Goal: Task Accomplishment & Management: Manage account settings

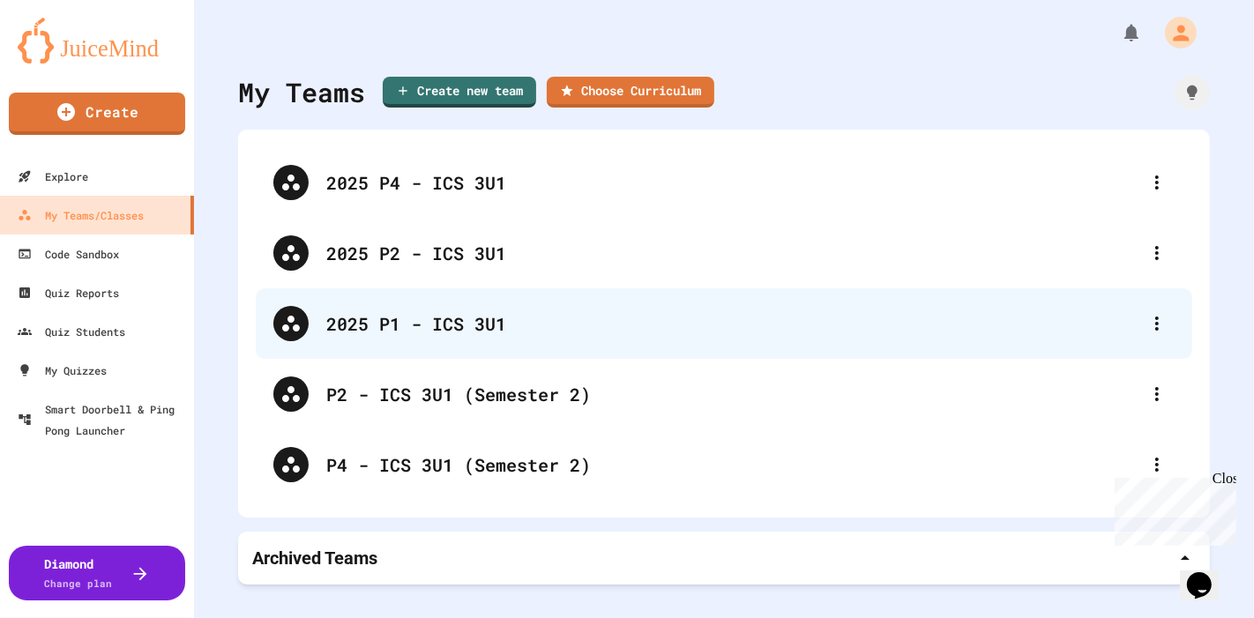
click at [425, 318] on div "2025 P1 - ICS 3U1" at bounding box center [732, 323] width 813 height 26
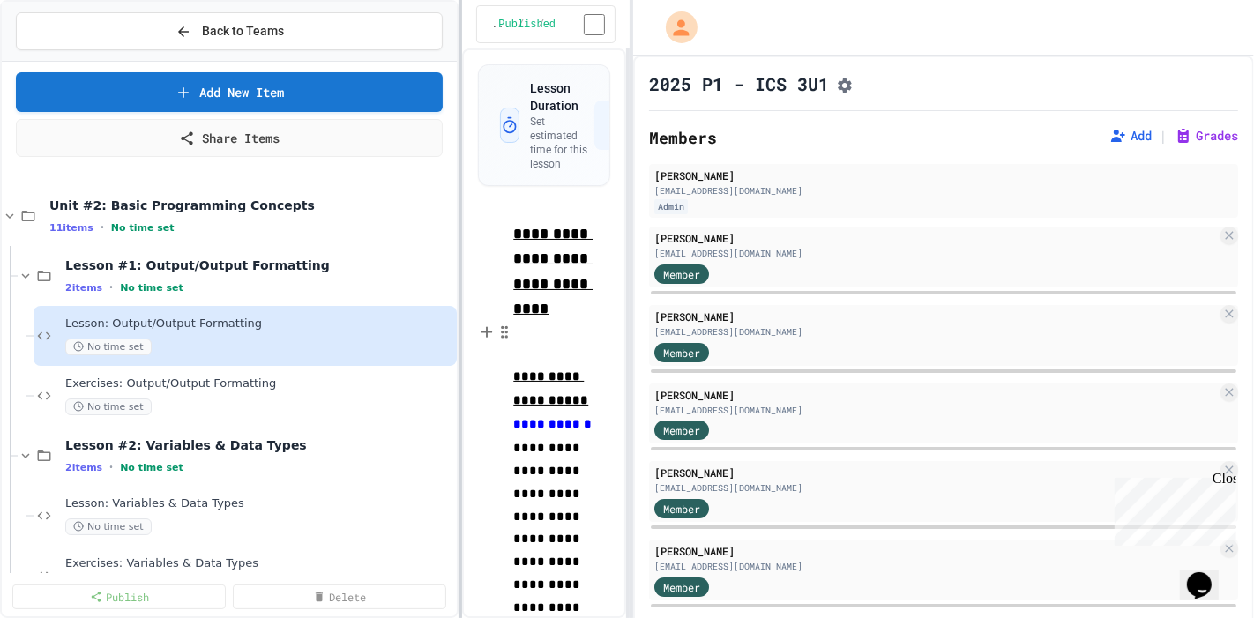
click at [466, 222] on div "**********" at bounding box center [627, 309] width 1254 height 618
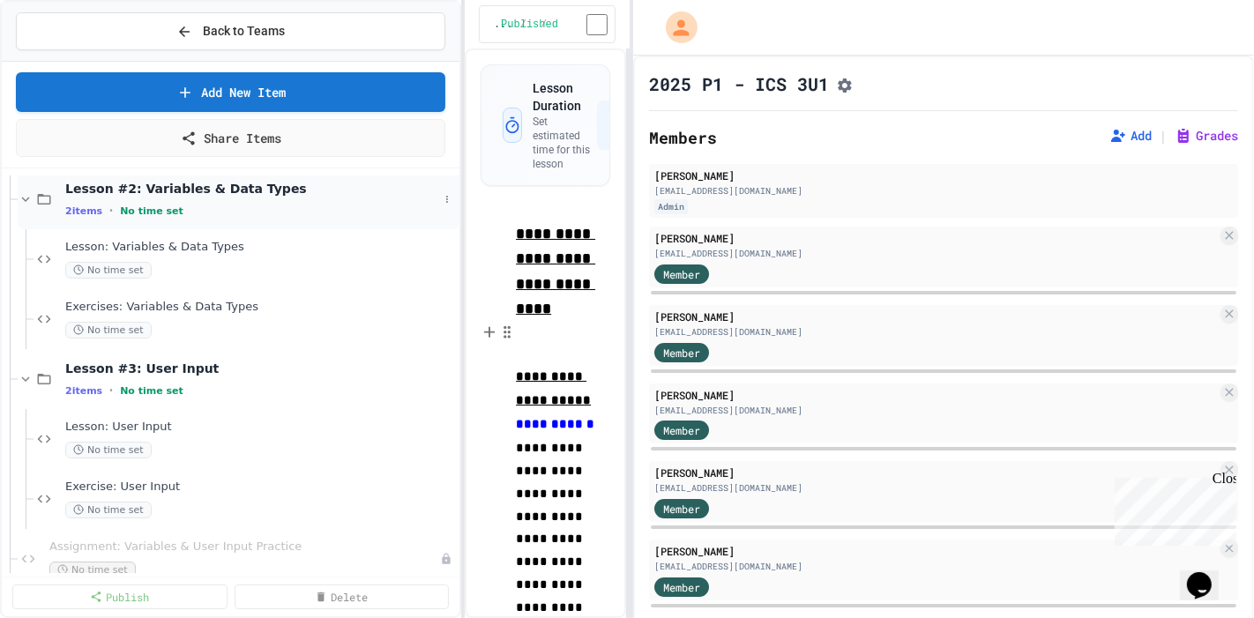
scroll to position [375, 0]
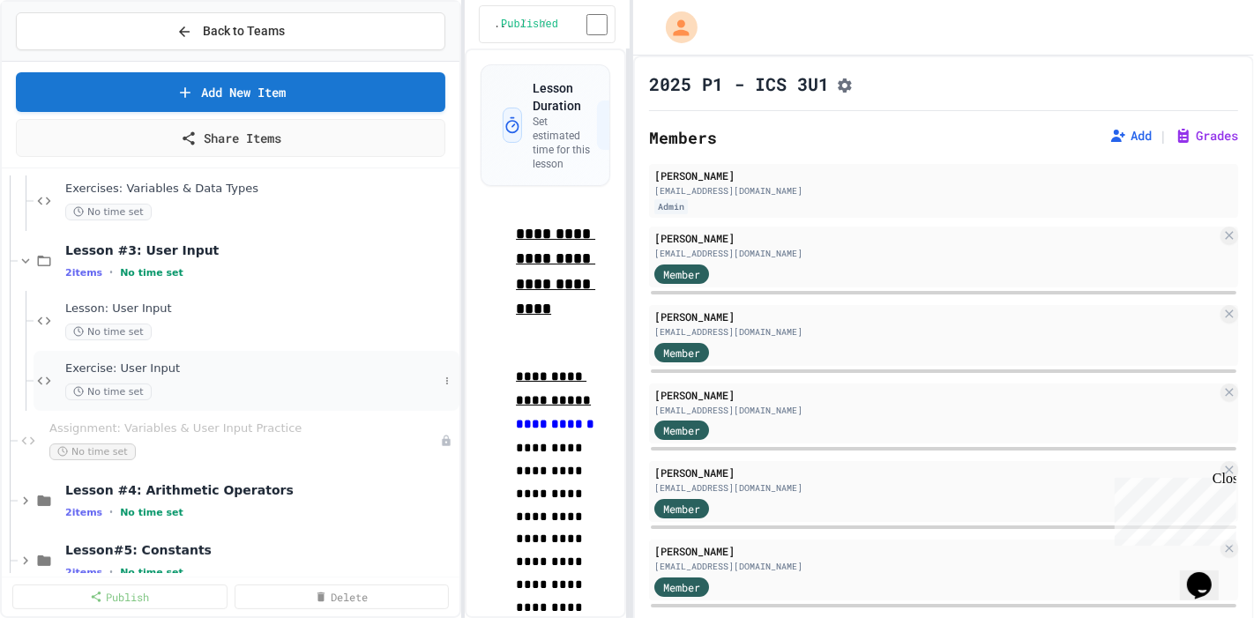
click at [218, 365] on span "Exercise: User Input" at bounding box center [251, 369] width 373 height 15
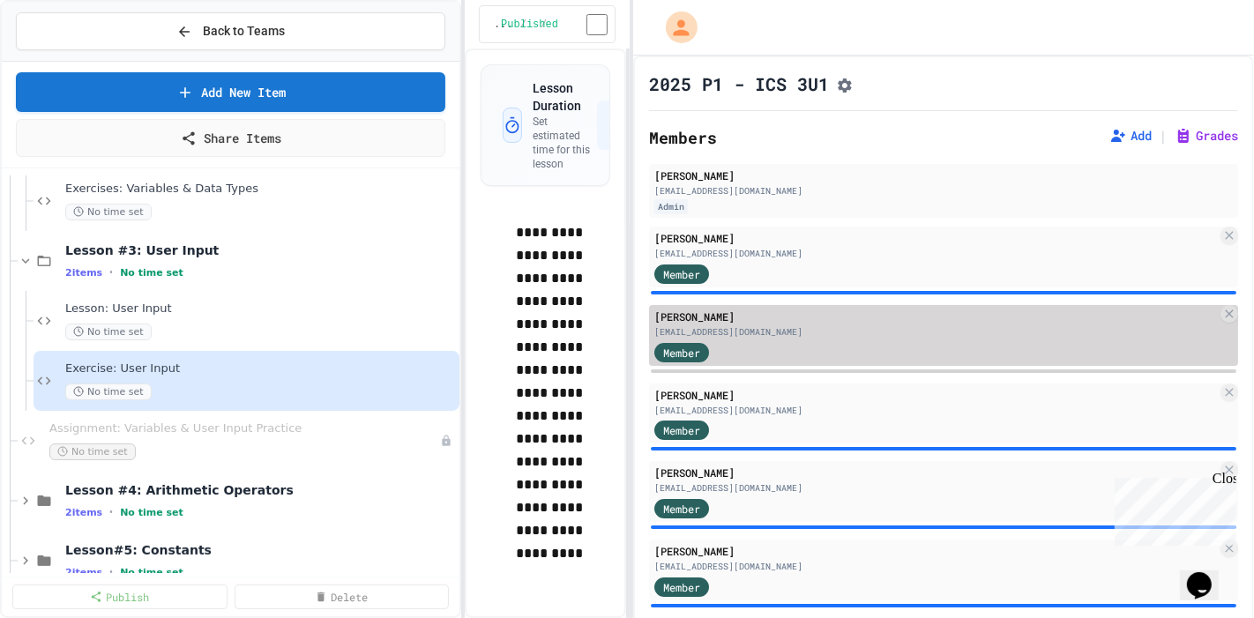
click at [743, 348] on div "Member" at bounding box center [935, 351] width 563 height 22
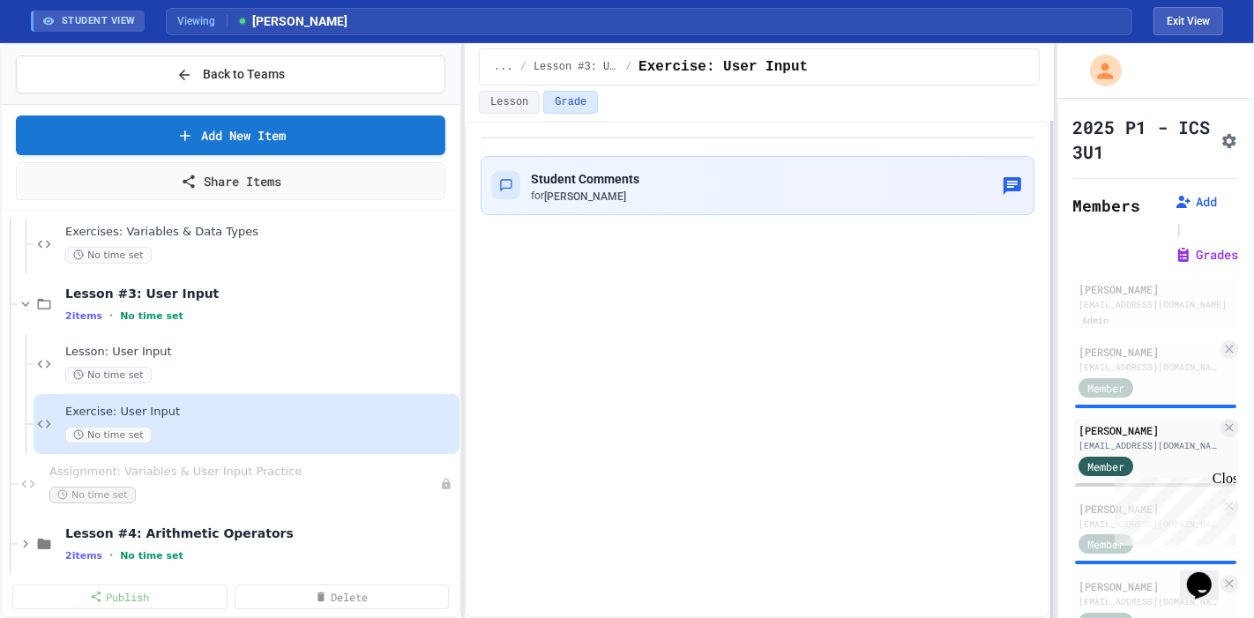
click at [1086, 260] on div "Back to Teams Add New Item Share Items Lesson: Variables & Data Types No time s…" at bounding box center [627, 330] width 1254 height 575
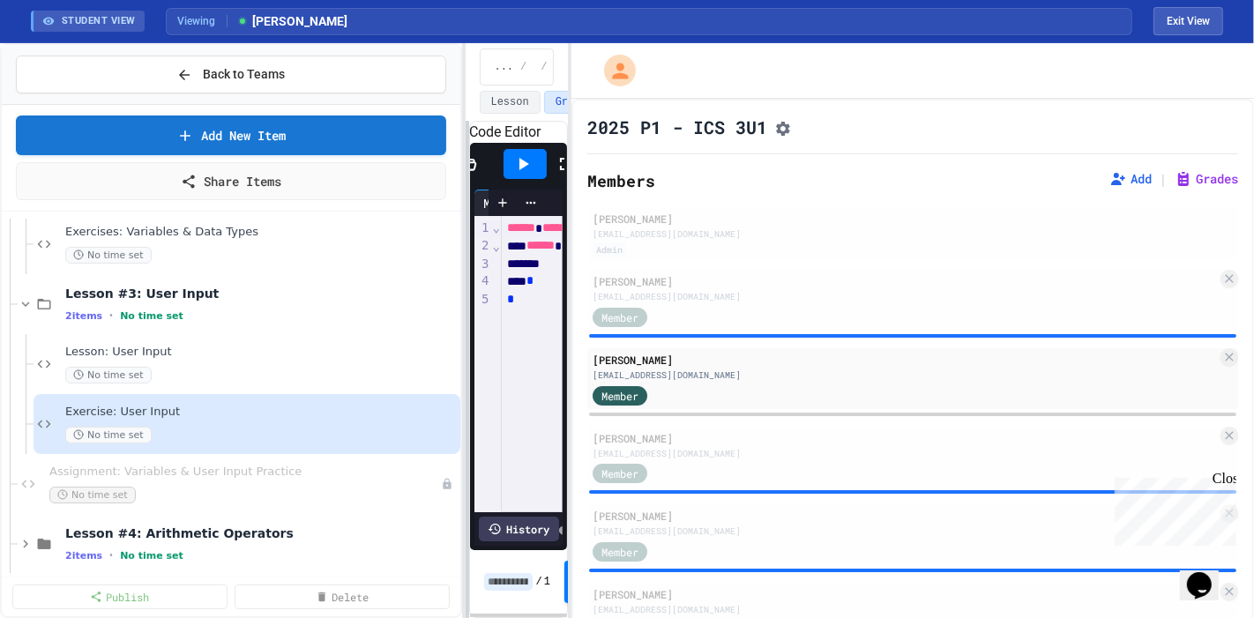
click at [567, 196] on div "Back to Teams Add New Item Share Items Lesson: Variables & Data Types No time s…" at bounding box center [627, 330] width 1254 height 575
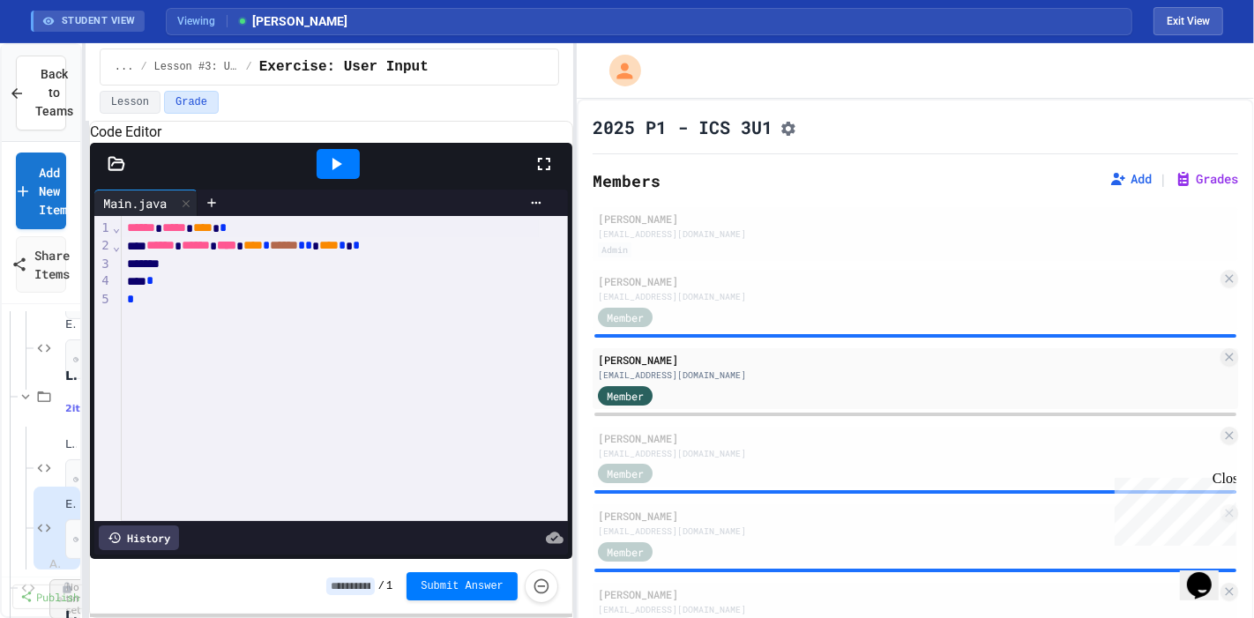
click at [78, 157] on div "Back to Teams Add New Item Share Items Lesson: Variables & Data Types No time s…" at bounding box center [627, 330] width 1254 height 575
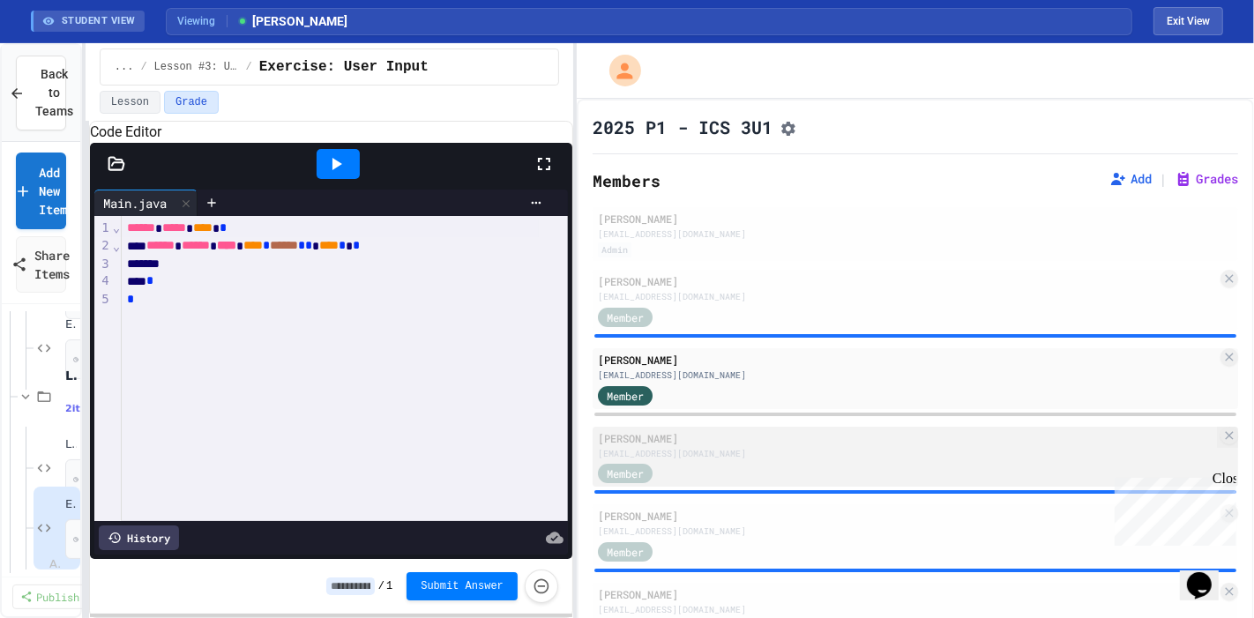
click at [796, 442] on div "[PERSON_NAME]" at bounding box center [907, 438] width 619 height 16
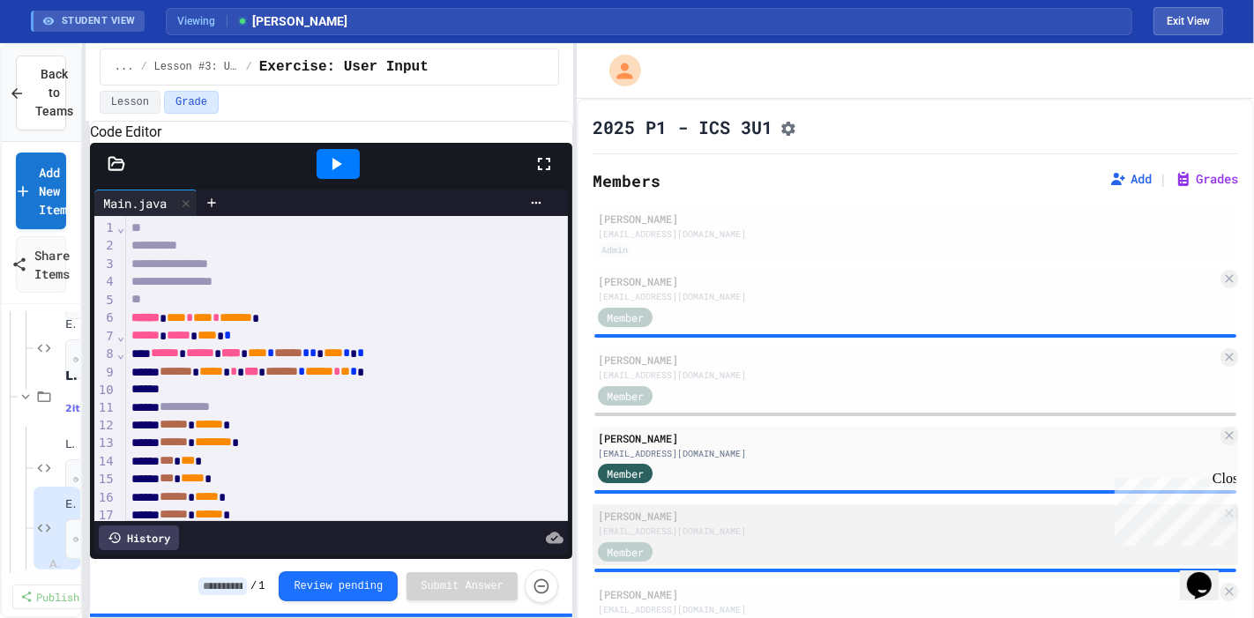
click at [761, 533] on div "[EMAIL_ADDRESS][DOMAIN_NAME]" at bounding box center [907, 531] width 619 height 13
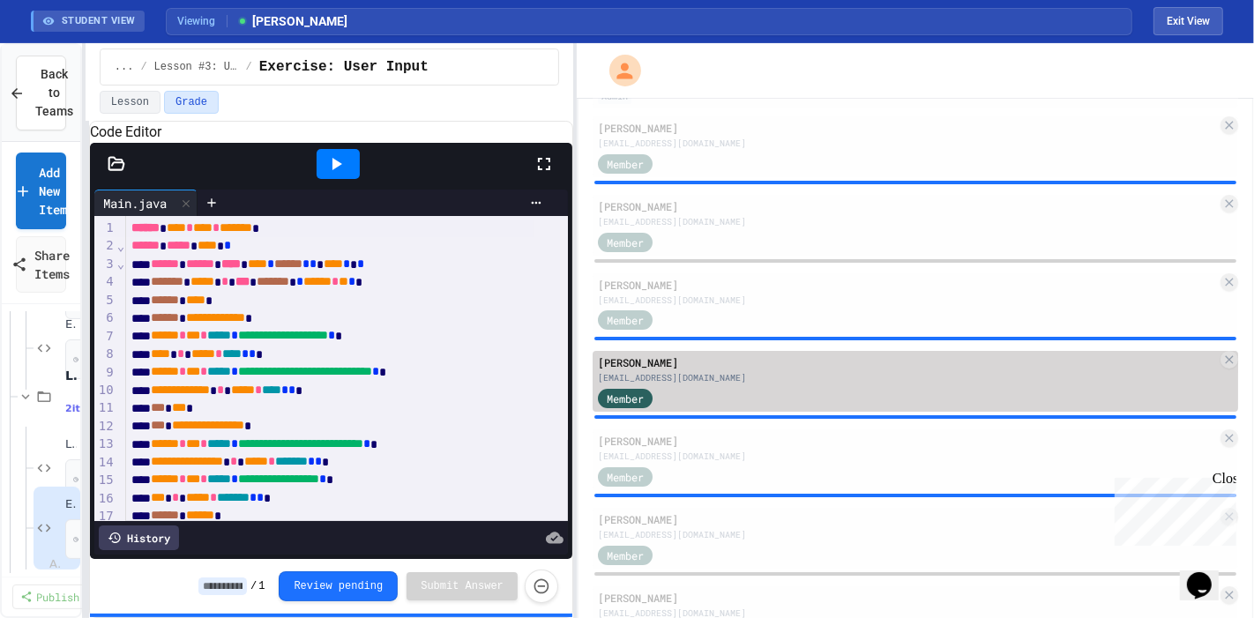
scroll to position [264, 0]
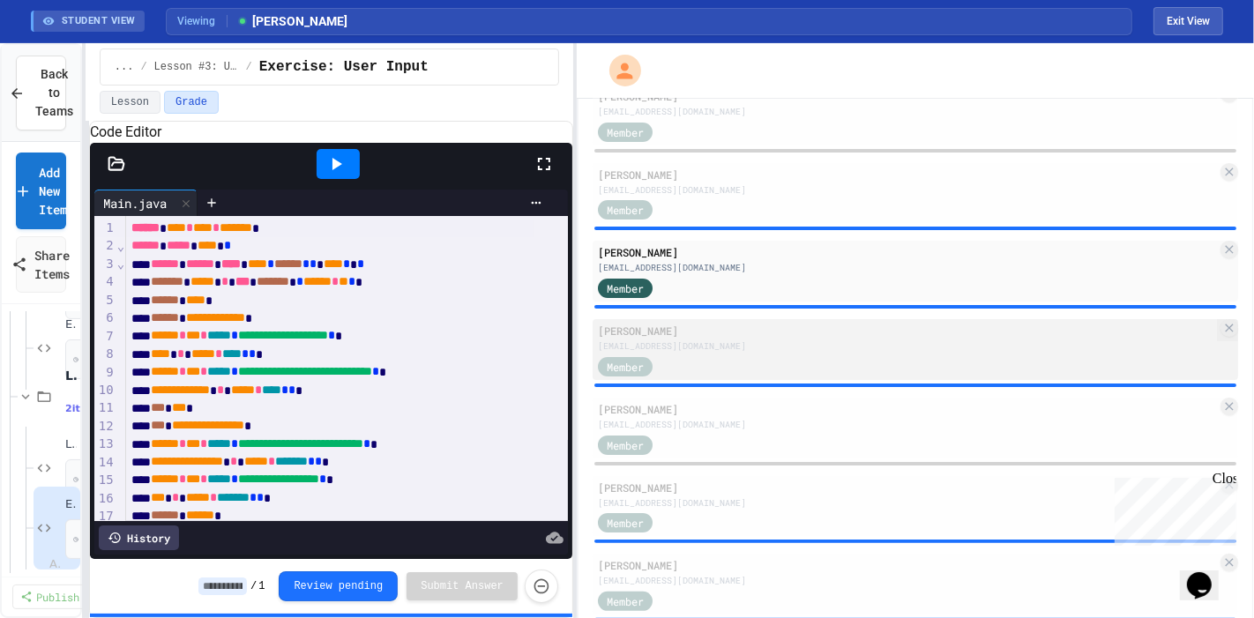
click at [755, 363] on div "Member" at bounding box center [907, 366] width 619 height 22
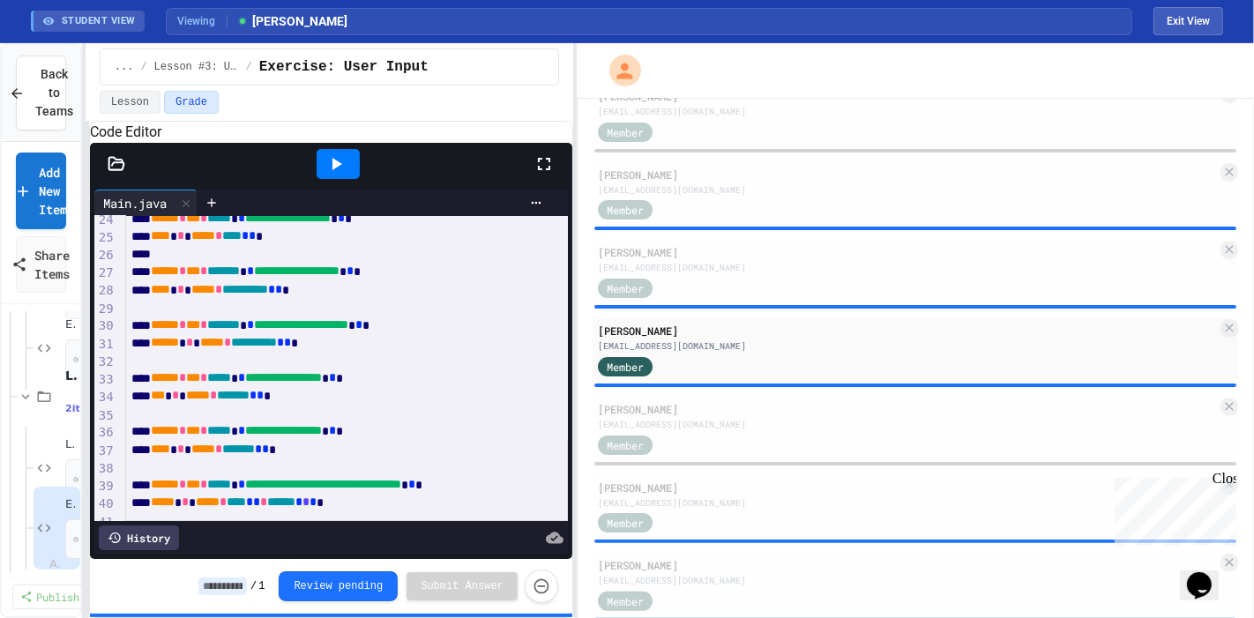
scroll to position [501, 0]
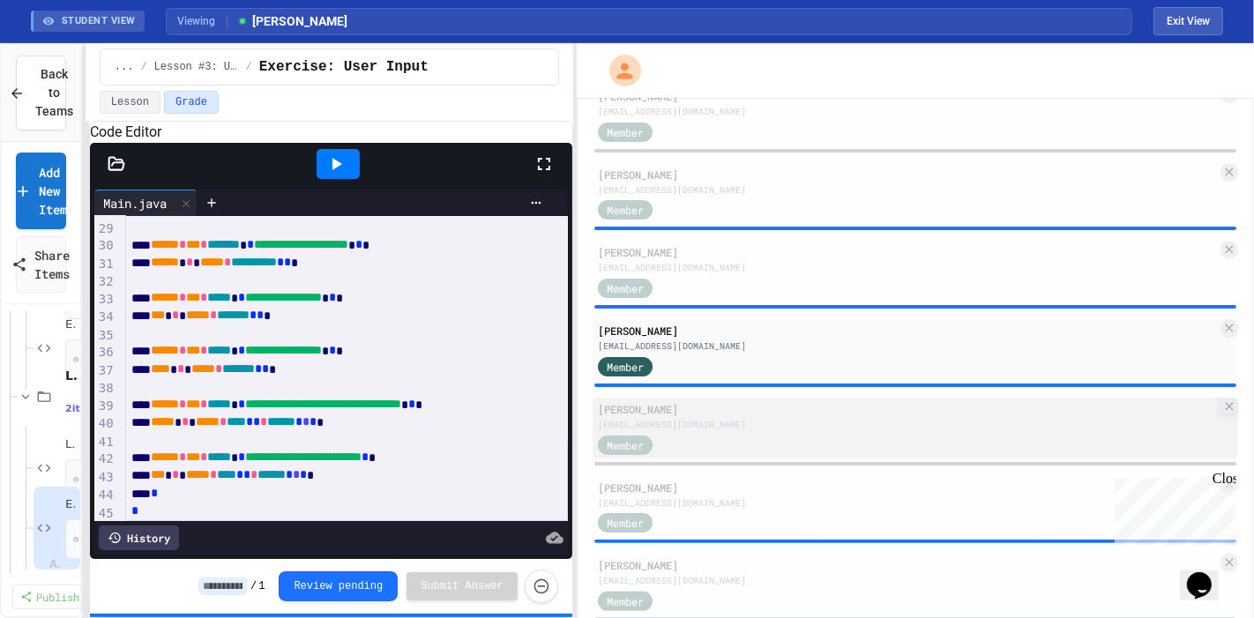
click at [700, 430] on div "[EMAIL_ADDRESS][DOMAIN_NAME]" at bounding box center [907, 424] width 619 height 13
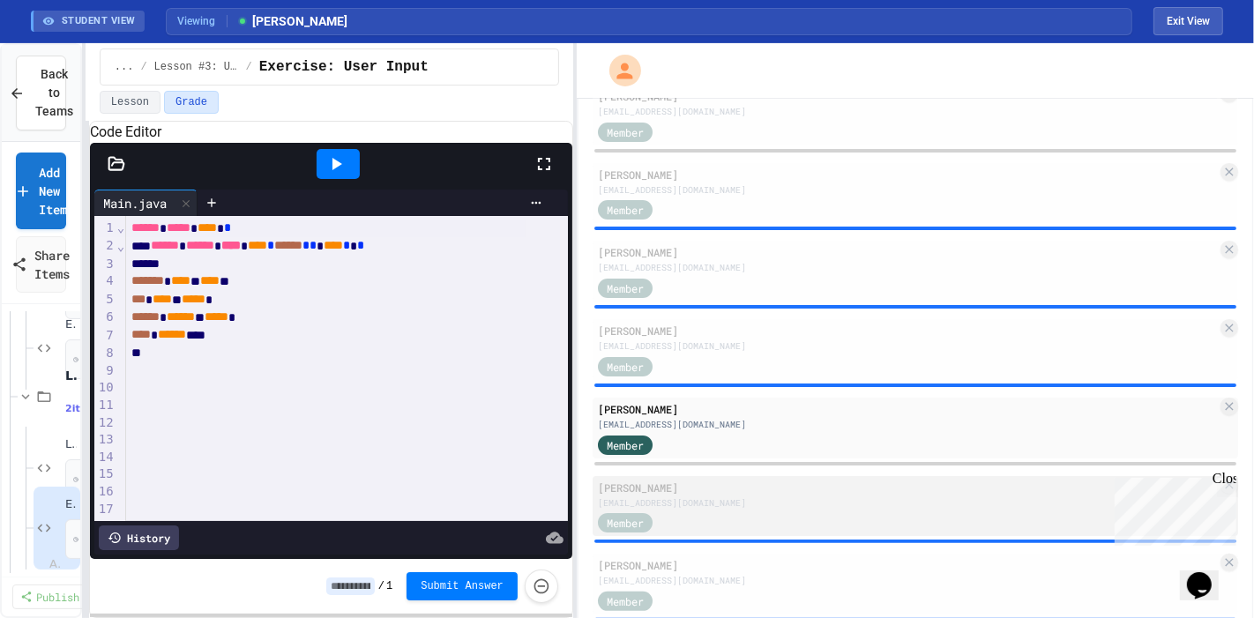
click at [760, 482] on div "Sear Hidery [EMAIL_ADDRESS][DOMAIN_NAME] Member" at bounding box center [916, 506] width 646 height 61
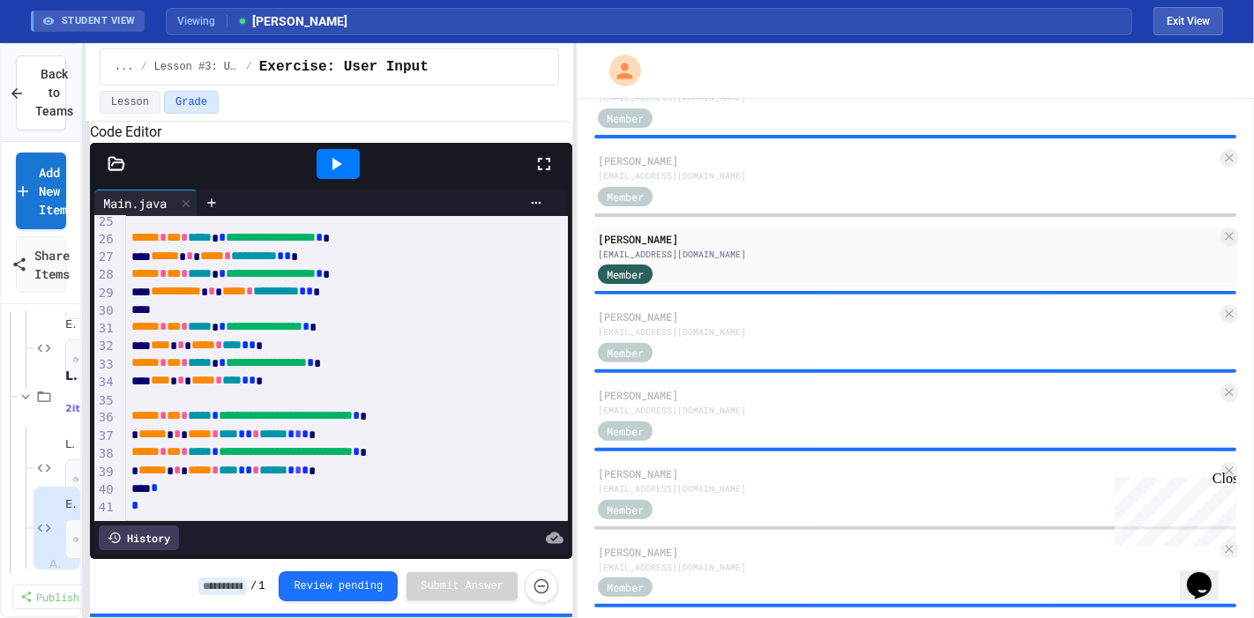
scroll to position [524, 0]
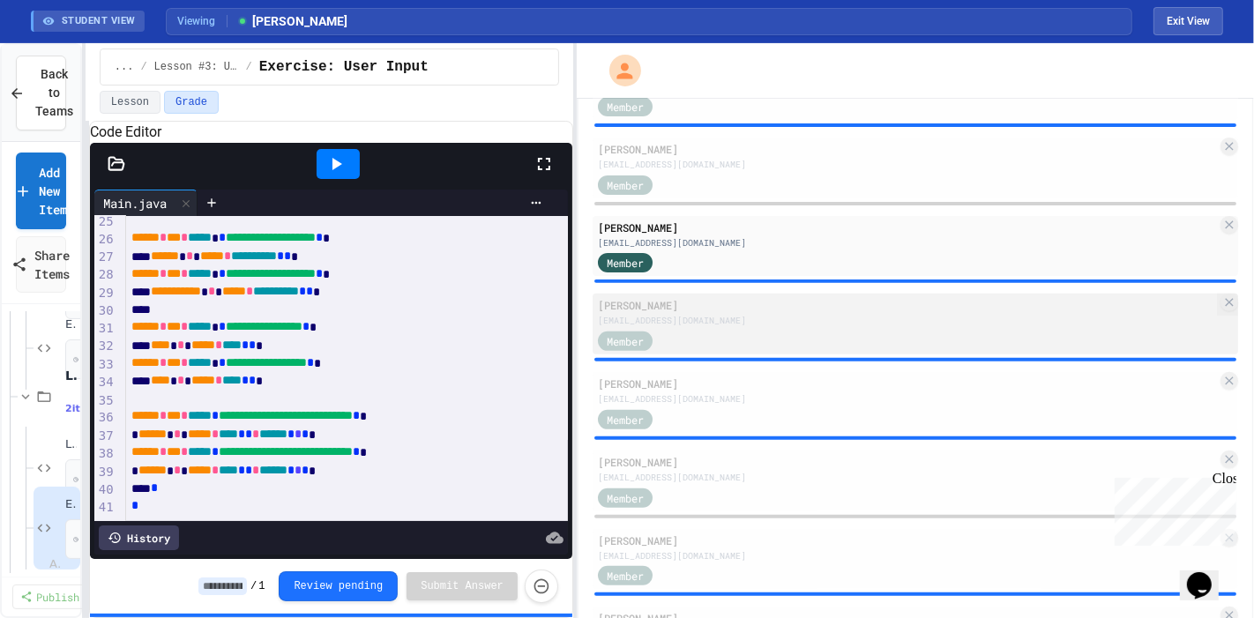
click at [737, 326] on div "[EMAIL_ADDRESS][DOMAIN_NAME]" at bounding box center [907, 320] width 619 height 13
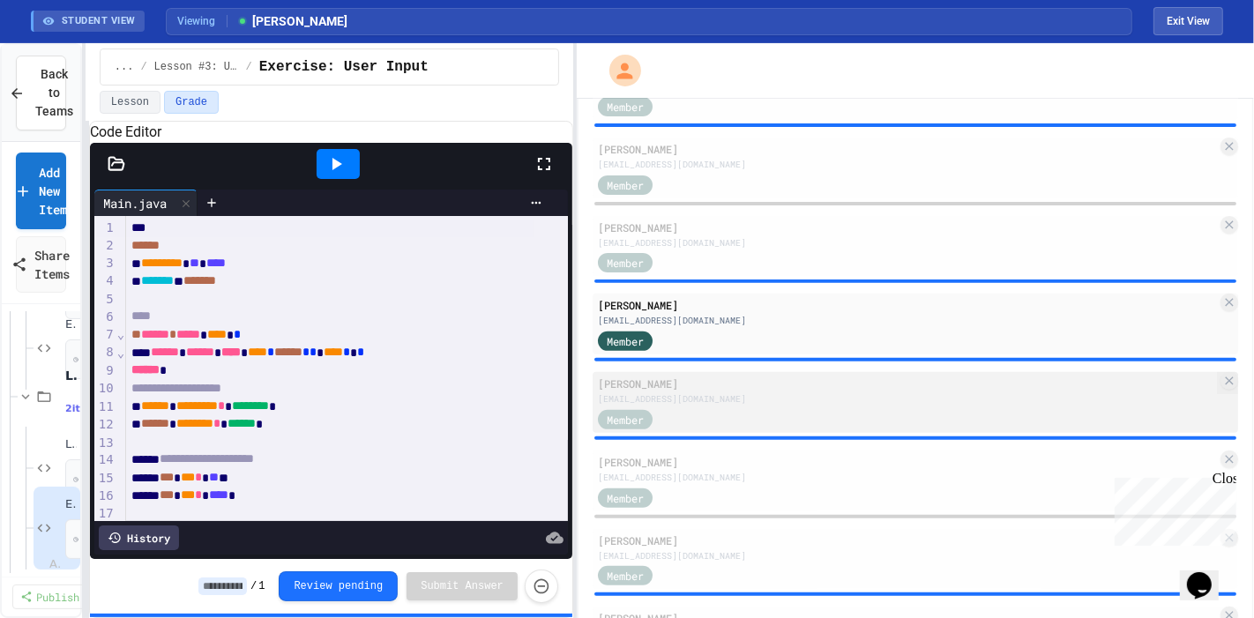
click at [737, 409] on div "Member" at bounding box center [907, 418] width 619 height 22
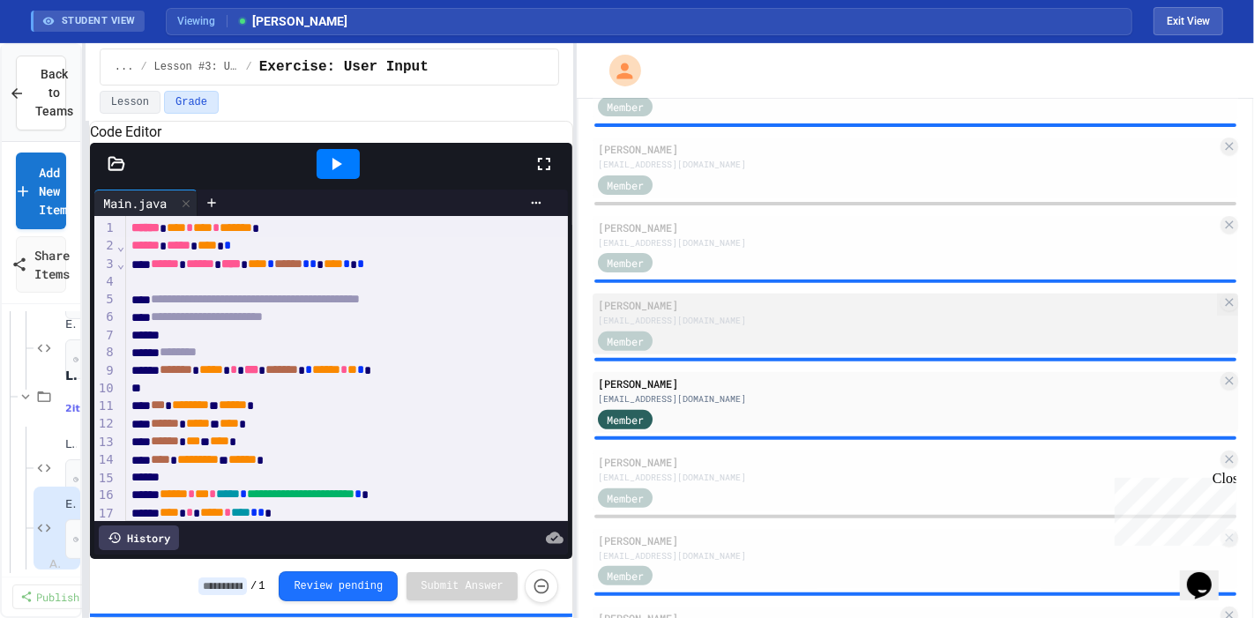
click at [732, 309] on div "[PERSON_NAME]" at bounding box center [907, 305] width 619 height 16
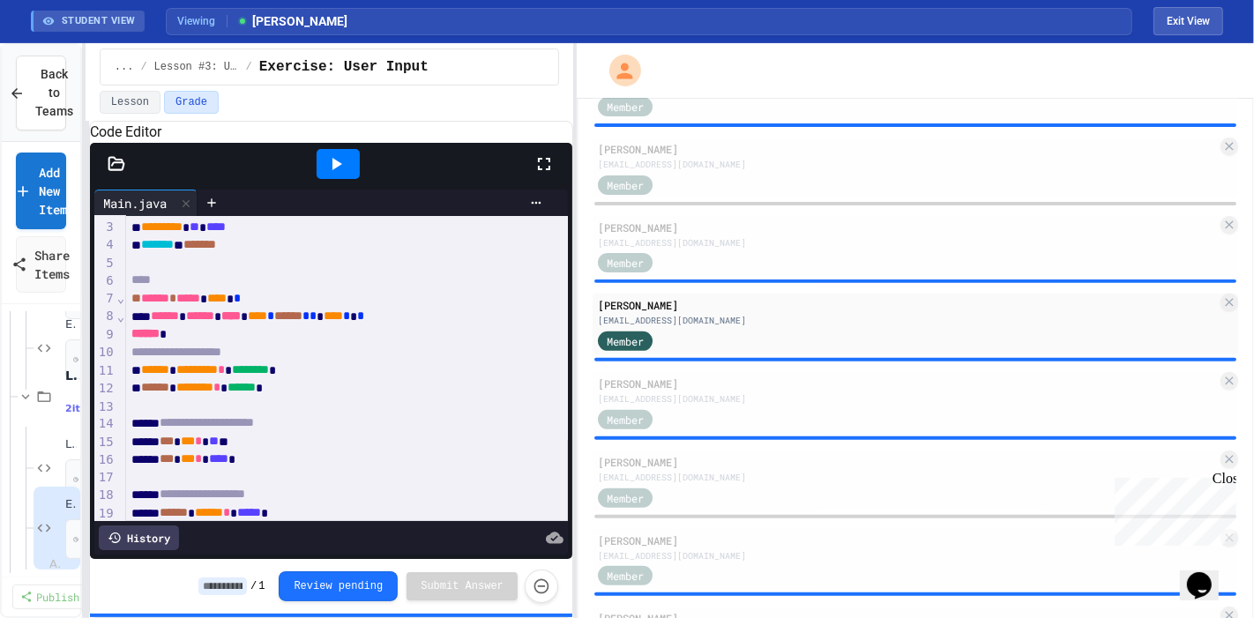
scroll to position [93, 7]
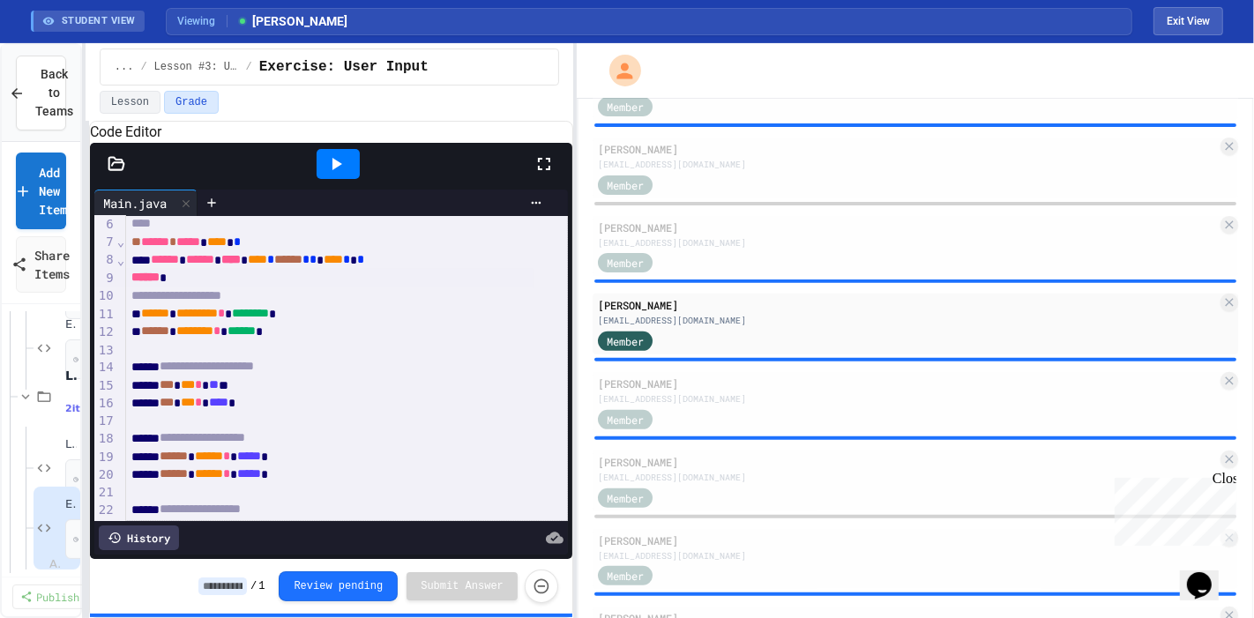
click at [249, 287] on div "******" at bounding box center [329, 278] width 407 height 18
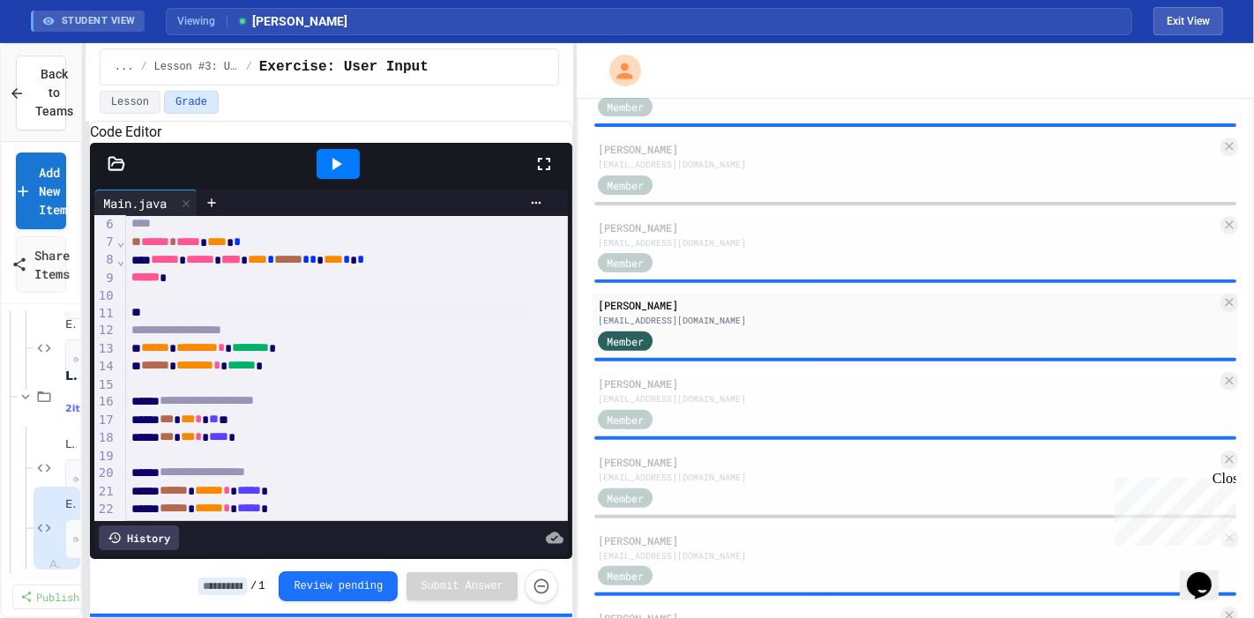
scroll to position [49, 7]
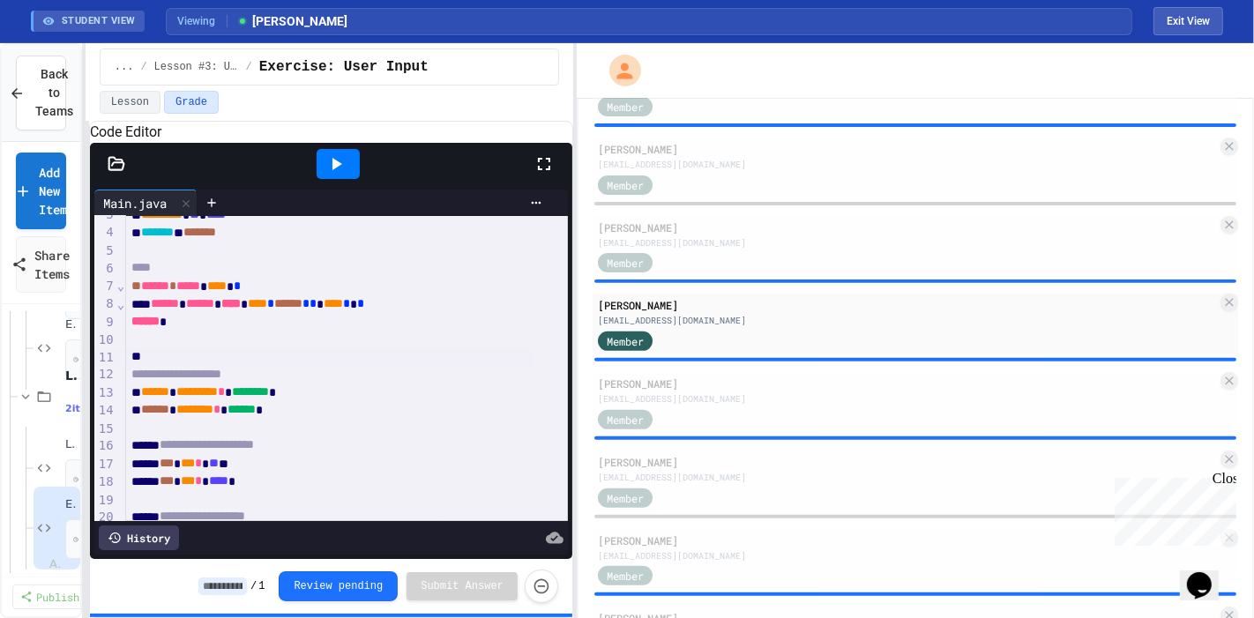
click at [141, 349] on div at bounding box center [329, 341] width 407 height 18
click at [142, 327] on span "******" at bounding box center [145, 321] width 28 height 12
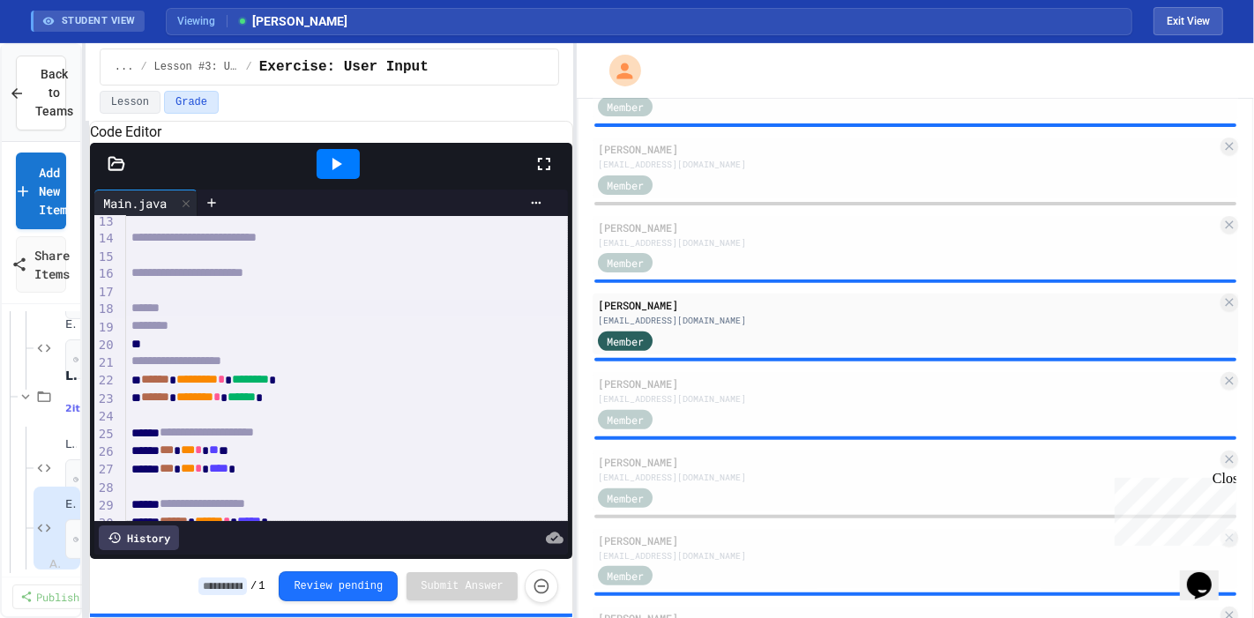
scroll to position [219, 34]
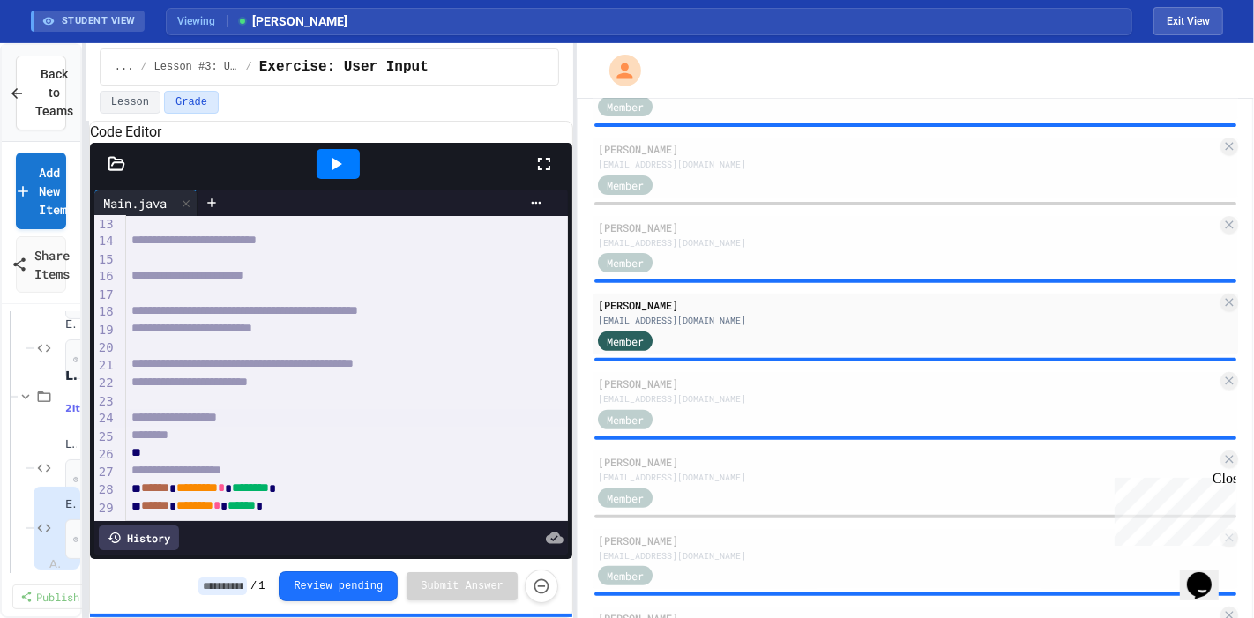
click at [342, 175] on icon at bounding box center [335, 163] width 21 height 21
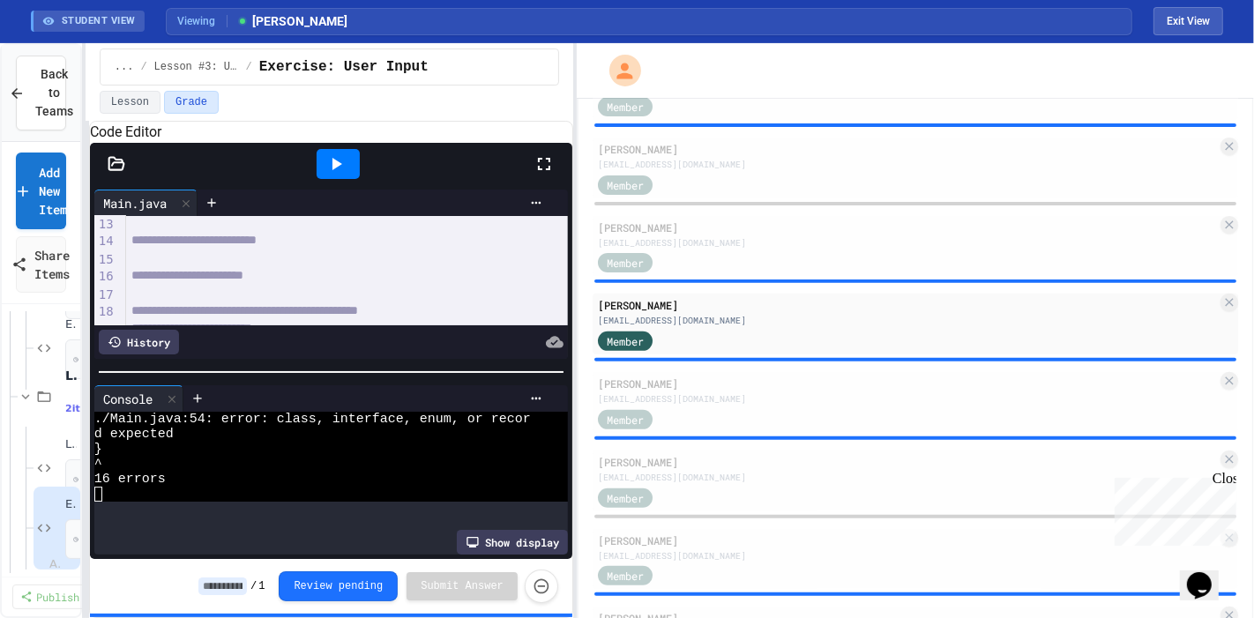
scroll to position [931, 0]
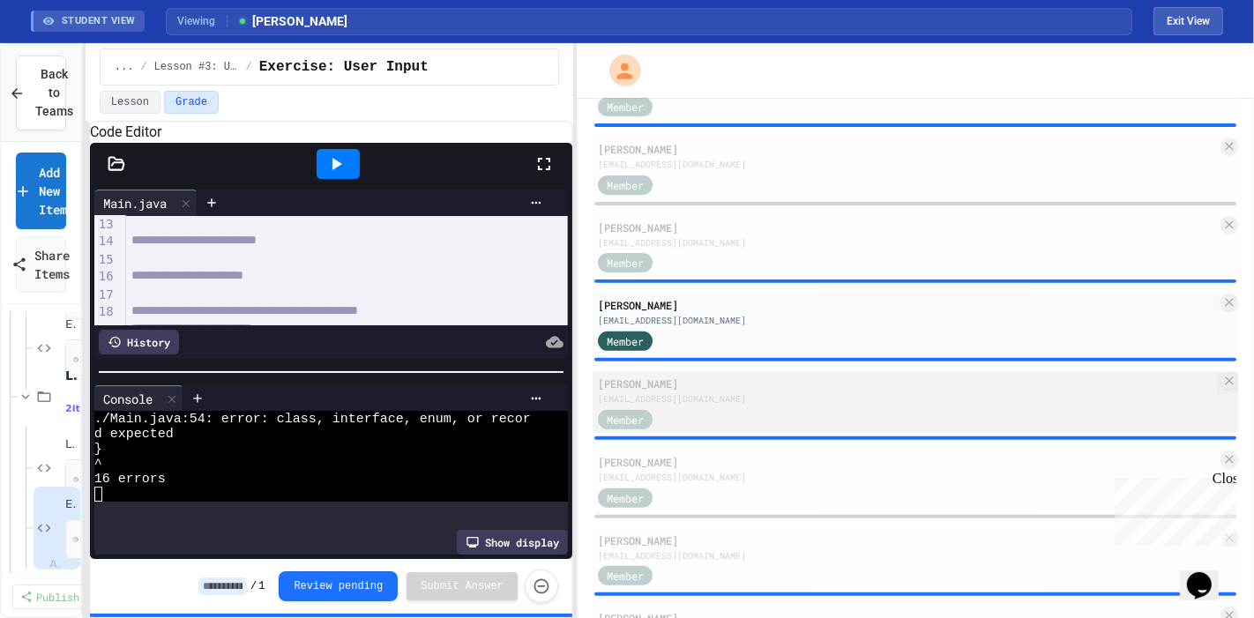
click at [674, 397] on div "[EMAIL_ADDRESS][DOMAIN_NAME]" at bounding box center [907, 398] width 619 height 13
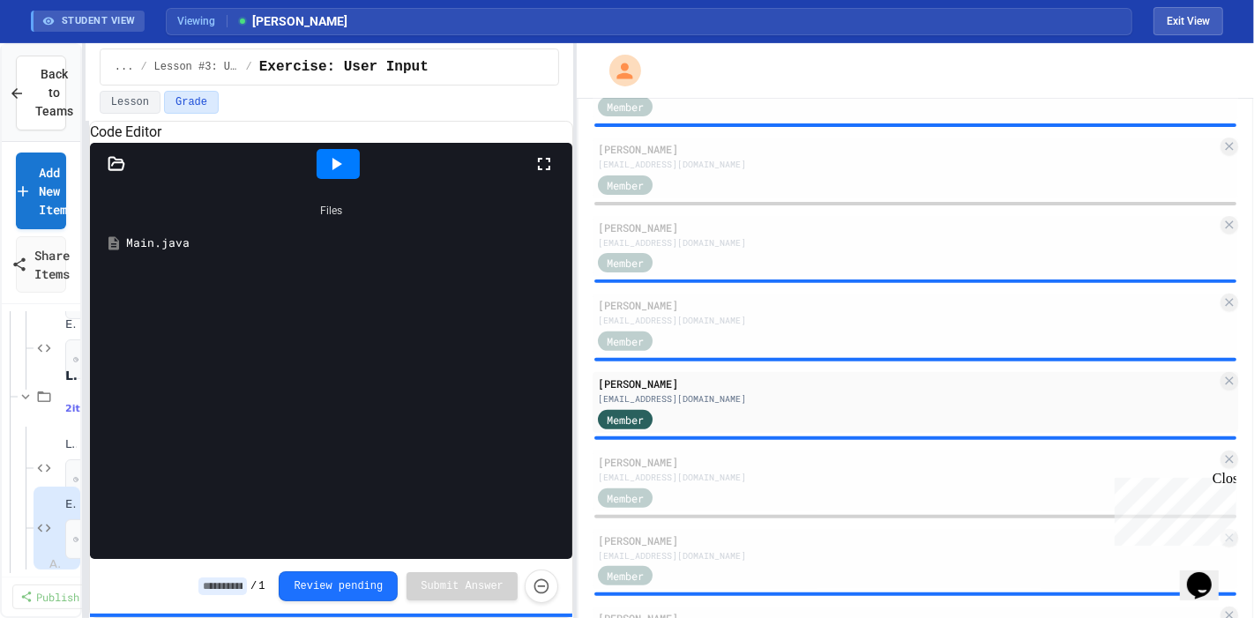
click at [146, 250] on div "Main.java" at bounding box center [331, 244] width 465 height 32
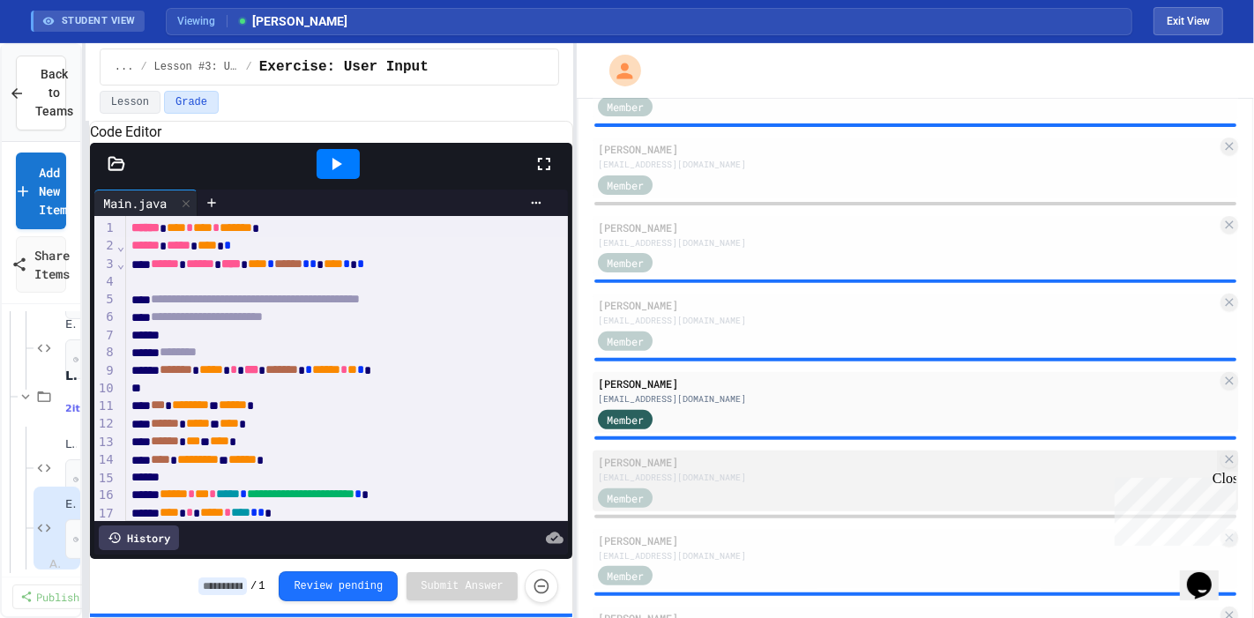
click at [765, 475] on div "[EMAIL_ADDRESS][DOMAIN_NAME]" at bounding box center [907, 477] width 619 height 13
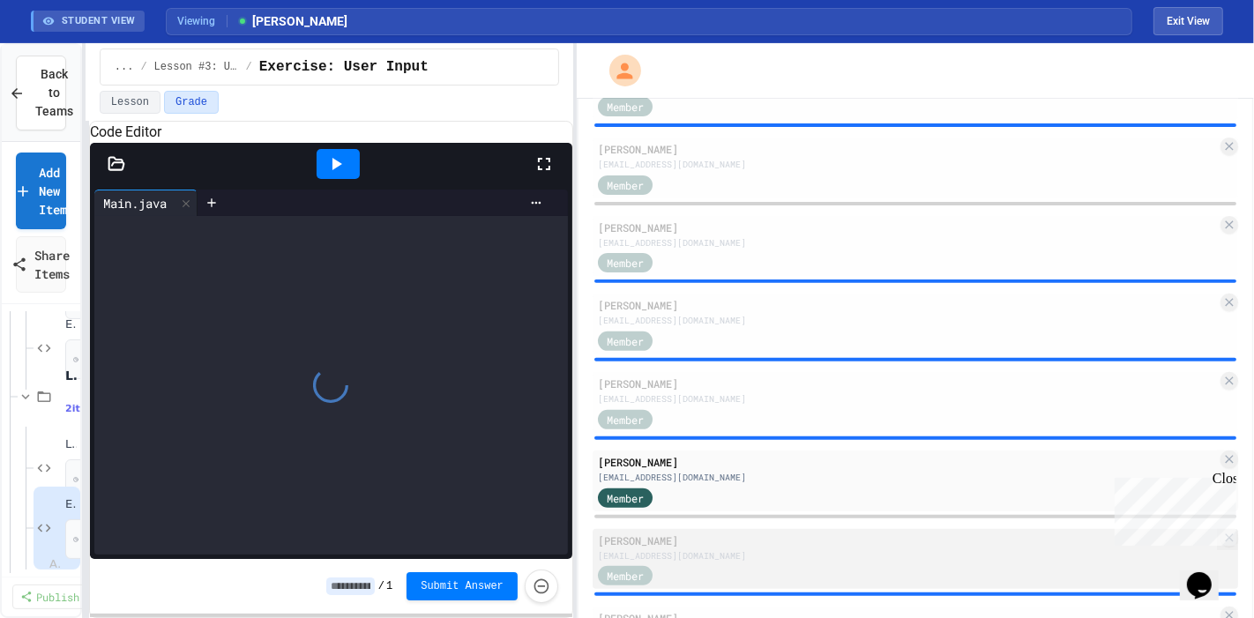
click at [765, 556] on div "Member" at bounding box center [907, 575] width 619 height 22
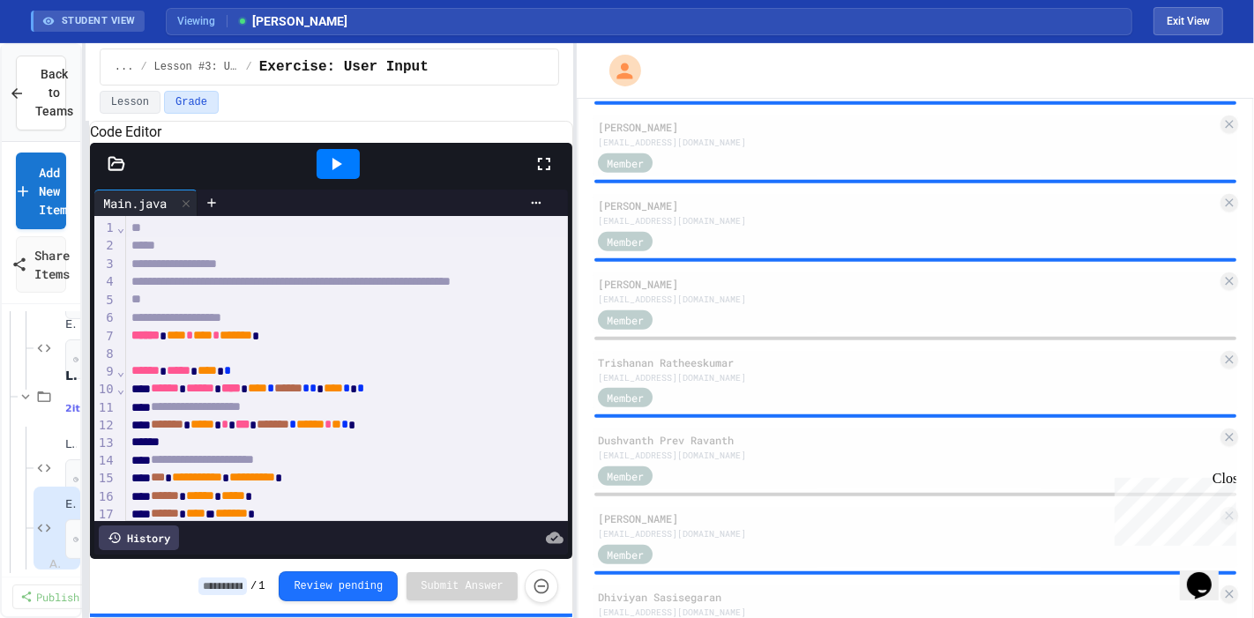
scroll to position [1016, 0]
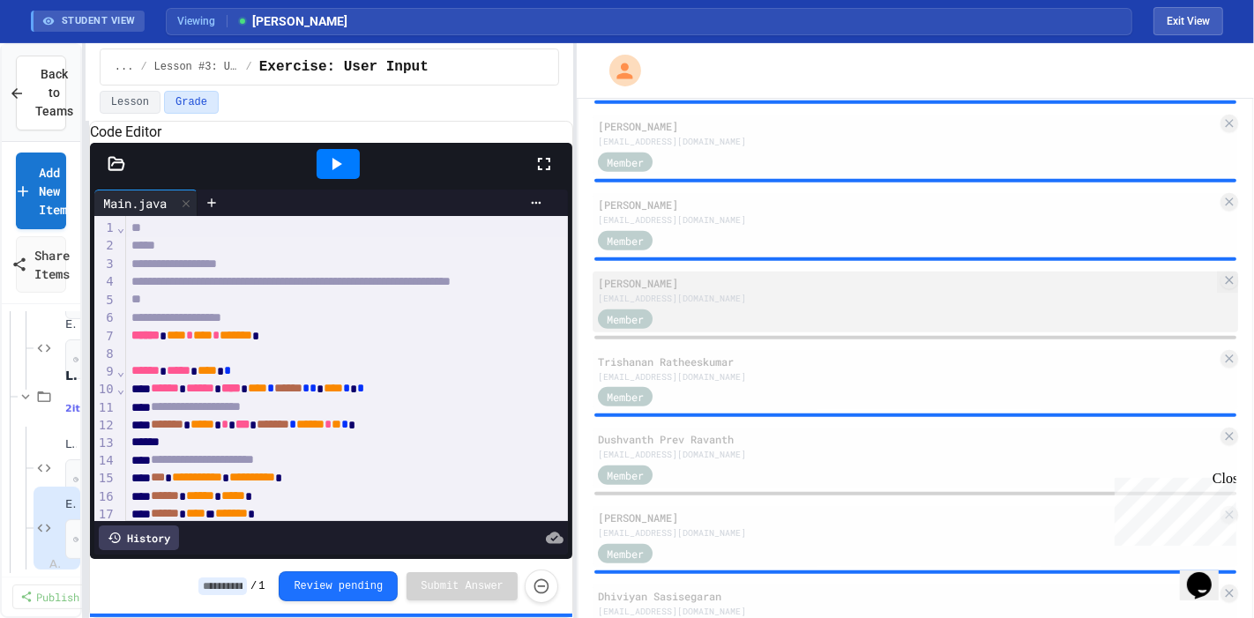
click at [736, 299] on div "[EMAIL_ADDRESS][DOMAIN_NAME]" at bounding box center [907, 298] width 619 height 13
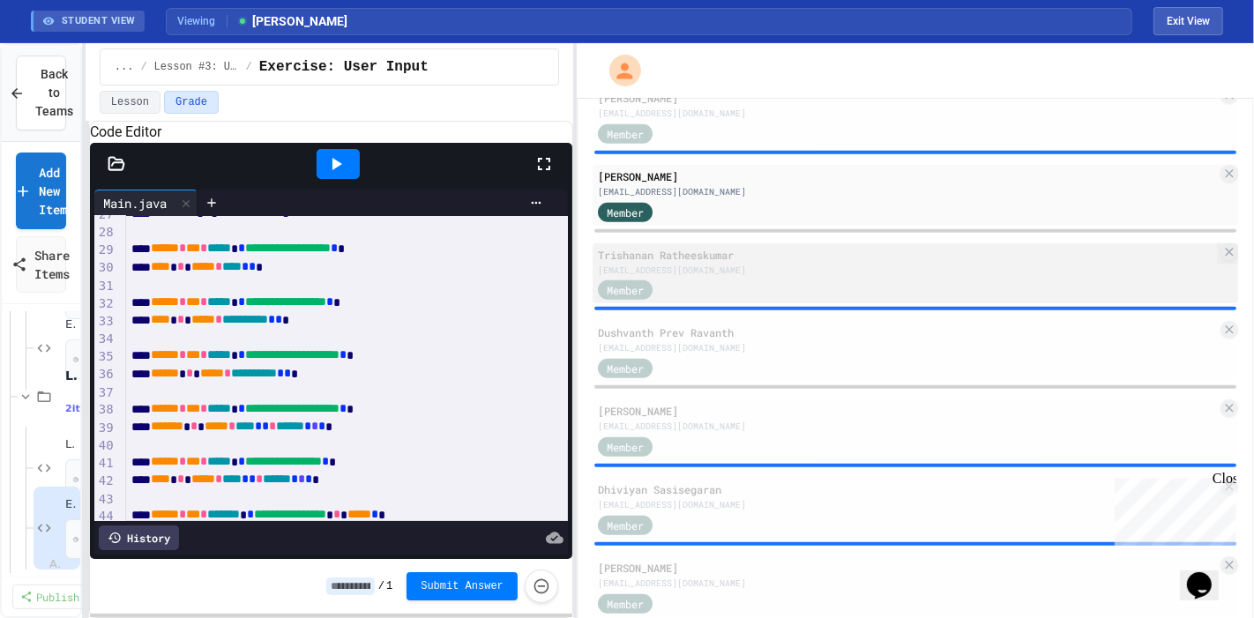
scroll to position [1124, 0]
click at [773, 371] on div "Member" at bounding box center [907, 366] width 619 height 22
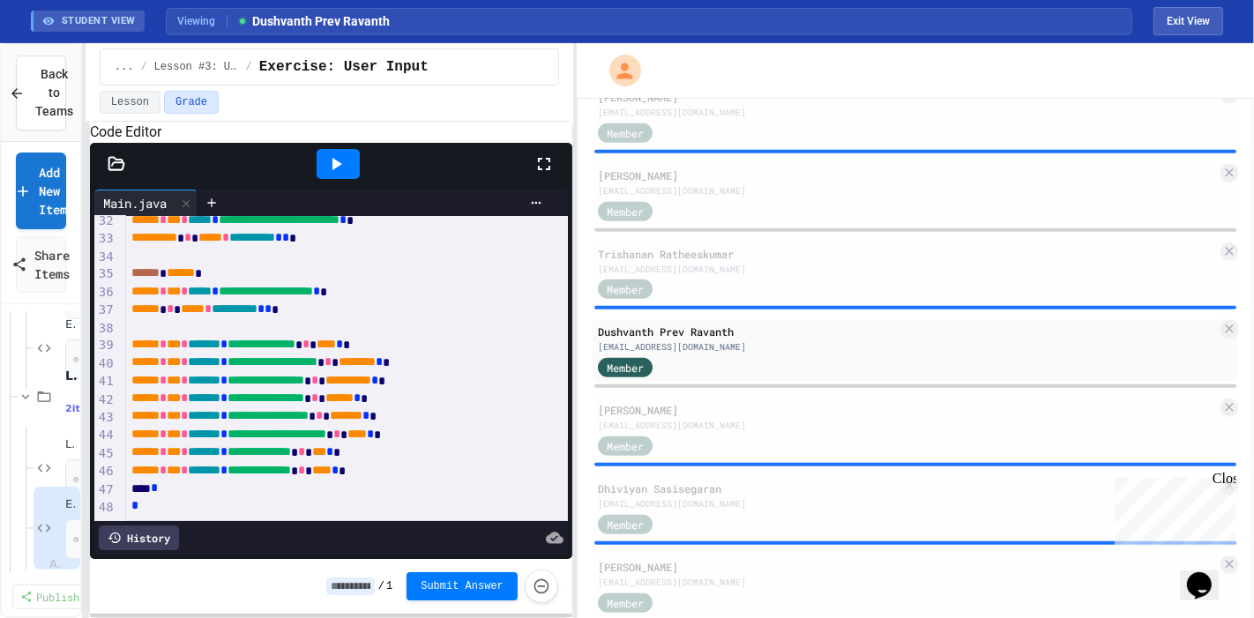
scroll to position [604, 0]
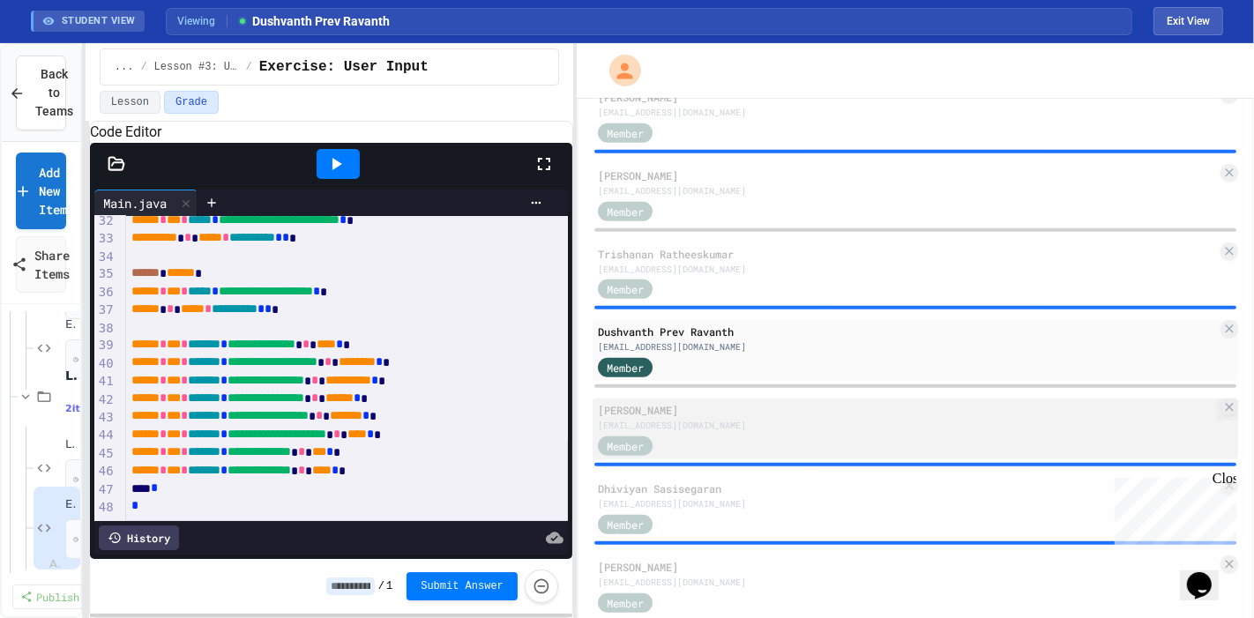
click at [721, 416] on div "[PERSON_NAME]" at bounding box center [907, 410] width 619 height 16
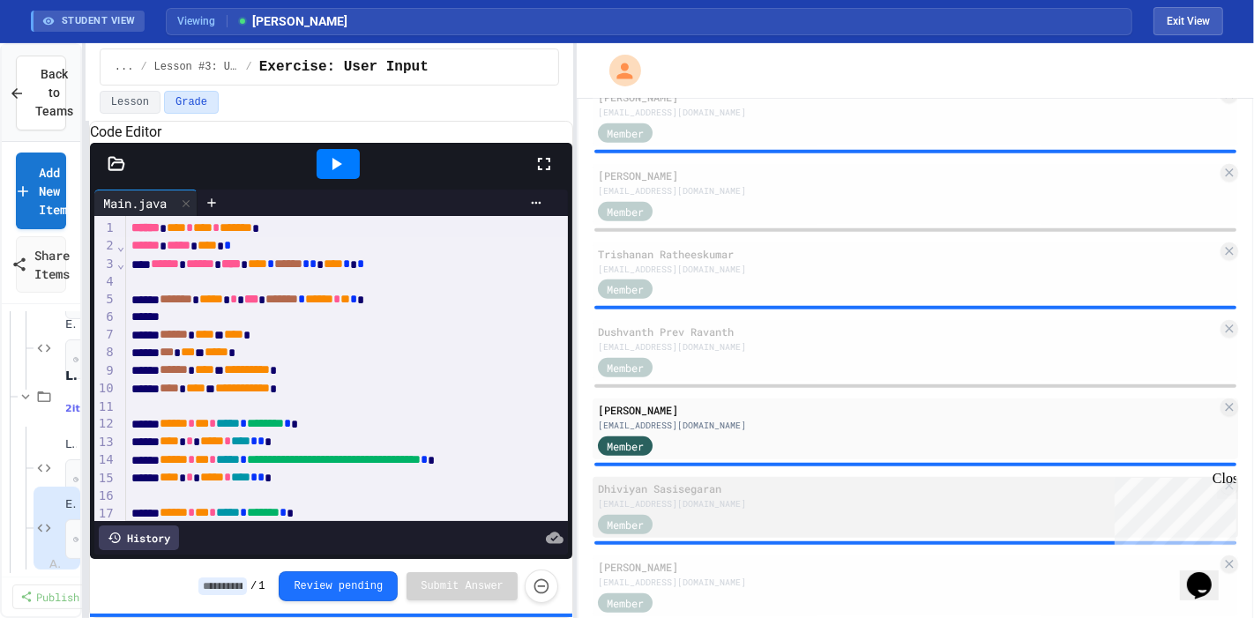
click at [766, 499] on div "[EMAIL_ADDRESS][DOMAIN_NAME]" at bounding box center [907, 503] width 619 height 13
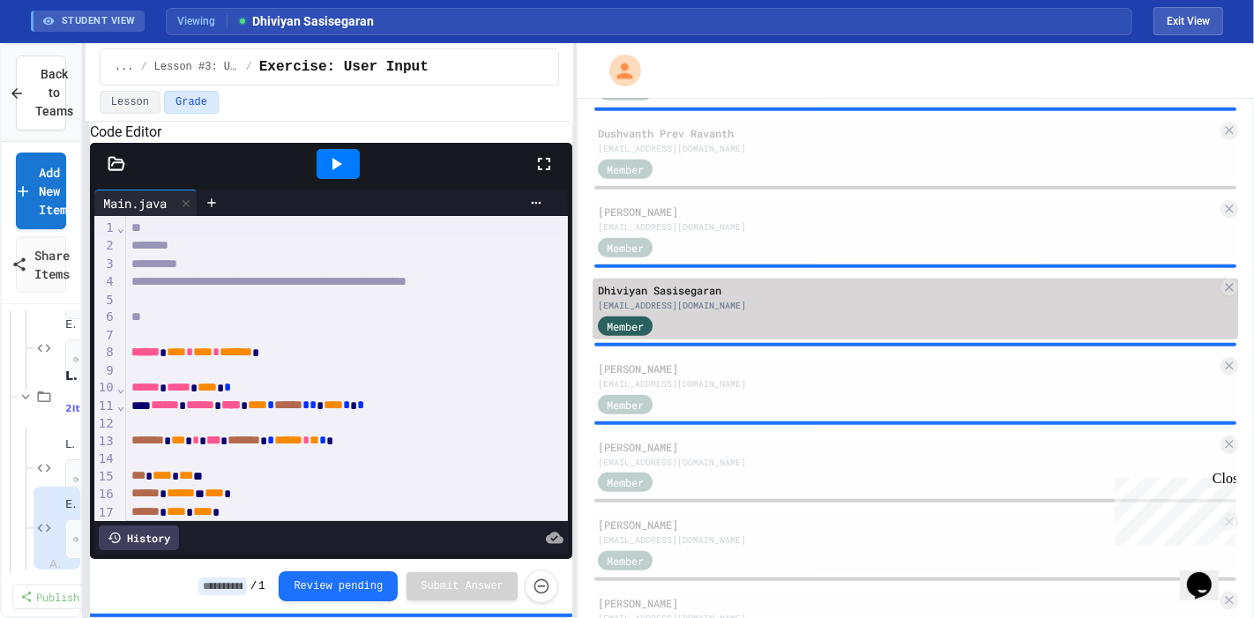
scroll to position [1324, 0]
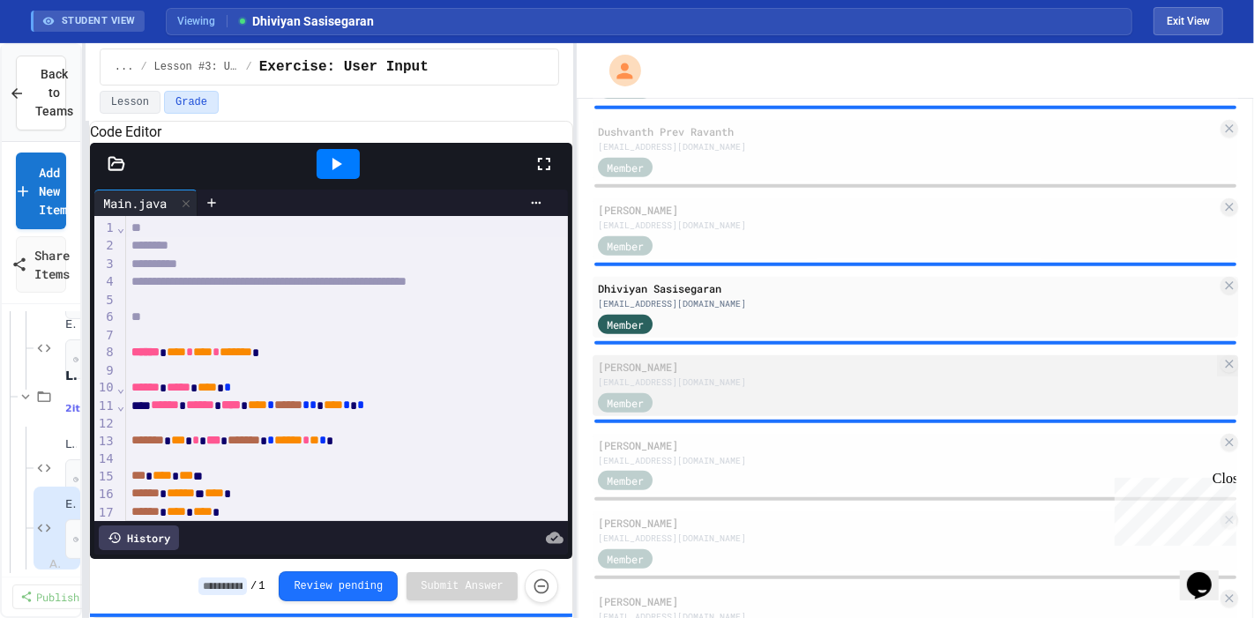
click at [796, 399] on div "Member" at bounding box center [907, 402] width 619 height 22
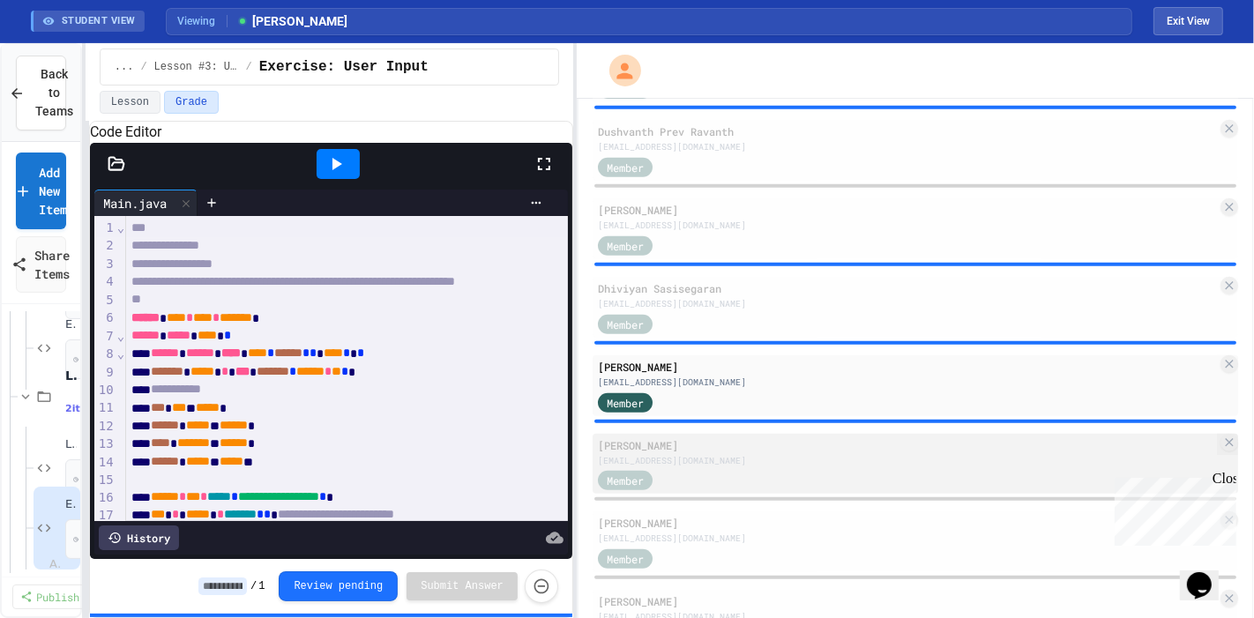
scroll to position [1433, 0]
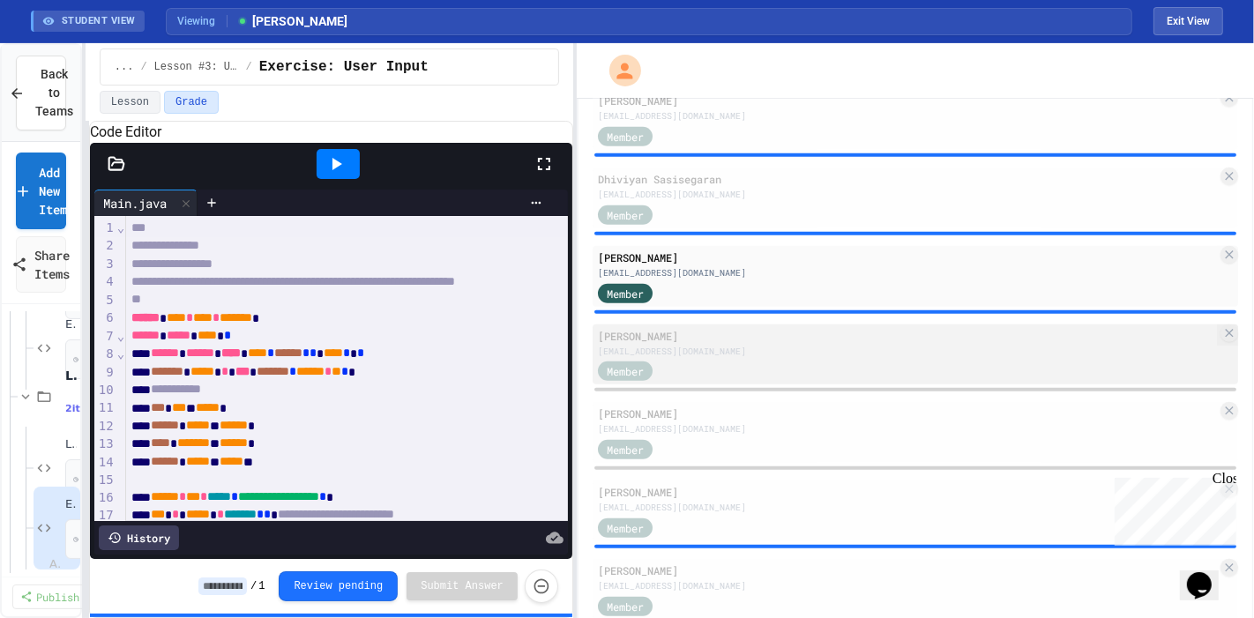
click at [727, 374] on div "Member" at bounding box center [907, 371] width 619 height 22
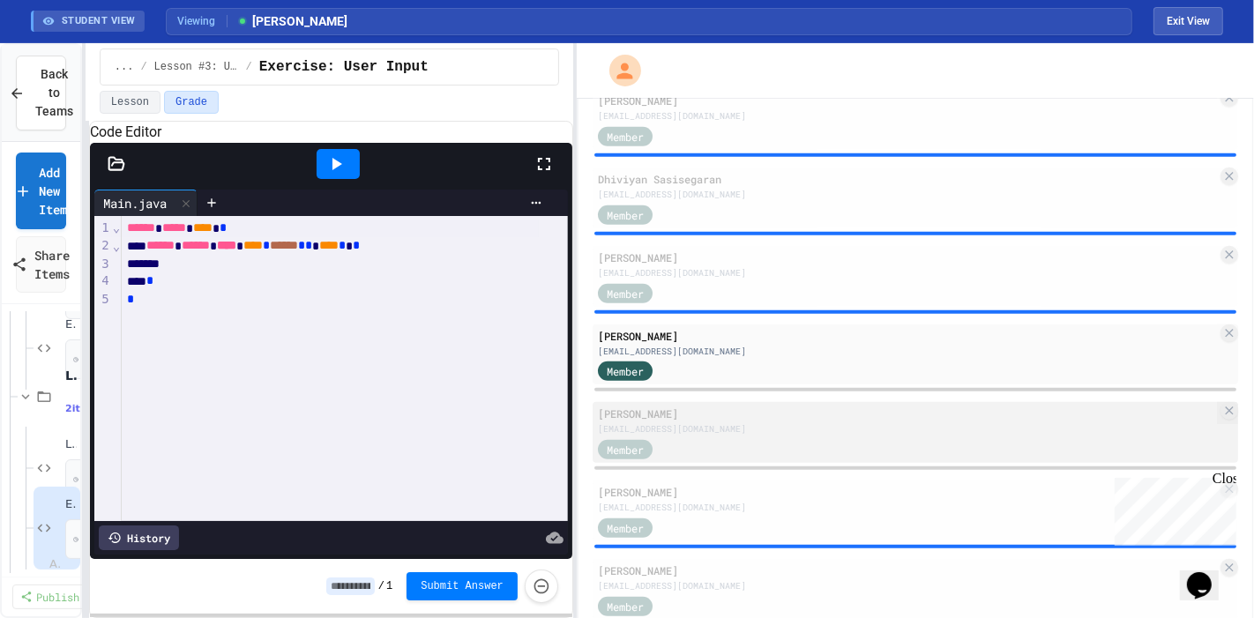
click at [734, 418] on div "[PERSON_NAME]" at bounding box center [907, 414] width 619 height 16
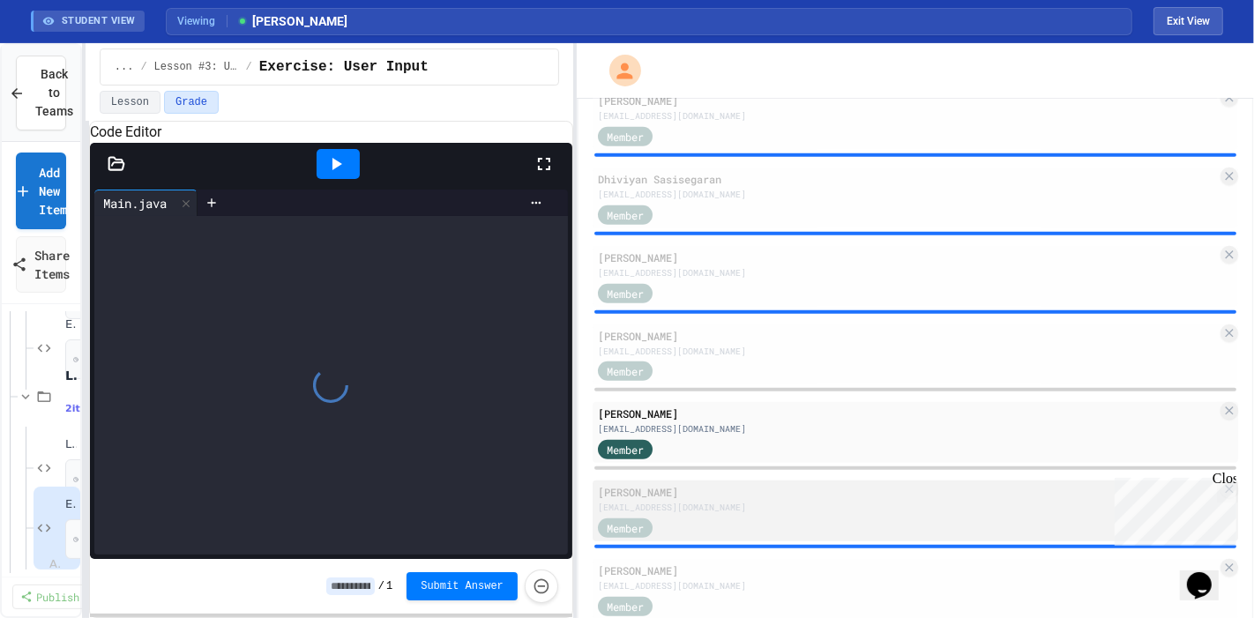
click at [736, 491] on div "[PERSON_NAME]" at bounding box center [907, 492] width 619 height 16
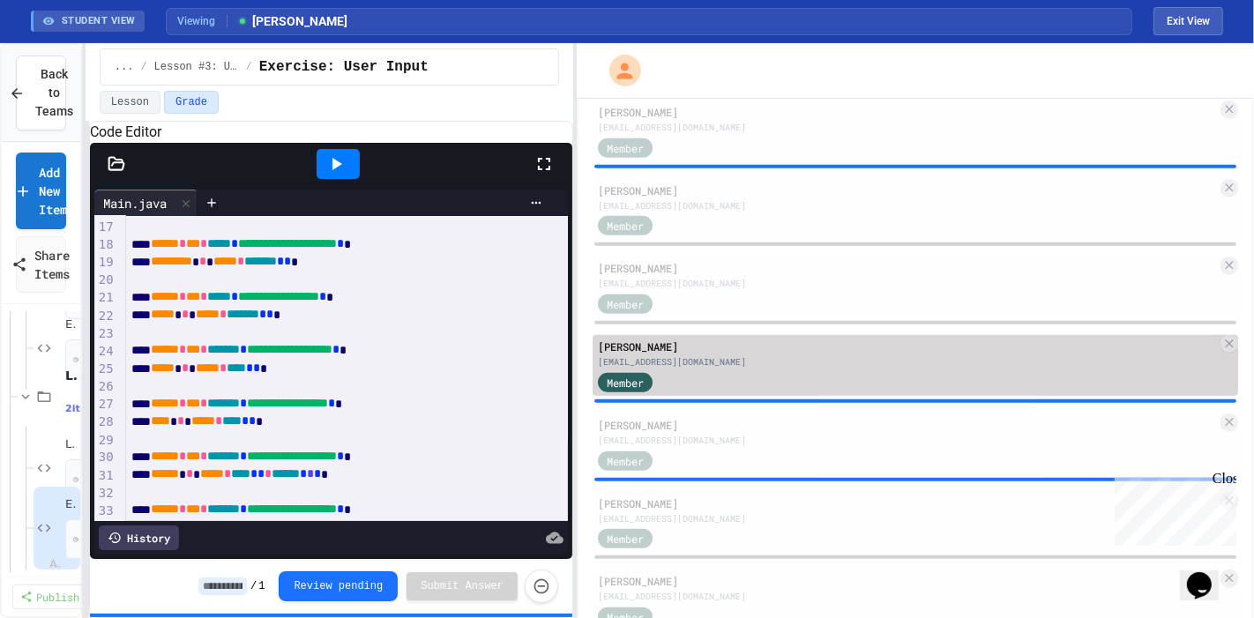
scroll to position [1635, 0]
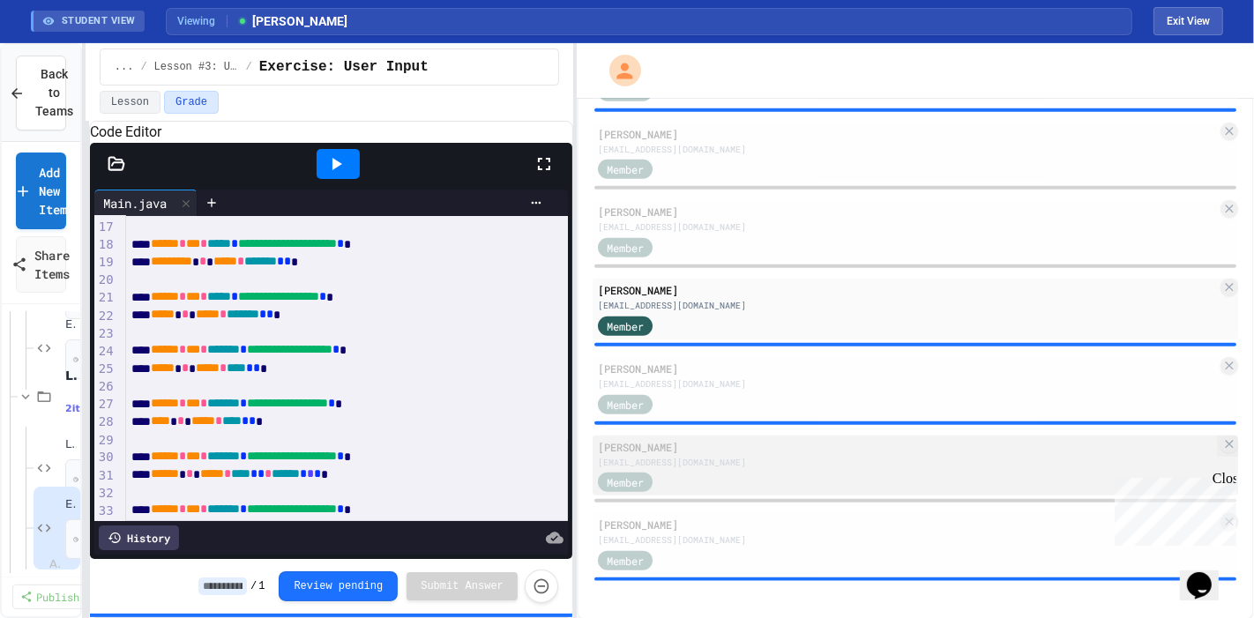
click at [695, 491] on div "Member" at bounding box center [907, 482] width 619 height 22
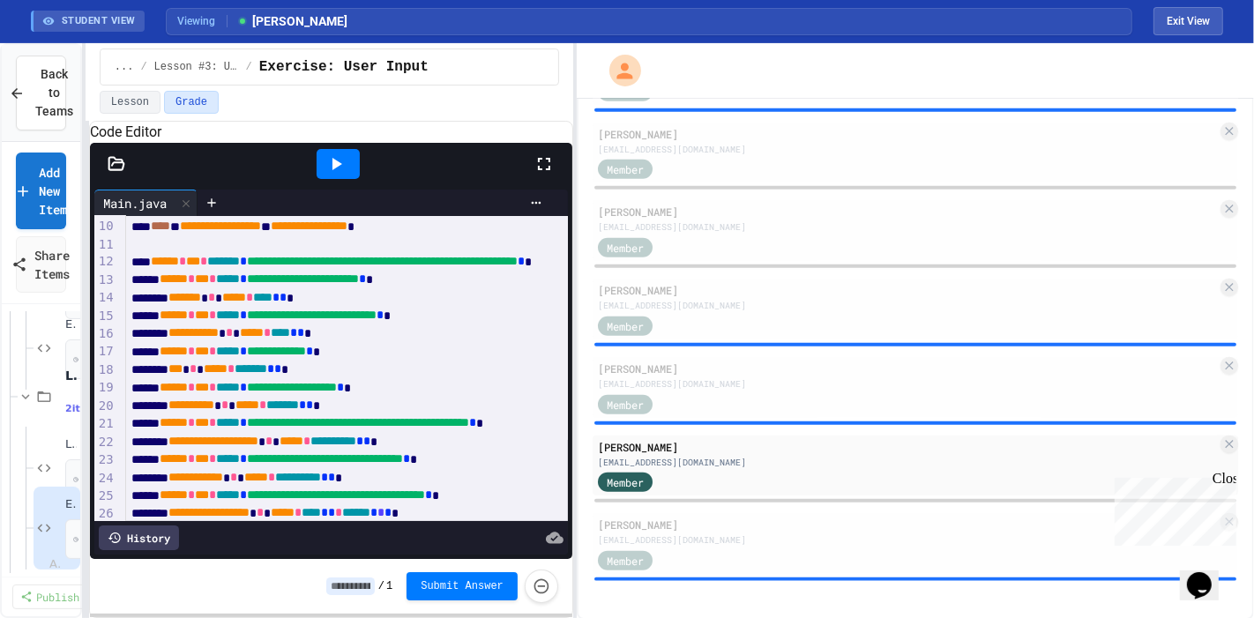
scroll to position [154, 0]
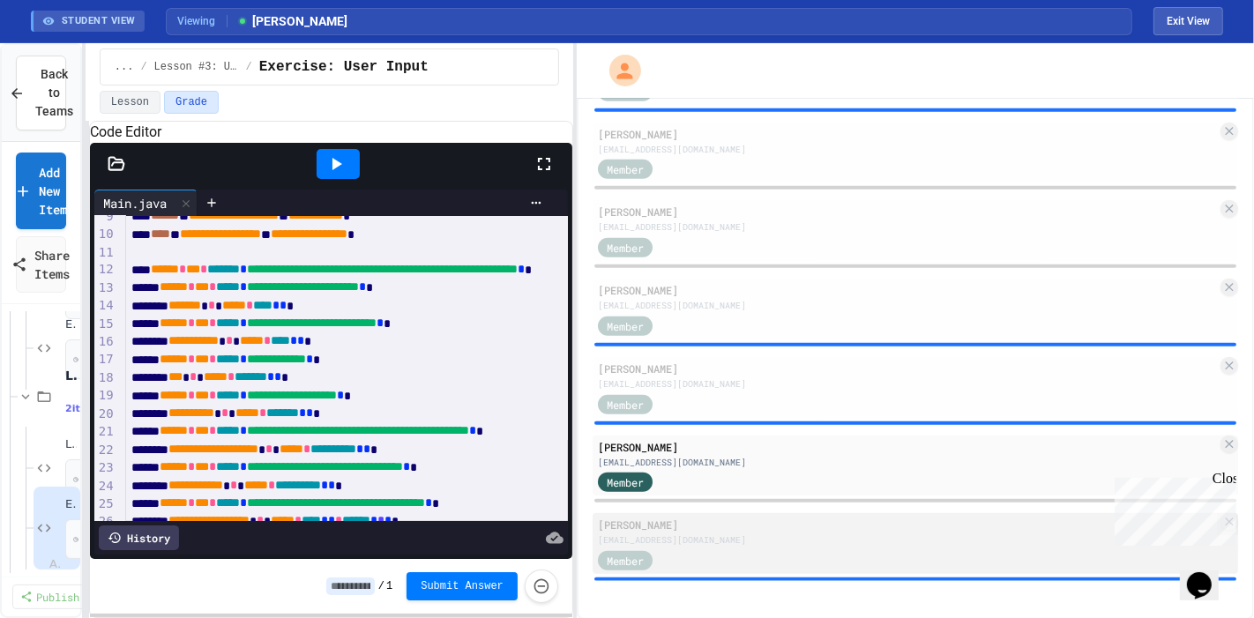
click at [765, 538] on div "[EMAIL_ADDRESS][DOMAIN_NAME]" at bounding box center [907, 540] width 619 height 13
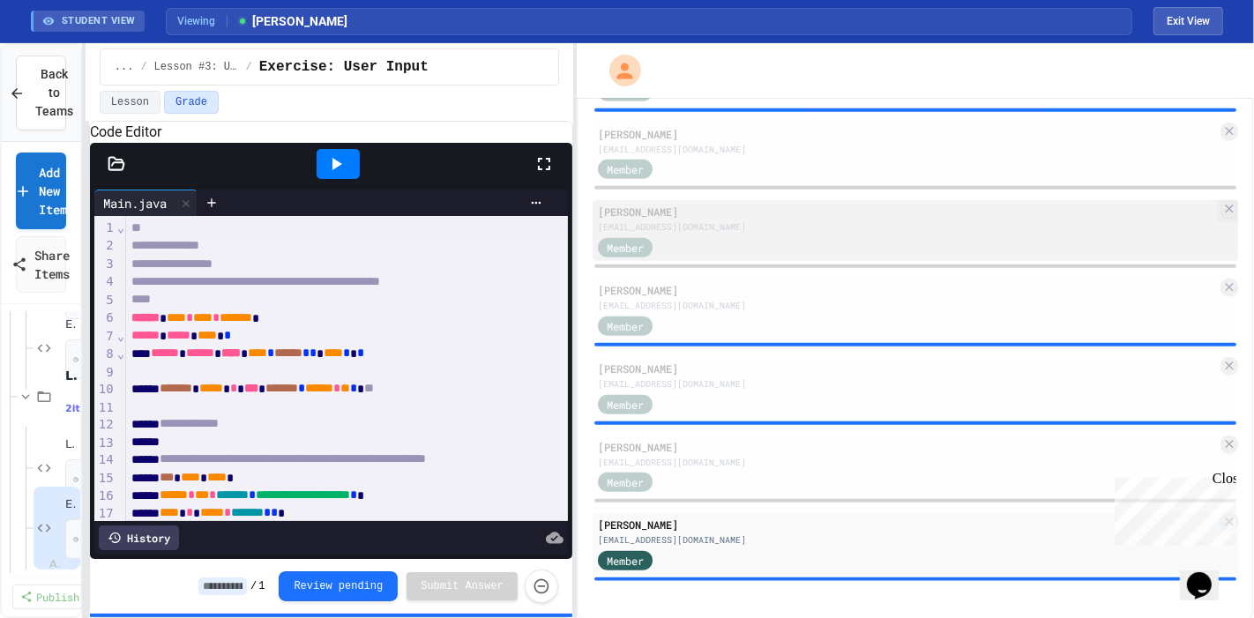
click at [770, 238] on div "Member" at bounding box center [907, 246] width 619 height 22
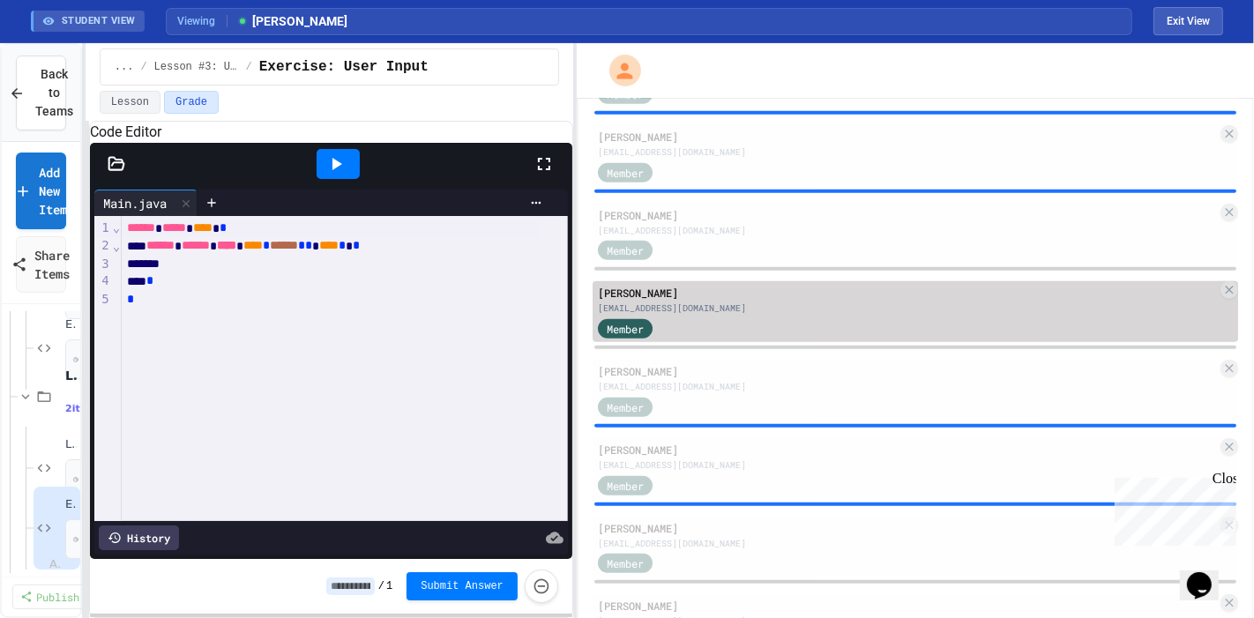
scroll to position [1552, 0]
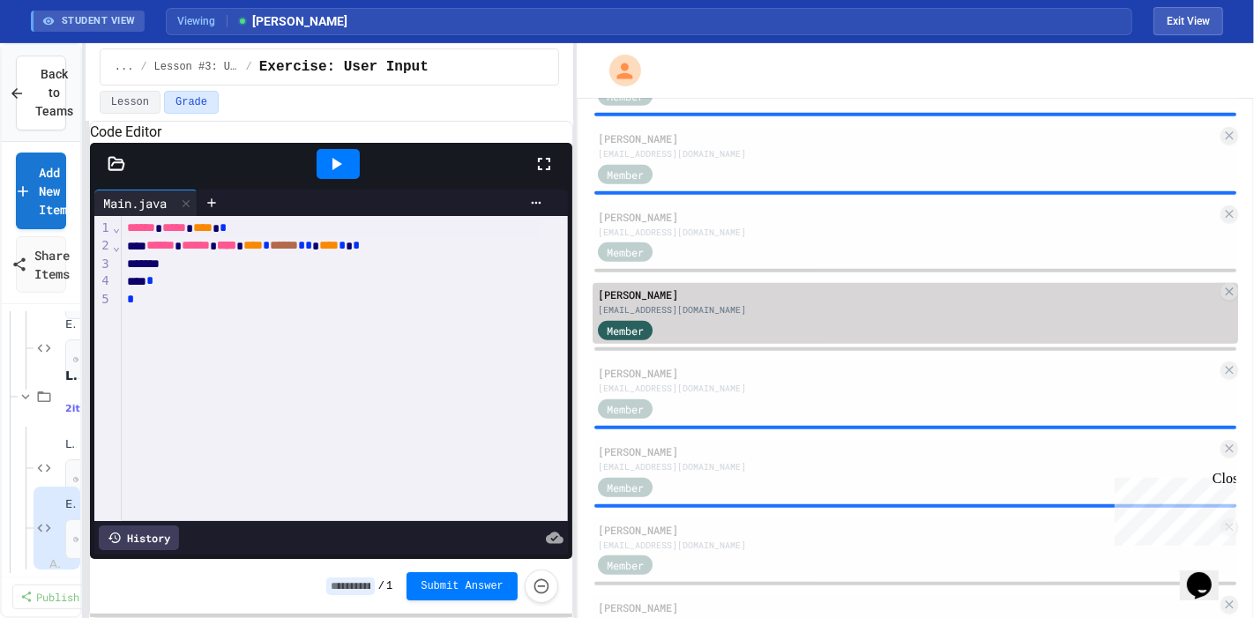
click at [710, 243] on div "Member" at bounding box center [907, 252] width 619 height 22
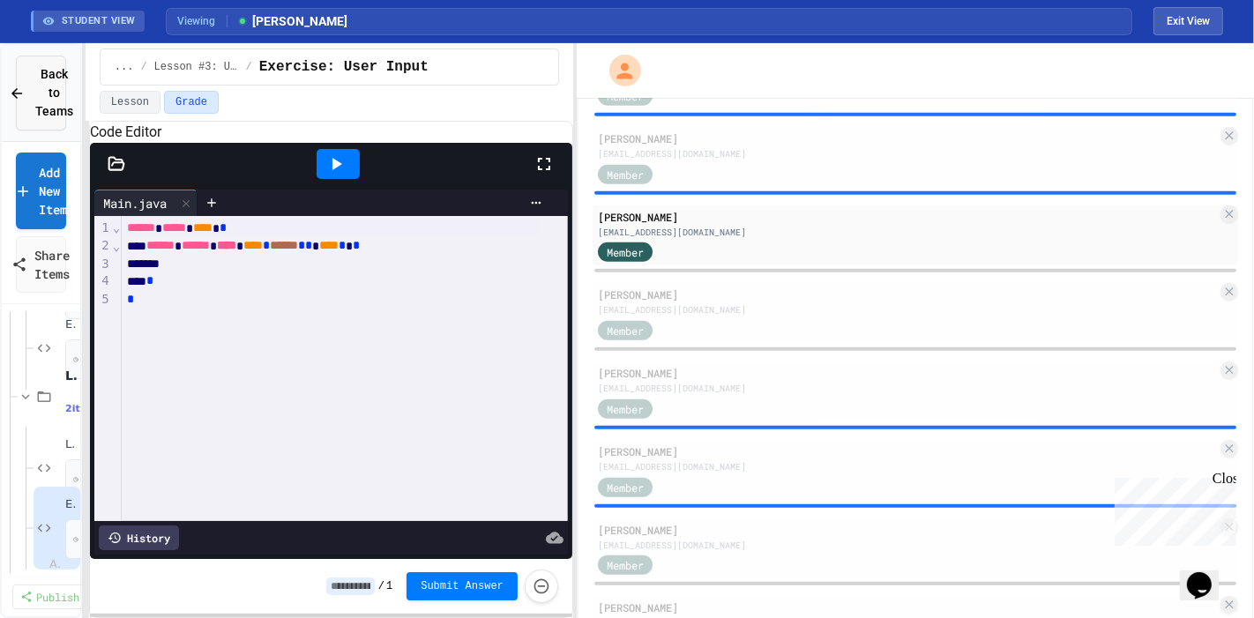
click at [51, 74] on span "Back to Teams" at bounding box center [54, 93] width 38 height 56
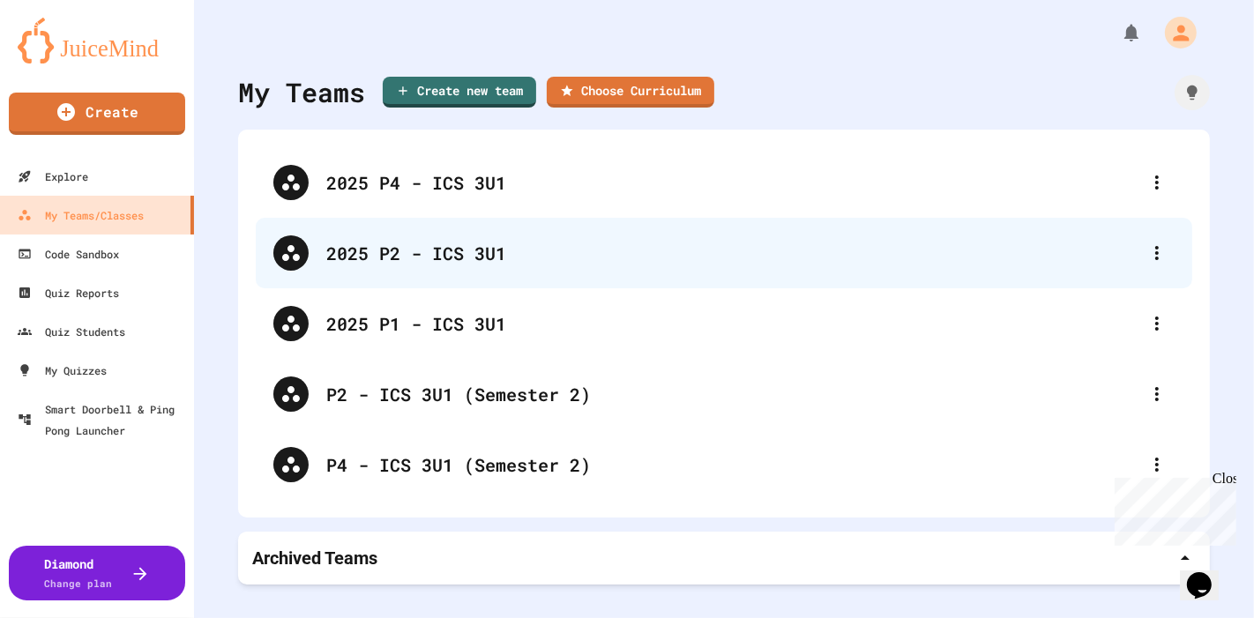
click at [451, 273] on div "2025 P2 - ICS 3U1" at bounding box center [724, 253] width 937 height 71
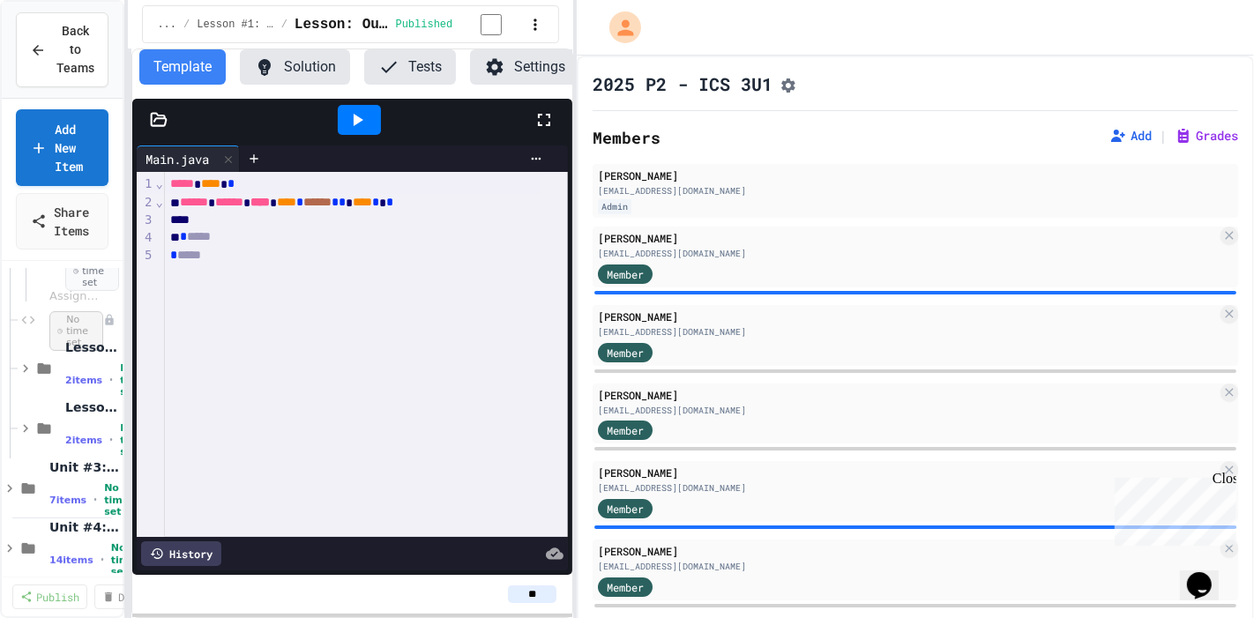
scroll to position [480, 0]
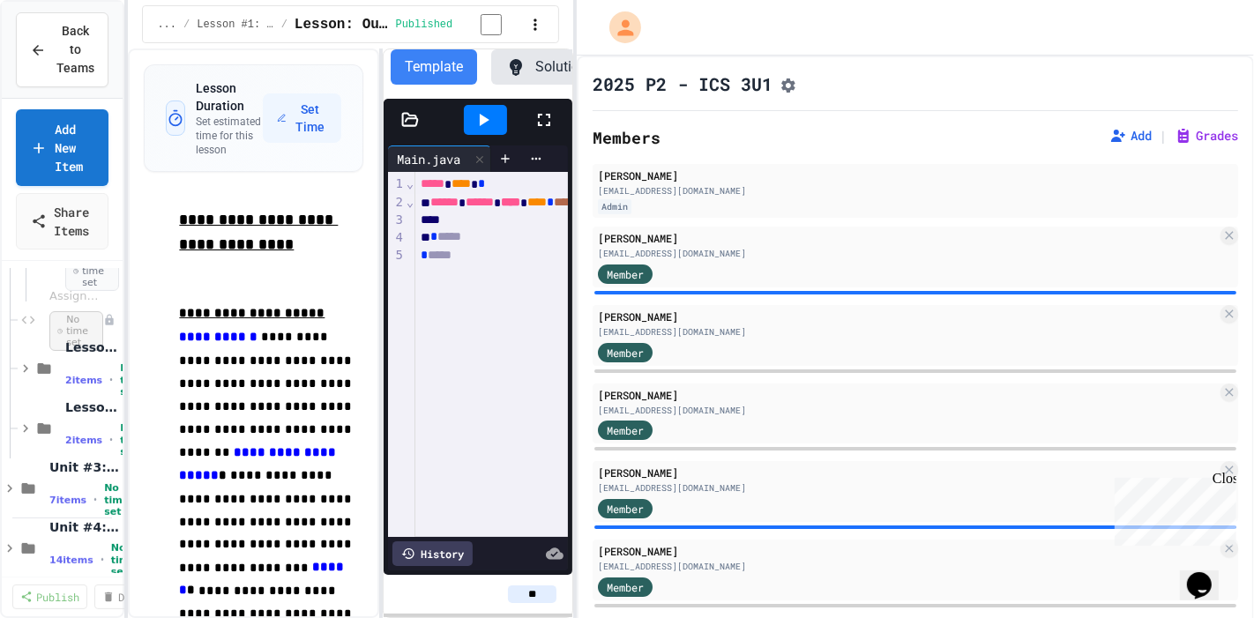
click at [385, 376] on div "**********" at bounding box center [350, 334] width 445 height 570
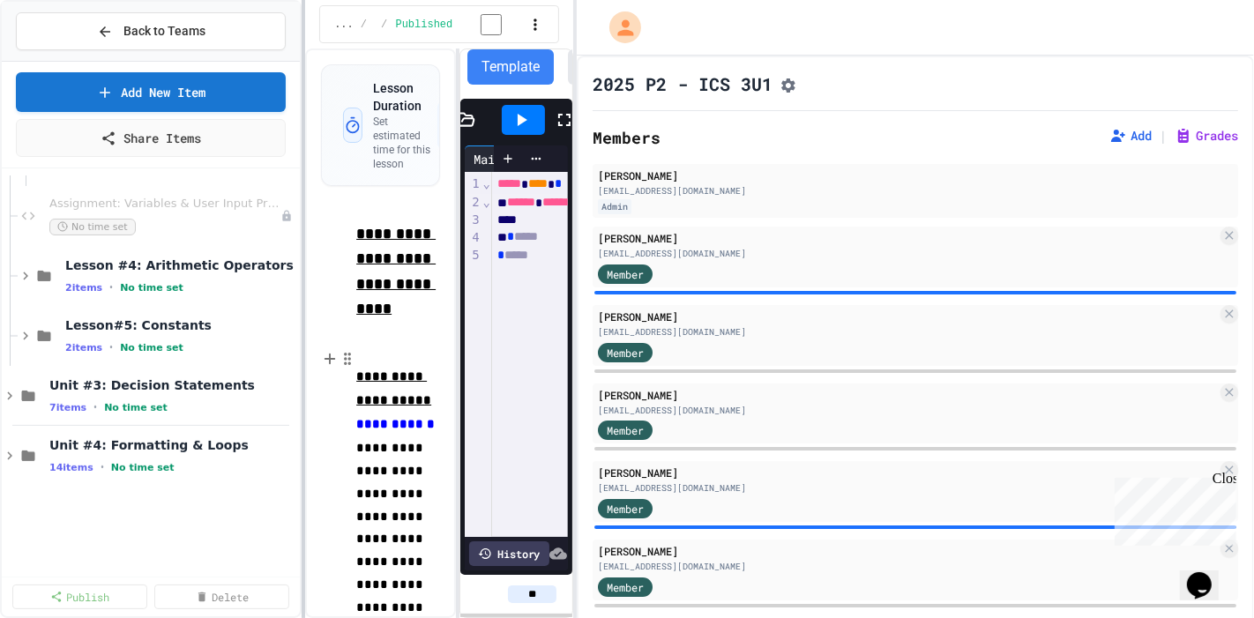
click at [304, 335] on div at bounding box center [304, 309] width 4 height 618
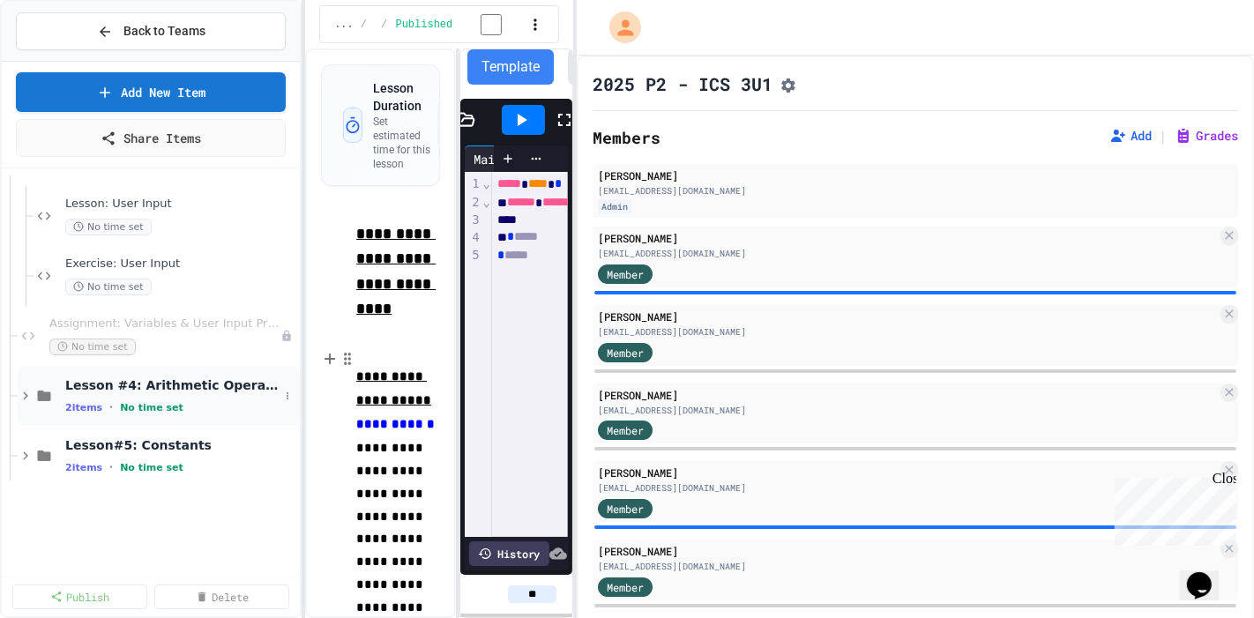
scroll to position [358, 0]
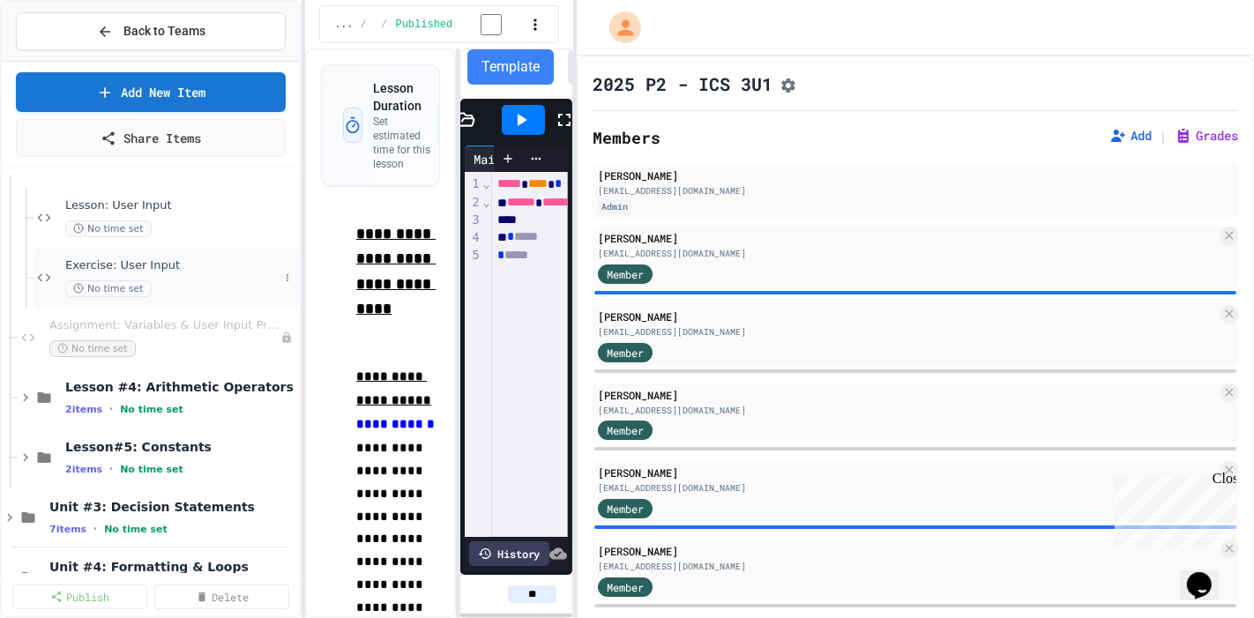
click at [163, 272] on div "Exercise: User Input No time set" at bounding box center [171, 277] width 213 height 39
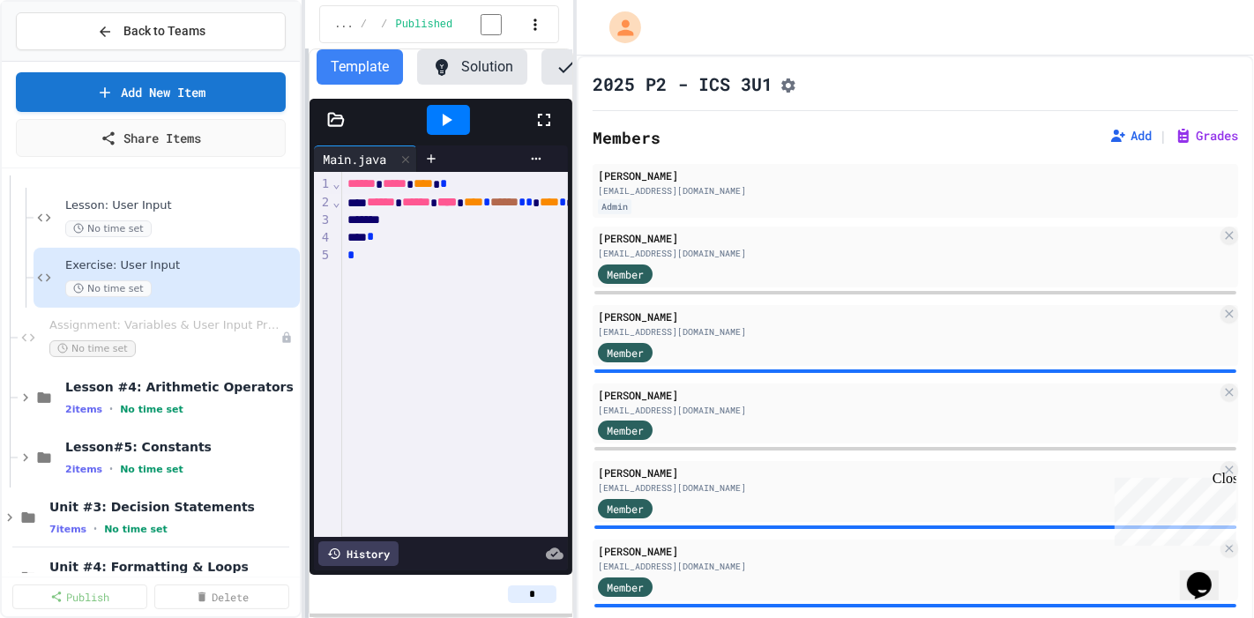
click at [181, 288] on div "**********" at bounding box center [627, 309] width 1254 height 618
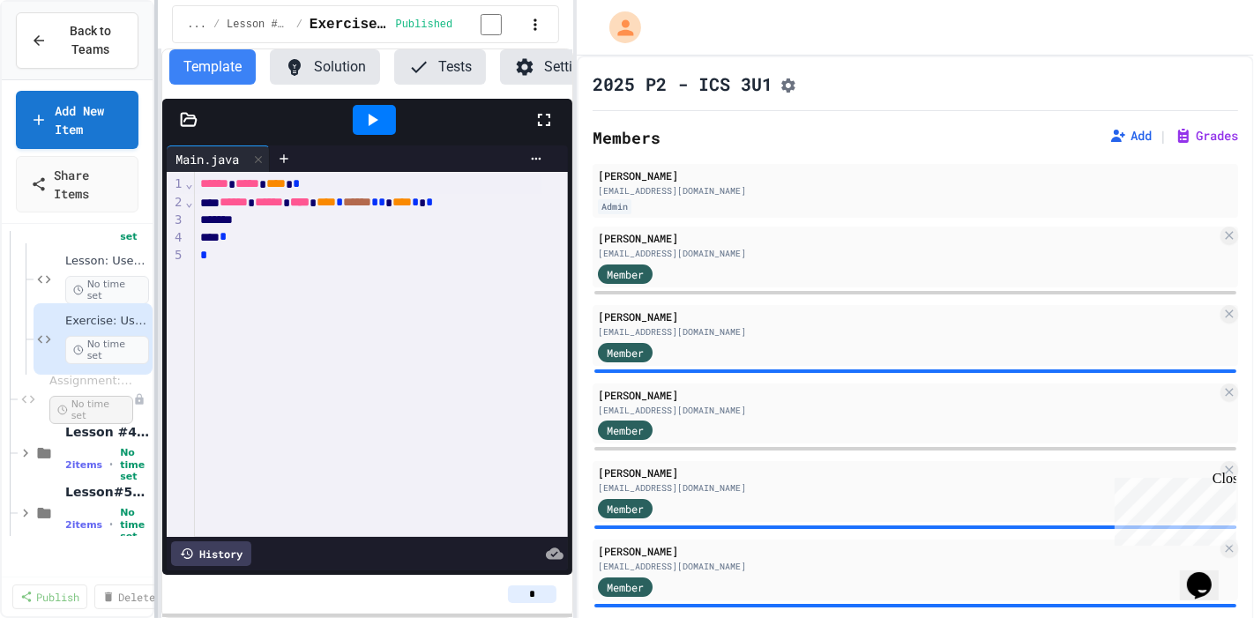
click at [154, 324] on div at bounding box center [156, 309] width 4 height 618
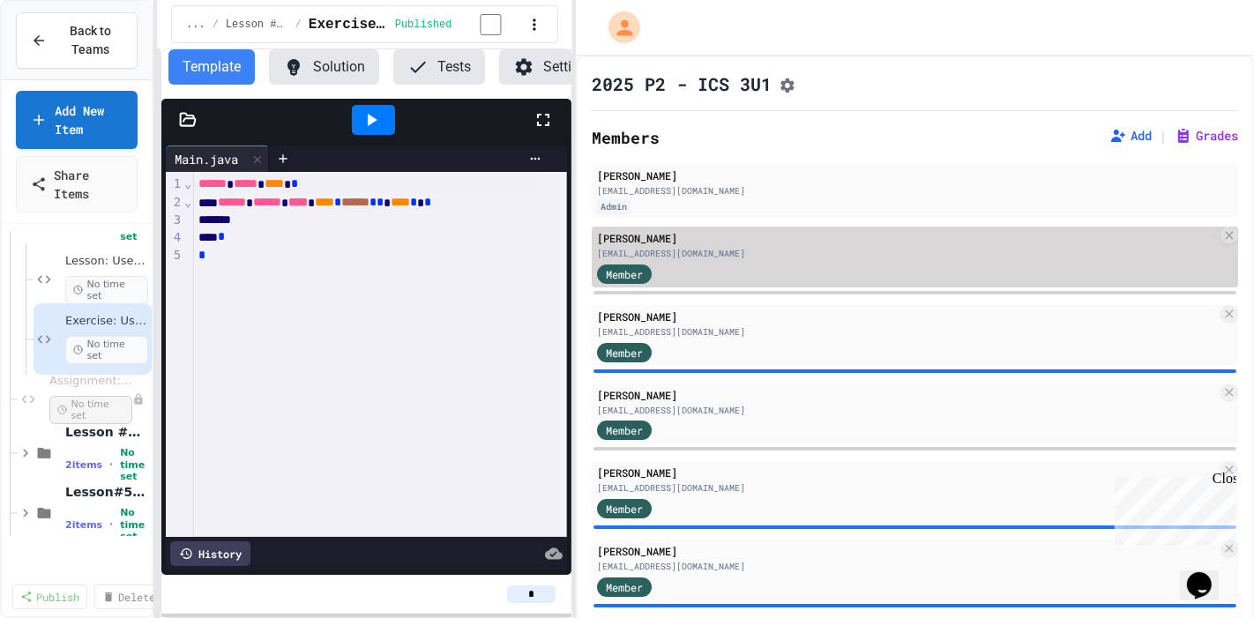
click at [649, 243] on div "[PERSON_NAME]" at bounding box center [907, 238] width 620 height 16
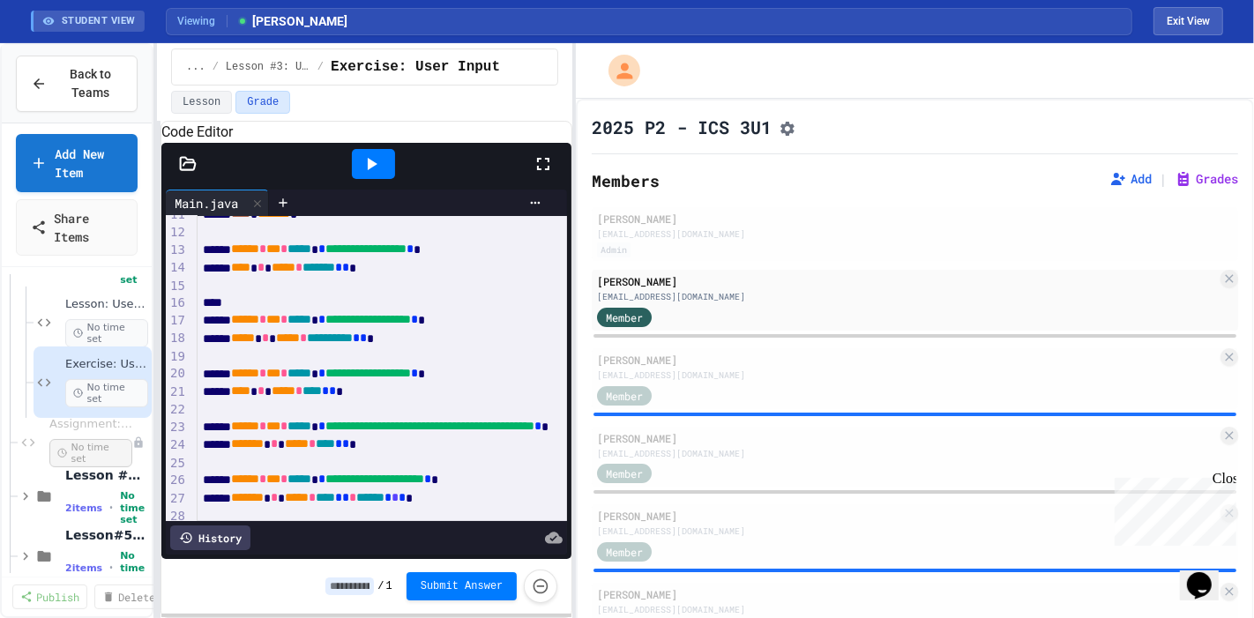
scroll to position [143, 0]
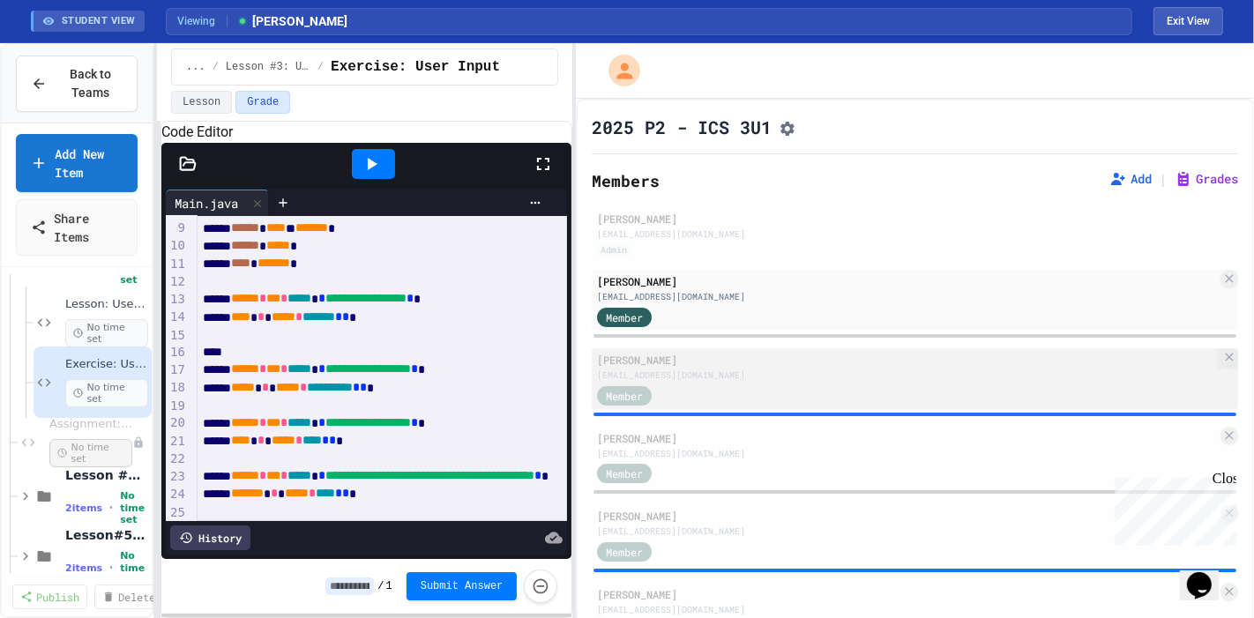
click at [723, 368] on div "[PERSON_NAME]" at bounding box center [907, 360] width 620 height 16
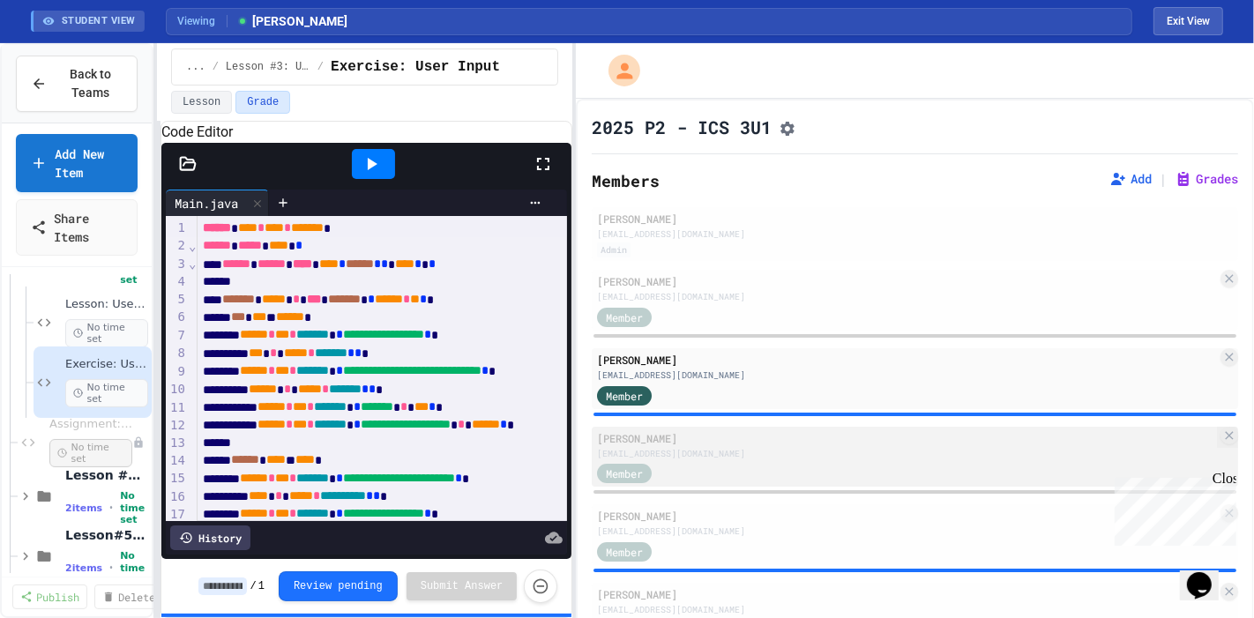
click at [717, 457] on div "[EMAIL_ADDRESS][DOMAIN_NAME]" at bounding box center [907, 453] width 620 height 13
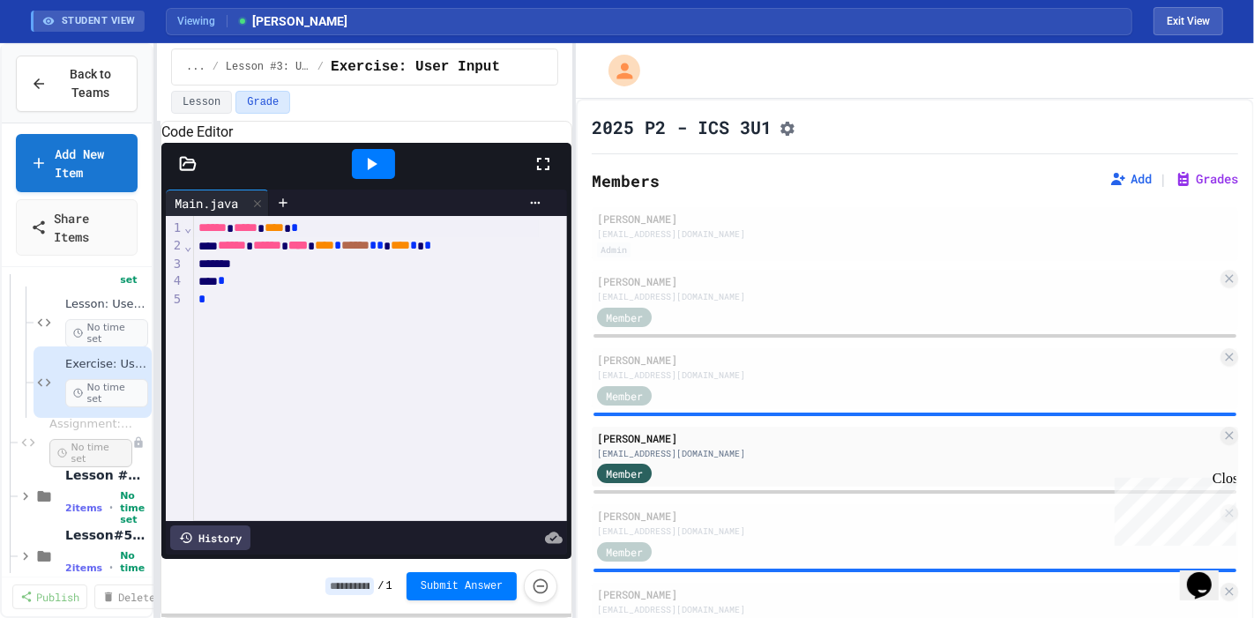
click at [228, 526] on div "History" at bounding box center [210, 538] width 80 height 25
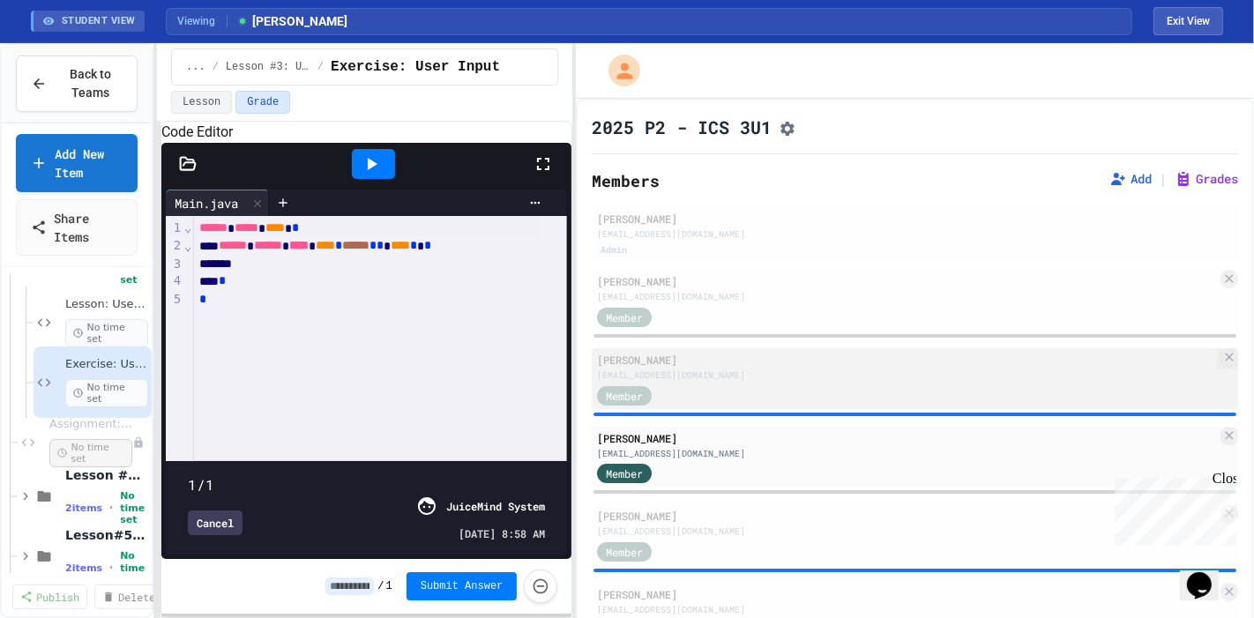
click at [712, 392] on div "Member" at bounding box center [907, 395] width 620 height 22
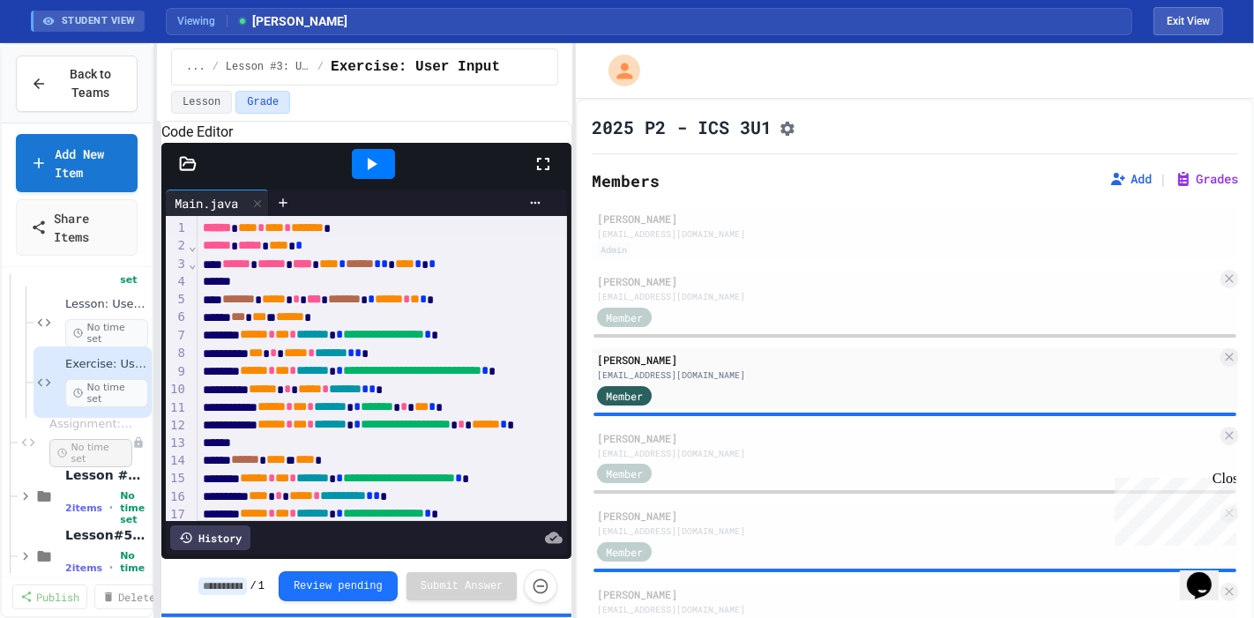
click at [206, 531] on div "History" at bounding box center [210, 538] width 80 height 25
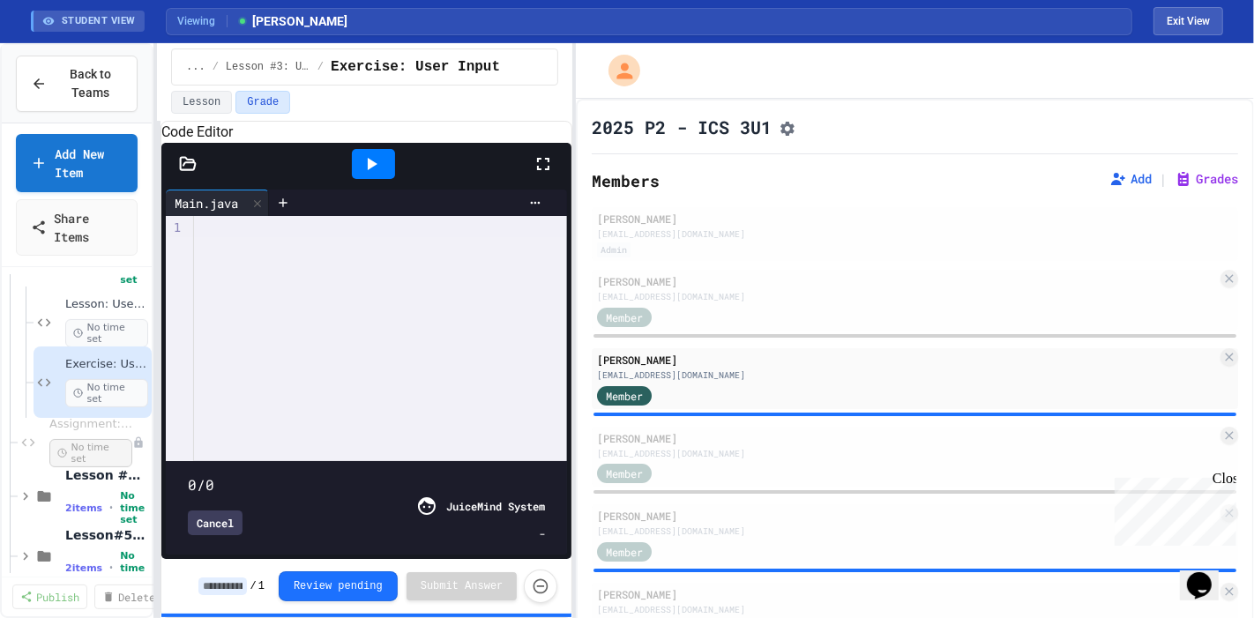
type input "****"
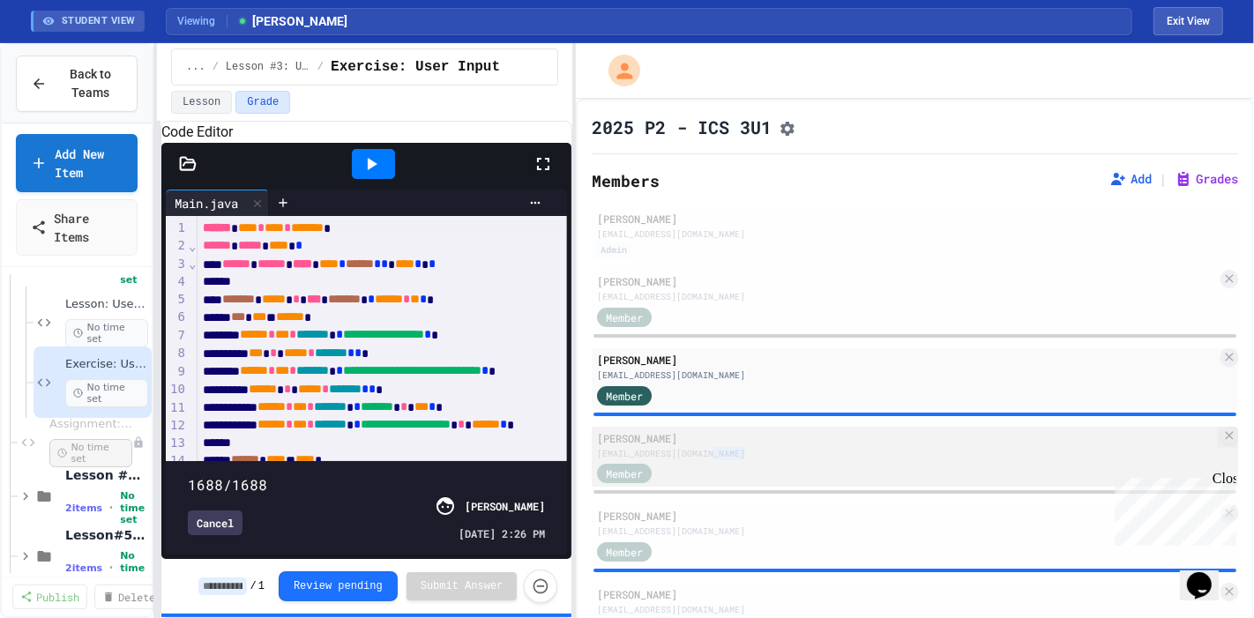
drag, startPoint x: 761, startPoint y: 454, endPoint x: 713, endPoint y: 466, distance: 49.8
click at [713, 466] on div "[PERSON_NAME] [EMAIL_ADDRESS][DOMAIN_NAME] Member" at bounding box center [915, 457] width 646 height 61
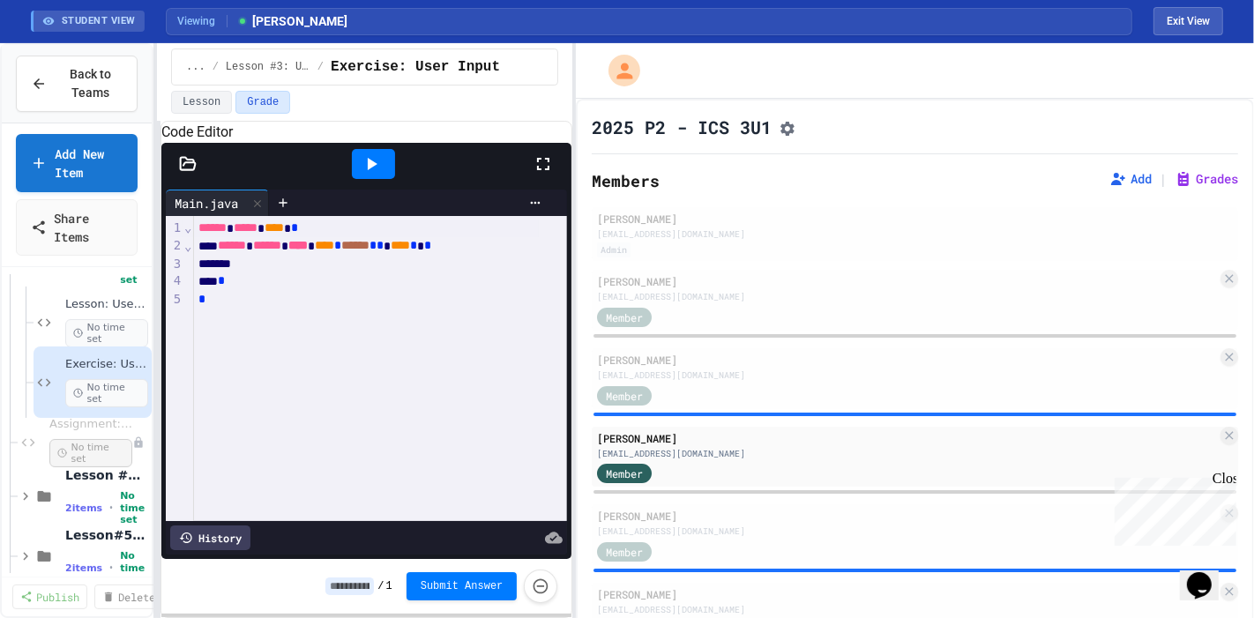
click at [226, 526] on div "History" at bounding box center [210, 538] width 80 height 25
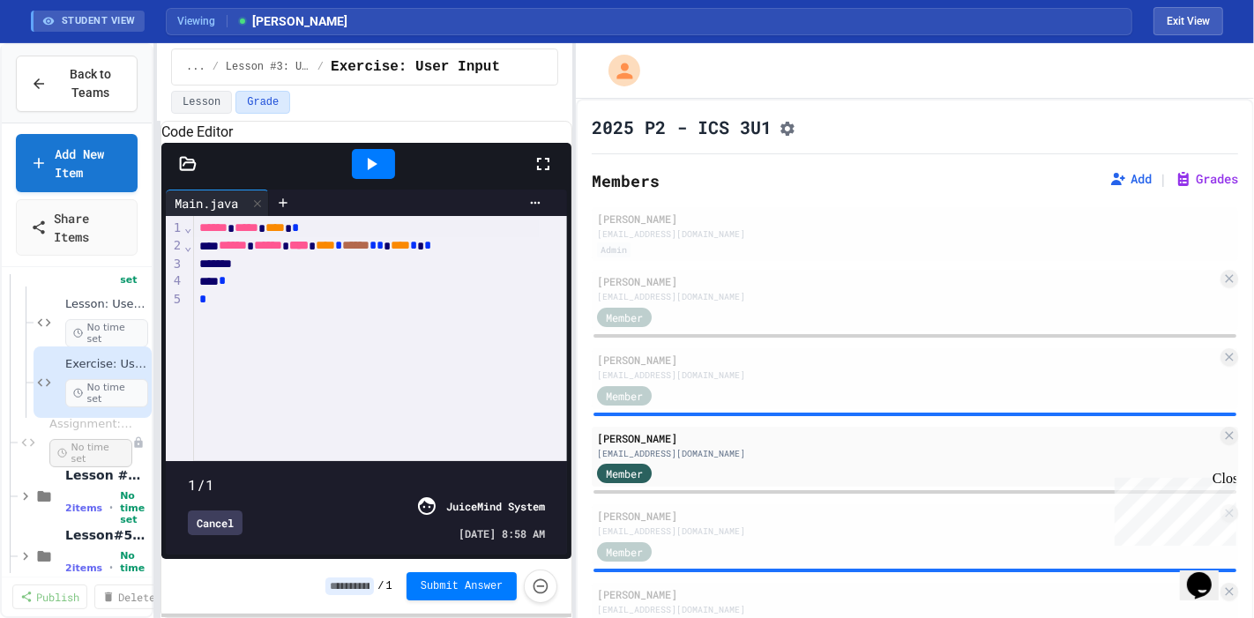
click at [226, 513] on div "Cancel" at bounding box center [215, 523] width 55 height 25
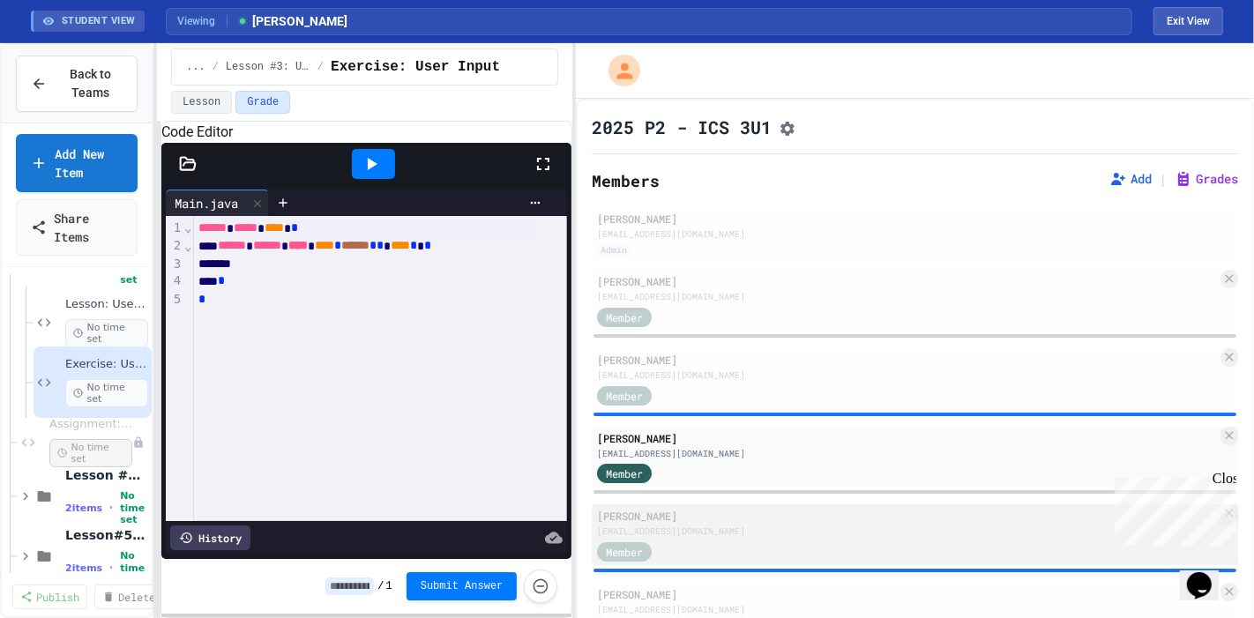
click at [683, 535] on div "[EMAIL_ADDRESS][DOMAIN_NAME]" at bounding box center [907, 531] width 620 height 13
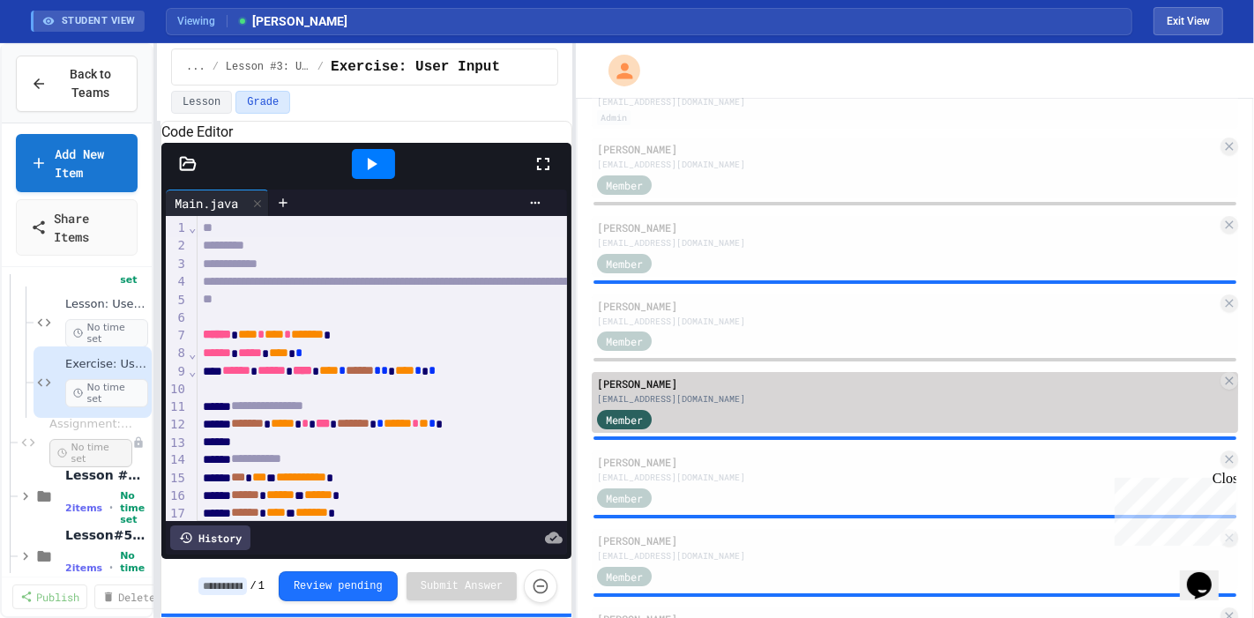
scroll to position [162, 0]
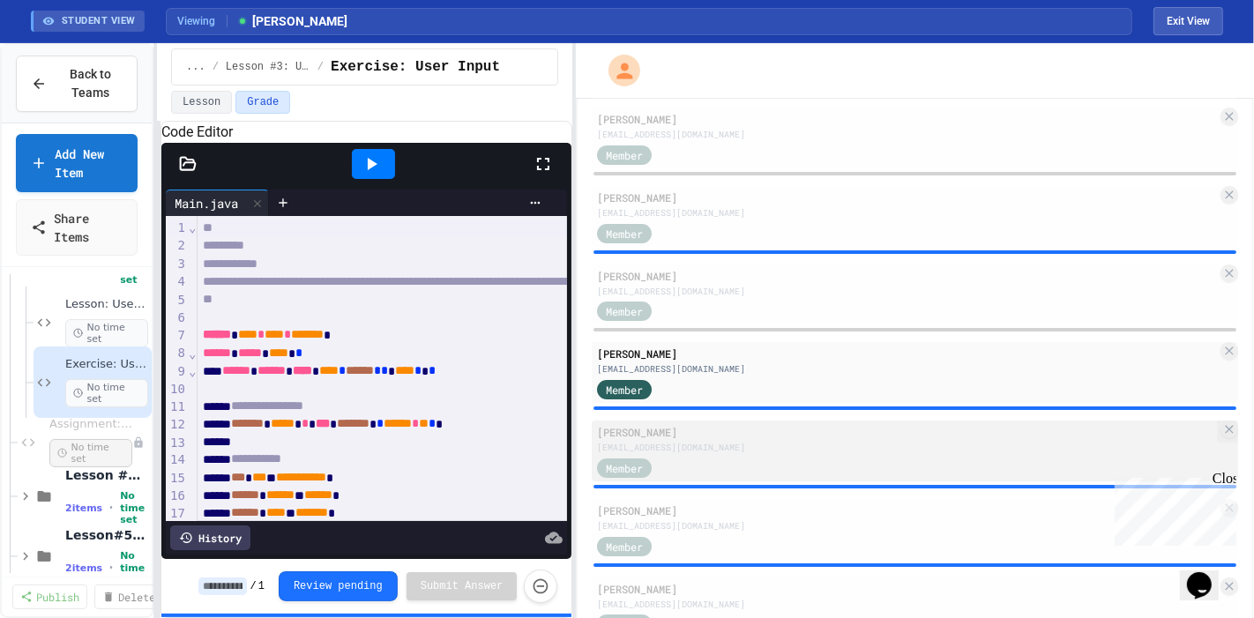
click at [683, 475] on div "Member" at bounding box center [641, 467] width 88 height 22
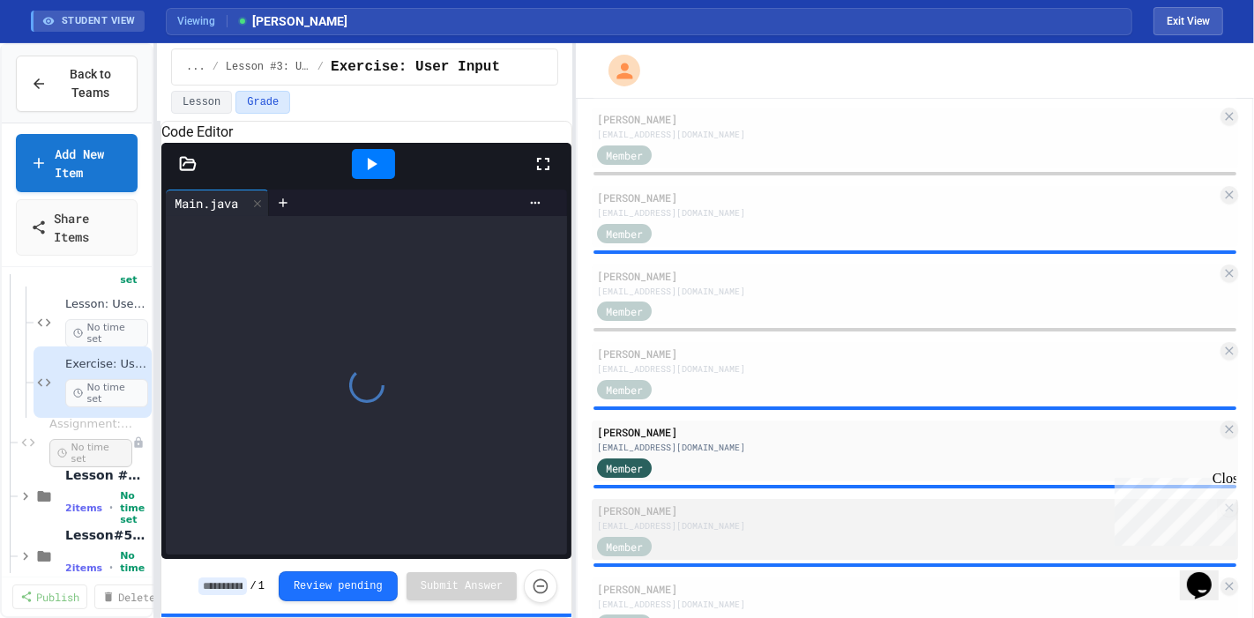
click at [686, 519] on div "[PERSON_NAME]" at bounding box center [907, 511] width 620 height 16
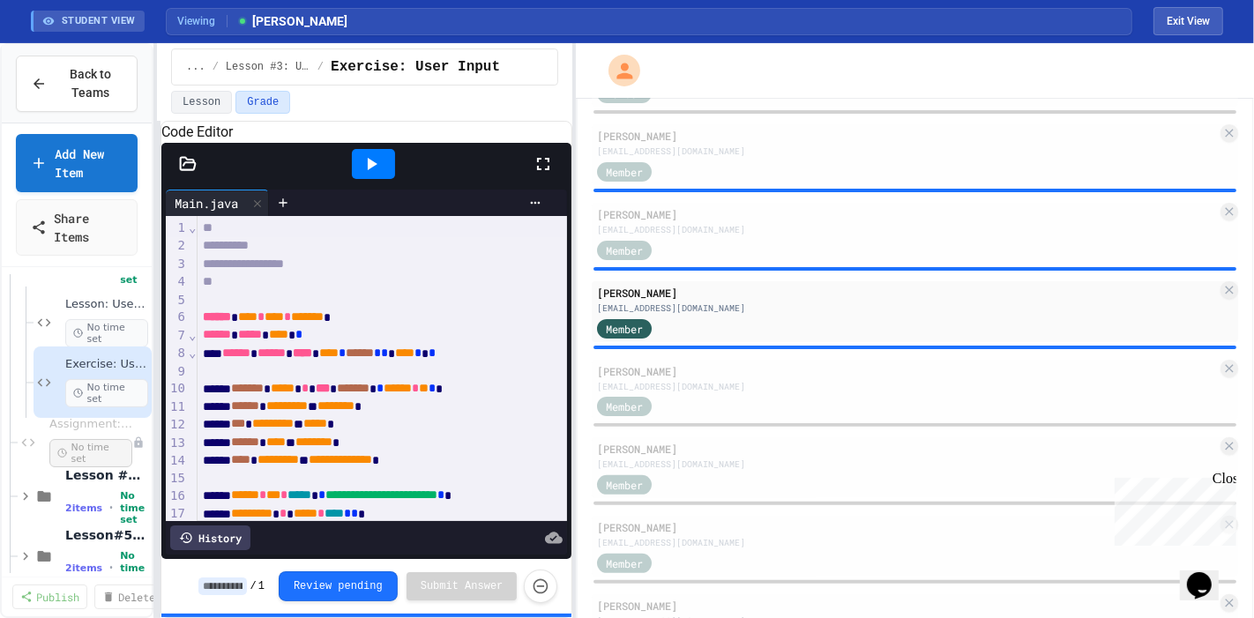
scroll to position [422, 0]
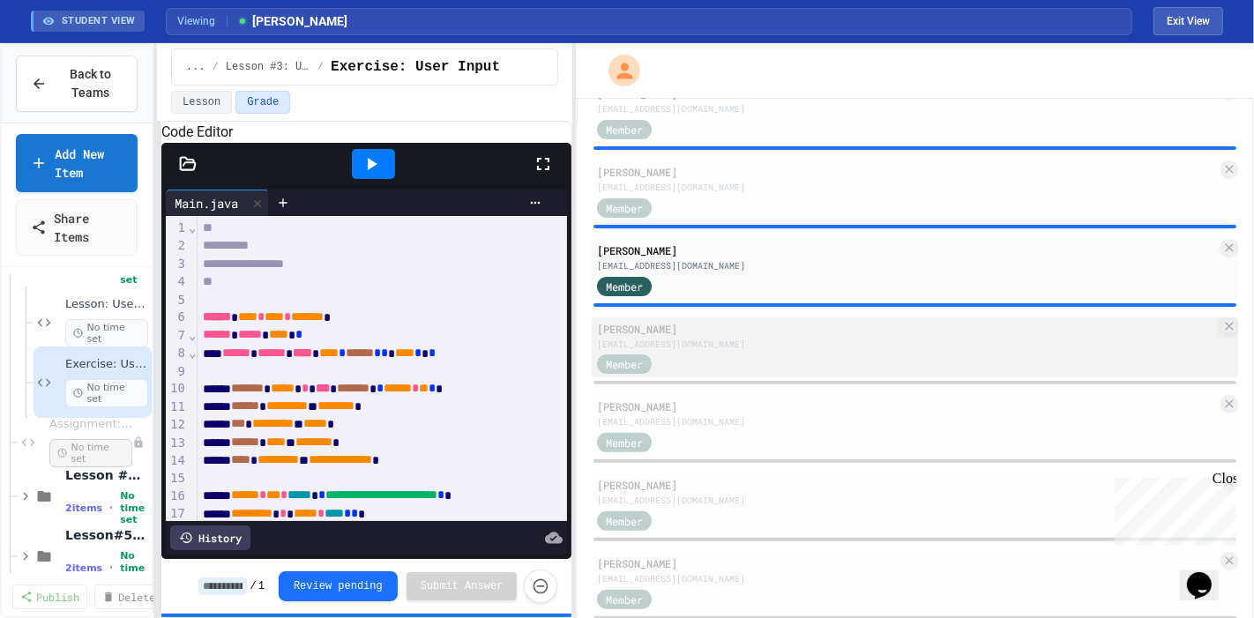
click at [776, 331] on div "[PERSON_NAME]" at bounding box center [907, 329] width 620 height 16
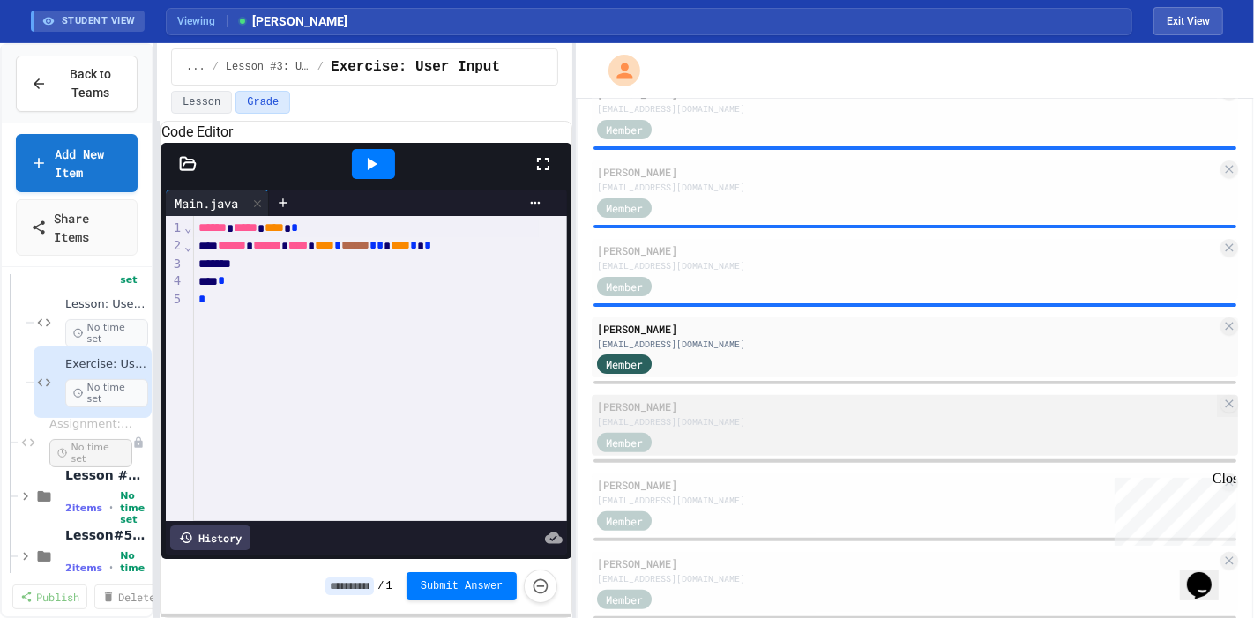
click at [713, 443] on div "Member" at bounding box center [907, 441] width 620 height 22
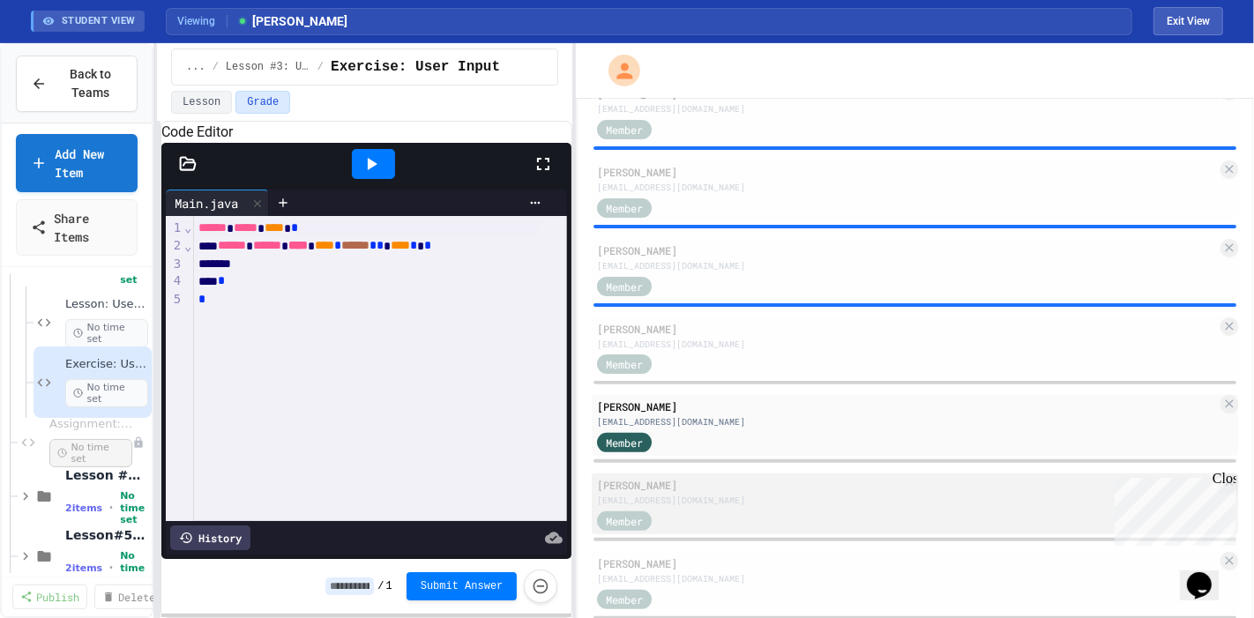
click at [713, 493] on div "[PERSON_NAME]" at bounding box center [907, 485] width 620 height 16
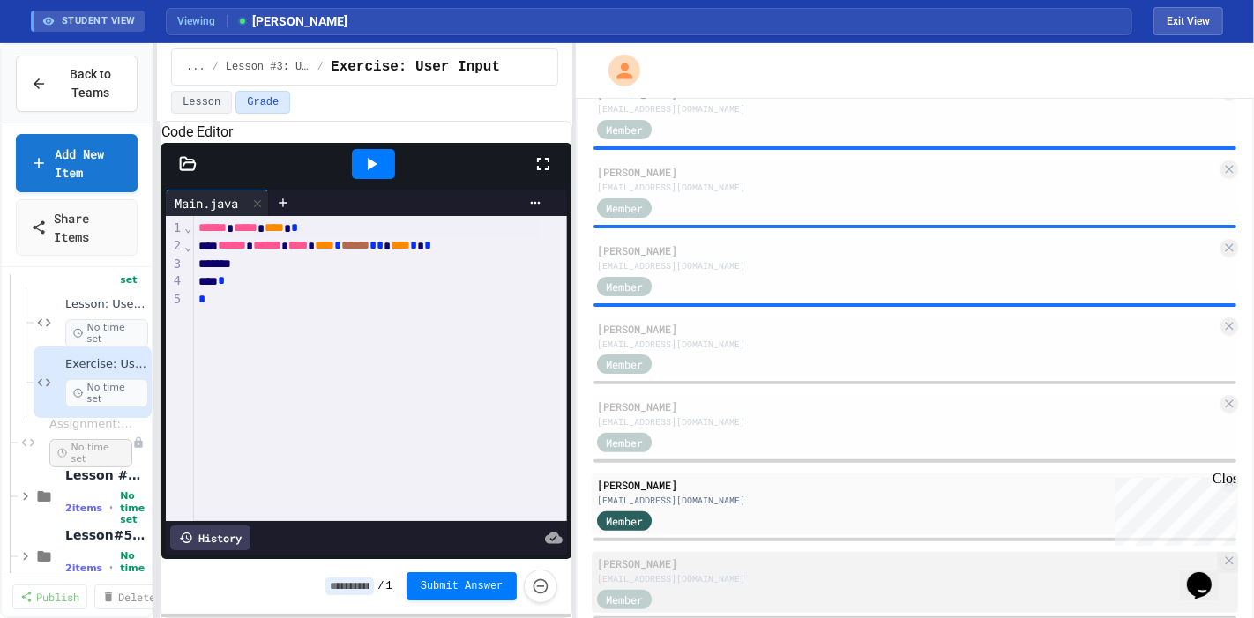
click at [699, 556] on div "[EMAIL_ADDRESS][DOMAIN_NAME]" at bounding box center [907, 578] width 620 height 13
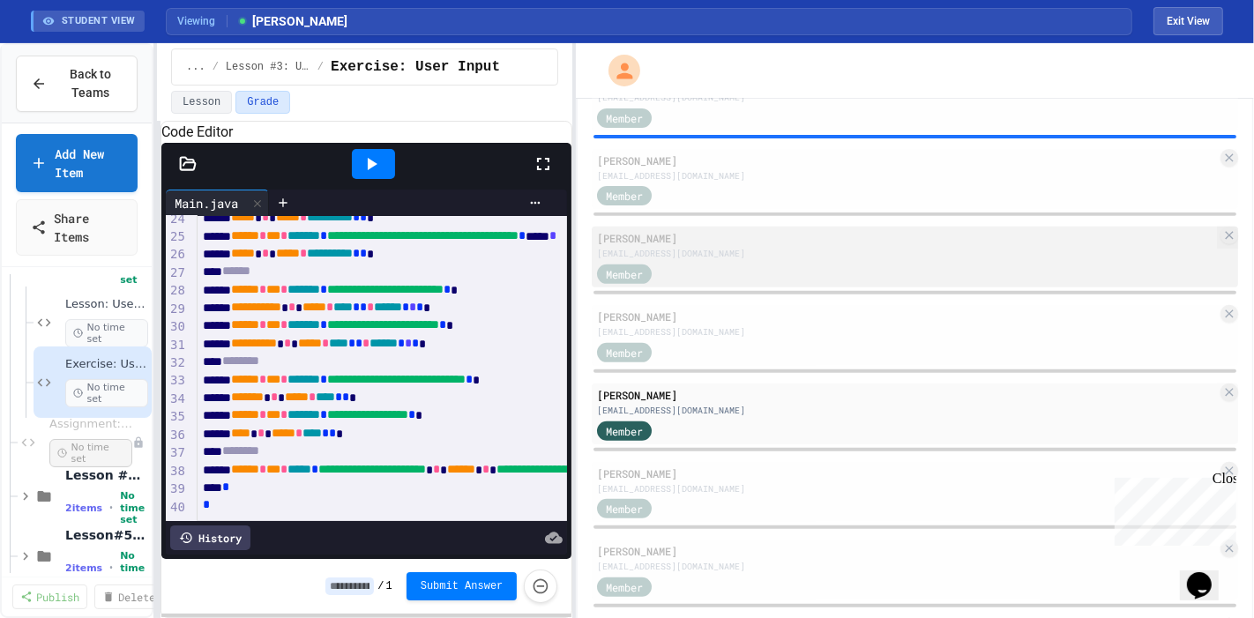
scroll to position [609, 0]
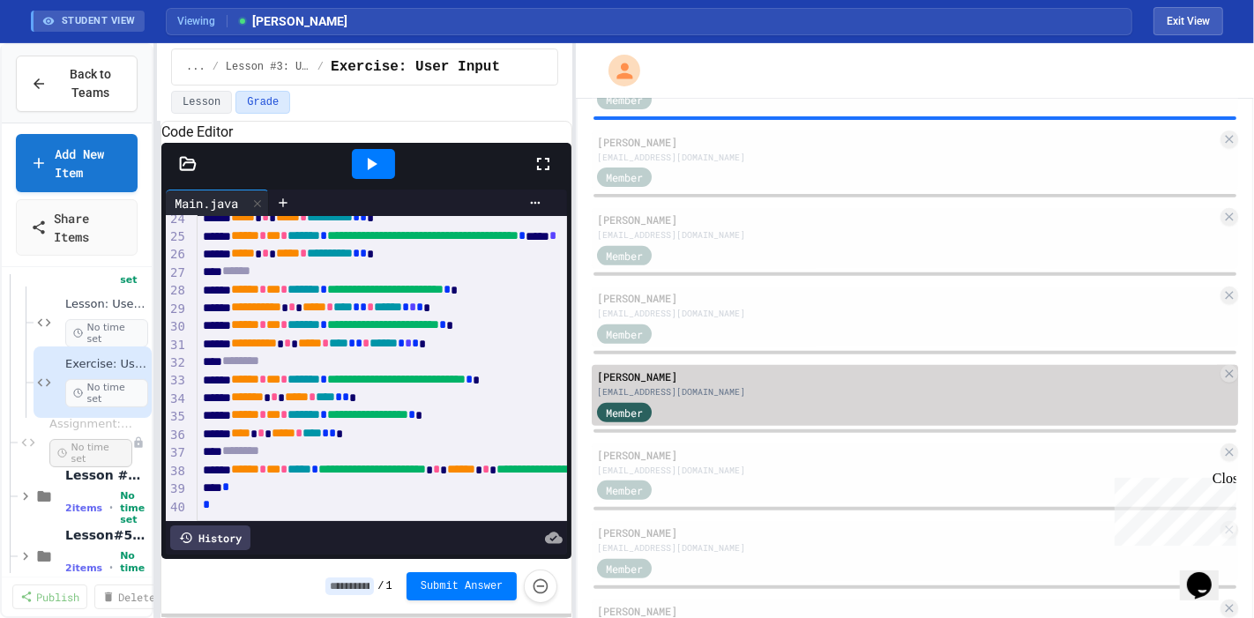
click at [759, 410] on div "Member" at bounding box center [907, 411] width 620 height 22
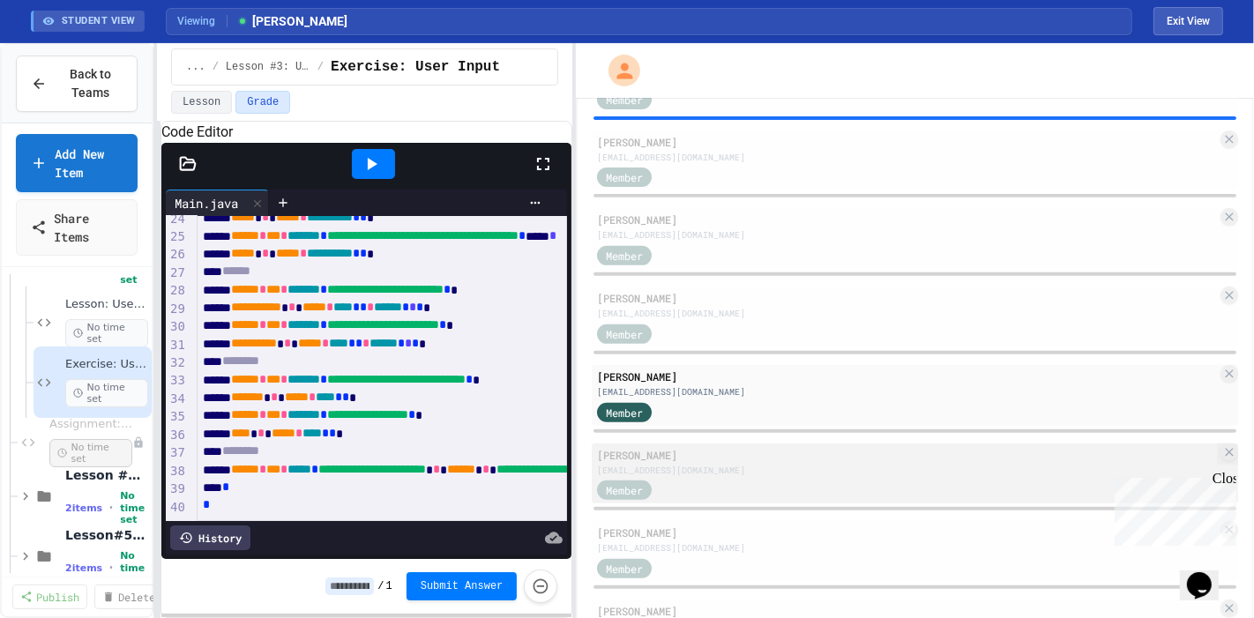
click at [743, 458] on div "[PERSON_NAME]" at bounding box center [907, 455] width 620 height 16
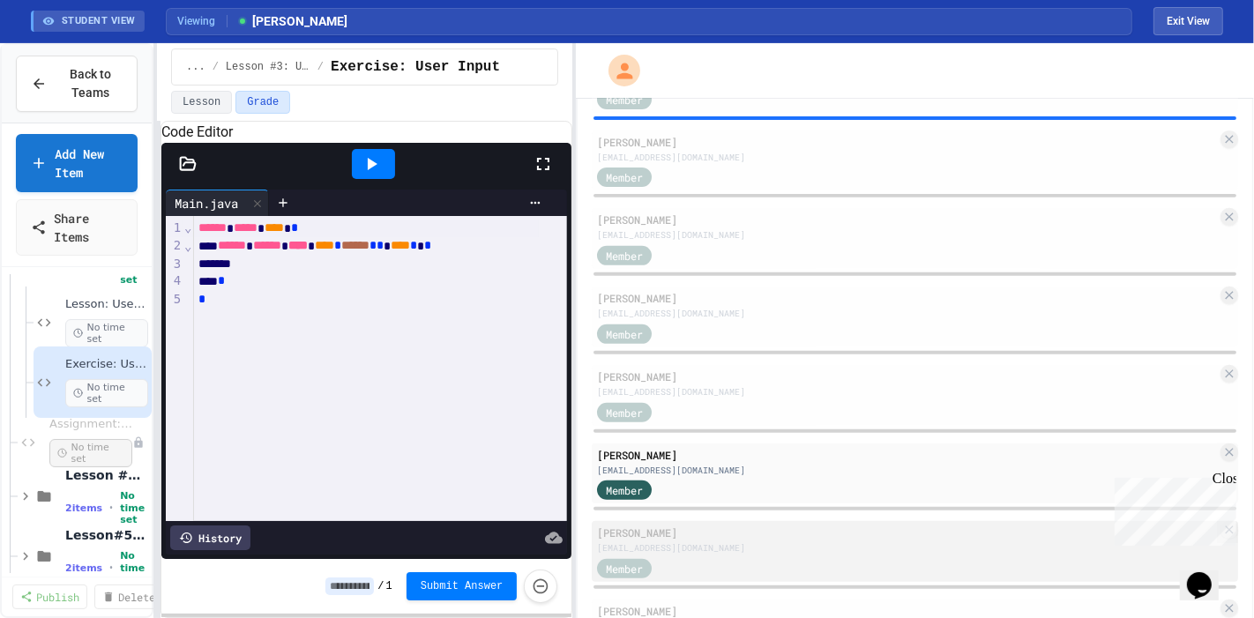
click at [690, 524] on div "[PERSON_NAME] [EMAIL_ADDRESS][DOMAIN_NAME] Member" at bounding box center [915, 551] width 646 height 61
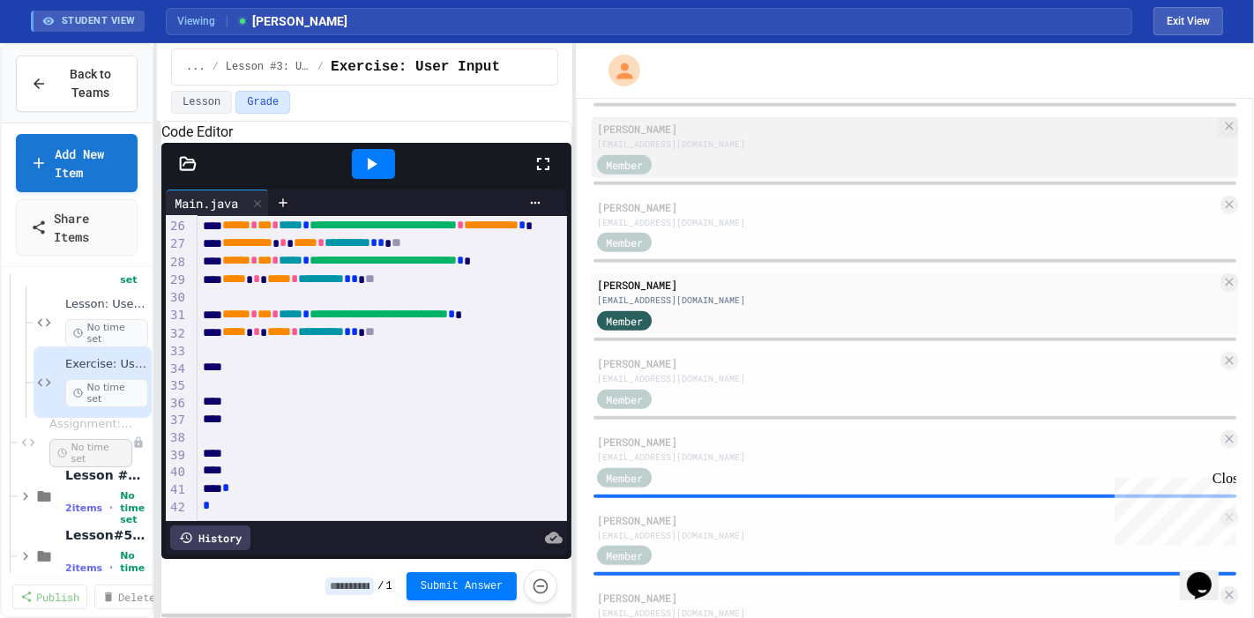
scroll to position [873, 0]
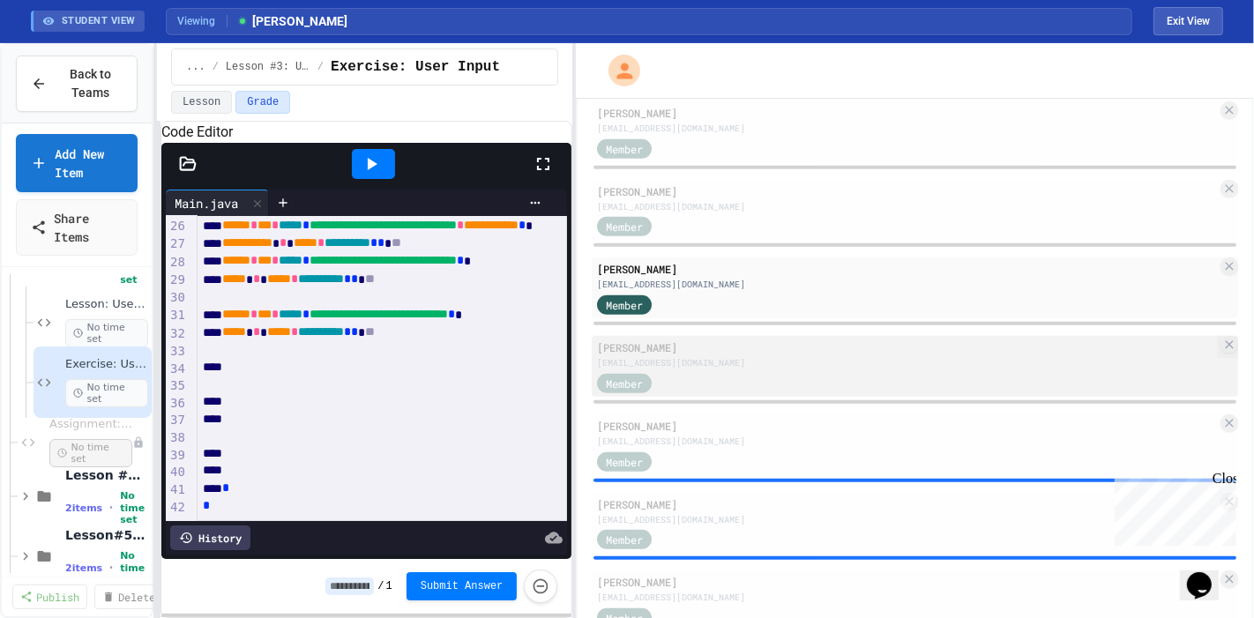
click at [740, 380] on div "Member" at bounding box center [907, 382] width 620 height 22
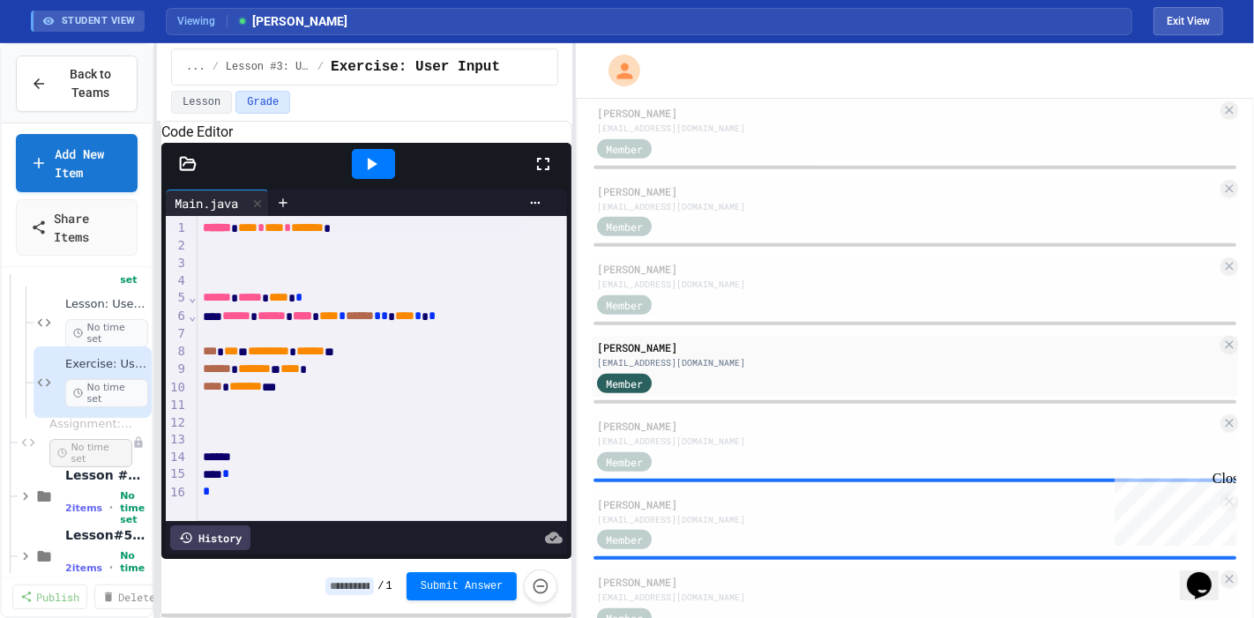
scroll to position [34, 0]
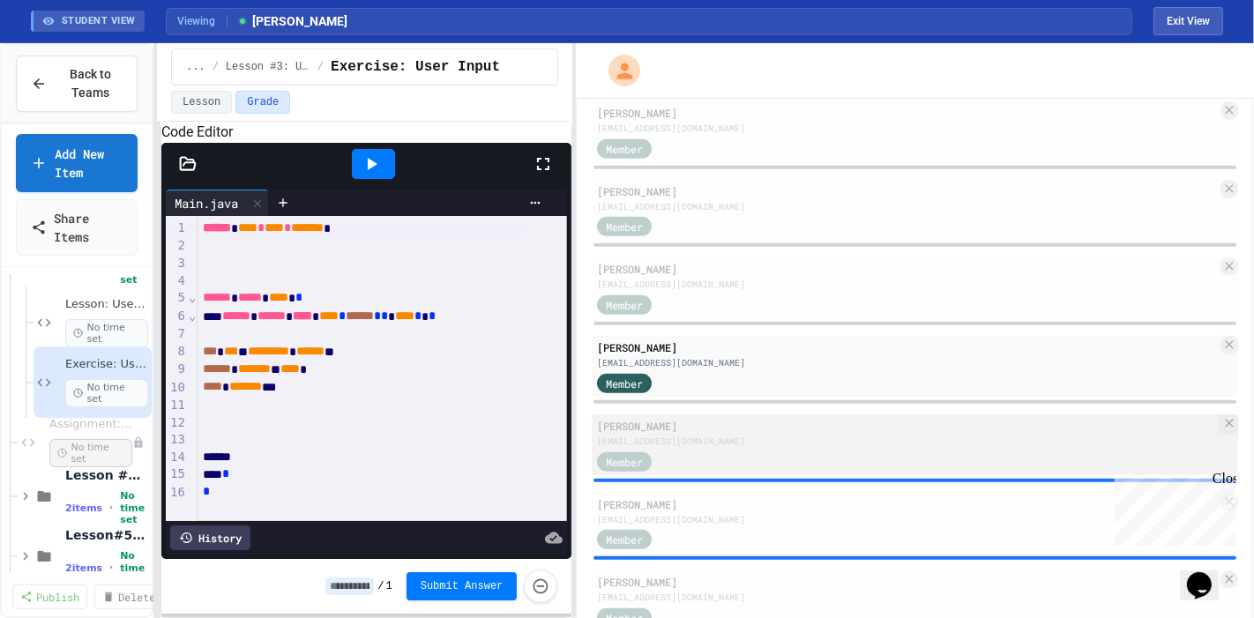
click at [680, 458] on div "Member" at bounding box center [641, 461] width 88 height 22
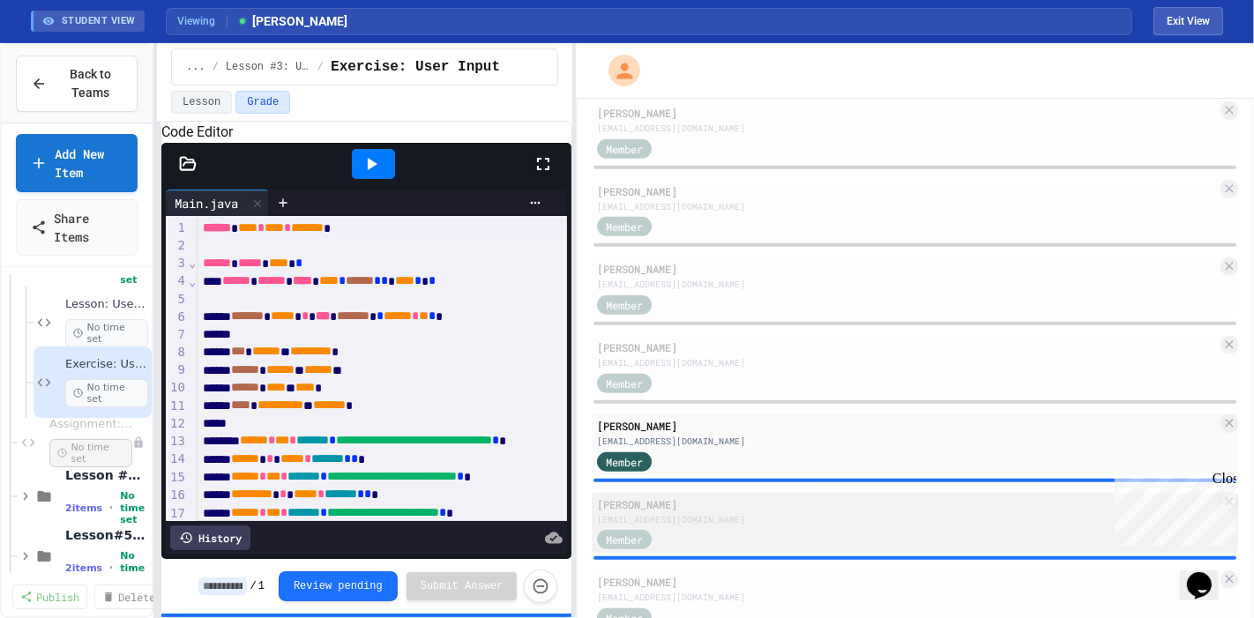
click at [739, 533] on div "Member" at bounding box center [907, 539] width 620 height 22
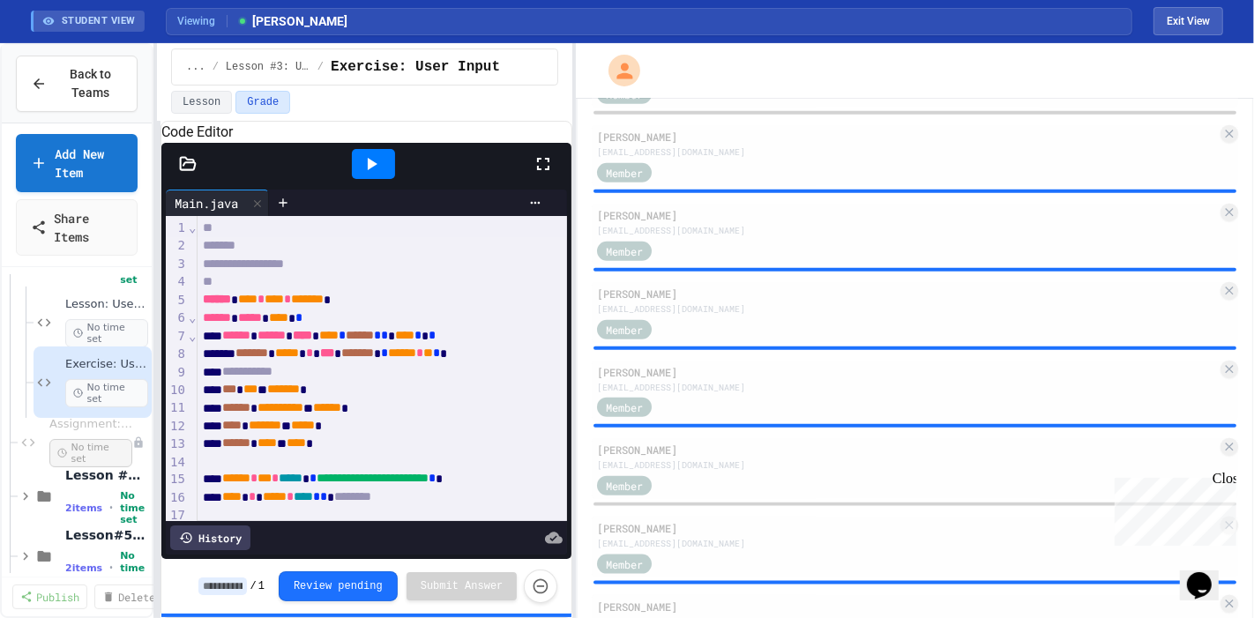
scroll to position [1711, 0]
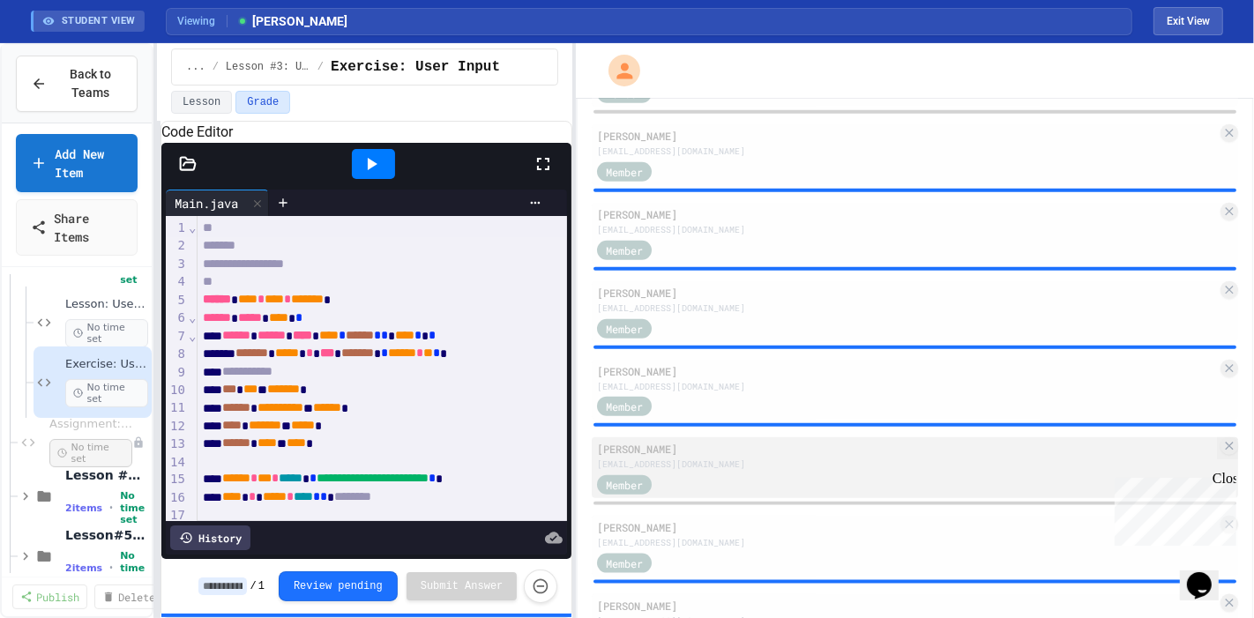
click at [713, 458] on div "[EMAIL_ADDRESS][DOMAIN_NAME]" at bounding box center [907, 464] width 620 height 13
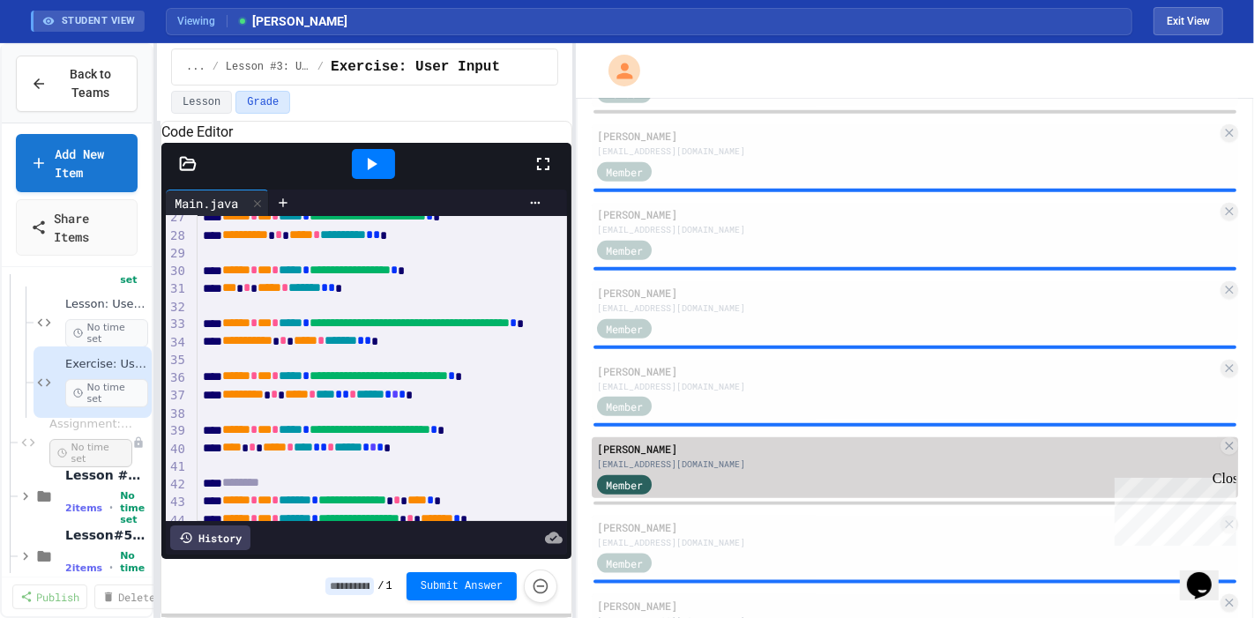
scroll to position [1869, 0]
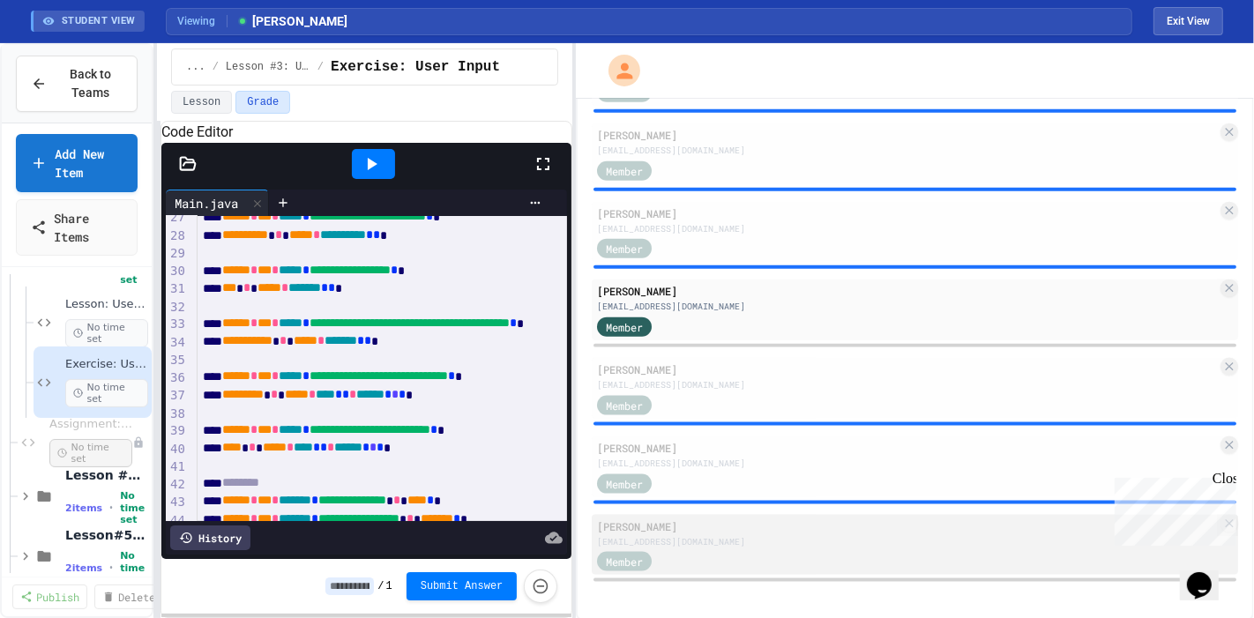
click at [784, 539] on div "[EMAIL_ADDRESS][DOMAIN_NAME]" at bounding box center [907, 541] width 620 height 13
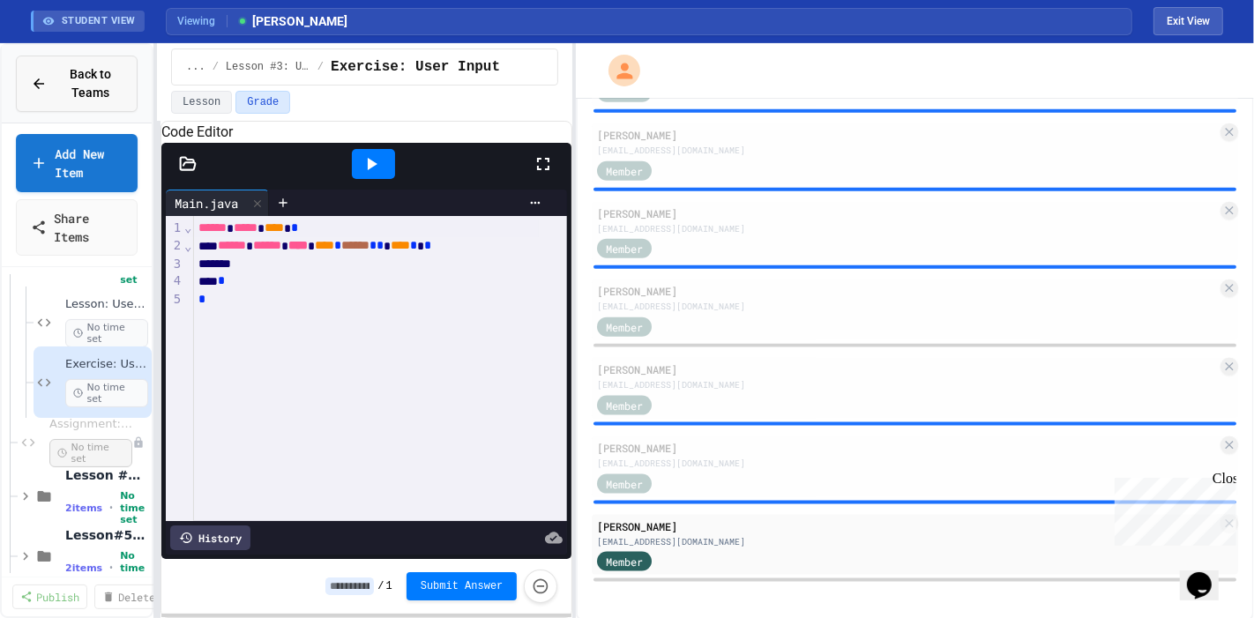
click at [71, 65] on span "Back to Teams" at bounding box center [89, 83] width 65 height 37
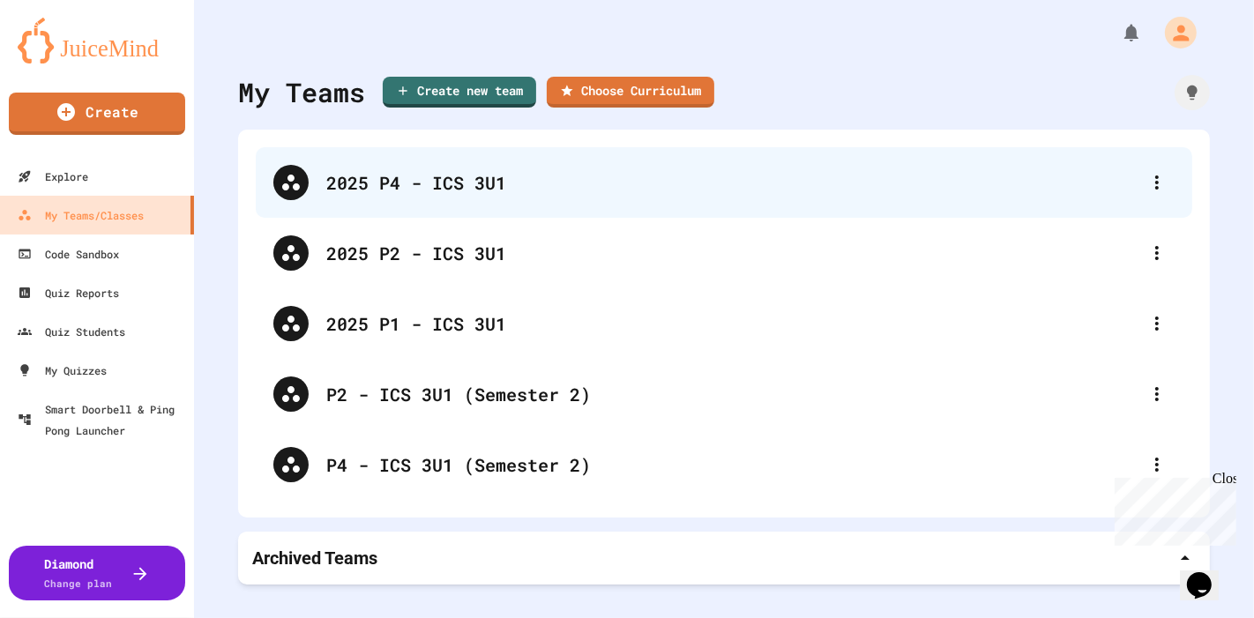
click at [439, 180] on div "2025 P4 - ICS 3U1" at bounding box center [732, 182] width 813 height 26
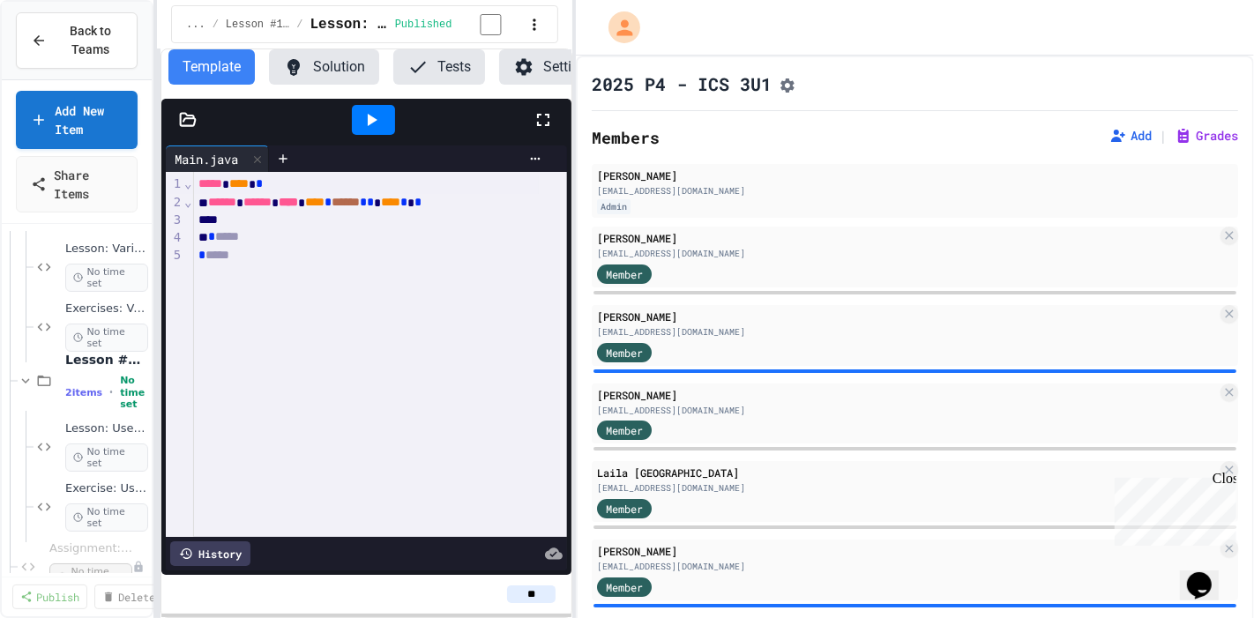
scroll to position [418, 0]
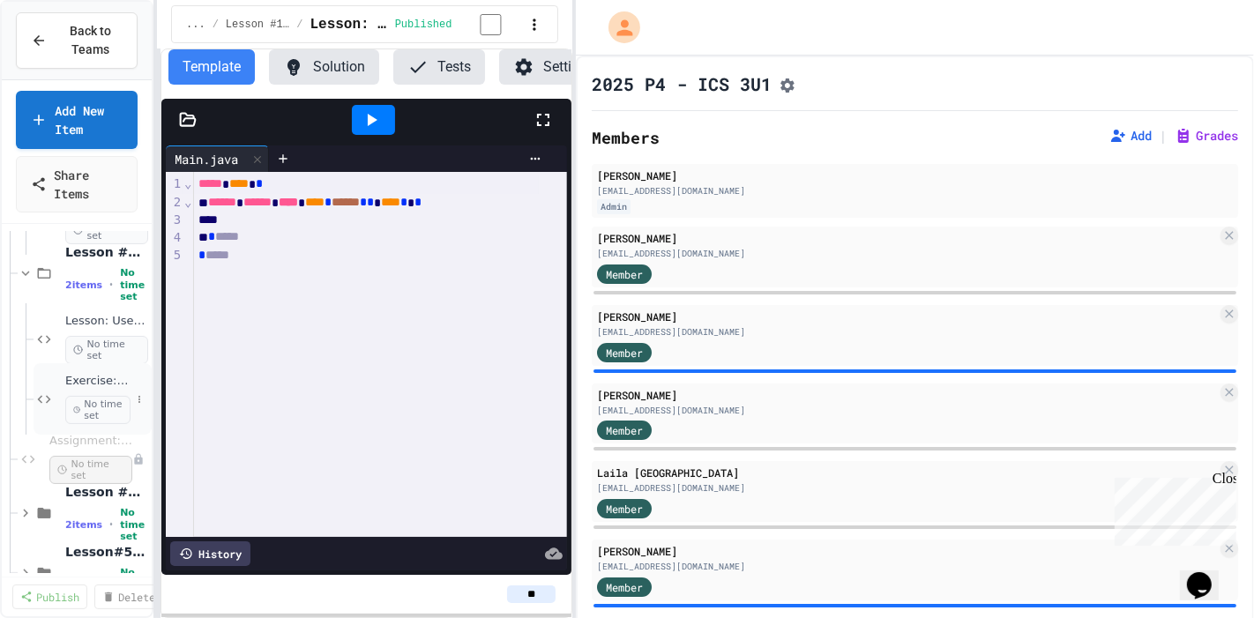
click at [97, 377] on span "Exercise: User Input" at bounding box center [97, 381] width 65 height 15
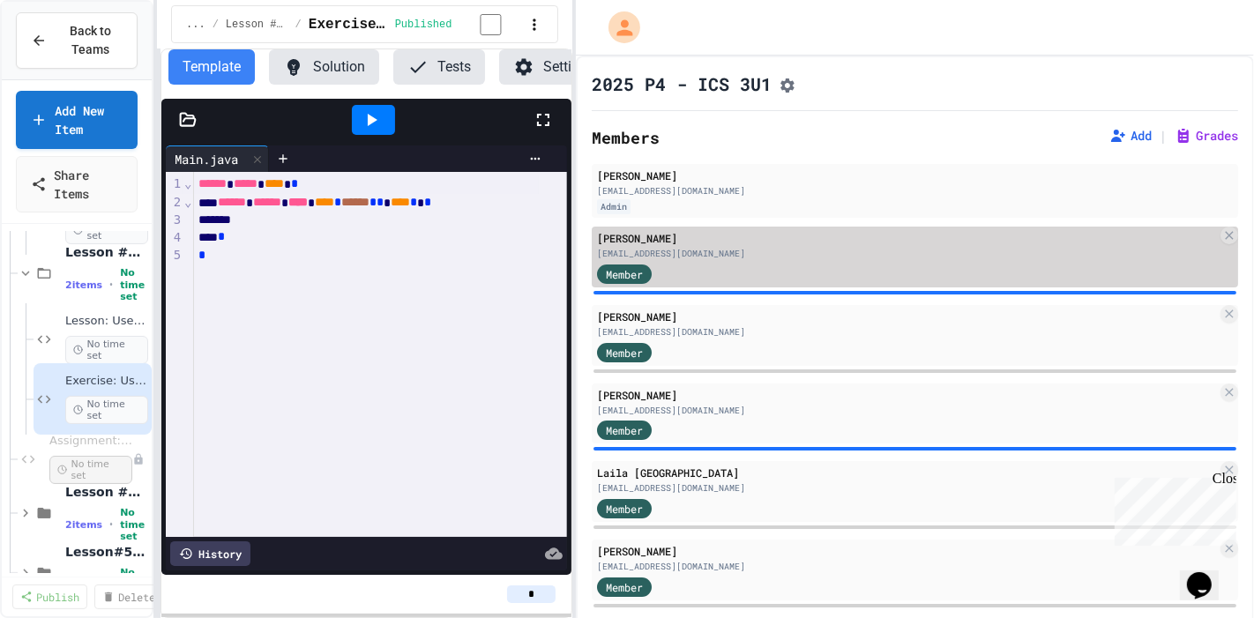
click at [723, 280] on div "Member" at bounding box center [907, 273] width 620 height 22
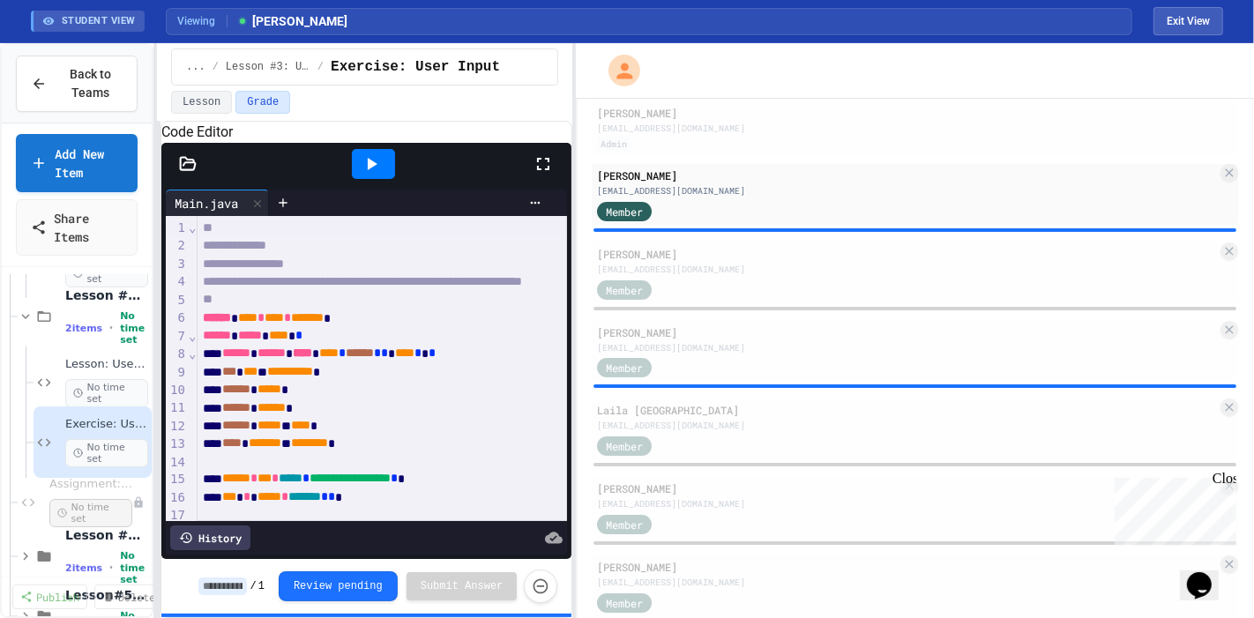
scroll to position [106, 0]
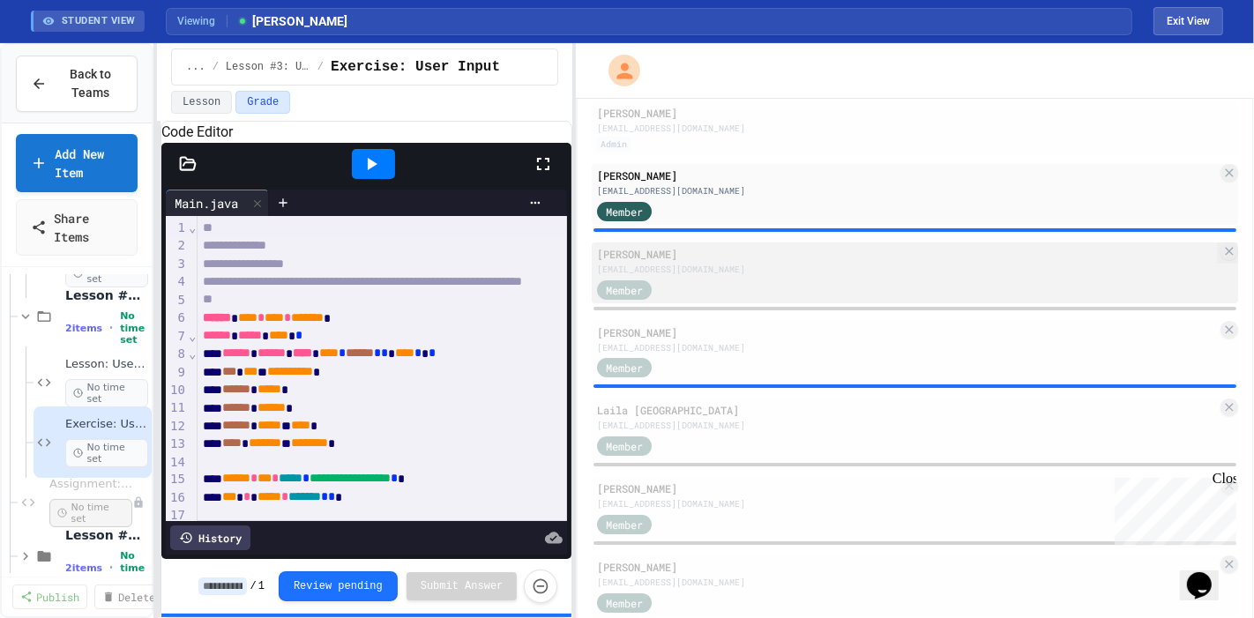
click at [682, 276] on div "[EMAIL_ADDRESS][DOMAIN_NAME]" at bounding box center [907, 269] width 620 height 13
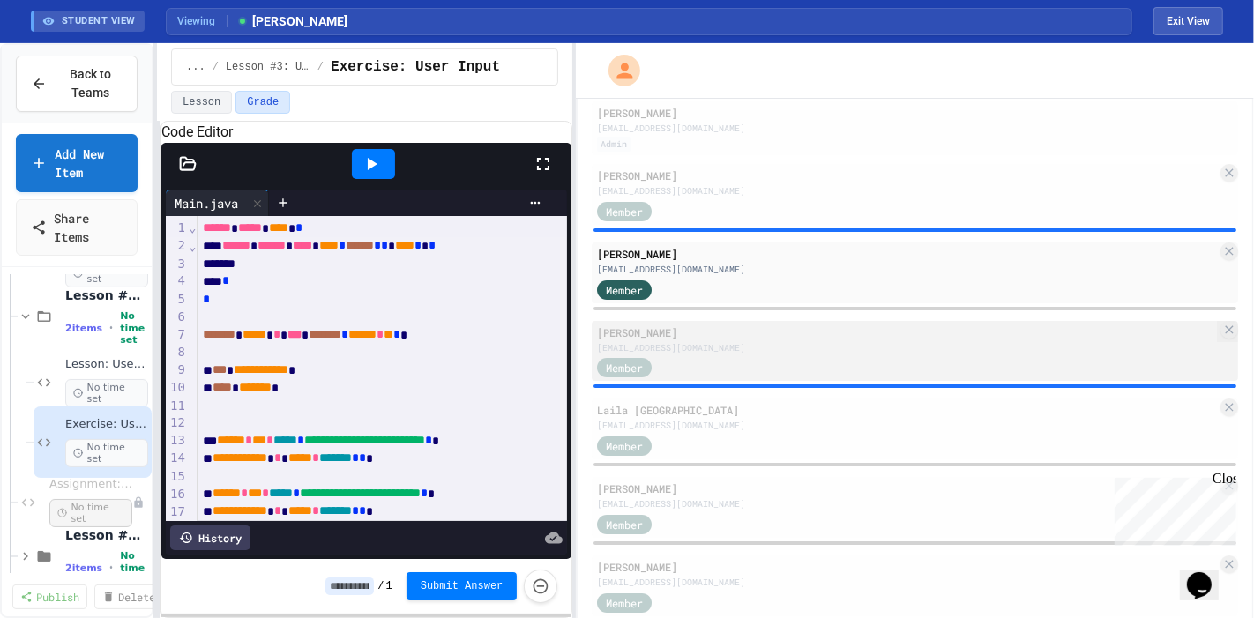
click at [737, 347] on div "[EMAIL_ADDRESS][DOMAIN_NAME]" at bounding box center [907, 347] width 620 height 13
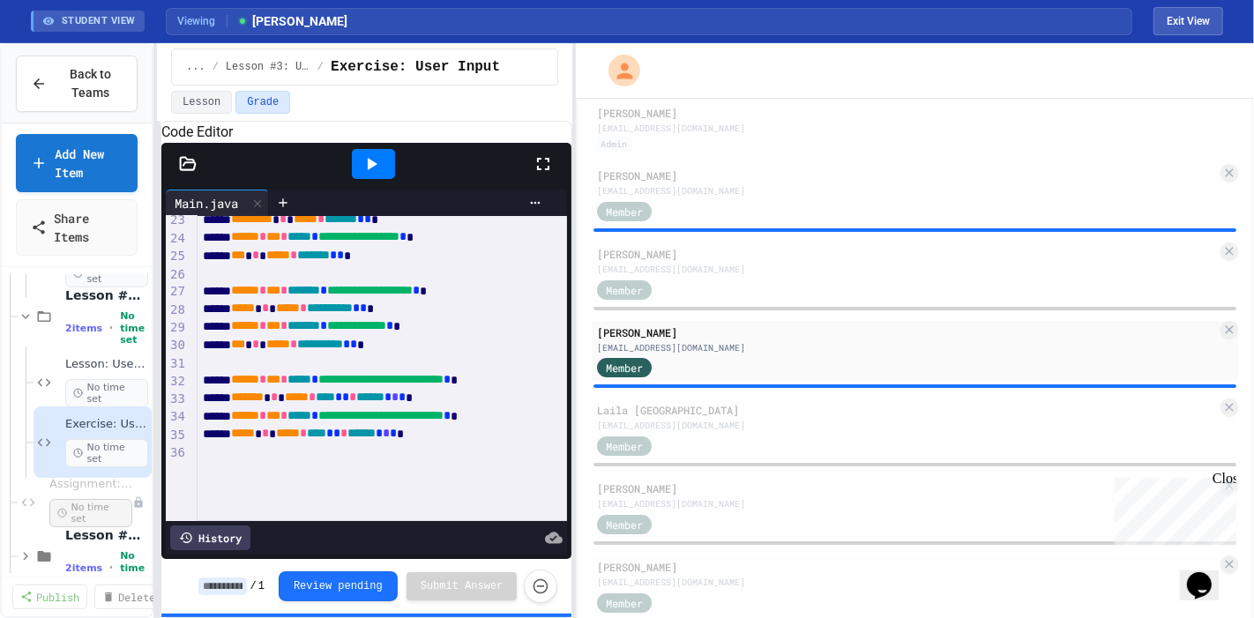
scroll to position [408, 0]
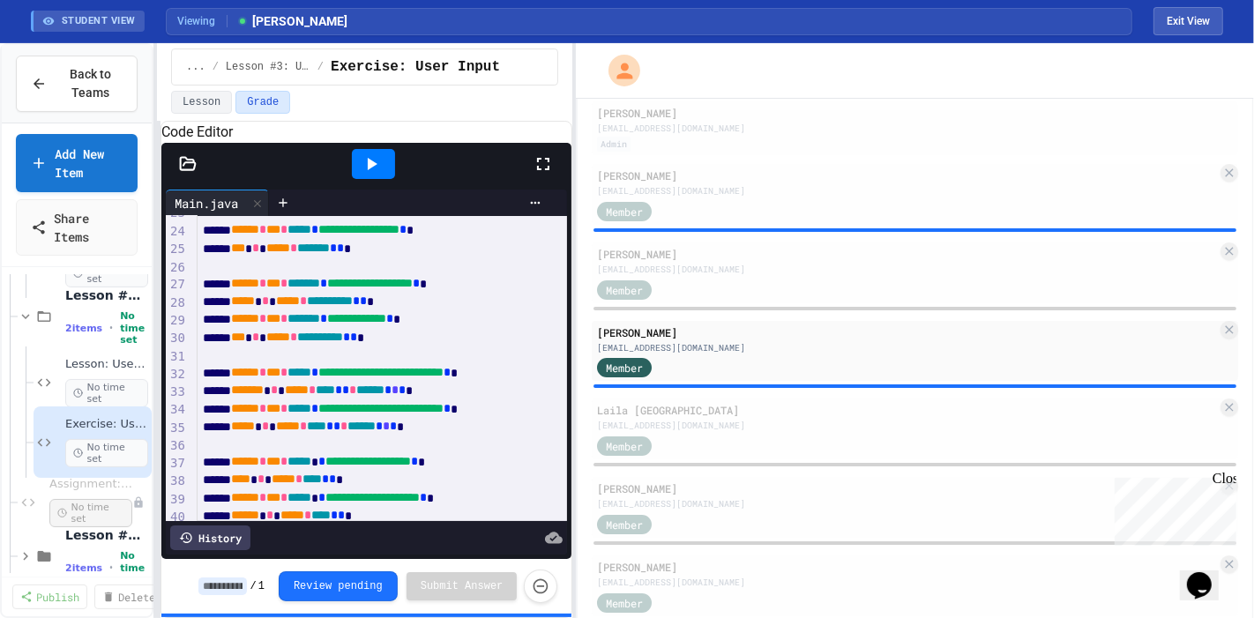
click at [646, 466] on div at bounding box center [915, 464] width 646 height 7
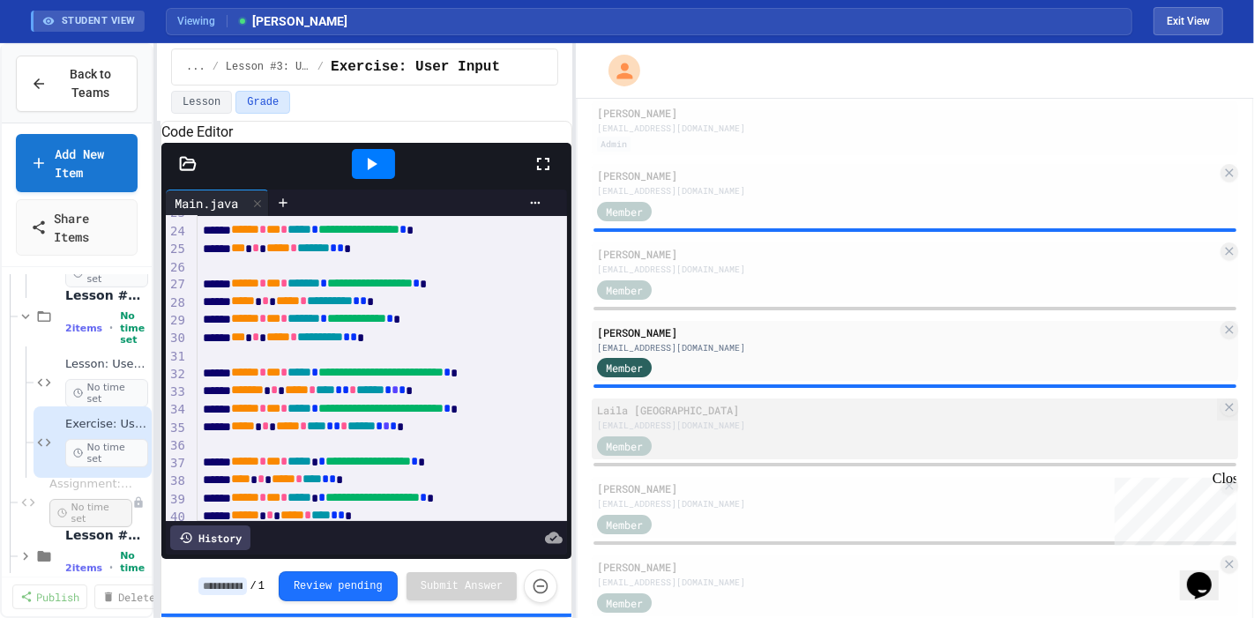
click at [700, 450] on div "Member" at bounding box center [907, 445] width 620 height 22
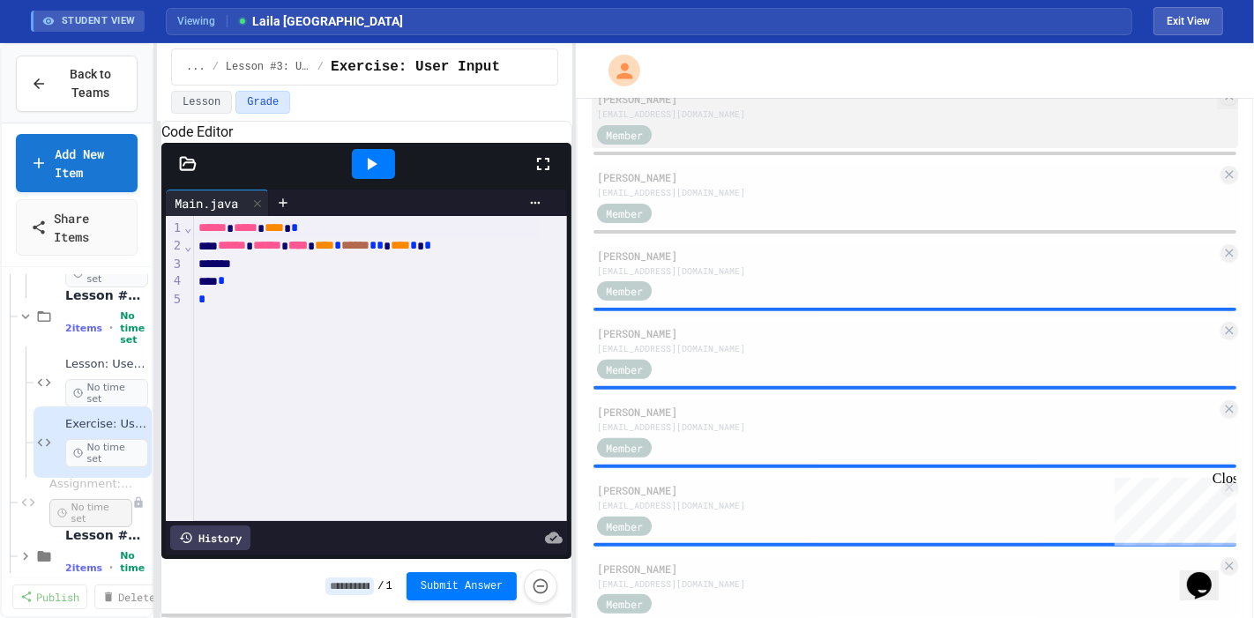
scroll to position [509, 0]
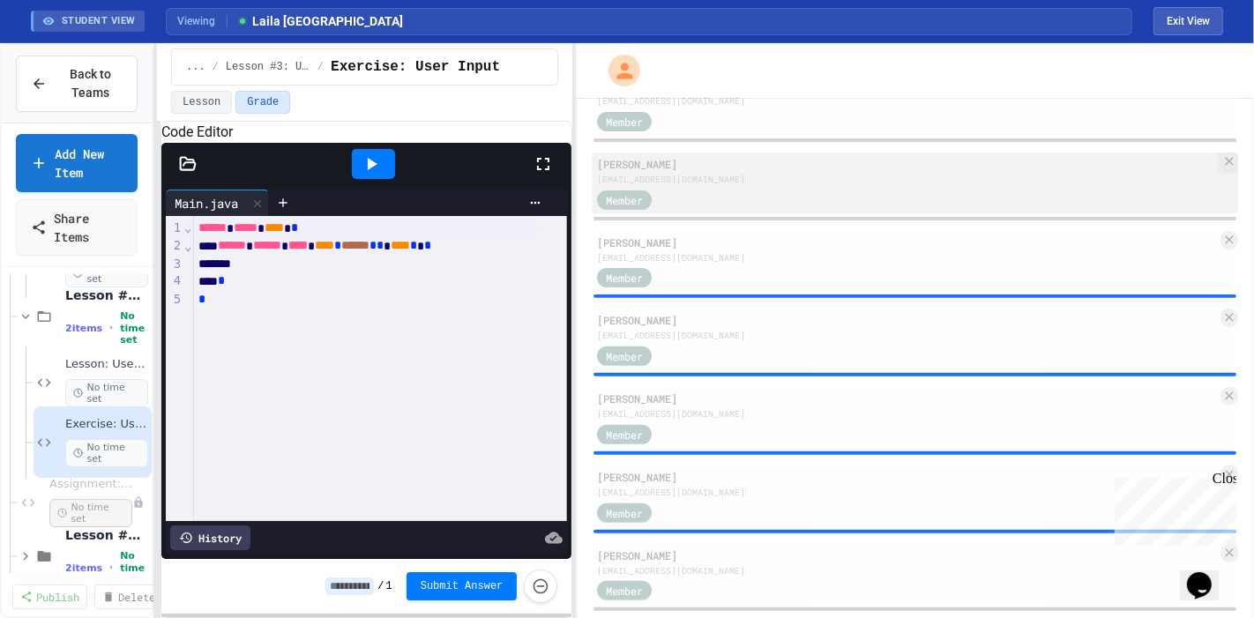
click at [741, 203] on div "Member" at bounding box center [907, 199] width 620 height 22
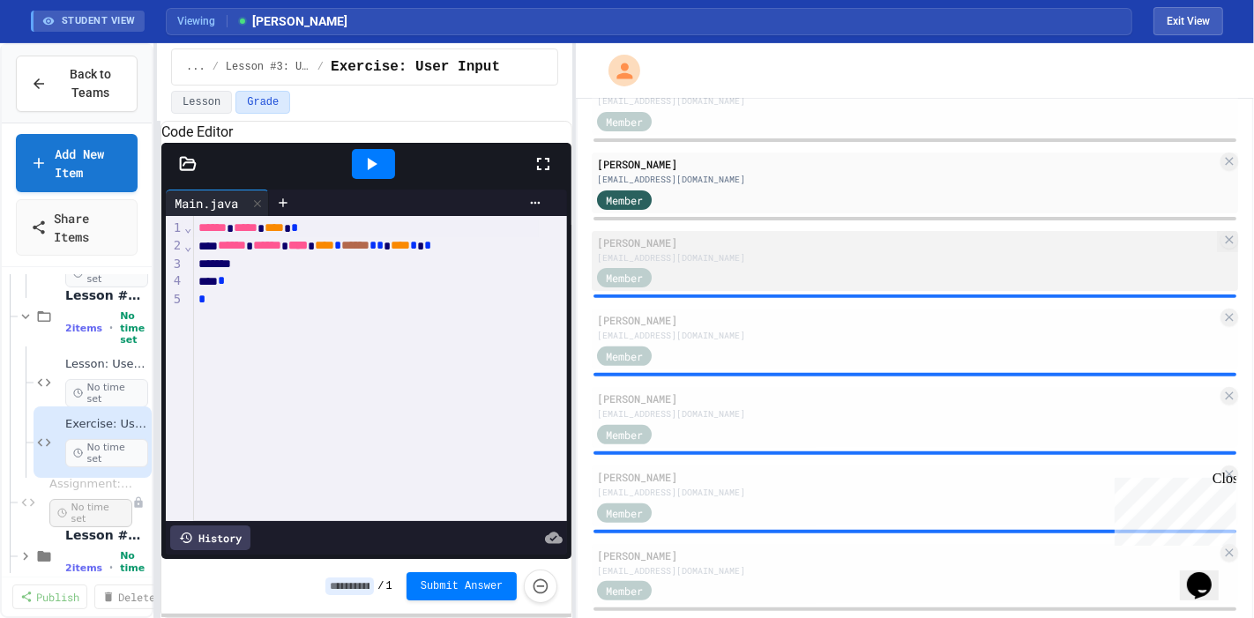
click at [733, 245] on div "[PERSON_NAME]" at bounding box center [907, 243] width 620 height 16
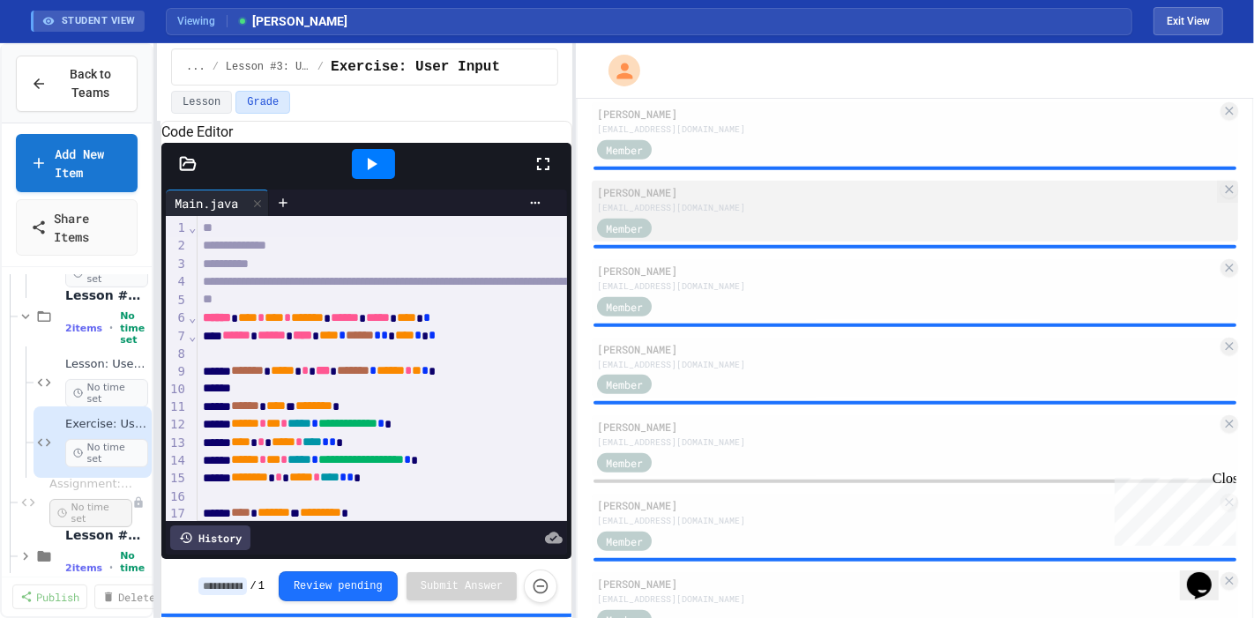
scroll to position [1422, 0]
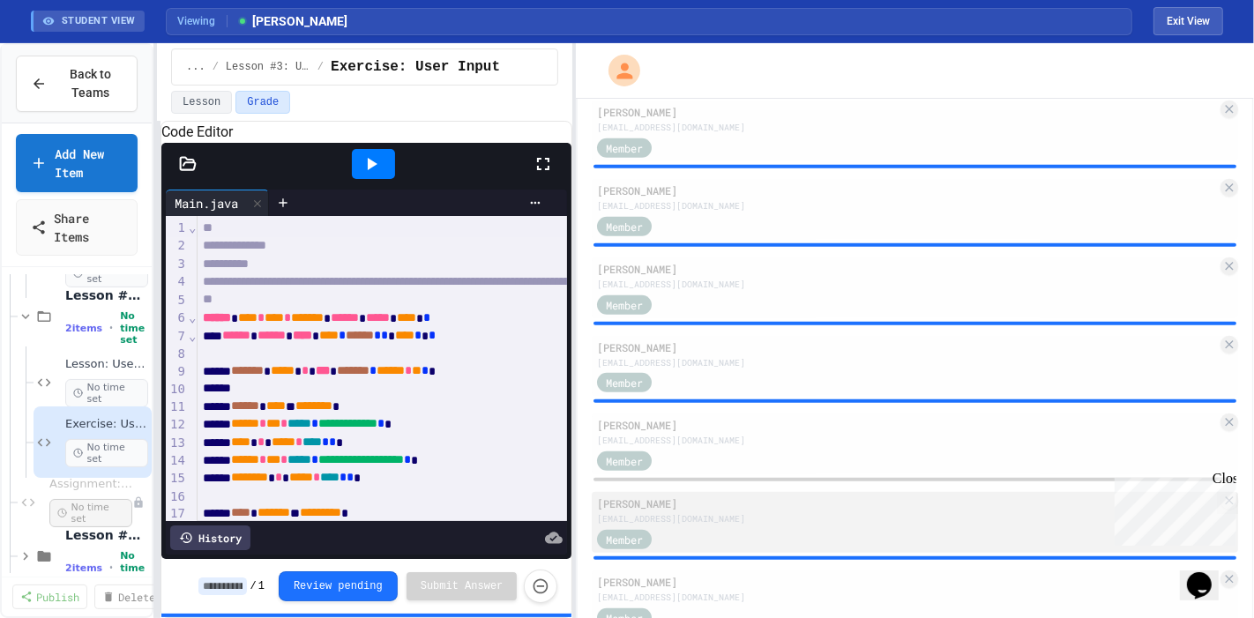
click at [744, 504] on div "[PERSON_NAME]" at bounding box center [907, 504] width 620 height 16
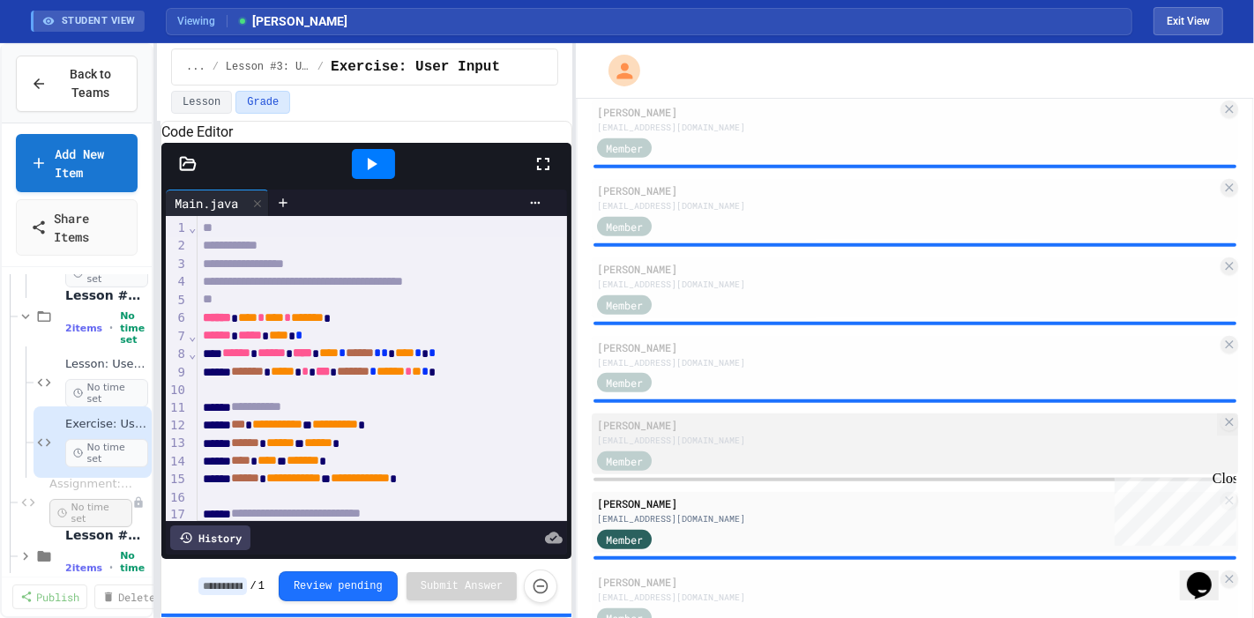
click at [751, 450] on div "Member" at bounding box center [907, 460] width 620 height 22
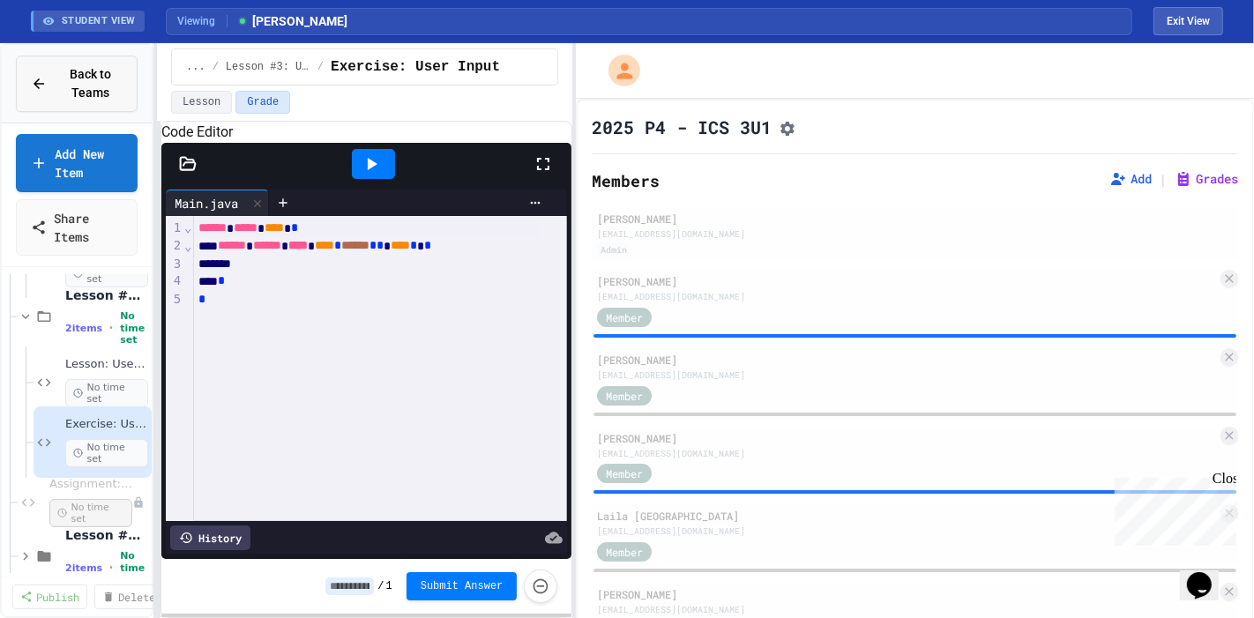
click at [51, 84] on div "Back to Teams" at bounding box center [77, 83] width 92 height 37
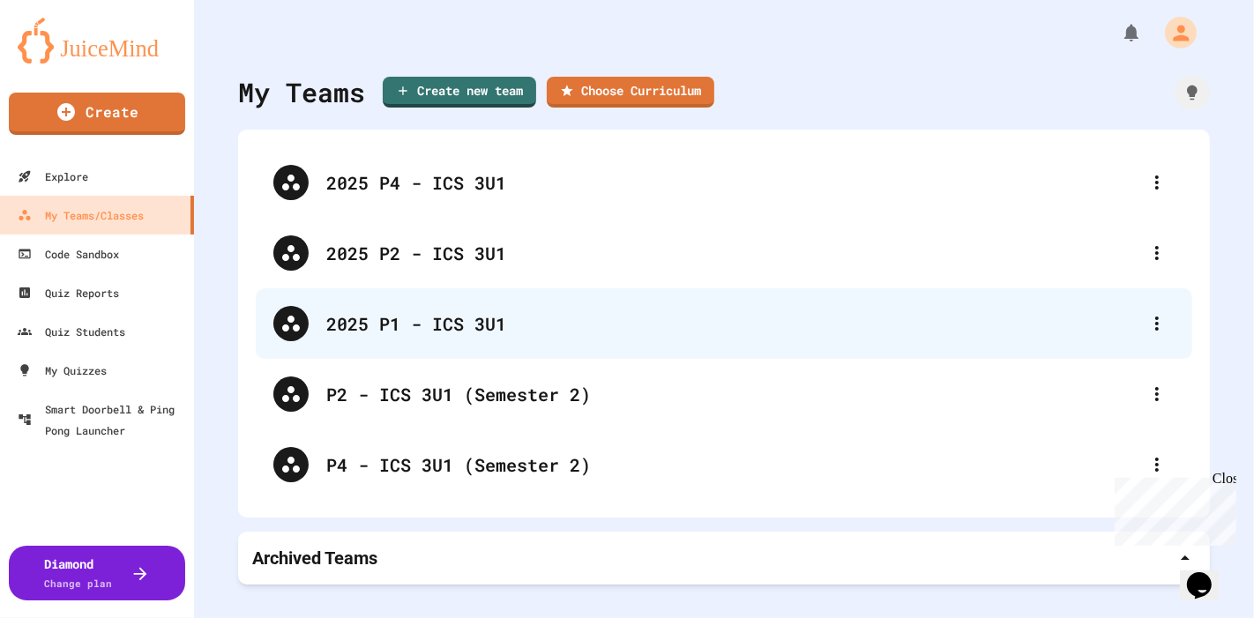
click at [410, 314] on div "2025 P1 - ICS 3U1" at bounding box center [732, 323] width 813 height 26
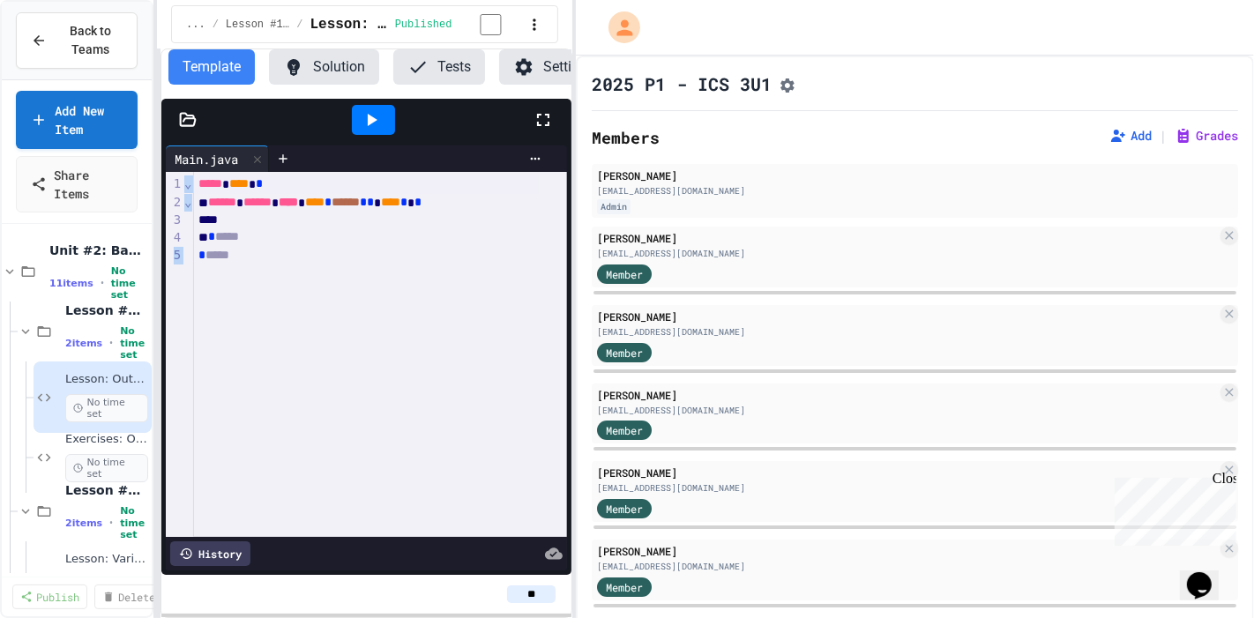
drag, startPoint x: 166, startPoint y: 375, endPoint x: 370, endPoint y: 400, distance: 205.3
click at [370, 400] on div "9 1 2 3 4 5 › ⌄ ⌄ ***** **** * ****** ****** **** **** * ****** * * **** * * * …" at bounding box center [366, 354] width 401 height 365
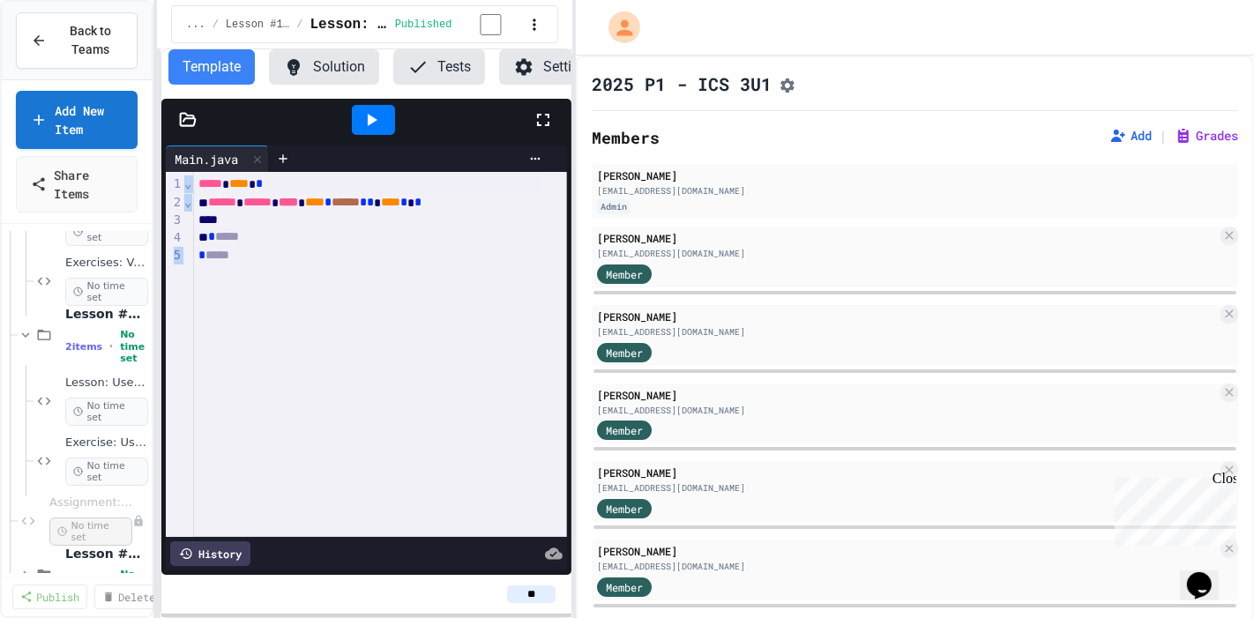
scroll to position [360, 0]
click at [89, 446] on div "Exercise: User Input No time set" at bounding box center [97, 457] width 65 height 50
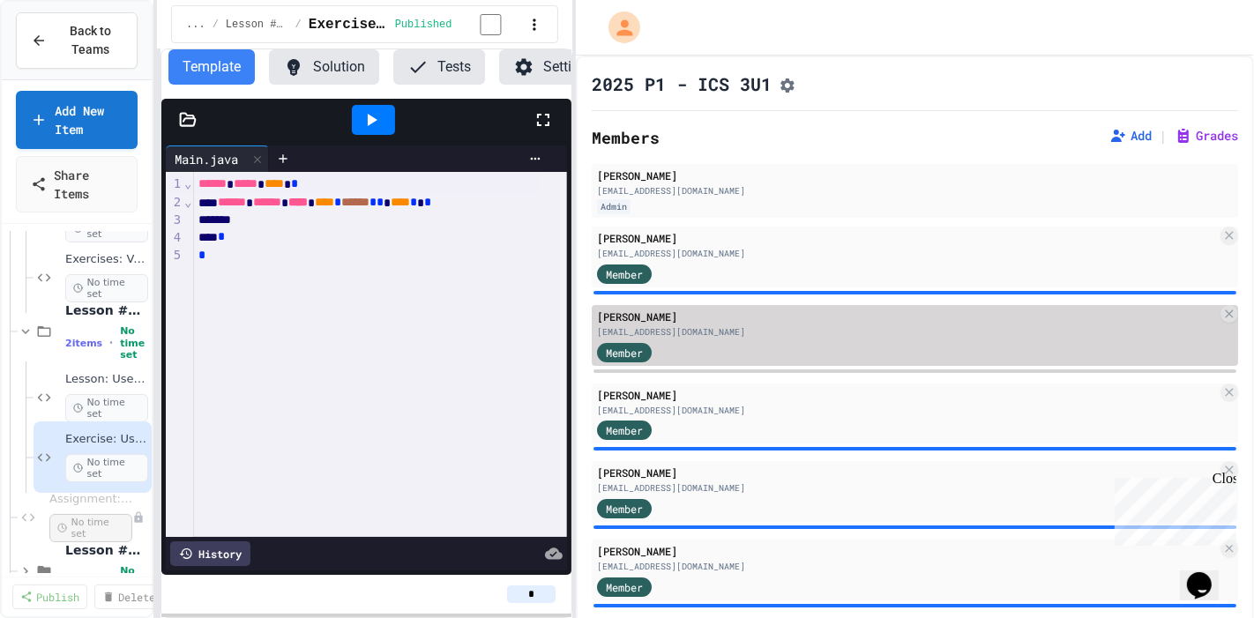
click at [706, 362] on div "Member" at bounding box center [907, 351] width 620 height 22
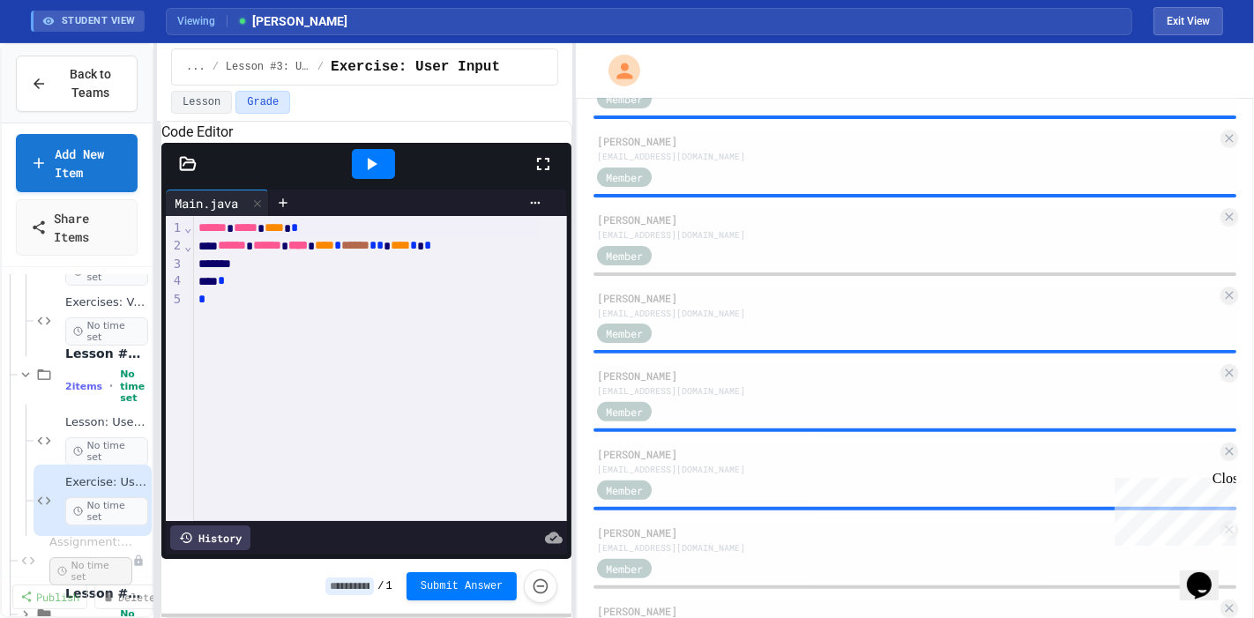
scroll to position [454, 0]
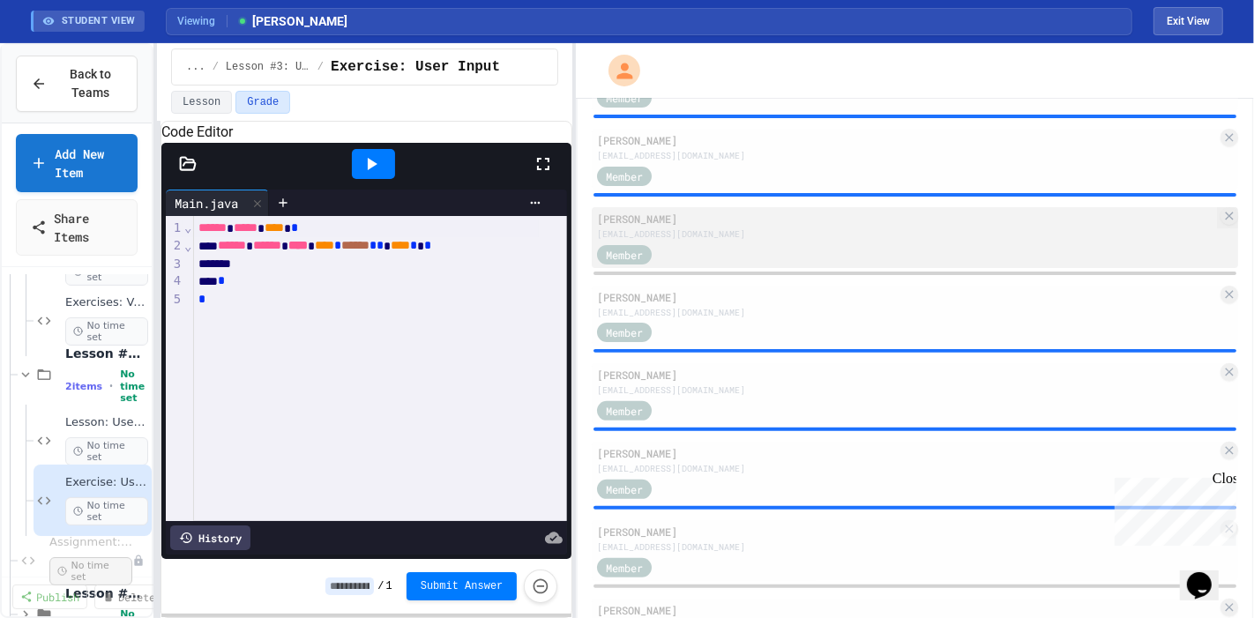
click at [739, 235] on div "[EMAIL_ADDRESS][DOMAIN_NAME]" at bounding box center [907, 234] width 620 height 13
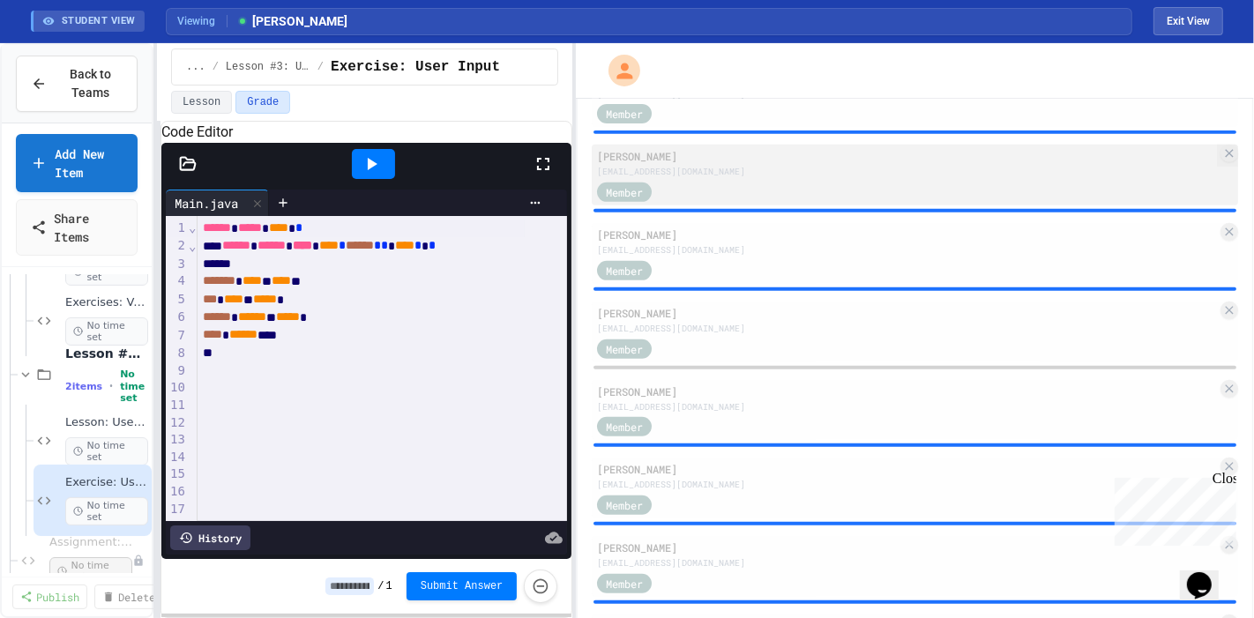
scroll to position [677, 0]
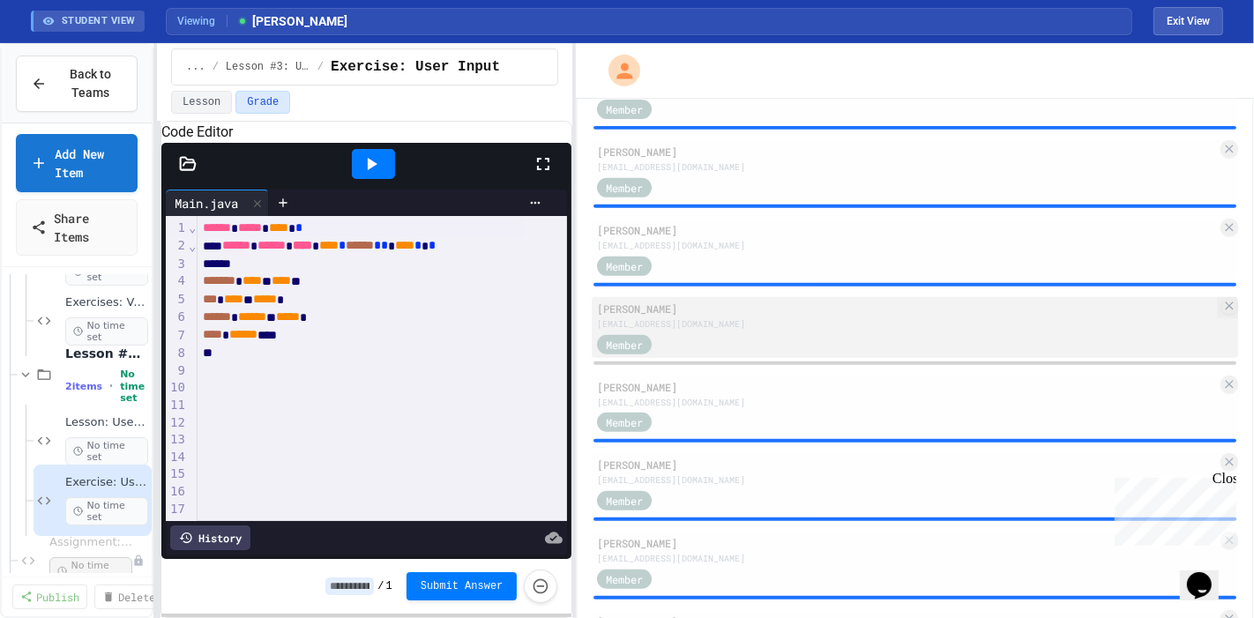
click at [756, 310] on div "[PERSON_NAME]" at bounding box center [907, 309] width 620 height 16
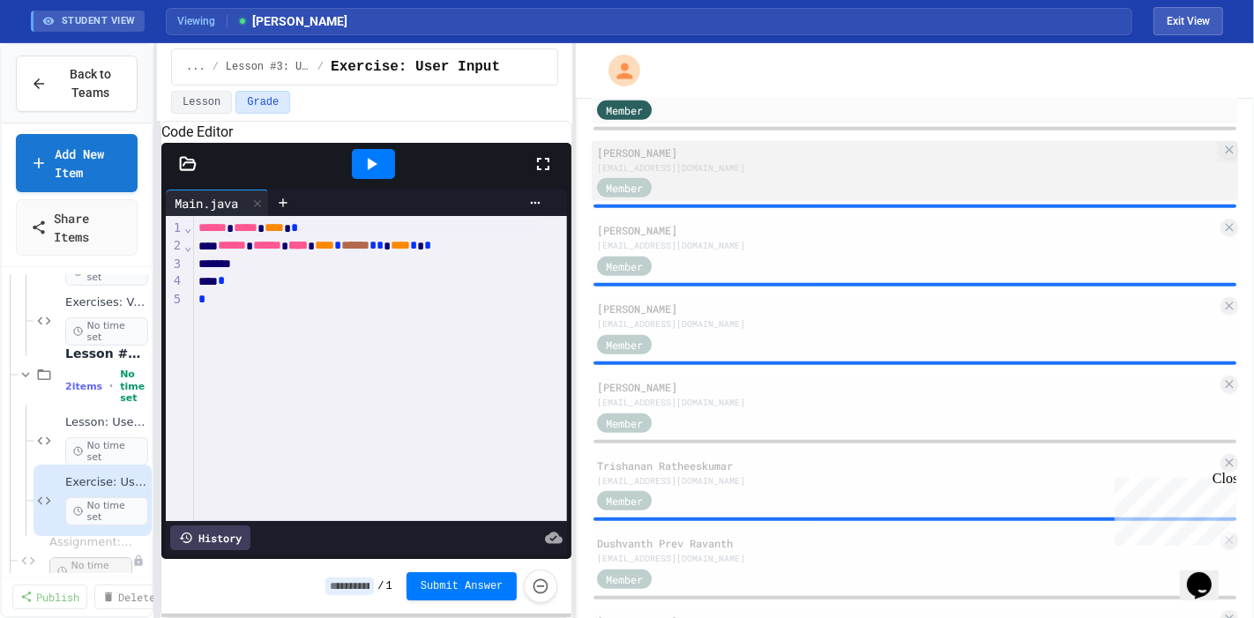
scroll to position [916, 0]
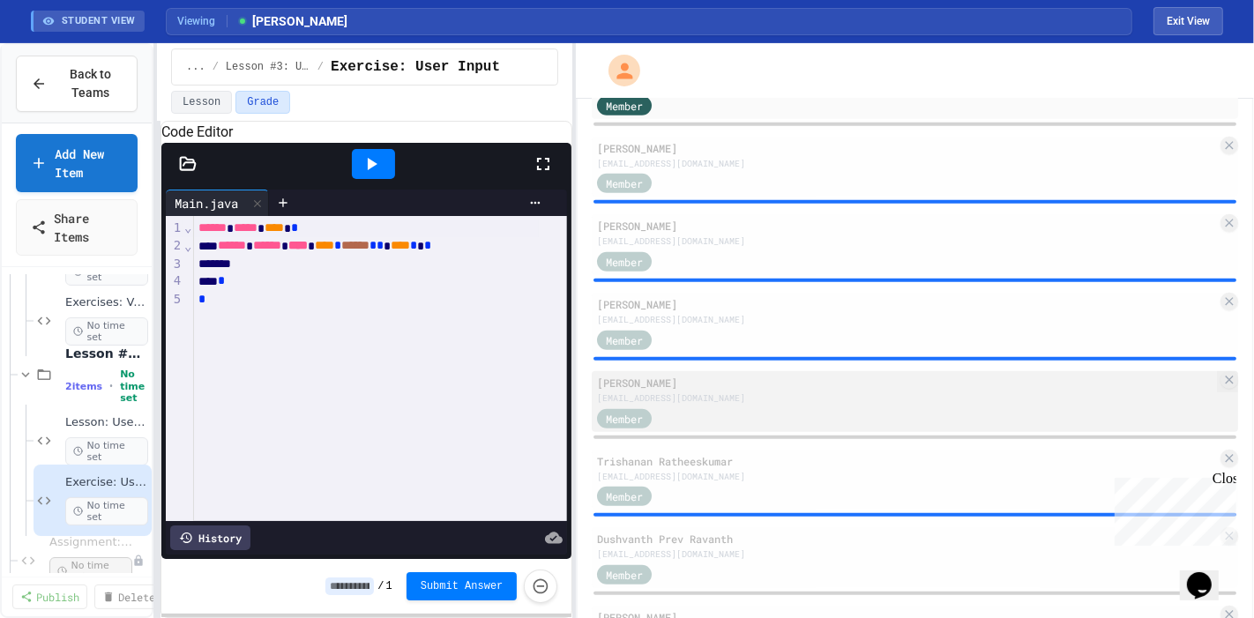
click at [685, 387] on div "[PERSON_NAME]" at bounding box center [907, 383] width 620 height 16
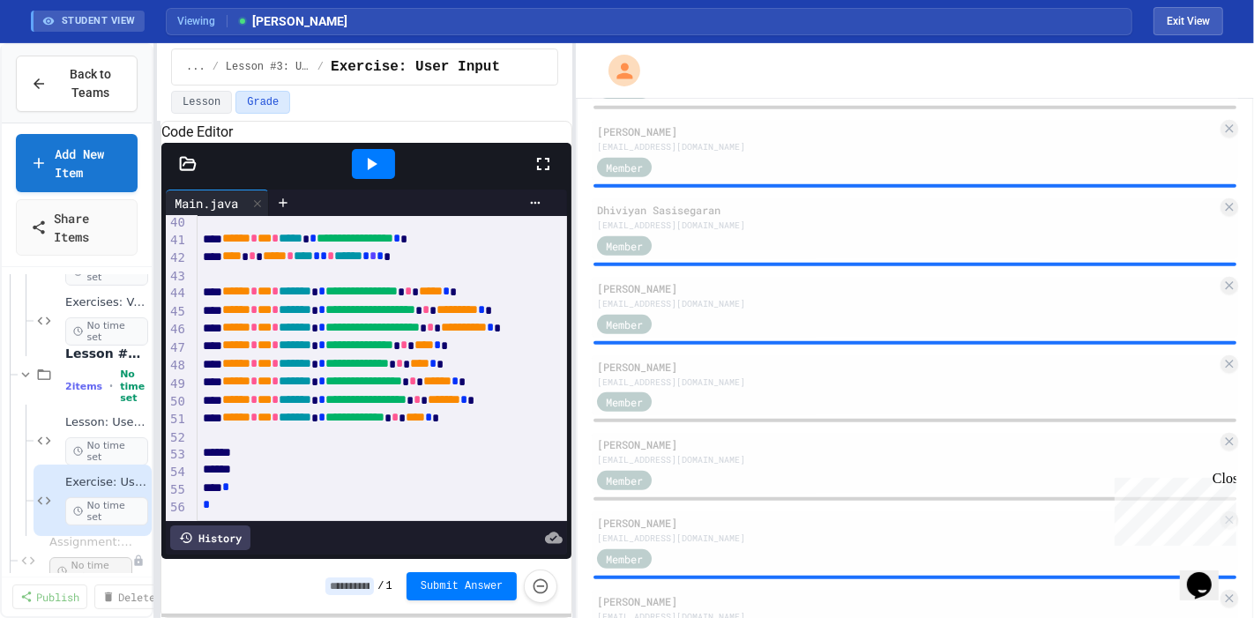
scroll to position [1635, 0]
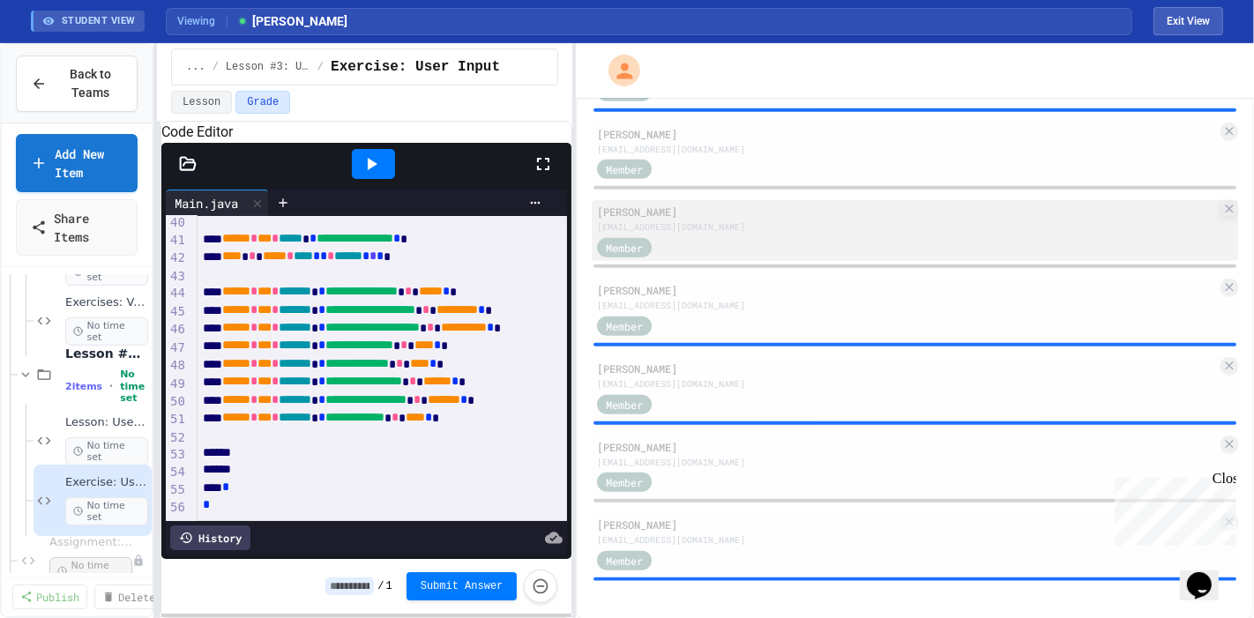
click at [718, 231] on div "[EMAIL_ADDRESS][DOMAIN_NAME]" at bounding box center [907, 226] width 620 height 13
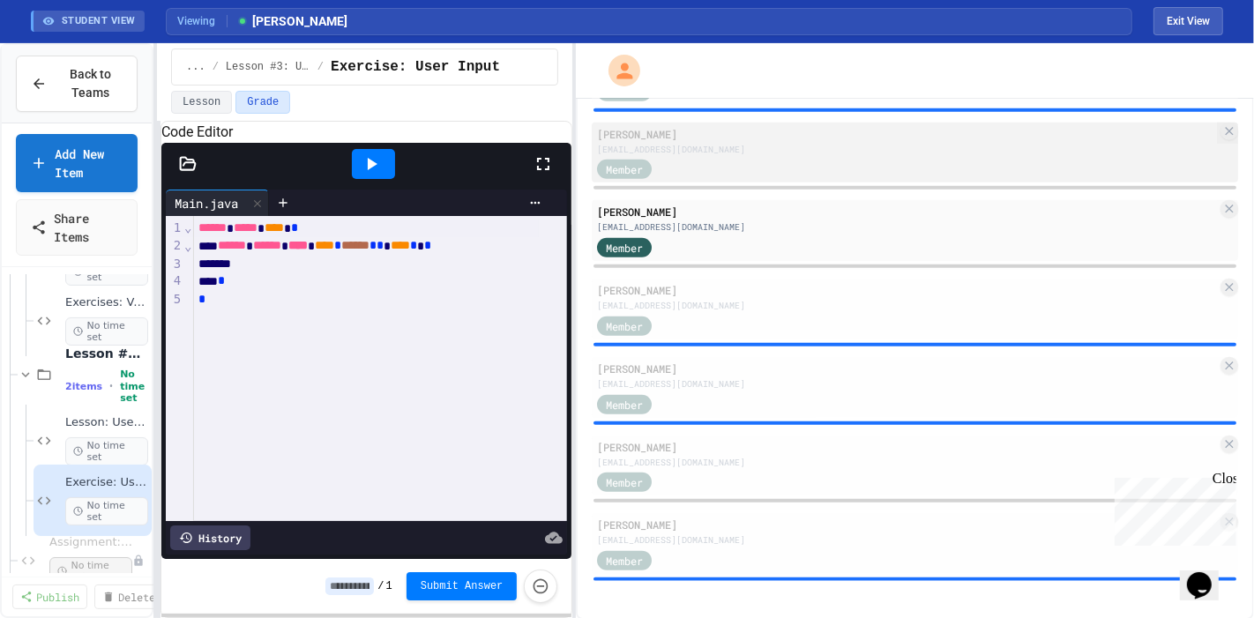
click at [728, 138] on div "[PERSON_NAME]" at bounding box center [907, 134] width 620 height 16
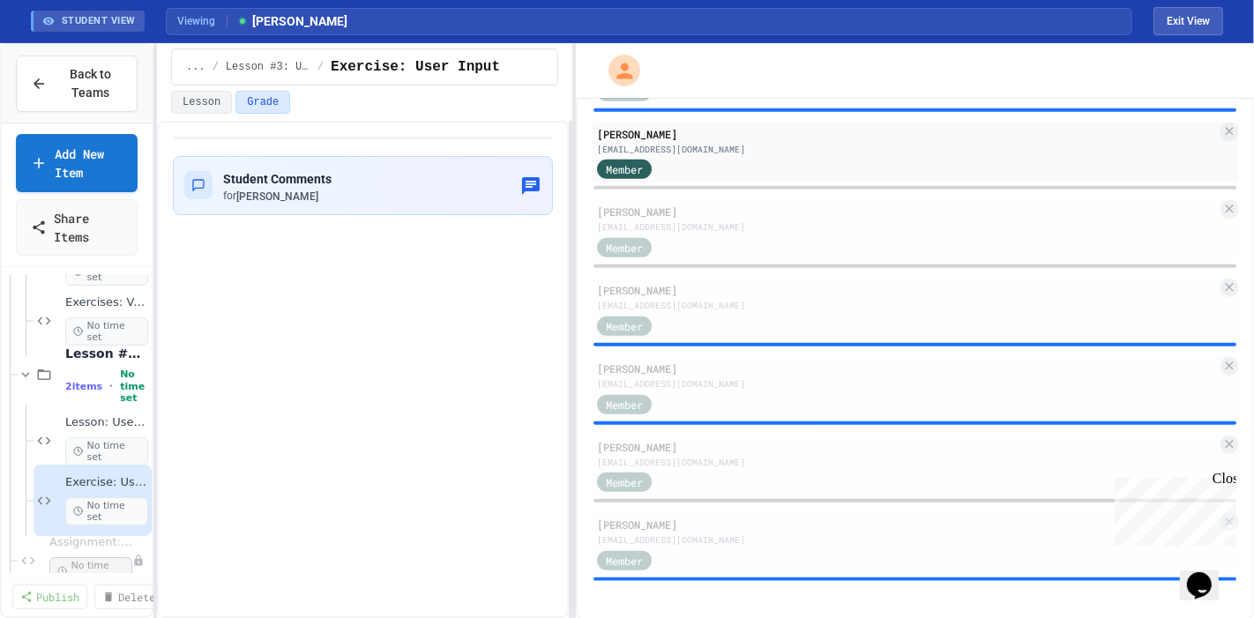
click at [632, 207] on div "Back to Teams Add New Item Share Items Lesson: Variables & Data Types No time s…" at bounding box center [627, 330] width 1254 height 575
click at [101, 541] on div "Assignment: Variables & User Input Practice No time set" at bounding box center [85, 560] width 134 height 71
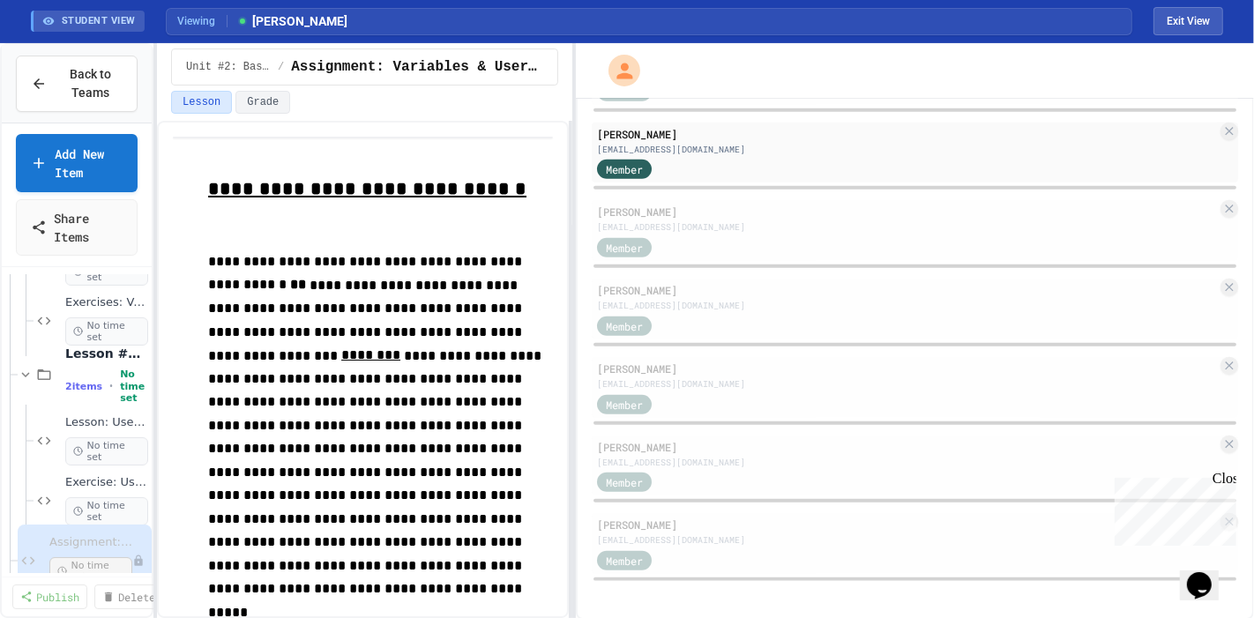
scroll to position [5, 0]
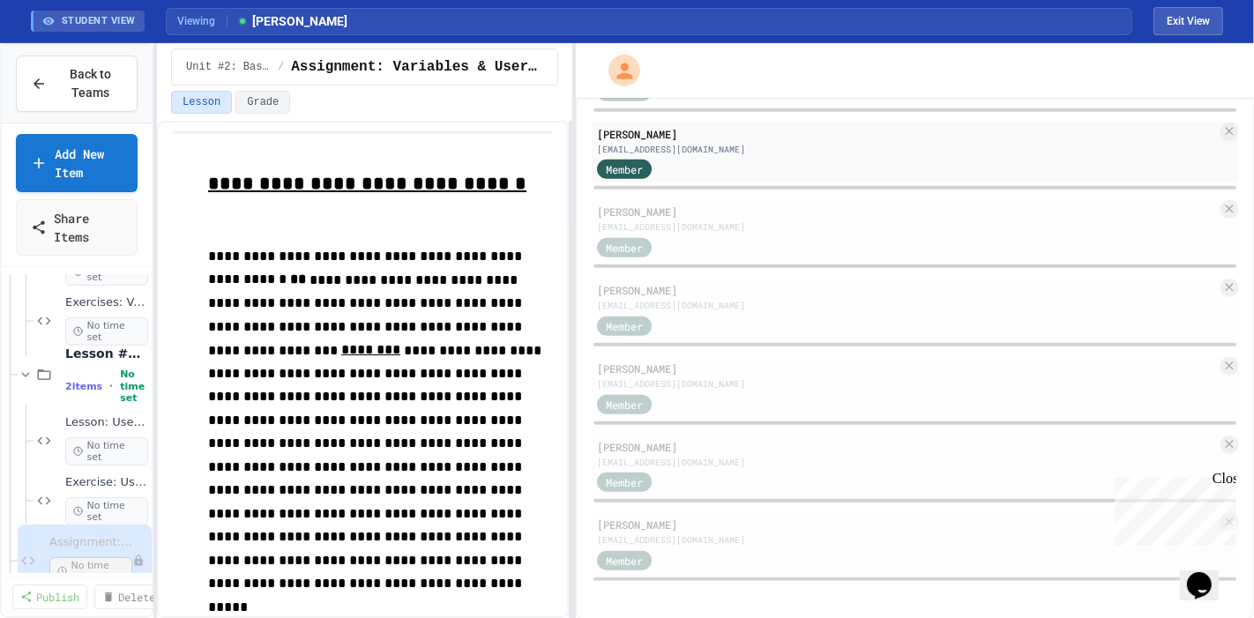
click at [430, 316] on p "**********" at bounding box center [380, 432] width 345 height 374
click at [400, 343] on u "********" at bounding box center [370, 349] width 59 height 13
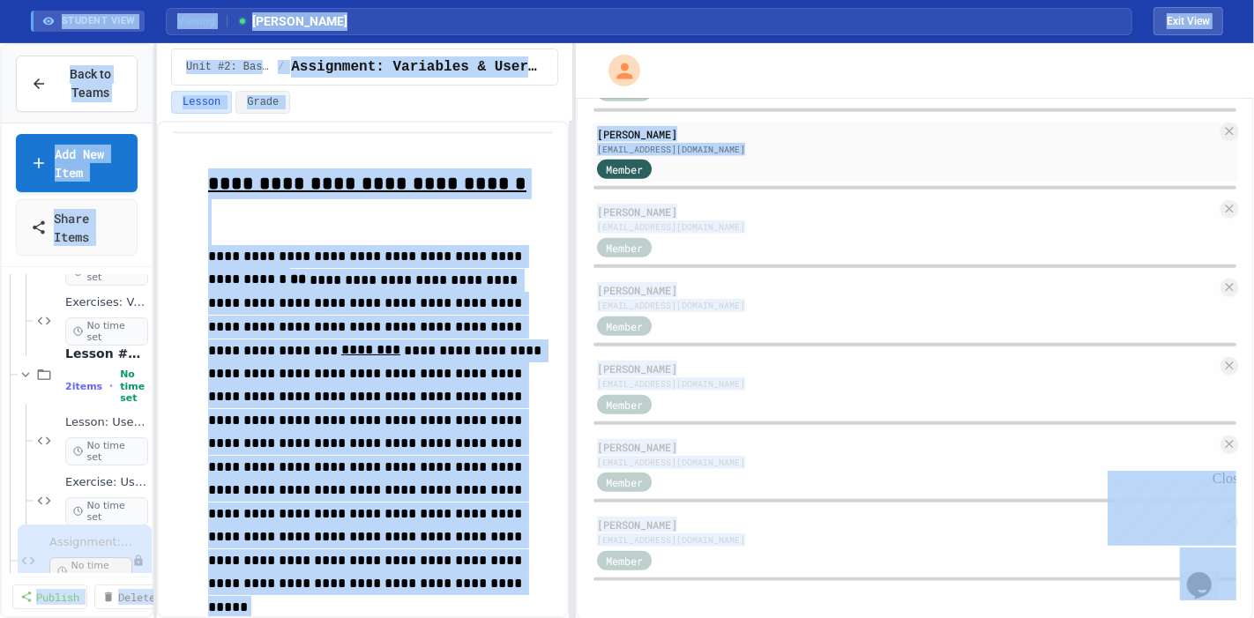
click at [400, 343] on u "********" at bounding box center [370, 349] width 59 height 13
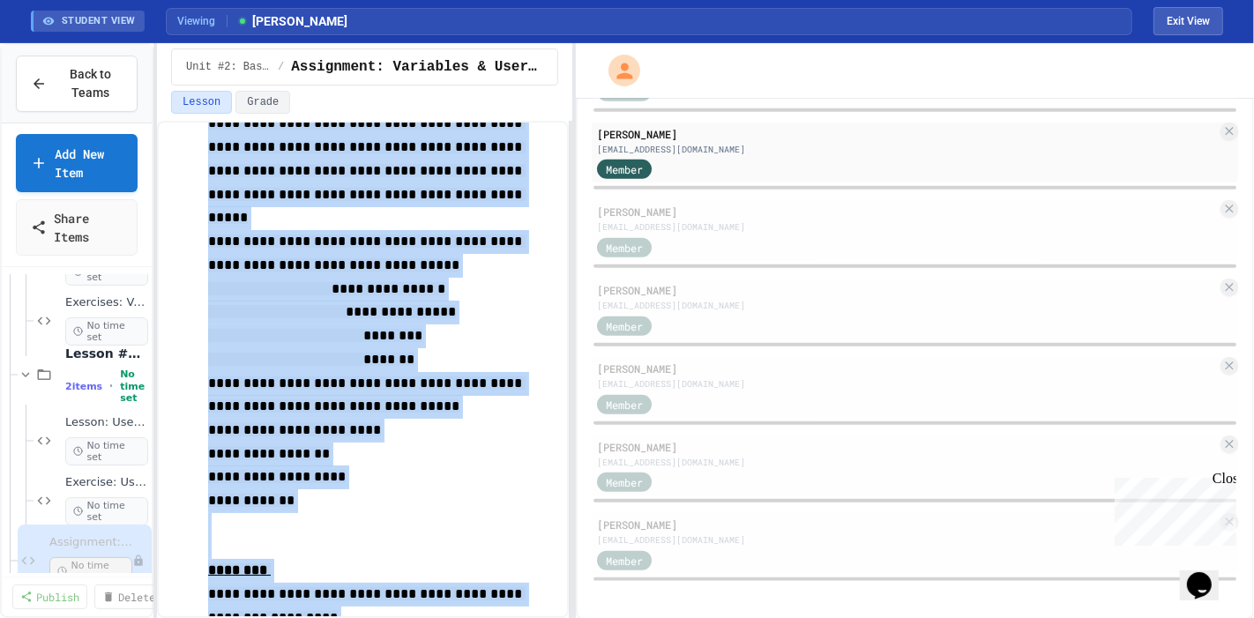
scroll to position [750, 0]
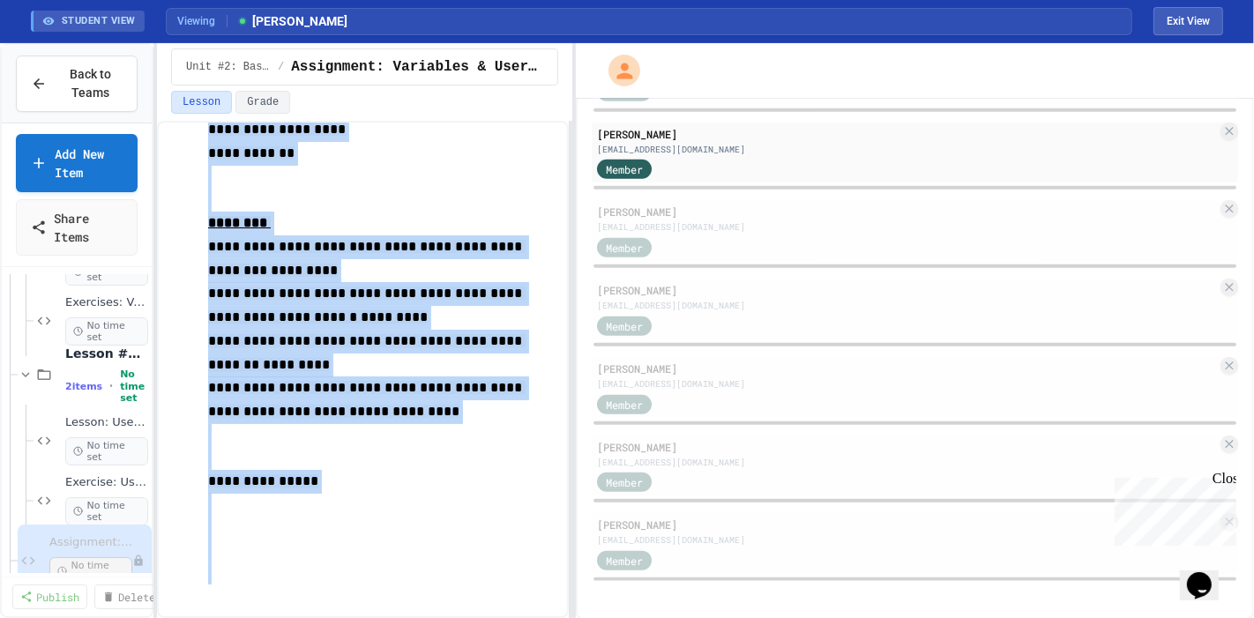
drag, startPoint x: 212, startPoint y: 178, endPoint x: 464, endPoint y: 663, distance: 546.8
click at [464, 556] on html "**********" at bounding box center [627, 309] width 1254 height 618
click at [316, 264] on span "*********" at bounding box center [304, 270] width 67 height 13
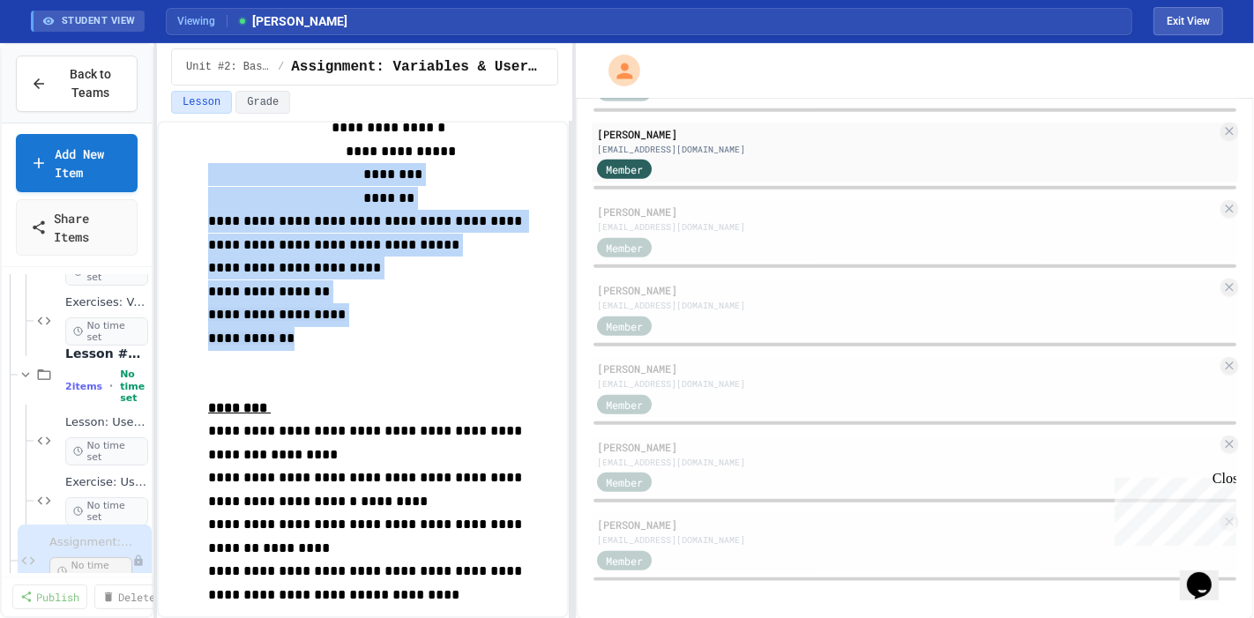
click at [332, 124] on div "**********" at bounding box center [380, 193] width 345 height 1149
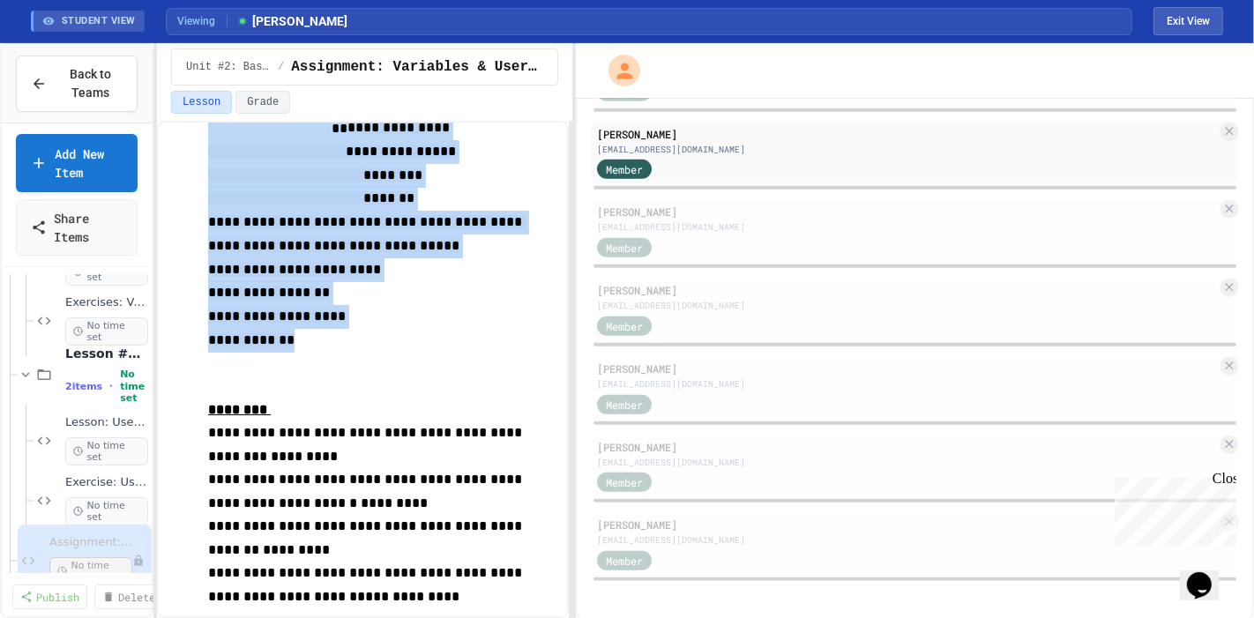
scroll to position [522, 0]
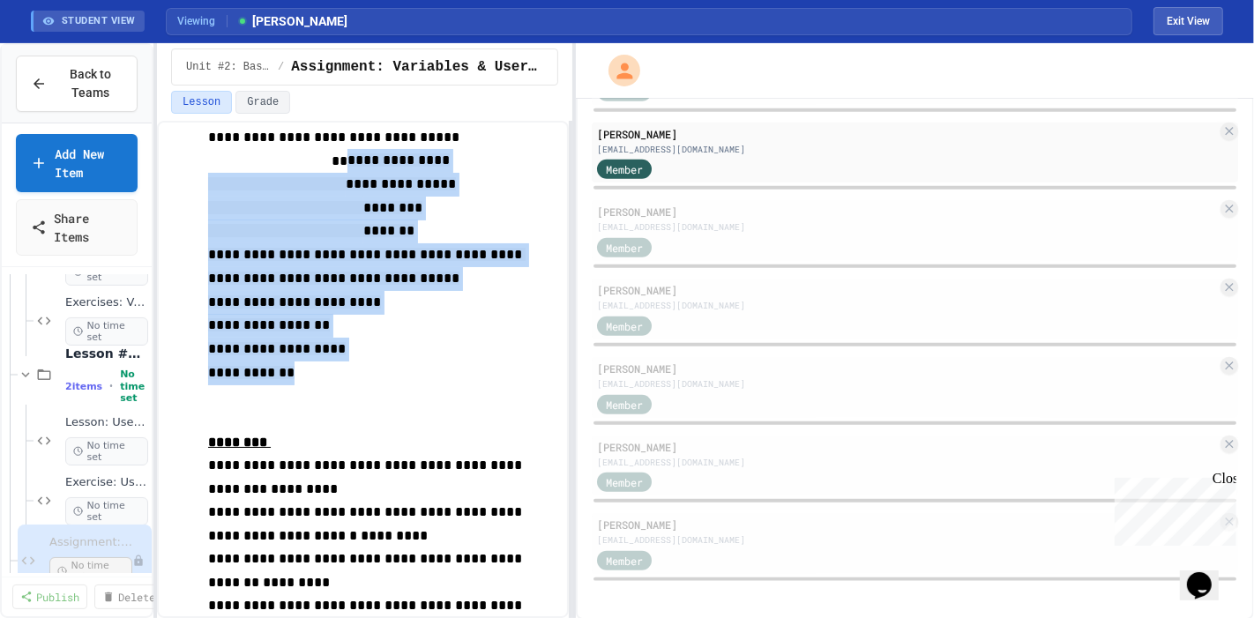
click at [402, 362] on p "**********" at bounding box center [380, 374] width 345 height 24
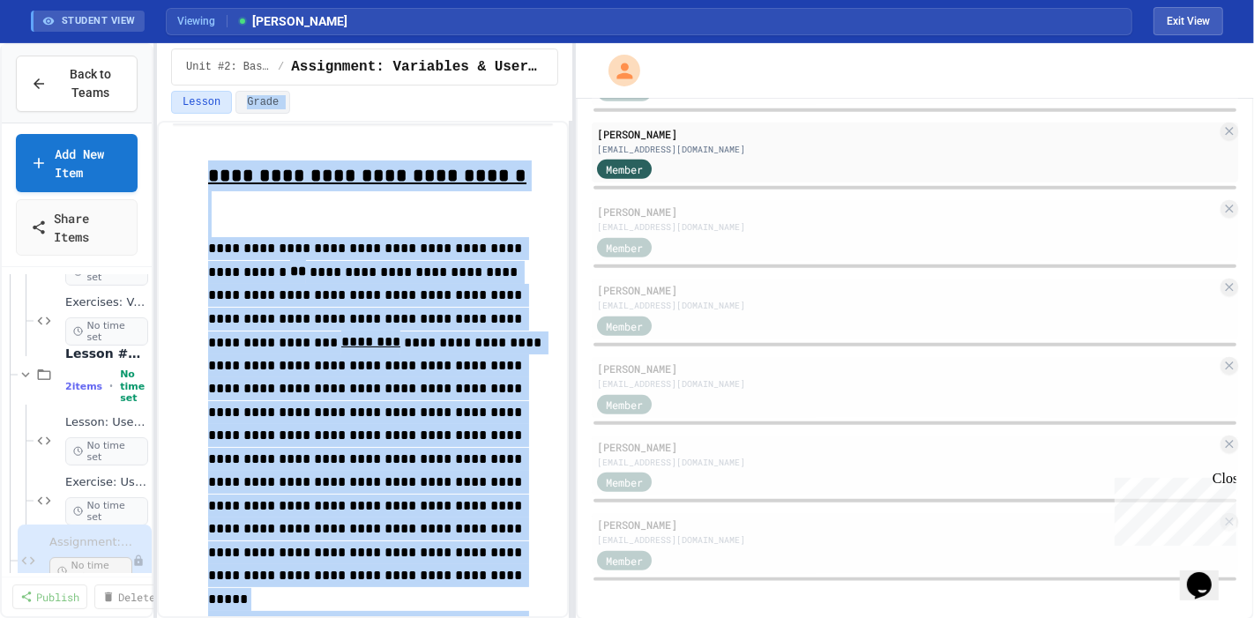
scroll to position [0, 0]
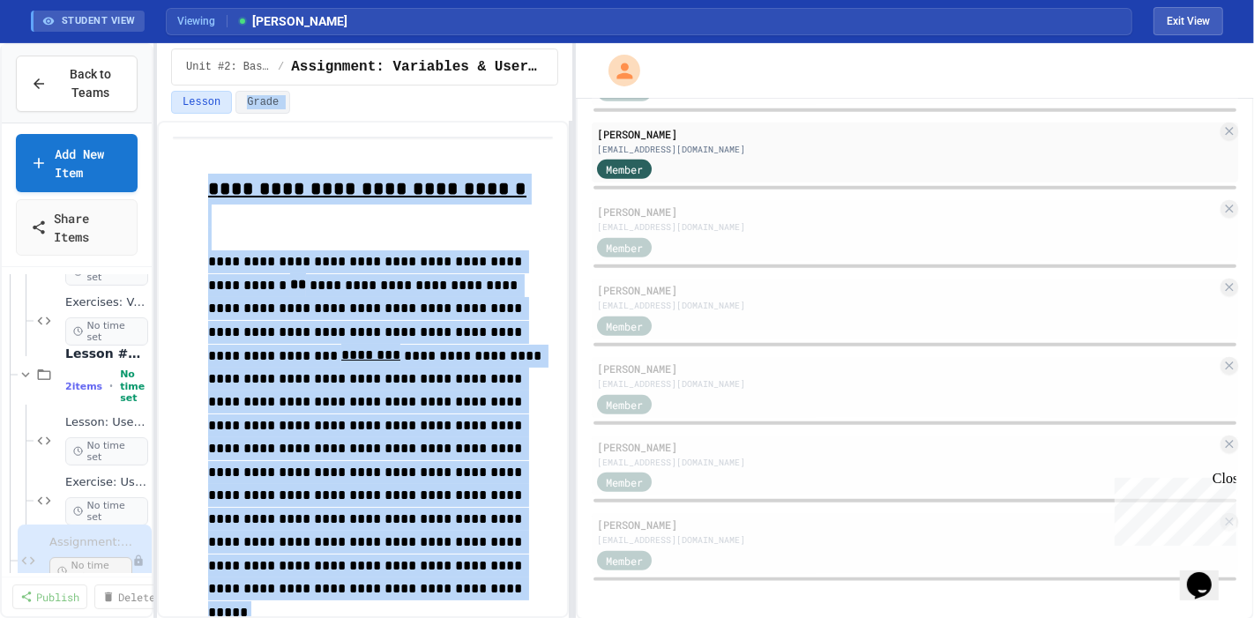
drag, startPoint x: 318, startPoint y: 374, endPoint x: 229, endPoint y: 112, distance: 276.7
click at [229, 112] on div "**********" at bounding box center [364, 330] width 415 height 575
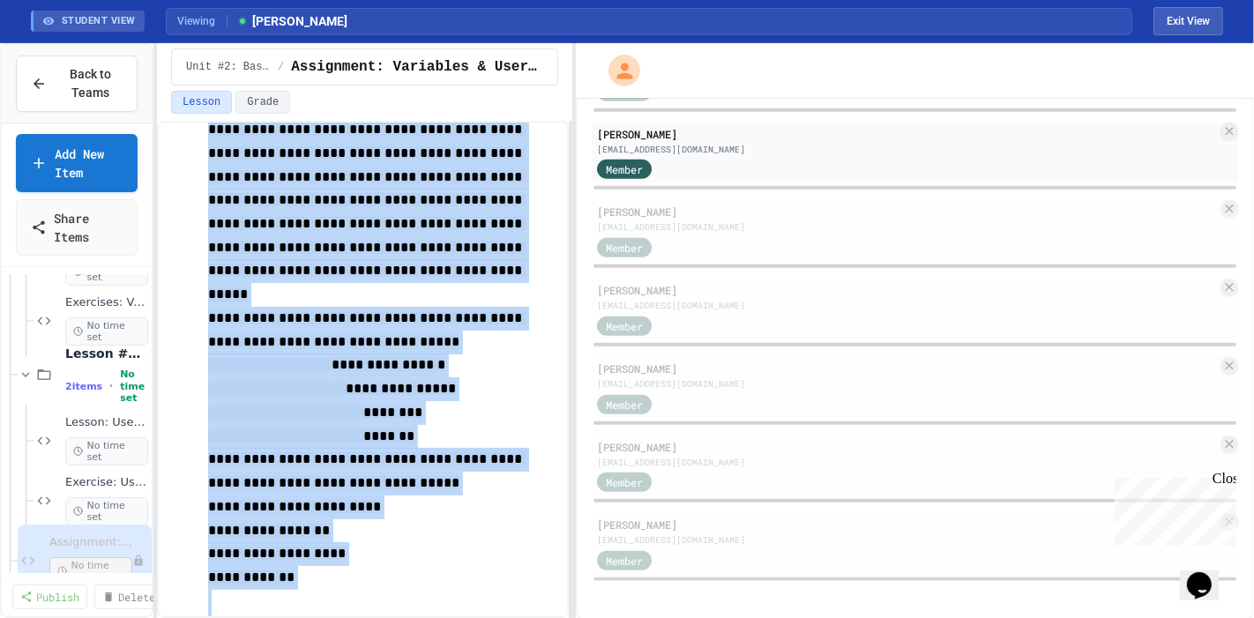
scroll to position [377, 0]
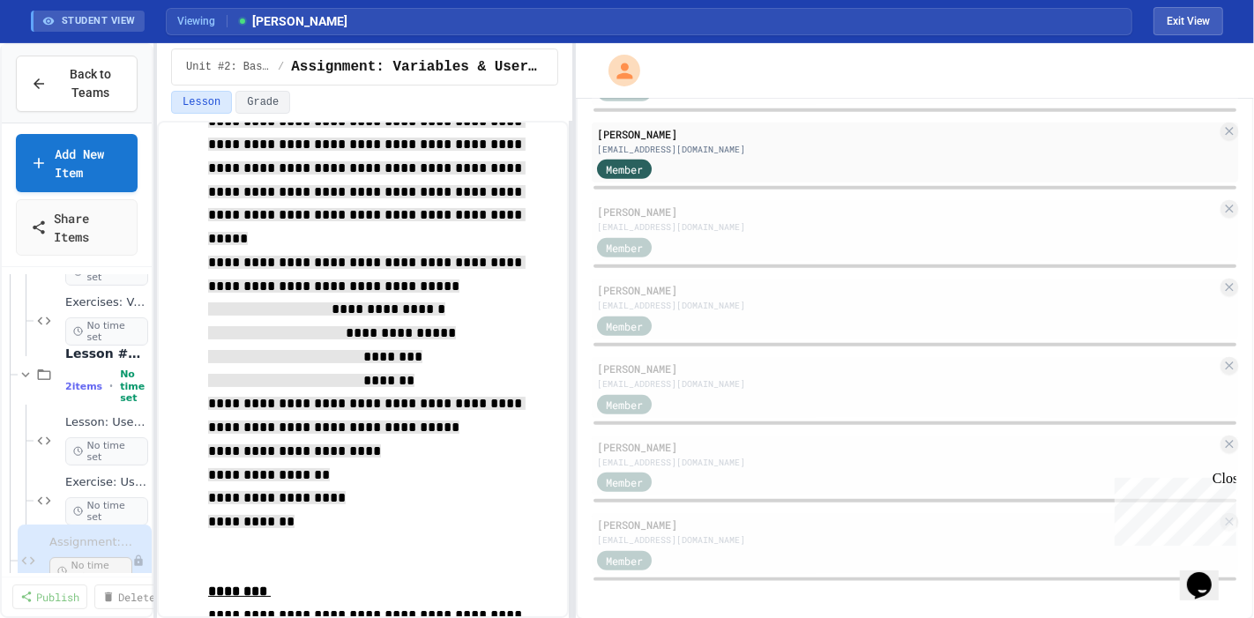
drag, startPoint x: 224, startPoint y: 235, endPoint x: 350, endPoint y: 506, distance: 298.7
click at [350, 506] on div "**********" at bounding box center [380, 374] width 345 height 1155
click at [350, 511] on p "**********" at bounding box center [380, 523] width 345 height 24
click at [387, 479] on div "**********" at bounding box center [380, 374] width 345 height 1155
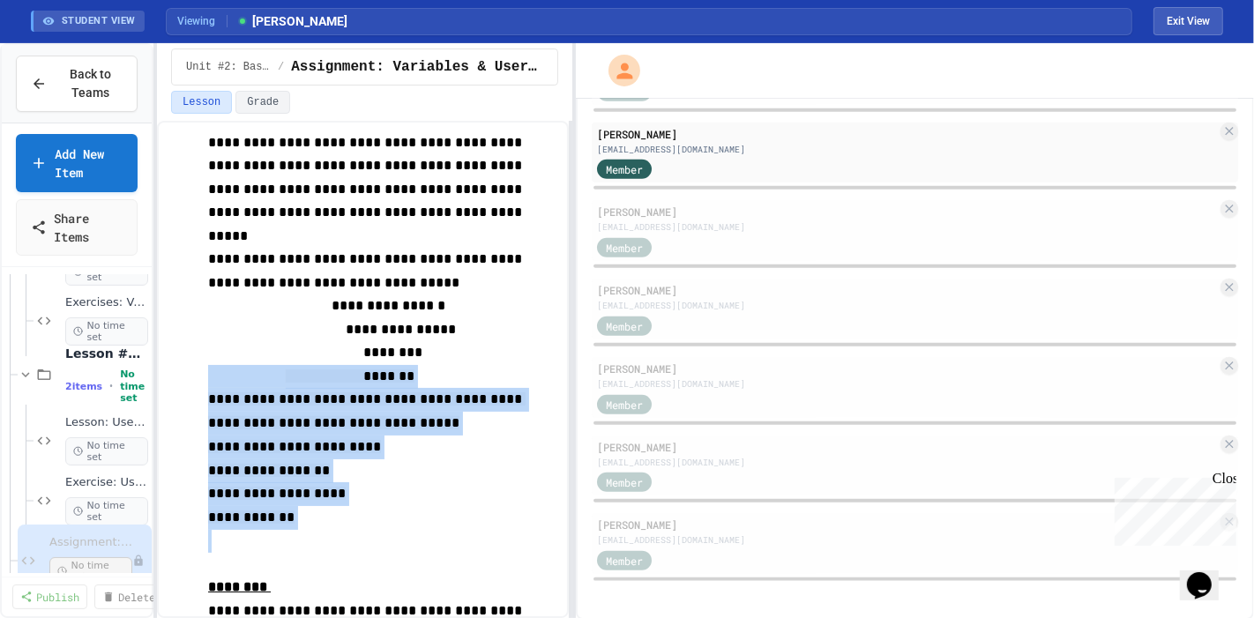
drag, startPoint x: 283, startPoint y: 500, endPoint x: 277, endPoint y: 327, distance: 173.0
click at [277, 327] on div "**********" at bounding box center [380, 372] width 345 height 1150
click at [1128, 19] on button "Exit View" at bounding box center [1189, 21] width 70 height 28
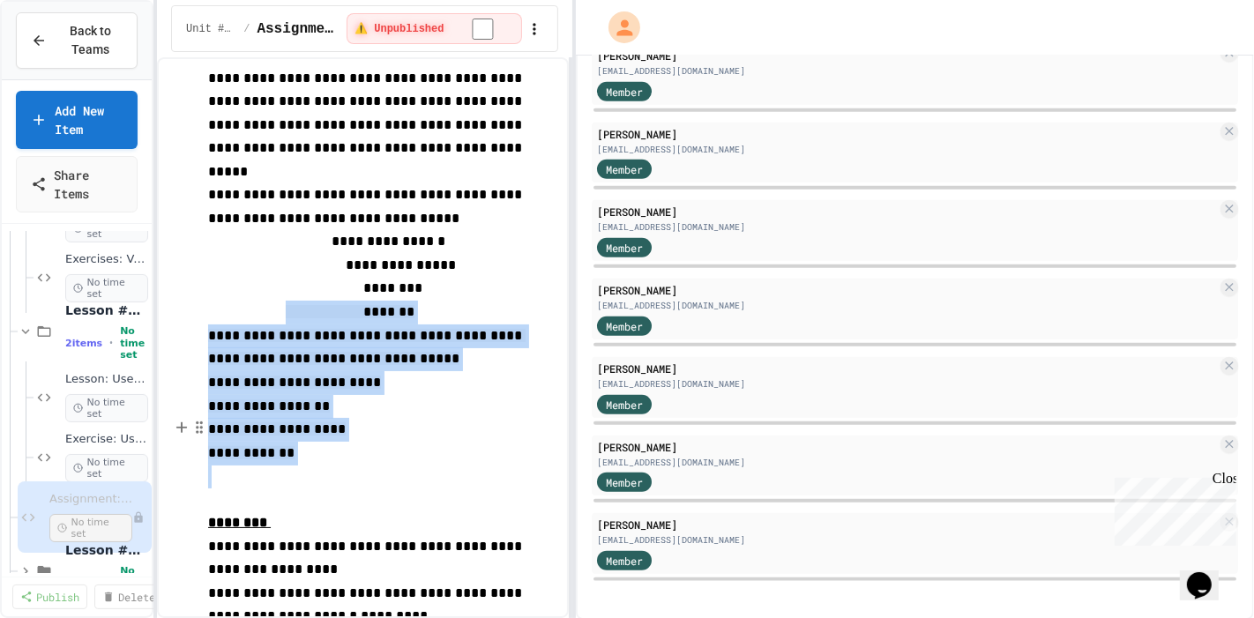
click at [330, 442] on p "**********" at bounding box center [380, 454] width 345 height 24
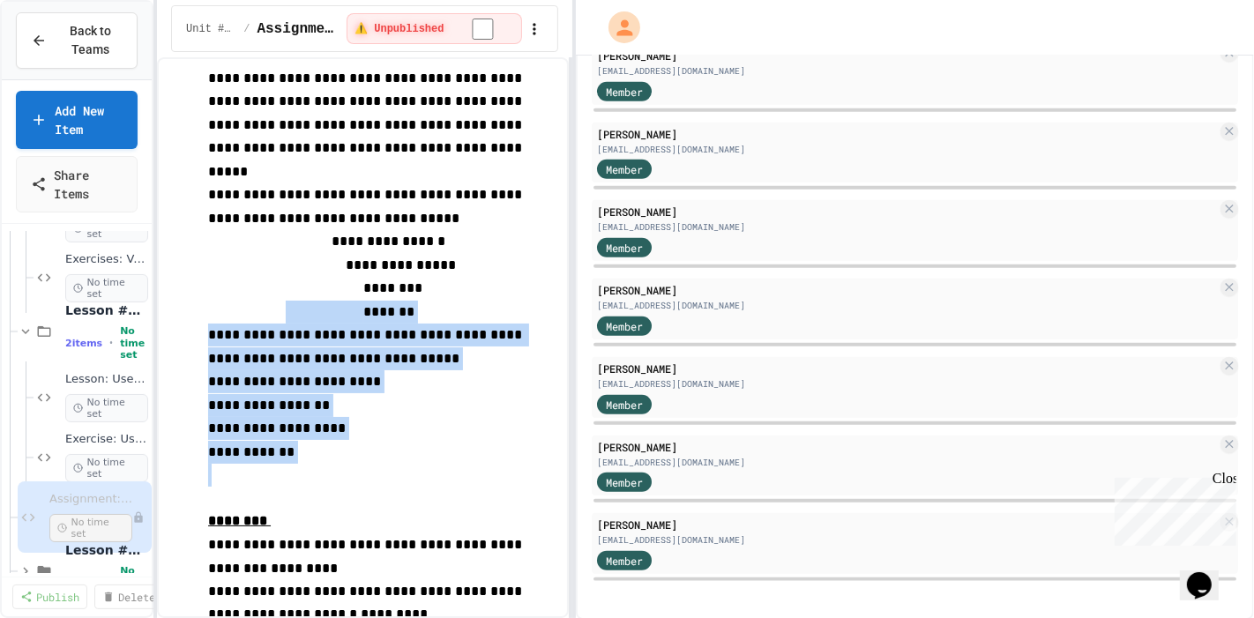
click at [415, 417] on p "**********" at bounding box center [380, 428] width 345 height 23
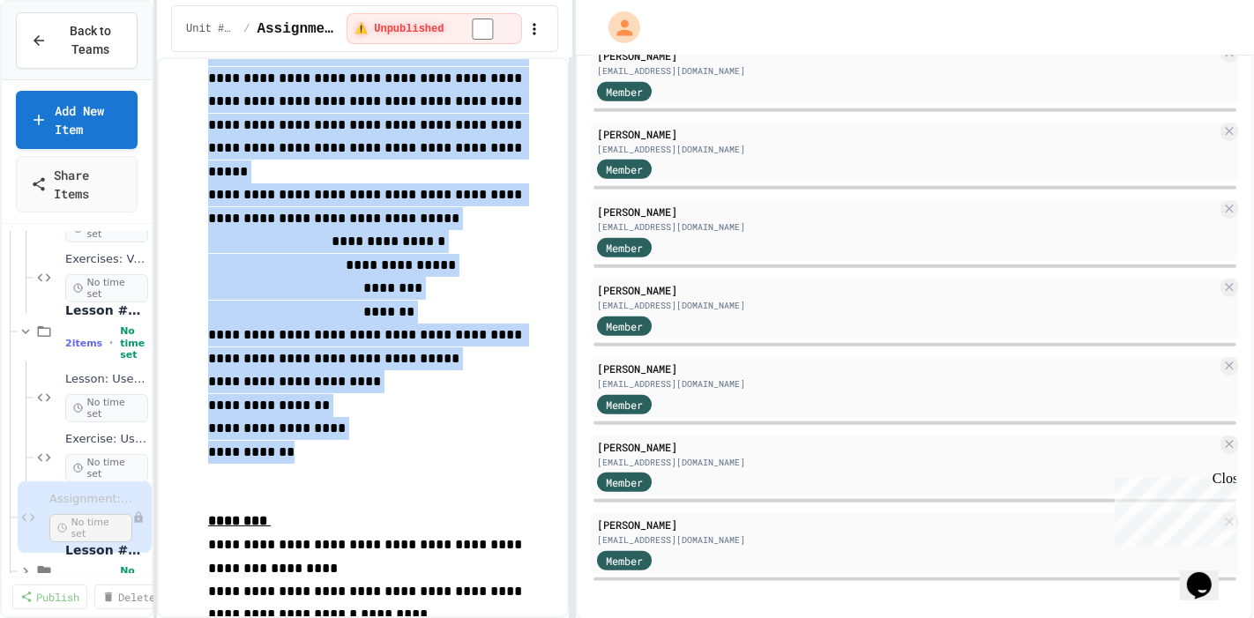
scroll to position [0, 0]
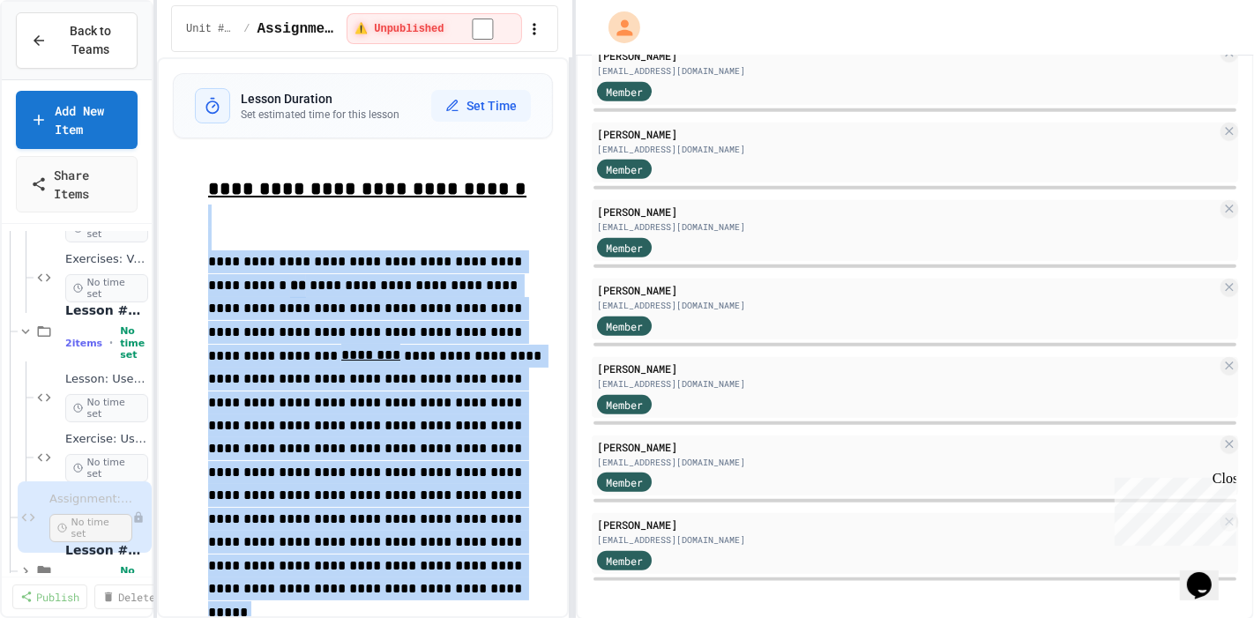
drag, startPoint x: 377, startPoint y: 427, endPoint x: 206, endPoint y: 221, distance: 268.0
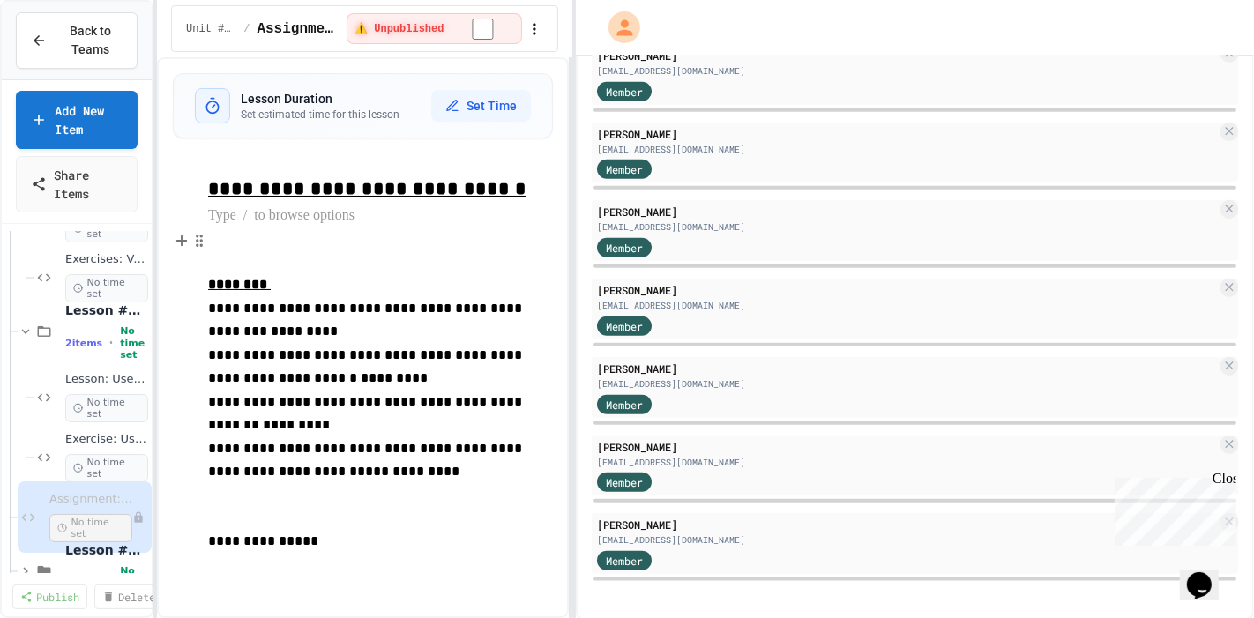
click at [229, 254] on p at bounding box center [380, 251] width 345 height 46
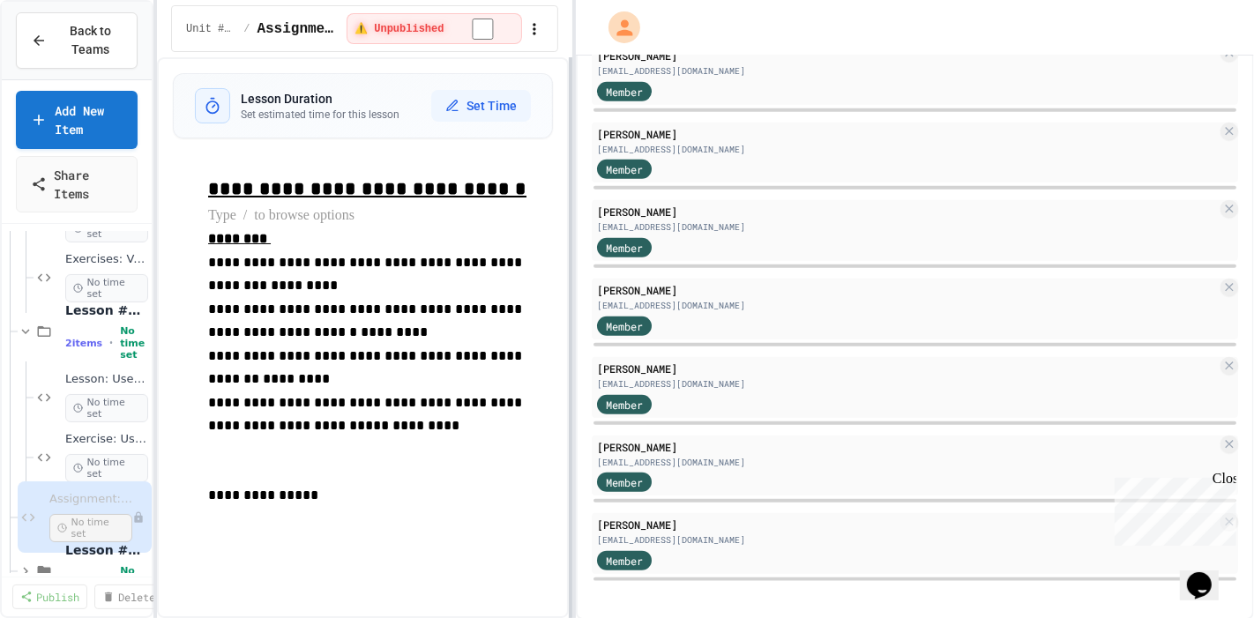
click at [570, 200] on div "**********" at bounding box center [627, 309] width 1254 height 618
click at [416, 385] on p "**********" at bounding box center [380, 368] width 345 height 47
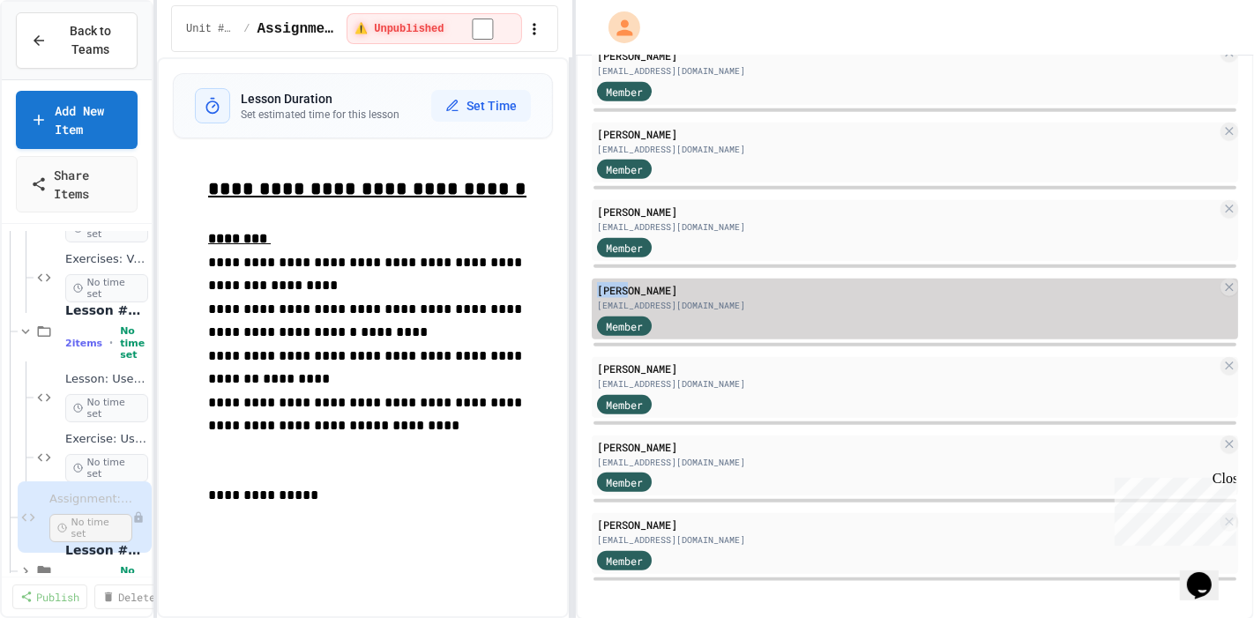
drag, startPoint x: 578, startPoint y: 288, endPoint x: 627, endPoint y: 295, distance: 49.9
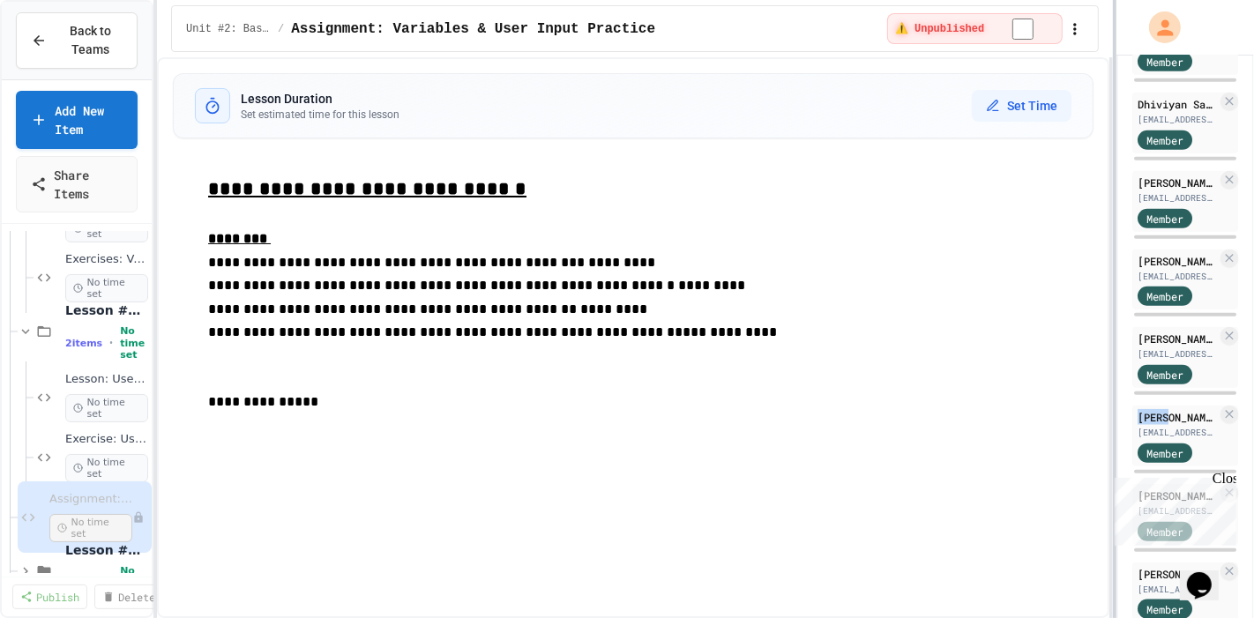
scroll to position [1752, 0]
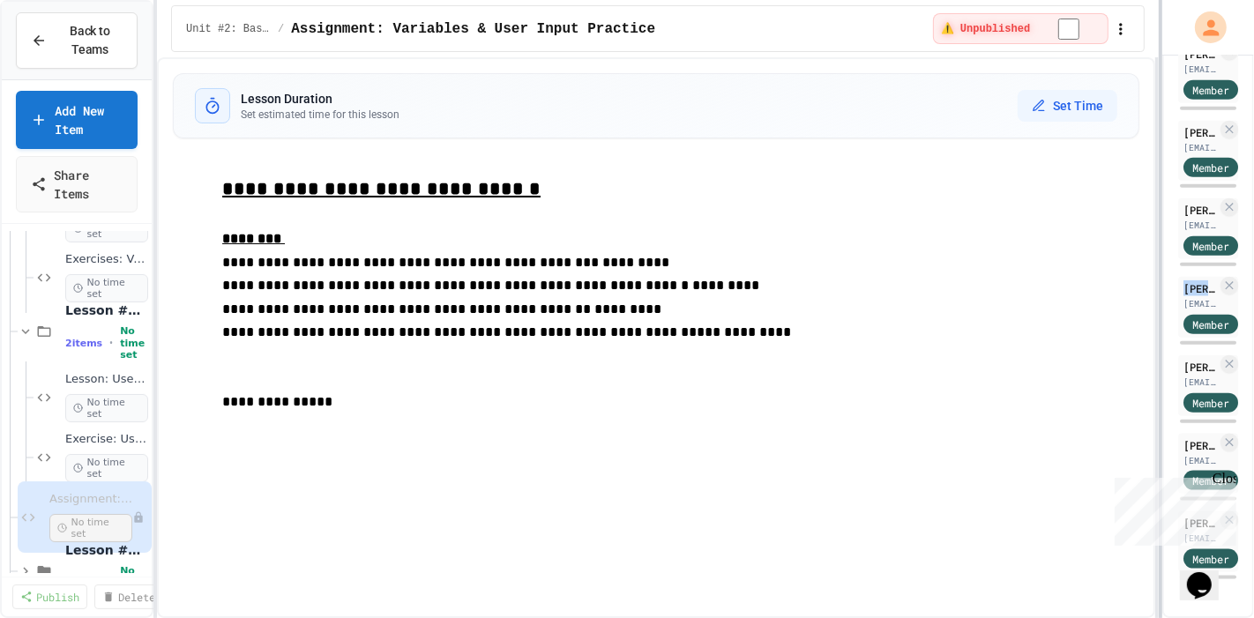
click at [1128, 256] on div "**********" at bounding box center [627, 309] width 1254 height 618
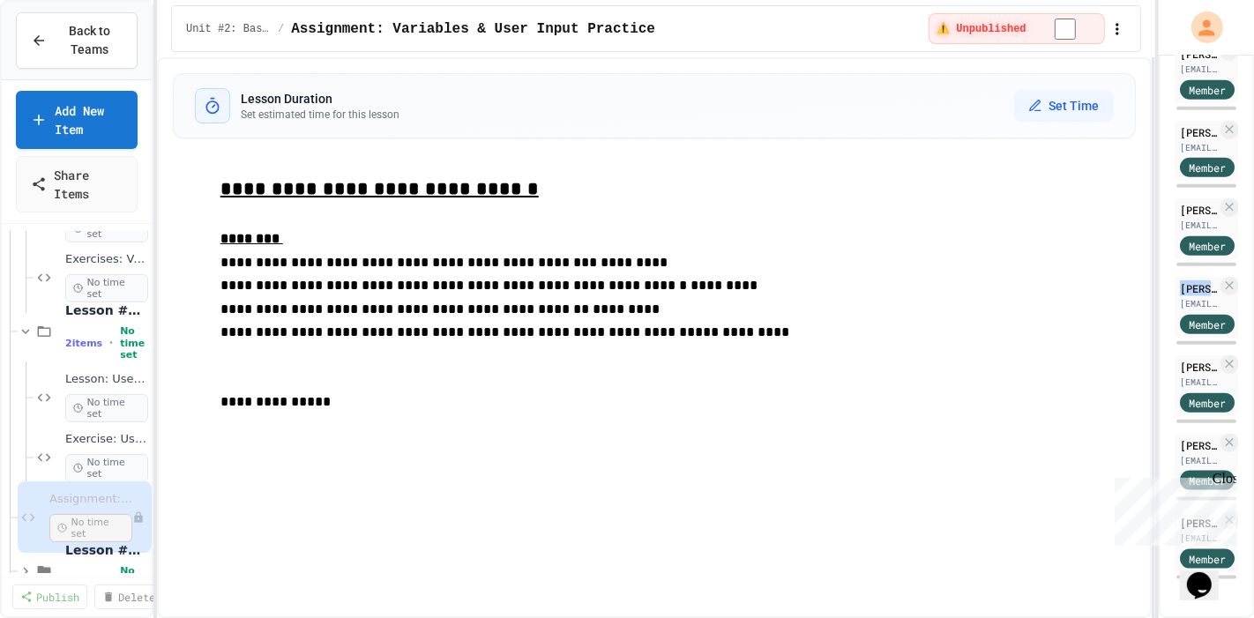
click at [1128, 253] on div "**********" at bounding box center [656, 337] width 998 height 561
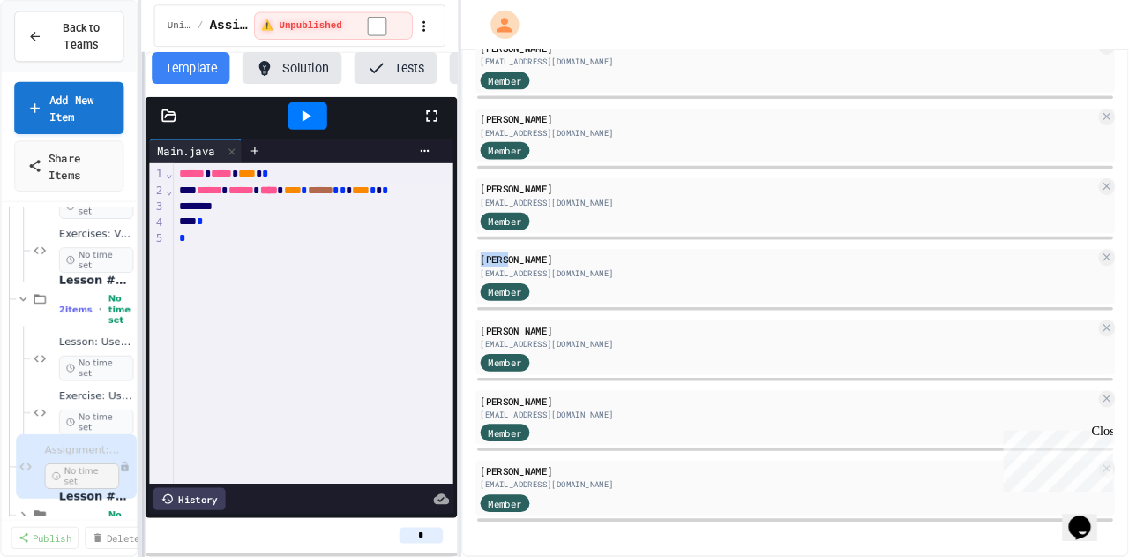
scroll to position [1592, 0]
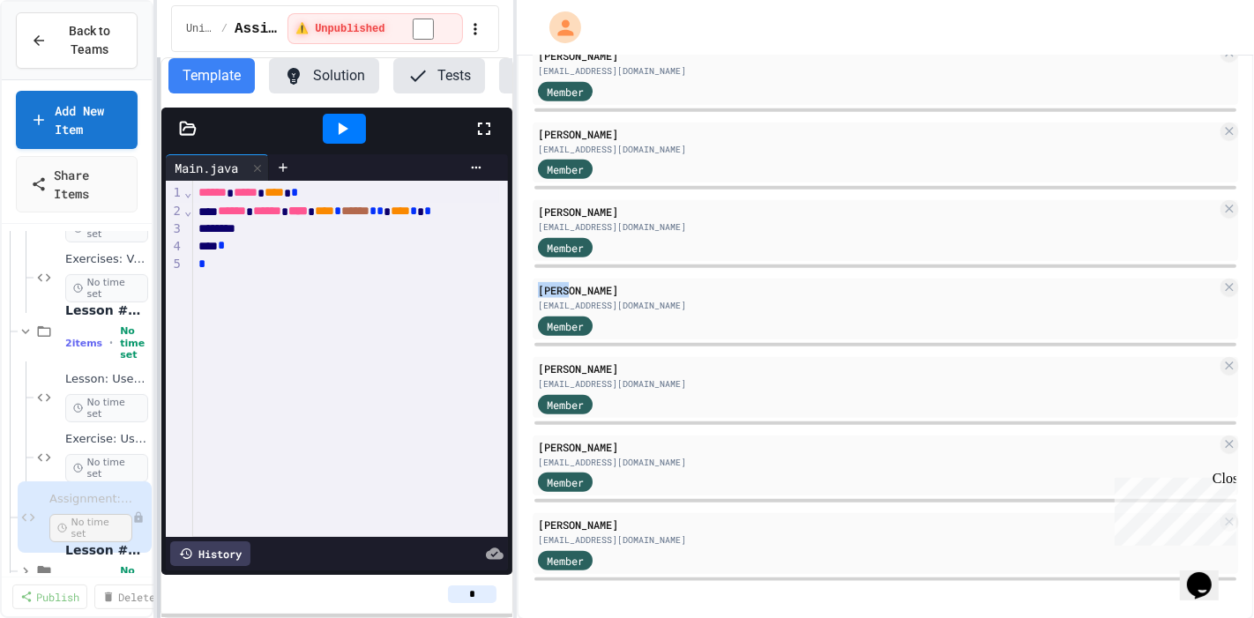
click at [510, 280] on div "**********" at bounding box center [627, 309] width 1254 height 618
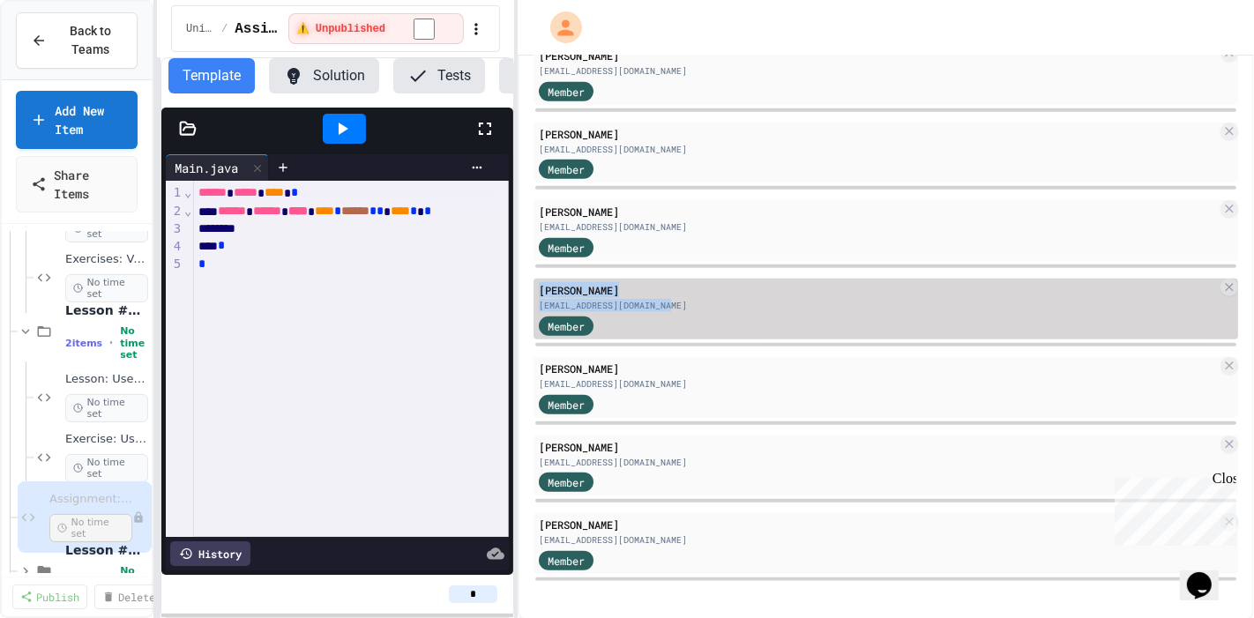
drag, startPoint x: 517, startPoint y: 269, endPoint x: 824, endPoint y: 303, distance: 308.8
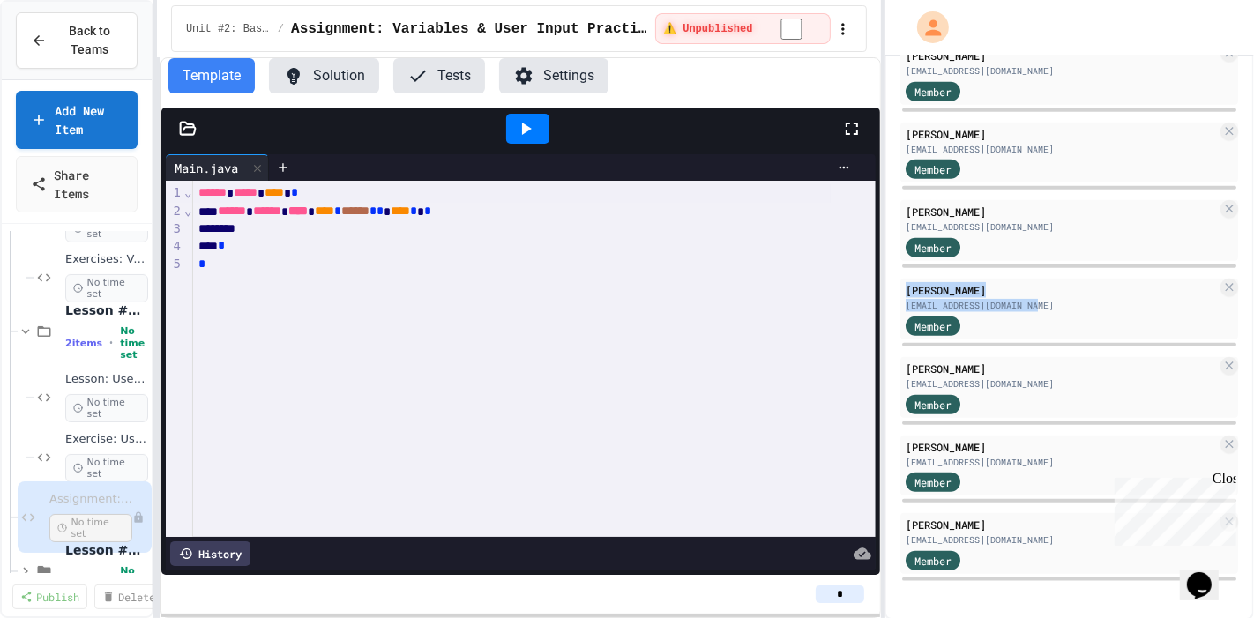
click at [884, 273] on div "**********" at bounding box center [627, 309] width 1254 height 618
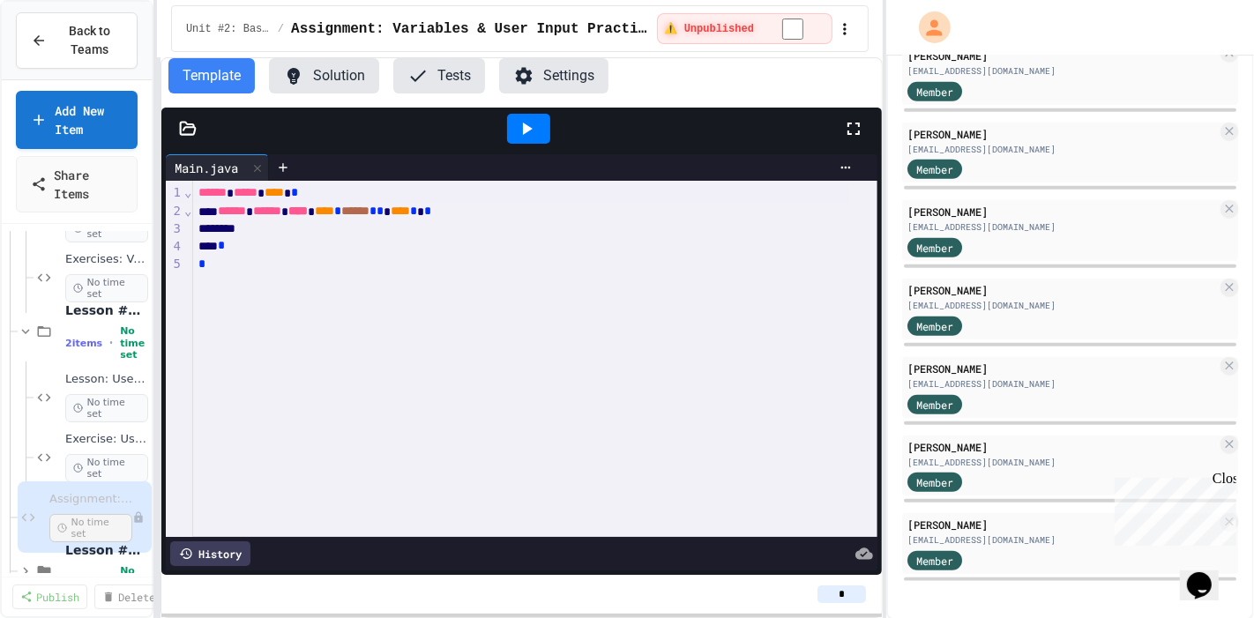
click at [627, 339] on div "****** ***** **** * ****** ****** **** **** * ****** * * **** * * * *" at bounding box center [535, 359] width 684 height 356
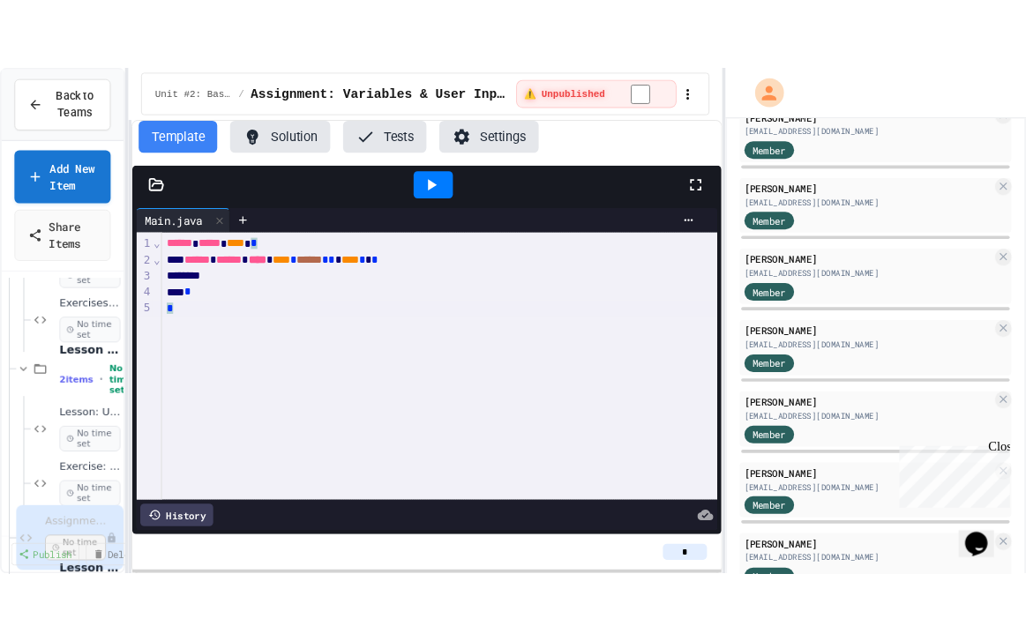
scroll to position [1593, 0]
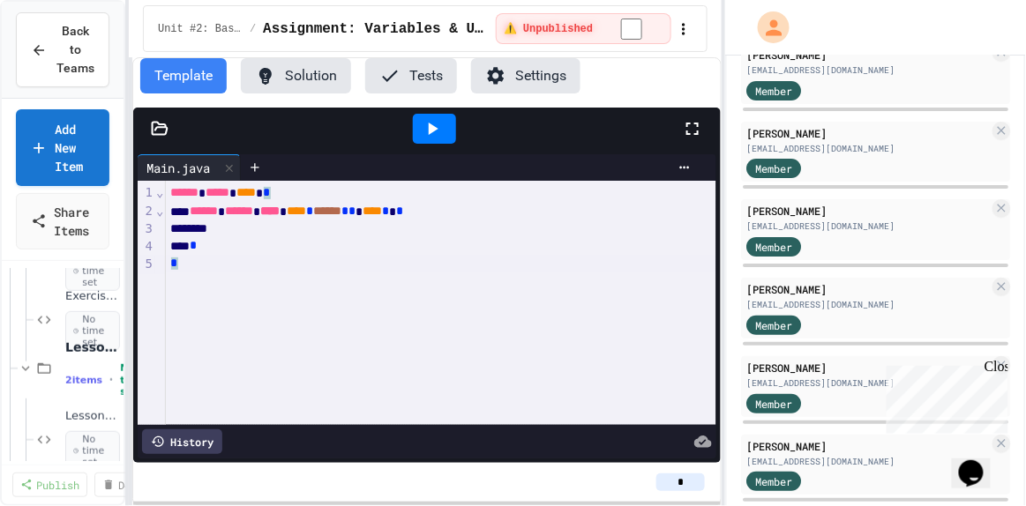
click at [698, 130] on icon at bounding box center [692, 129] width 12 height 12
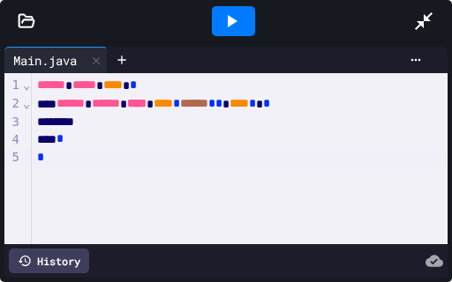
scroll to position [1580, 0]
click at [37, 86] on span "******" at bounding box center [51, 84] width 28 height 12
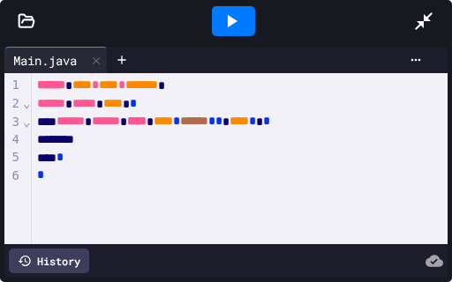
click at [157, 136] on div at bounding box center [234, 140] width 405 height 18
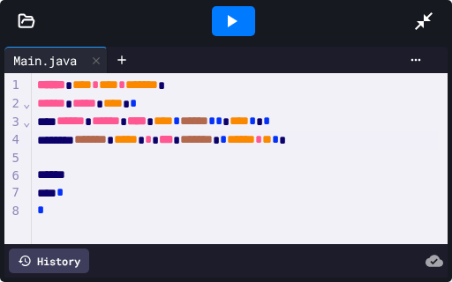
click at [90, 137] on div "******* ***** * *** ******* * ****** * ** * *" at bounding box center [234, 140] width 405 height 19
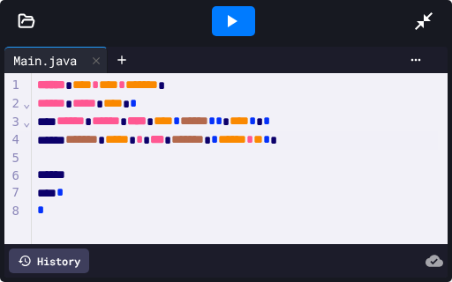
click at [376, 132] on div "******* ***** * *** ******* * ****** * ** * *" at bounding box center [234, 140] width 405 height 19
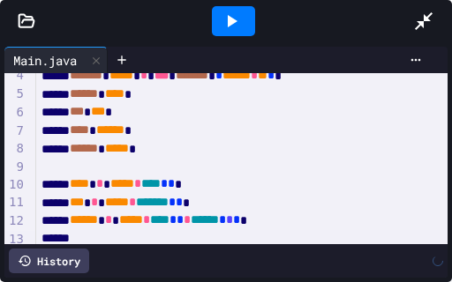
scroll to position [81, 0]
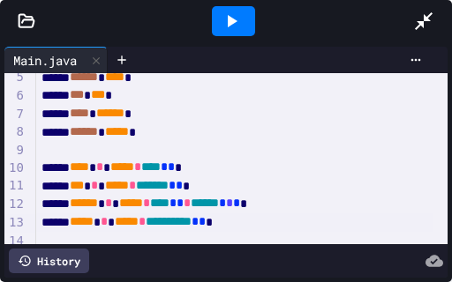
click at [249, 12] on div at bounding box center [233, 21] width 43 height 30
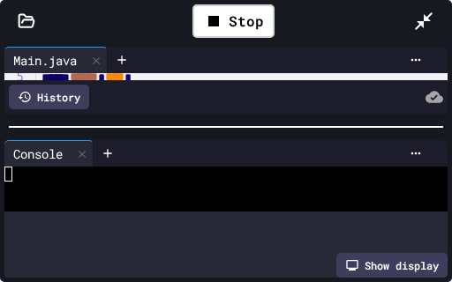
click at [289, 17] on div "**********" at bounding box center [226, 141] width 452 height 282
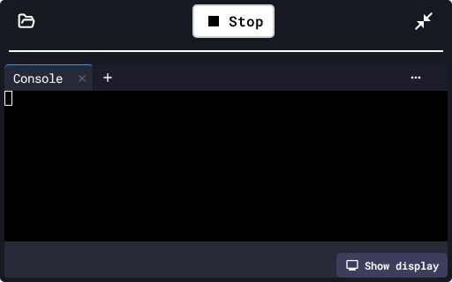
click at [145, 127] on div at bounding box center [218, 128] width 429 height 15
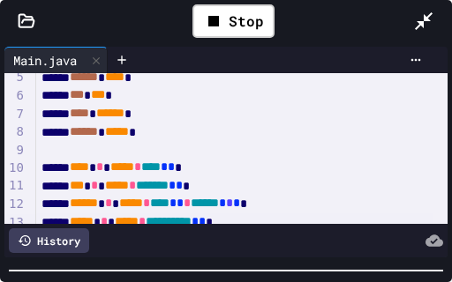
click at [58, 281] on div "**********" at bounding box center [226, 162] width 452 height 240
click at [101, 160] on div "**** * ***** * **** * * *" at bounding box center [234, 168] width 397 height 19
click at [92, 146] on div at bounding box center [234, 151] width 397 height 18
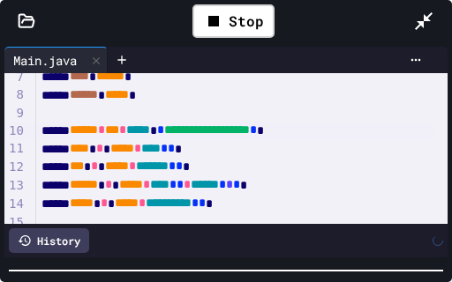
scroll to position [118, 0]
click at [161, 147] on span "****" at bounding box center [150, 148] width 19 height 12
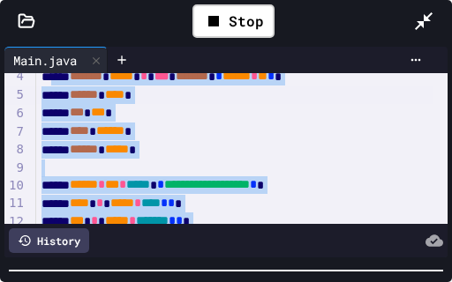
scroll to position [49, 0]
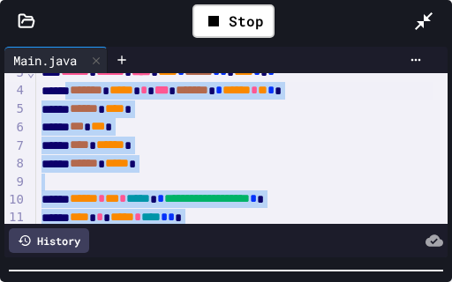
drag, startPoint x: 273, startPoint y: 202, endPoint x: 71, endPoint y: 95, distance: 229.2
click at [71, 95] on div "**********" at bounding box center [241, 190] width 411 height 332
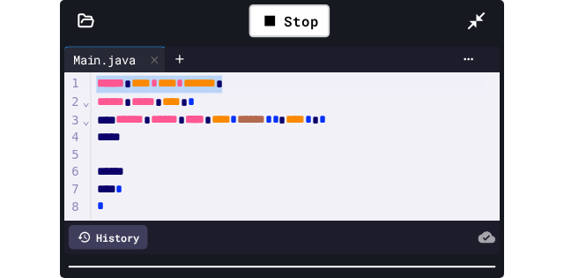
scroll to position [0, 0]
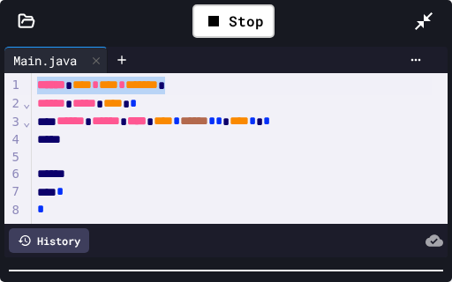
drag, startPoint x: 221, startPoint y: 82, endPoint x: 0, endPoint y: 74, distance: 221.5
click at [0, 74] on div "Main.java Selection deleted 9 1 2 3 4 5 6 7 8 › ⌄ ⌄ ****** **** * **** * ******…" at bounding box center [226, 152] width 452 height 220
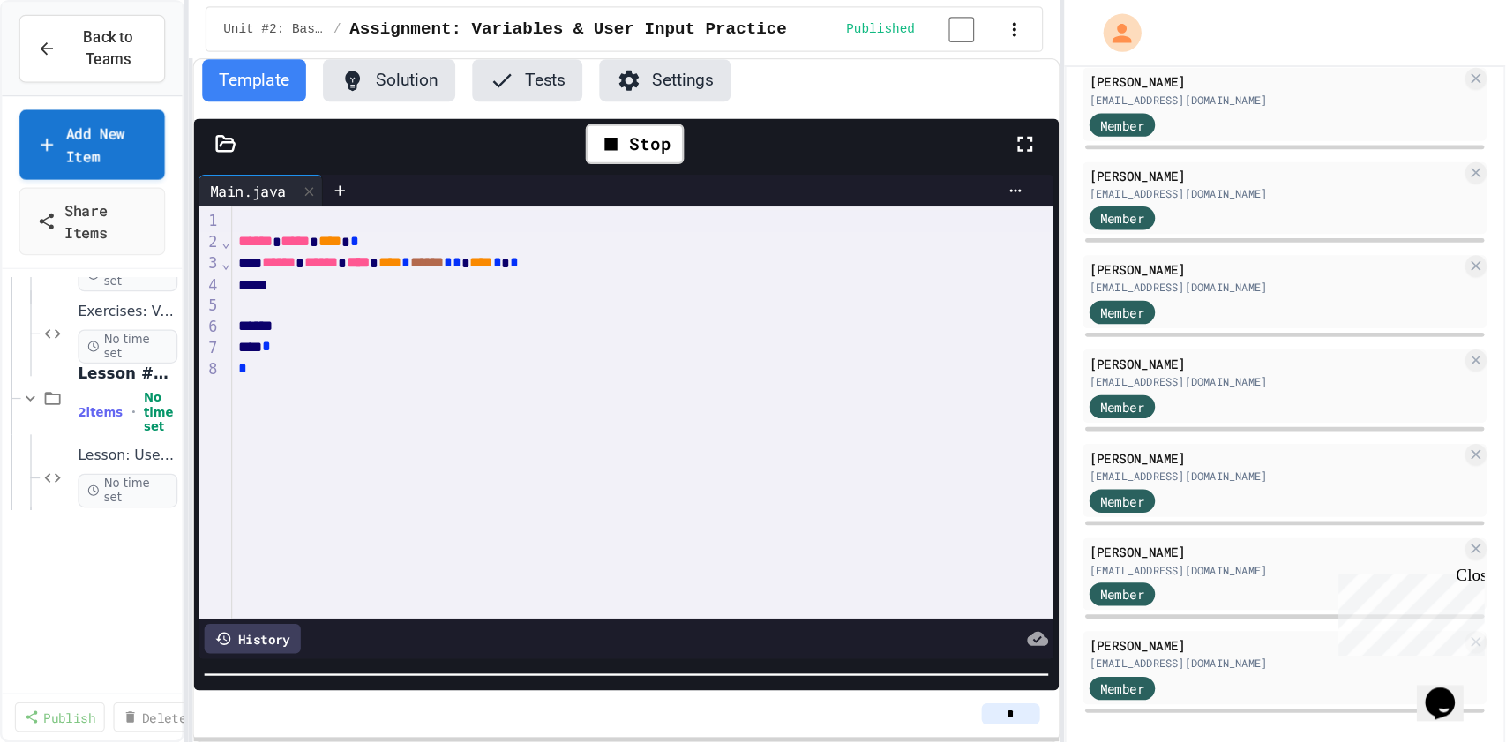
scroll to position [1471, 0]
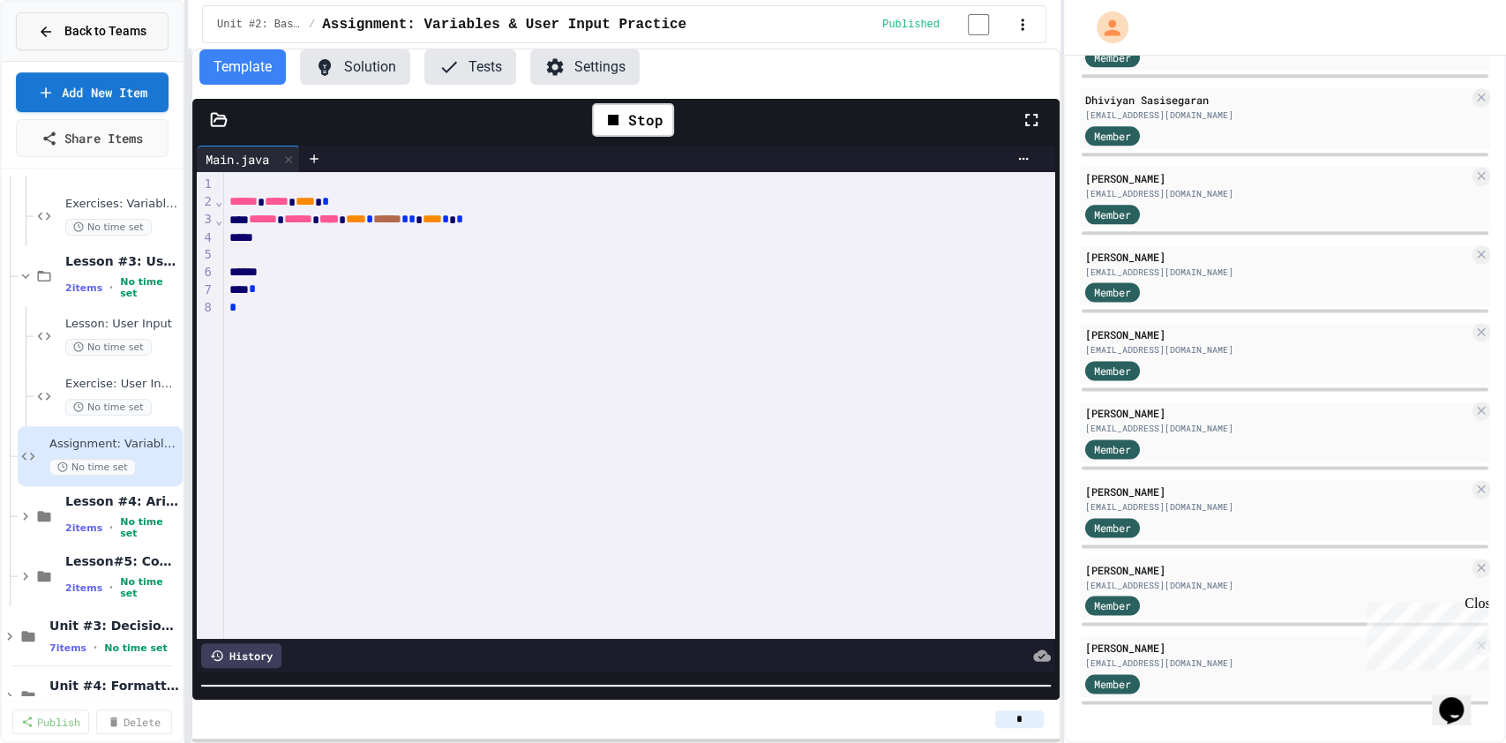
click at [108, 22] on span "Back to Teams" at bounding box center [105, 31] width 82 height 19
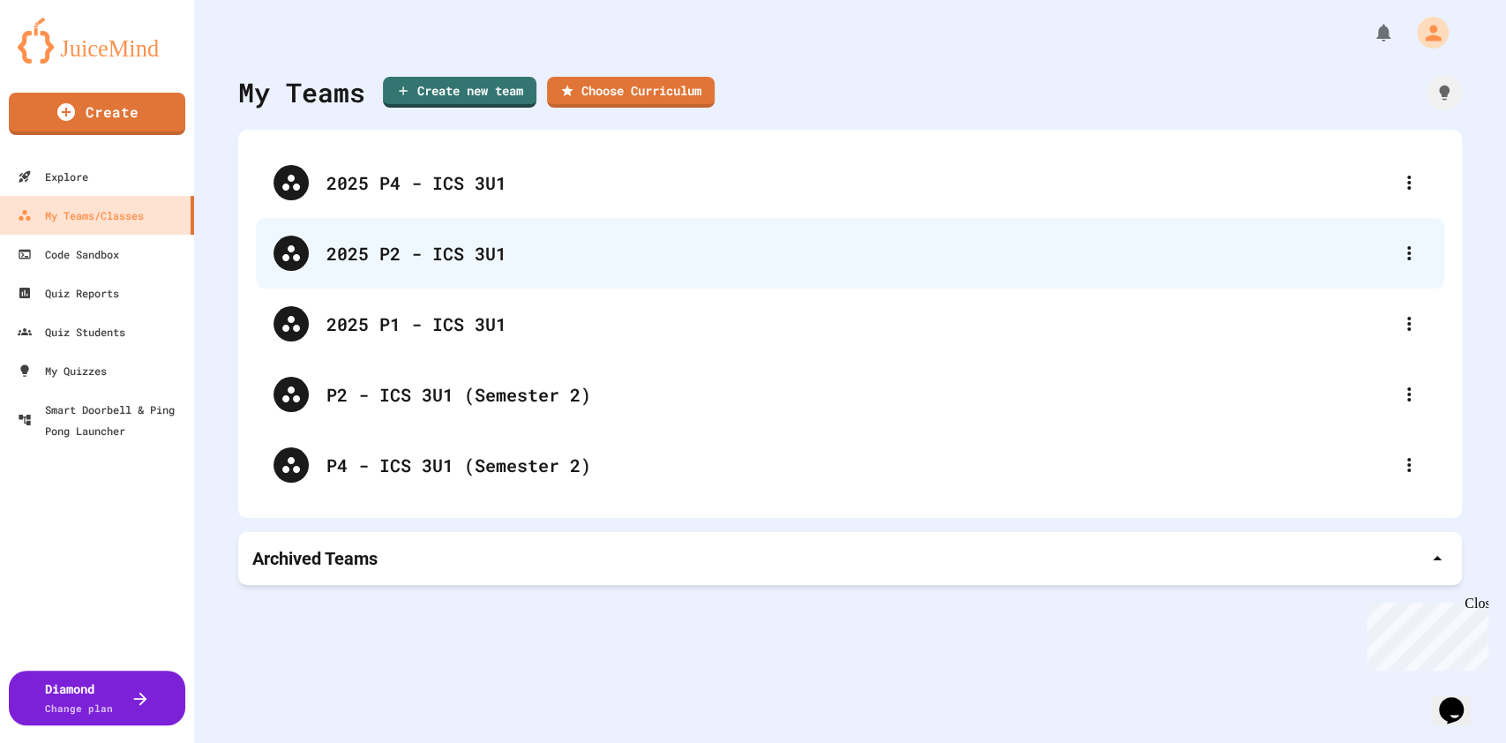
click at [444, 270] on div "2025 P2 - ICS 3U1" at bounding box center [850, 253] width 1188 height 71
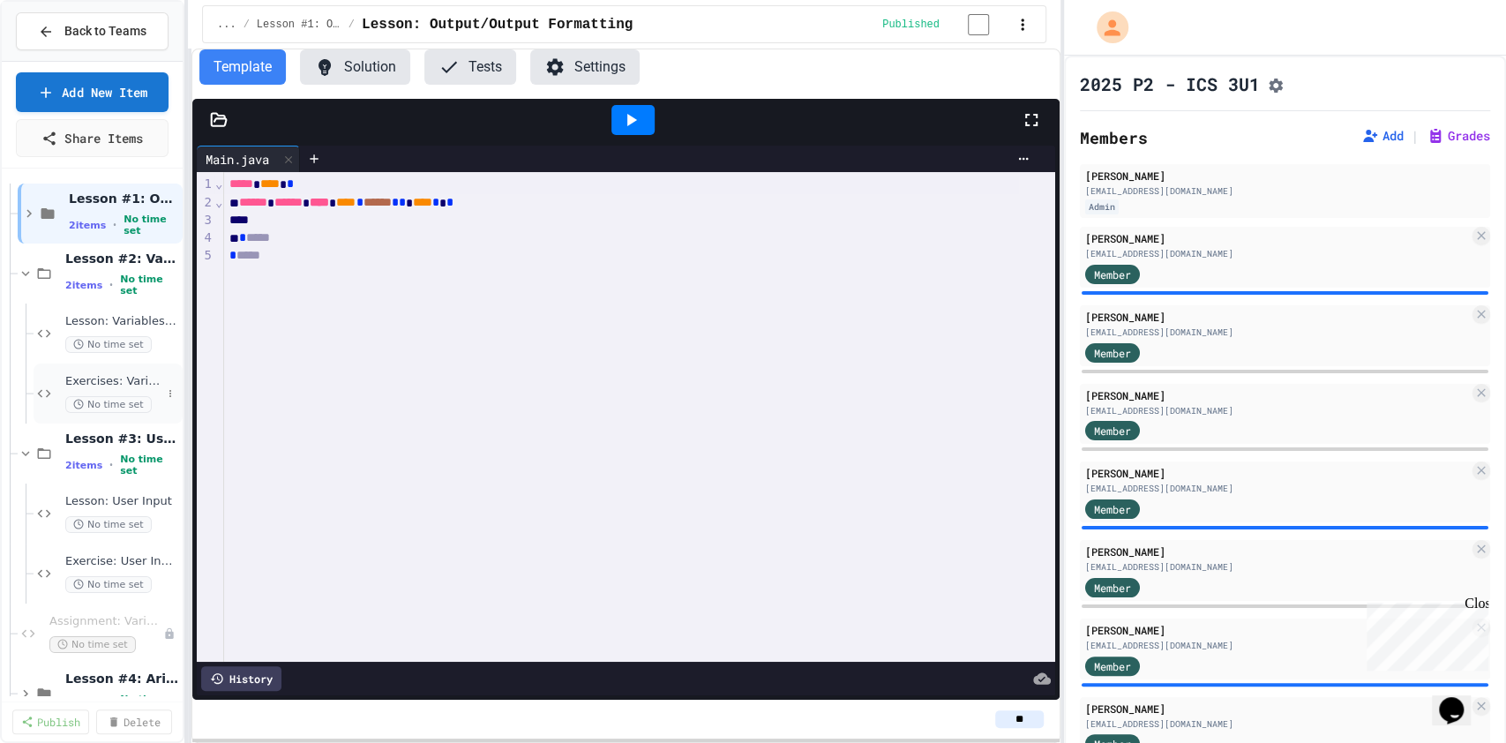
scroll to position [78, 0]
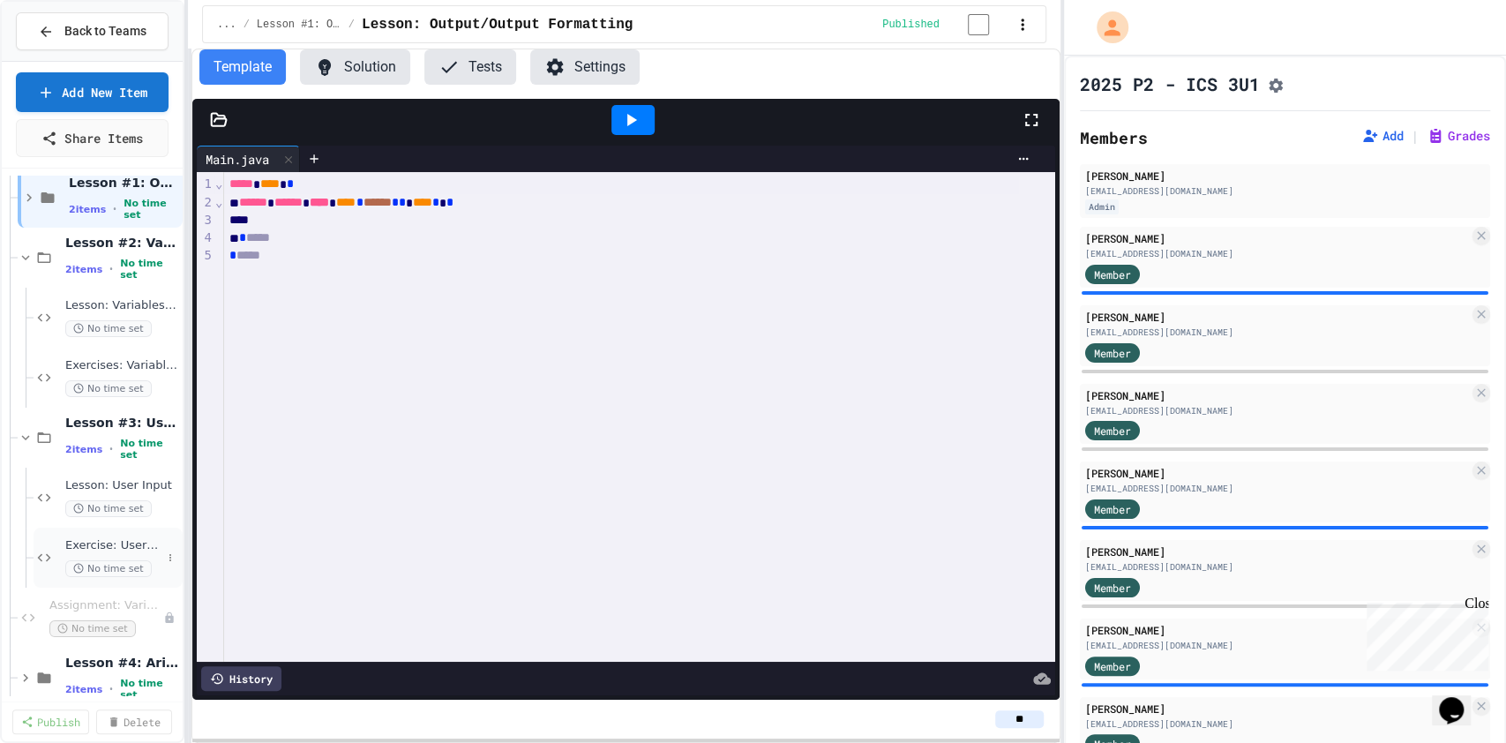
click at [93, 554] on div "Exercise: User Input No time set" at bounding box center [113, 557] width 96 height 39
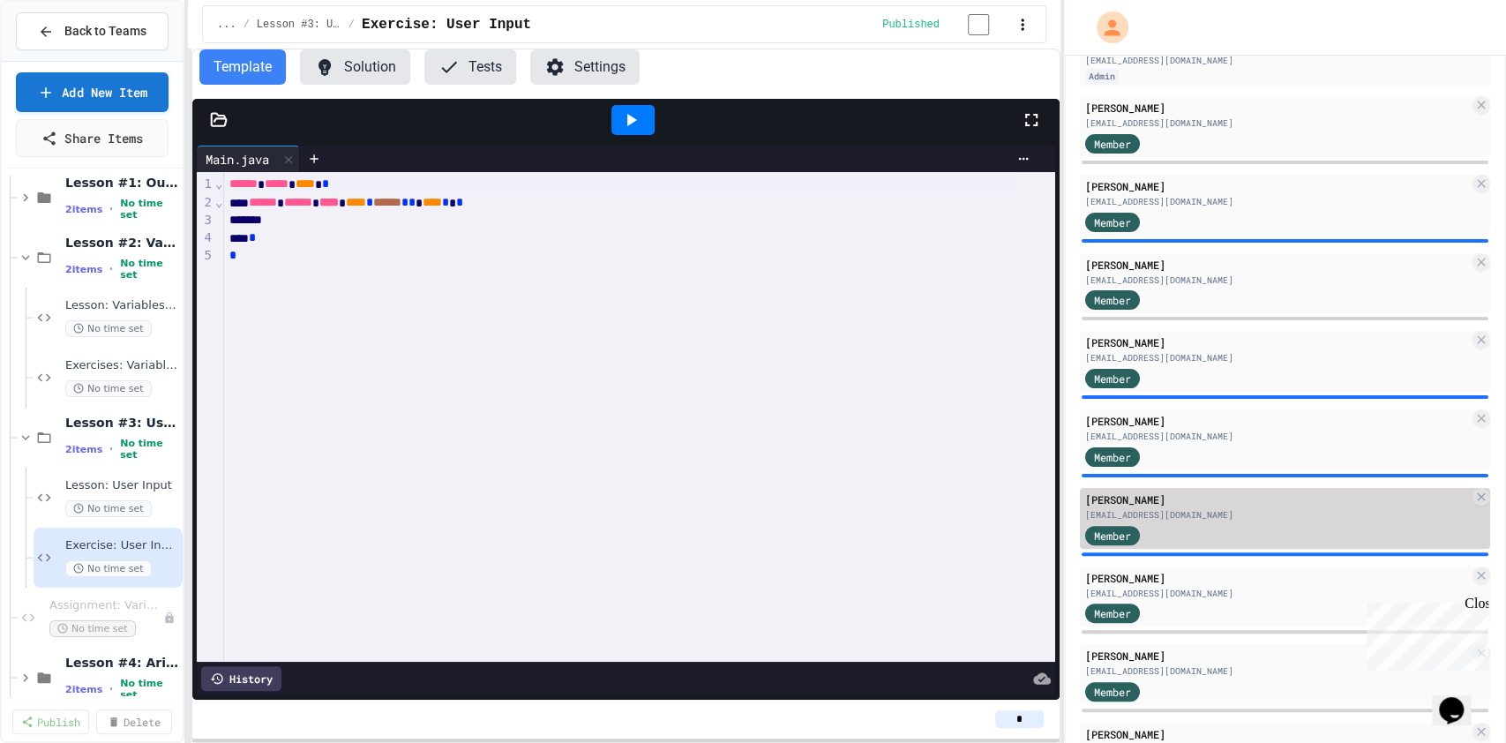
scroll to position [131, 0]
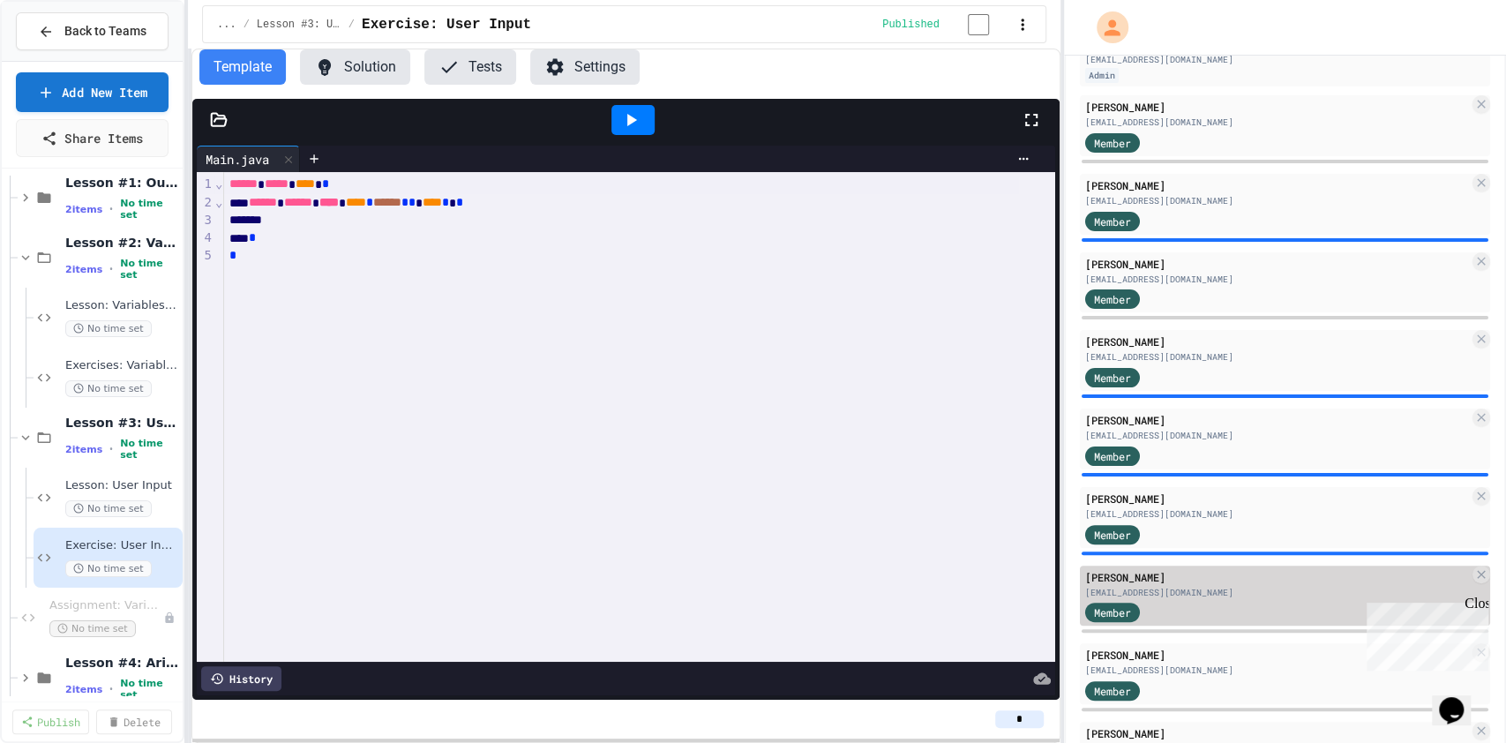
click at [1128, 556] on div "Member" at bounding box center [1277, 612] width 384 height 22
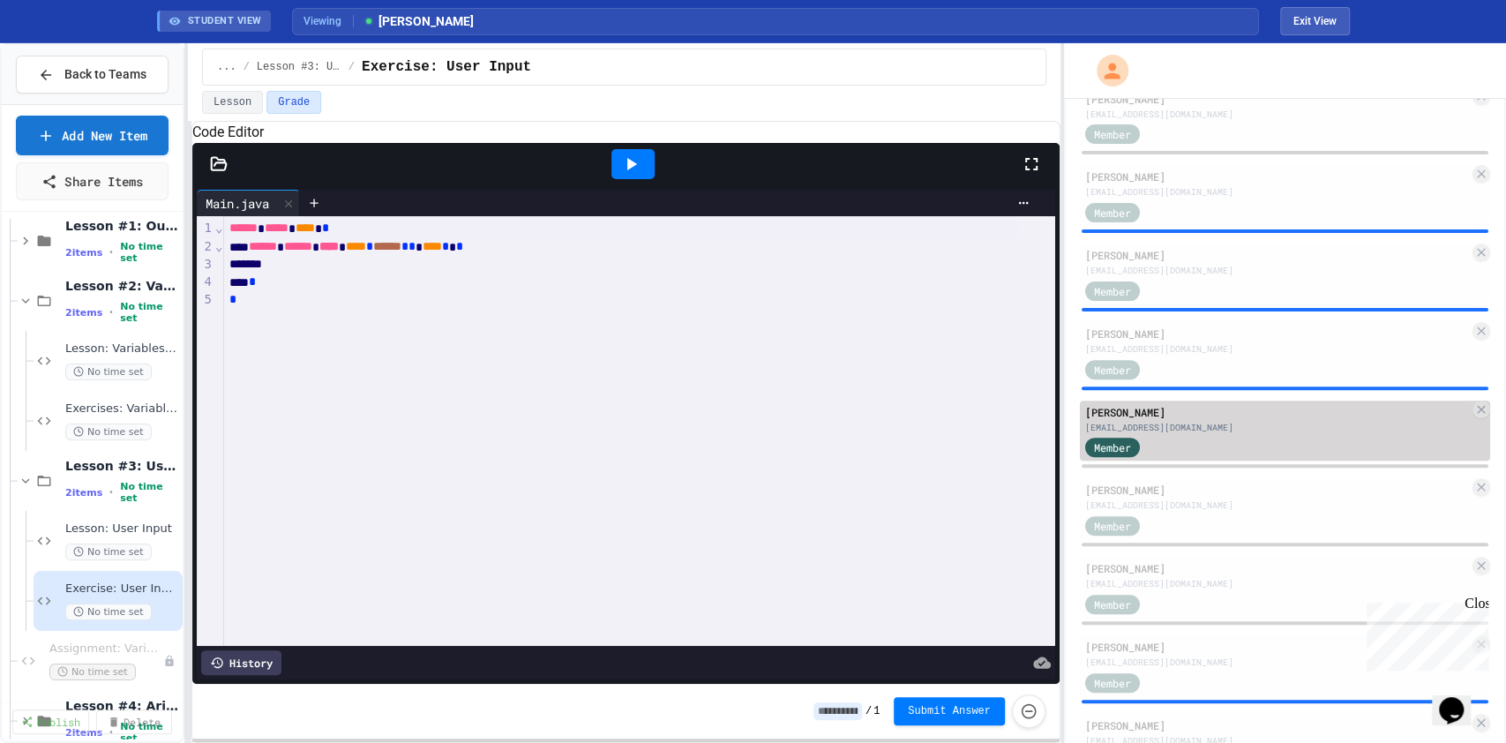
scroll to position [345, 0]
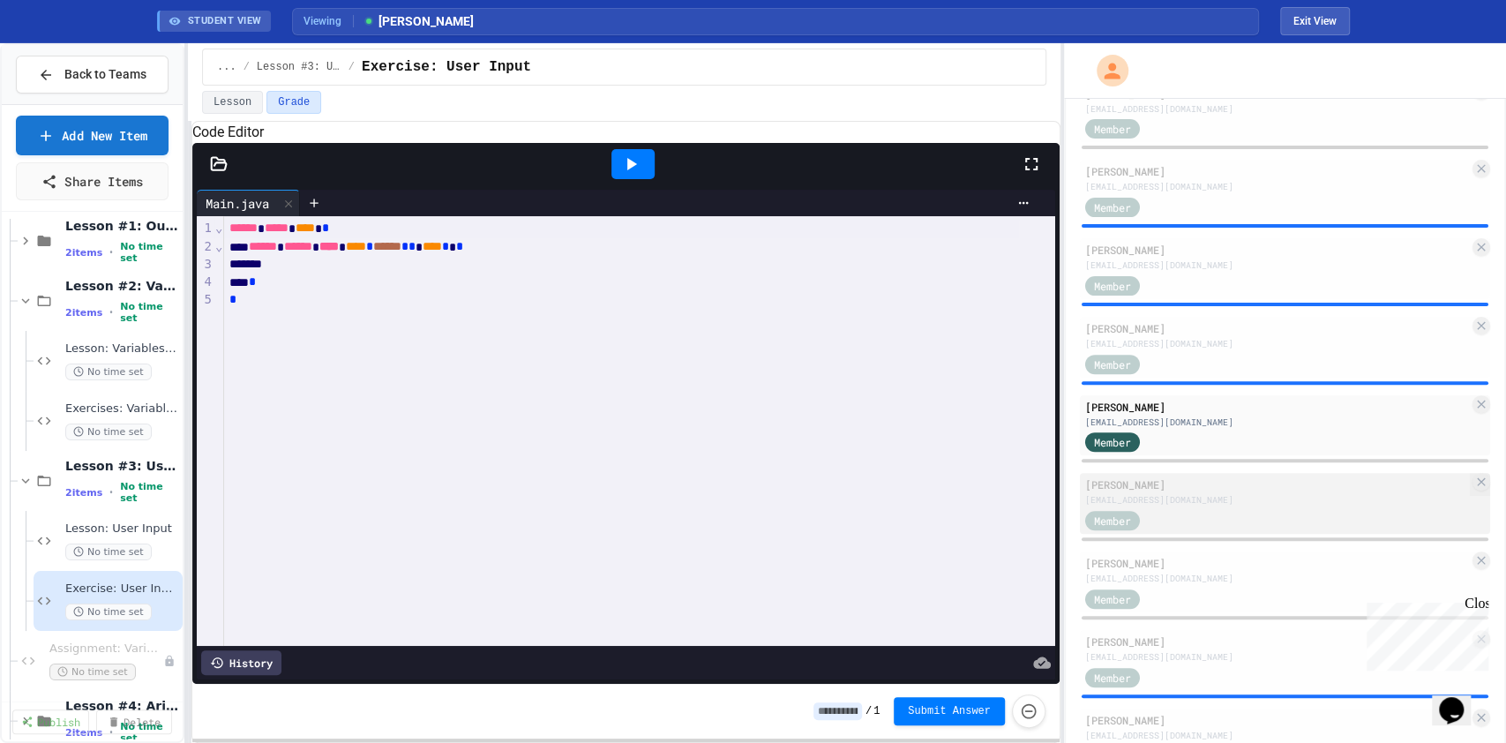
click at [1128, 498] on div "[EMAIL_ADDRESS][DOMAIN_NAME]" at bounding box center [1277, 499] width 384 height 13
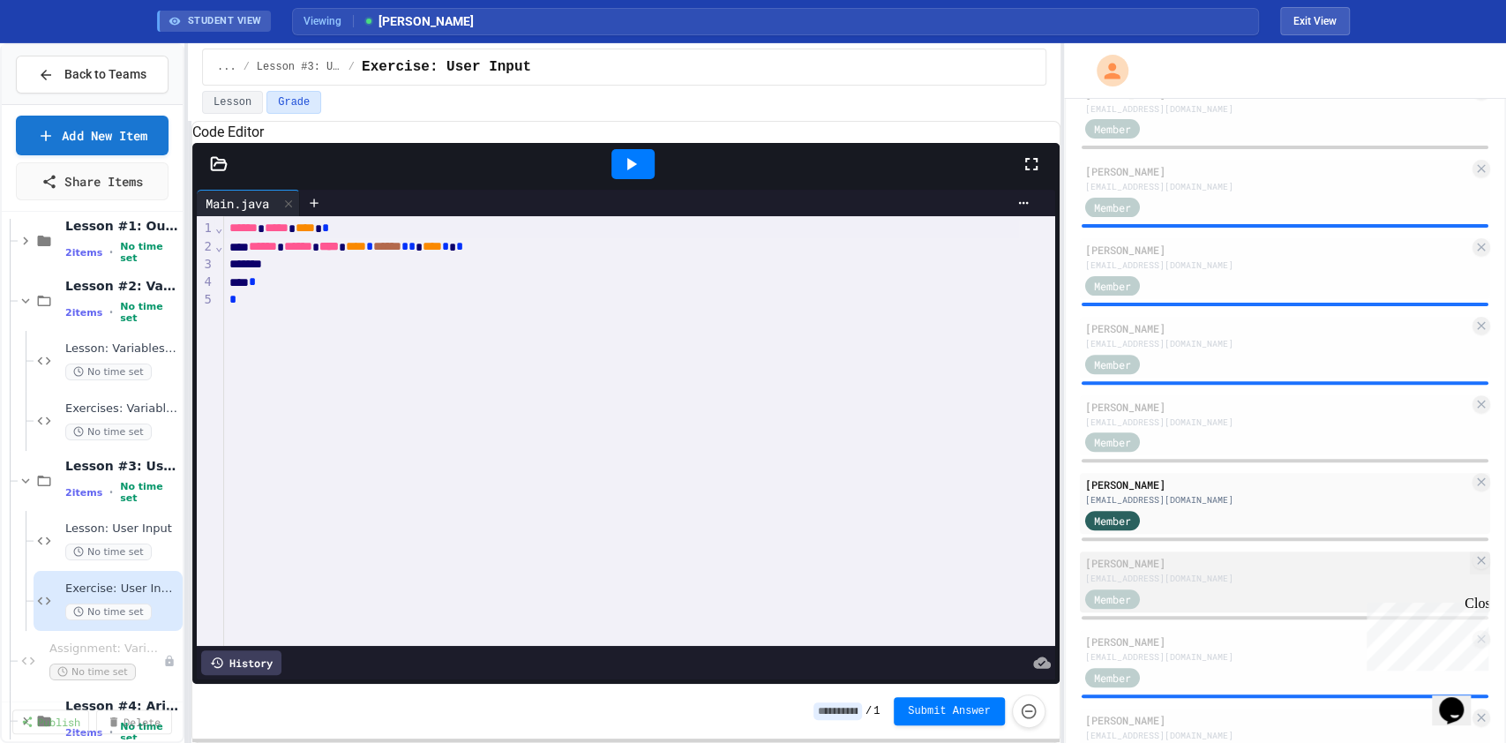
click at [1128, 556] on div "Member" at bounding box center [1129, 598] width 88 height 22
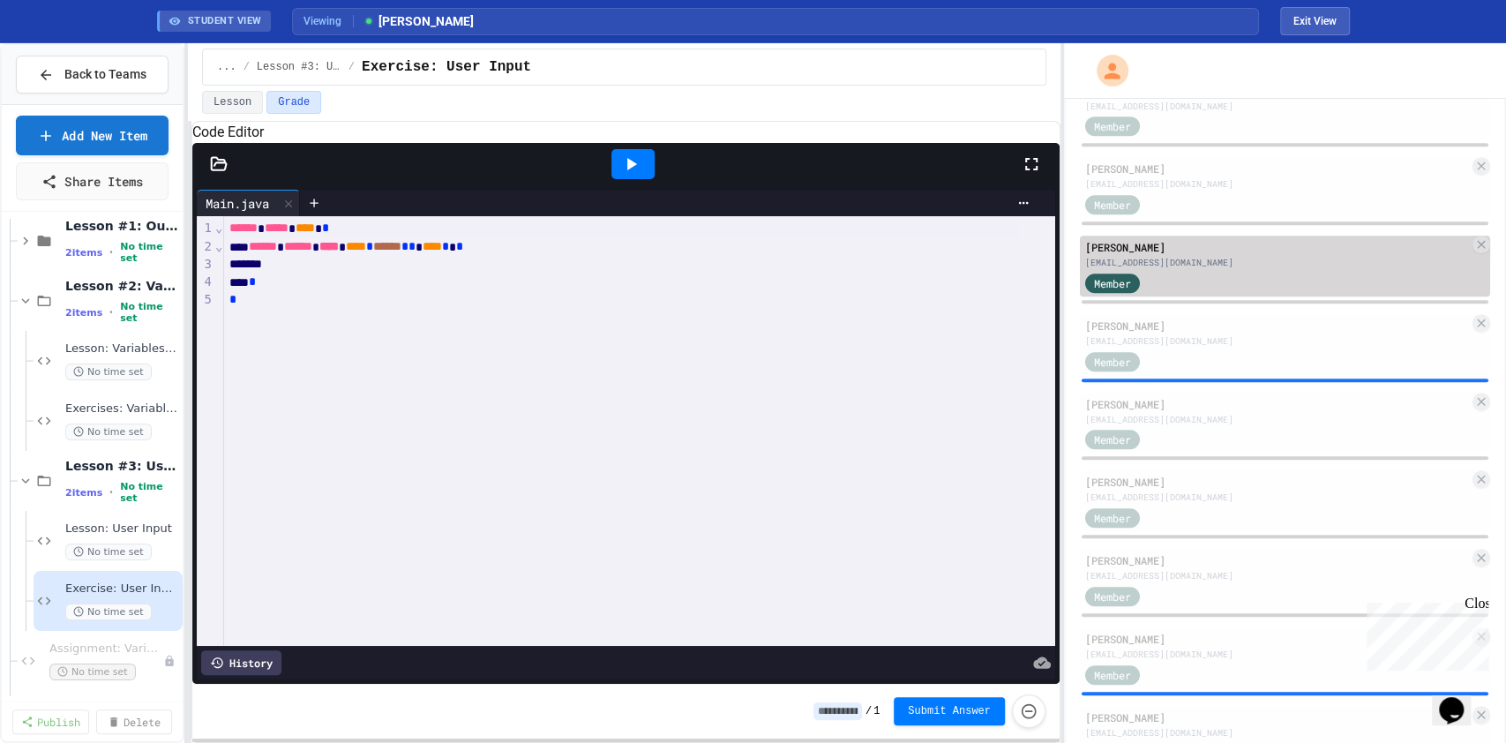
scroll to position [662, 0]
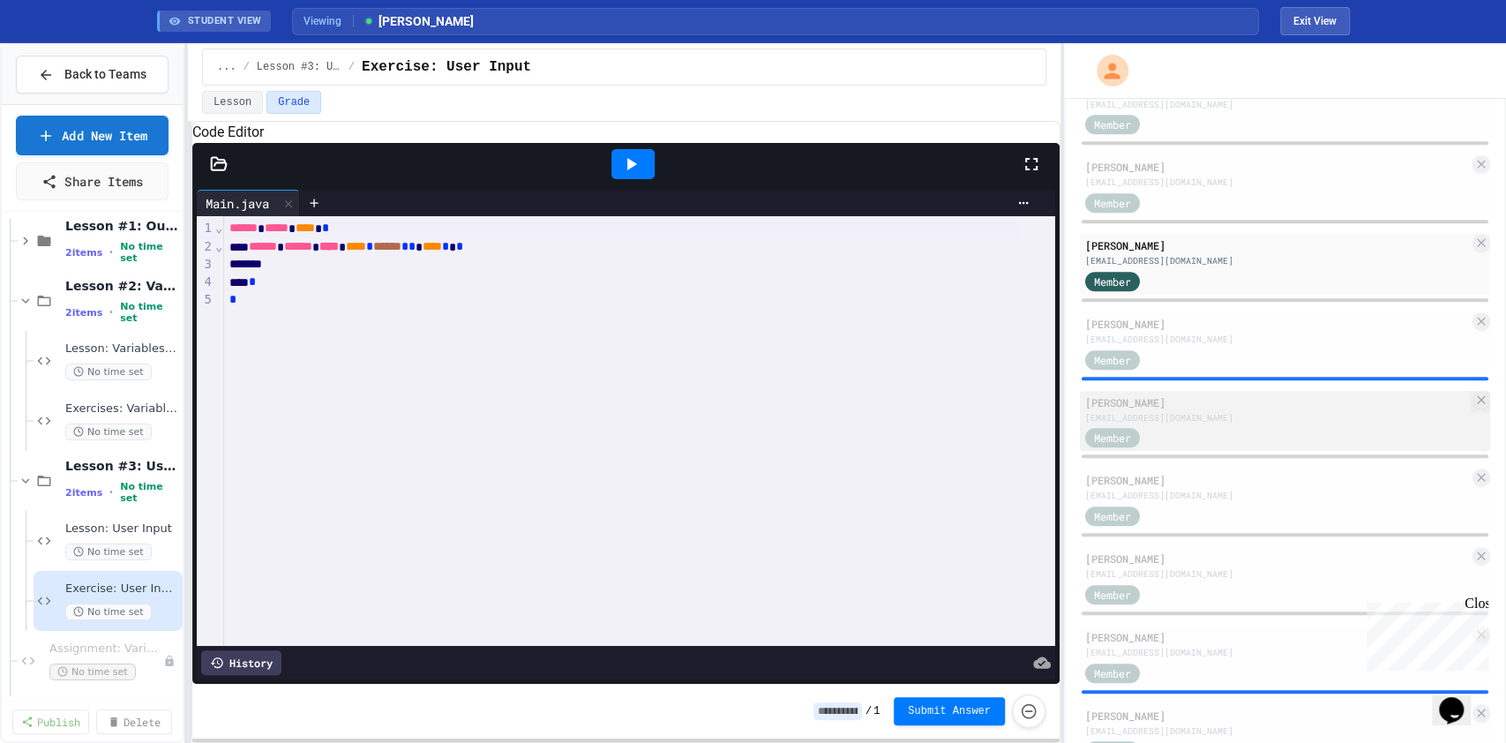
click at [1128, 424] on div "[EMAIL_ADDRESS][DOMAIN_NAME]" at bounding box center [1277, 417] width 384 height 13
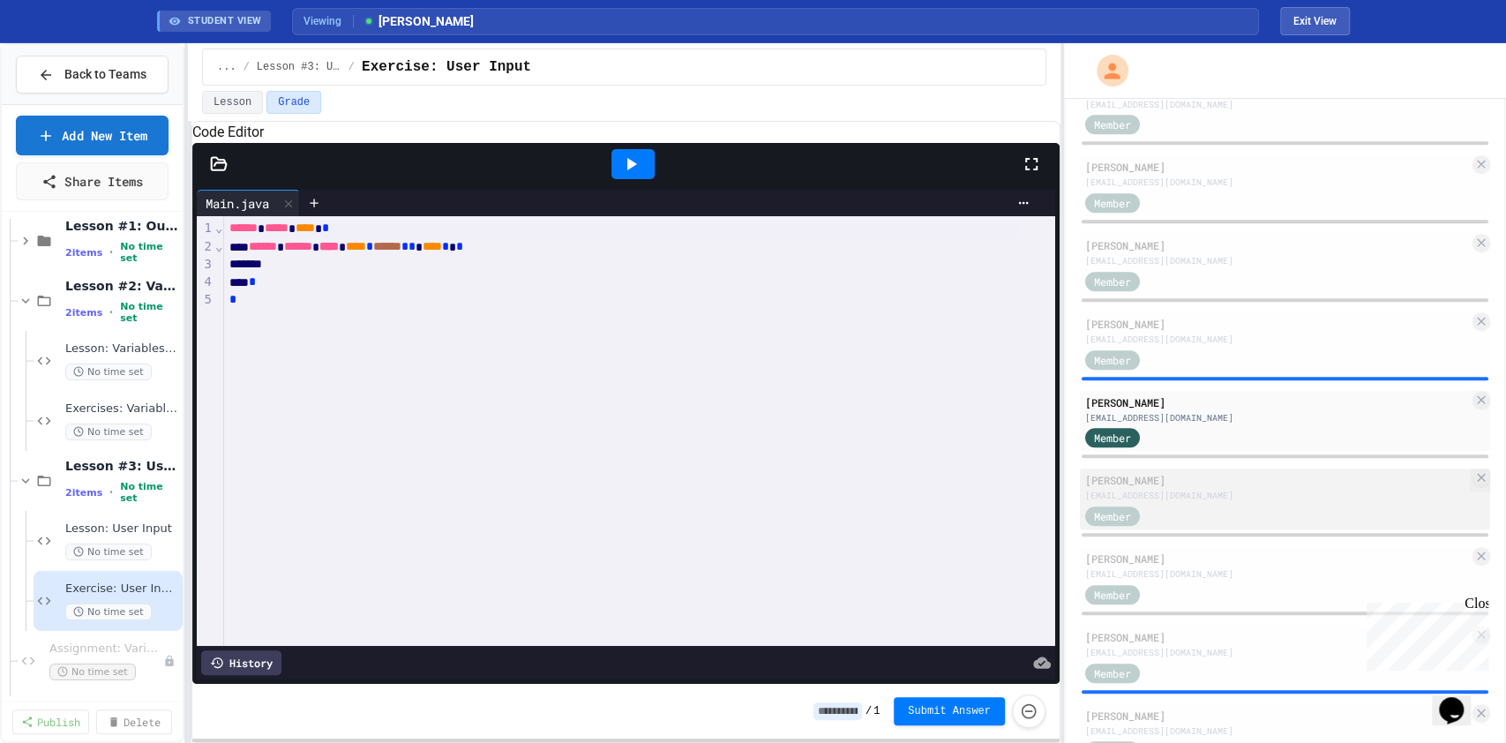
click at [1128, 512] on div "Member" at bounding box center [1277, 515] width 384 height 22
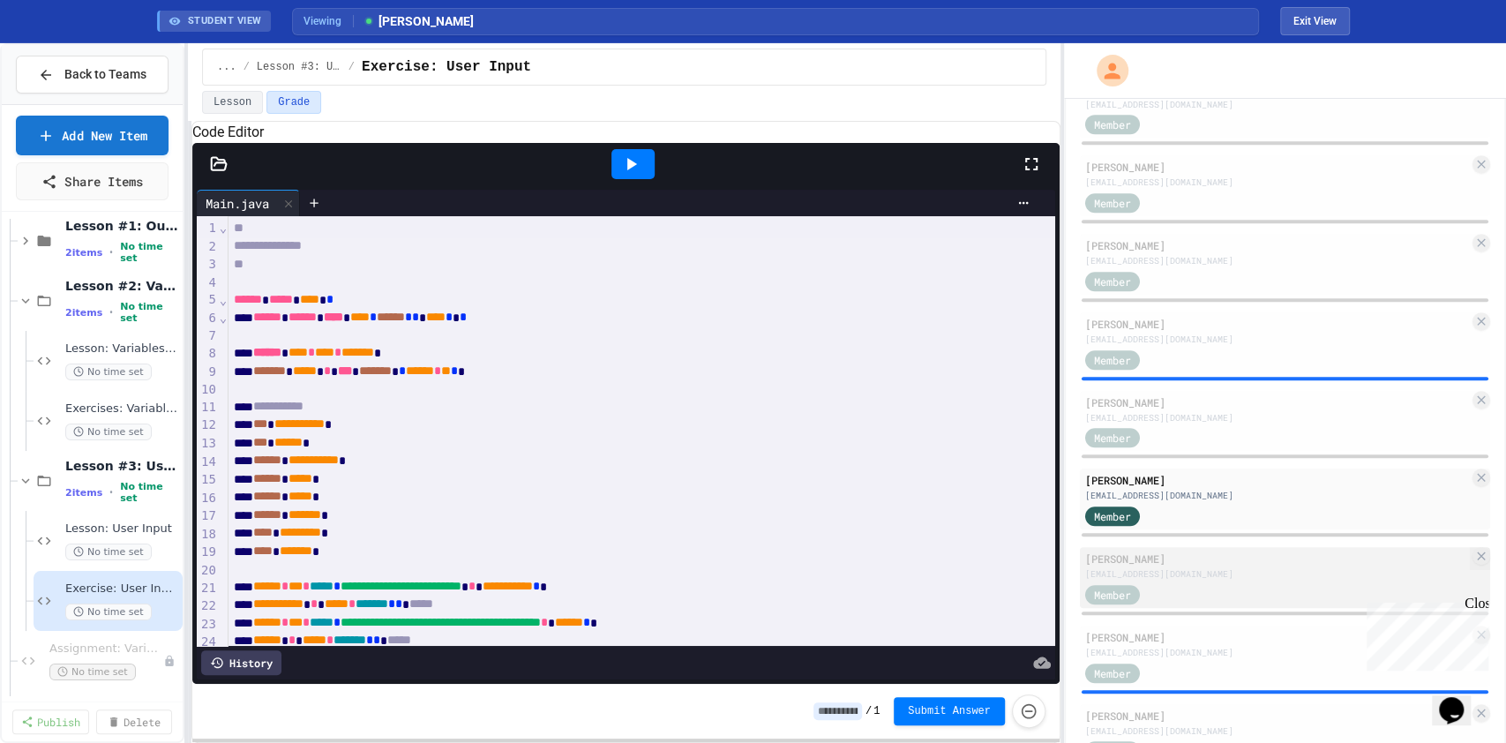
click at [1128, 556] on div "[EMAIL_ADDRESS][DOMAIN_NAME]" at bounding box center [1277, 573] width 384 height 13
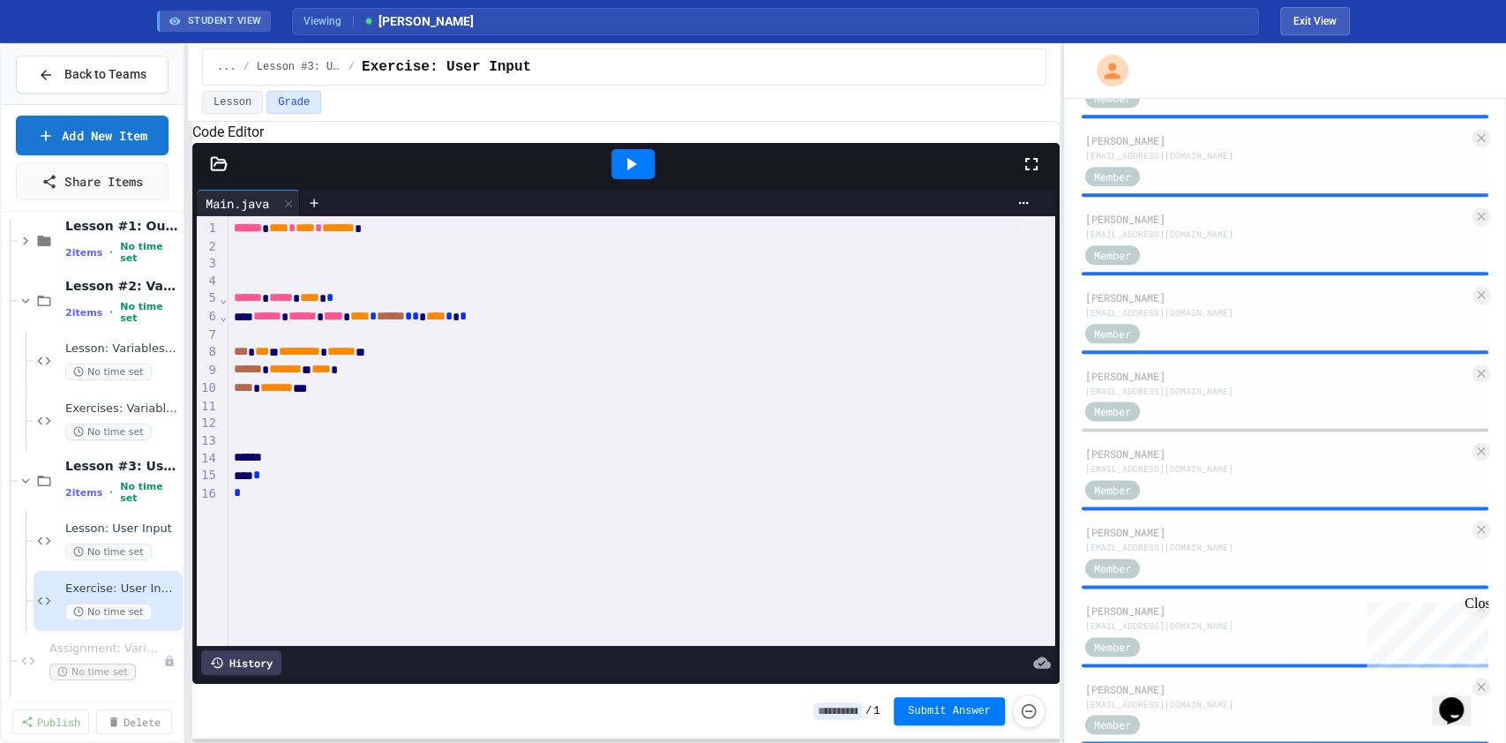
scroll to position [1401, 0]
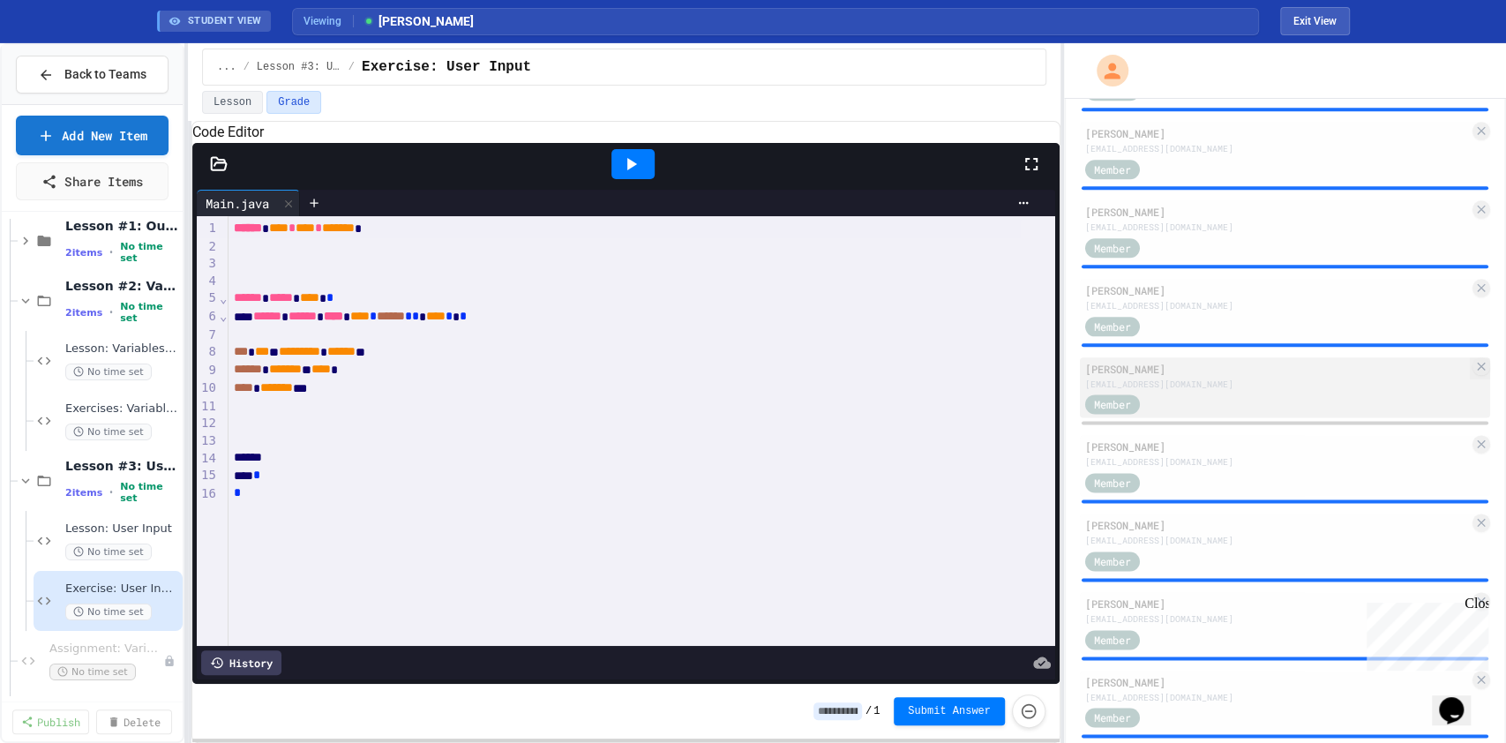
click at [1128, 362] on div "[PERSON_NAME] [EMAIL_ADDRESS][DOMAIN_NAME] Member" at bounding box center [1285, 387] width 410 height 61
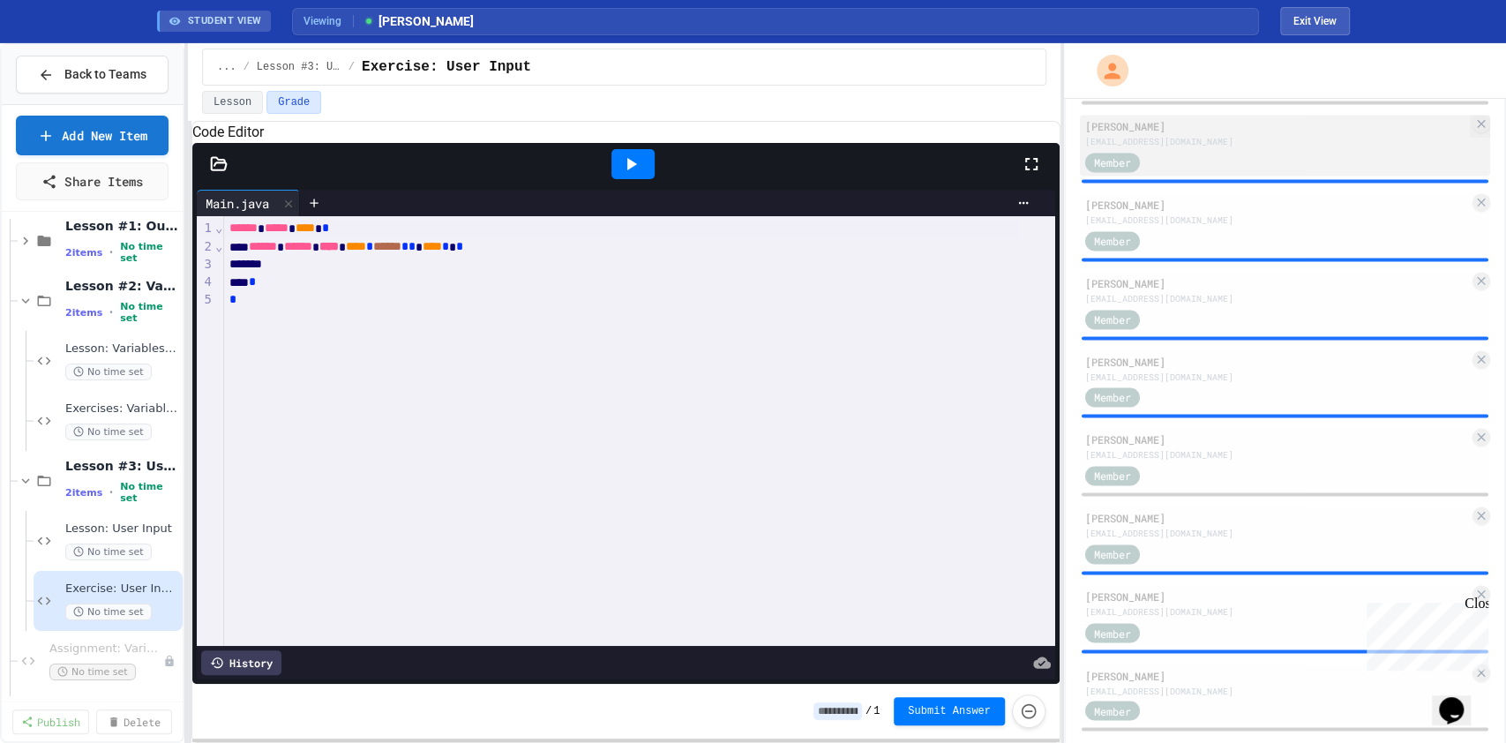
scroll to position [1723, 0]
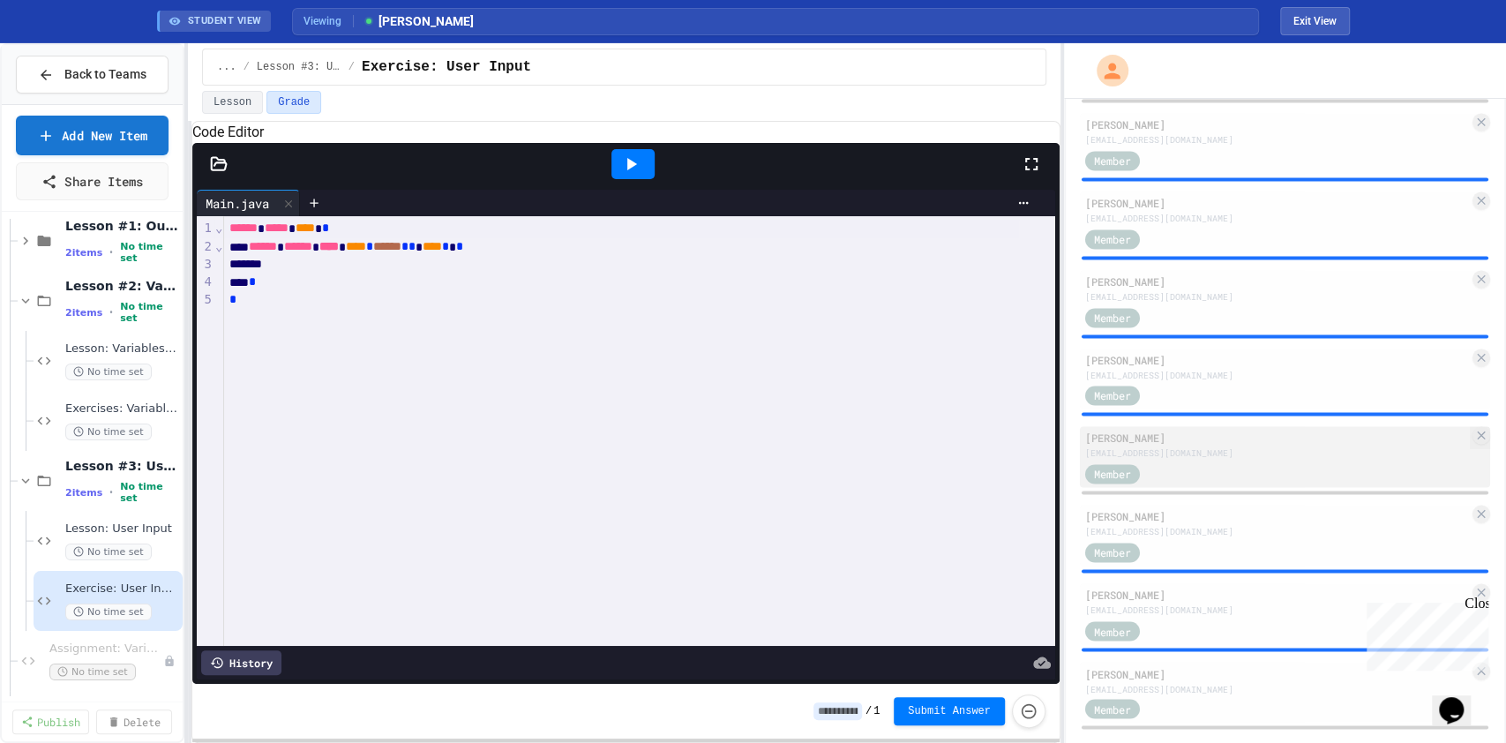
click at [1128, 462] on div "Member" at bounding box center [1277, 472] width 384 height 22
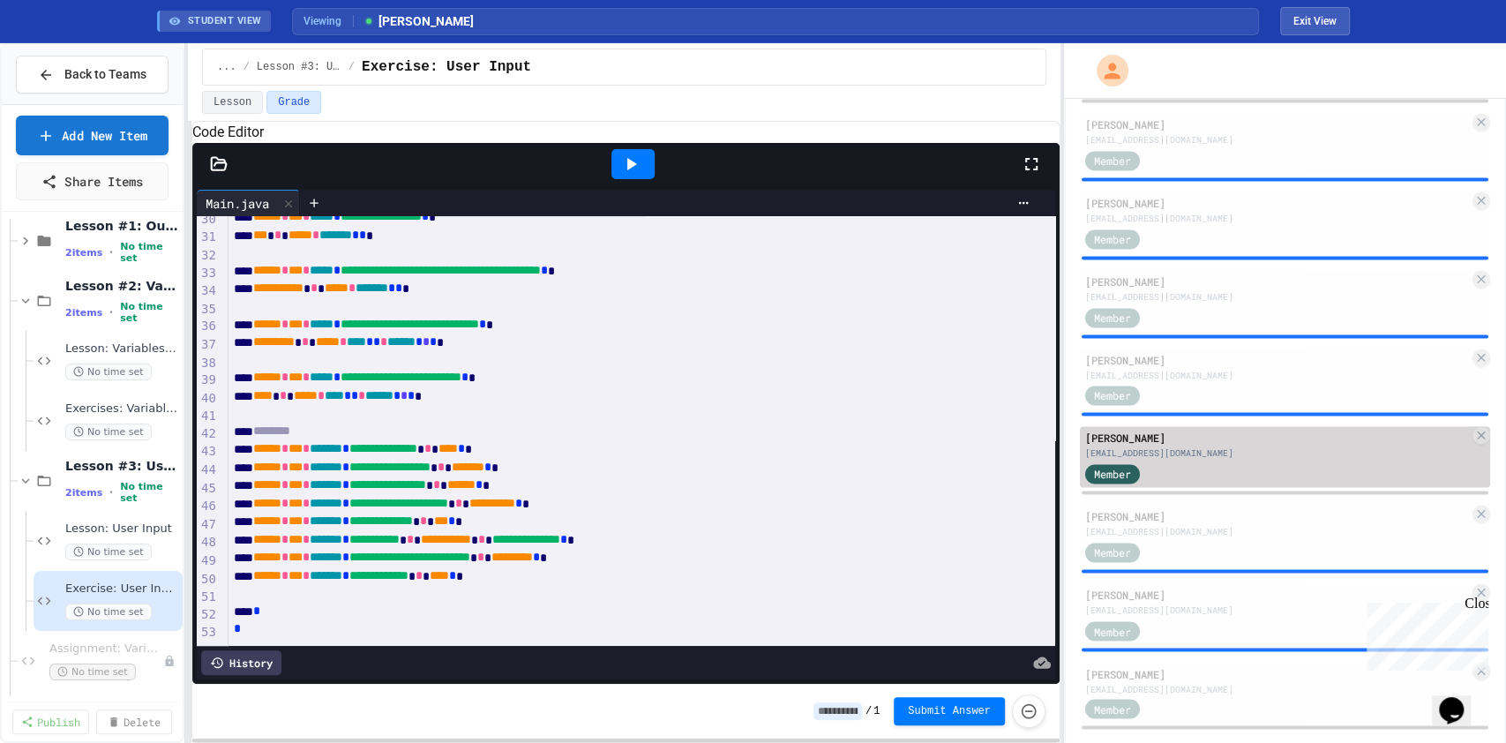
scroll to position [1749, 0]
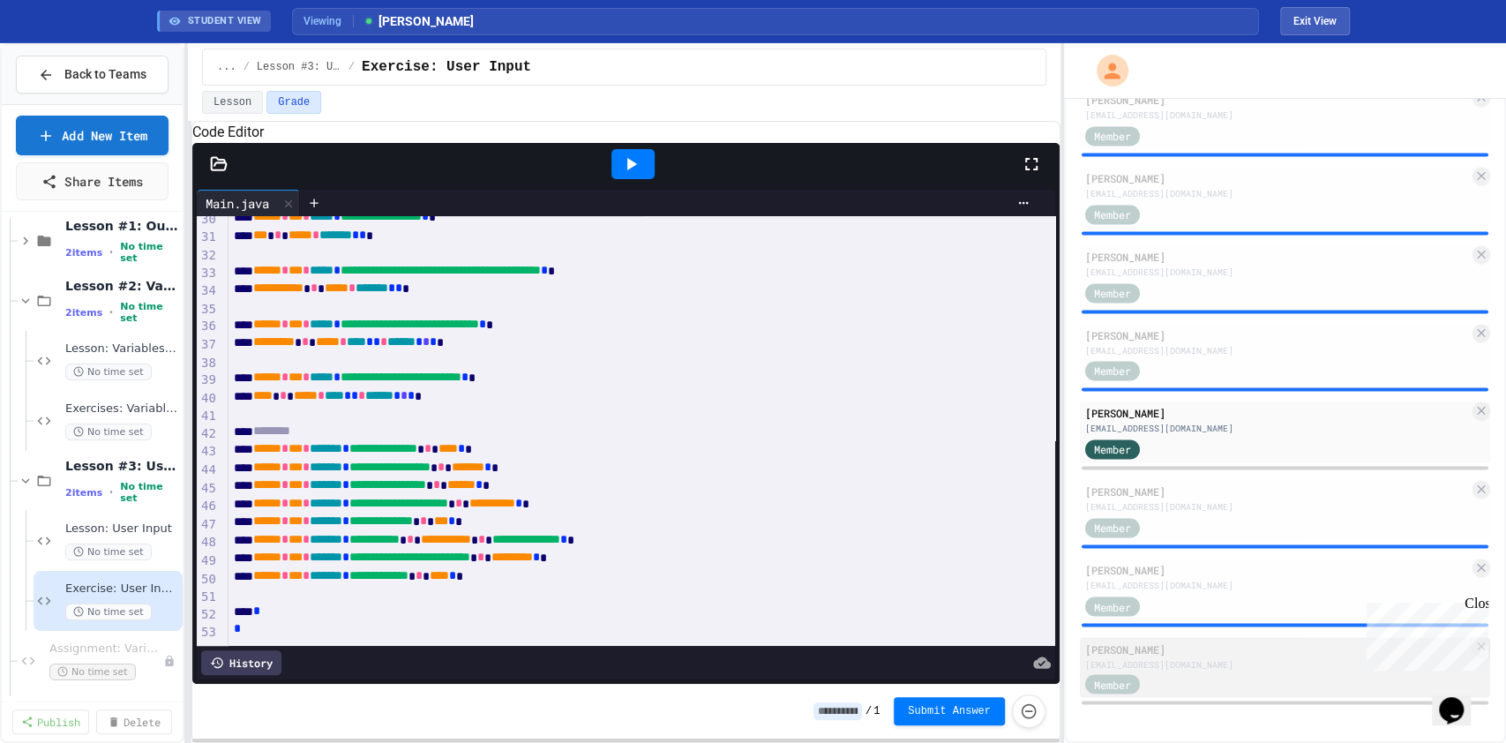
click at [1128, 556] on div "Member" at bounding box center [1129, 683] width 88 height 22
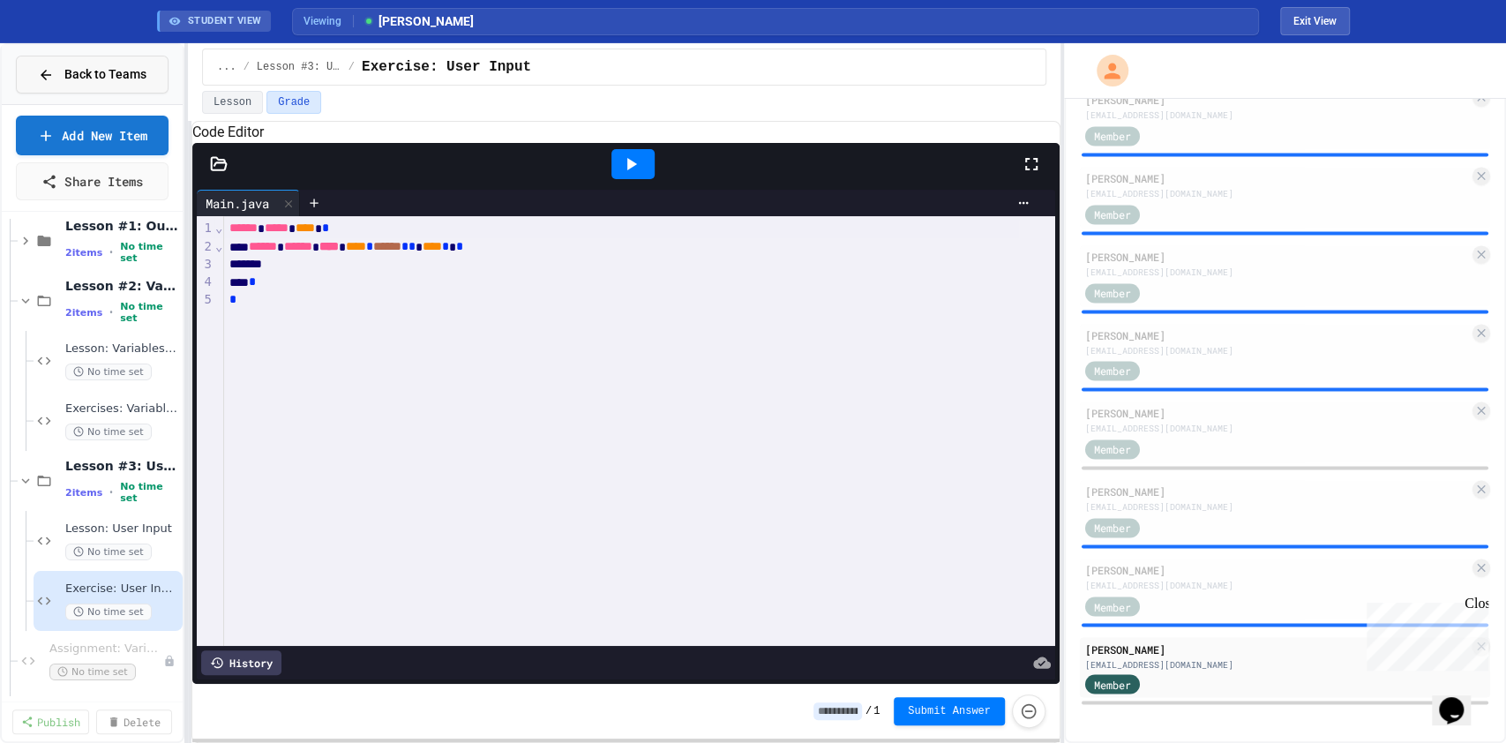
click at [125, 78] on span "Back to Teams" at bounding box center [105, 74] width 82 height 19
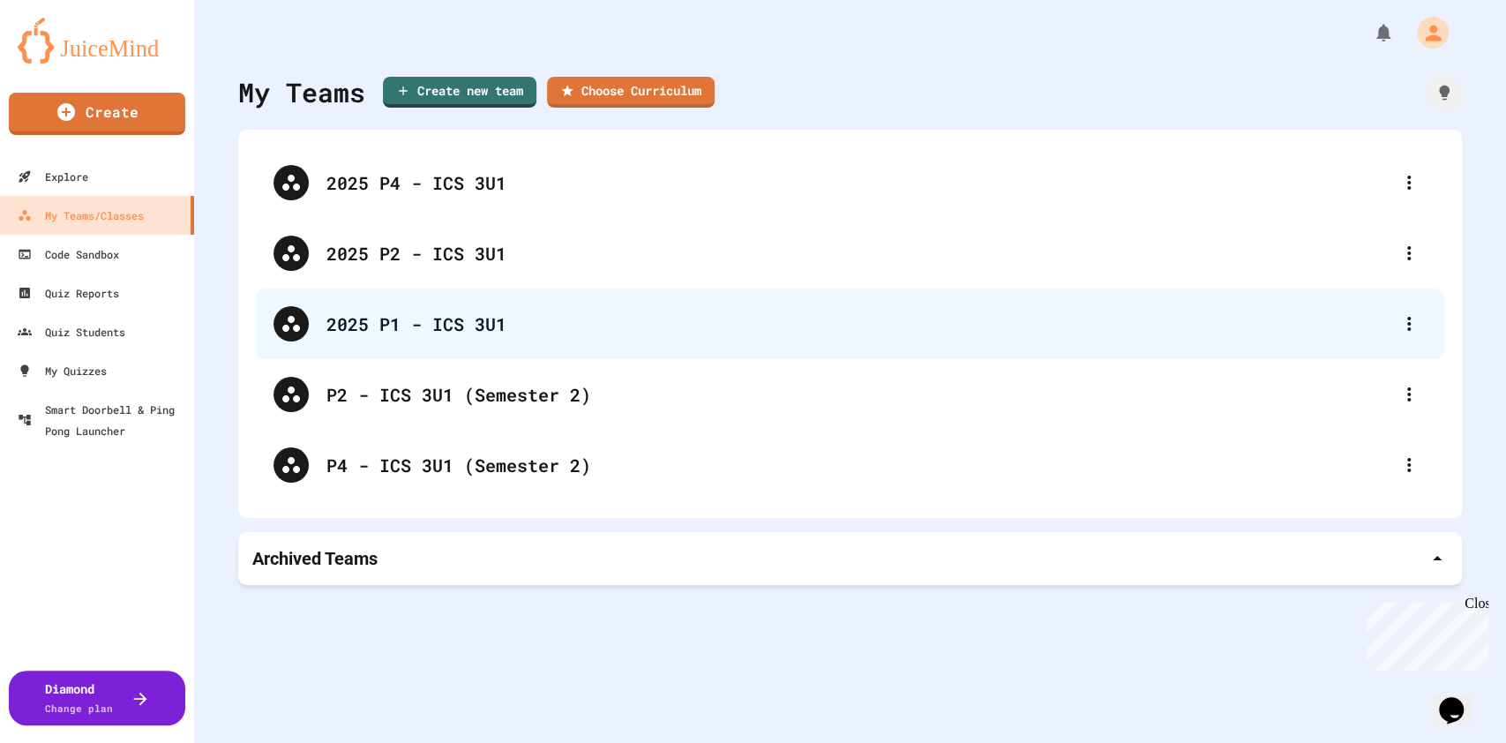
click at [468, 328] on div "2025 P1 - ICS 3U1" at bounding box center [858, 323] width 1065 height 26
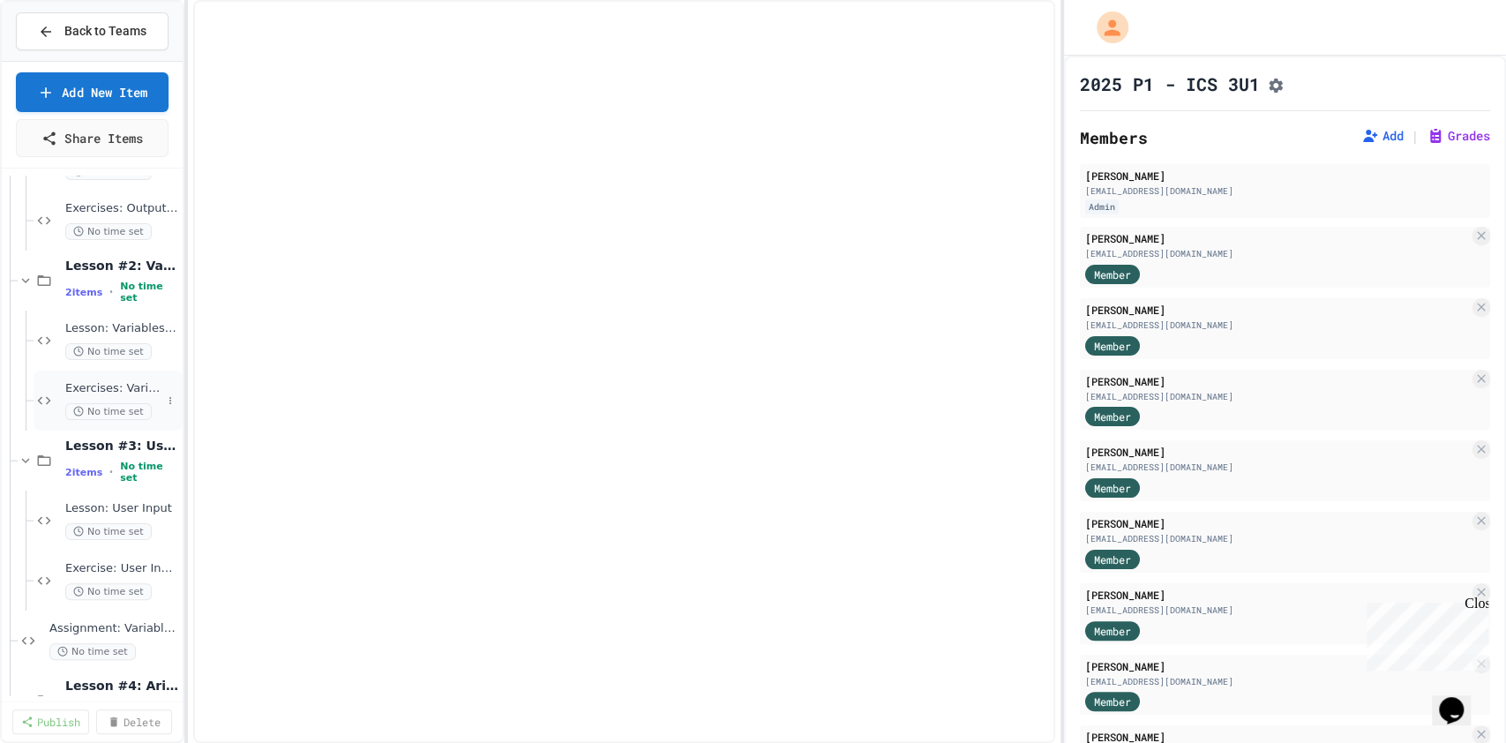
scroll to position [176, 0]
click at [118, 556] on span "Assignment: Variables & User Input Practice" at bounding box center [105, 627] width 112 height 15
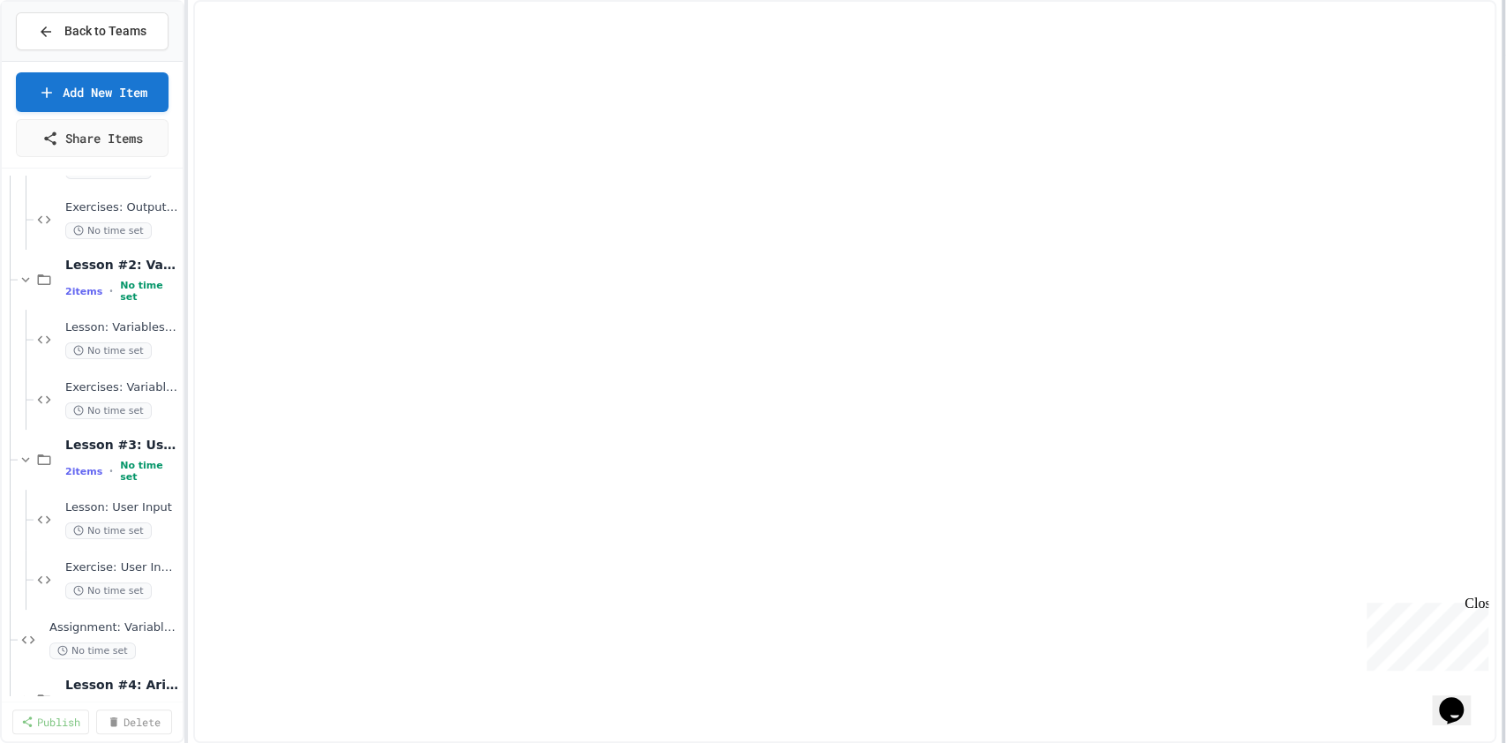
click at [1128, 179] on div at bounding box center [1503, 371] width 4 height 743
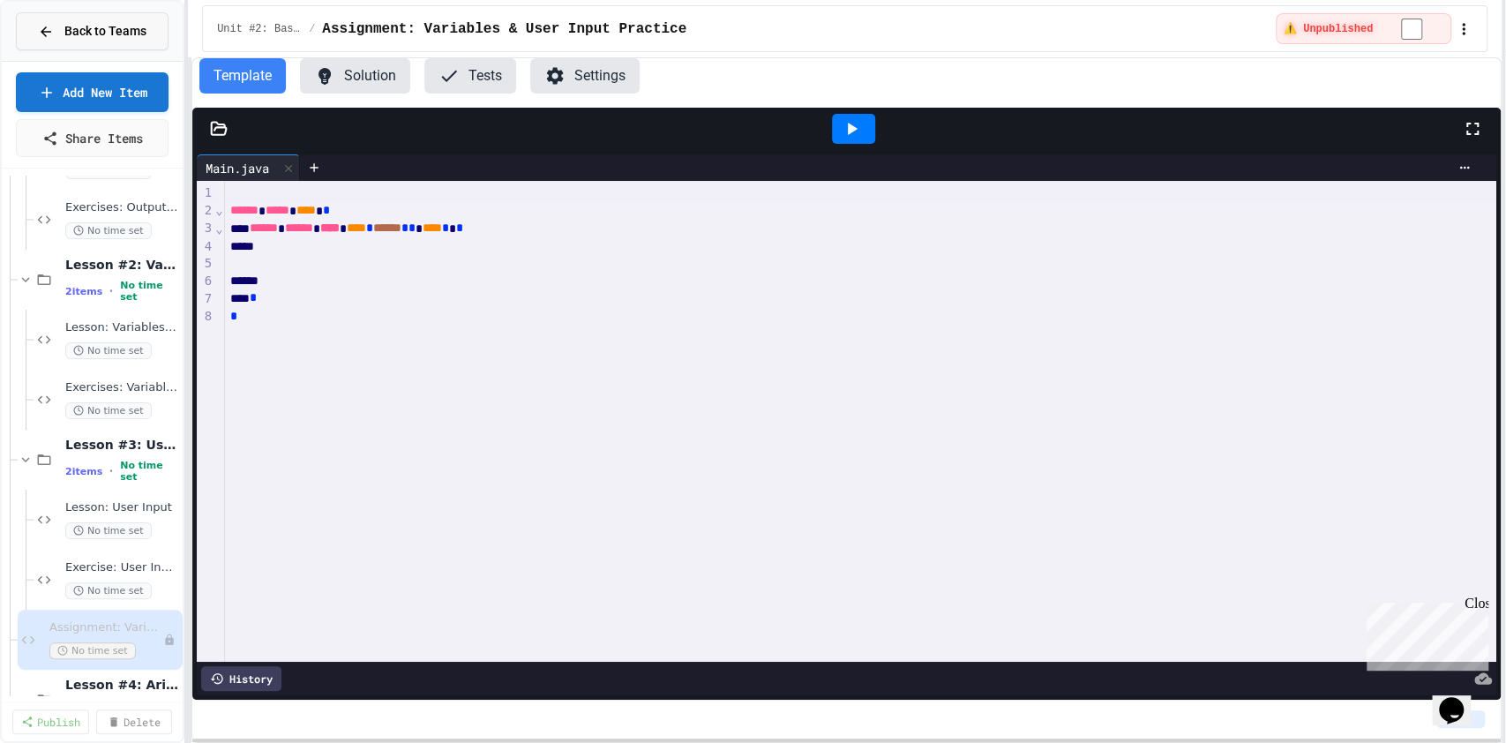
click at [123, 28] on span "Back to Teams" at bounding box center [105, 31] width 82 height 19
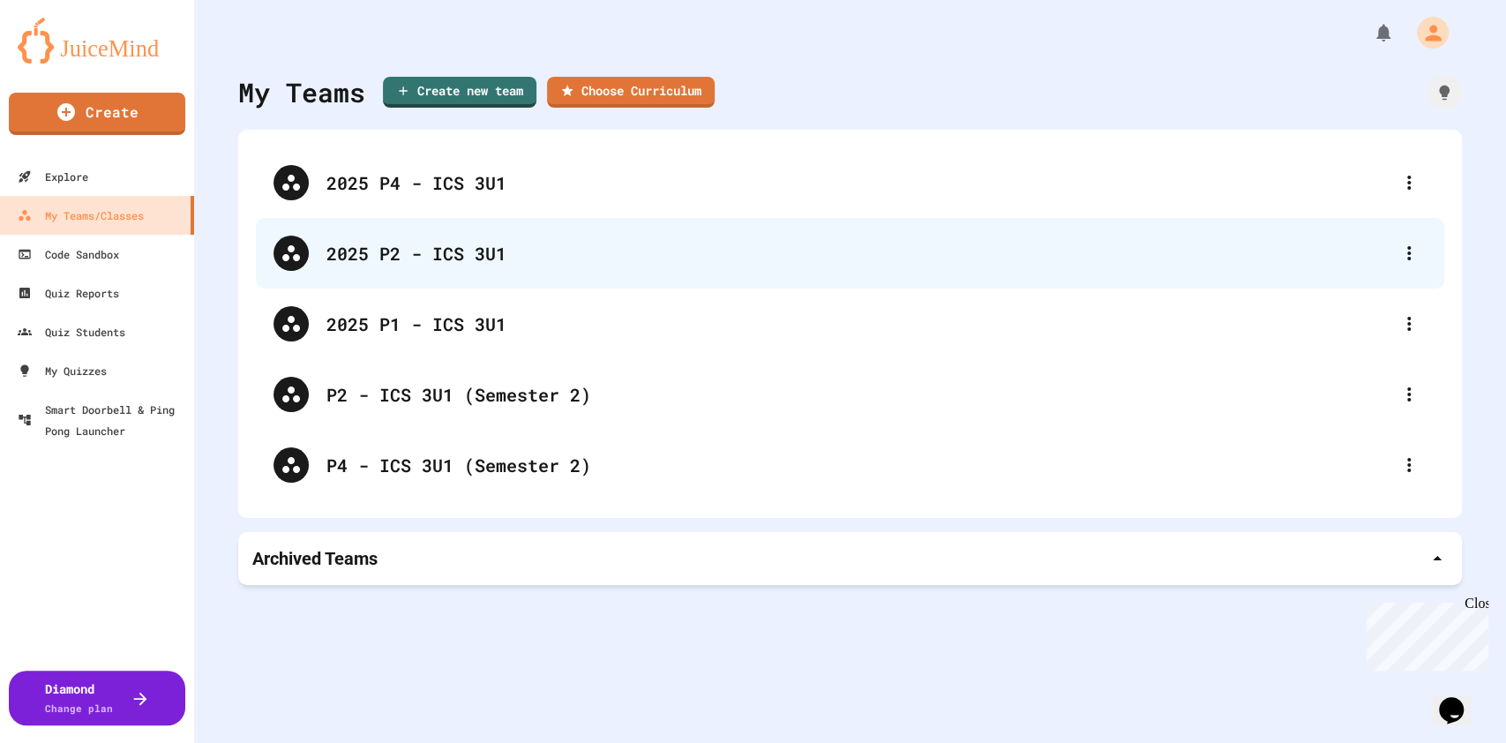
click at [466, 253] on div "2025 P2 - ICS 3U1" at bounding box center [858, 253] width 1065 height 26
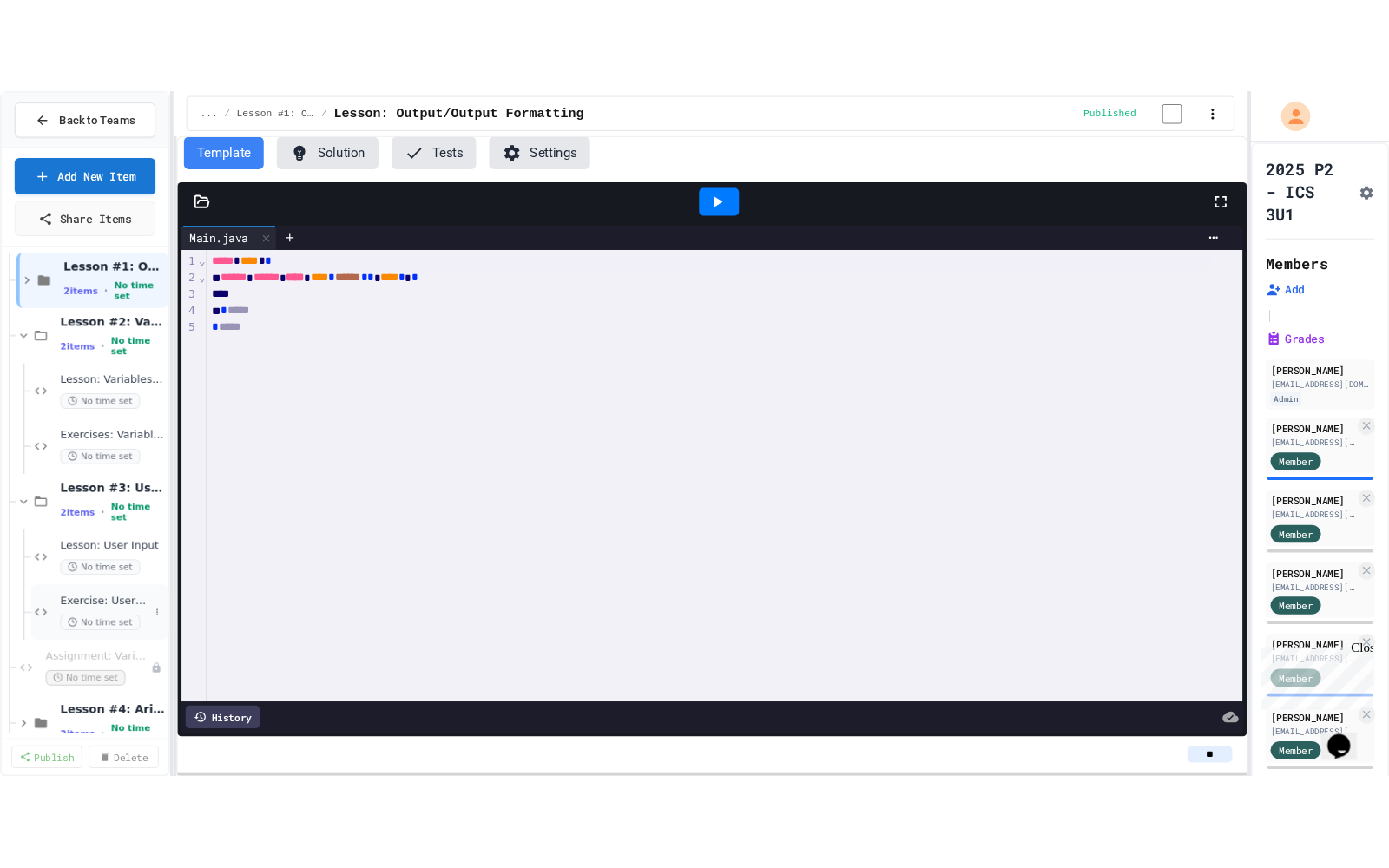
scroll to position [71, 0]
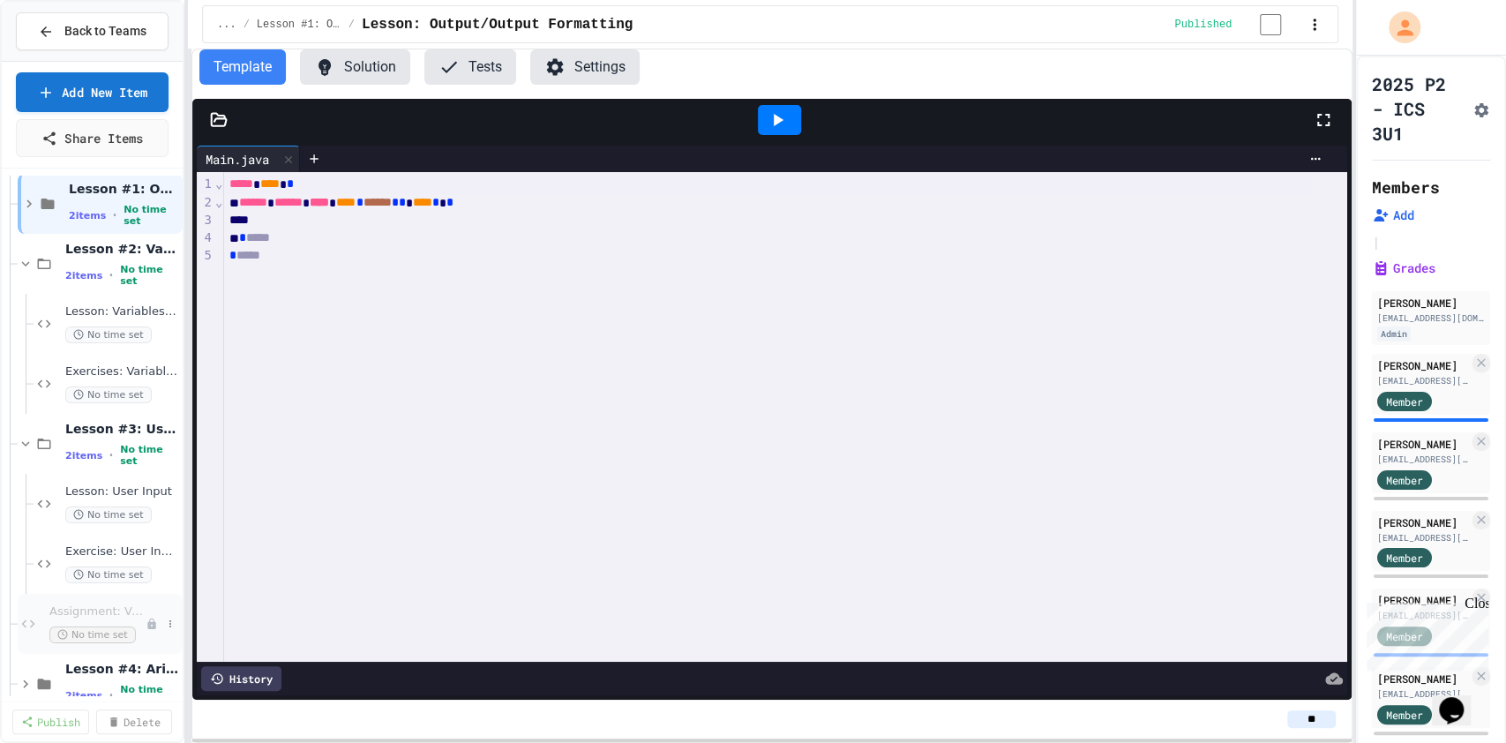
click at [116, 556] on span "Assignment: Variables & User Input Practice" at bounding box center [97, 611] width 96 height 15
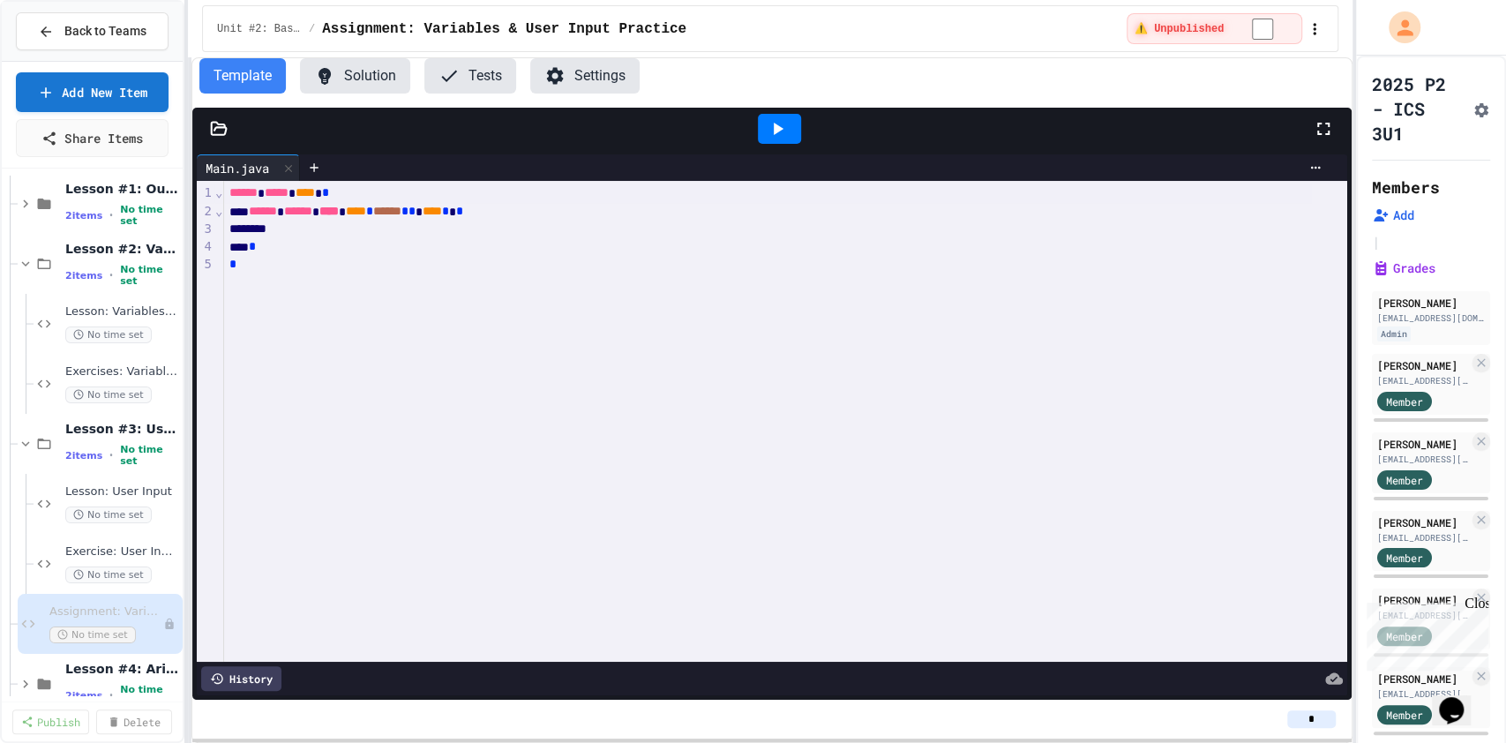
click at [1128, 130] on icon at bounding box center [1322, 128] width 21 height 21
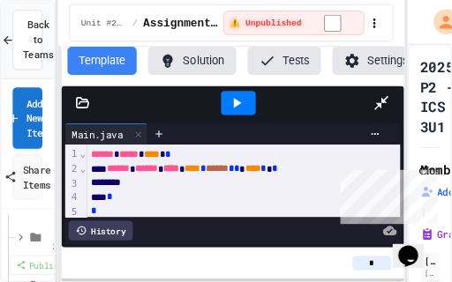
scroll to position [72, 0]
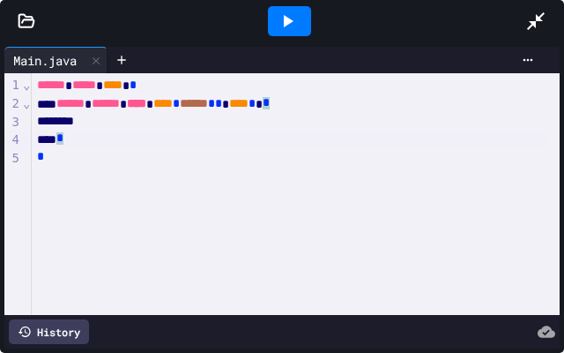
click at [116, 138] on div "*" at bounding box center [289, 140] width 515 height 19
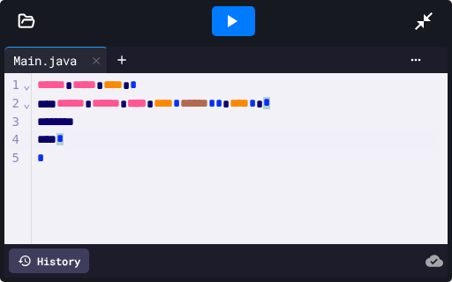
click at [38, 88] on span "******" at bounding box center [51, 84] width 28 height 12
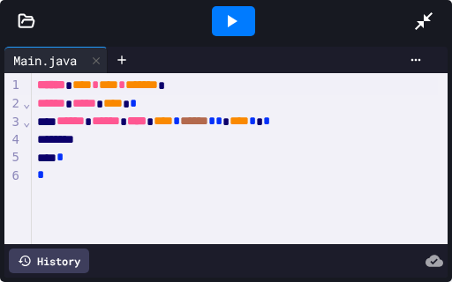
click at [118, 83] on span "****" at bounding box center [108, 84] width 19 height 12
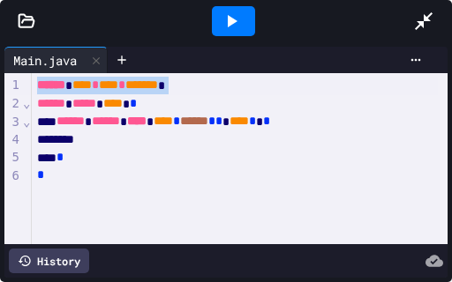
click at [118, 83] on span "****" at bounding box center [108, 84] width 19 height 12
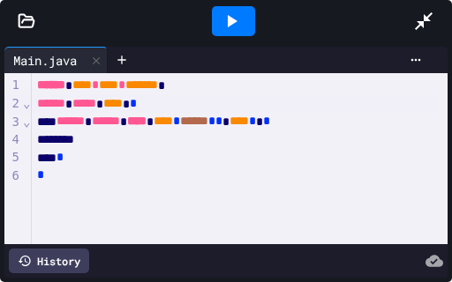
click at [358, 119] on div "****** ****** **** **** * ****** * * **** * *" at bounding box center [234, 122] width 405 height 19
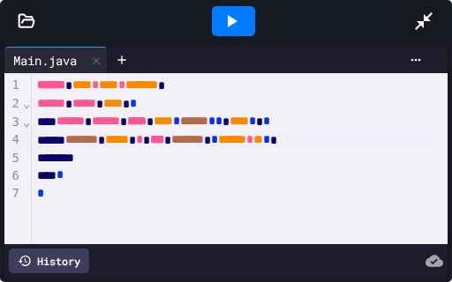
click at [129, 141] on span "*****" at bounding box center [117, 139] width 24 height 12
click at [369, 140] on div "******* ***** * *** ******* * ****** * ** * *" at bounding box center [234, 140] width 405 height 19
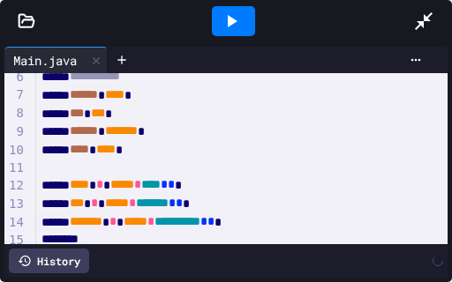
scroll to position [117, 0]
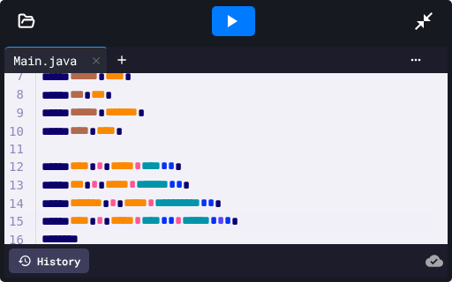
click at [243, 12] on div at bounding box center [233, 21] width 43 height 30
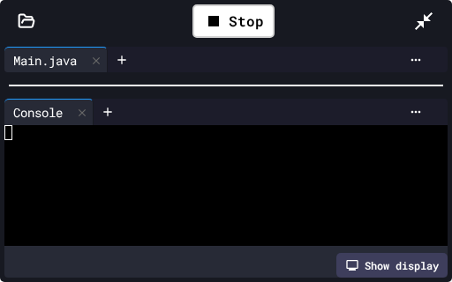
drag, startPoint x: 261, startPoint y: 76, endPoint x: 224, endPoint y: 147, distance: 80.5
click at [224, 147] on div at bounding box center [218, 147] width 429 height 15
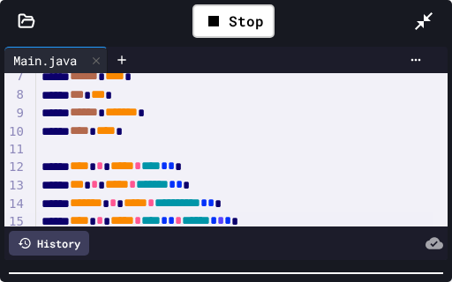
click at [245, 281] on div "**********" at bounding box center [226, 162] width 452 height 240
click at [141, 156] on div at bounding box center [234, 150] width 397 height 18
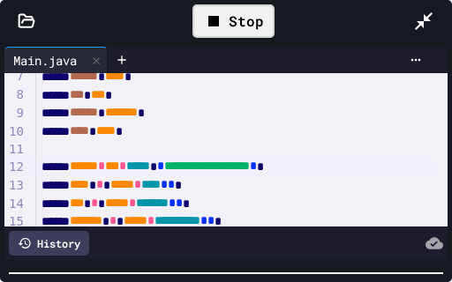
click at [206, 30] on icon at bounding box center [213, 21] width 21 height 21
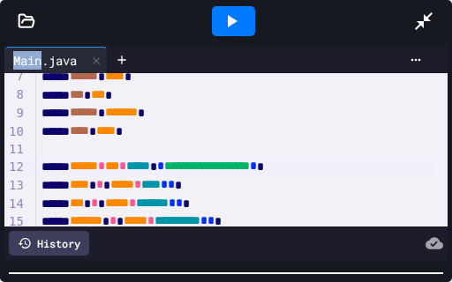
click at [206, 30] on div at bounding box center [233, 21] width 61 height 48
click at [236, 33] on div at bounding box center [233, 21] width 43 height 30
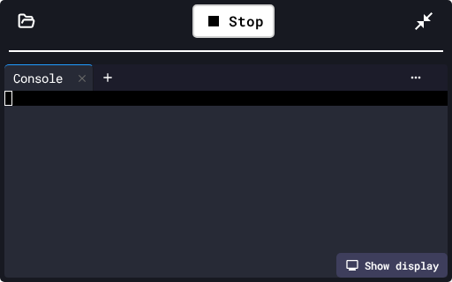
click at [215, 20] on div "**********" at bounding box center [226, 141] width 452 height 282
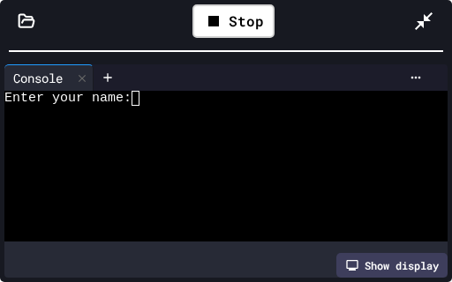
click at [176, 123] on div at bounding box center [218, 128] width 429 height 15
type textarea "*"
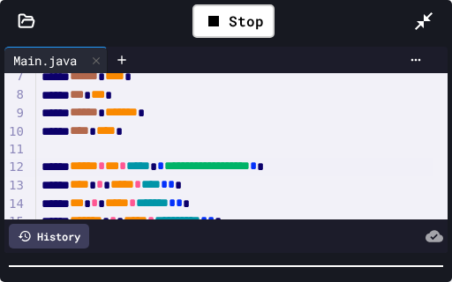
click at [231, 281] on div "**********" at bounding box center [226, 162] width 452 height 240
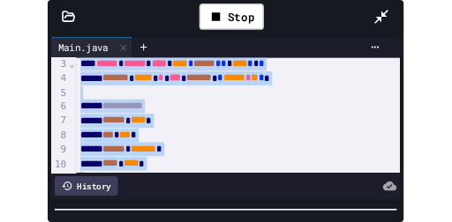
scroll to position [0, 0]
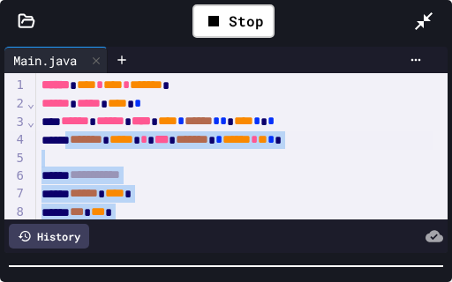
drag, startPoint x: 322, startPoint y: 146, endPoint x: 72, endPoint y: 146, distance: 249.6
click at [72, 146] on div "**********" at bounding box center [241, 248] width 411 height 350
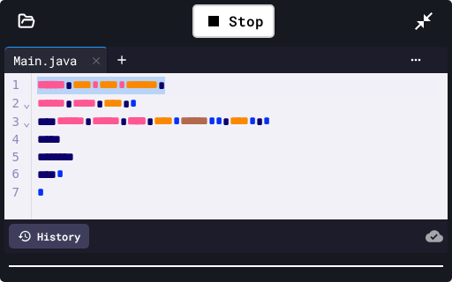
drag, startPoint x: 219, startPoint y: 81, endPoint x: 0, endPoint y: 86, distance: 218.8
click at [0, 86] on div "Main.java Selection deleted 9 1 2 3 4 5 6 7 › ⌄ ⌄ ****** **** * **** * ******* …" at bounding box center [226, 149] width 452 height 215
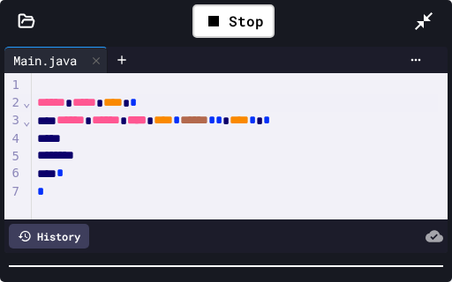
click at [35, 109] on div "****** ***** **** *" at bounding box center [234, 103] width 405 height 19
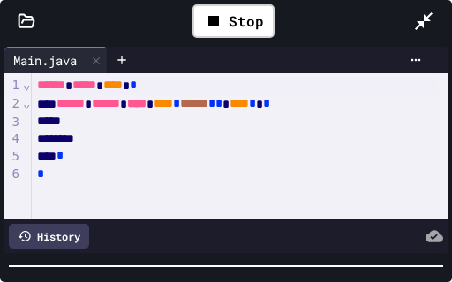
click at [83, 131] on div at bounding box center [234, 140] width 405 height 18
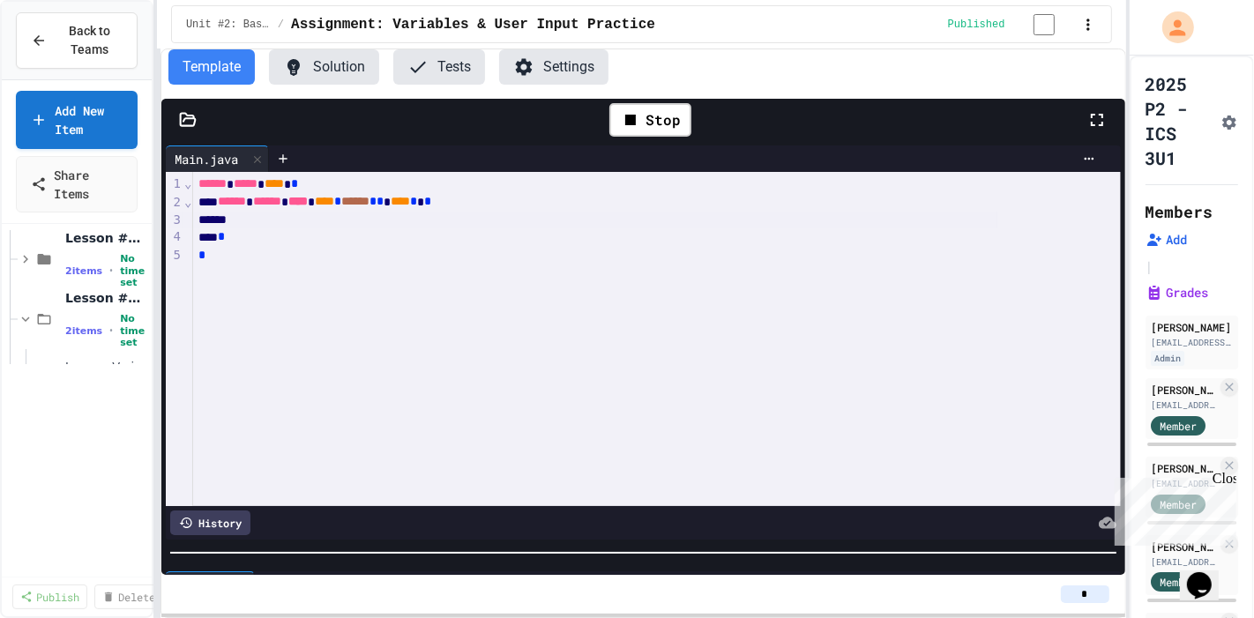
scroll to position [72, 0]
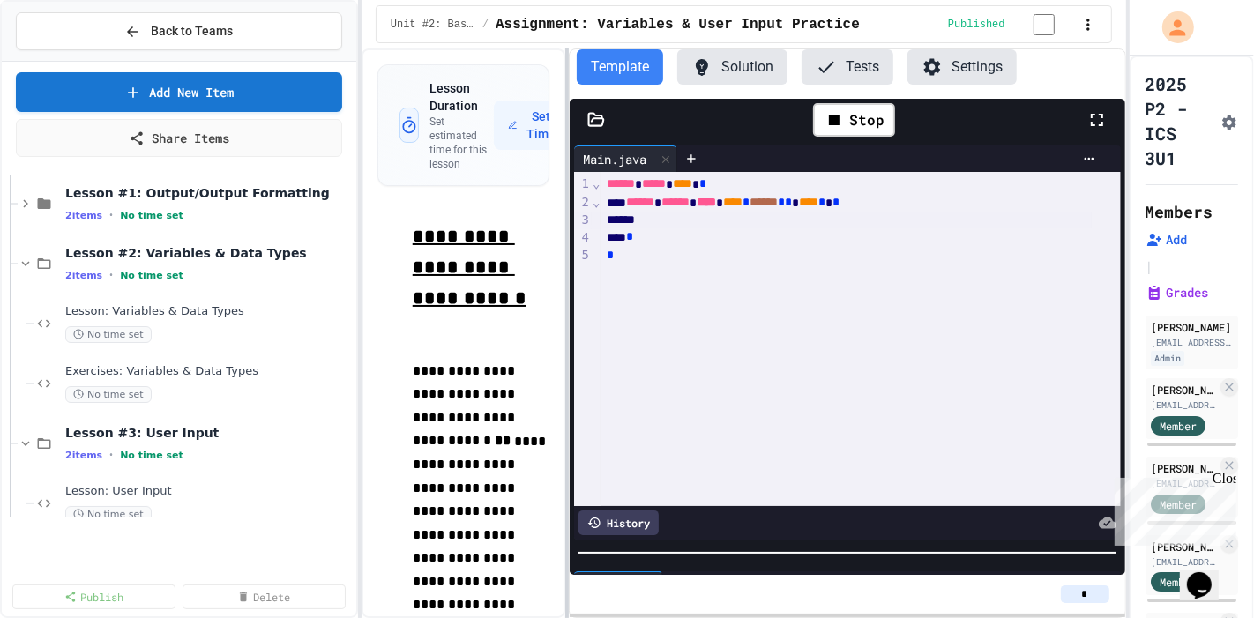
click at [365, 280] on div "**********" at bounding box center [627, 309] width 1254 height 618
click at [227, 36] on span "Back to Teams" at bounding box center [192, 31] width 82 height 19
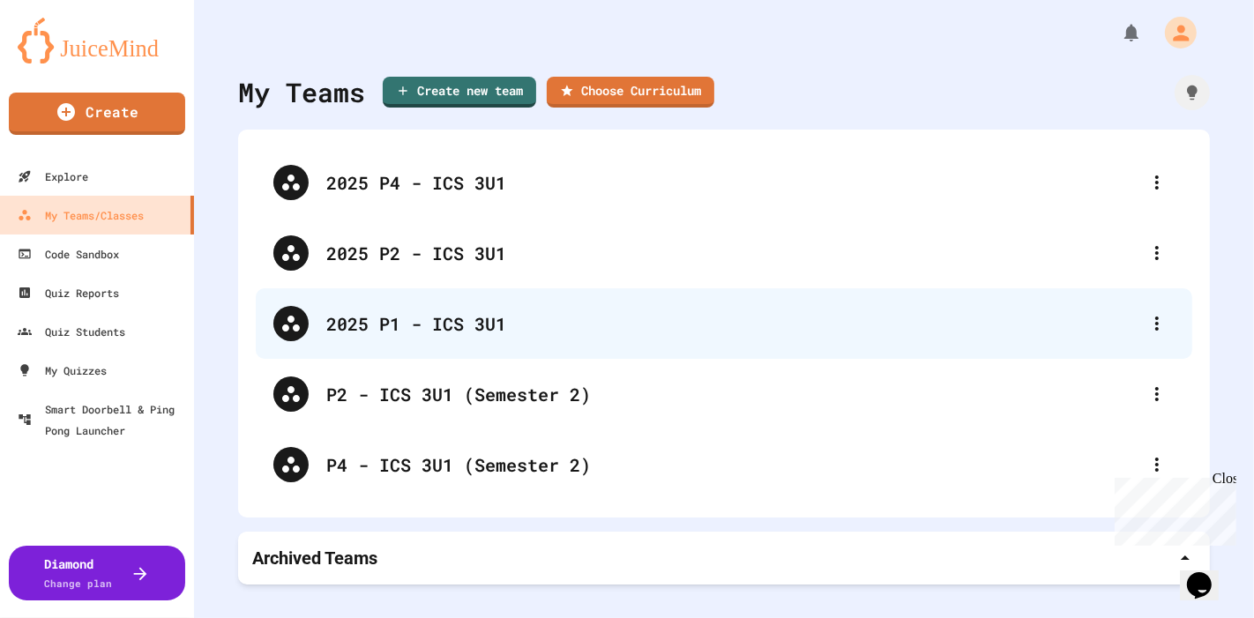
click at [527, 310] on div "2025 P1 - ICS 3U1" at bounding box center [732, 323] width 813 height 26
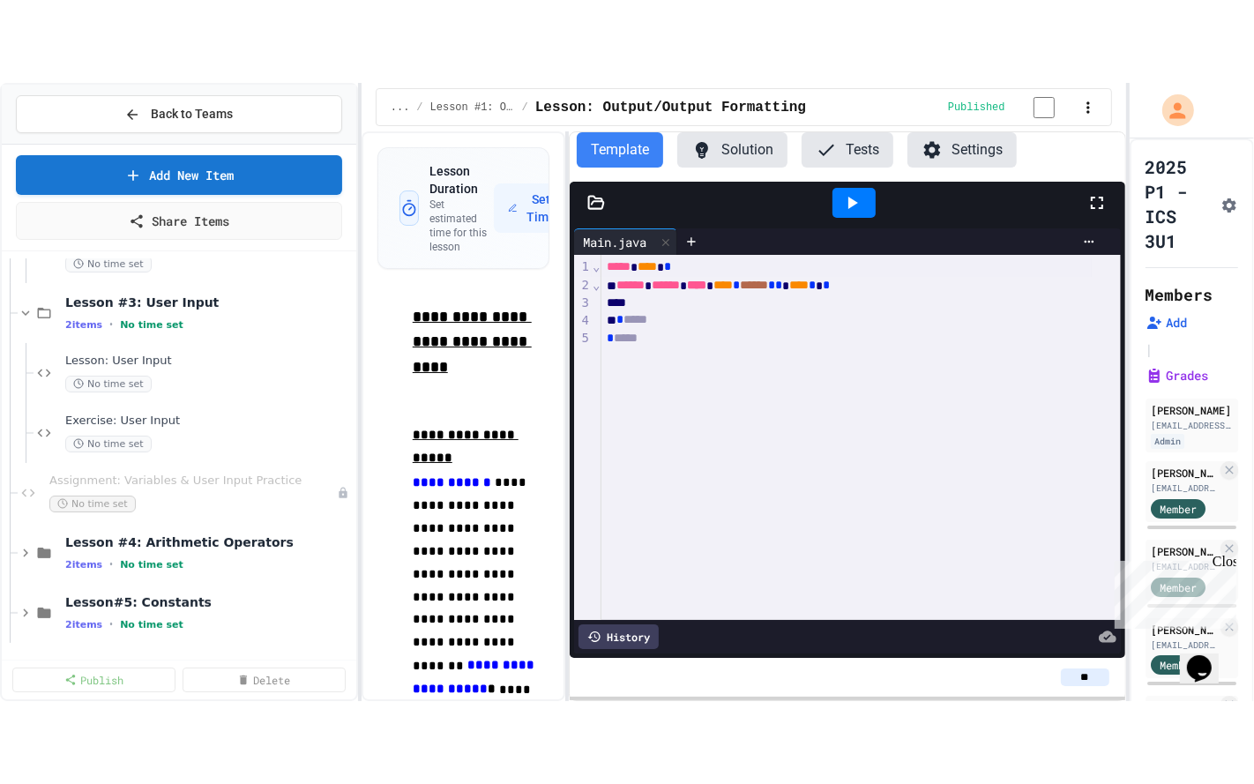
scroll to position [407, 0]
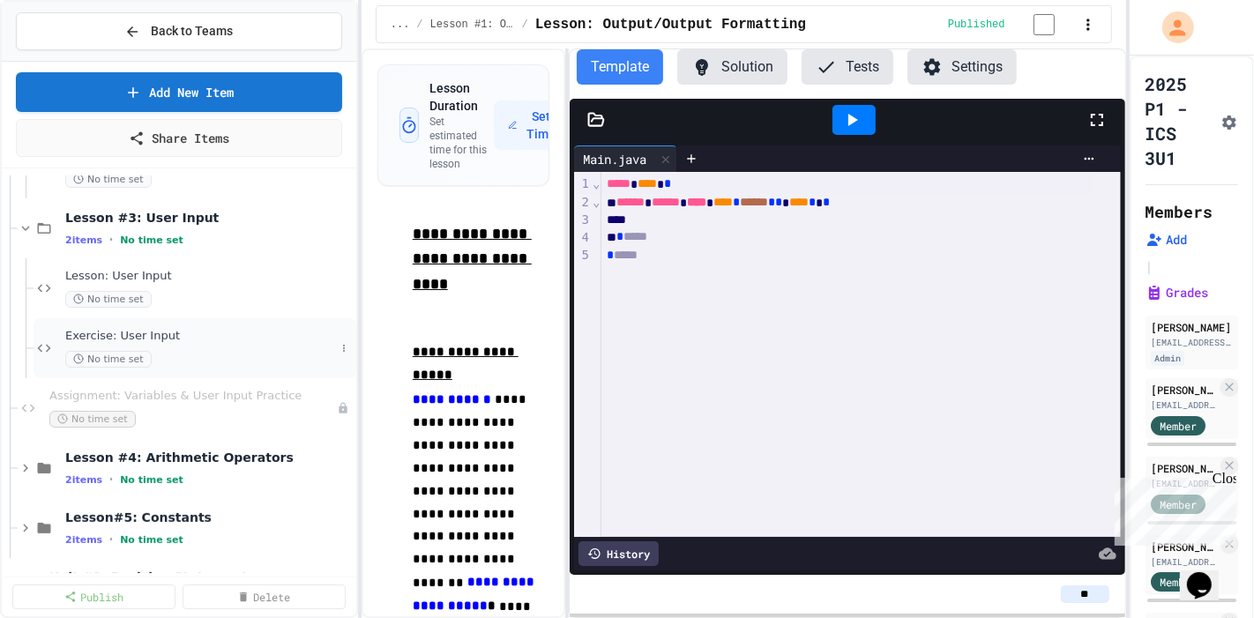
click at [190, 331] on span "Exercise: User Input" at bounding box center [200, 336] width 270 height 15
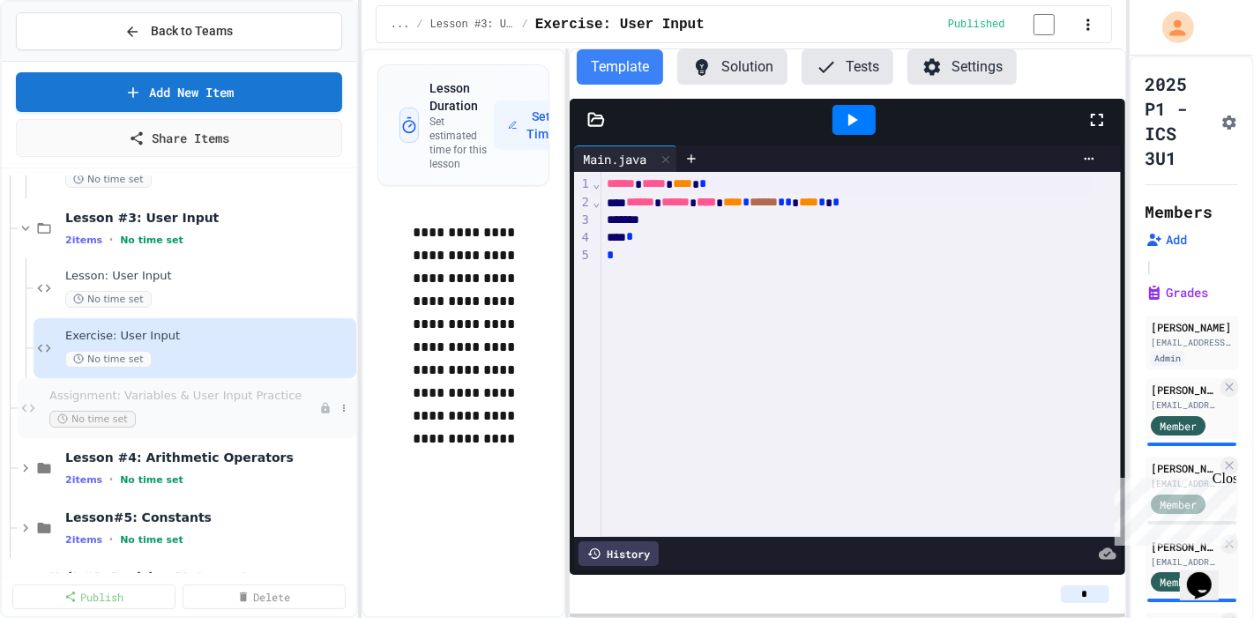
click at [206, 395] on span "Assignment: Variables & User Input Practice" at bounding box center [184, 396] width 270 height 15
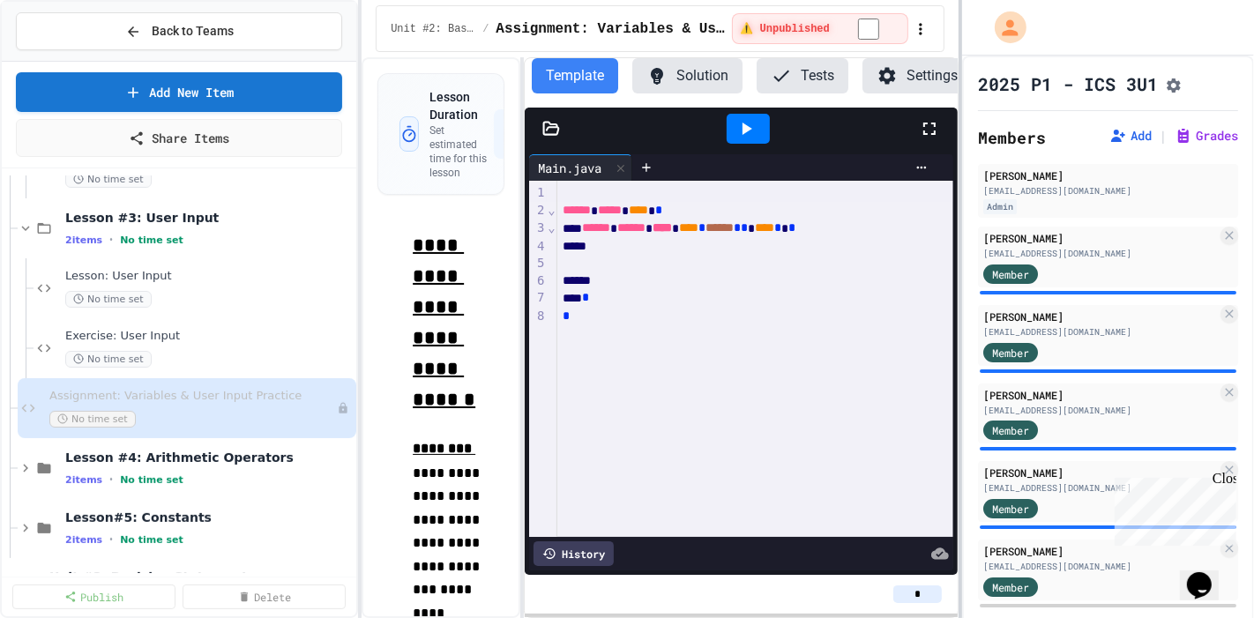
click at [959, 222] on div at bounding box center [961, 309] width 4 height 618
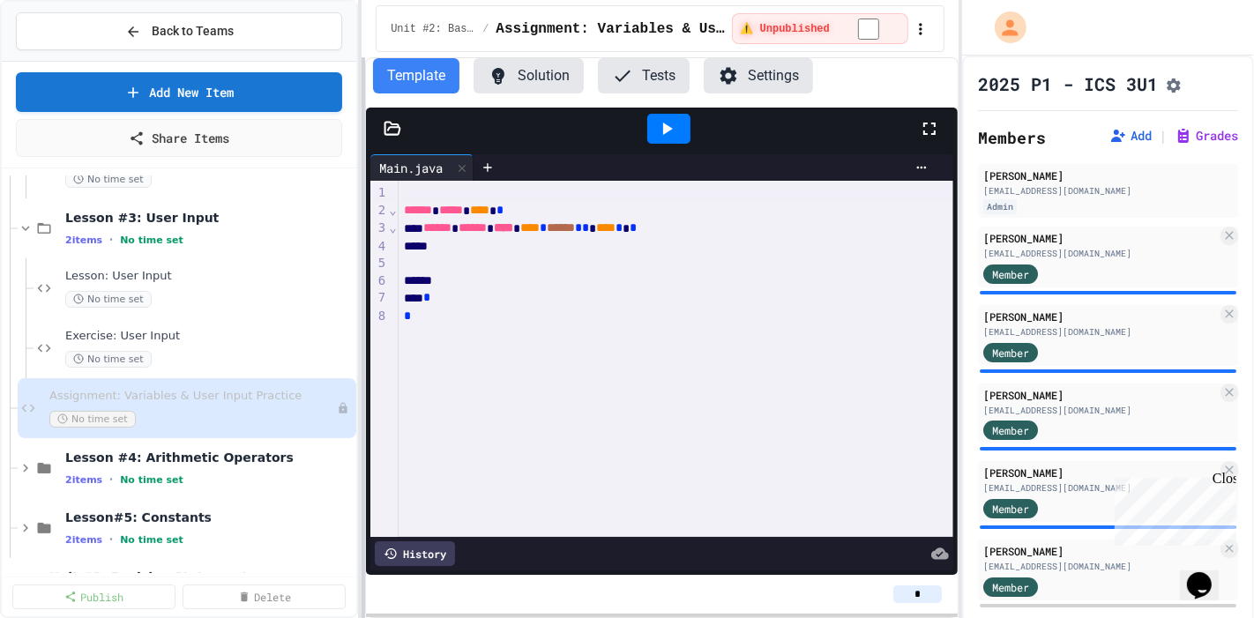
click at [155, 407] on div "**********" at bounding box center [627, 309] width 1254 height 618
click at [53, 302] on div "**********" at bounding box center [627, 309] width 1254 height 618
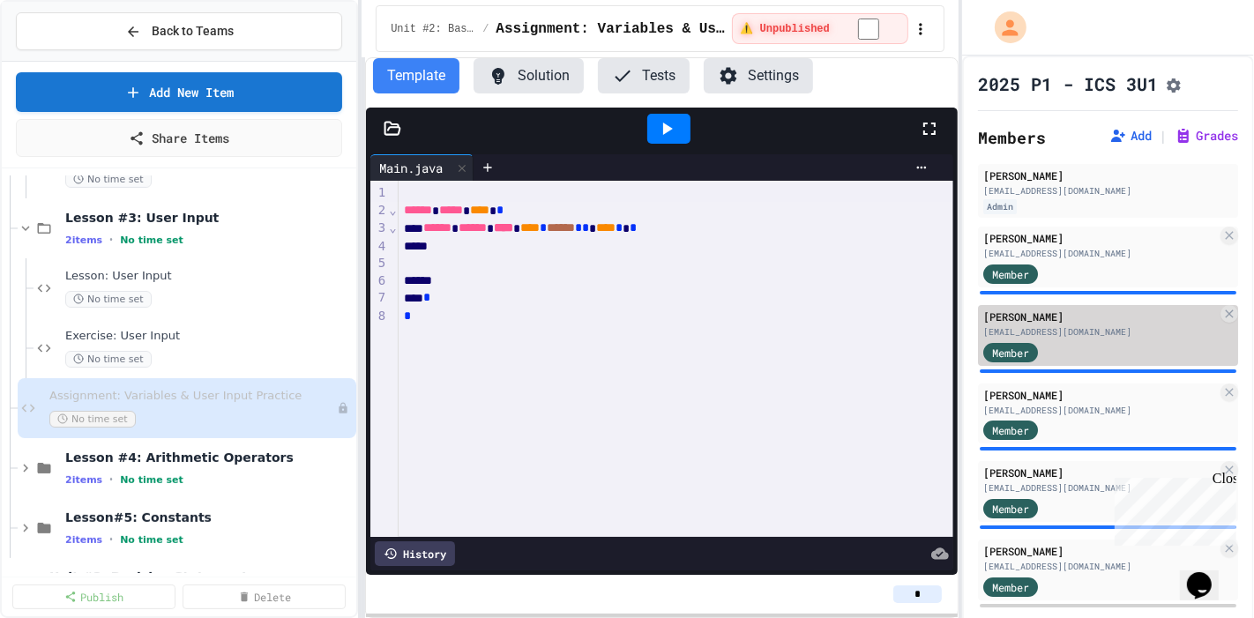
click at [1110, 333] on div "[EMAIL_ADDRESS][DOMAIN_NAME]" at bounding box center [1100, 331] width 234 height 13
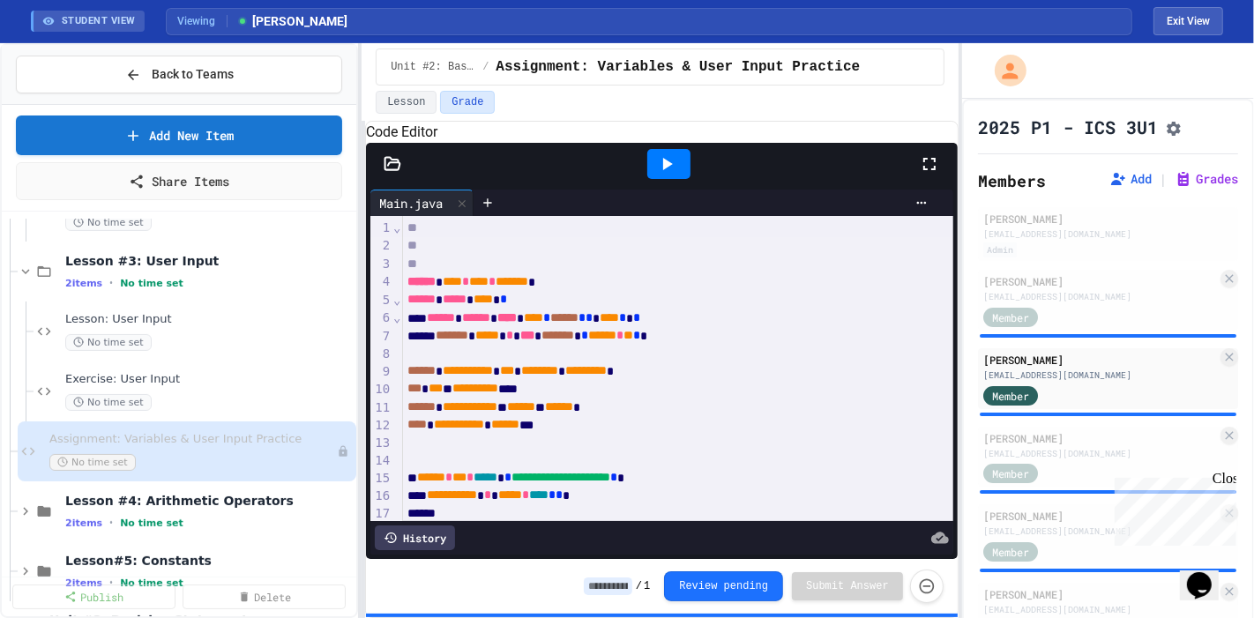
click at [936, 172] on div at bounding box center [938, 164] width 39 height 48
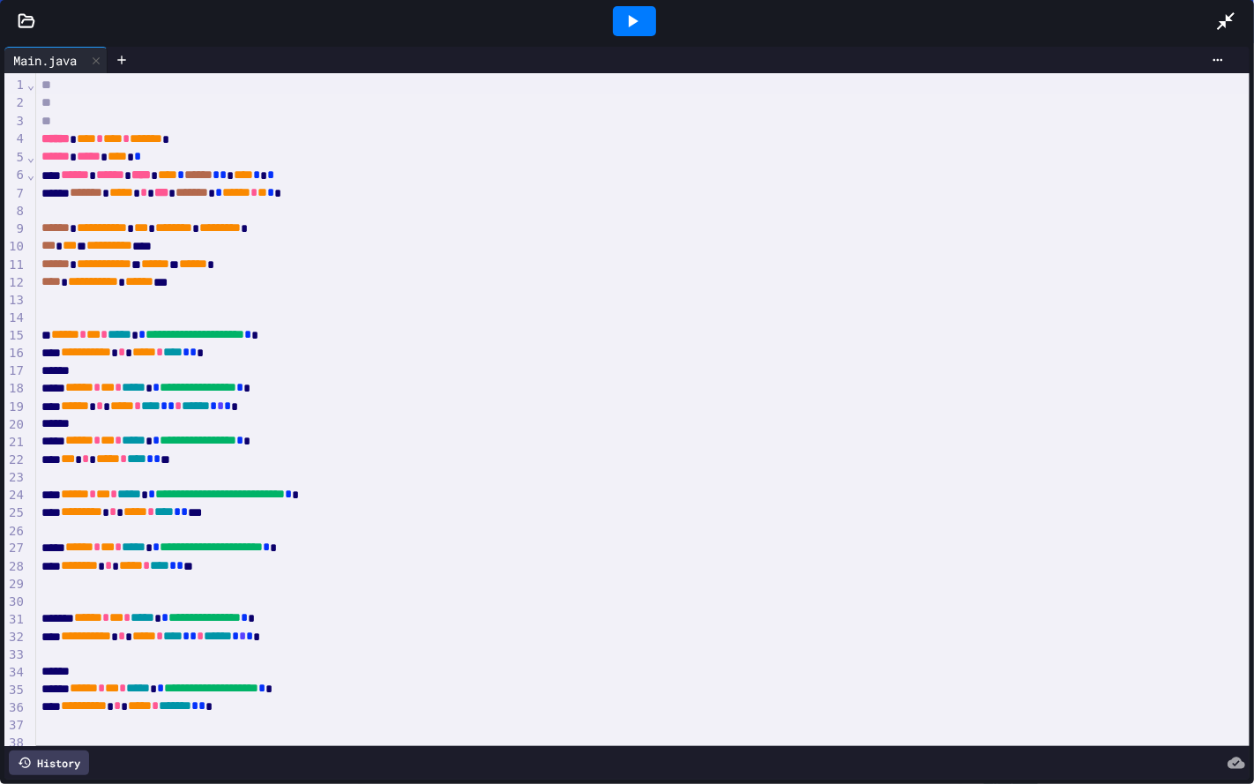
click at [645, 20] on div at bounding box center [634, 21] width 43 height 30
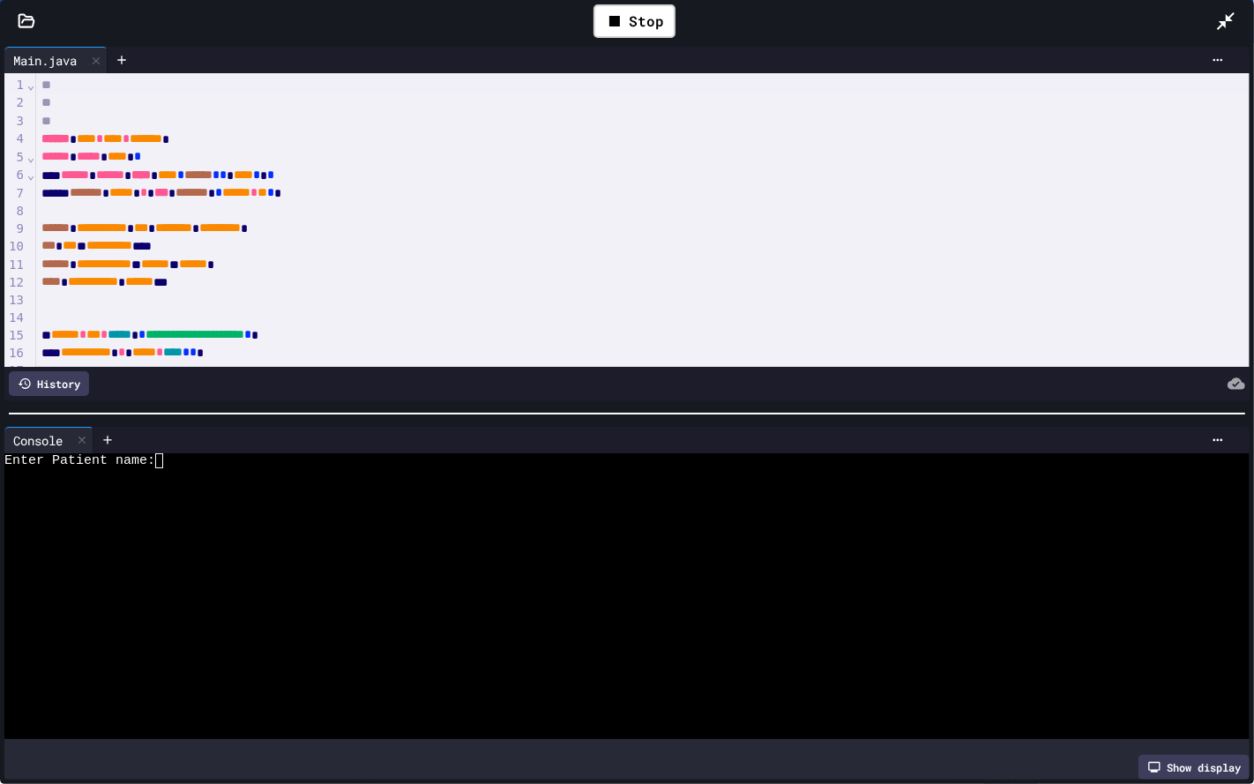
drag, startPoint x: 632, startPoint y: 400, endPoint x: 620, endPoint y: 280, distance: 121.5
click at [620, 280] on div "**********" at bounding box center [627, 413] width 1254 height 742
click at [370, 556] on div at bounding box center [611, 610] width 1214 height 15
type textarea "*"
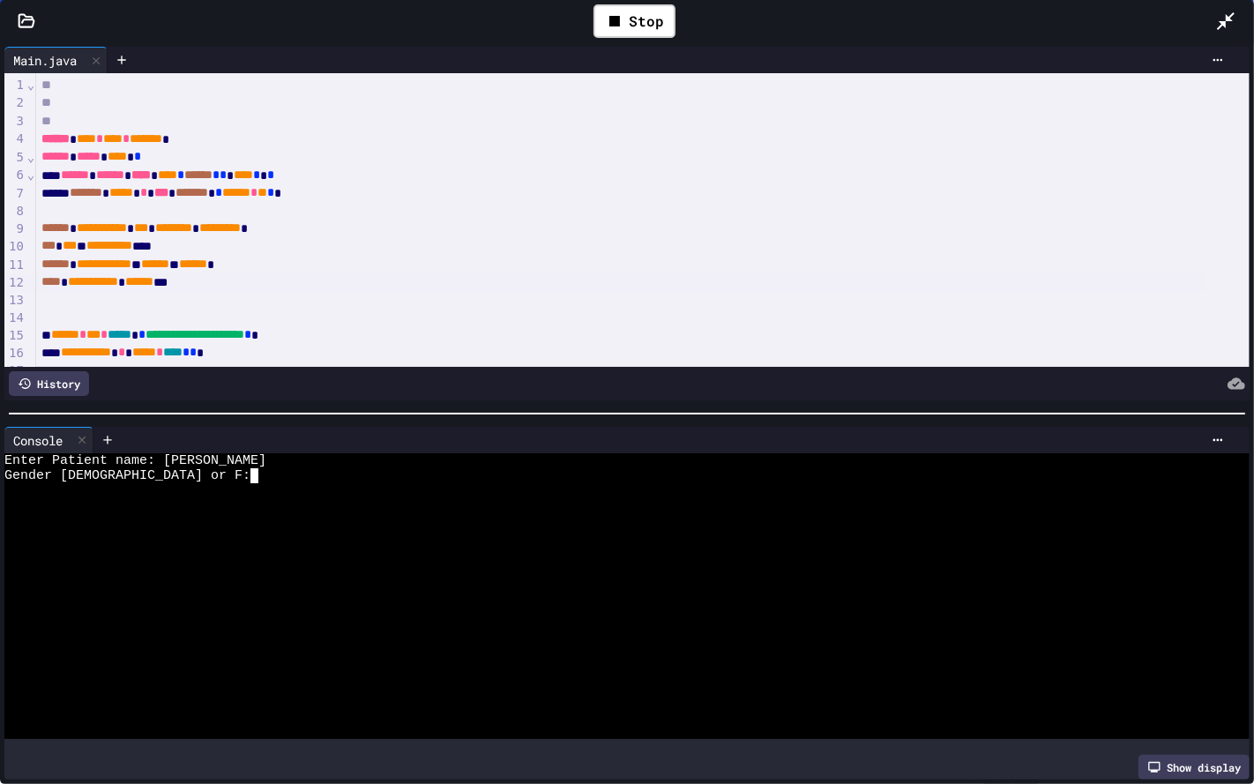
type textarea "*"
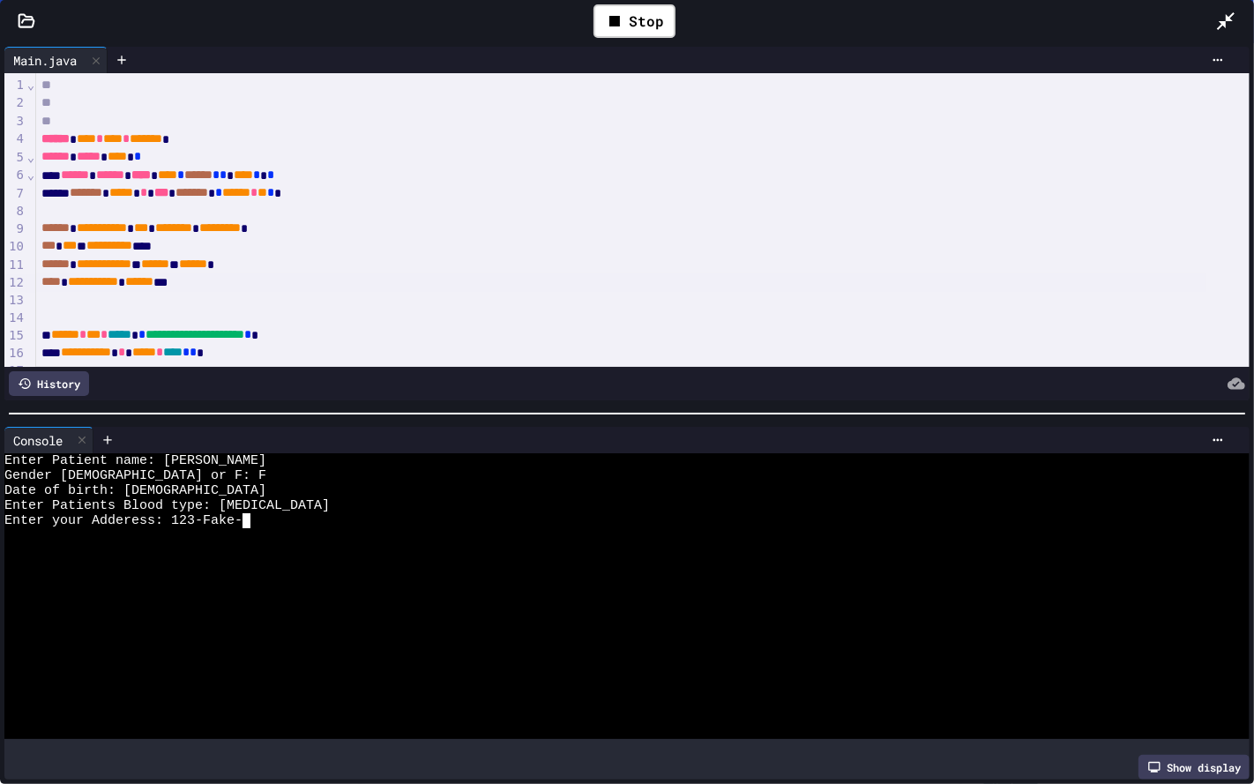
type textarea "**"
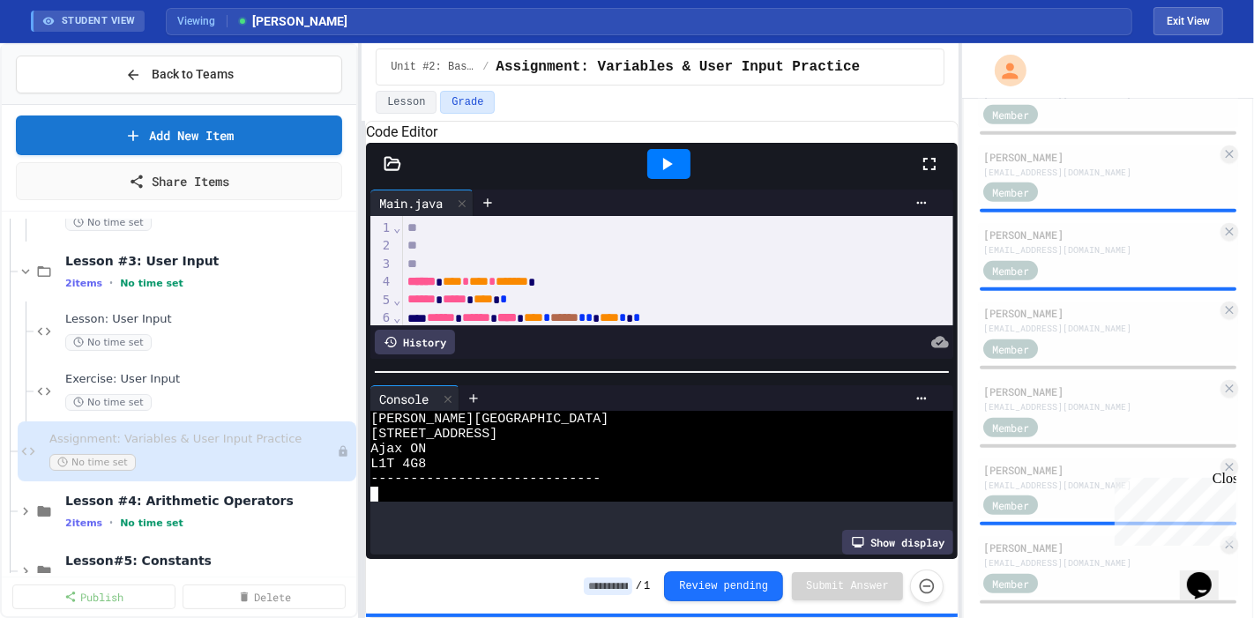
scroll to position [1612, 0]
click at [1088, 331] on div "[EMAIL_ADDRESS][DOMAIN_NAME]" at bounding box center [1100, 328] width 234 height 13
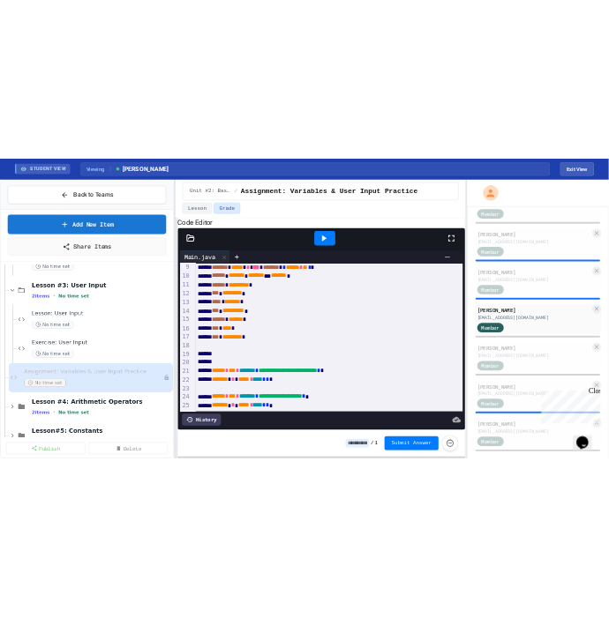
scroll to position [146, 0]
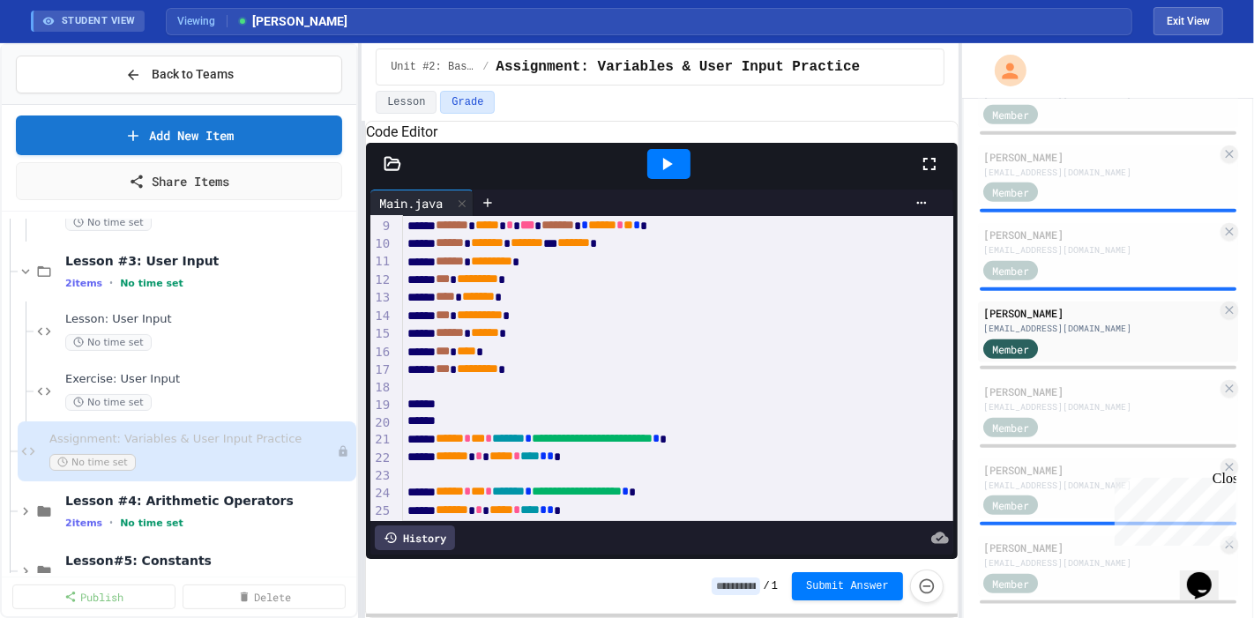
click at [672, 175] on icon at bounding box center [666, 163] width 21 height 21
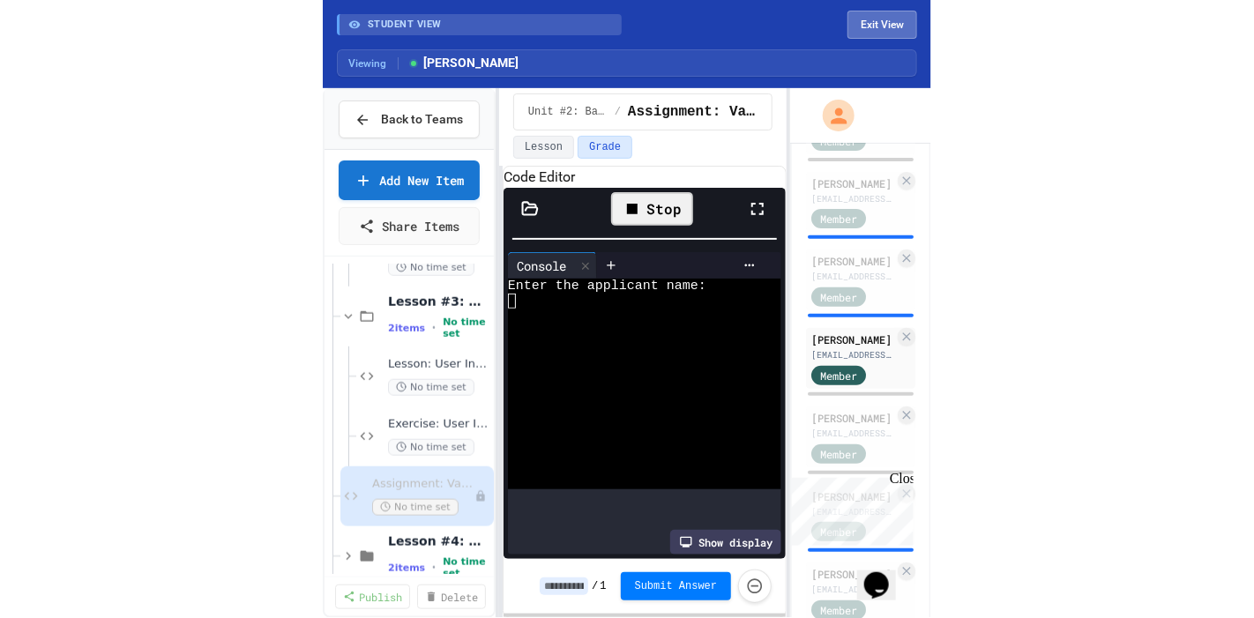
scroll to position [1612, 0]
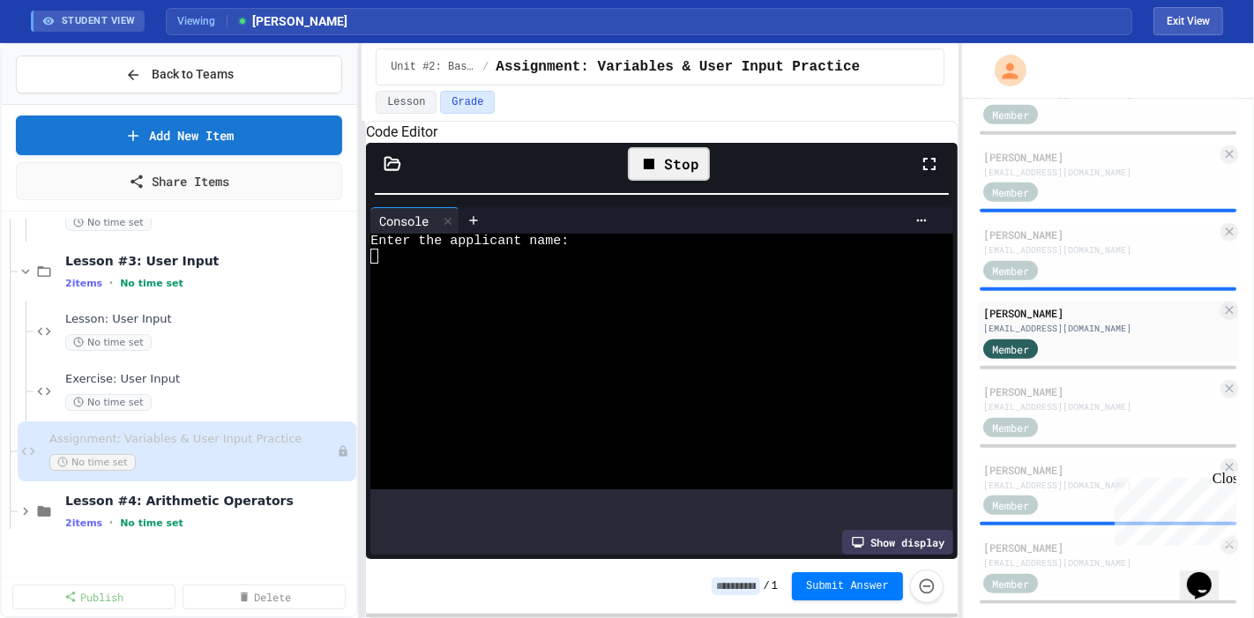
click at [704, 249] on div "Enter the applicant name:" at bounding box center [644, 241] width 548 height 15
type textarea "*"
type textarea "**"
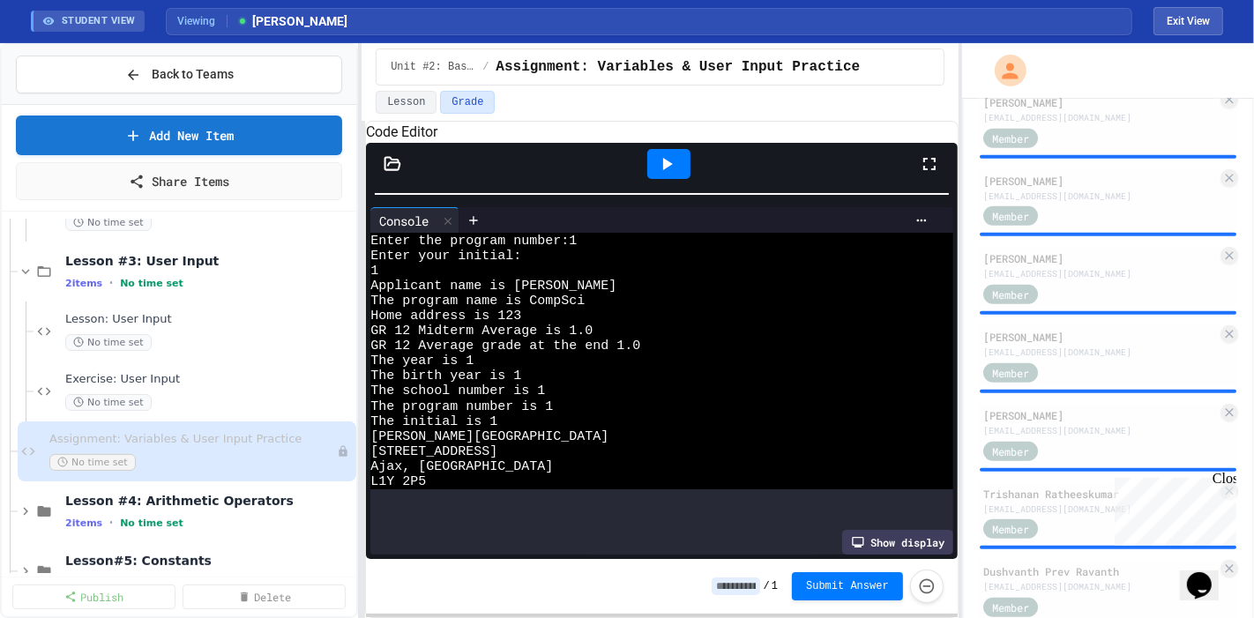
scroll to position [886, 0]
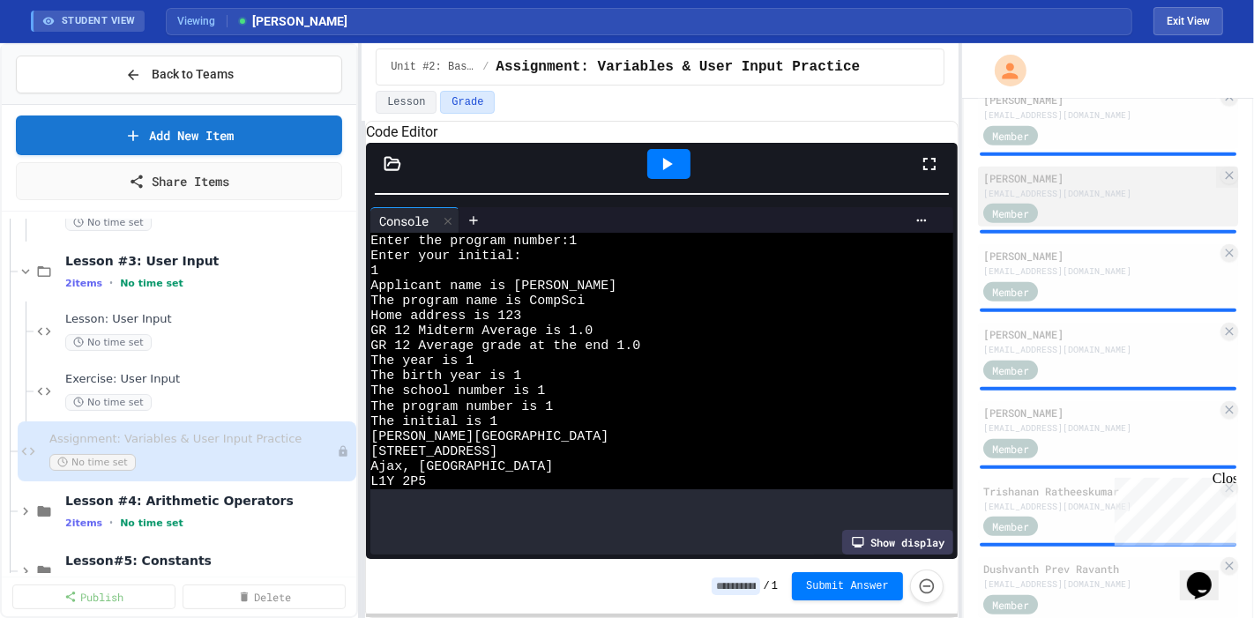
click at [1051, 212] on div "Member" at bounding box center [1027, 213] width 88 height 22
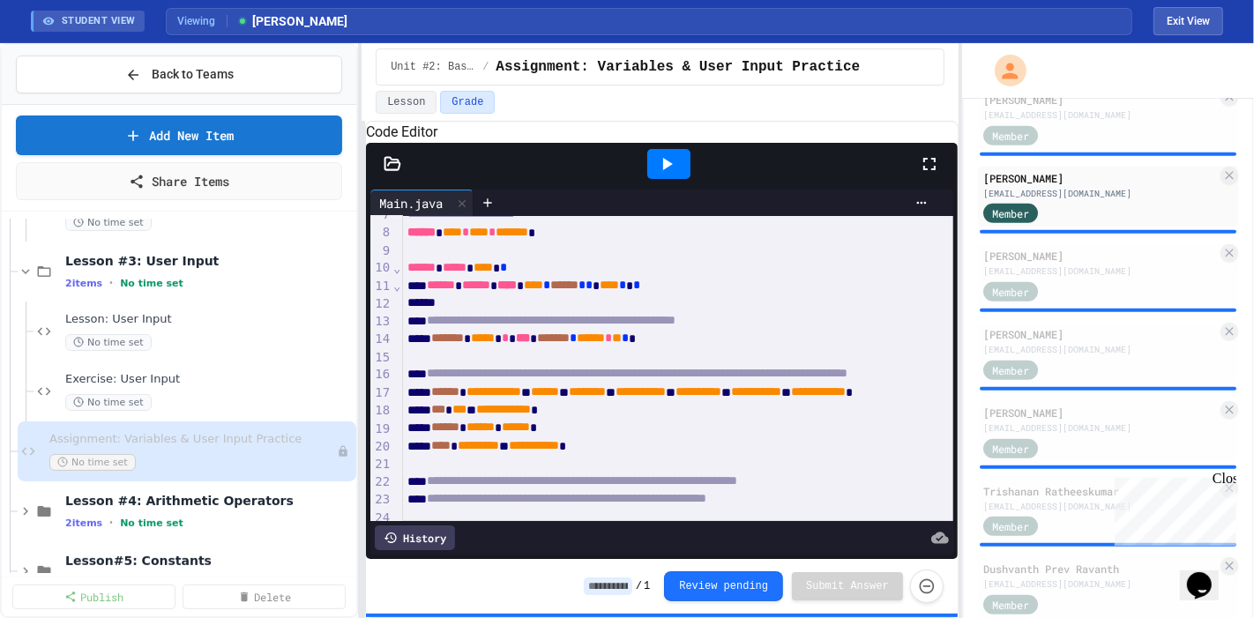
scroll to position [138, 0]
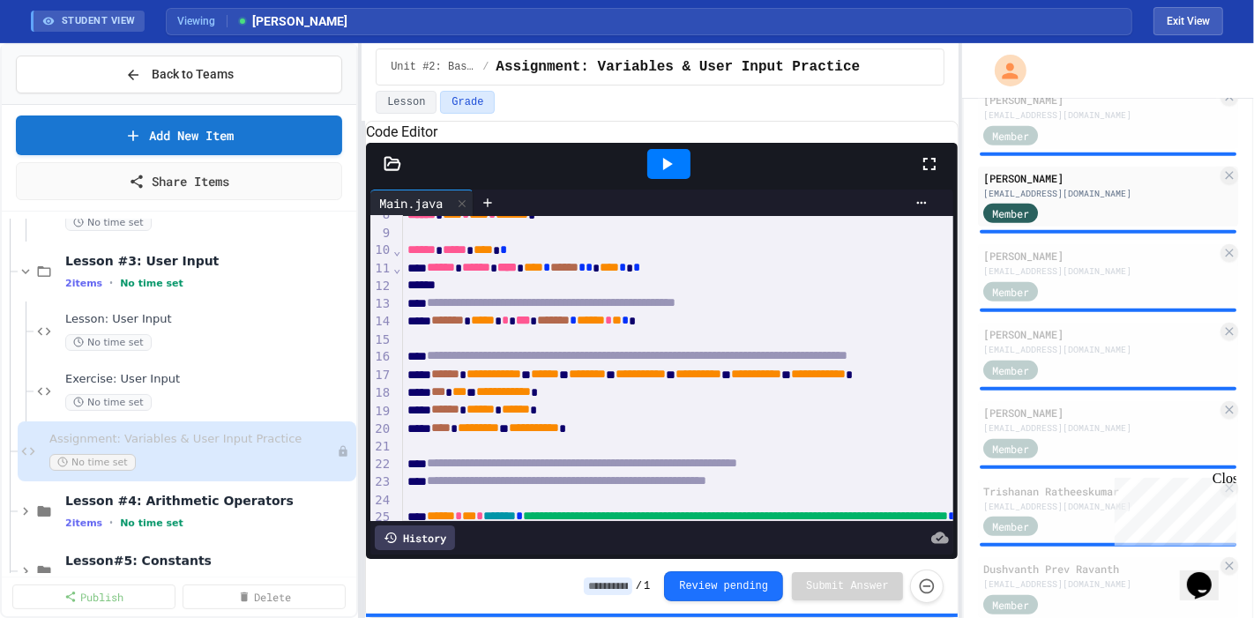
click at [657, 175] on icon at bounding box center [666, 163] width 21 height 21
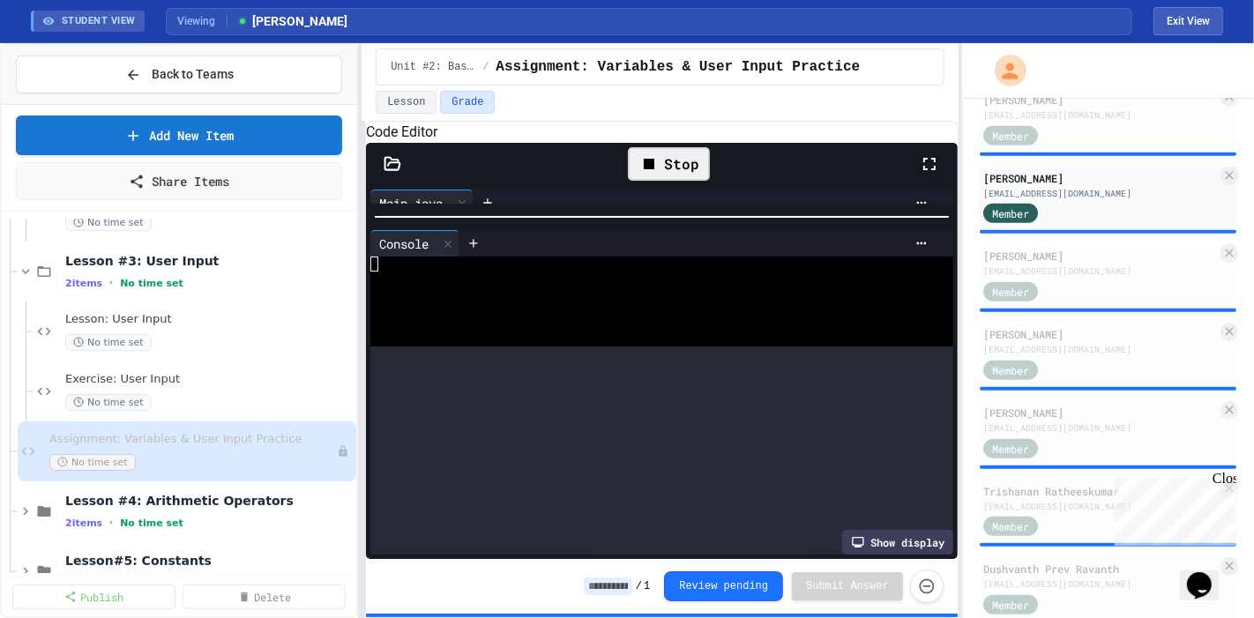
click at [615, 226] on div at bounding box center [662, 217] width 592 height 18
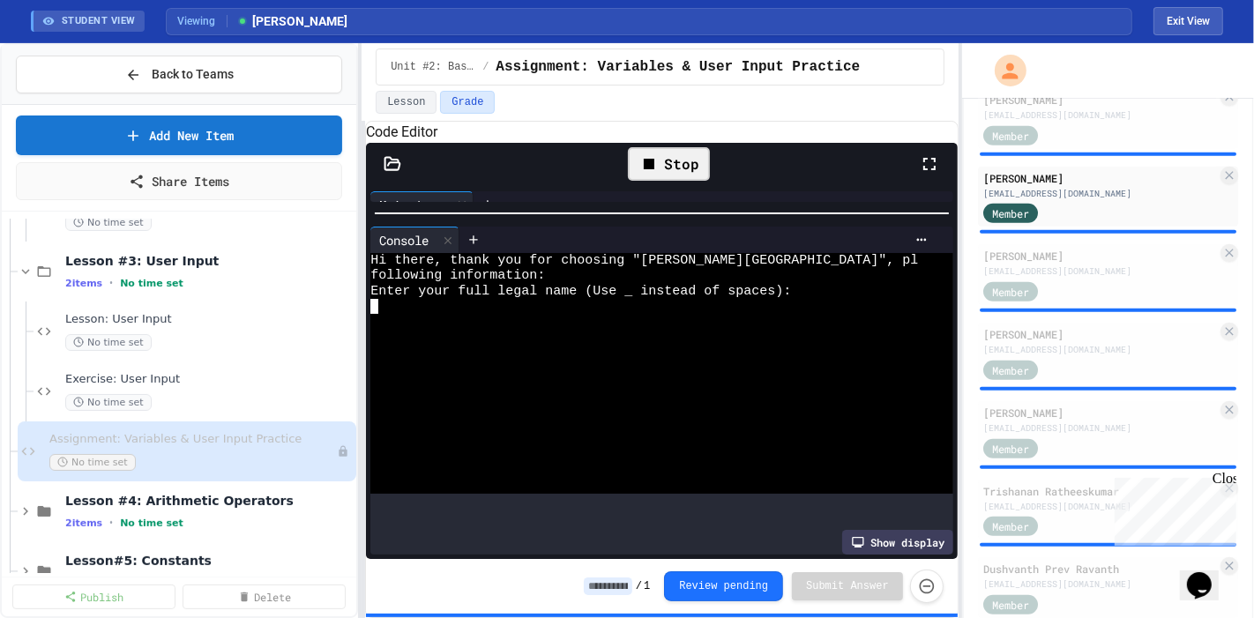
click at [583, 344] on div at bounding box center [644, 336] width 548 height 15
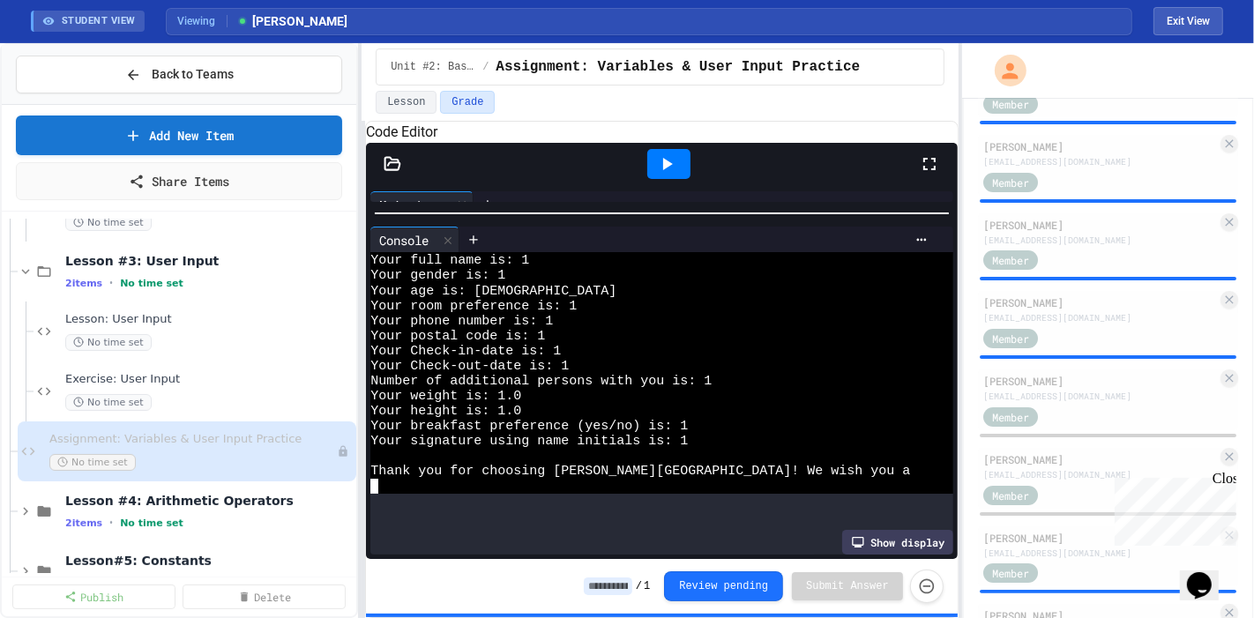
scroll to position [218, 0]
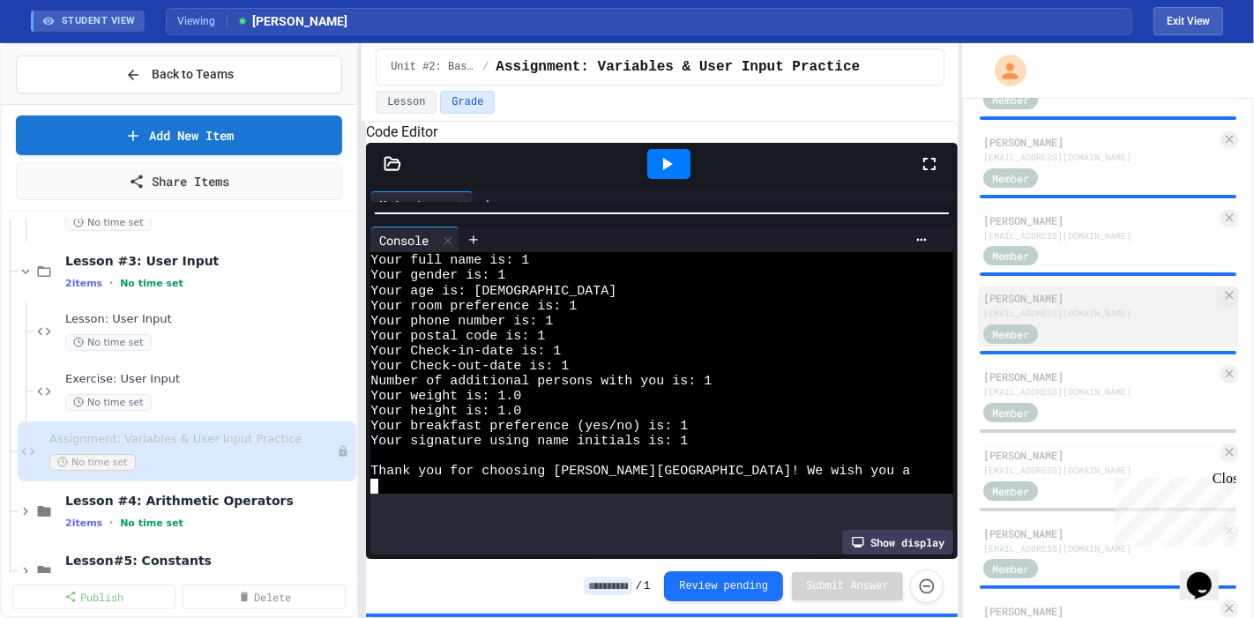
click at [1061, 326] on div "Member" at bounding box center [1027, 333] width 88 height 22
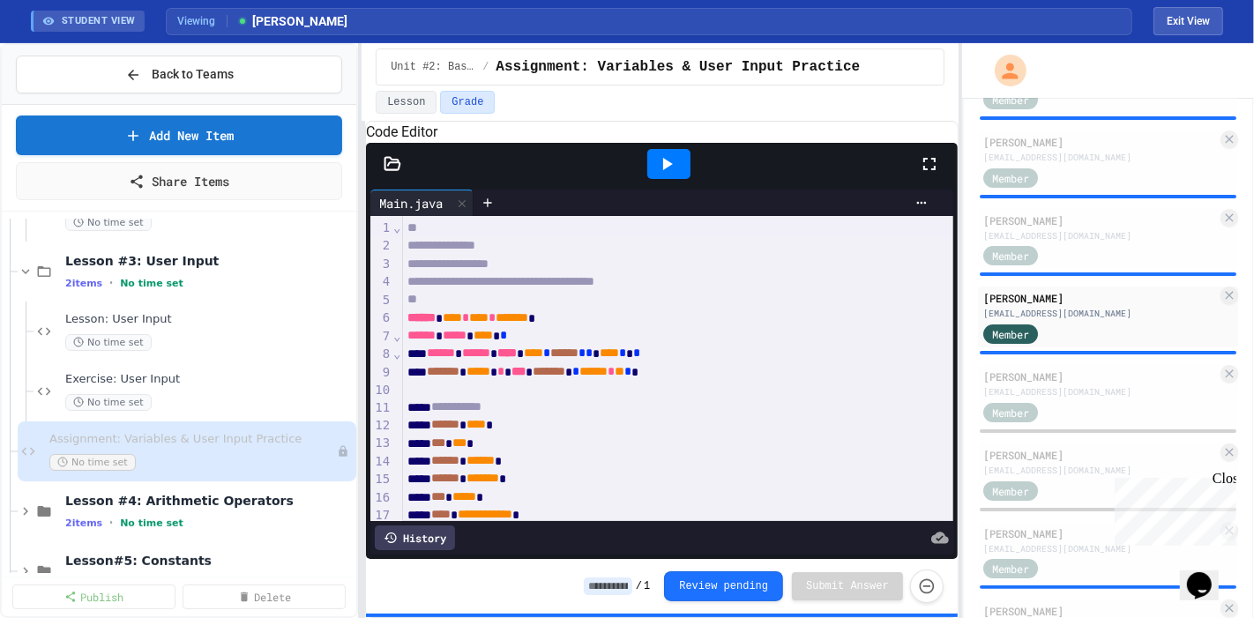
click at [595, 288] on span "**********" at bounding box center [501, 281] width 187 height 12
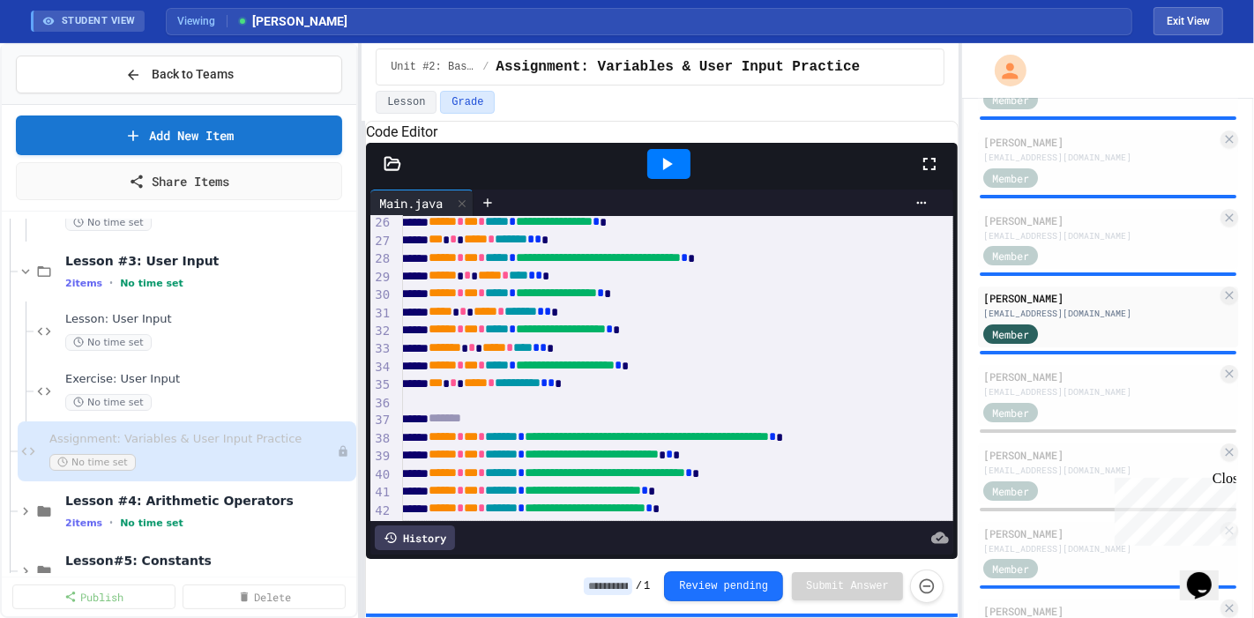
scroll to position [436, 13]
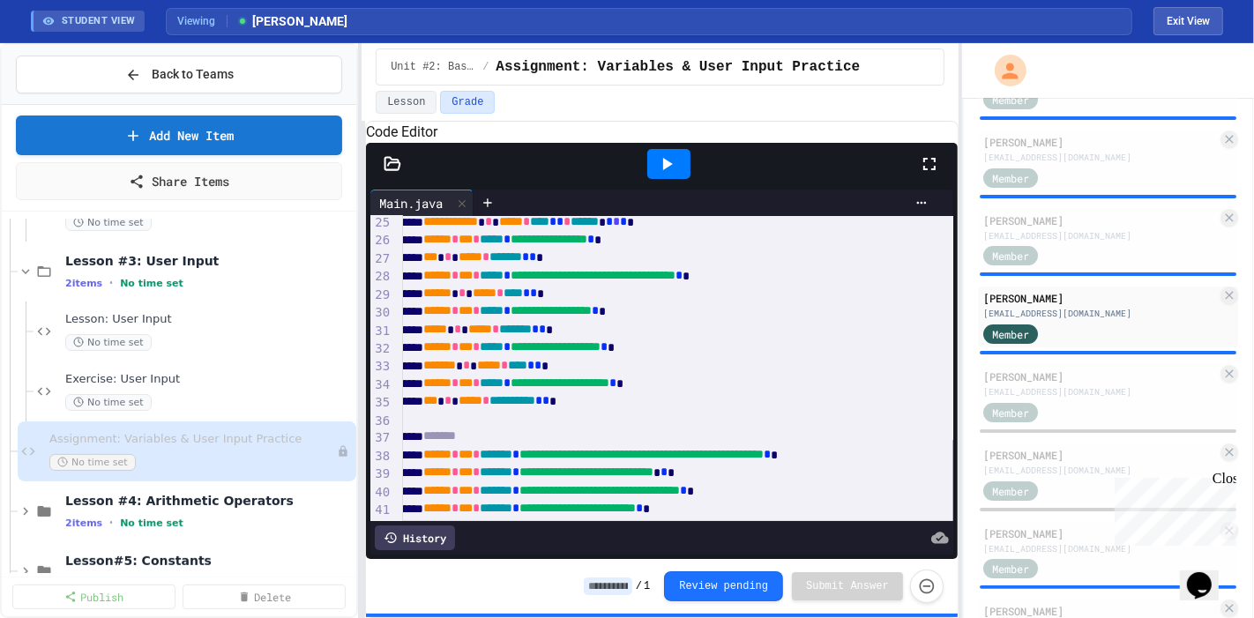
click at [679, 172] on div at bounding box center [668, 164] width 43 height 30
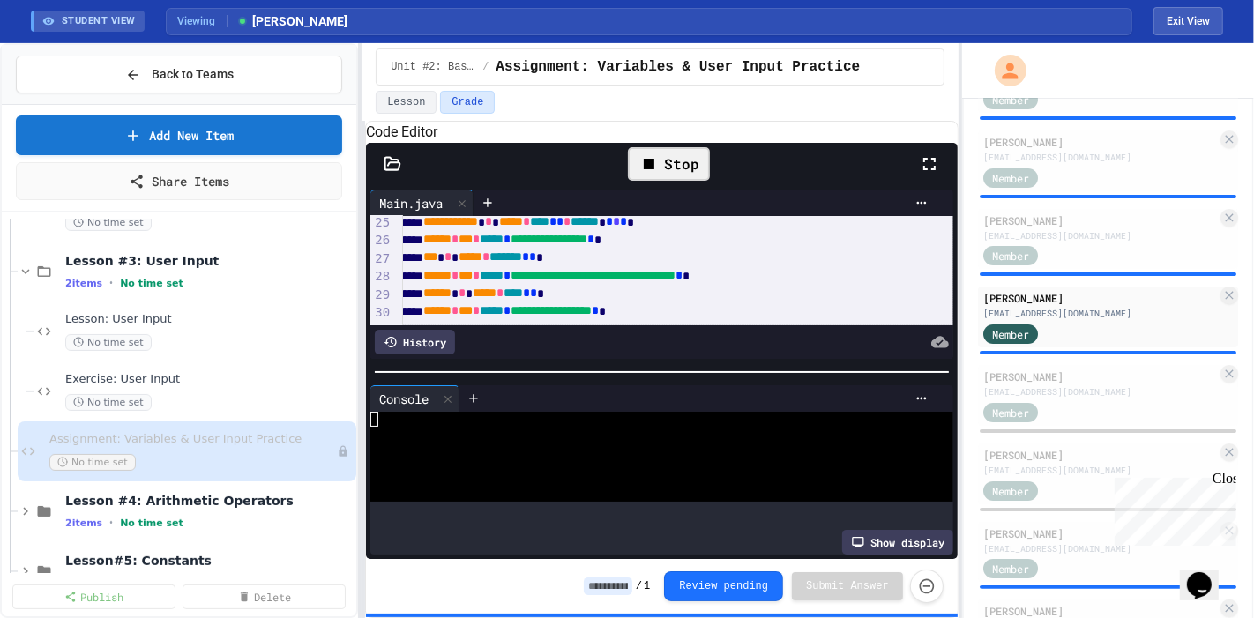
drag, startPoint x: 670, startPoint y: 370, endPoint x: 635, endPoint y: 177, distance: 195.5
click at [635, 177] on div "**********" at bounding box center [662, 351] width 592 height 416
click at [640, 434] on div at bounding box center [644, 434] width 548 height 15
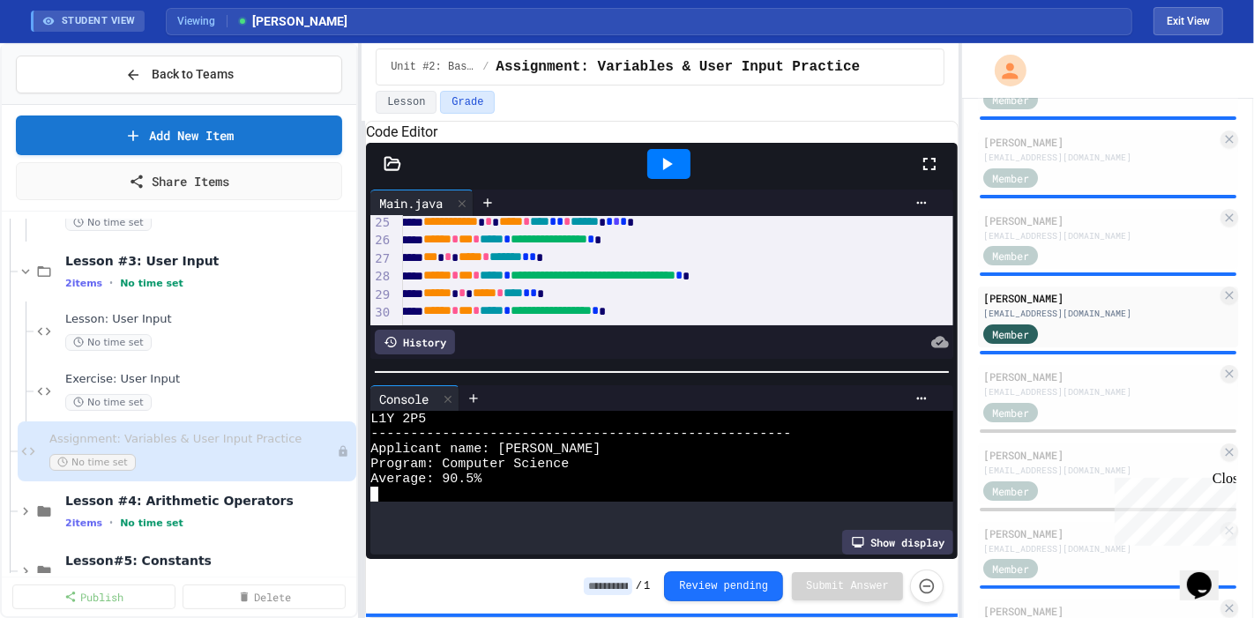
scroll to position [165, 0]
click at [674, 121] on div "**********" at bounding box center [662, 369] width 594 height 497
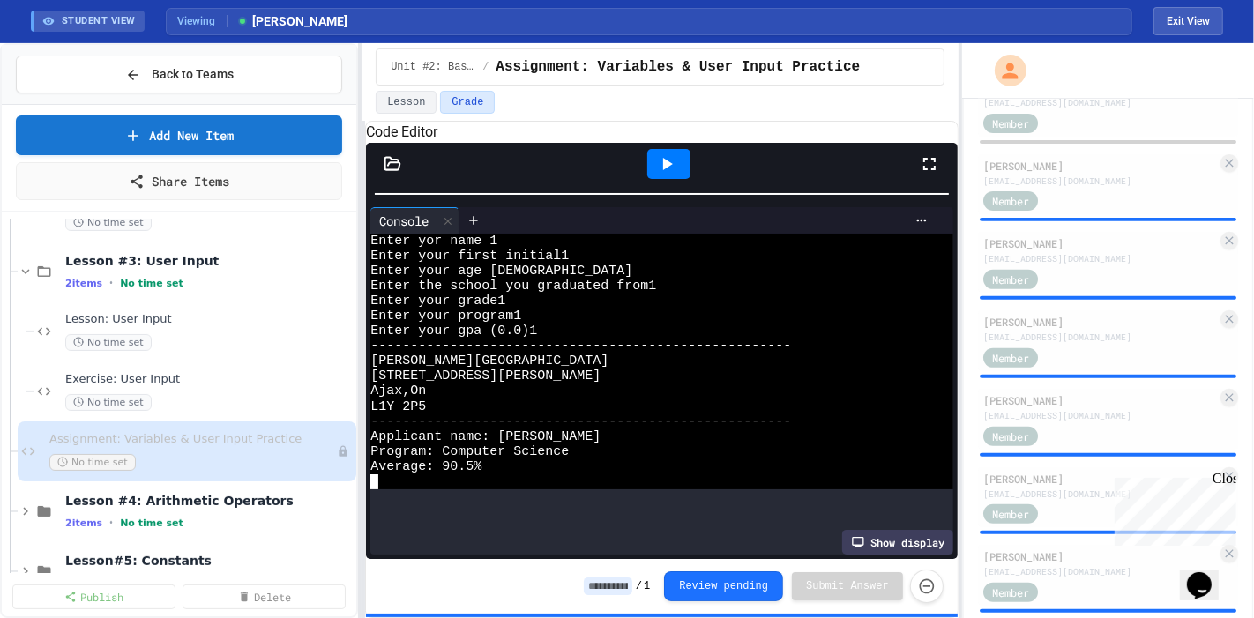
scroll to position [587, 0]
click at [1067, 427] on div "Member" at bounding box center [1027, 434] width 88 height 22
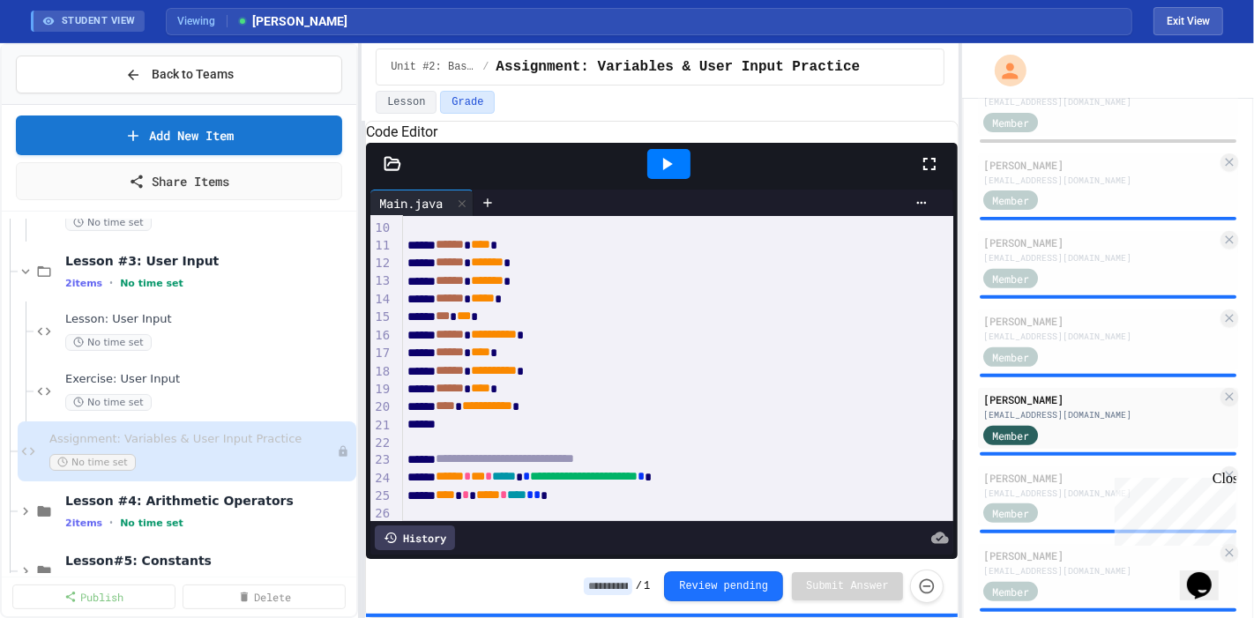
scroll to position [161, 0]
click at [687, 179] on div at bounding box center [668, 164] width 43 height 30
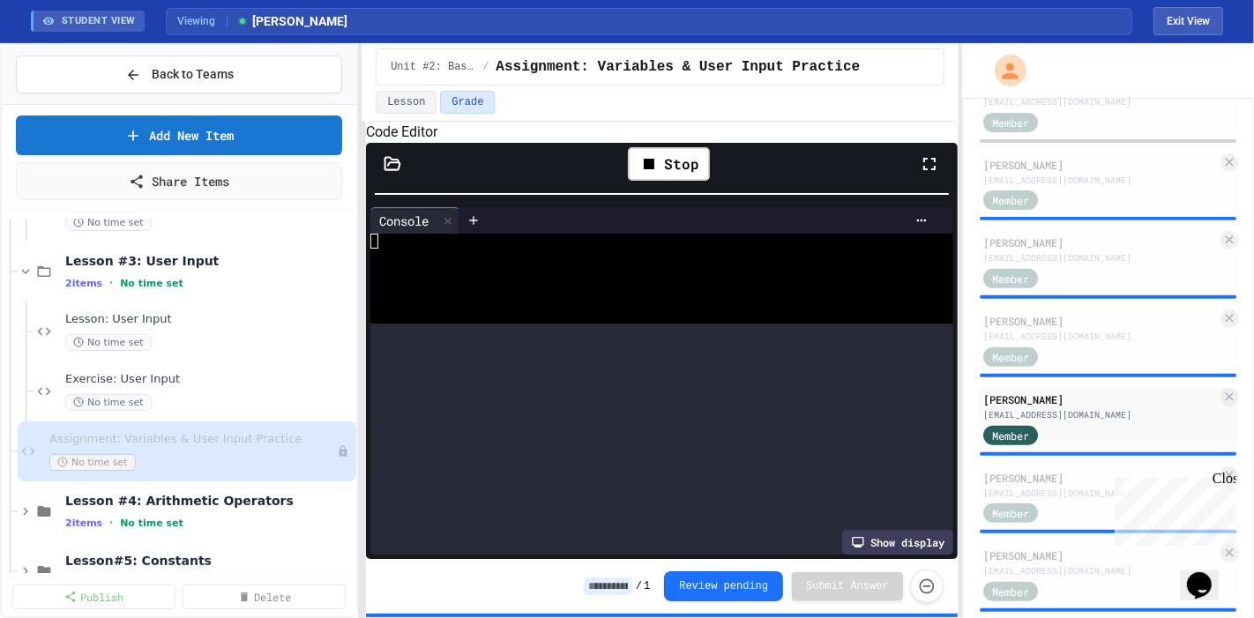
click at [581, 190] on div "**********" at bounding box center [662, 351] width 592 height 416
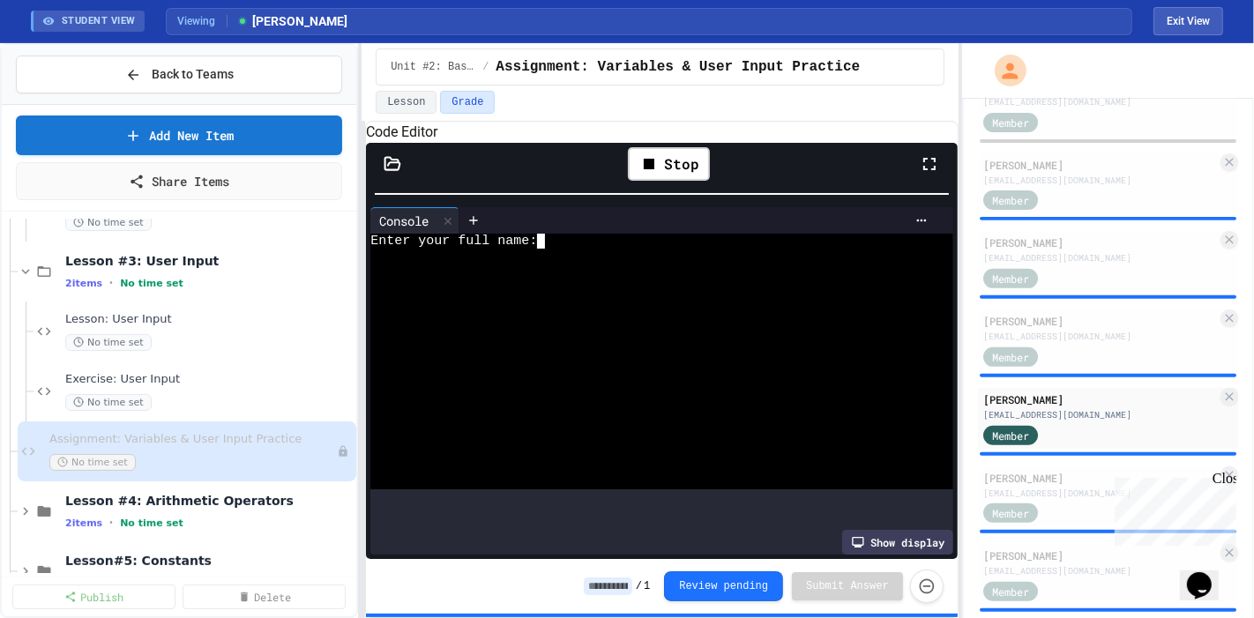
click at [556, 294] on div at bounding box center [644, 286] width 548 height 15
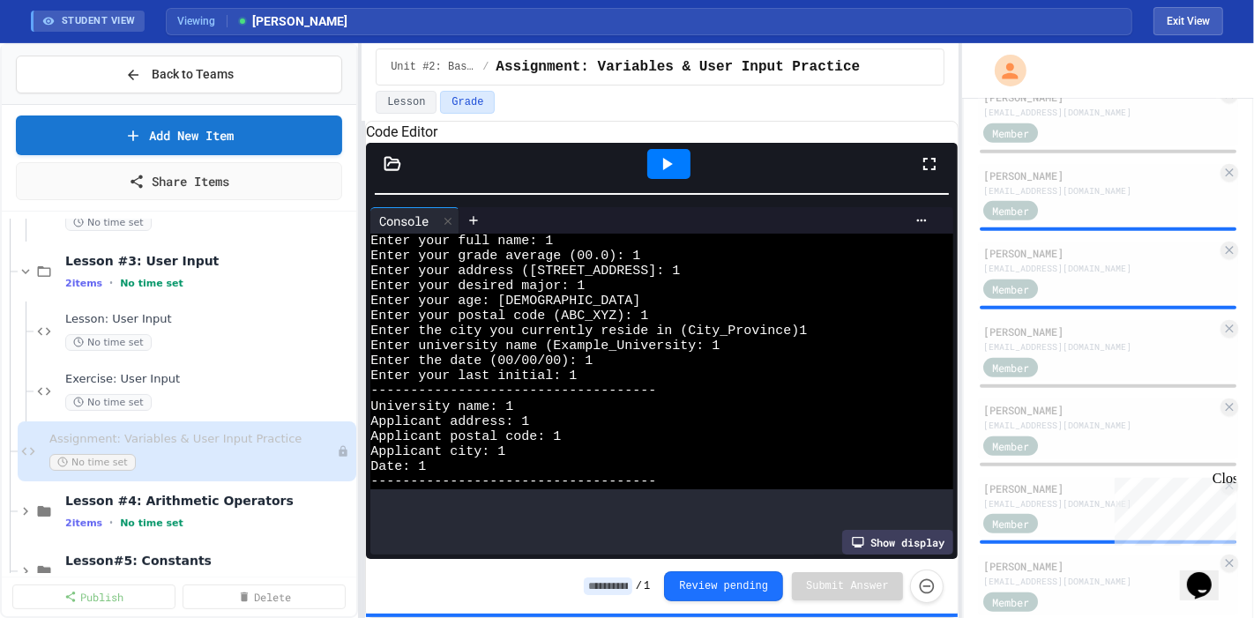
scroll to position [1635, 0]
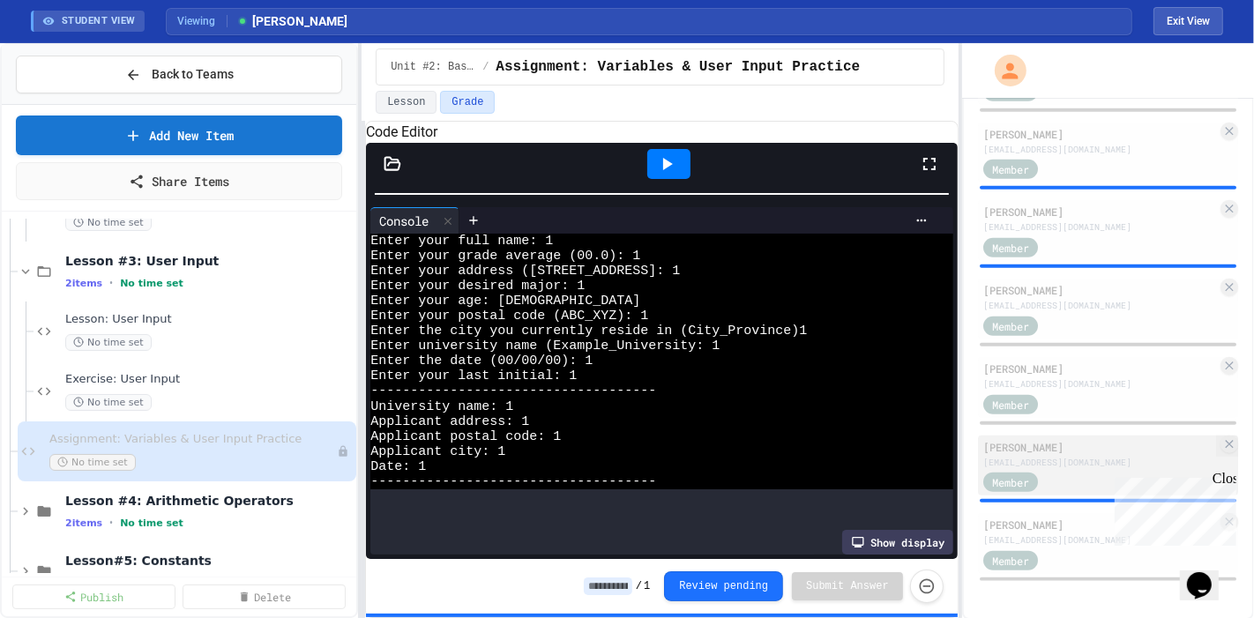
click at [1059, 461] on div "[EMAIL_ADDRESS][DOMAIN_NAME]" at bounding box center [1100, 462] width 234 height 13
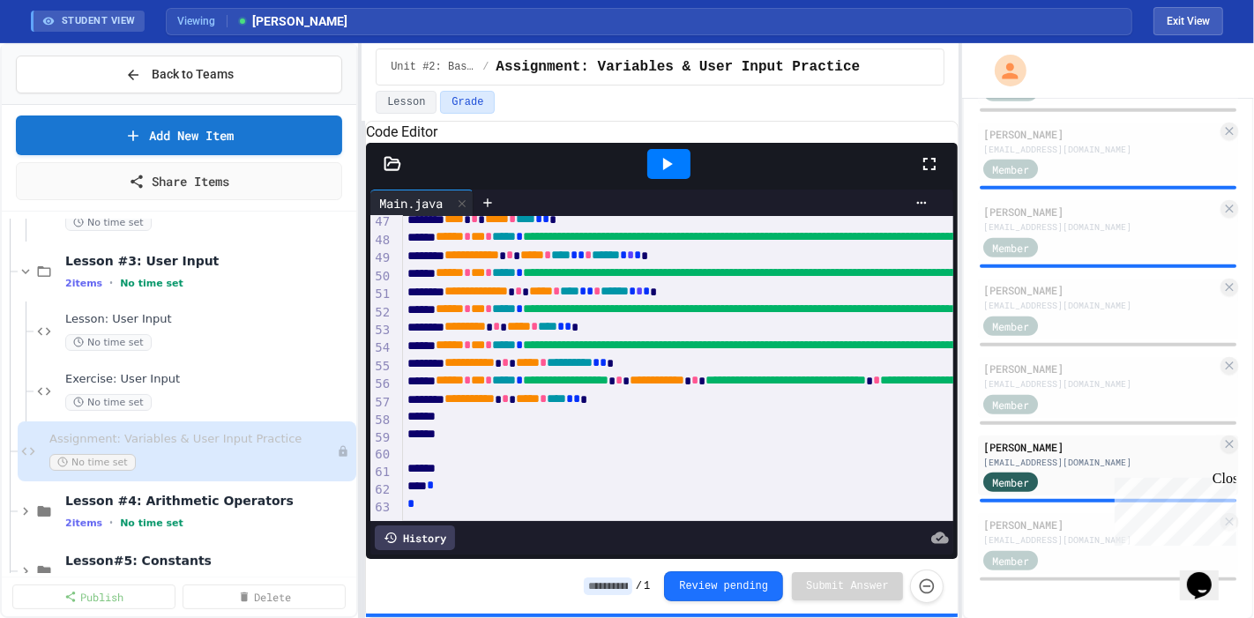
scroll to position [886, 0]
click at [682, 173] on div at bounding box center [668, 164] width 43 height 30
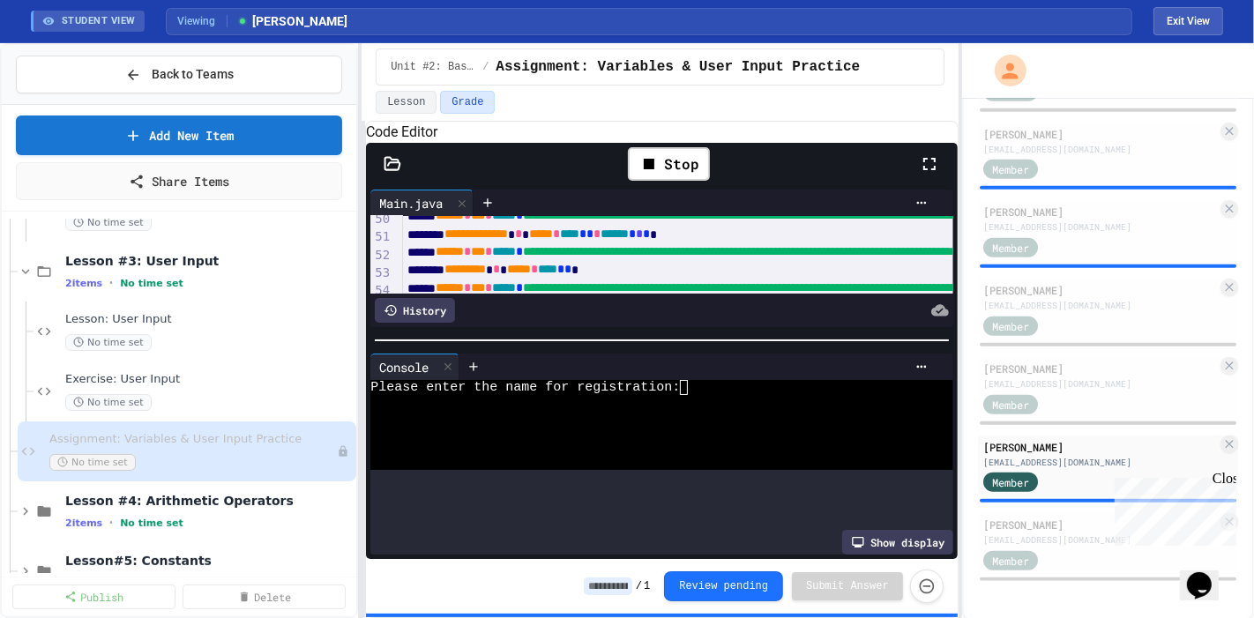
click at [553, 109] on div "**********" at bounding box center [660, 330] width 597 height 575
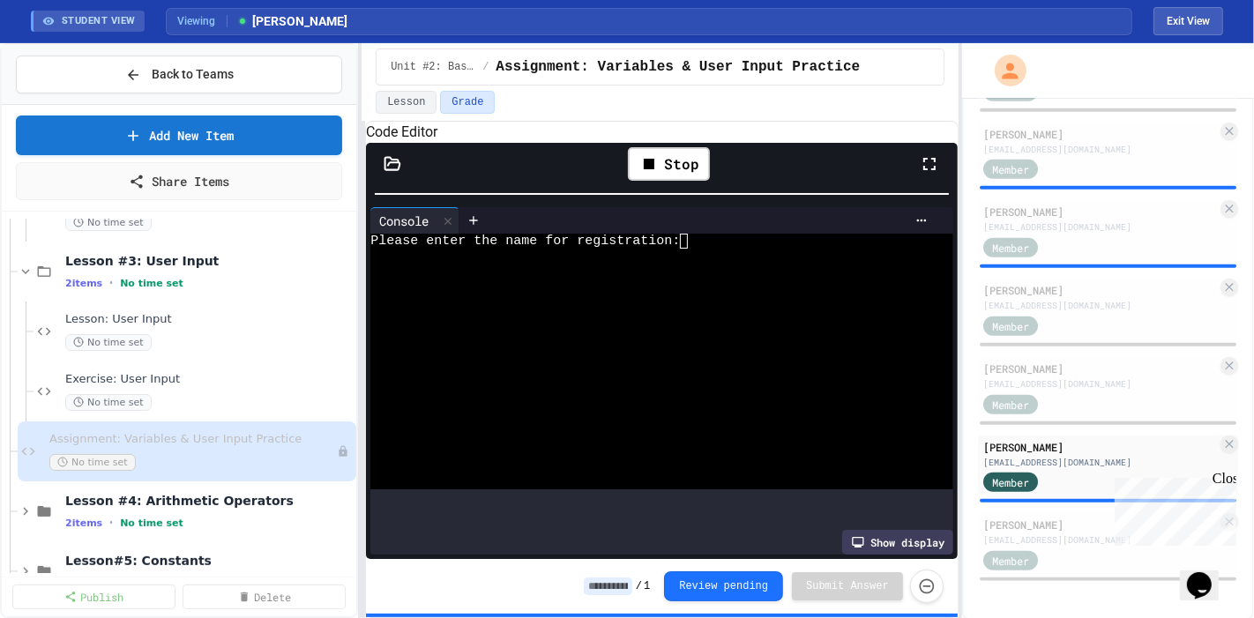
click at [738, 249] on div "Please enter the name for registration:" at bounding box center [644, 241] width 548 height 15
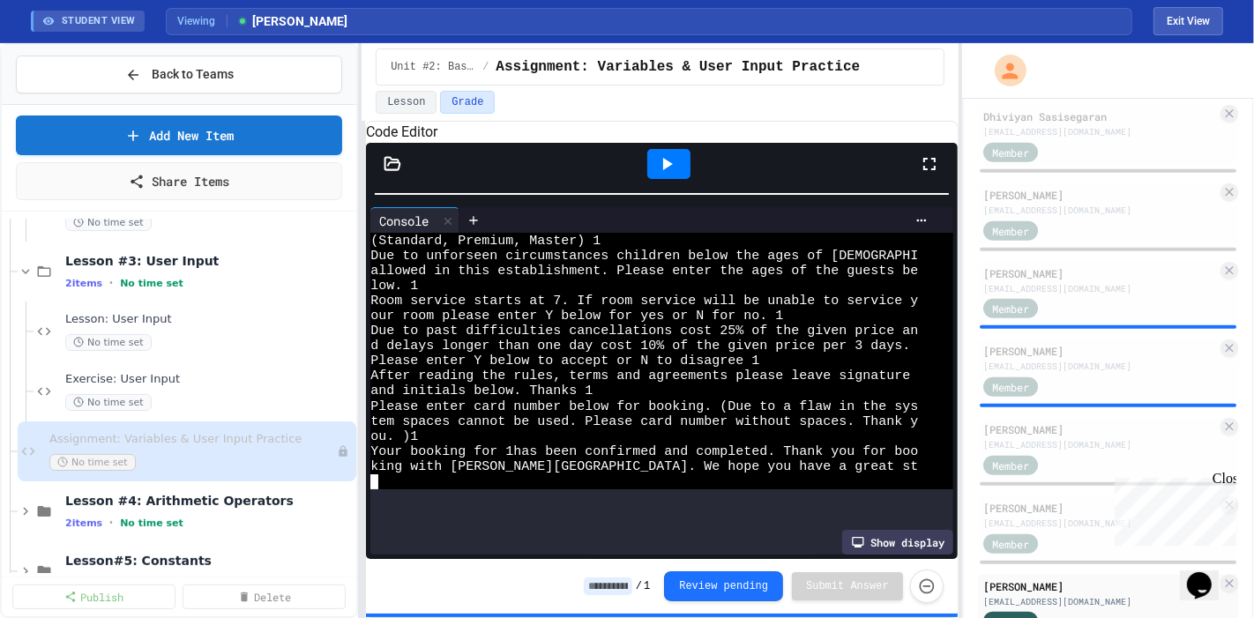
scroll to position [1490, 0]
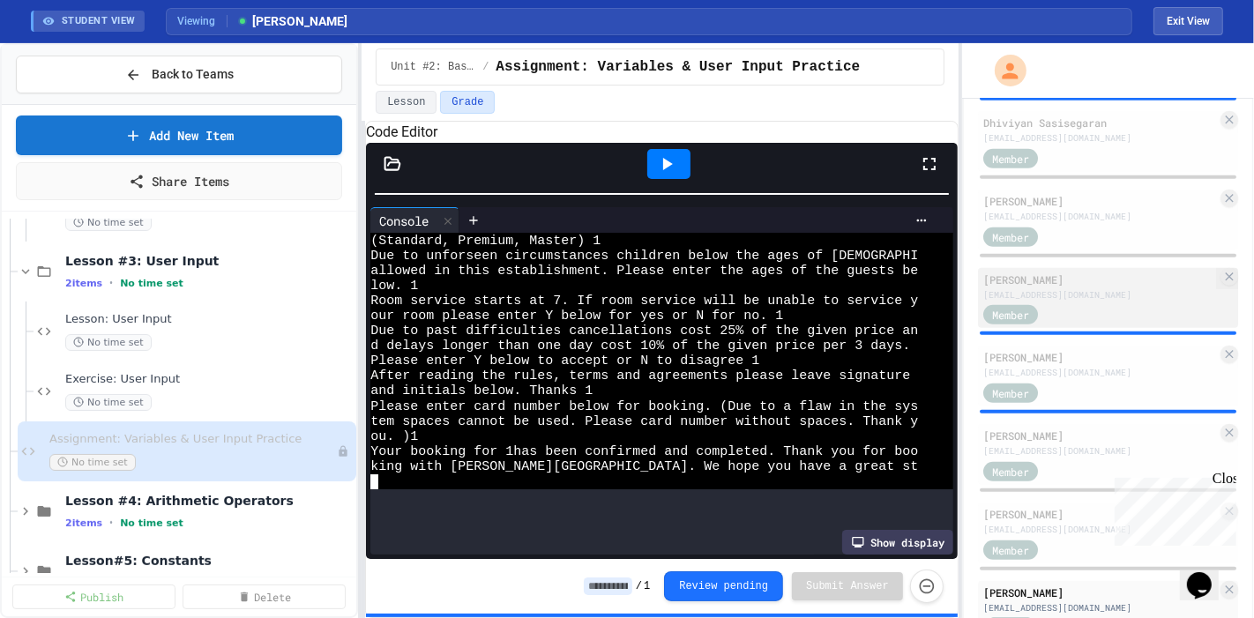
click at [1074, 301] on div "[PERSON_NAME] [EMAIL_ADDRESS][DOMAIN_NAME] Member" at bounding box center [1108, 298] width 260 height 61
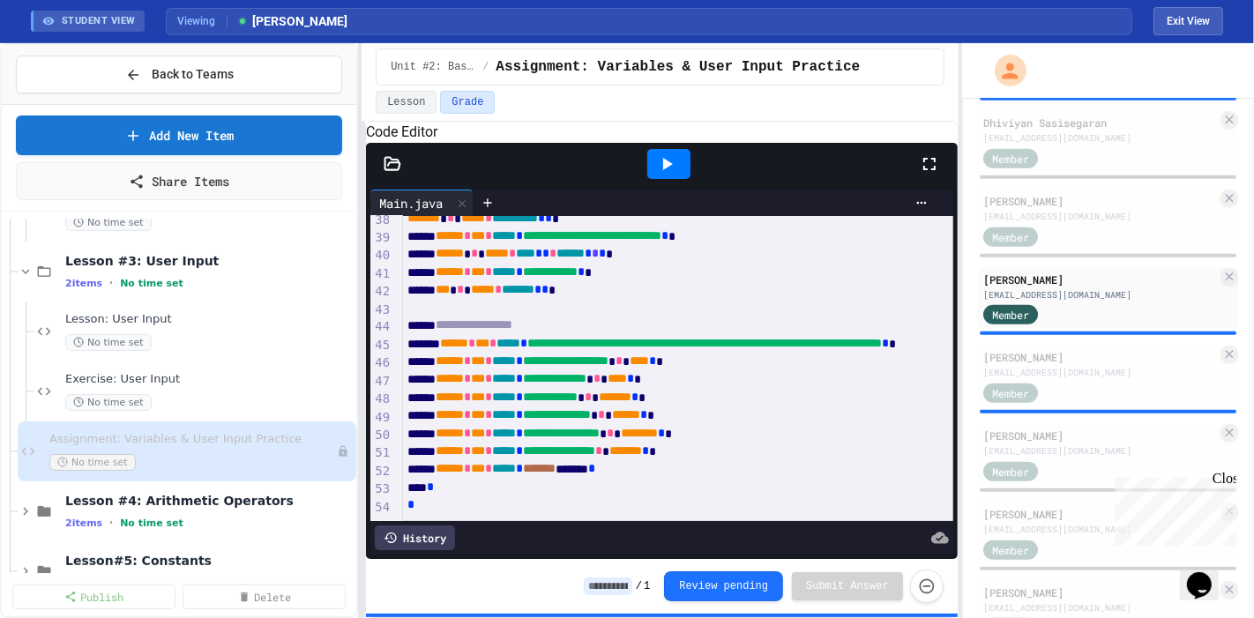
scroll to position [733, 0]
click at [416, 526] on div "History" at bounding box center [415, 538] width 80 height 25
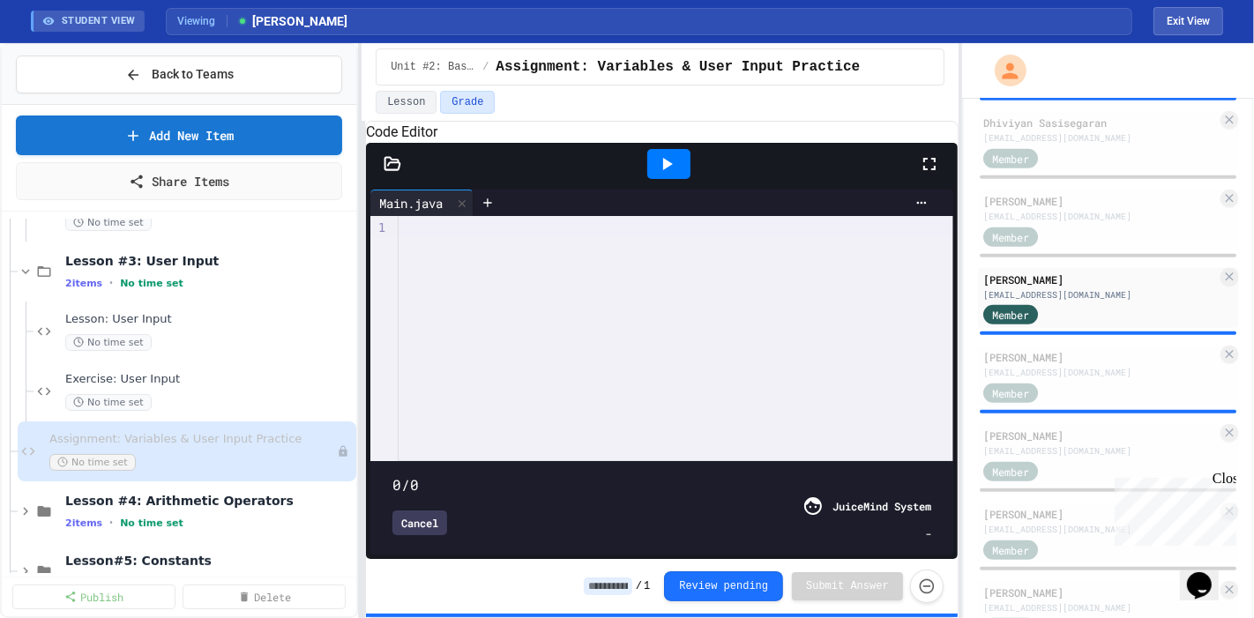
type input "****"
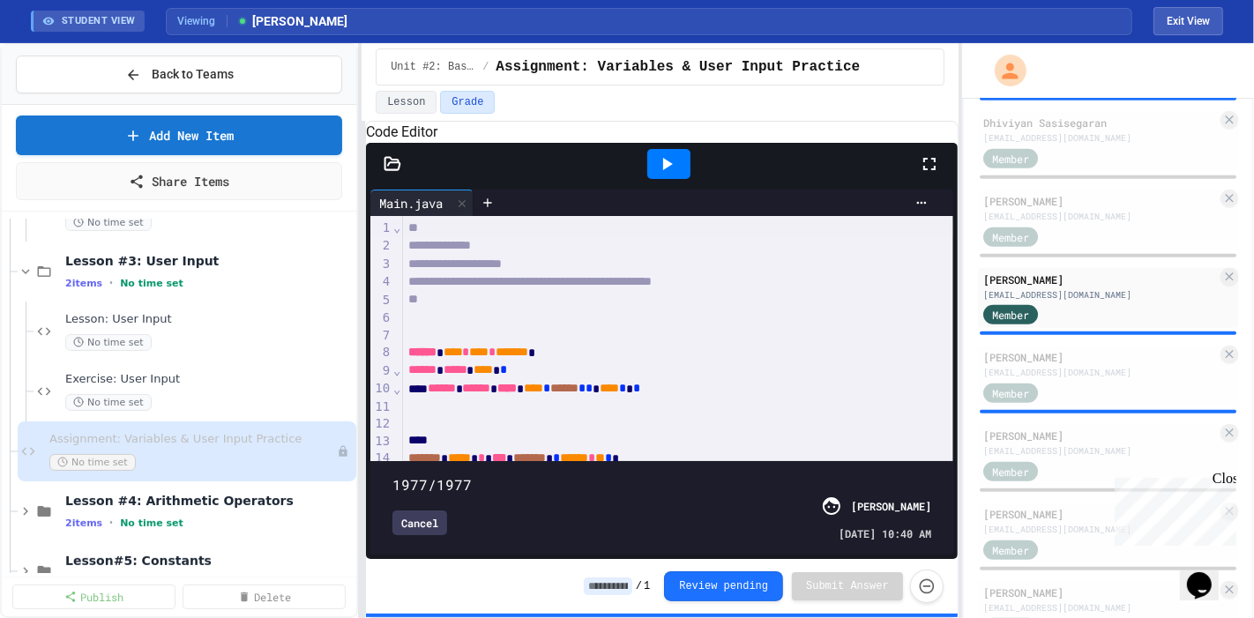
click at [425, 512] on div "Cancel" at bounding box center [419, 523] width 55 height 25
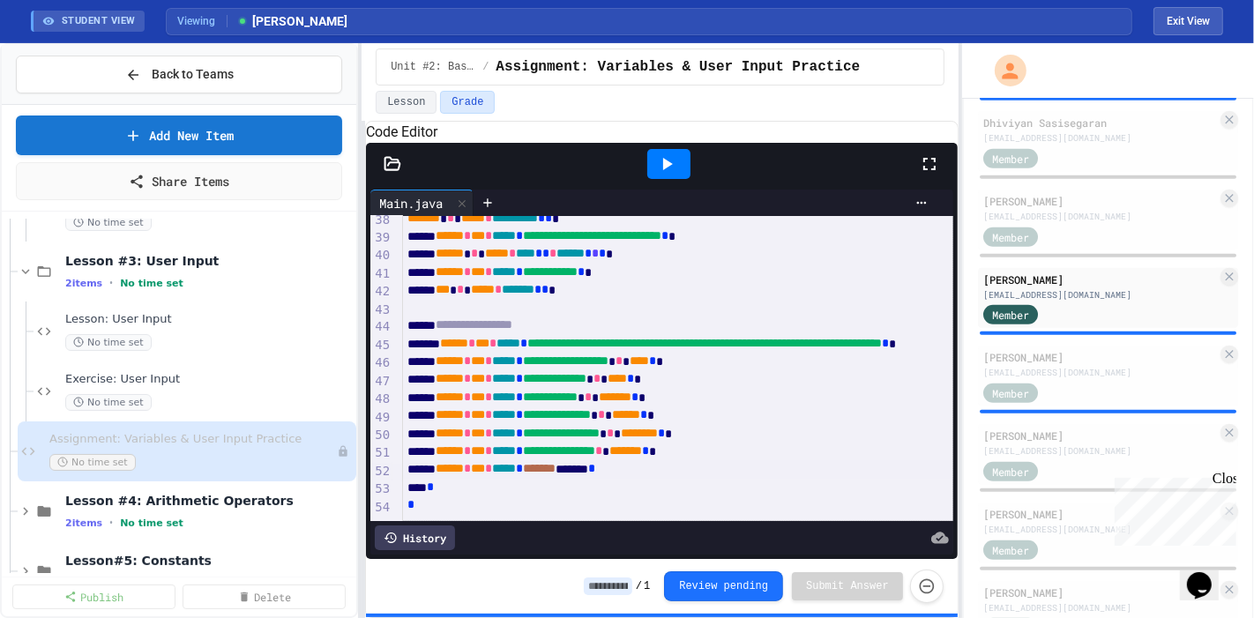
click at [446, 462] on span "******" at bounding box center [451, 468] width 28 height 12
click at [674, 175] on icon at bounding box center [666, 163] width 21 height 21
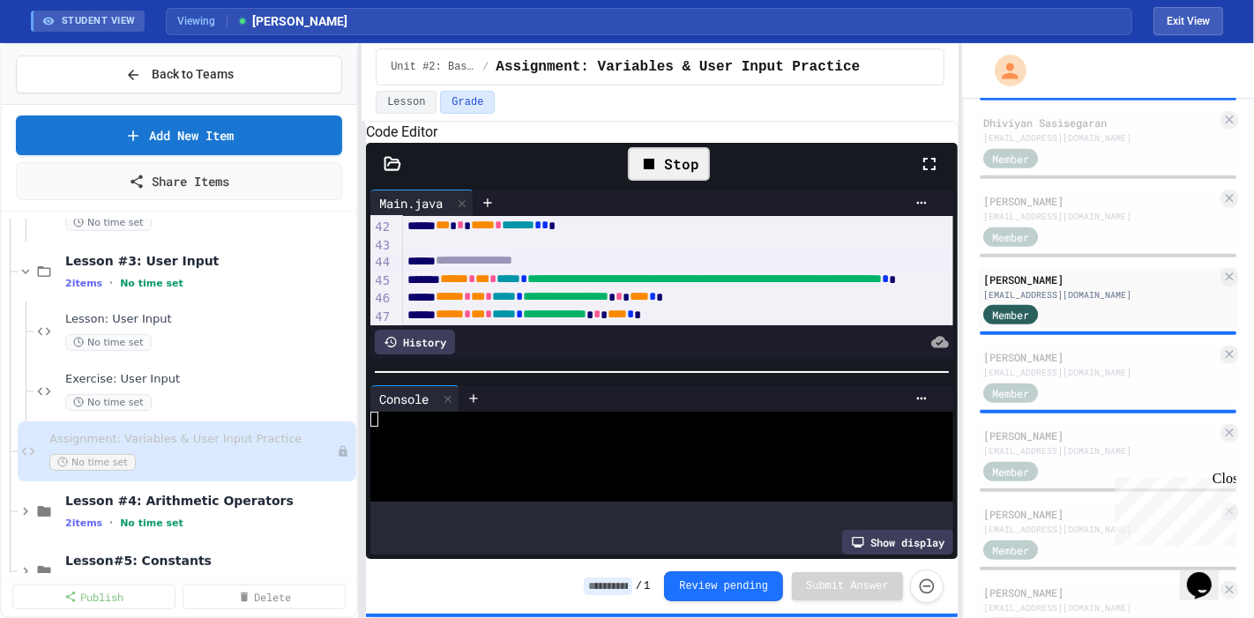
drag, startPoint x: 626, startPoint y: 381, endPoint x: 623, endPoint y: 282, distance: 98.8
click at [623, 282] on div "**********" at bounding box center [662, 372] width 592 height 374
click at [574, 363] on div at bounding box center [662, 372] width 592 height 18
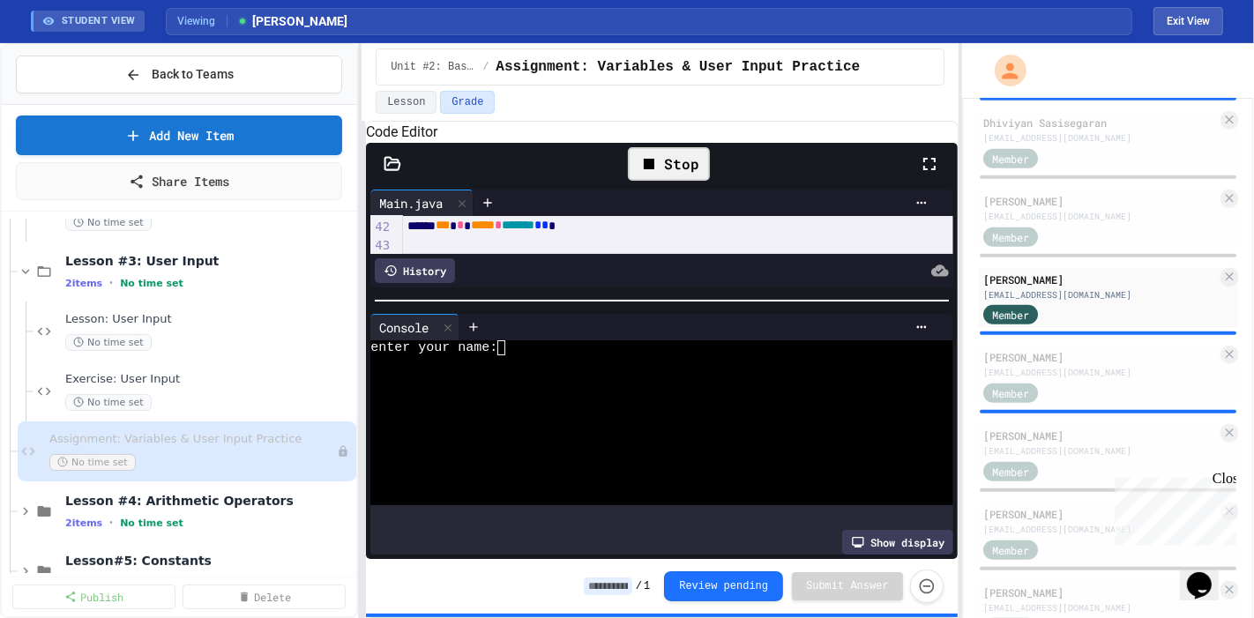
click at [562, 380] on div at bounding box center [644, 377] width 548 height 15
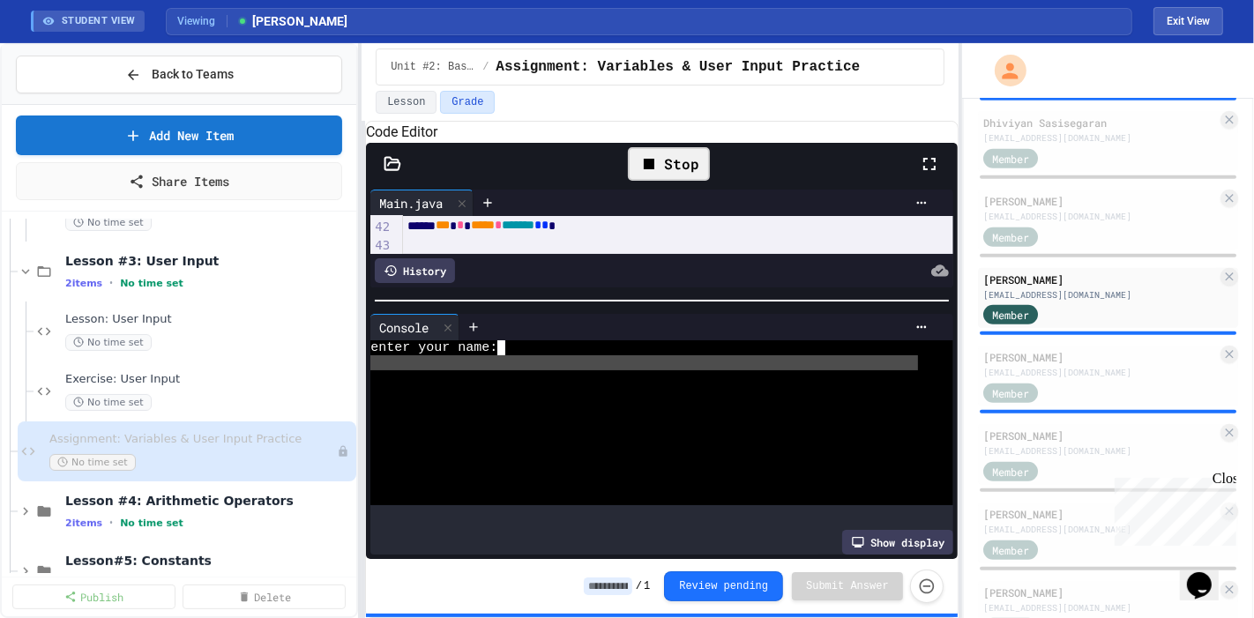
click at [562, 380] on div at bounding box center [644, 377] width 548 height 15
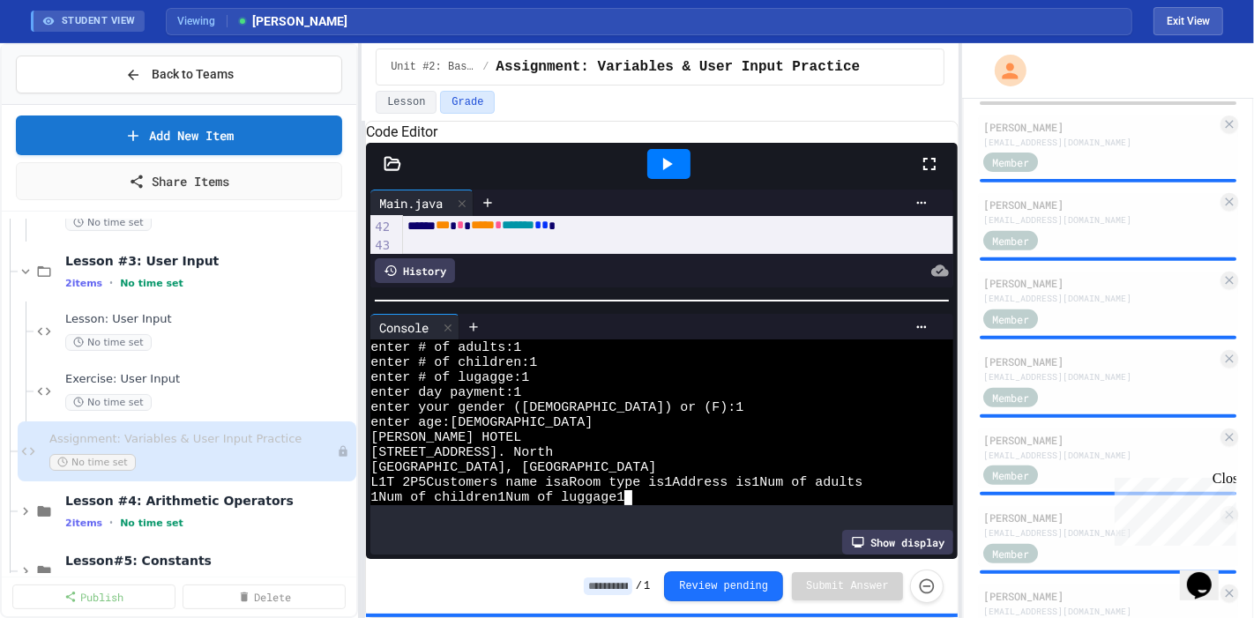
scroll to position [504, 0]
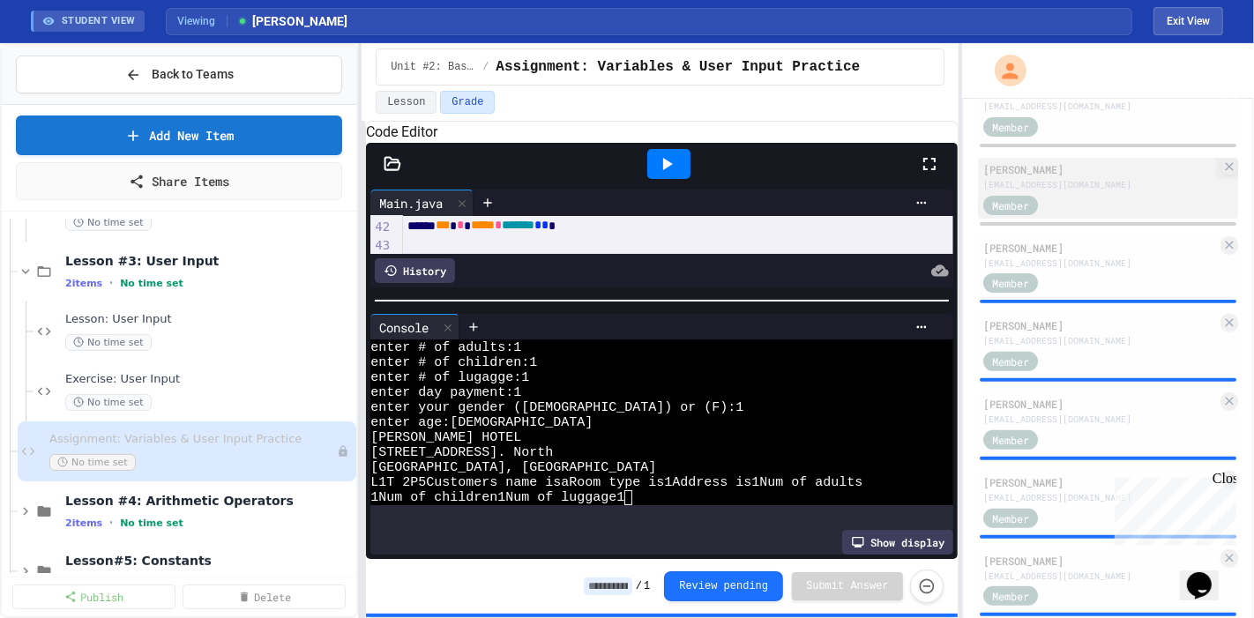
click at [1062, 191] on div "[EMAIL_ADDRESS][DOMAIN_NAME]" at bounding box center [1100, 184] width 234 height 13
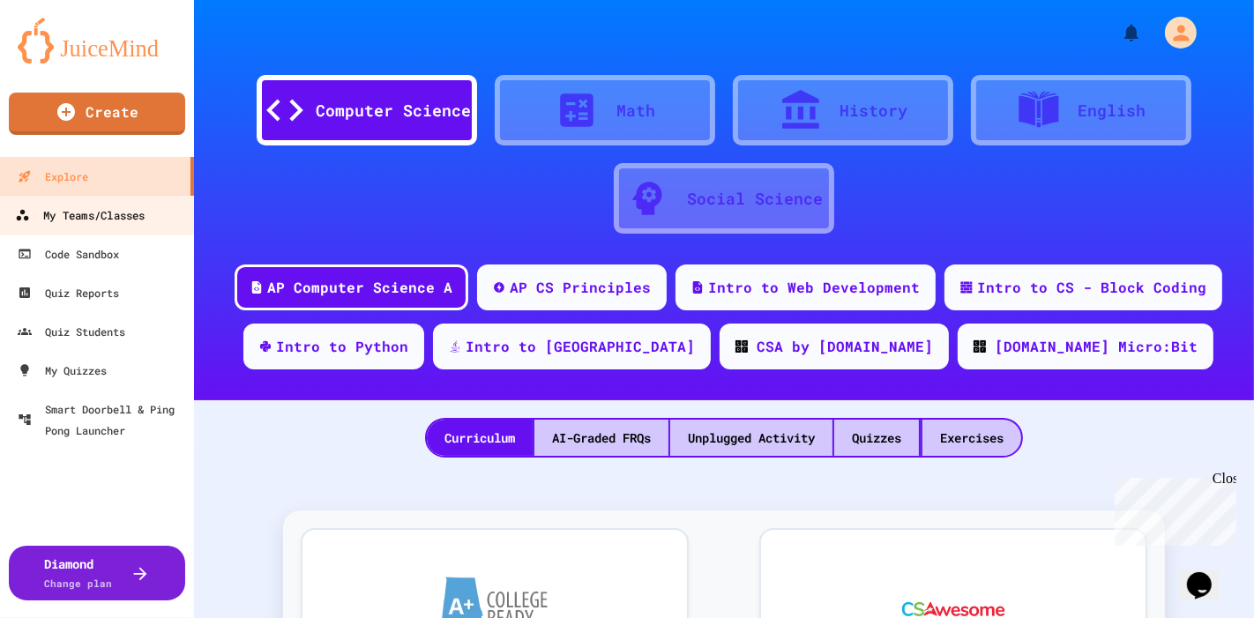
click at [123, 210] on div "My Teams/Classes" at bounding box center [80, 216] width 130 height 22
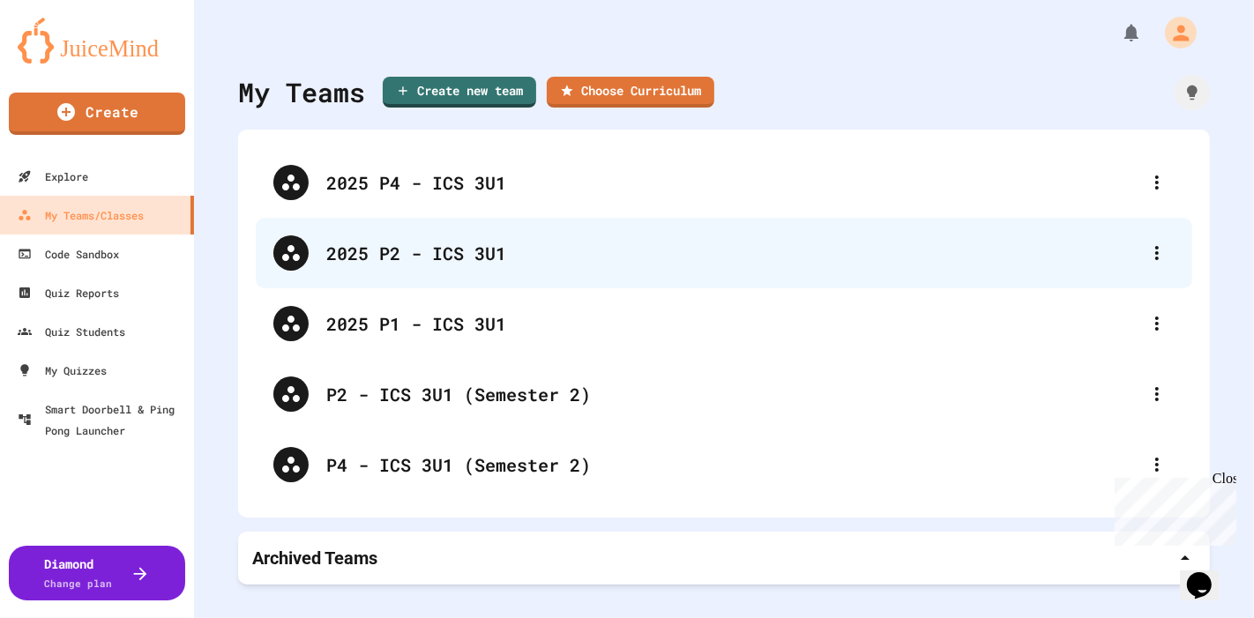
click at [469, 260] on div "2025 P2 - ICS 3U1" at bounding box center [732, 253] width 813 height 26
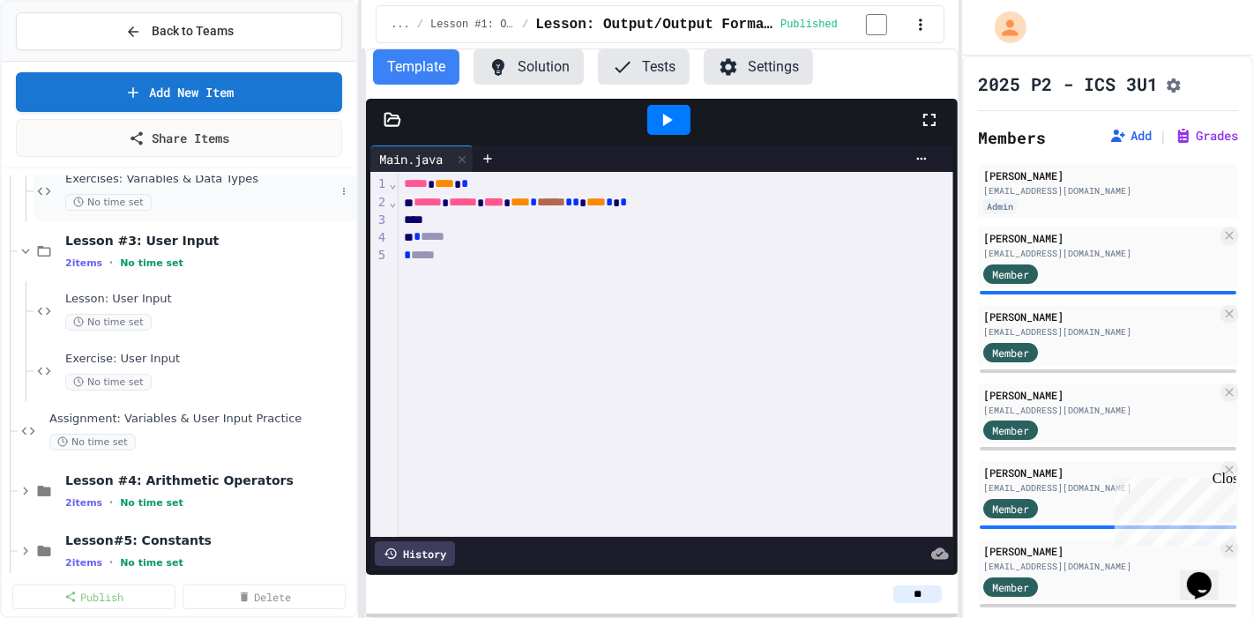
scroll to position [269, 0]
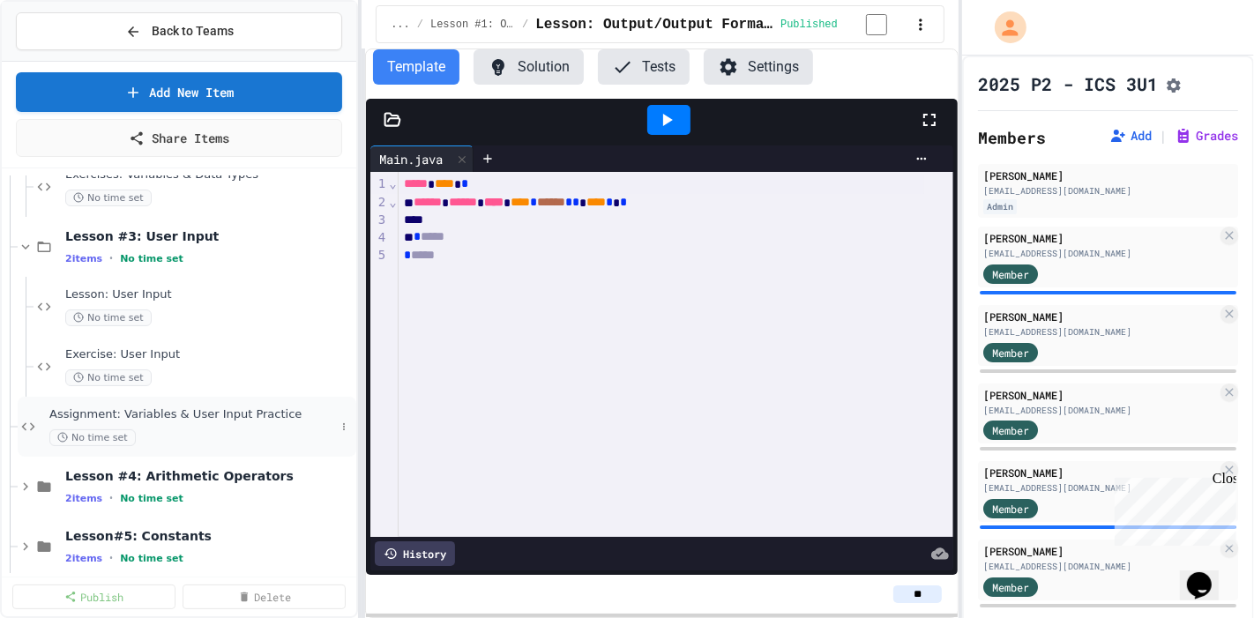
click at [198, 409] on span "Assignment: Variables & User Input Practice" at bounding box center [192, 414] width 286 height 15
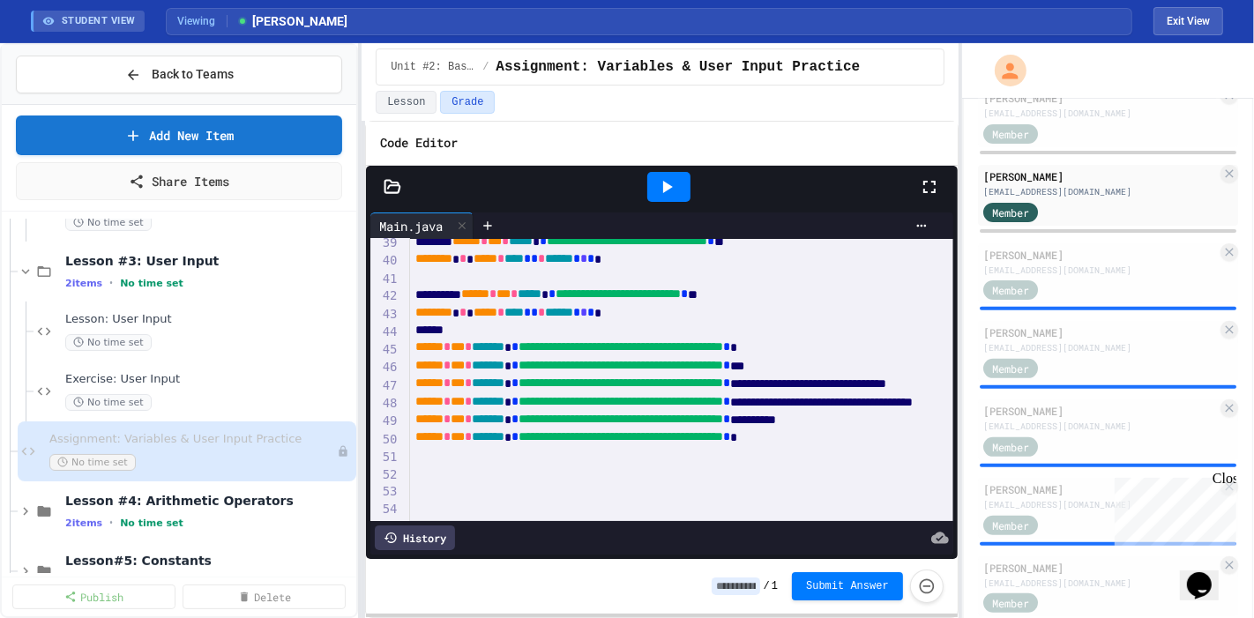
scroll to position [851, 0]
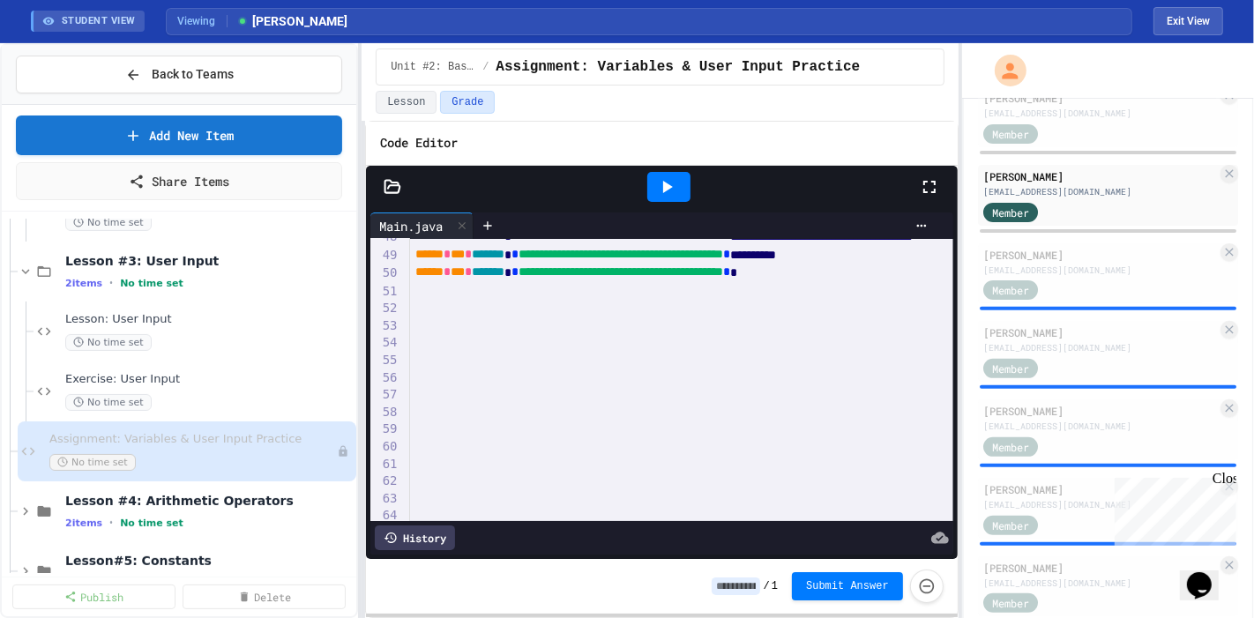
click at [670, 182] on icon at bounding box center [666, 186] width 21 height 21
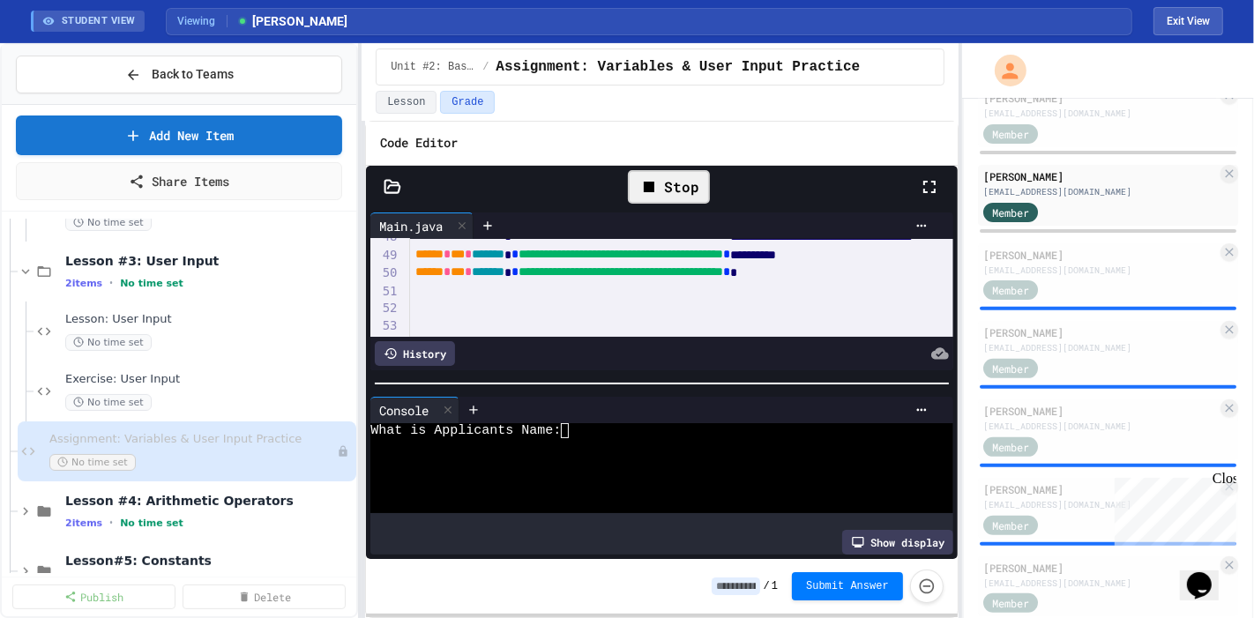
click at [601, 453] on div at bounding box center [644, 460] width 548 height 15
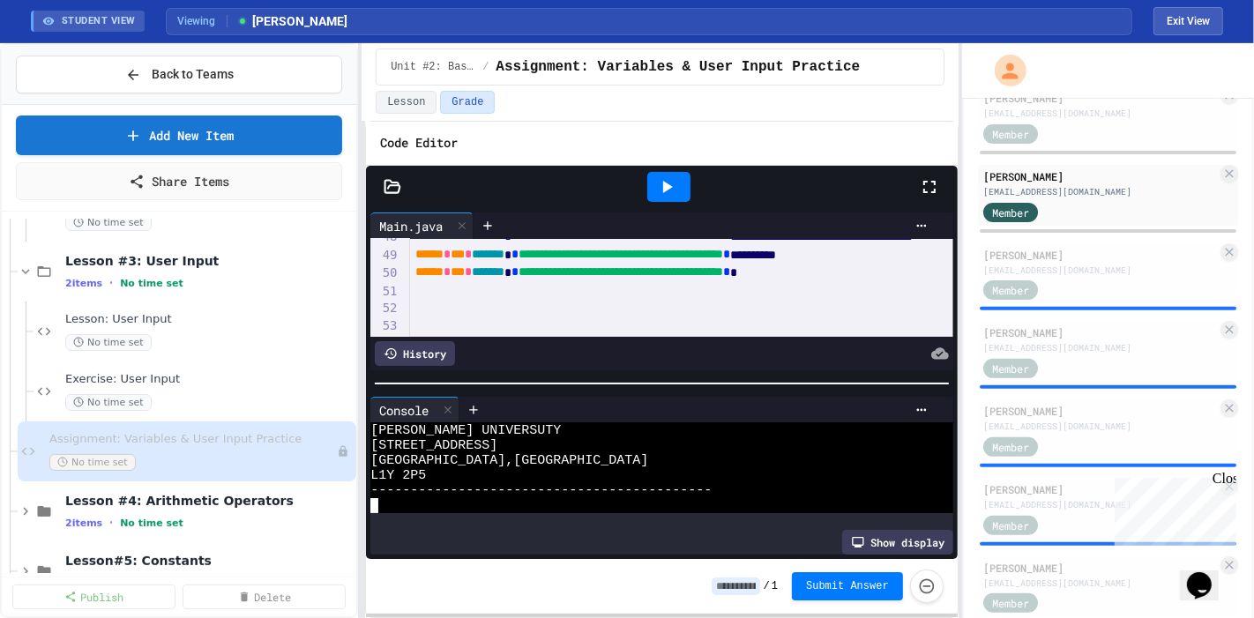
scroll to position [300, 0]
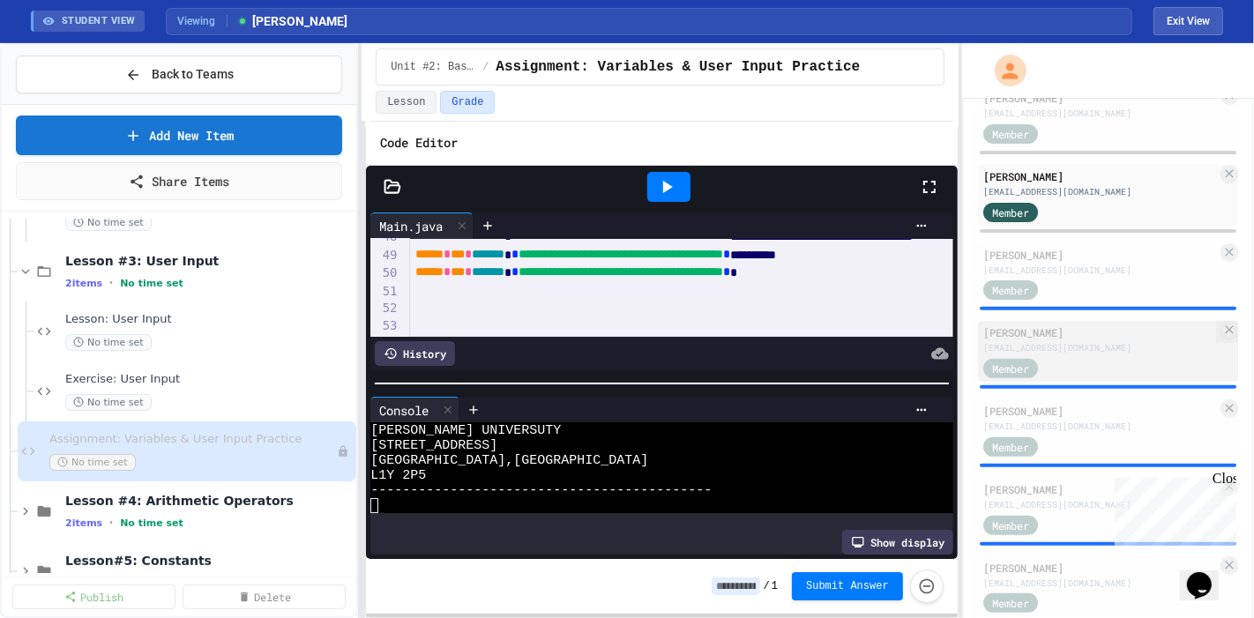
click at [1090, 341] on div "[EMAIL_ADDRESS][DOMAIN_NAME]" at bounding box center [1100, 347] width 234 height 13
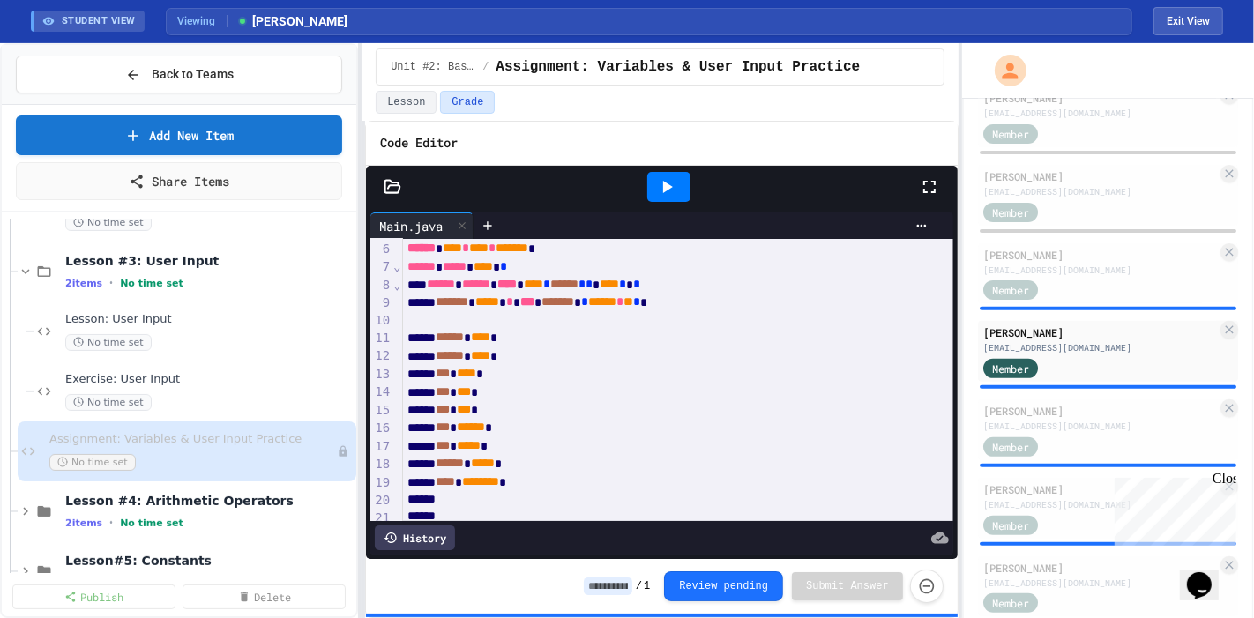
scroll to position [140, 0]
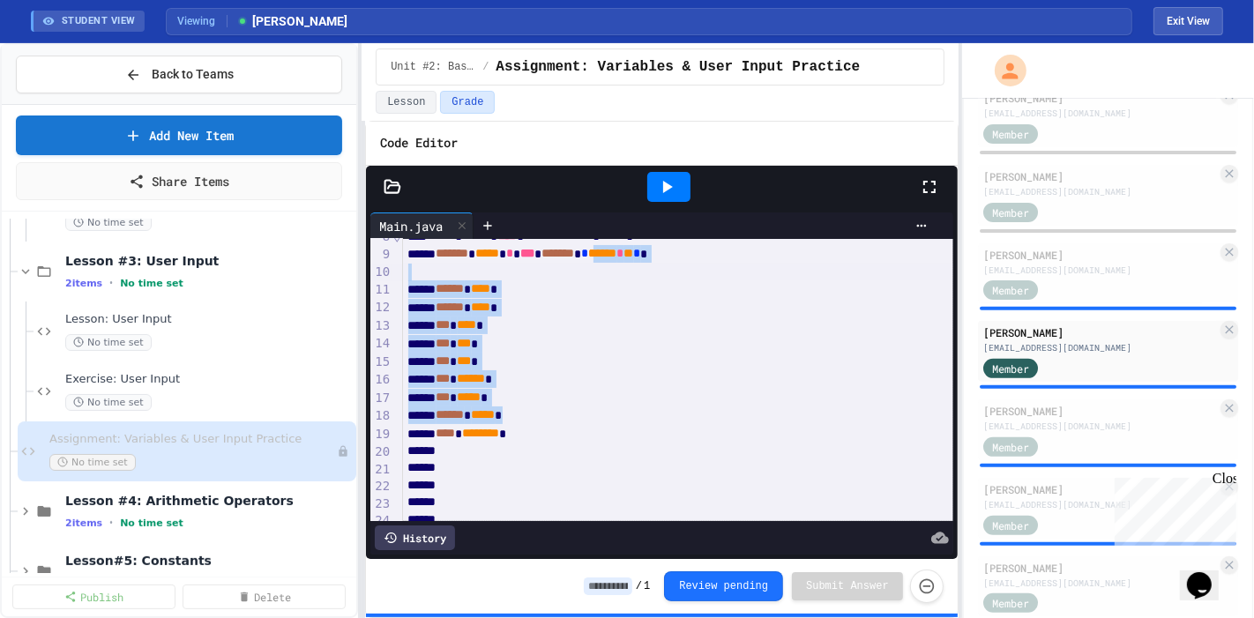
drag, startPoint x: 617, startPoint y: 422, endPoint x: 646, endPoint y: 248, distance: 176.3
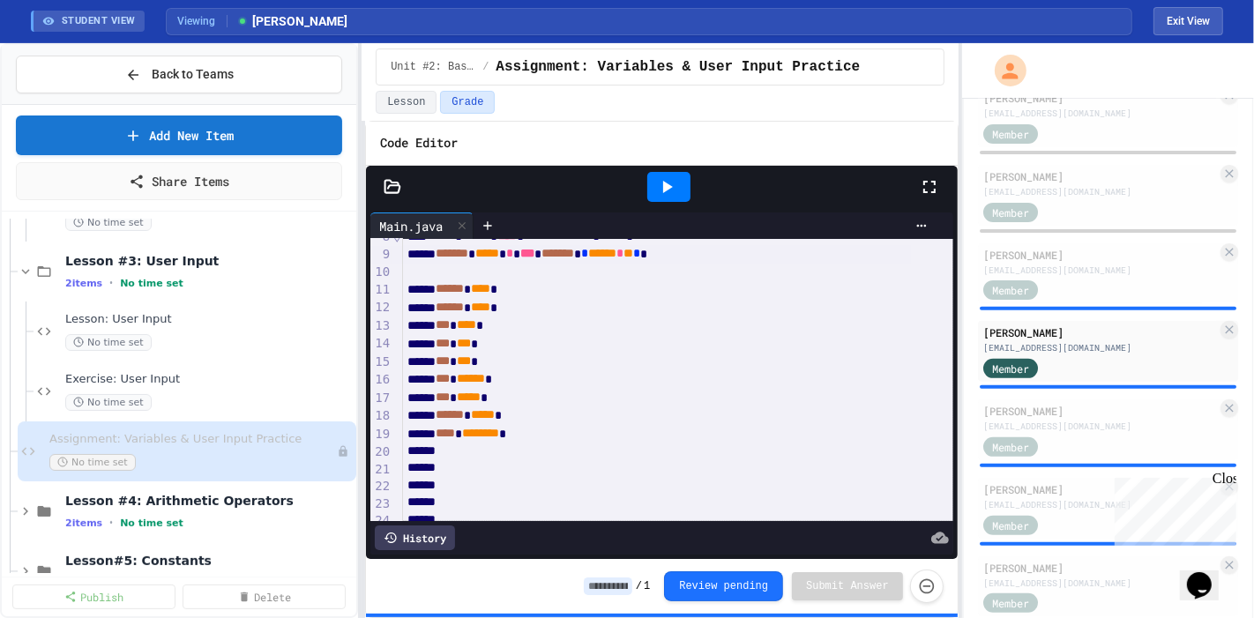
click at [647, 190] on div at bounding box center [668, 187] width 43 height 30
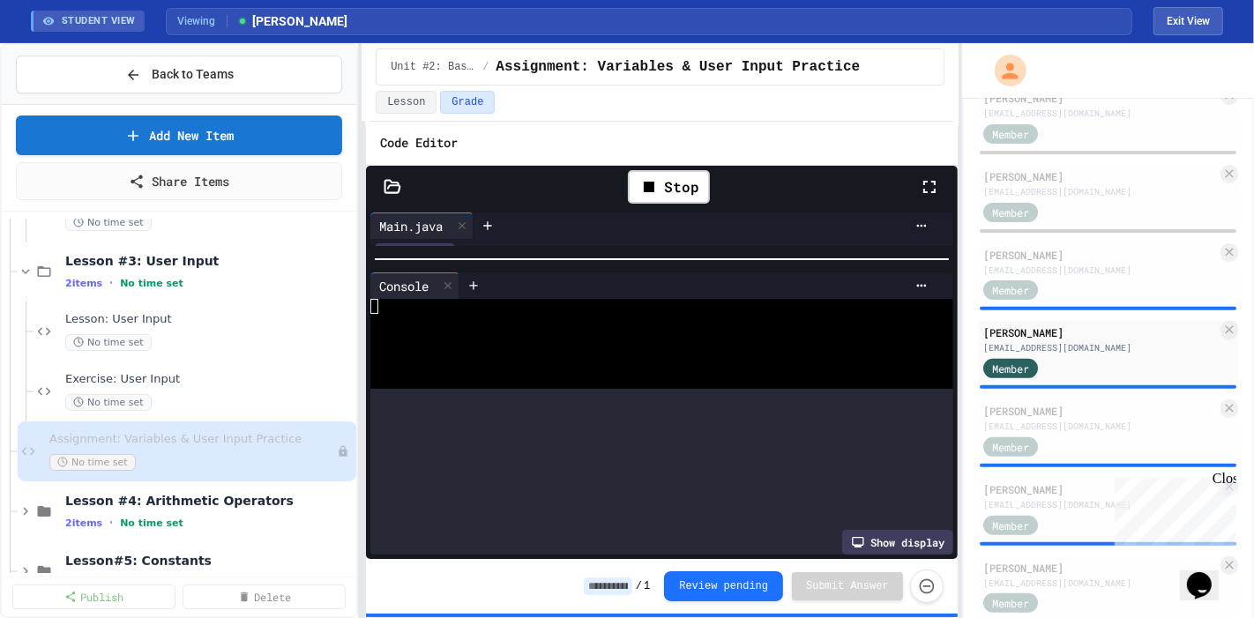
click at [572, 243] on div "**********" at bounding box center [662, 384] width 592 height 352
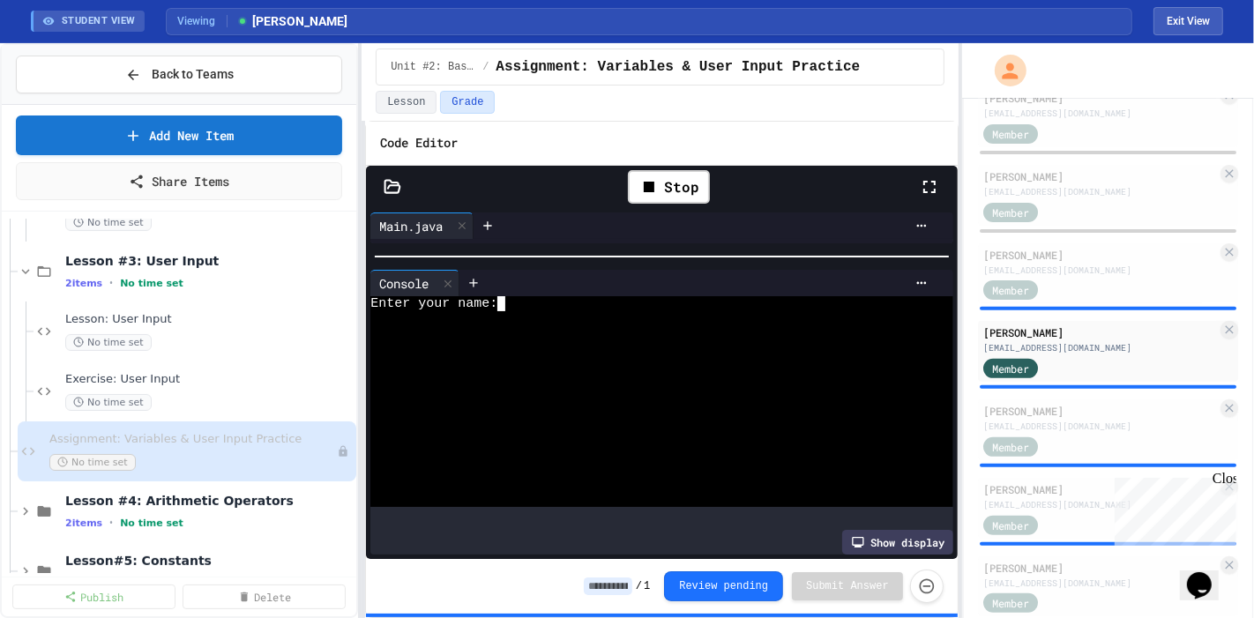
click at [571, 391] on div at bounding box center [644, 394] width 548 height 15
type textarea "*"
click at [571, 391] on div at bounding box center [644, 394] width 548 height 15
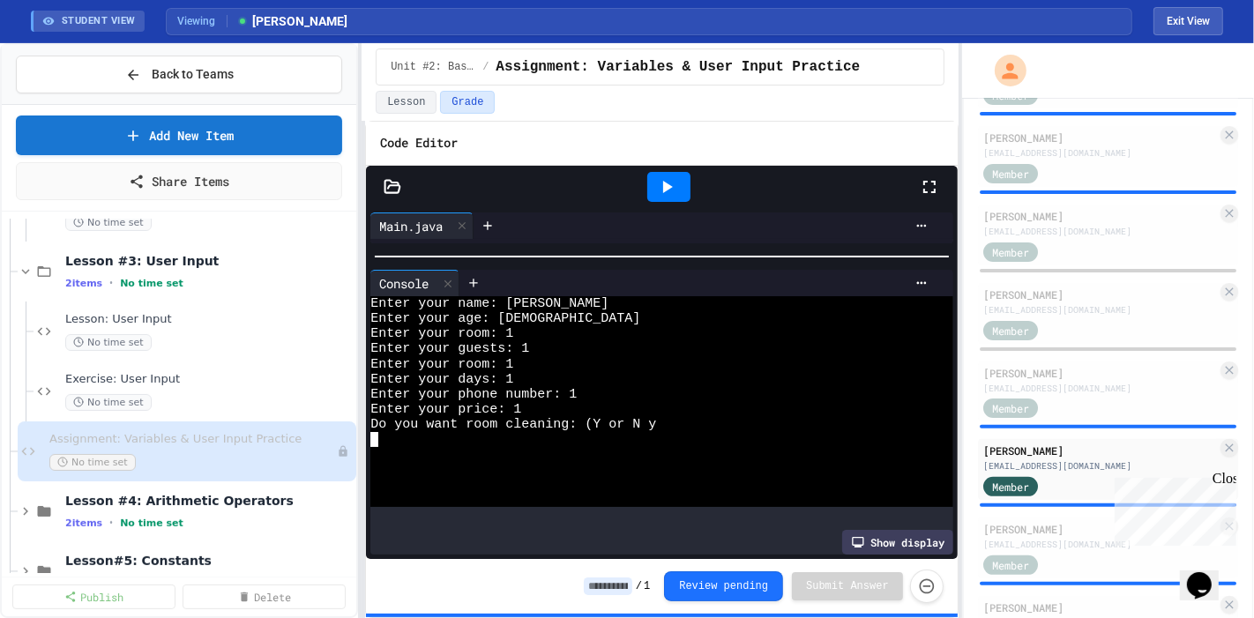
scroll to position [385, 0]
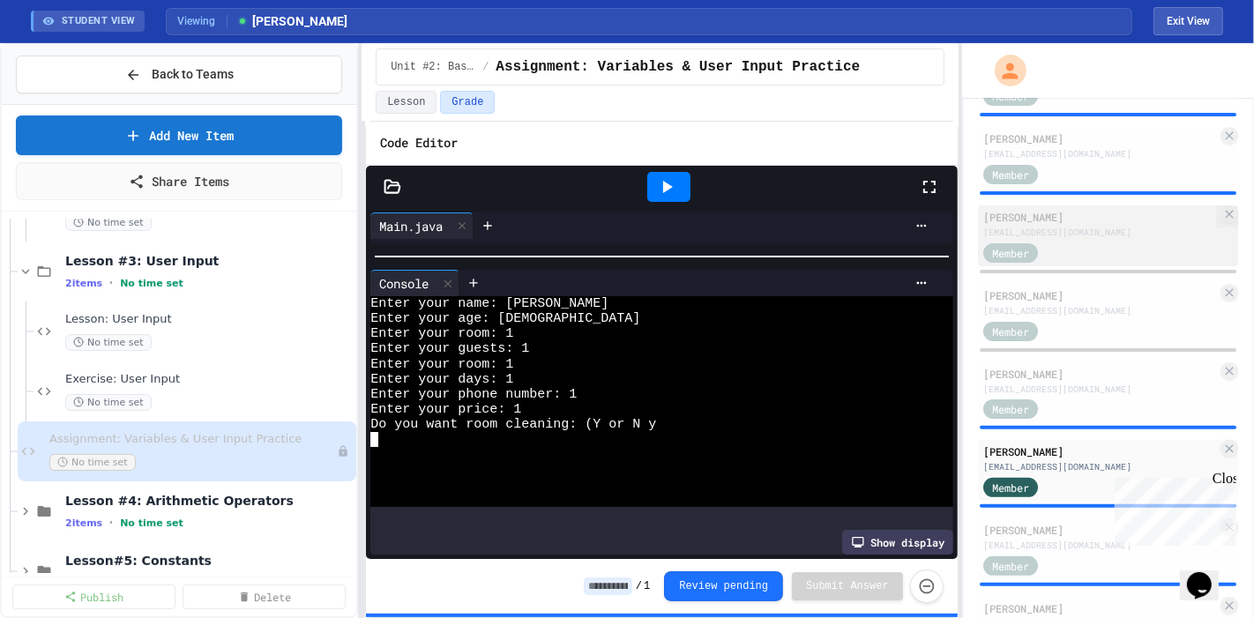
click at [1092, 232] on div "[EMAIL_ADDRESS][DOMAIN_NAME]" at bounding box center [1100, 232] width 234 height 13
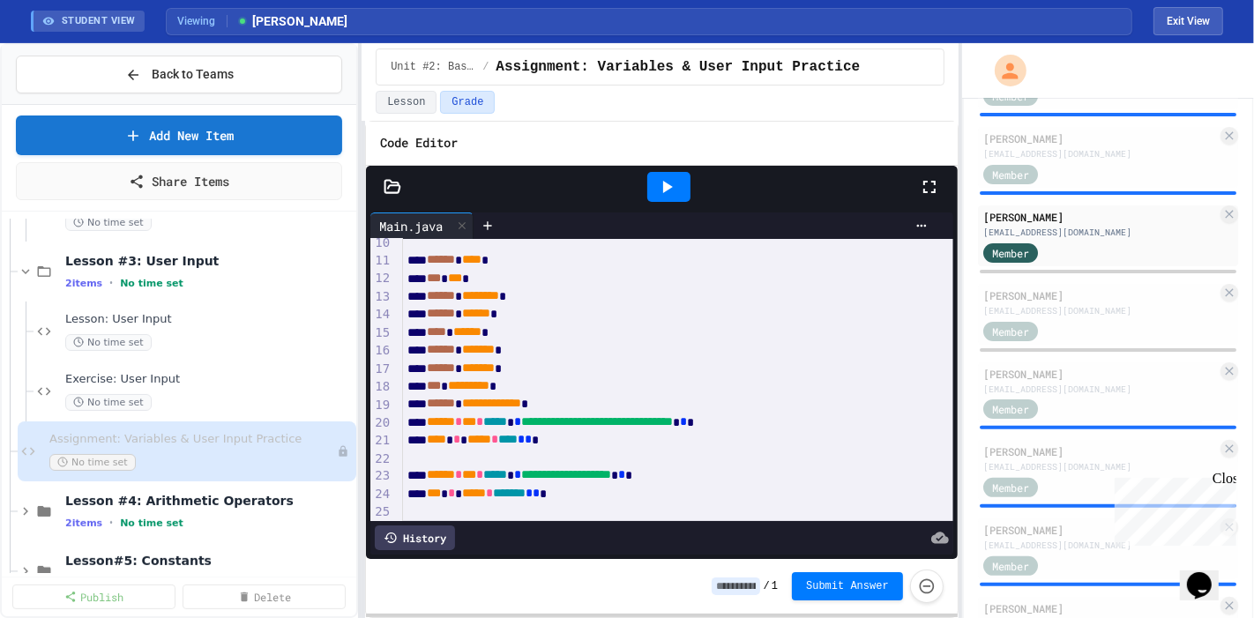
scroll to position [174, 0]
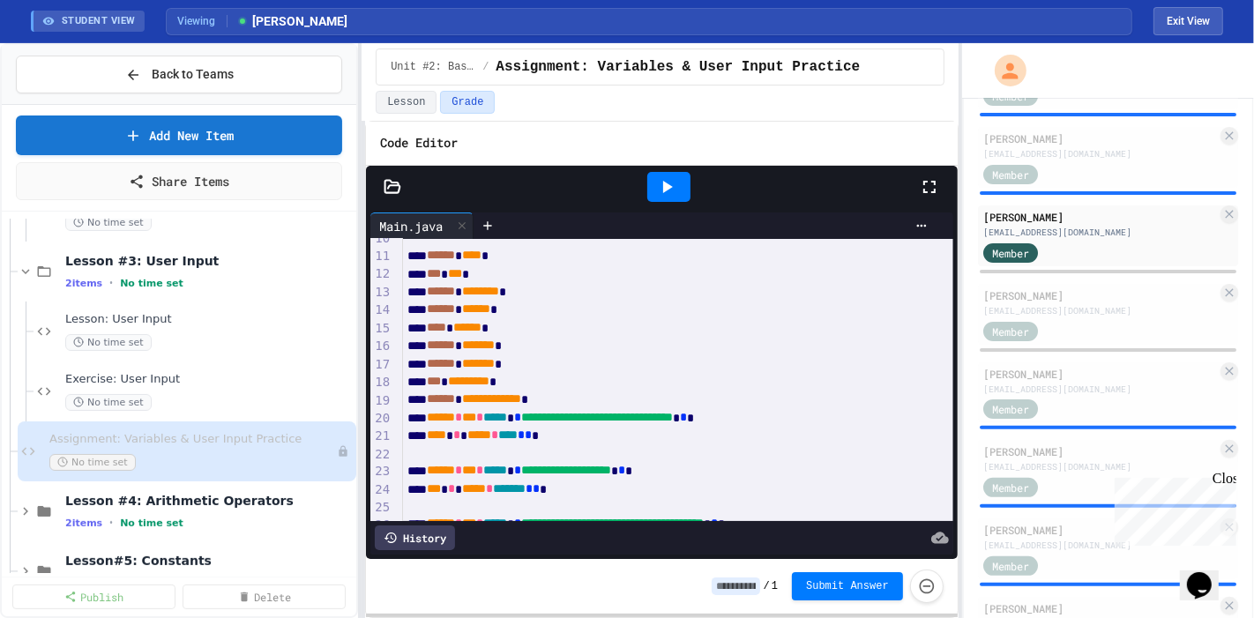
click at [690, 185] on div at bounding box center [668, 187] width 43 height 30
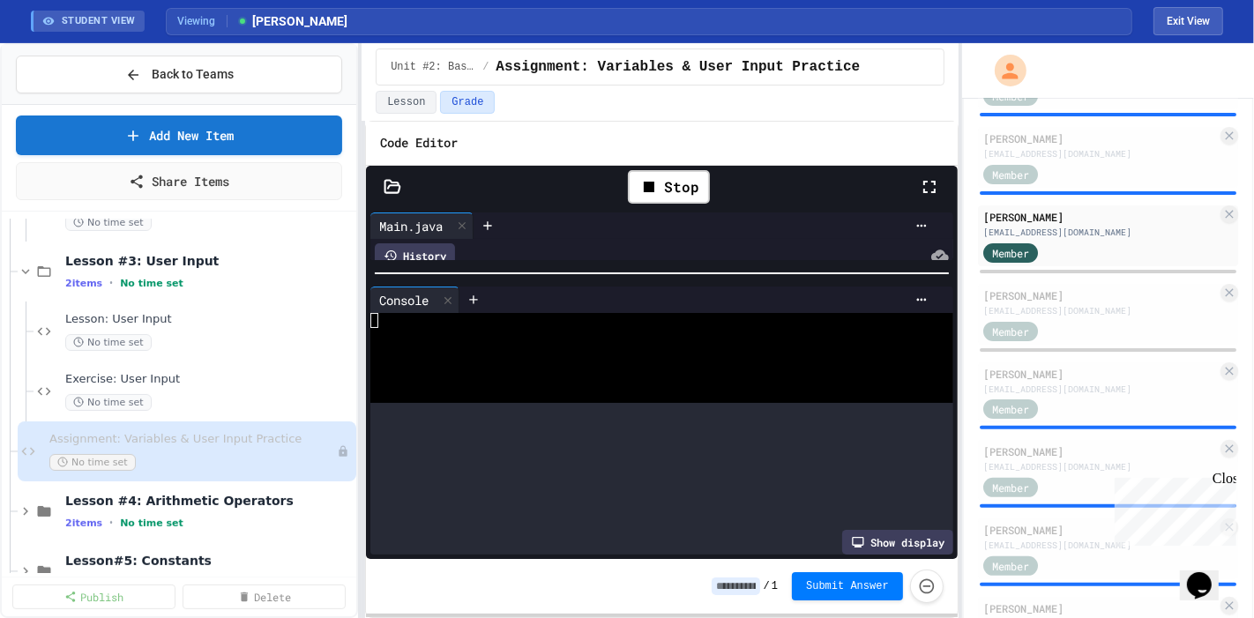
click at [565, 265] on div at bounding box center [662, 274] width 592 height 18
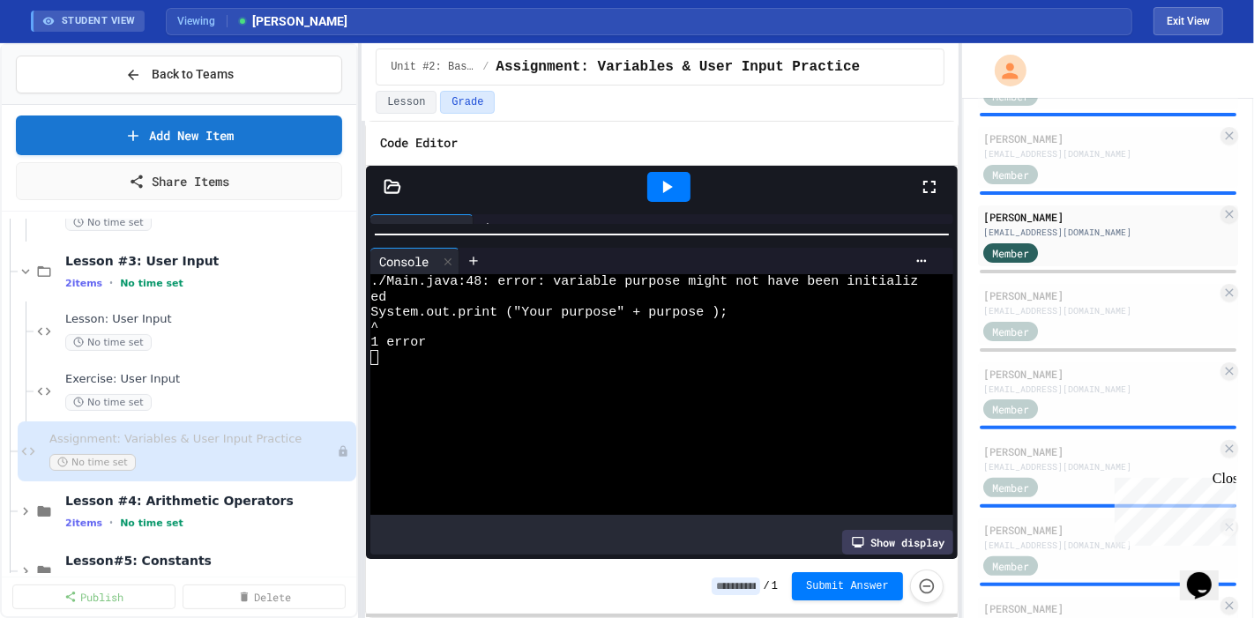
click at [565, 445] on div at bounding box center [644, 447] width 548 height 15
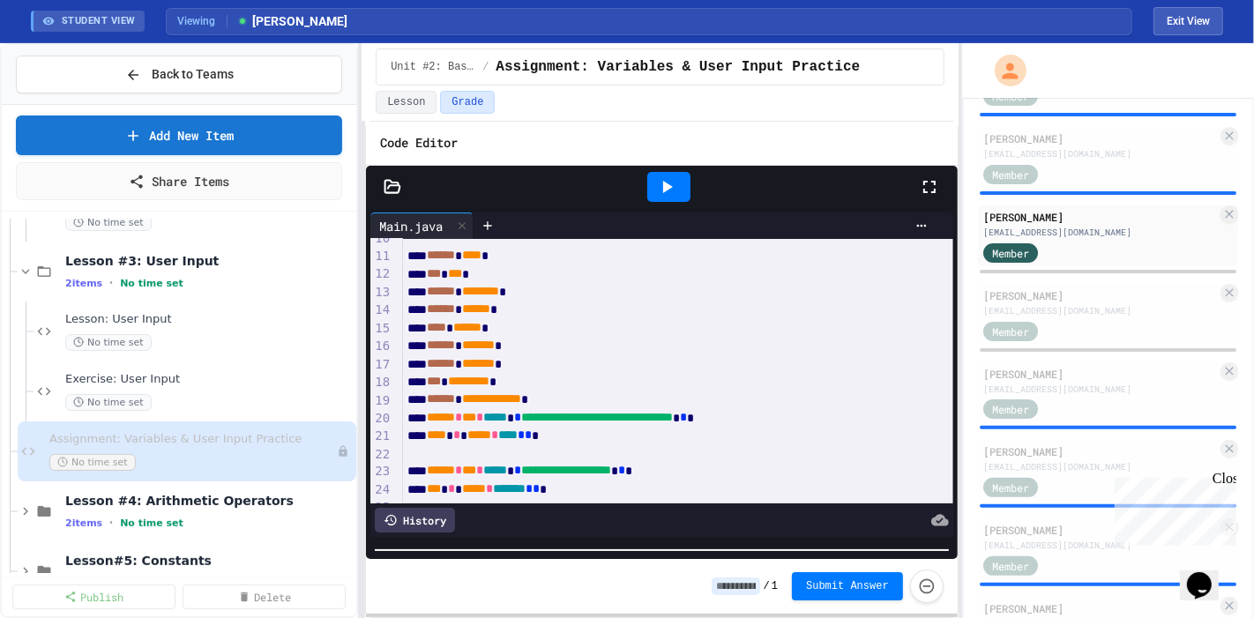
click at [587, 617] on html "We are updating our servers at 9:30PM EST on 9/19/2025. JuiceMind should contin…" at bounding box center [627, 309] width 1254 height 618
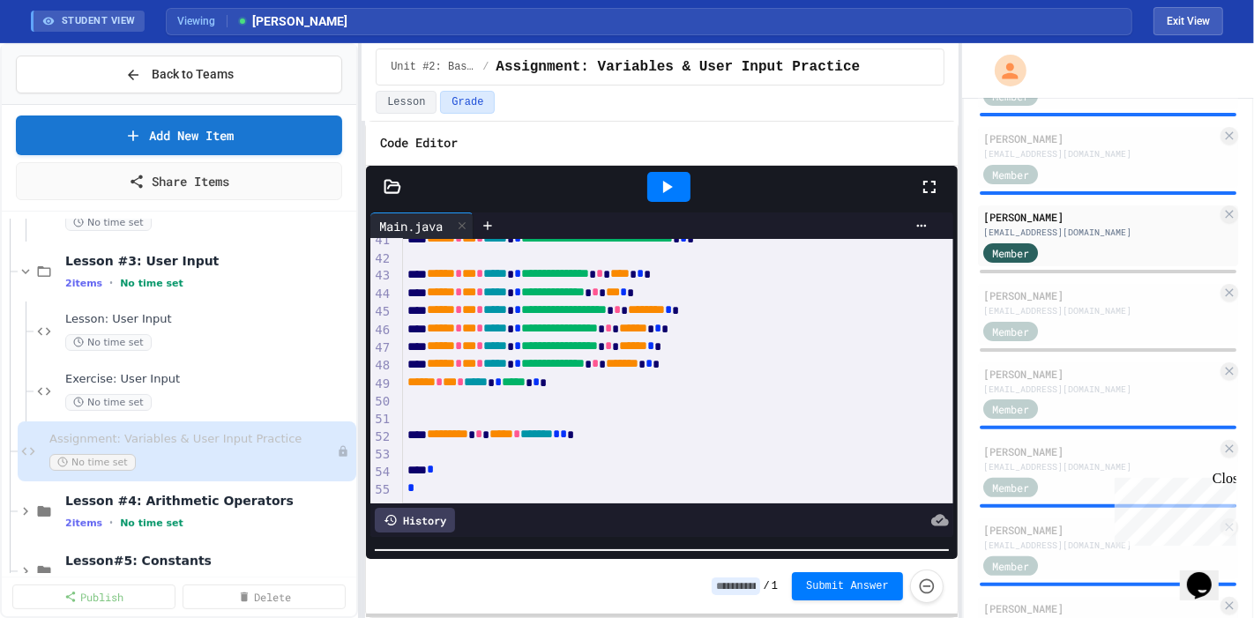
scroll to position [757, 0]
click at [434, 357] on span "******" at bounding box center [442, 363] width 28 height 12
click at [663, 188] on icon at bounding box center [668, 187] width 10 height 12
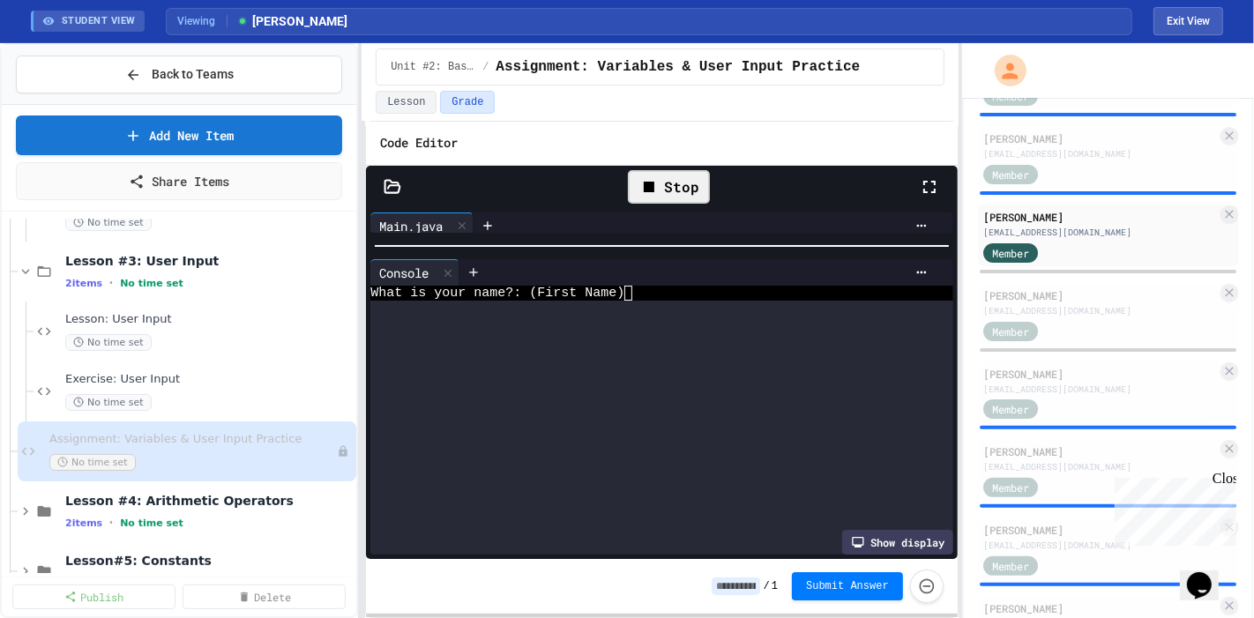
click at [655, 222] on div "**********" at bounding box center [662, 384] width 592 height 352
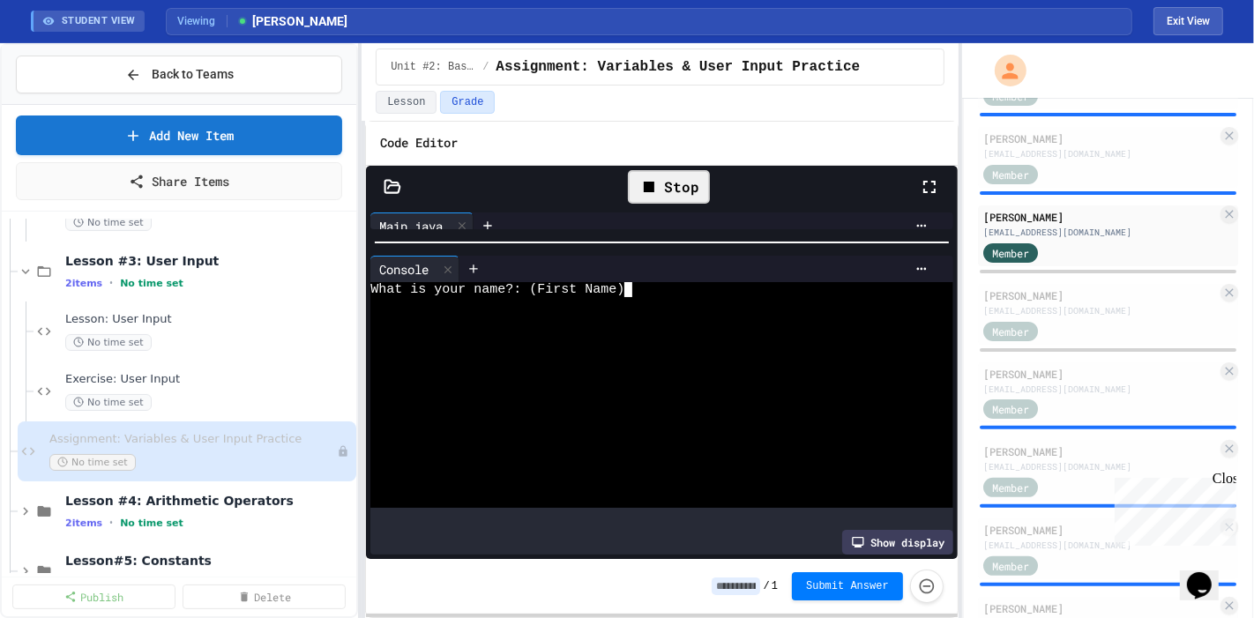
click at [654, 372] on div at bounding box center [644, 379] width 548 height 15
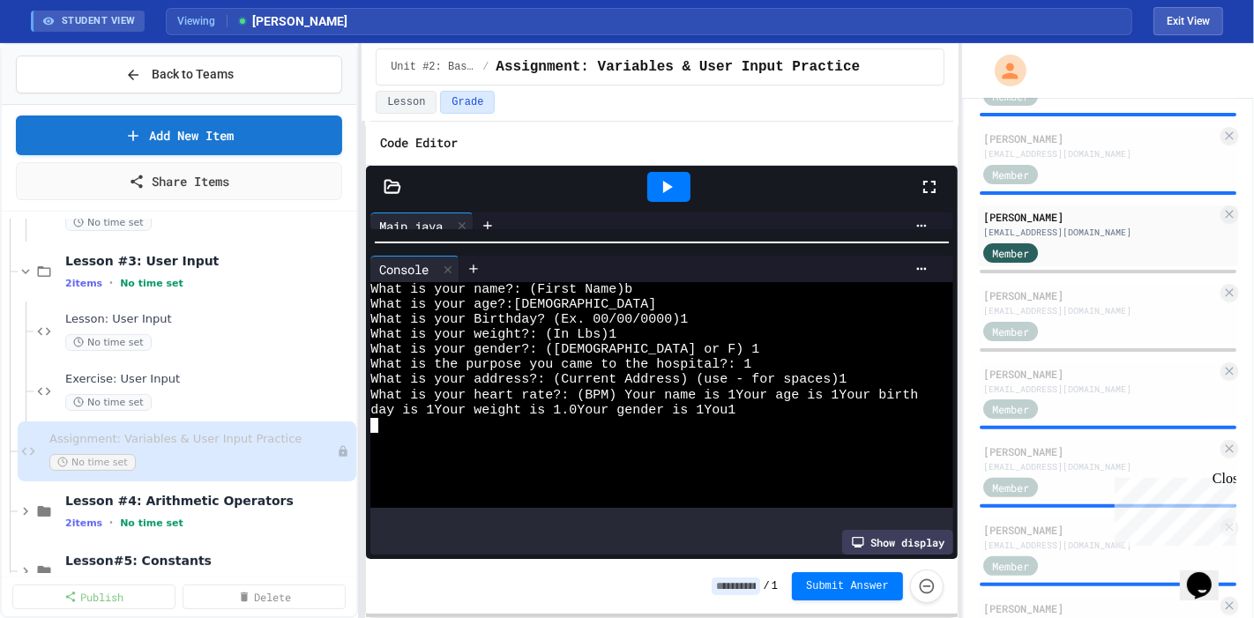
click at [786, 403] on div "day is 1Your weight is 1.0Your gender is 1You1" at bounding box center [644, 410] width 548 height 15
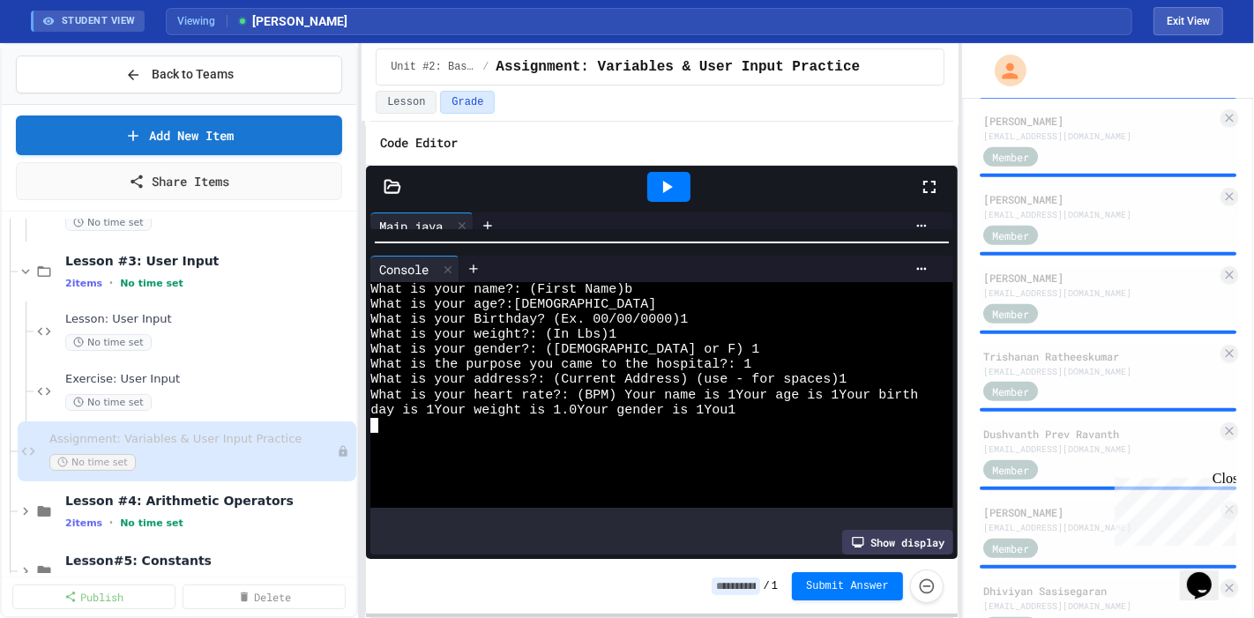
scroll to position [1029, 0]
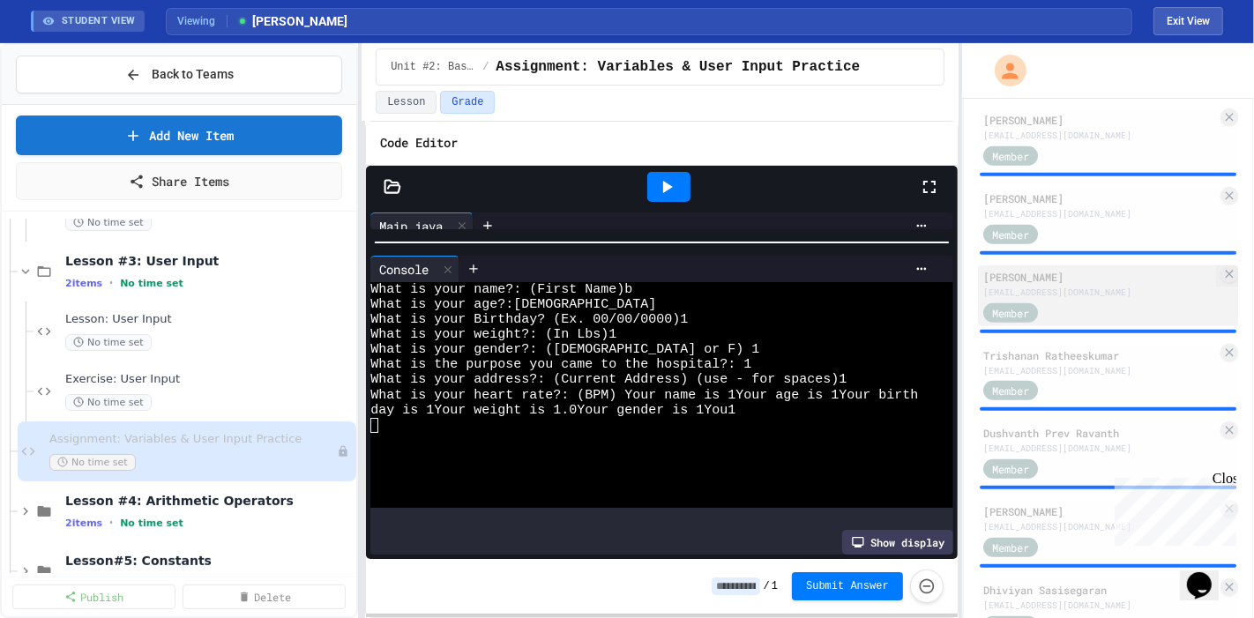
click at [1068, 289] on div "[EMAIL_ADDRESS][DOMAIN_NAME]" at bounding box center [1100, 292] width 234 height 13
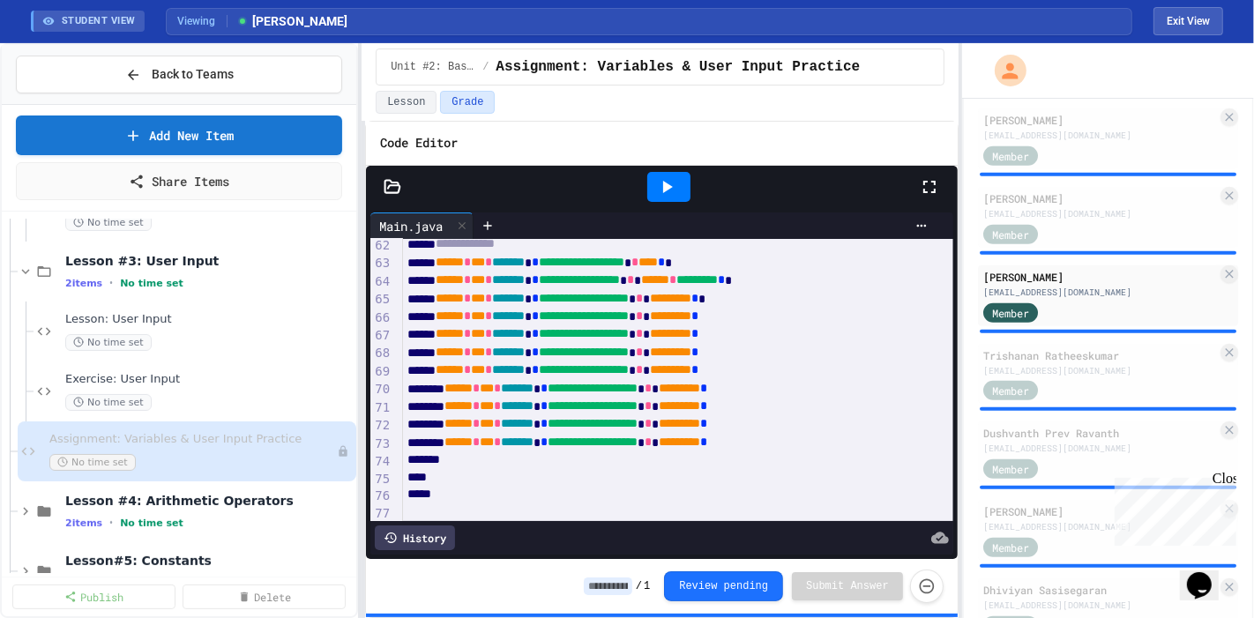
scroll to position [1089, 0]
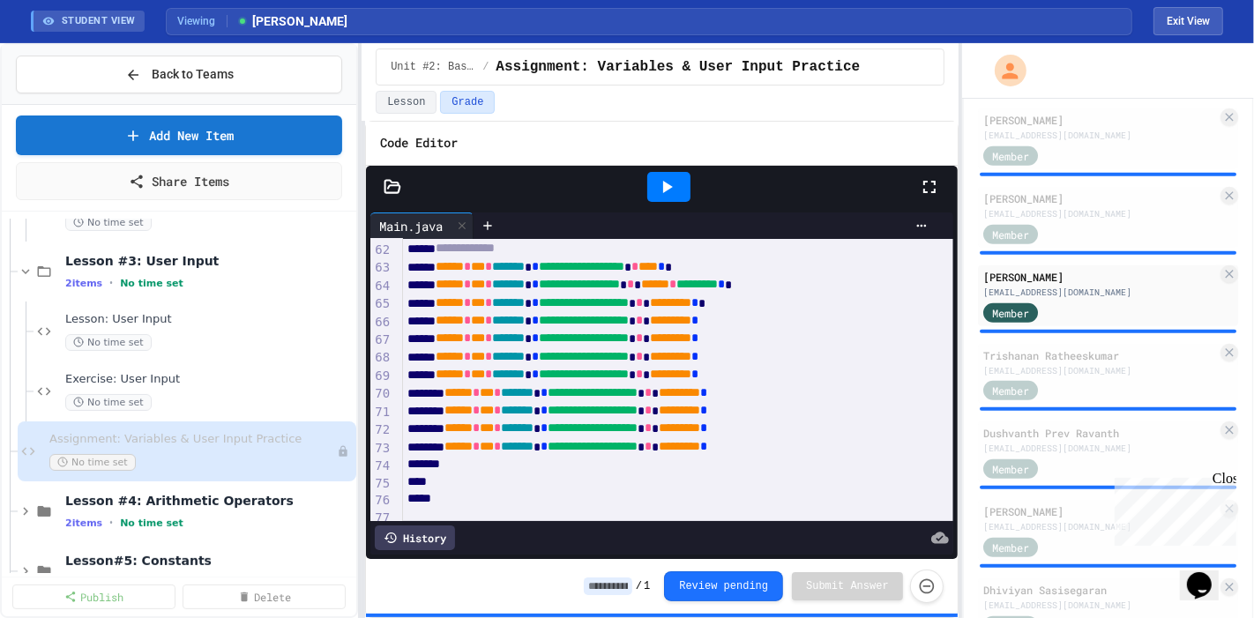
click at [670, 188] on icon at bounding box center [666, 186] width 21 height 21
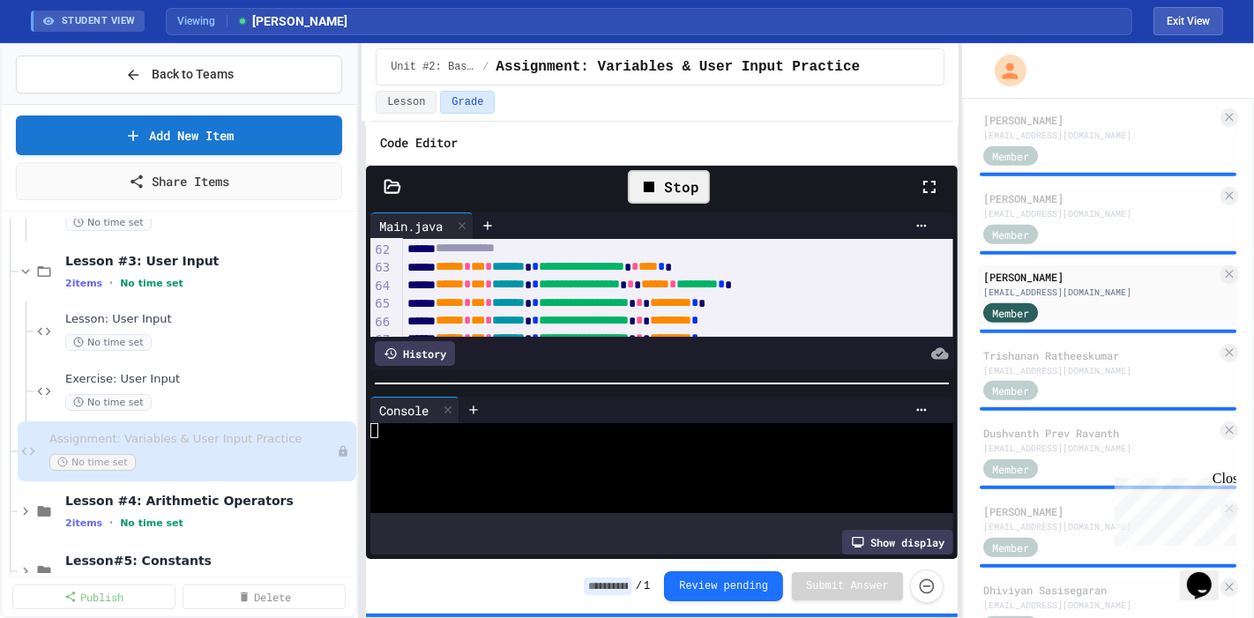
click at [604, 483] on div at bounding box center [644, 490] width 548 height 15
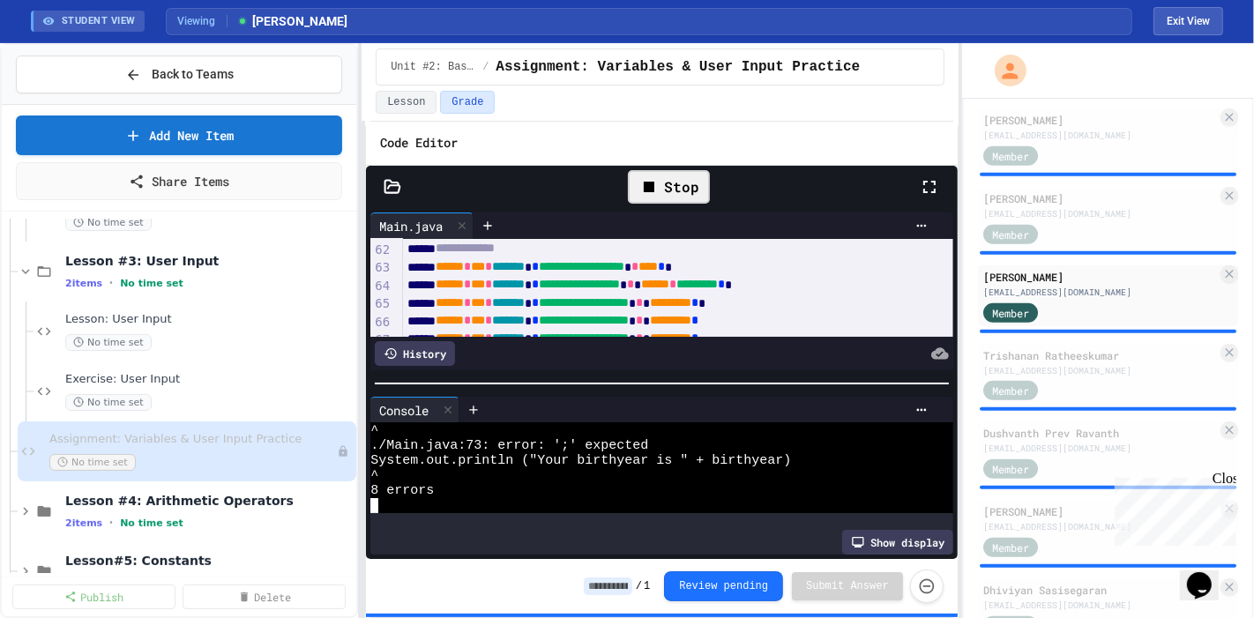
scroll to position [300, 0]
click at [657, 617] on html "We are updating our servers at 9:30PM EST on 9/19/2025. JuiceMind should contin…" at bounding box center [627, 309] width 1254 height 618
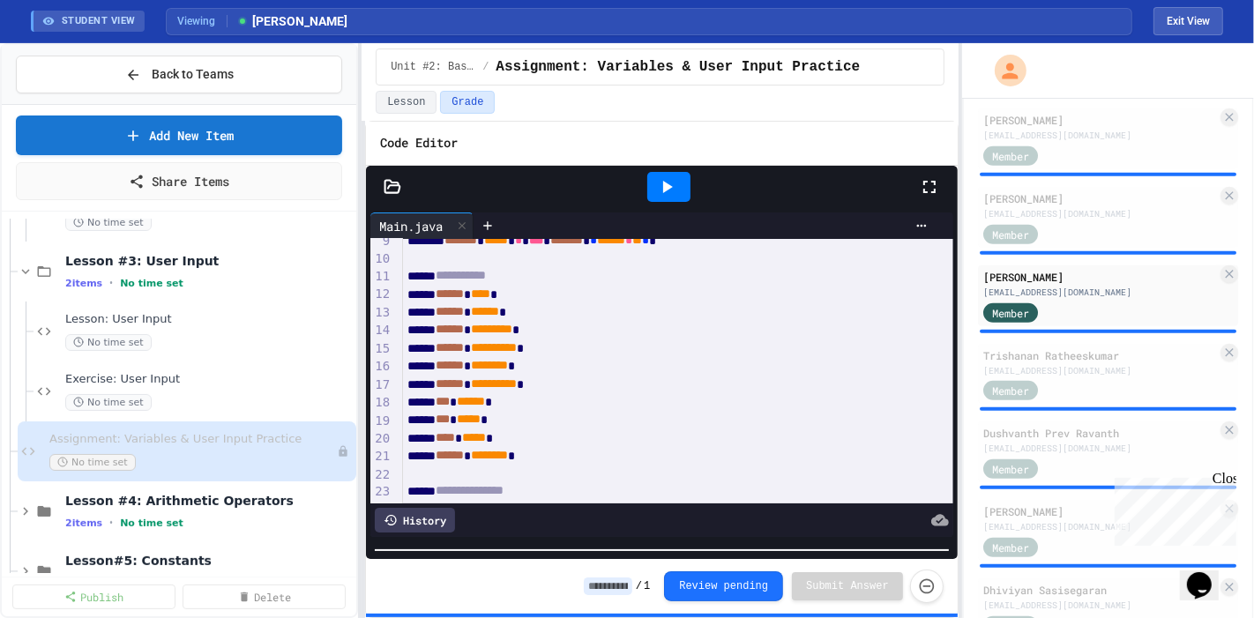
scroll to position [180, 14]
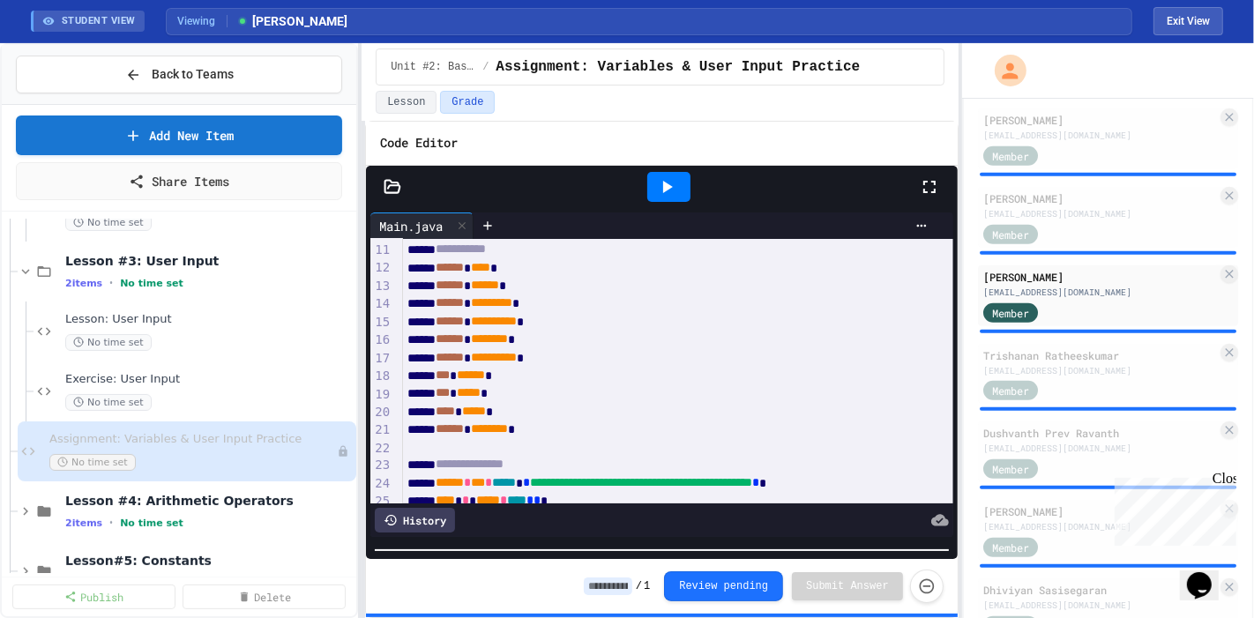
click at [661, 189] on icon at bounding box center [666, 186] width 21 height 21
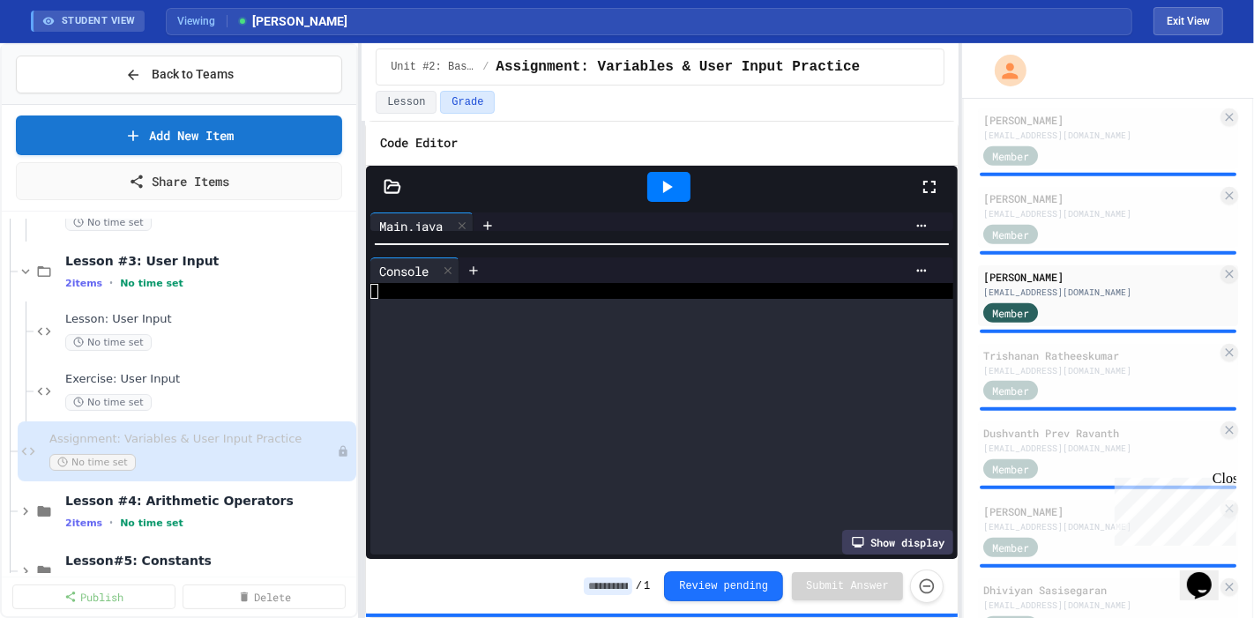
click at [605, 186] on div "**********" at bounding box center [662, 363] width 592 height 394
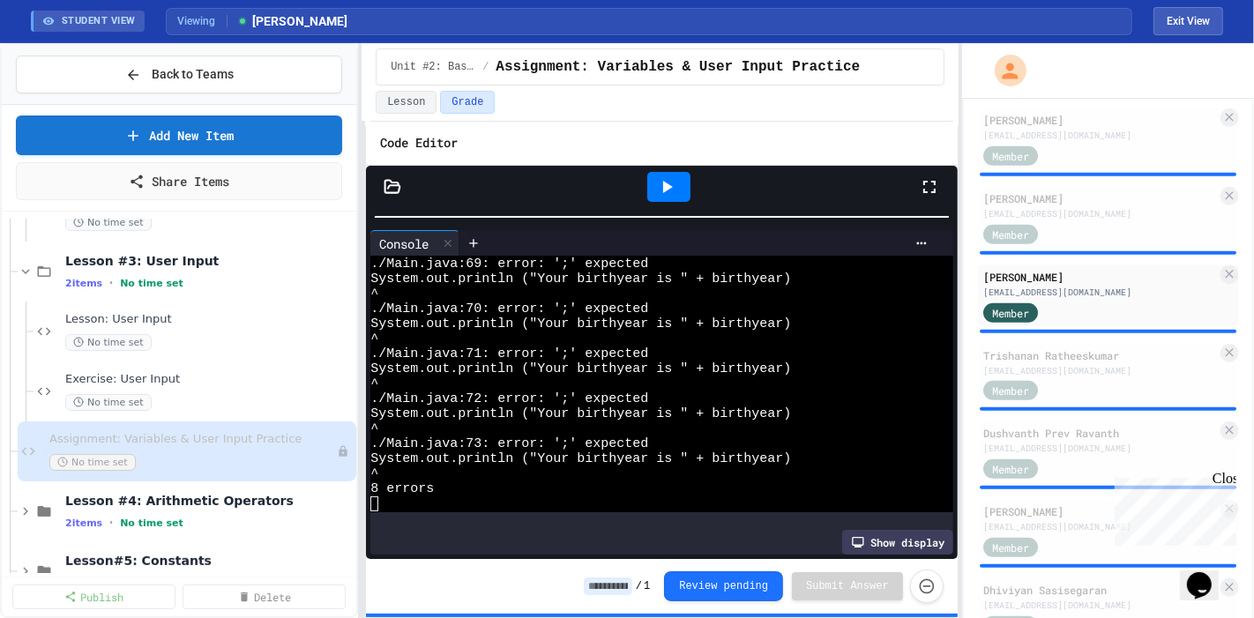
scroll to position [135, 0]
click at [1039, 366] on div "[EMAIL_ADDRESS][DOMAIN_NAME]" at bounding box center [1100, 370] width 234 height 13
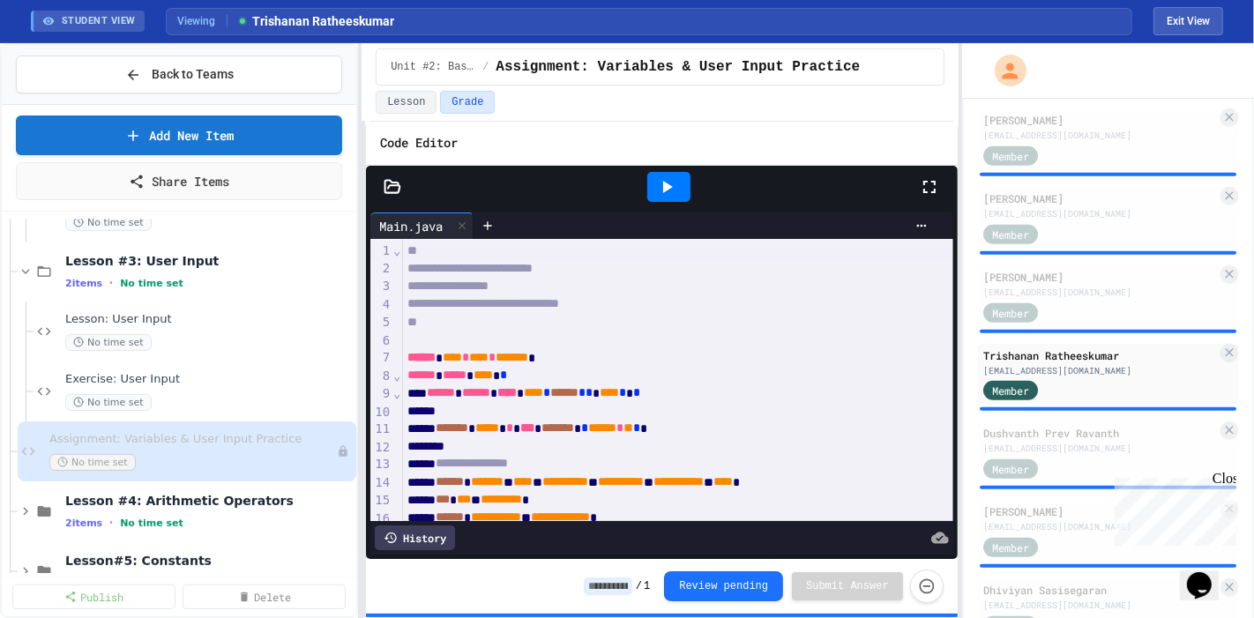
click at [667, 198] on div at bounding box center [668, 187] width 43 height 30
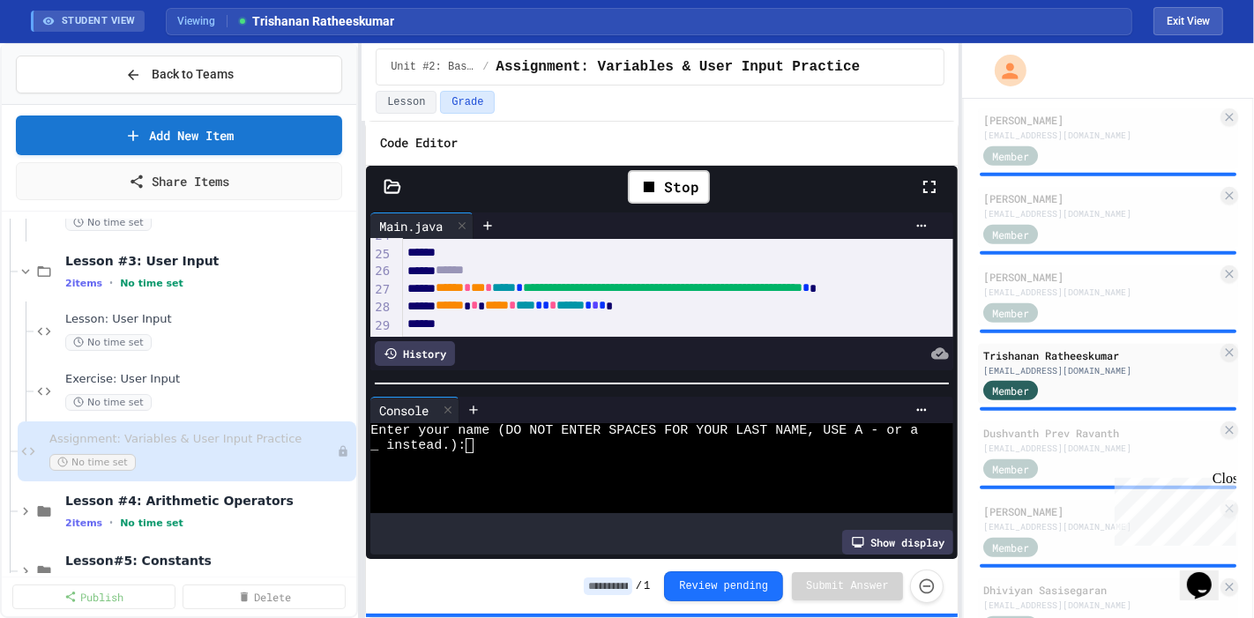
scroll to position [427, 0]
click at [620, 468] on div at bounding box center [644, 475] width 548 height 15
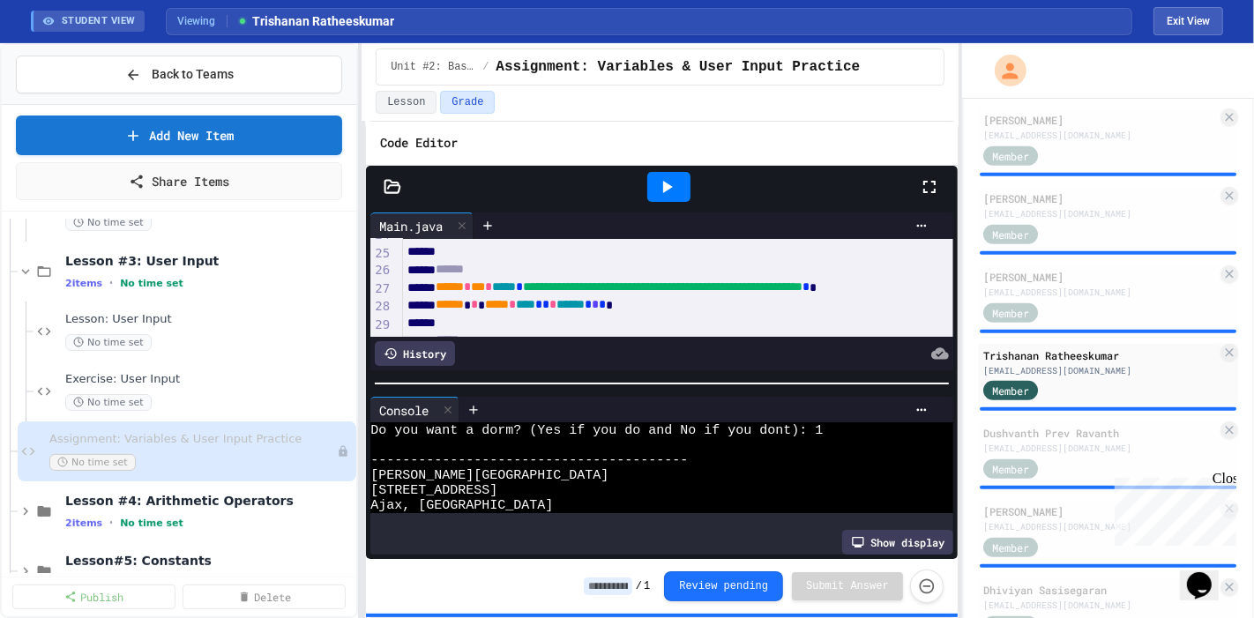
scroll to position [258, 0]
click at [631, 366] on div "**********" at bounding box center [662, 291] width 592 height 167
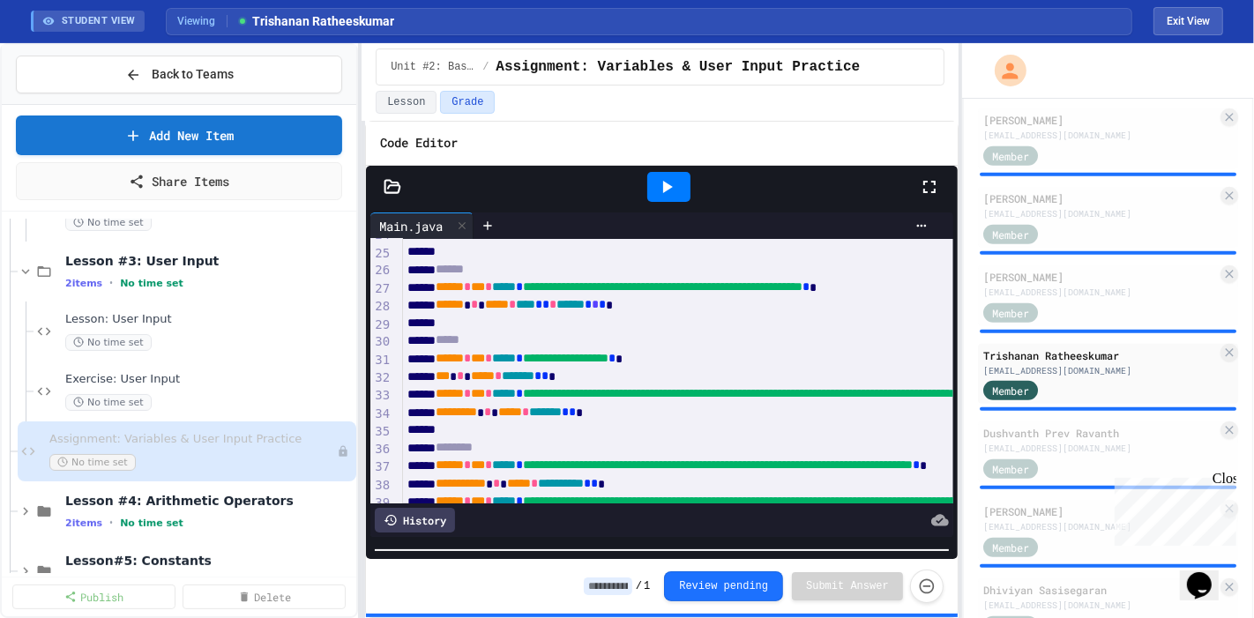
scroll to position [330, 0]
click at [582, 617] on html "We are updating our servers at 9:30PM EST on 9/19/2025. JuiceMind should contin…" at bounding box center [627, 309] width 1254 height 618
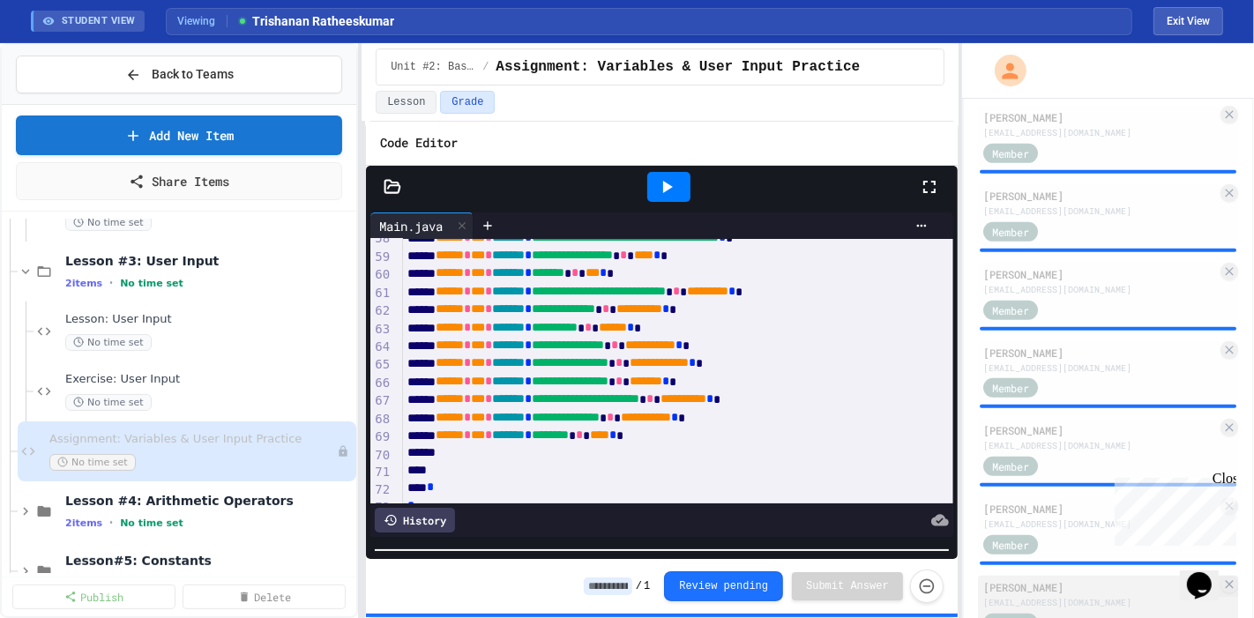
scroll to position [662, 0]
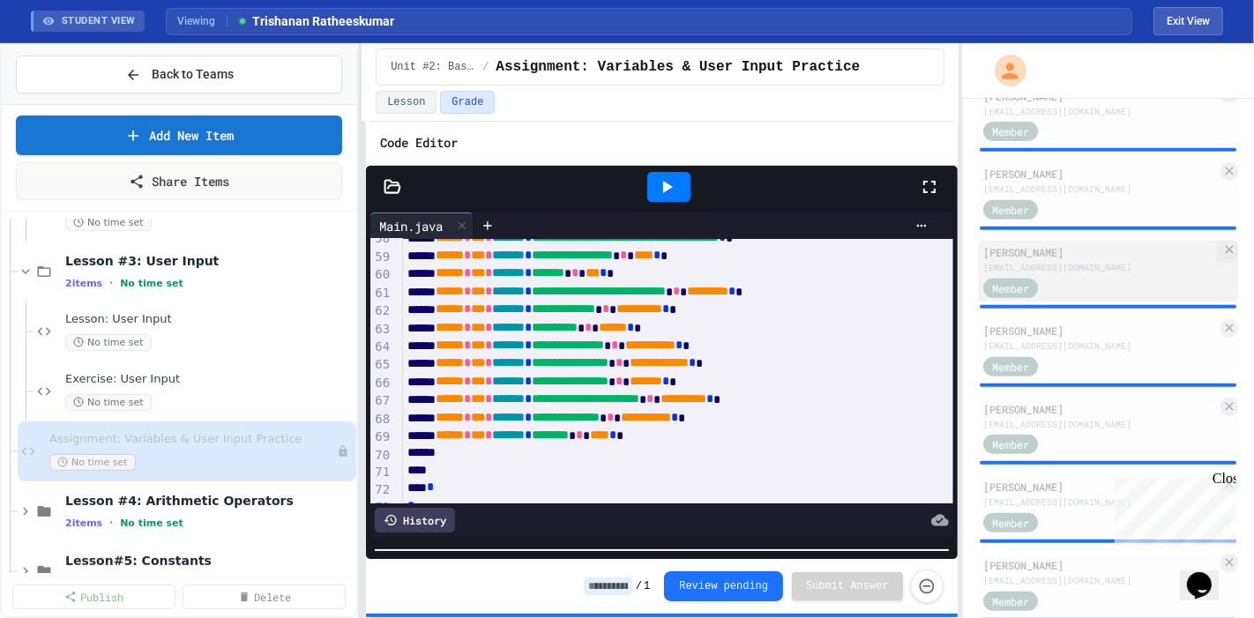
click at [1050, 261] on div "[EMAIL_ADDRESS][DOMAIN_NAME]" at bounding box center [1100, 267] width 234 height 13
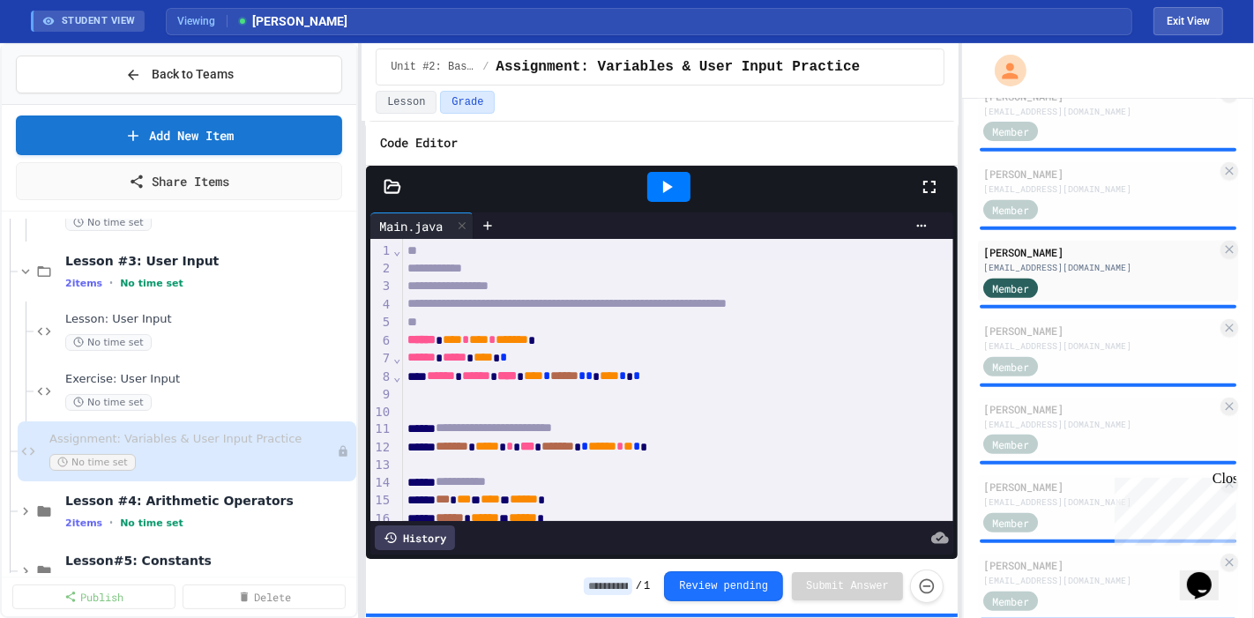
click at [658, 189] on icon at bounding box center [666, 186] width 21 height 21
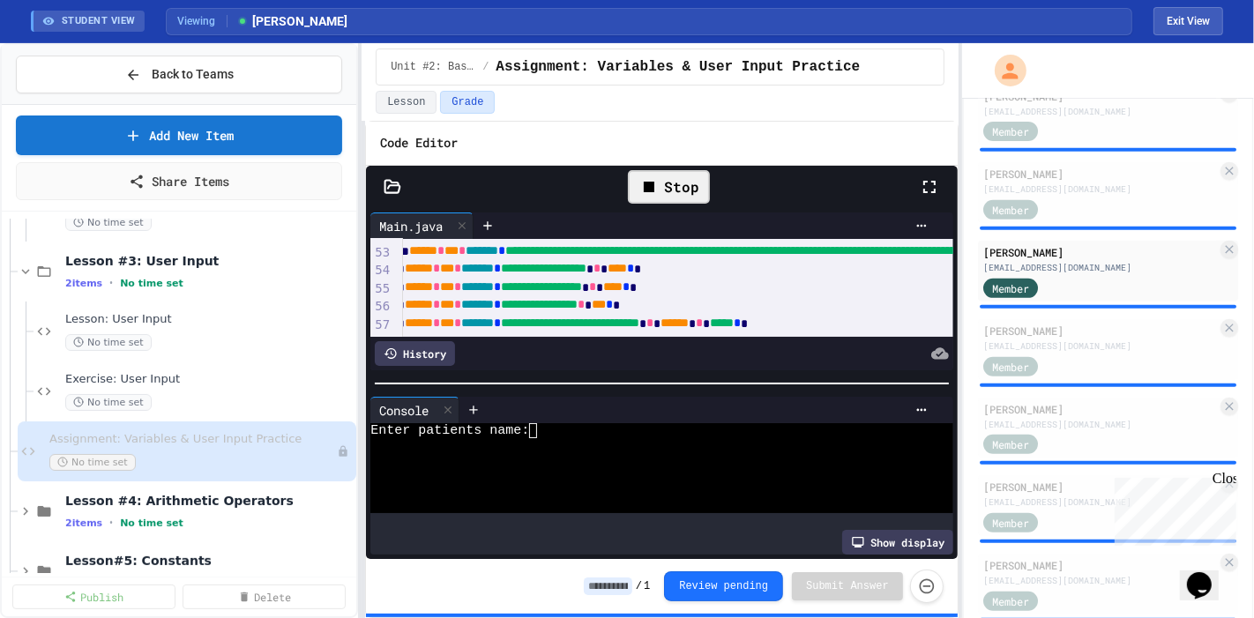
scroll to position [924, 31]
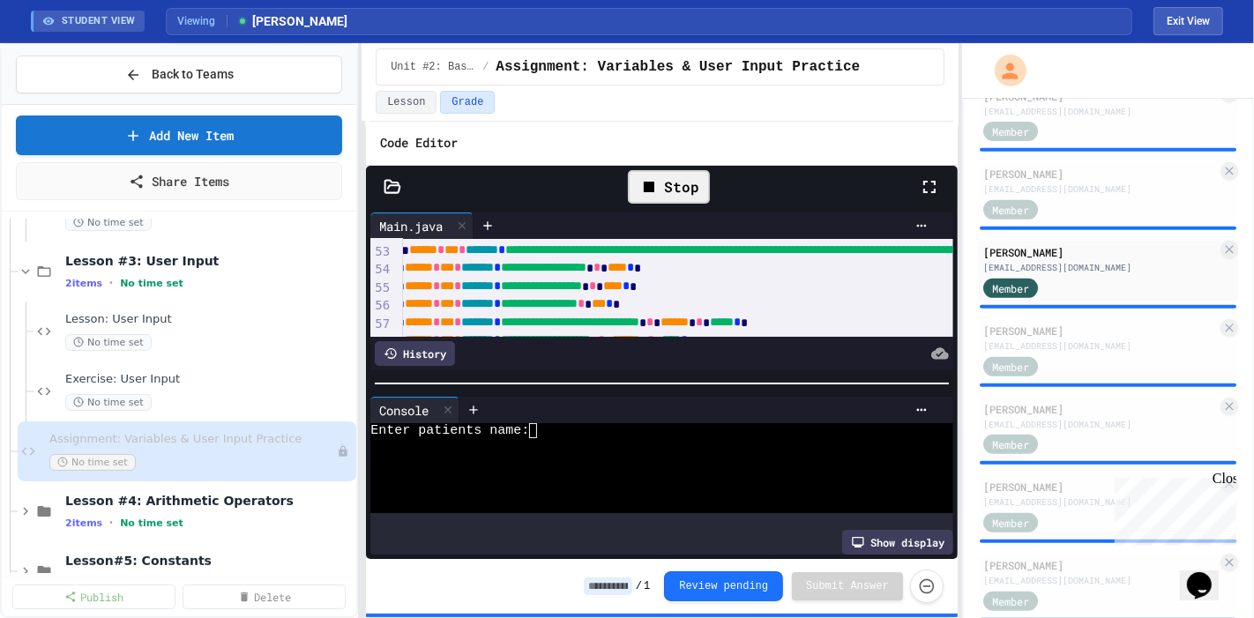
click at [601, 468] on div at bounding box center [644, 475] width 548 height 15
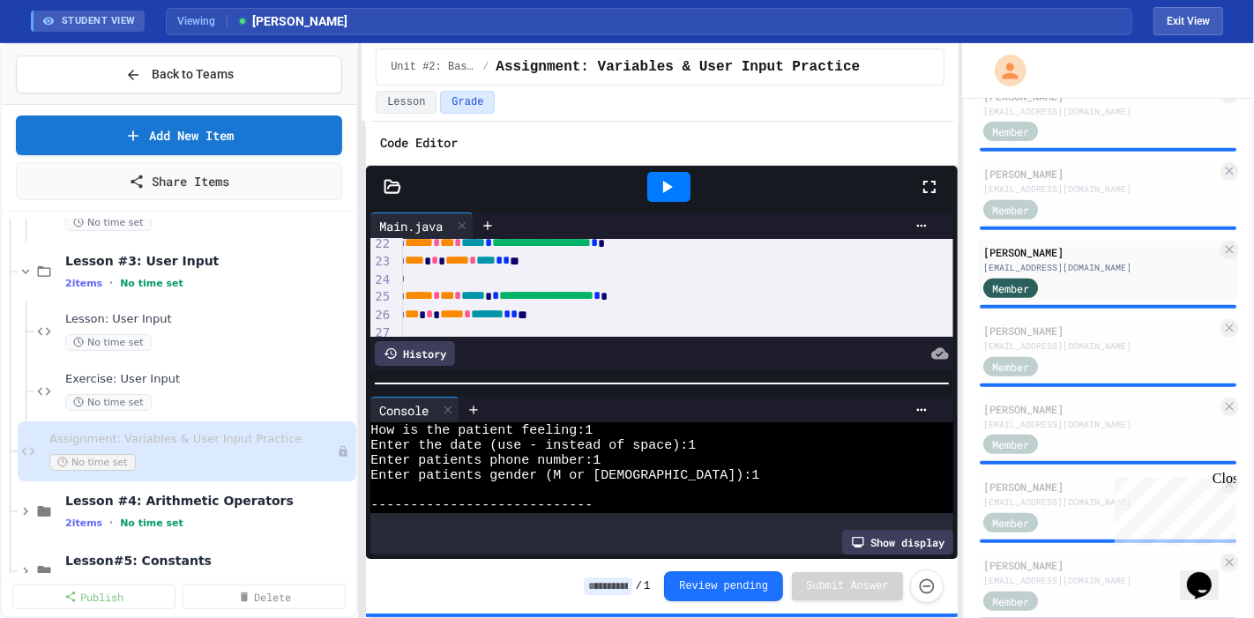
scroll to position [304, 31]
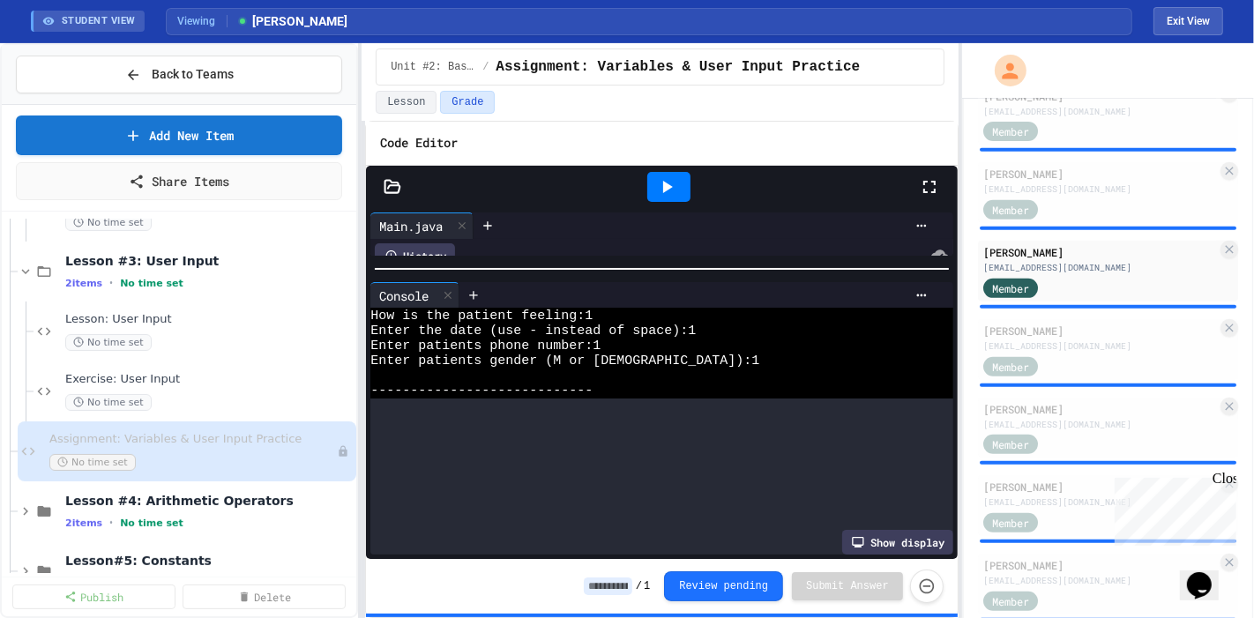
click at [609, 58] on div "**********" at bounding box center [660, 330] width 597 height 575
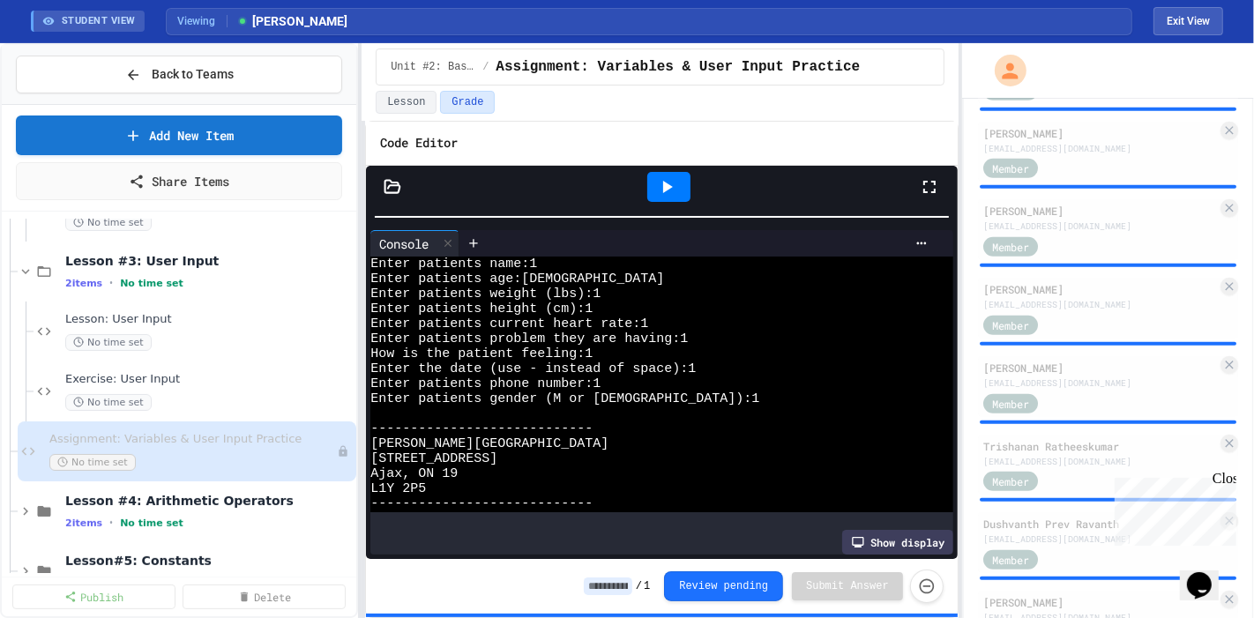
scroll to position [937, 0]
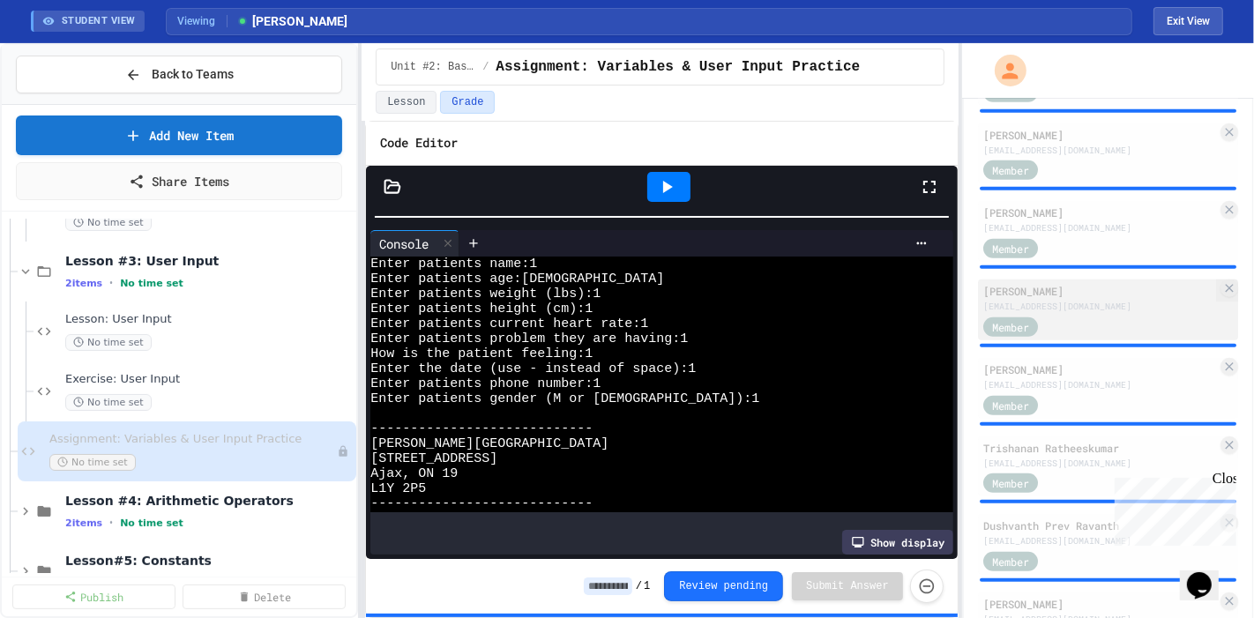
click at [1084, 318] on div "Member" at bounding box center [1100, 326] width 234 height 22
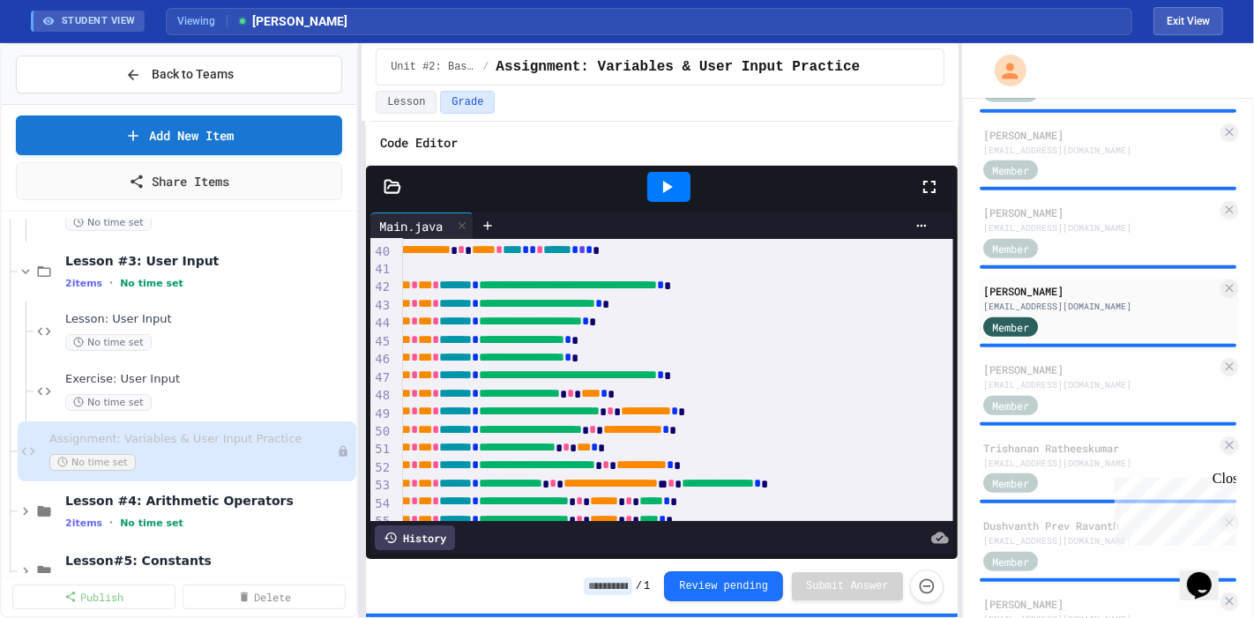
scroll to position [695, 56]
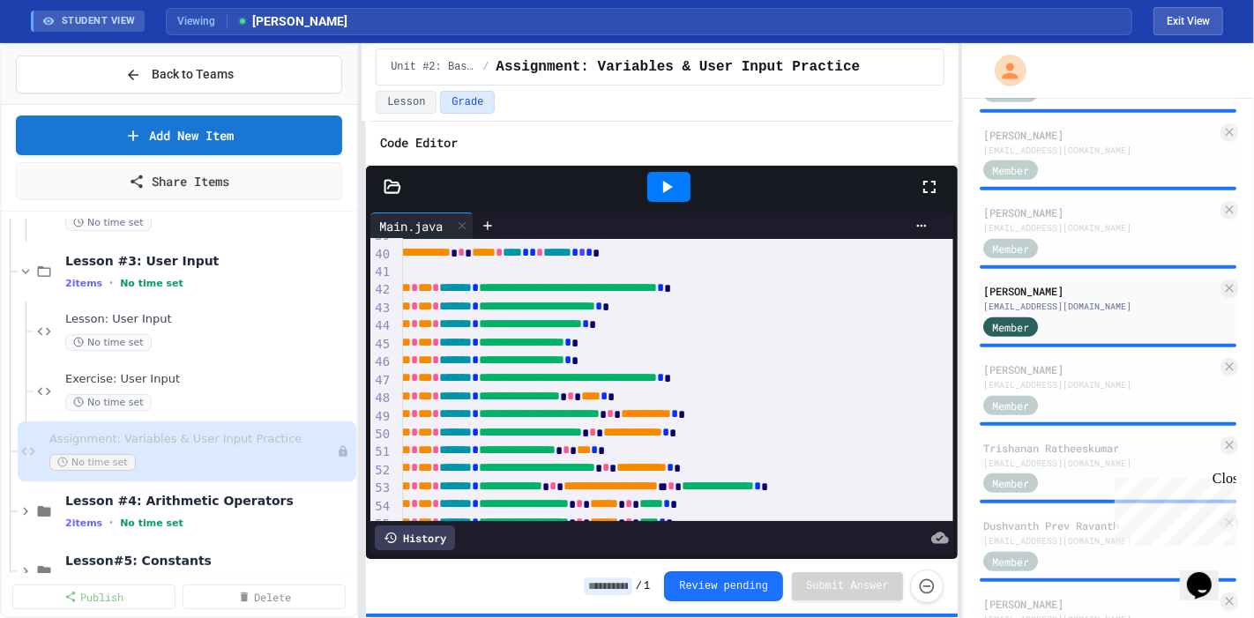
click at [671, 185] on icon at bounding box center [668, 187] width 10 height 12
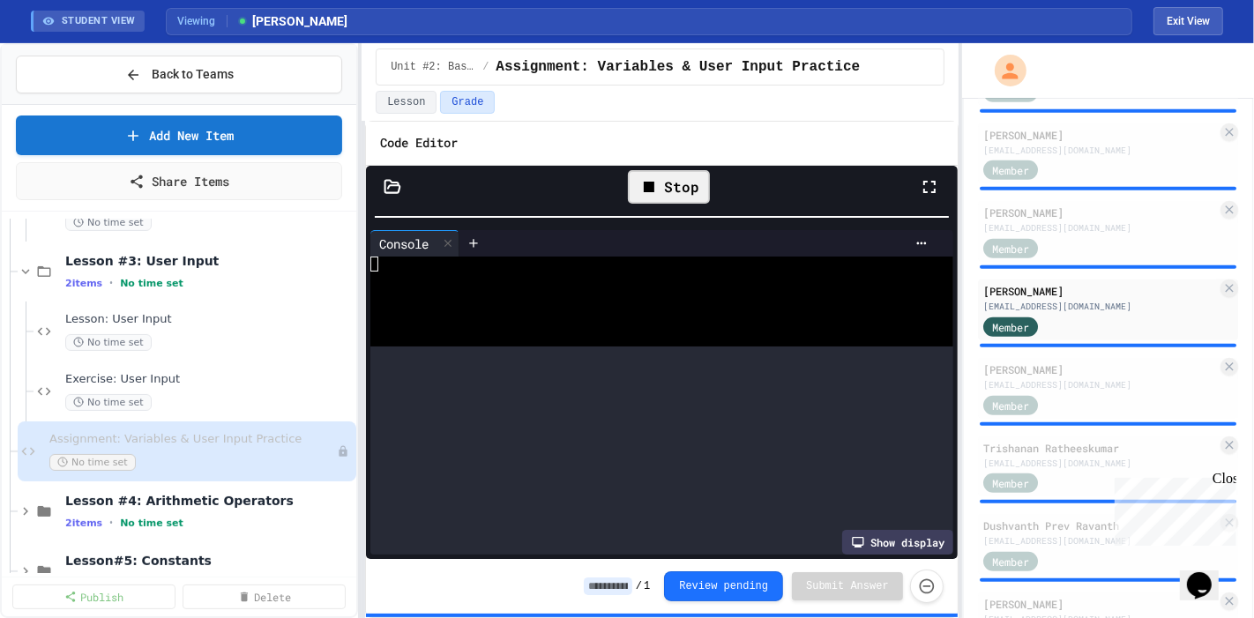
click at [607, 175] on div "**********" at bounding box center [662, 363] width 592 height 394
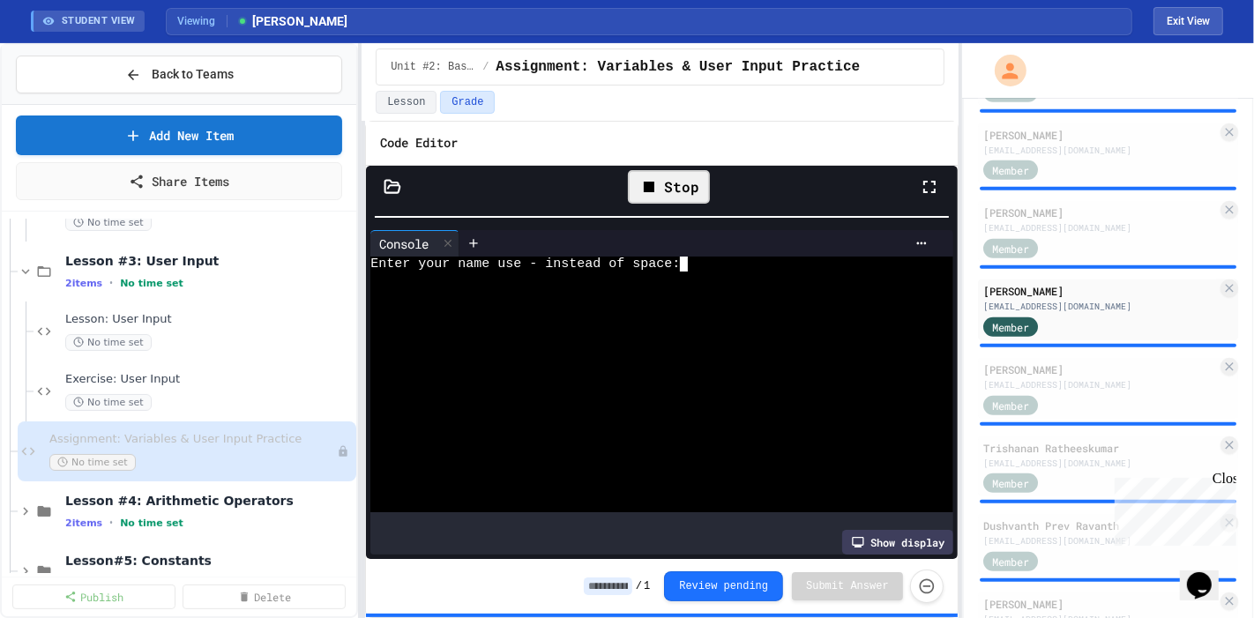
click at [598, 353] on div at bounding box center [644, 354] width 548 height 15
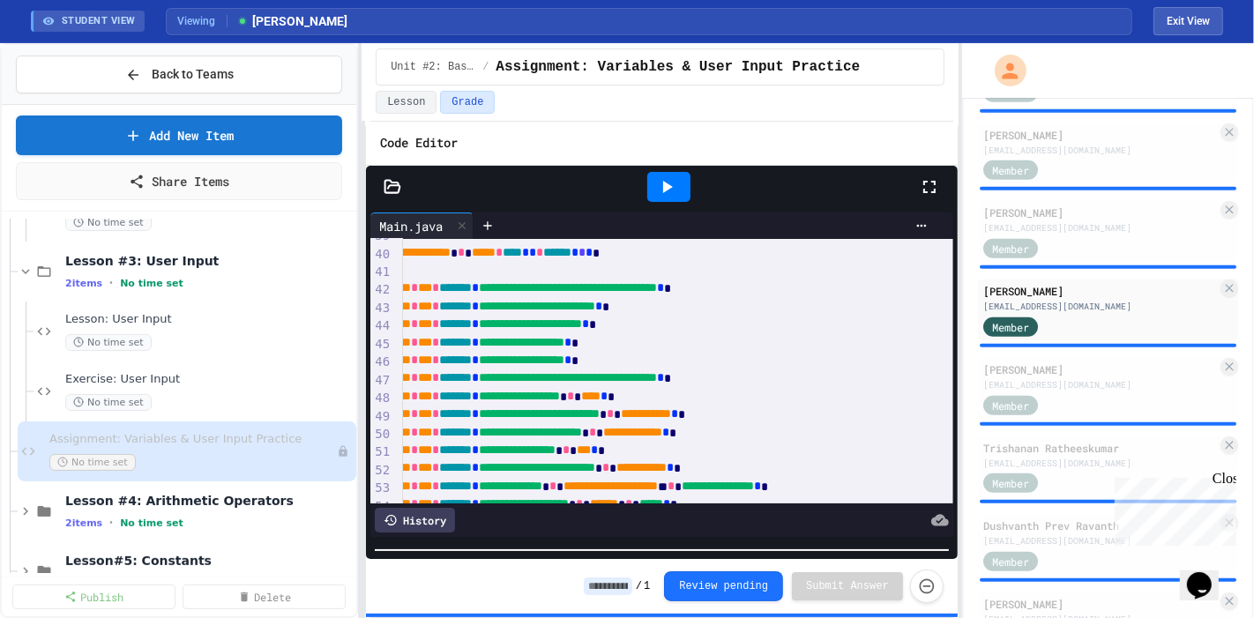
scroll to position [195, 0]
click at [548, 617] on html "We are updating our servers at 9:30PM EST on 9/19/2025. JuiceMind should contin…" at bounding box center [627, 309] width 1254 height 618
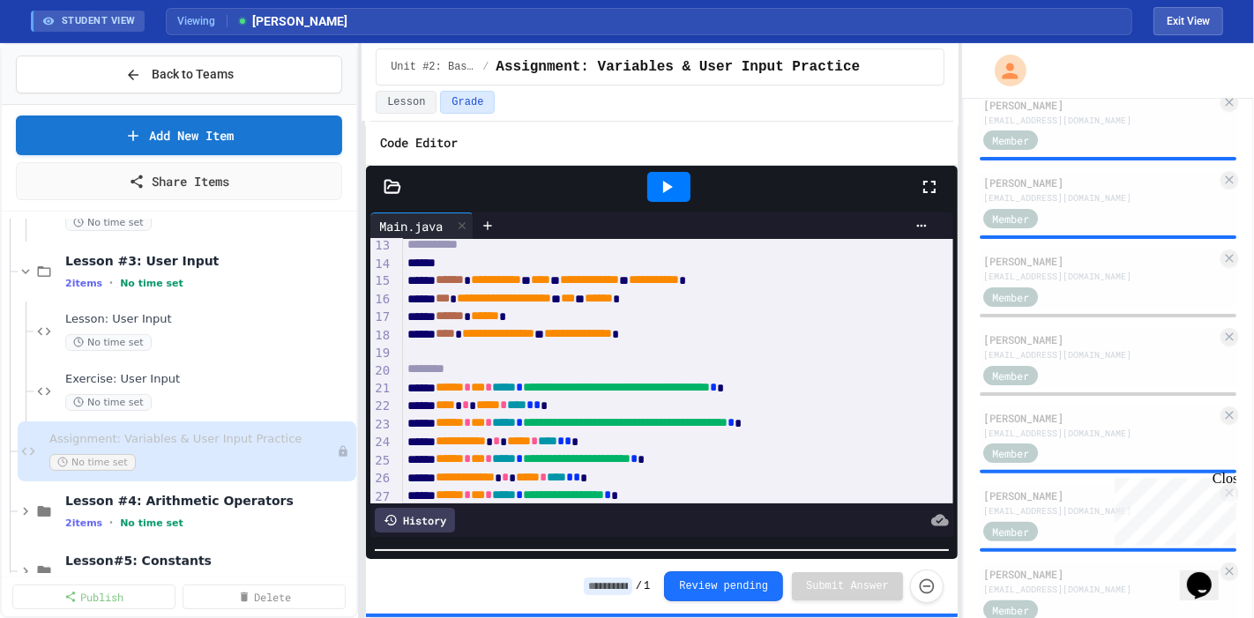
scroll to position [340, 0]
click at [1066, 422] on div "[PERSON_NAME]" at bounding box center [1100, 419] width 234 height 16
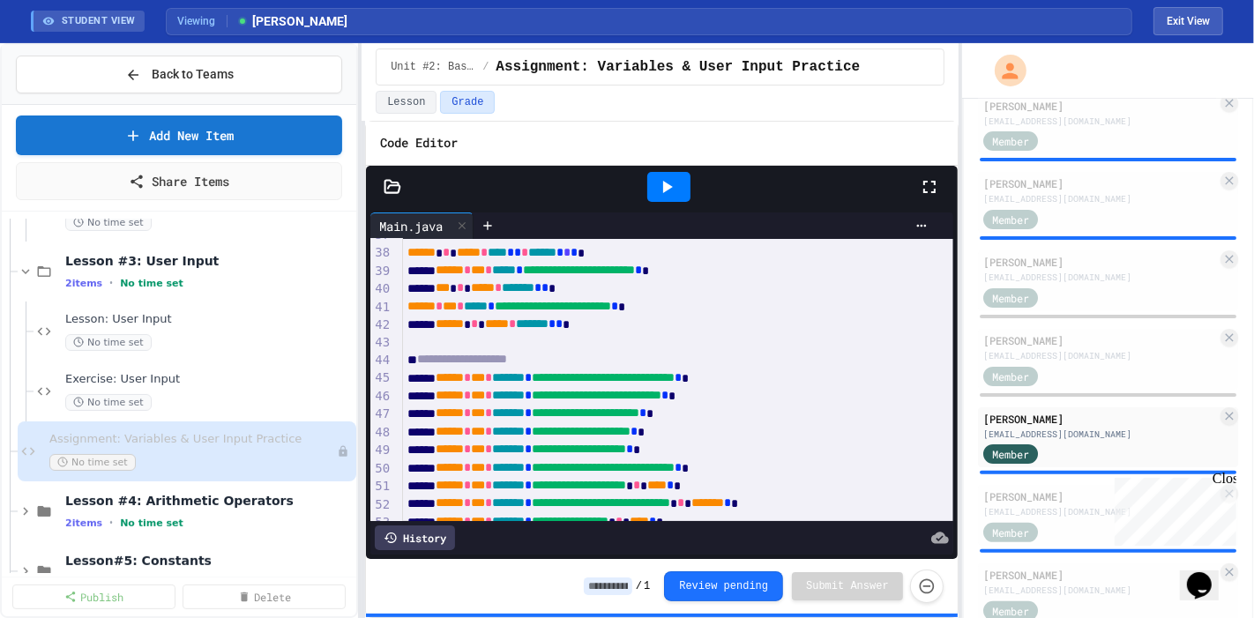
scroll to position [655, 0]
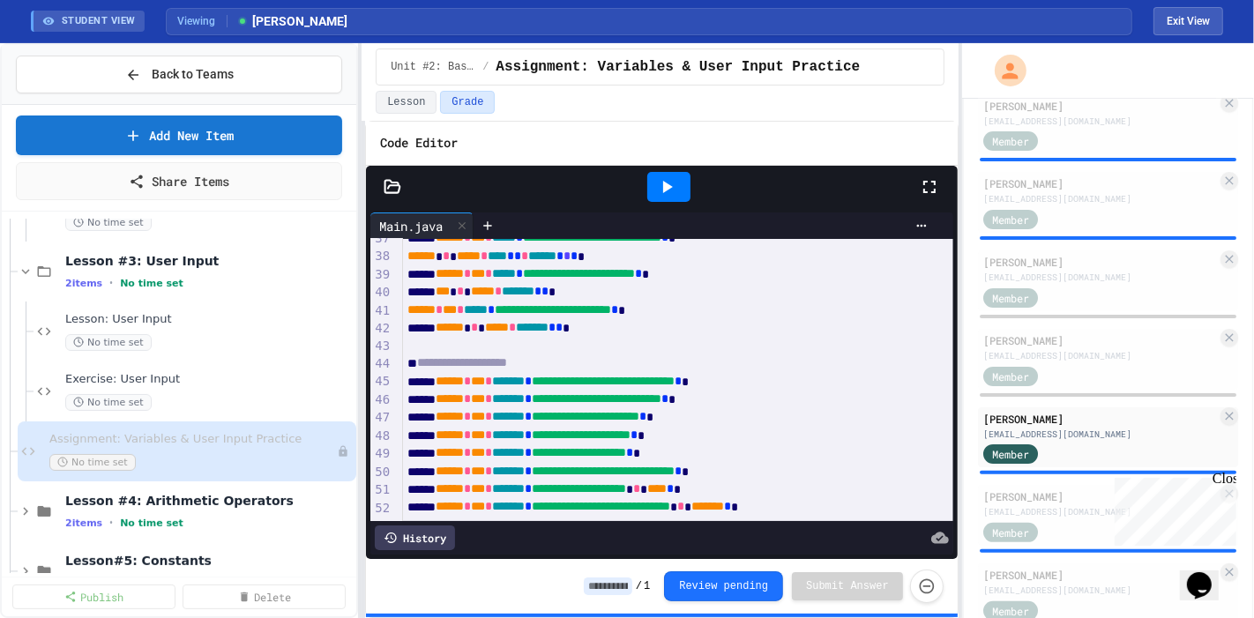
click at [680, 190] on div at bounding box center [668, 187] width 43 height 30
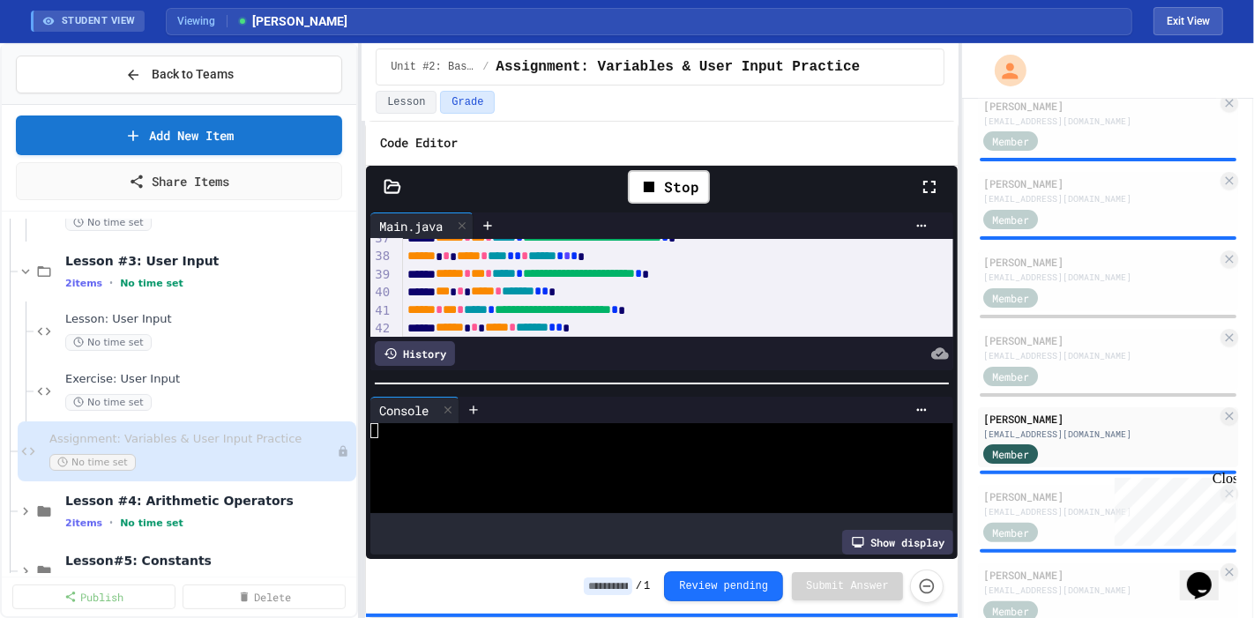
click at [627, 139] on div "**********" at bounding box center [662, 370] width 592 height 496
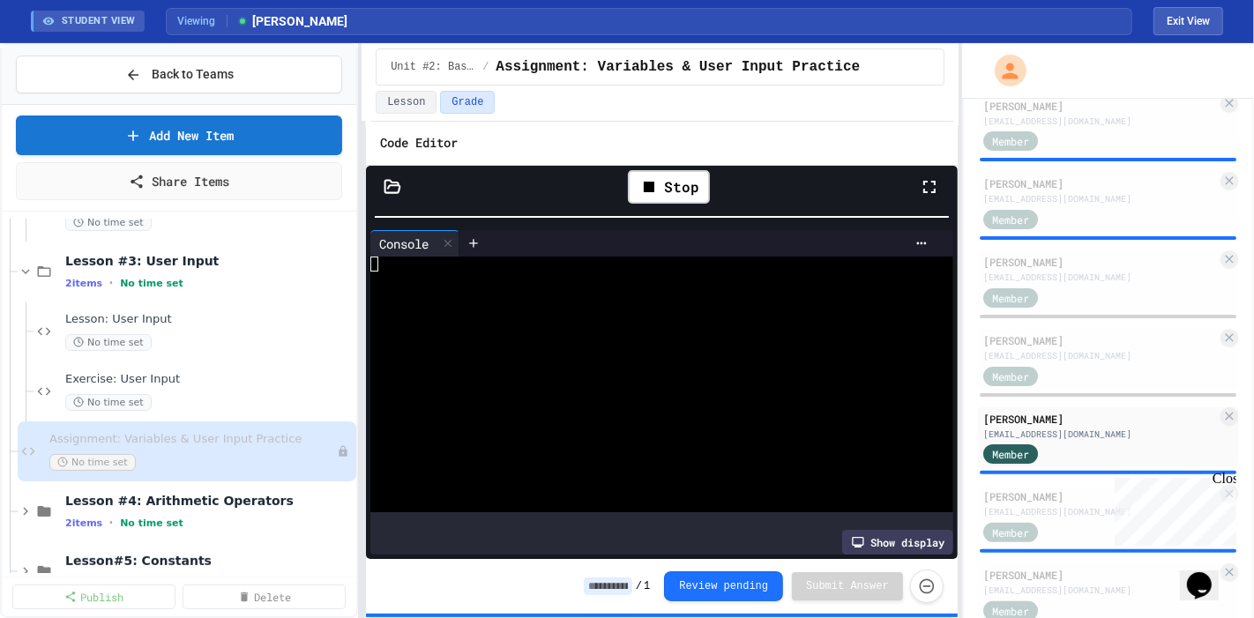
click at [610, 379] on div at bounding box center [644, 384] width 548 height 15
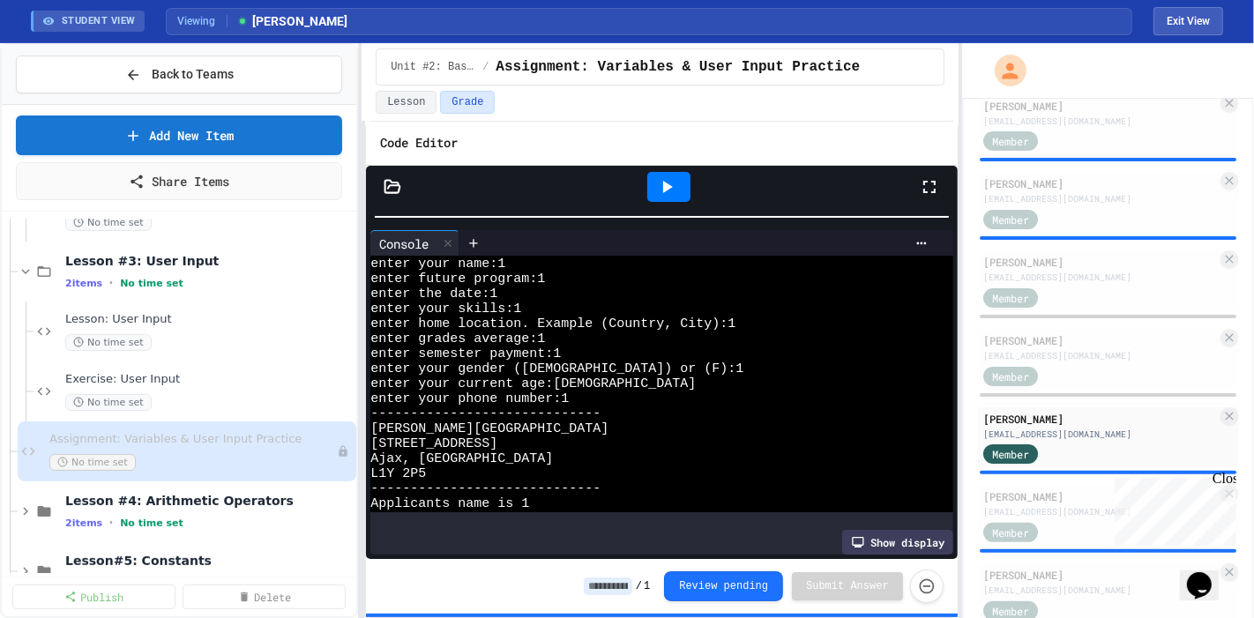
scroll to position [0, 0]
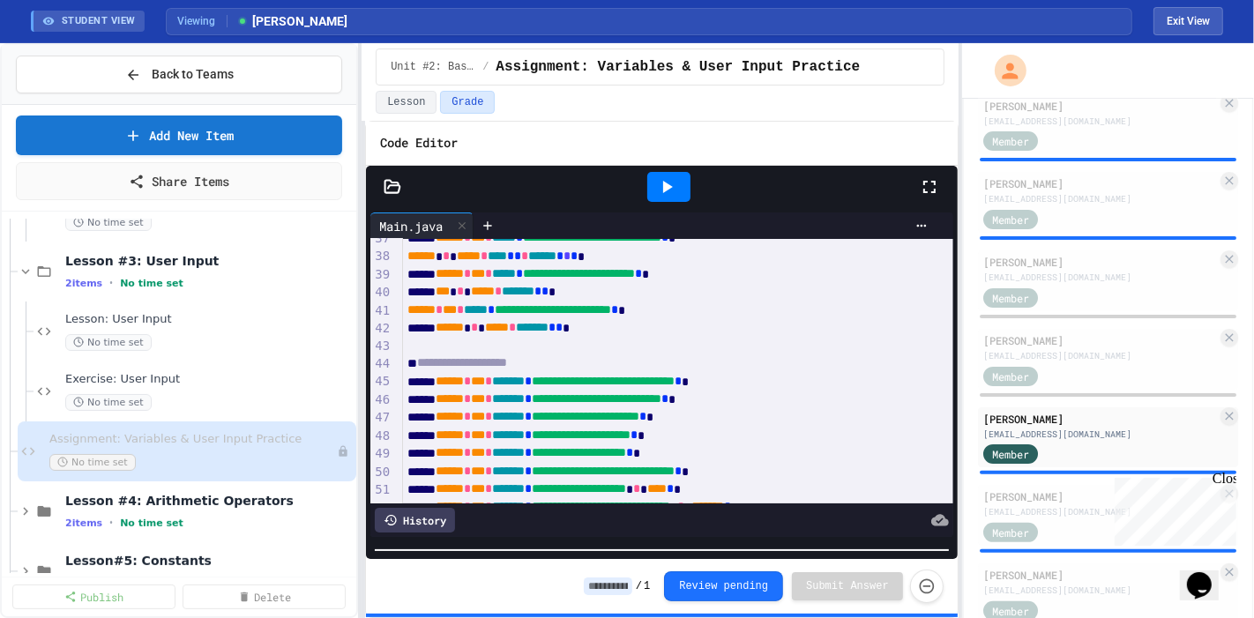
click at [653, 617] on html "We are updating our servers at 9:30PM EST on 9/19/2025. JuiceMind should contin…" at bounding box center [627, 309] width 1254 height 618
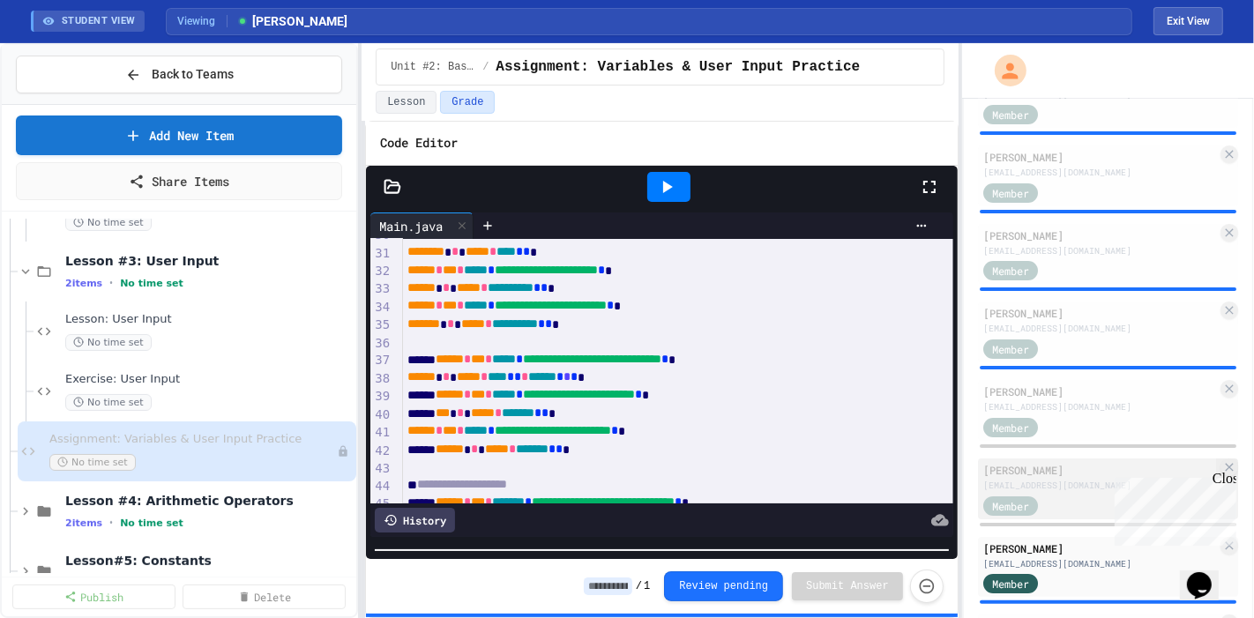
scroll to position [213, 0]
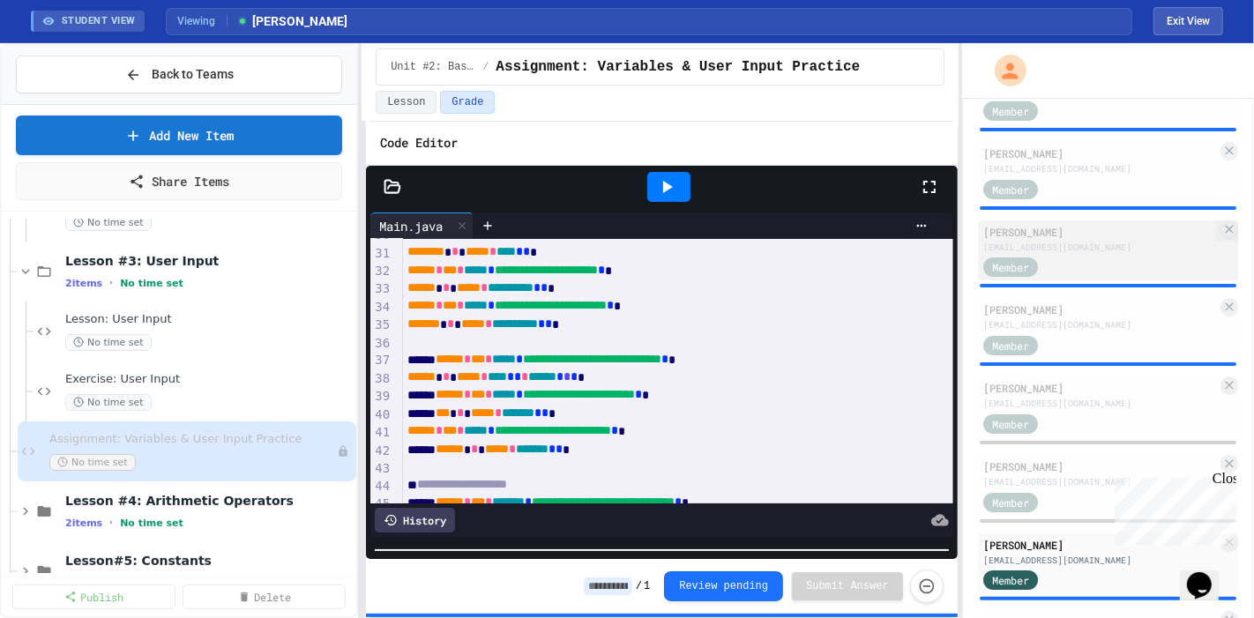
click at [1082, 248] on div "[EMAIL_ADDRESS][DOMAIN_NAME]" at bounding box center [1100, 247] width 234 height 13
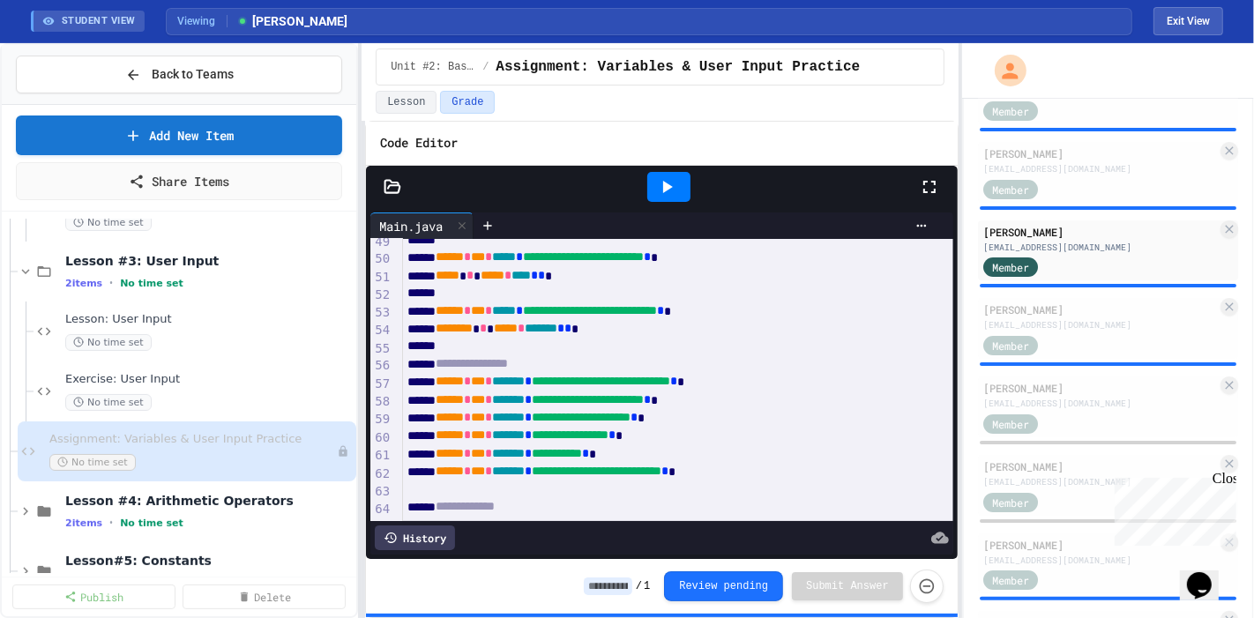
scroll to position [868, 0]
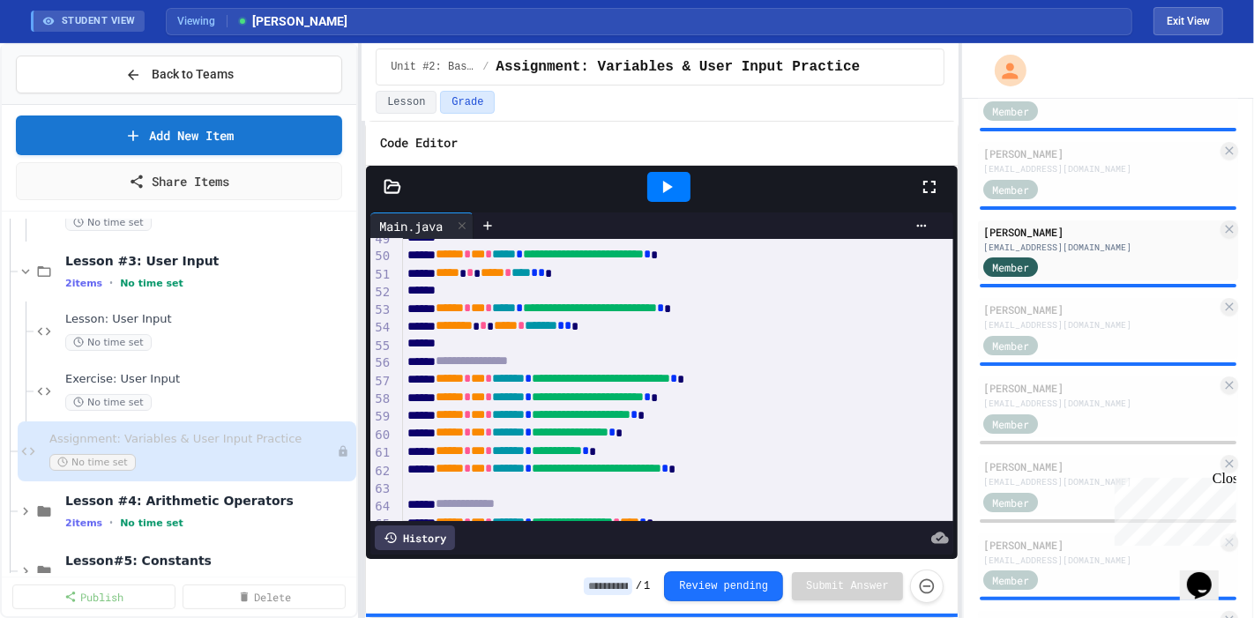
click at [674, 197] on div at bounding box center [668, 187] width 43 height 30
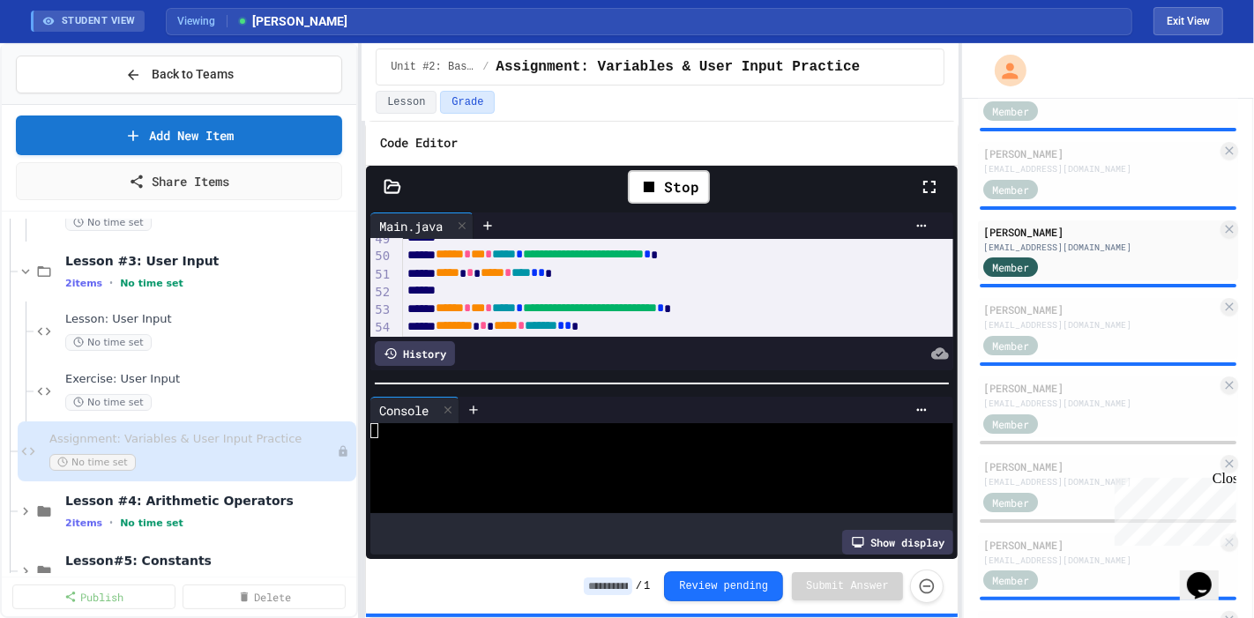
click at [493, 511] on div "WWWWWWWWWWWWWWWWWWWWWWWWWWWWWWWW" at bounding box center [661, 476] width 583 height 107
click at [564, 468] on div at bounding box center [644, 475] width 548 height 15
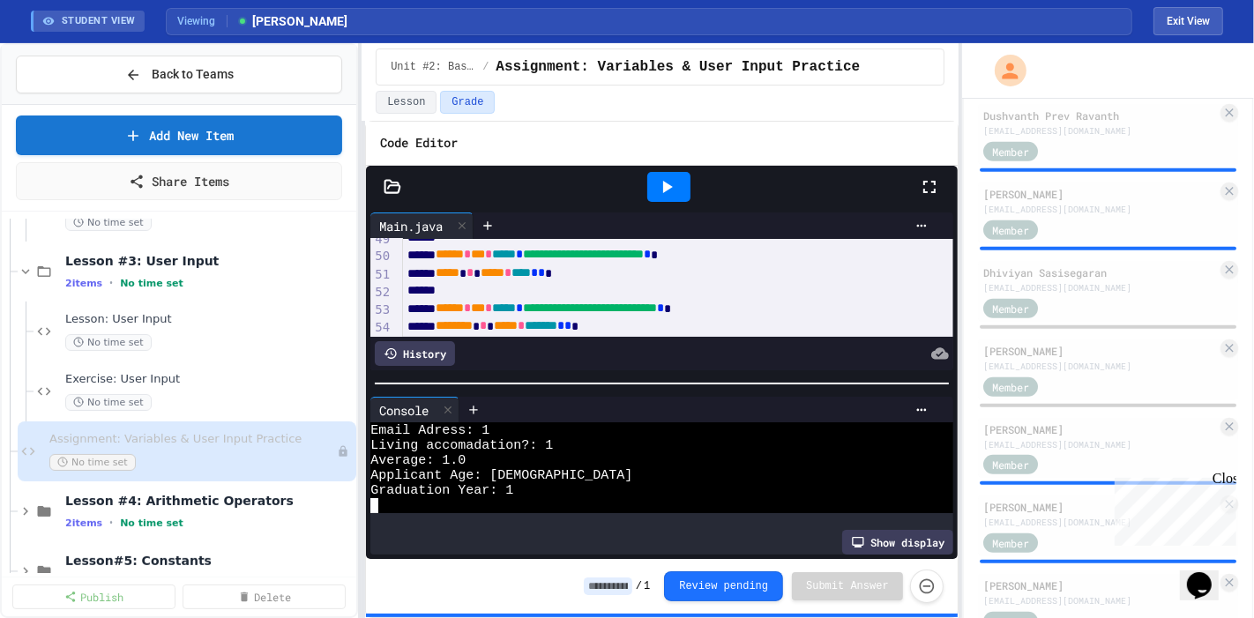
scroll to position [1348, 0]
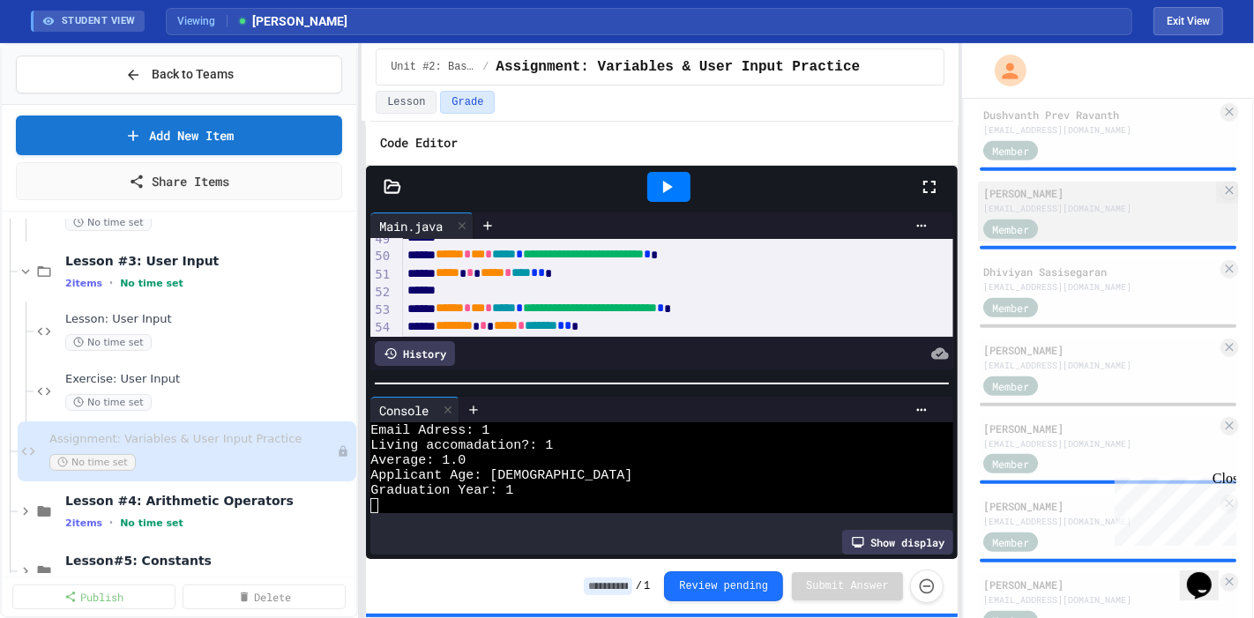
click at [1087, 187] on div "[PERSON_NAME]" at bounding box center [1100, 193] width 234 height 16
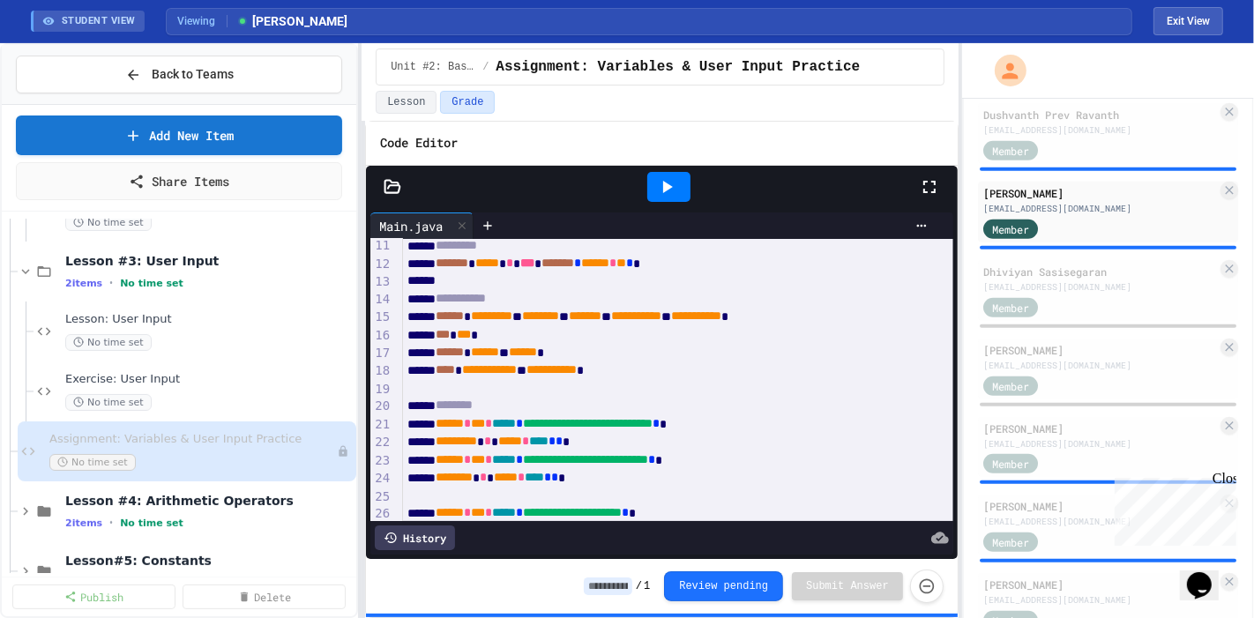
scroll to position [183, 0]
click at [1040, 313] on div "Dhiviyan Sasisegaran s300003397@ddsbstudent.ca Member" at bounding box center [1108, 290] width 260 height 61
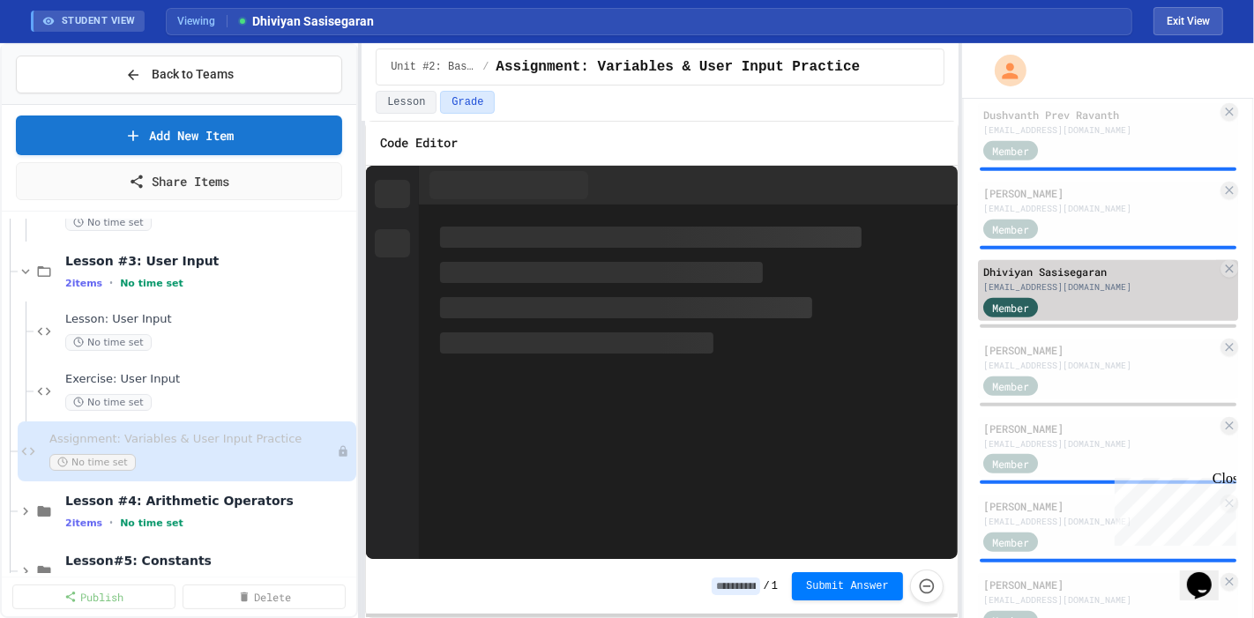
click at [1040, 313] on div "Dhiviyan Sasisegaran s300003397@ddsbstudent.ca Member" at bounding box center [1108, 290] width 260 height 61
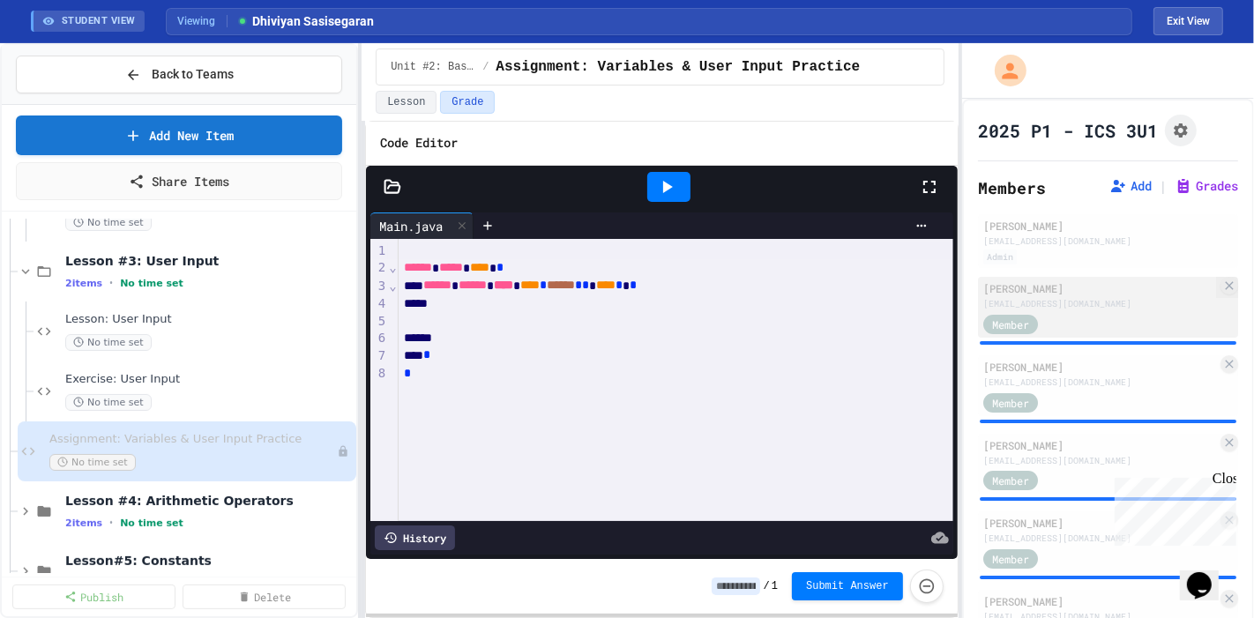
click at [1052, 310] on div "Ameer Awan s300002802@ddsbstudent.ca Member" at bounding box center [1108, 307] width 260 height 61
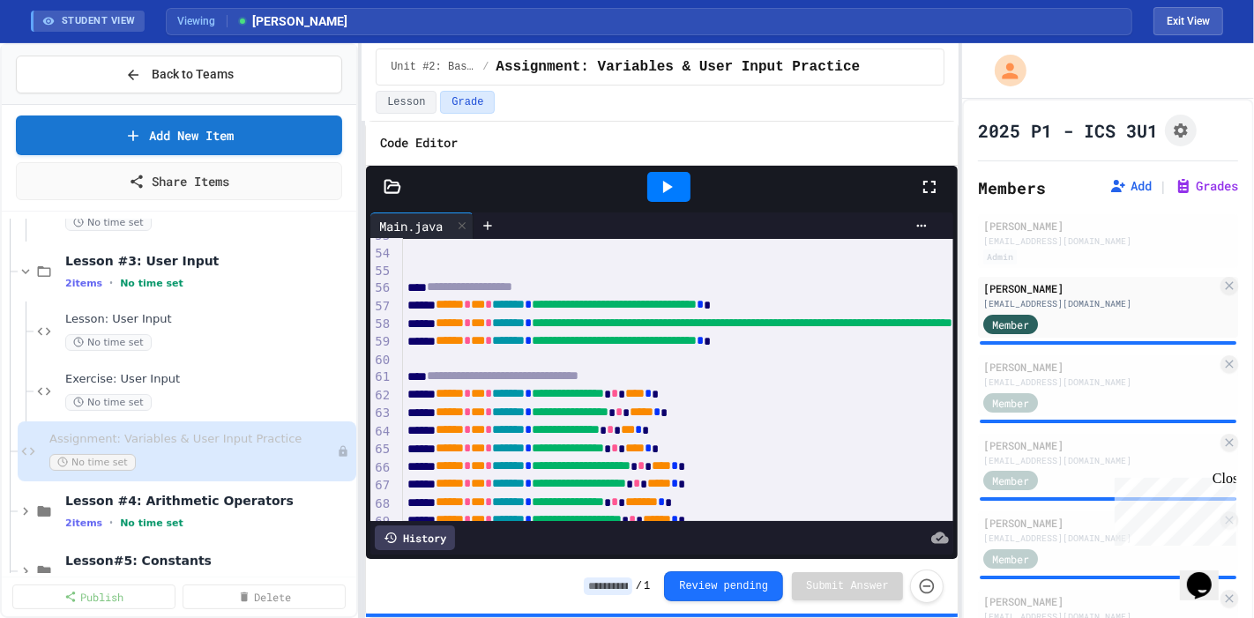
scroll to position [930, 0]
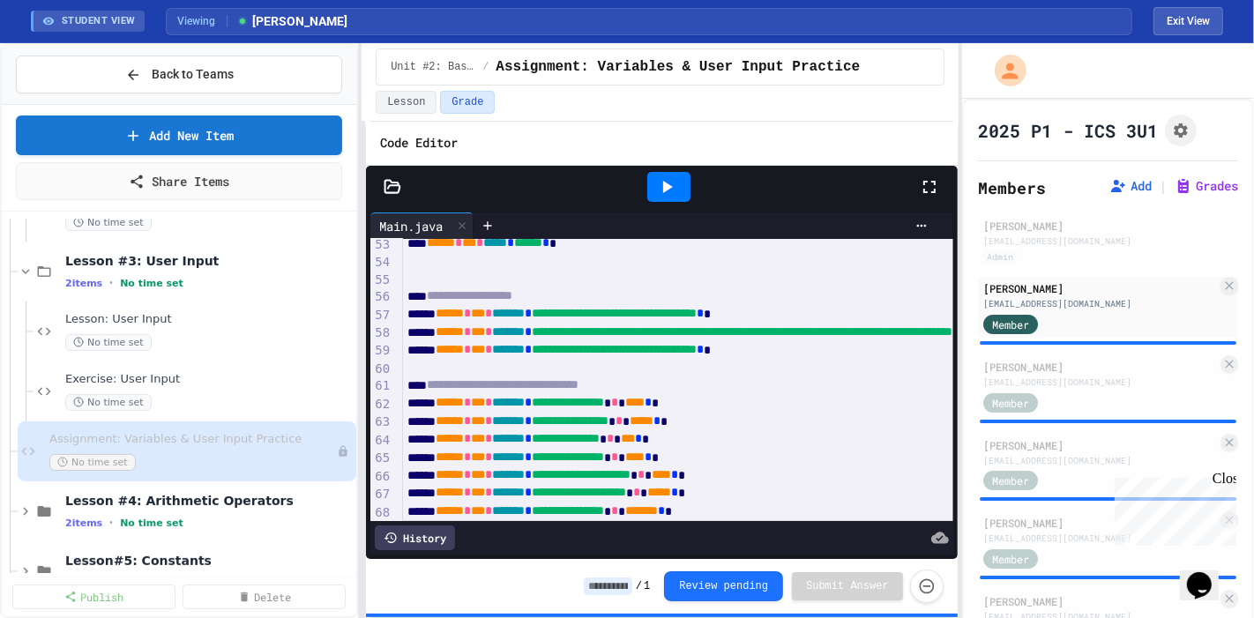
click at [672, 183] on icon at bounding box center [666, 186] width 21 height 21
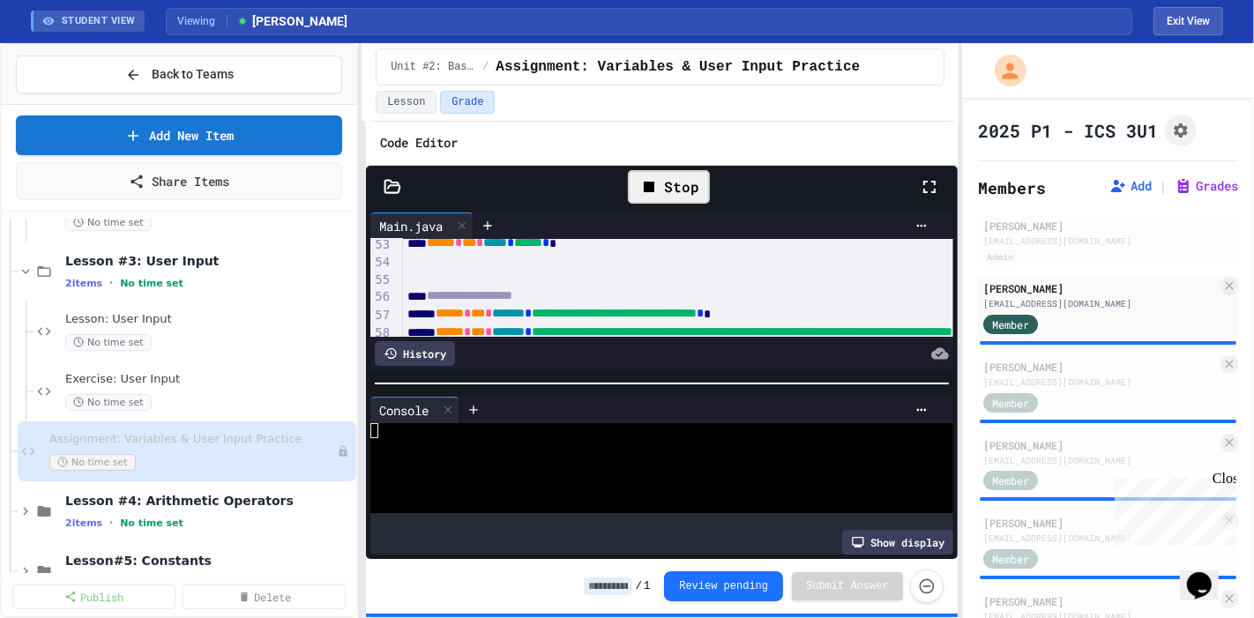
click at [717, 86] on div "**********" at bounding box center [660, 330] width 597 height 575
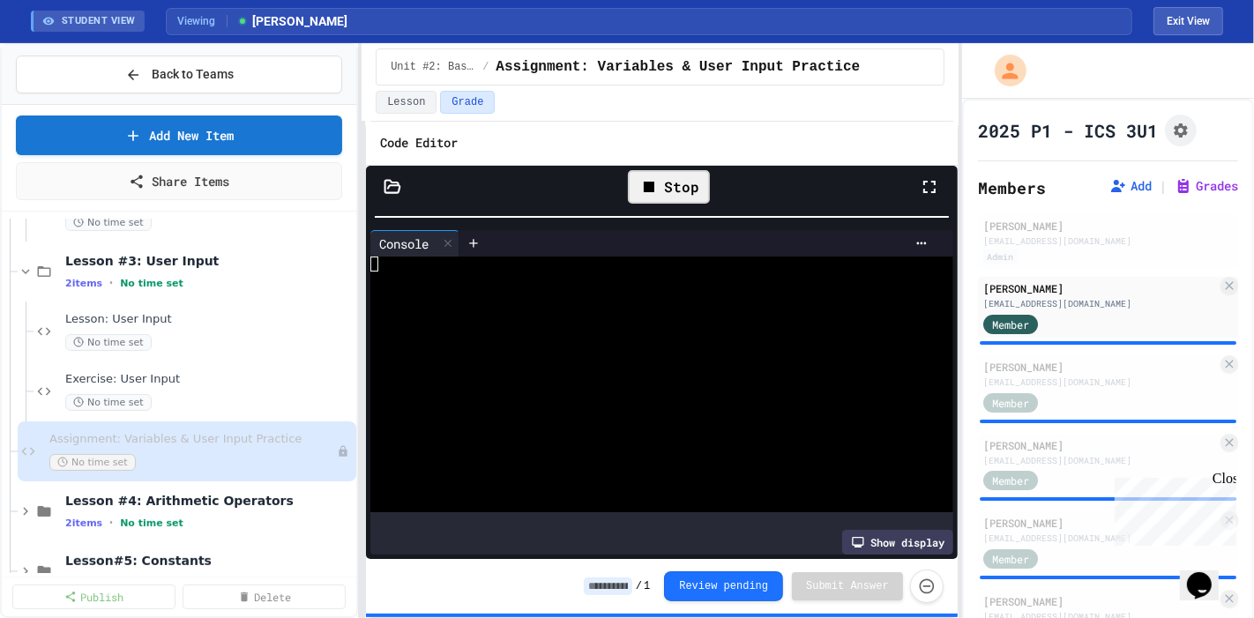
click at [600, 359] on div at bounding box center [644, 354] width 548 height 15
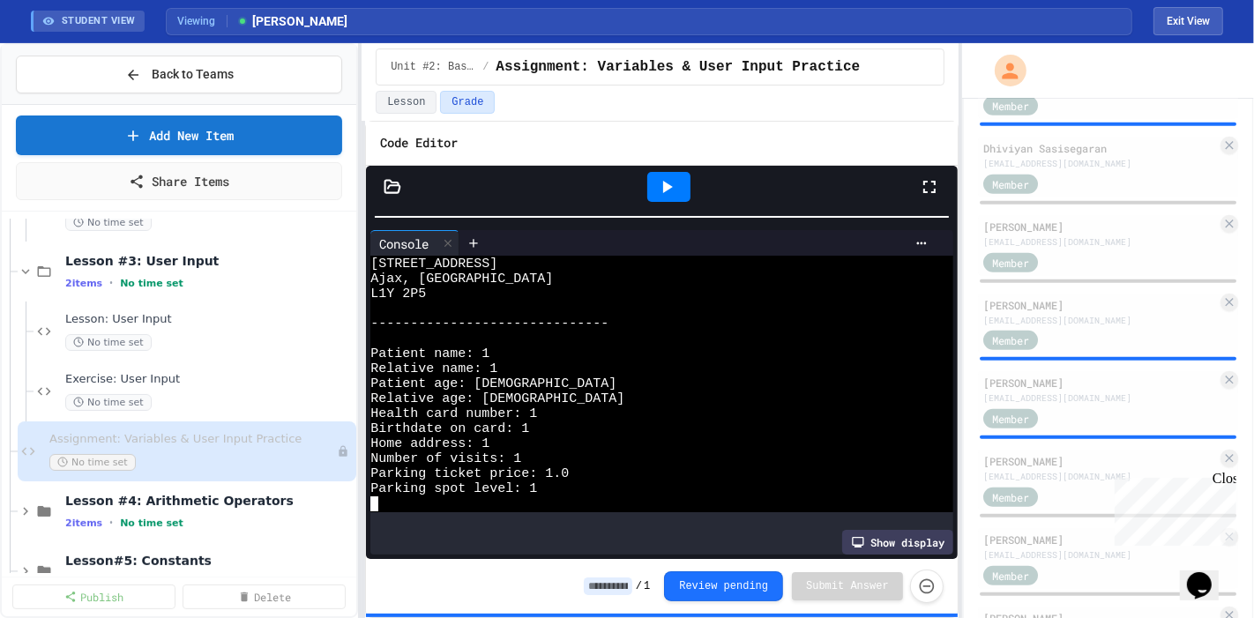
scroll to position [1635, 0]
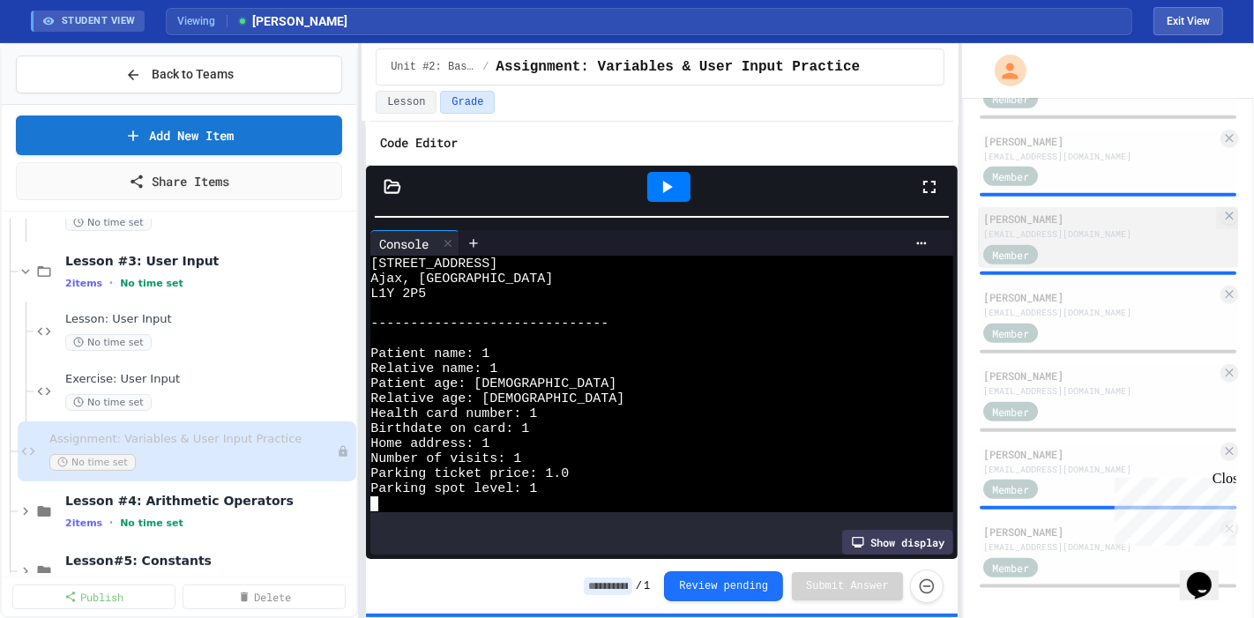
click at [1072, 232] on div "[EMAIL_ADDRESS][DOMAIN_NAME]" at bounding box center [1100, 234] width 234 height 13
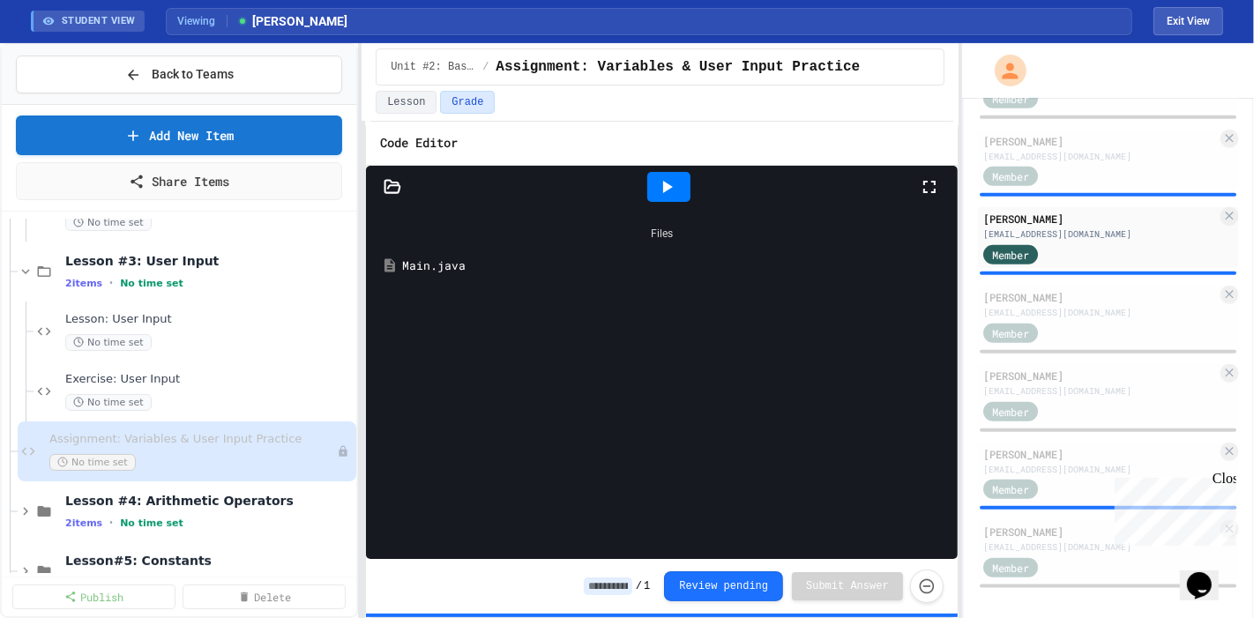
click at [509, 270] on div "Main.java" at bounding box center [674, 267] width 545 height 18
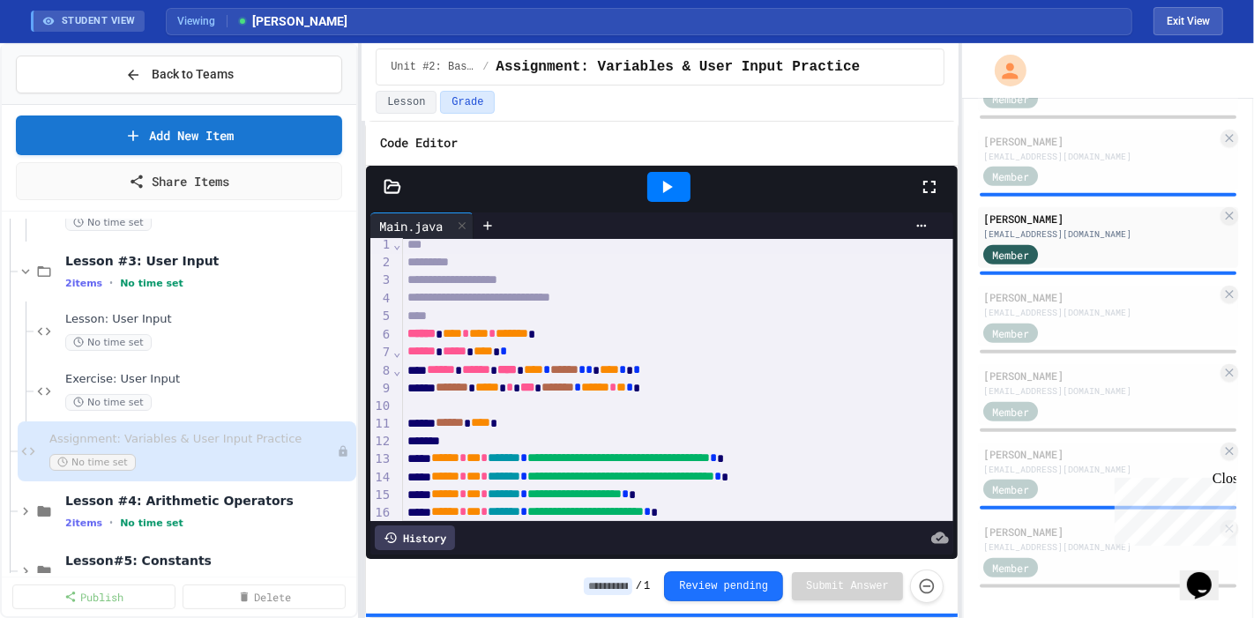
scroll to position [176, 0]
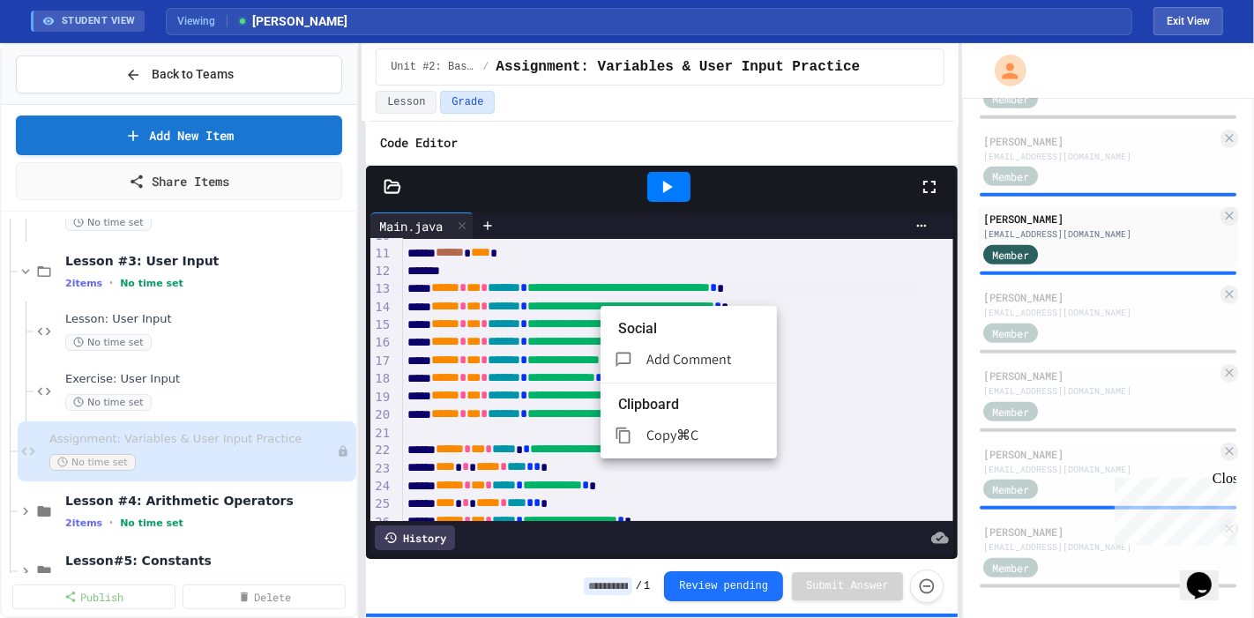
click at [545, 348] on div at bounding box center [627, 309] width 1254 height 618
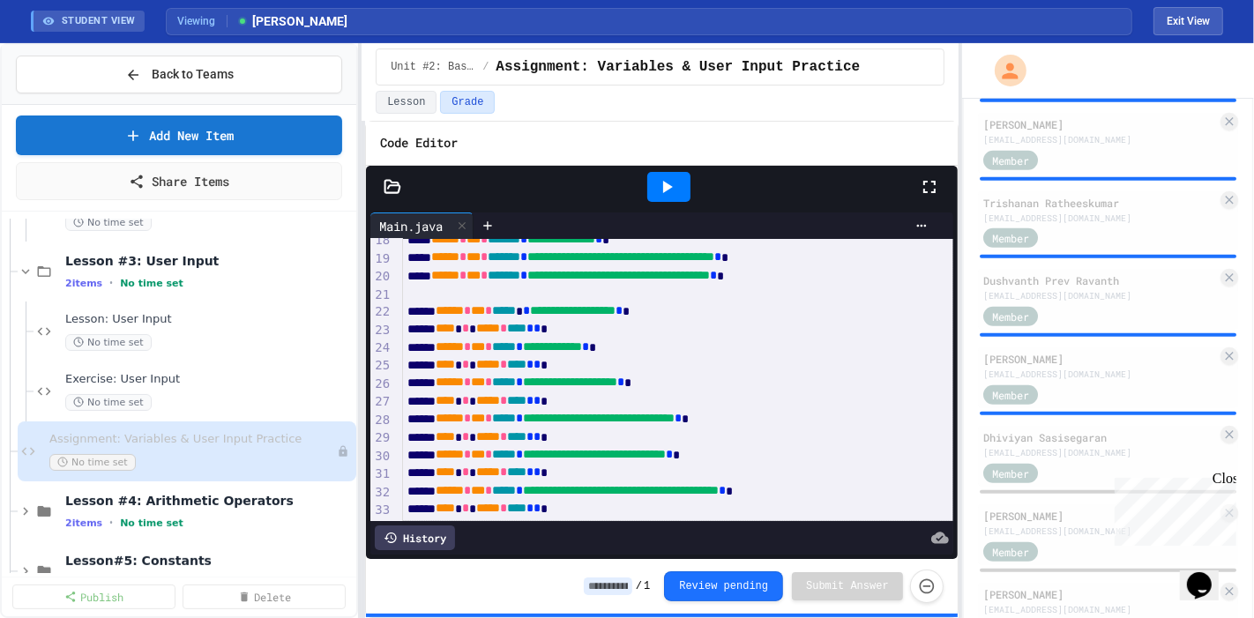
scroll to position [1182, 0]
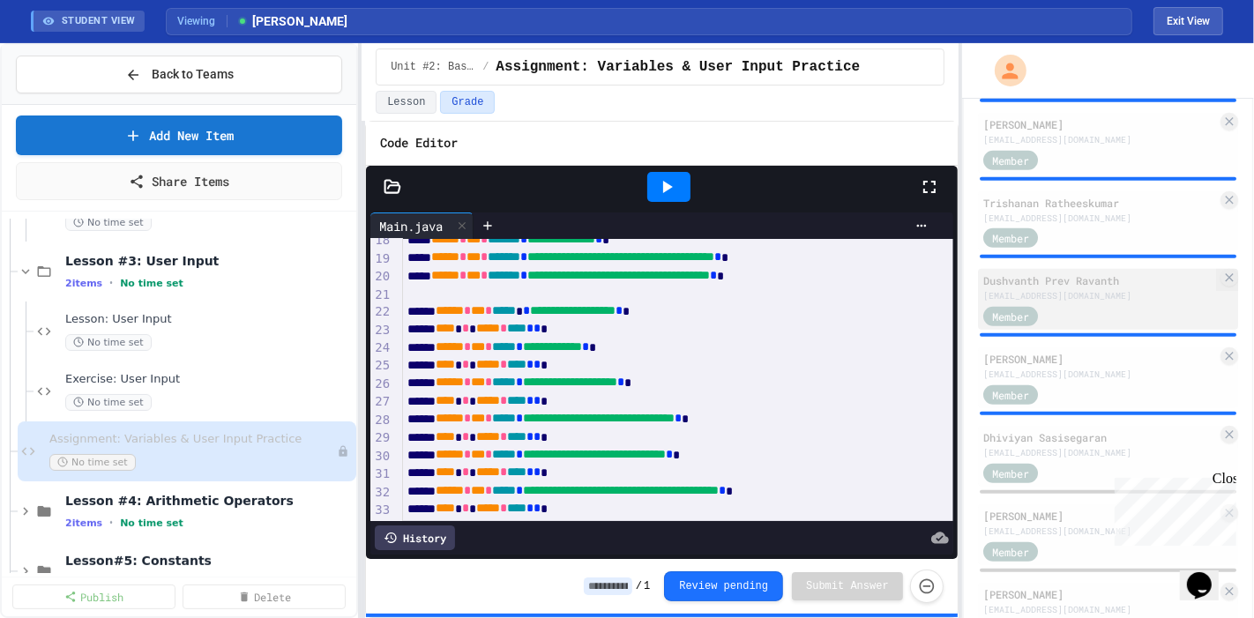
click at [1030, 308] on div "Member" at bounding box center [1010, 316] width 55 height 19
click at [1065, 289] on div "[EMAIL_ADDRESS][DOMAIN_NAME]" at bounding box center [1100, 295] width 234 height 13
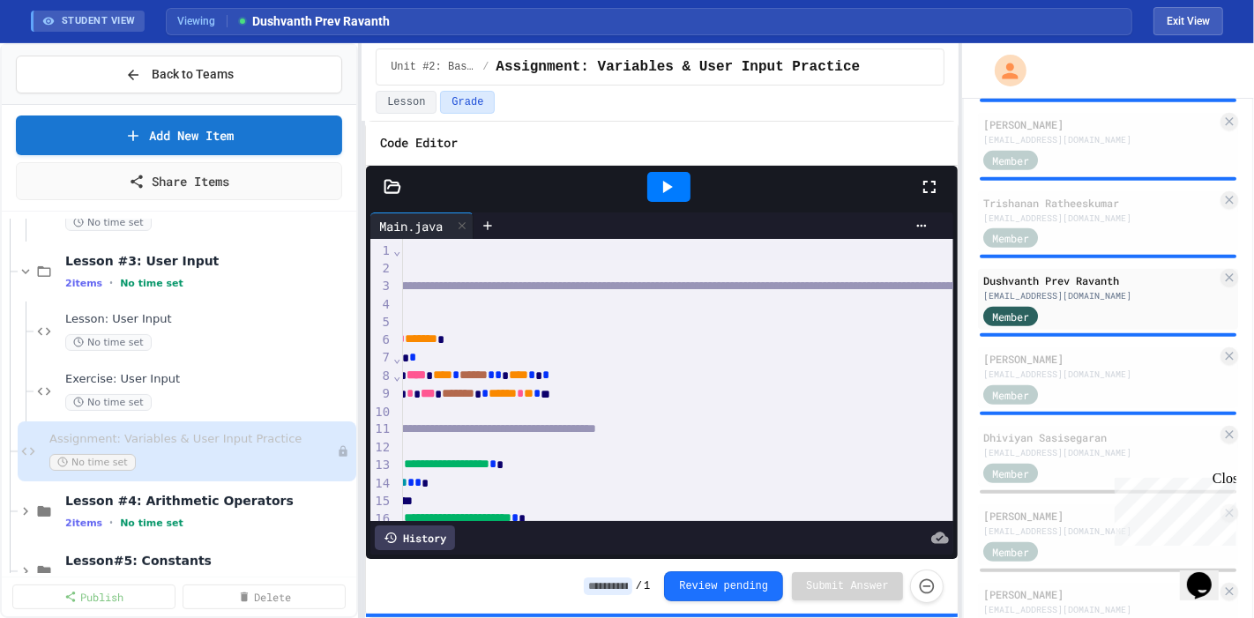
scroll to position [0, 103]
click at [669, 188] on icon at bounding box center [666, 186] width 21 height 21
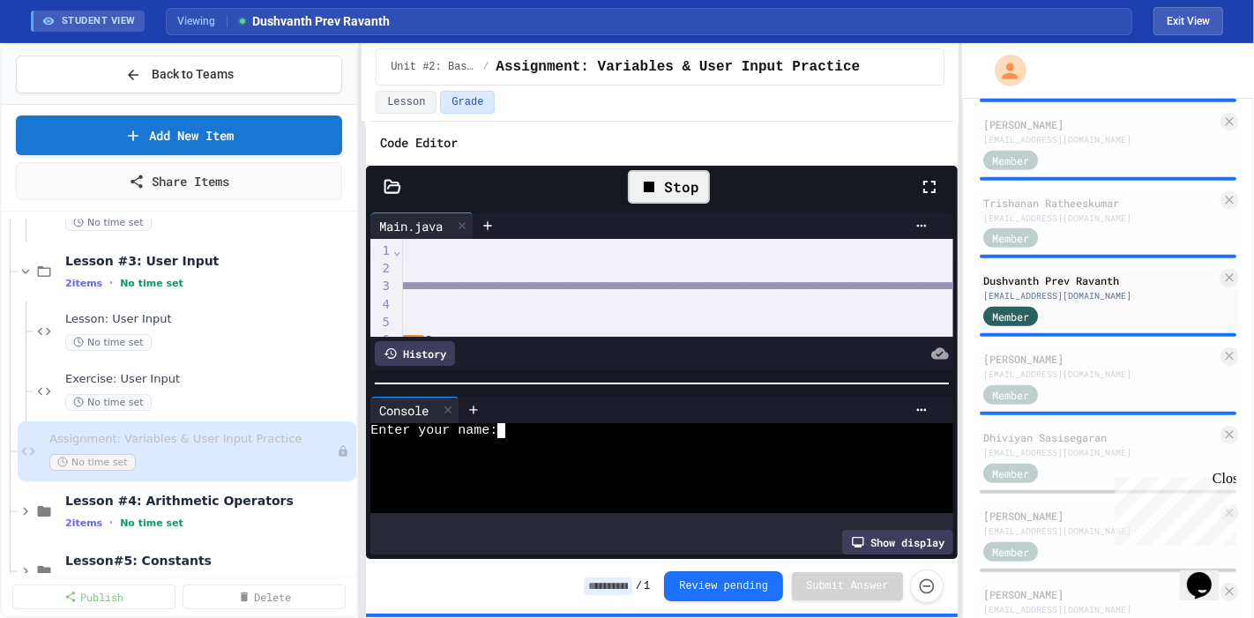
click at [514, 469] on div at bounding box center [644, 475] width 548 height 15
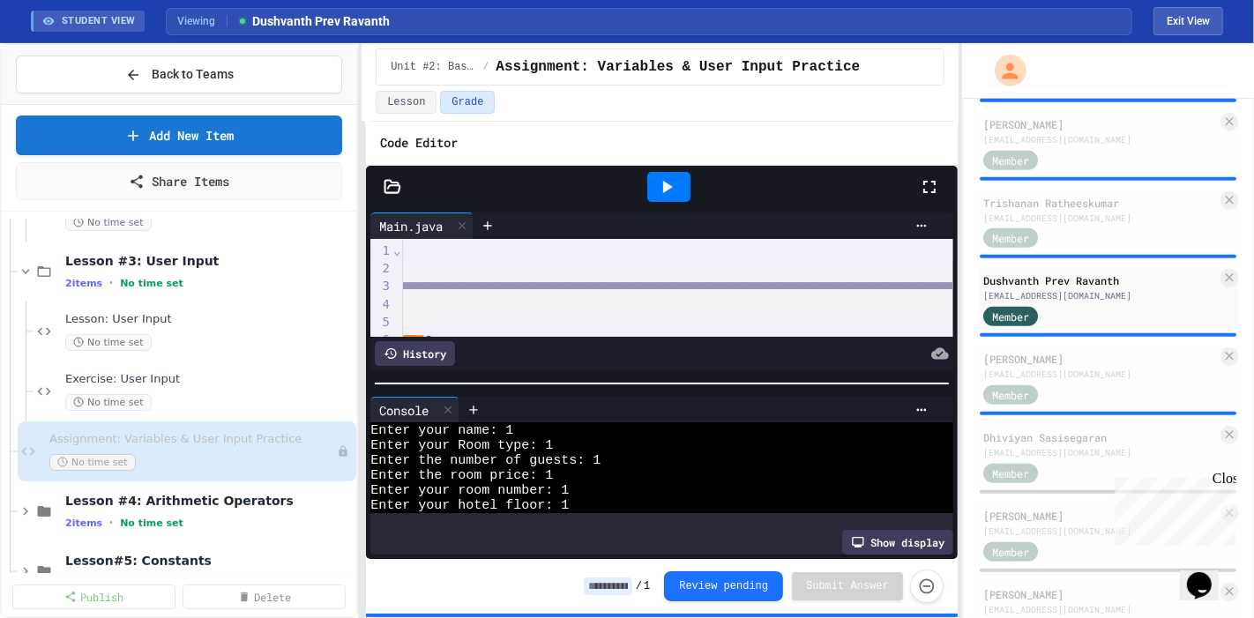
scroll to position [0, 0]
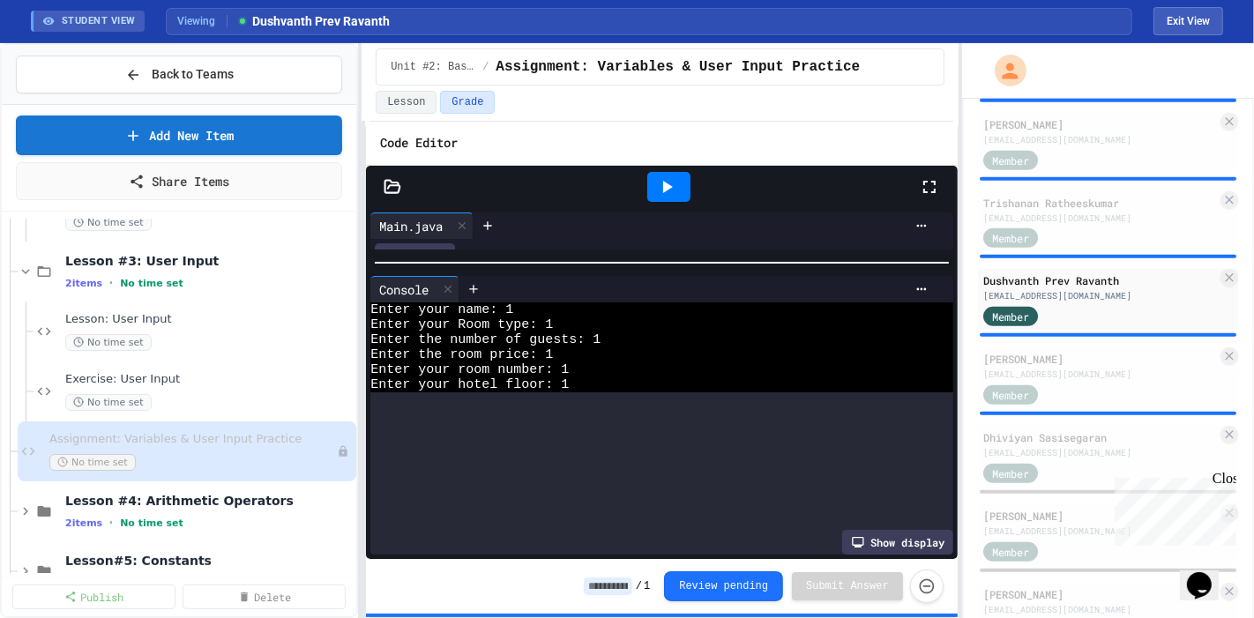
click at [668, 229] on div "**********" at bounding box center [662, 384] width 592 height 352
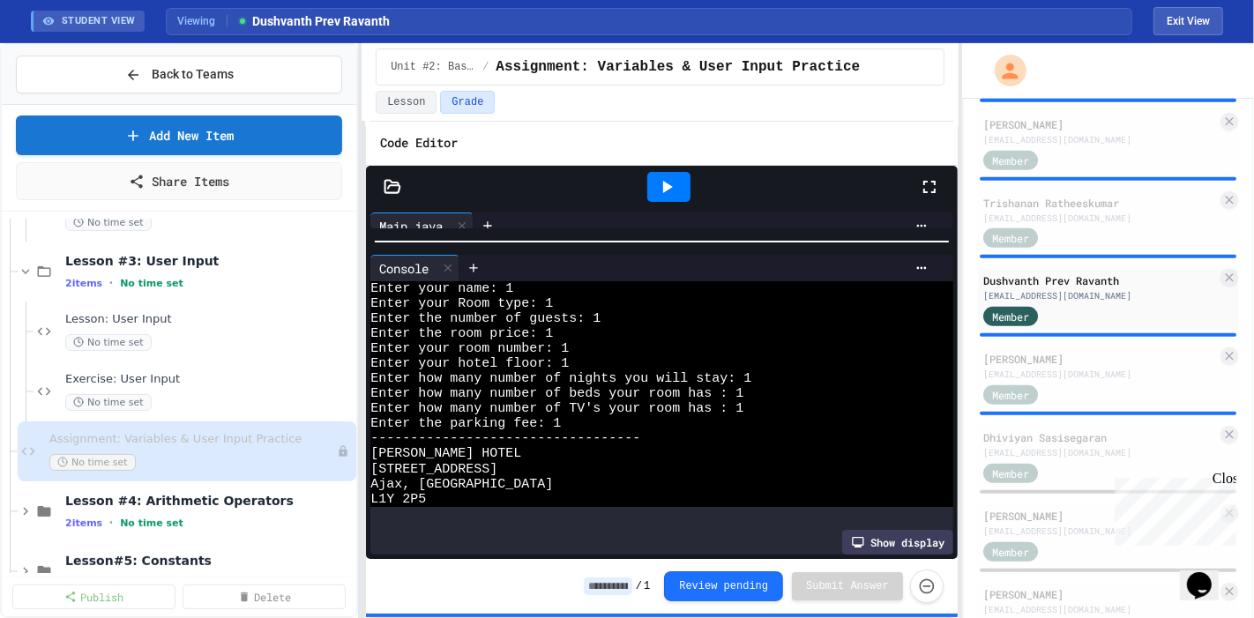
scroll to position [2, 0]
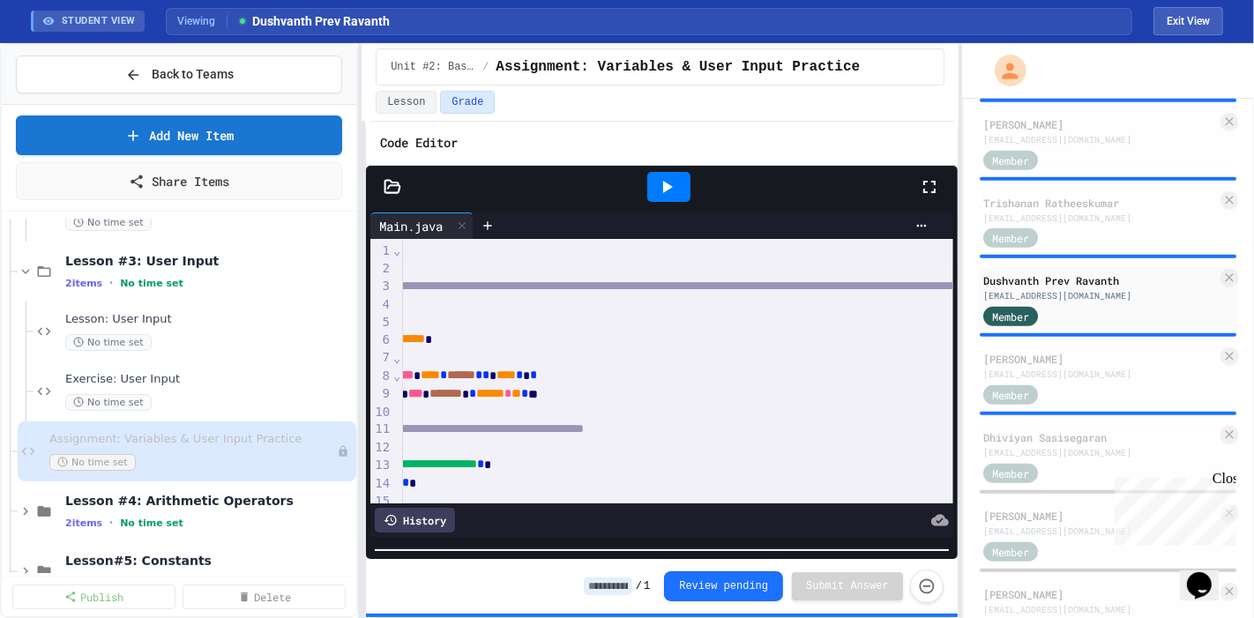
click at [606, 617] on html "We are updating our servers at 9:30PM EST on 9/19/2025. JuiceMind should contin…" at bounding box center [627, 309] width 1254 height 618
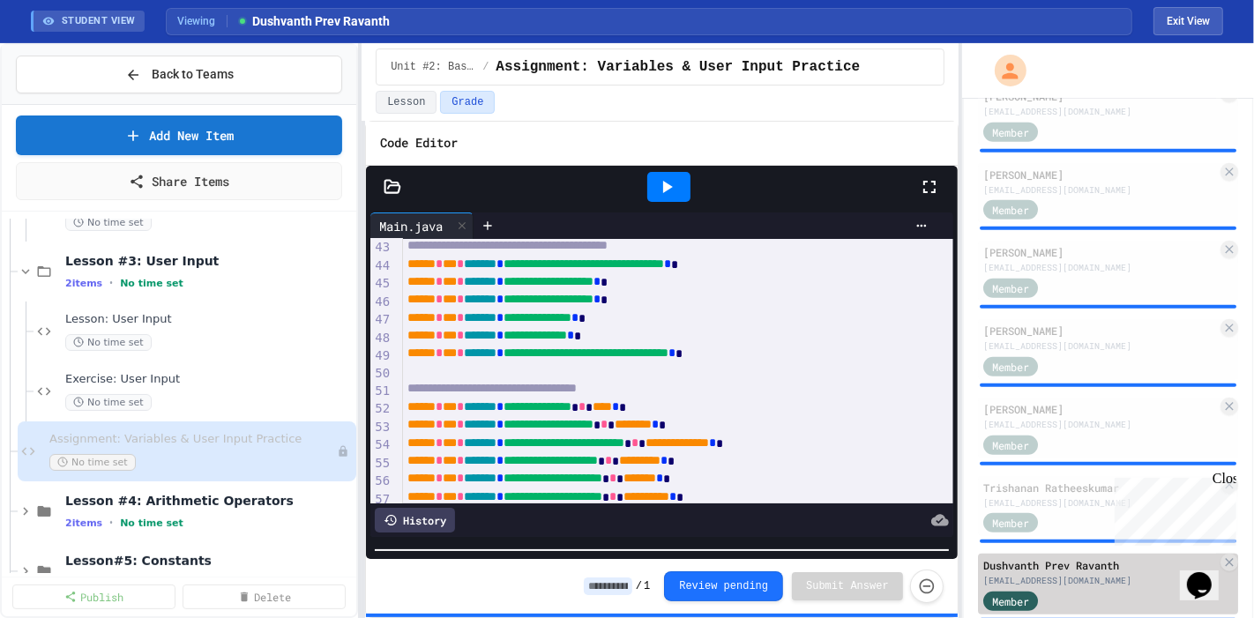
scroll to position [896, 0]
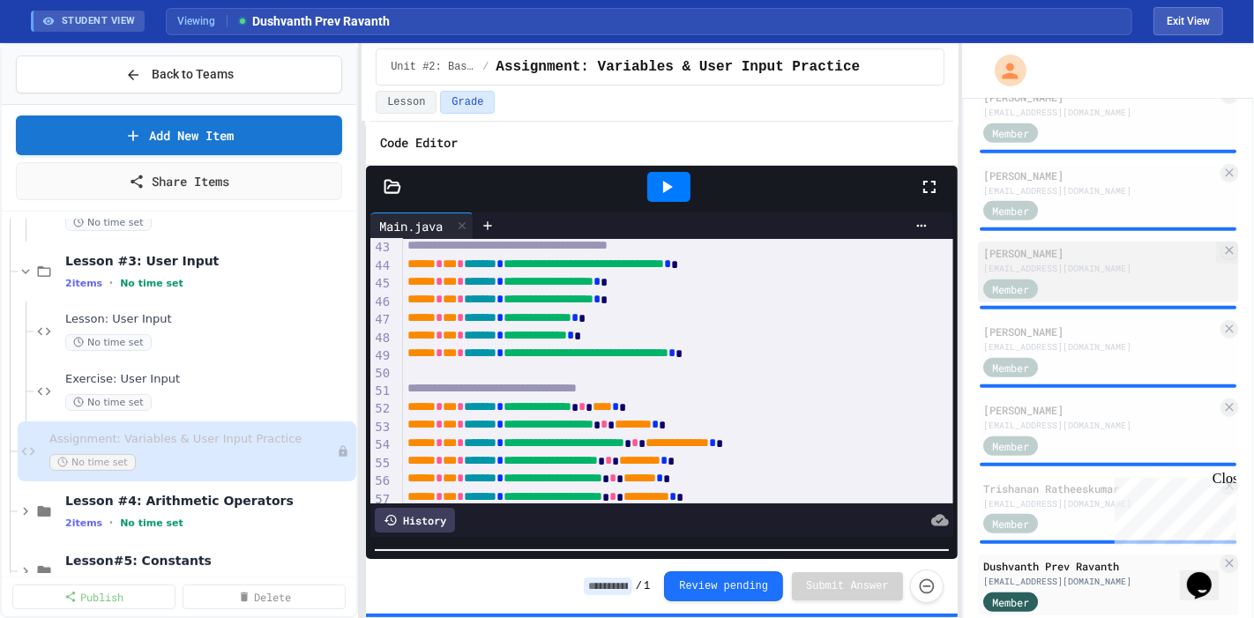
click at [1093, 280] on div "Member" at bounding box center [1100, 288] width 234 height 22
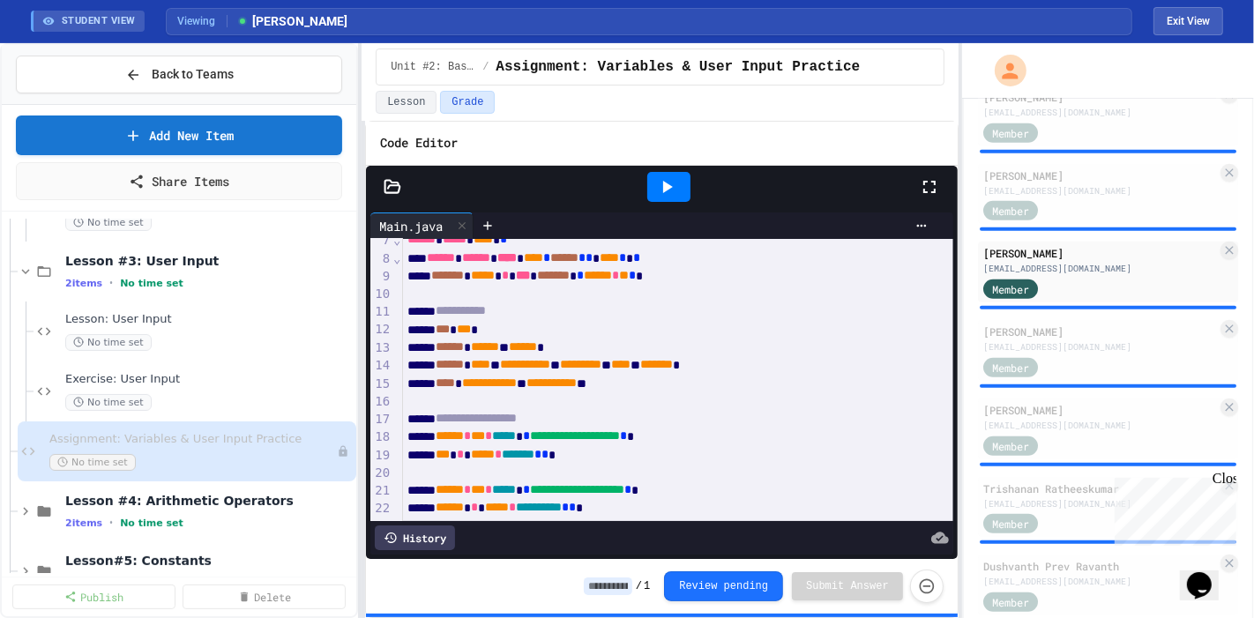
scroll to position [117, 0]
click at [280, 72] on button "Back to Teams" at bounding box center [179, 75] width 326 height 38
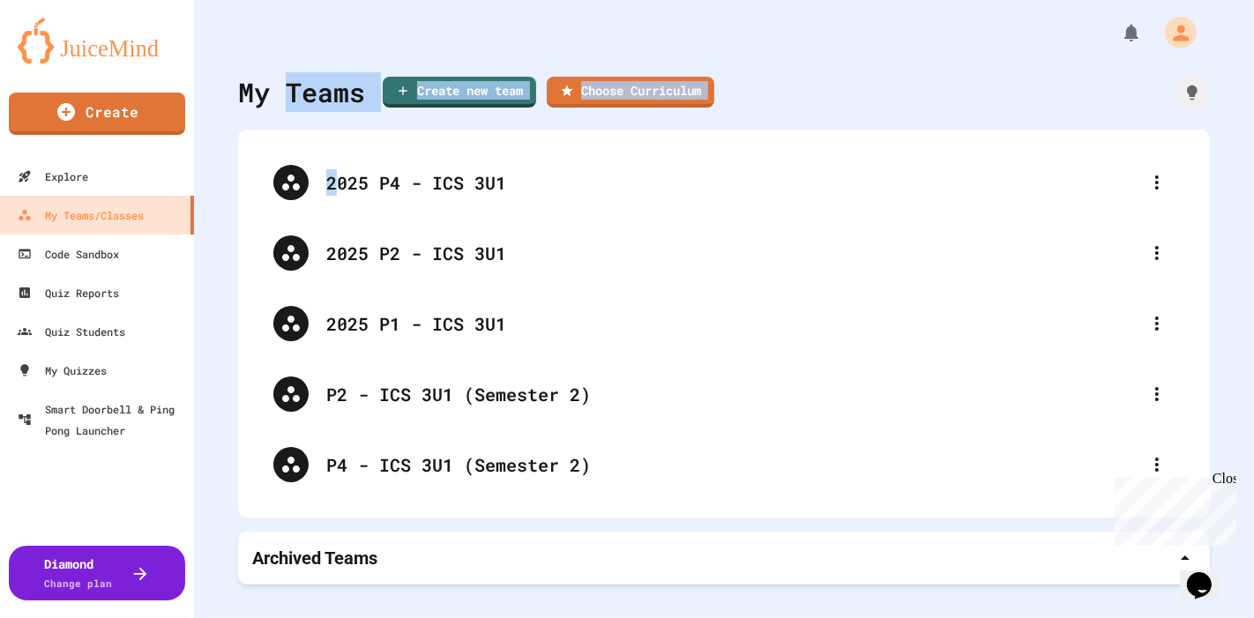
drag, startPoint x: 280, startPoint y: 72, endPoint x: 345, endPoint y: 124, distance: 83.5
click at [345, 124] on div "My Teams Create new team Choose Curriculum 2025 P4 - ICS 3U1 2025 P2 - ICS 3U1 …" at bounding box center [724, 309] width 1060 height 618
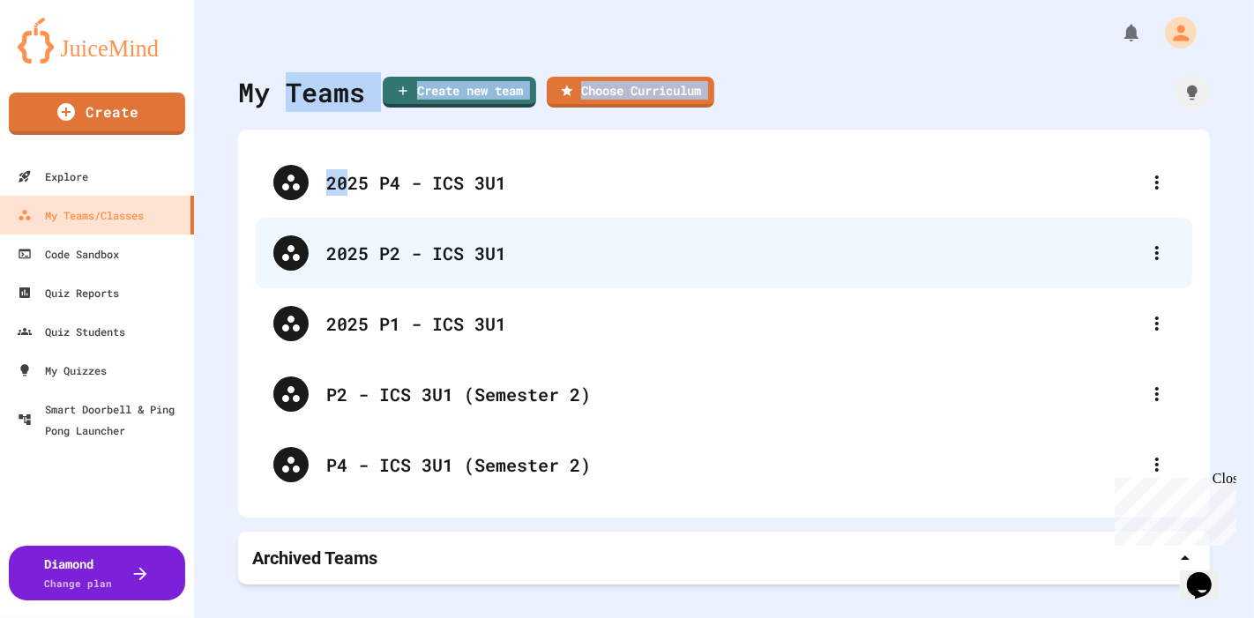
click at [504, 238] on div "2025 P2 - ICS 3U1" at bounding box center [724, 253] width 937 height 71
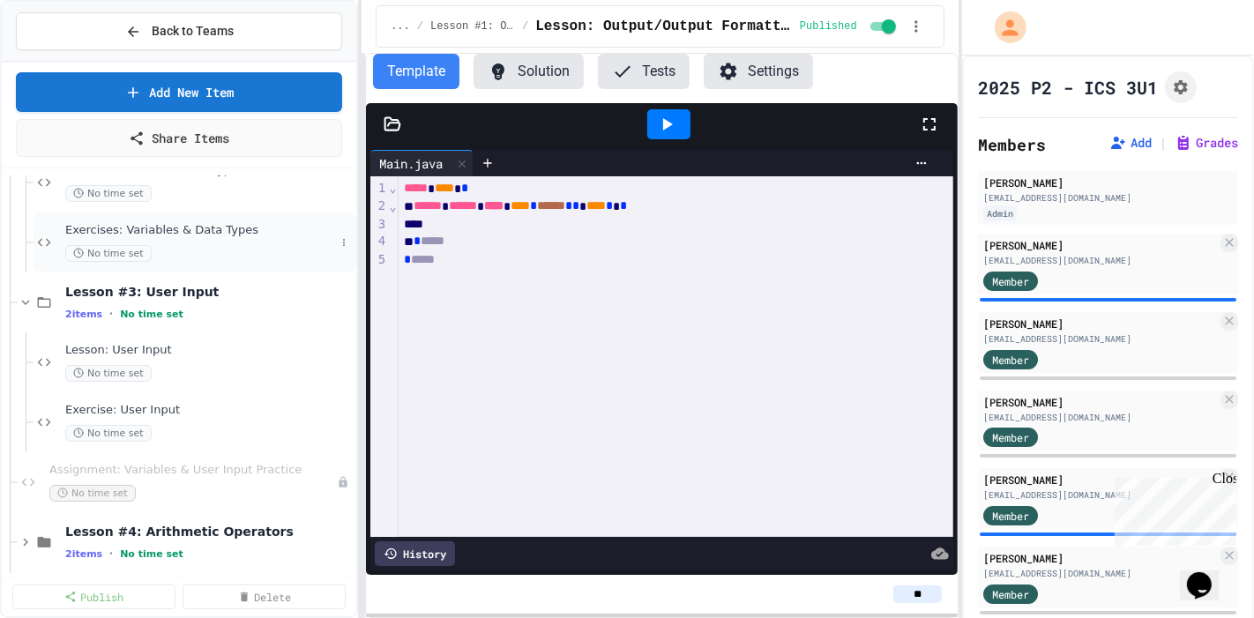
scroll to position [217, 0]
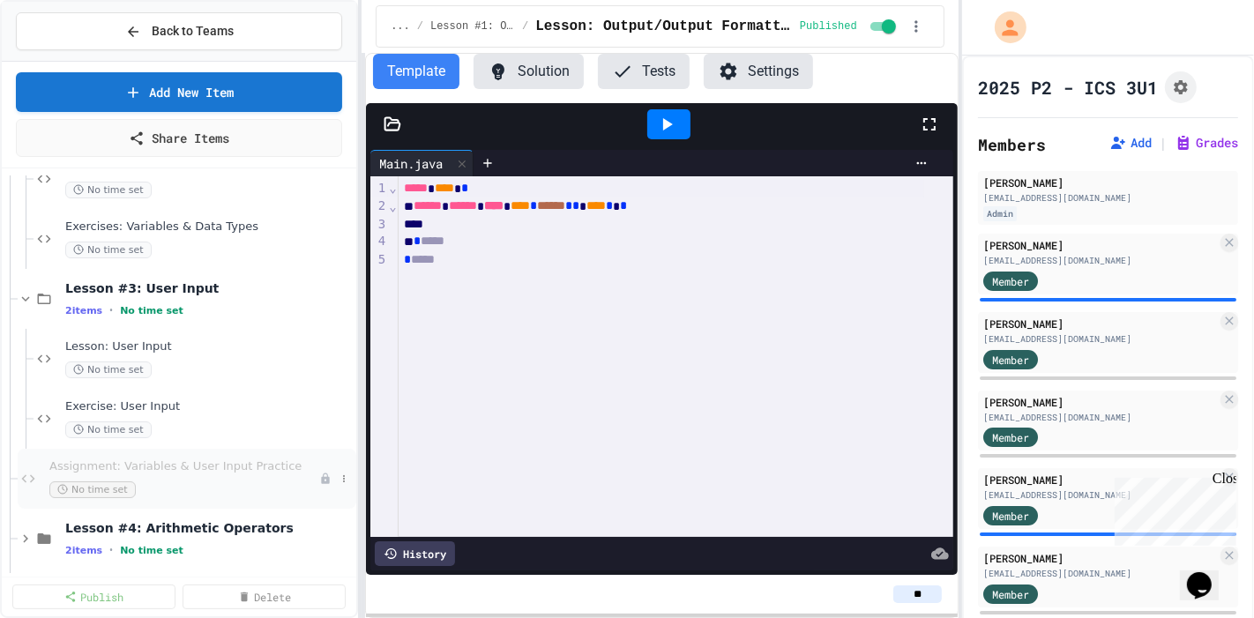
click at [201, 462] on span "Assignment: Variables & User Input Practice" at bounding box center [184, 467] width 270 height 15
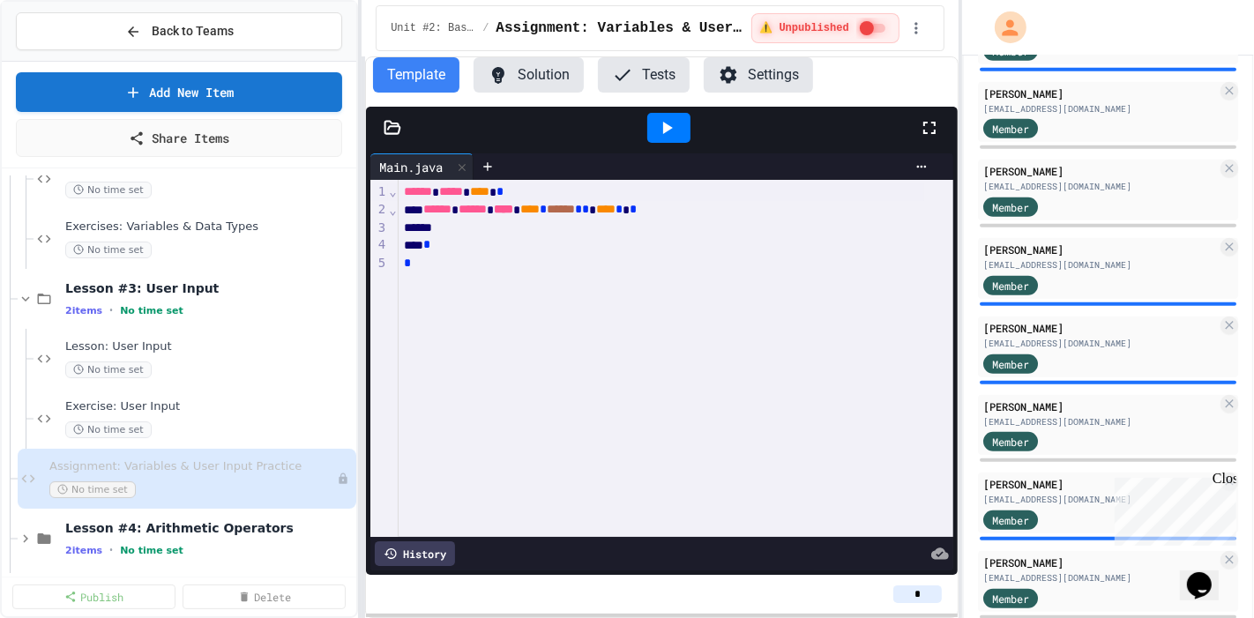
scroll to position [1102, 0]
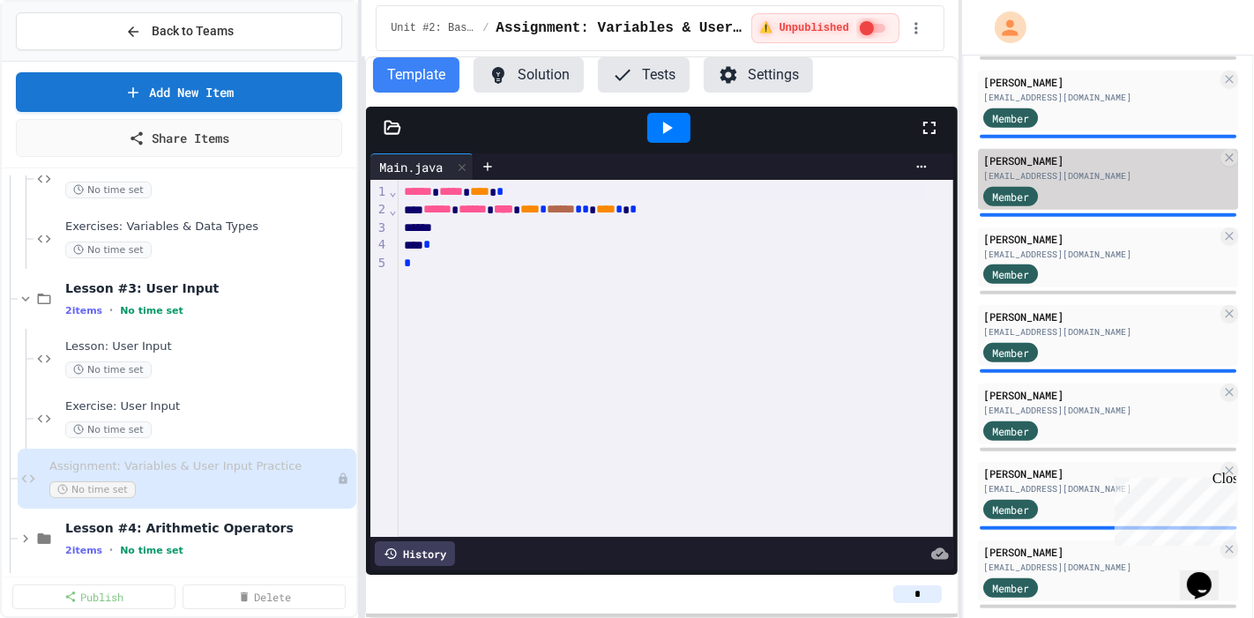
click at [1101, 153] on div "[PERSON_NAME]" at bounding box center [1100, 161] width 234 height 16
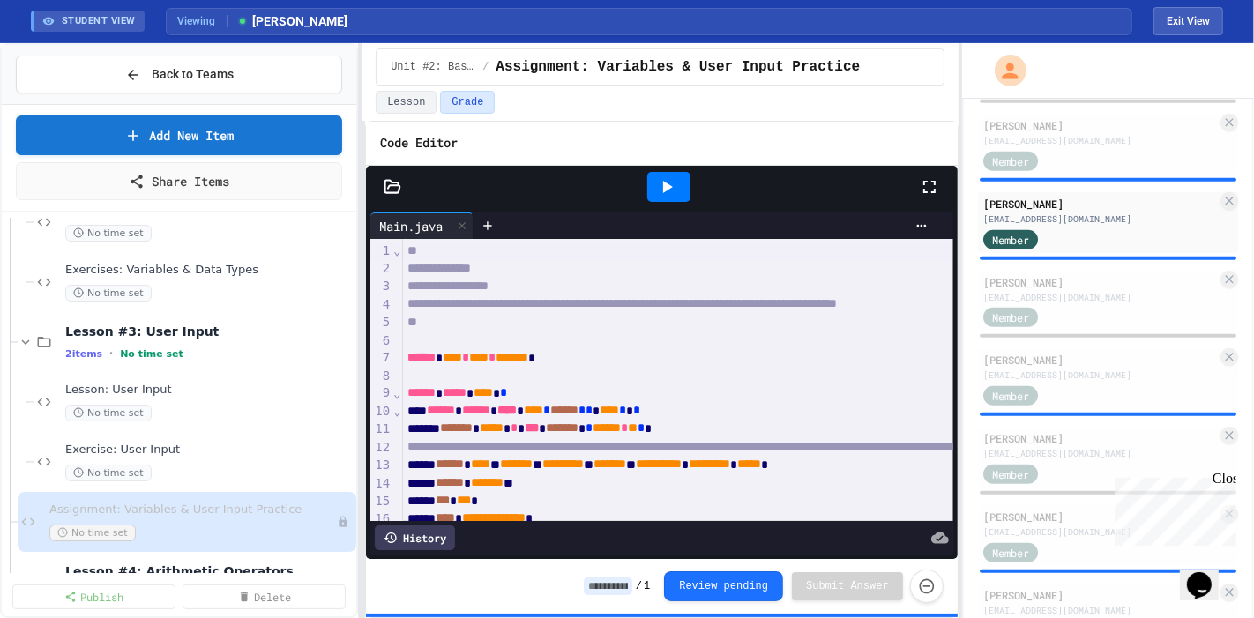
click at [656, 188] on icon at bounding box center [666, 186] width 21 height 21
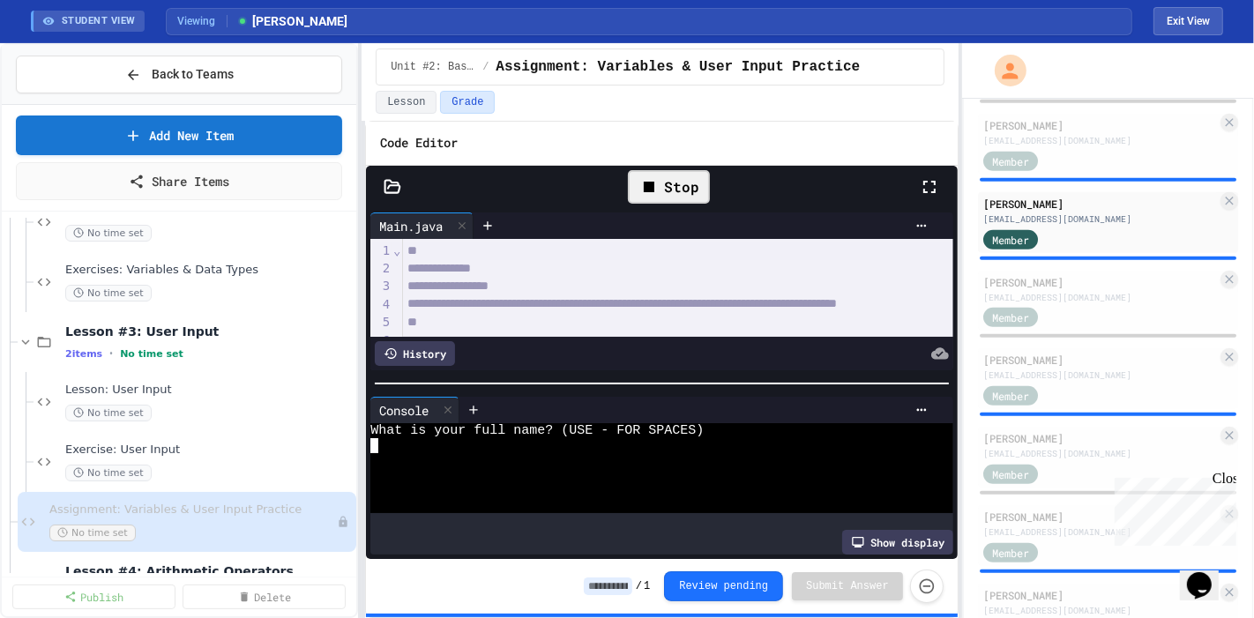
click at [613, 457] on div at bounding box center [644, 460] width 548 height 15
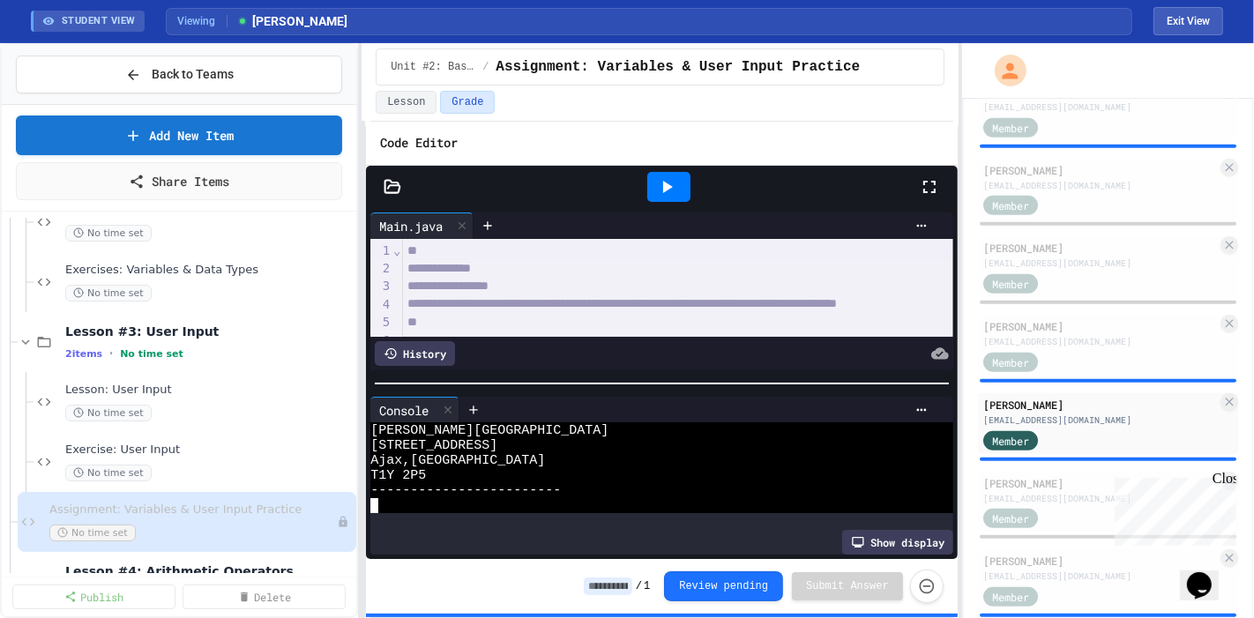
scroll to position [901, 0]
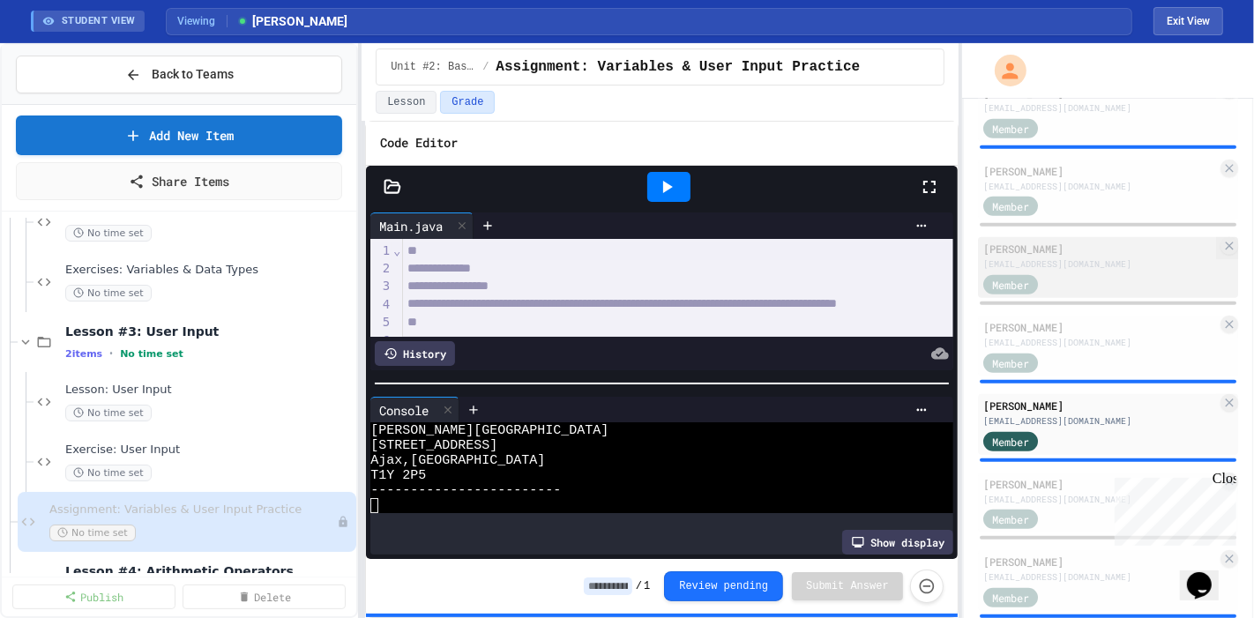
click at [1086, 241] on div "[PERSON_NAME]" at bounding box center [1100, 249] width 234 height 16
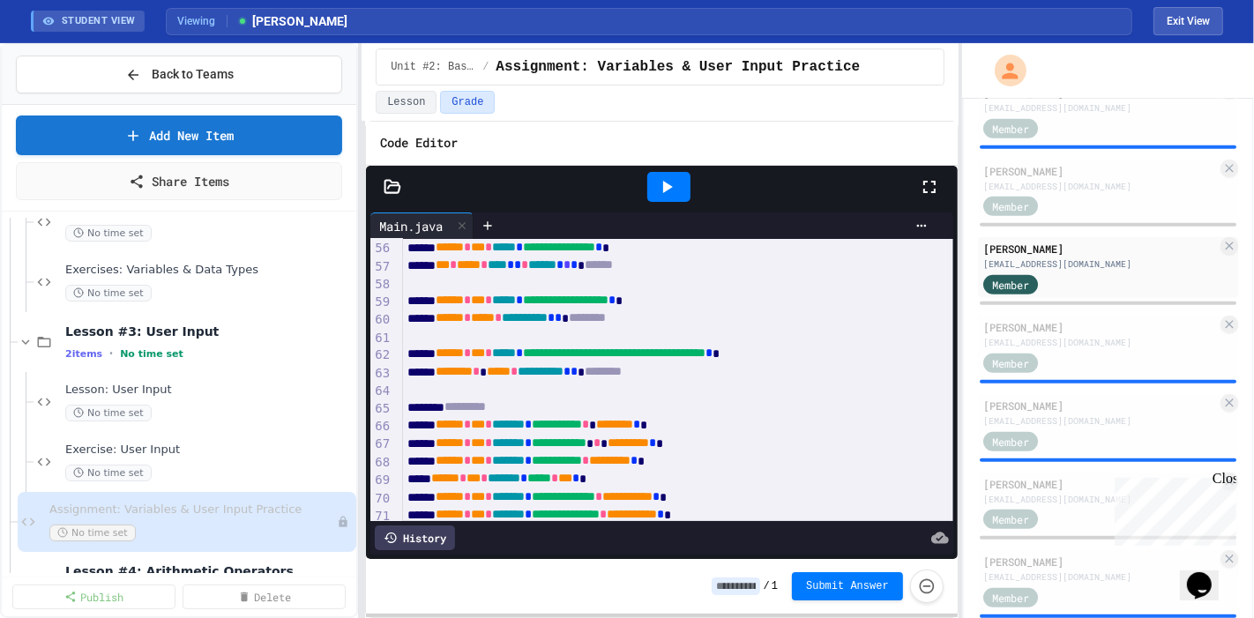
scroll to position [981, 0]
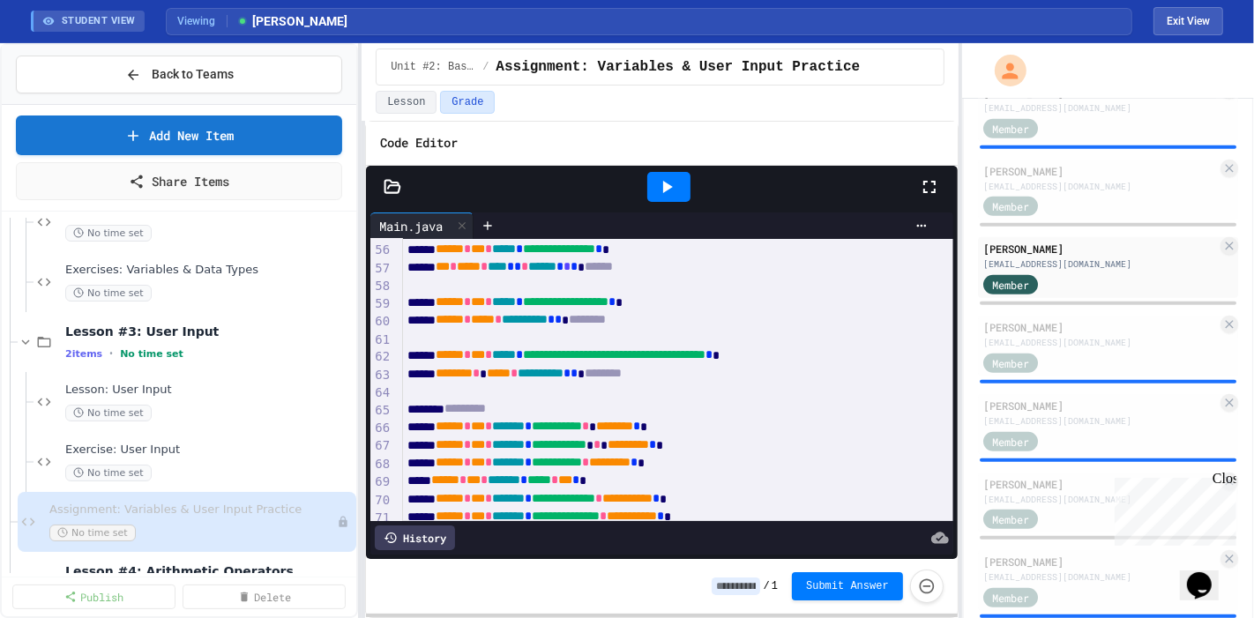
click at [676, 189] on icon at bounding box center [666, 186] width 21 height 21
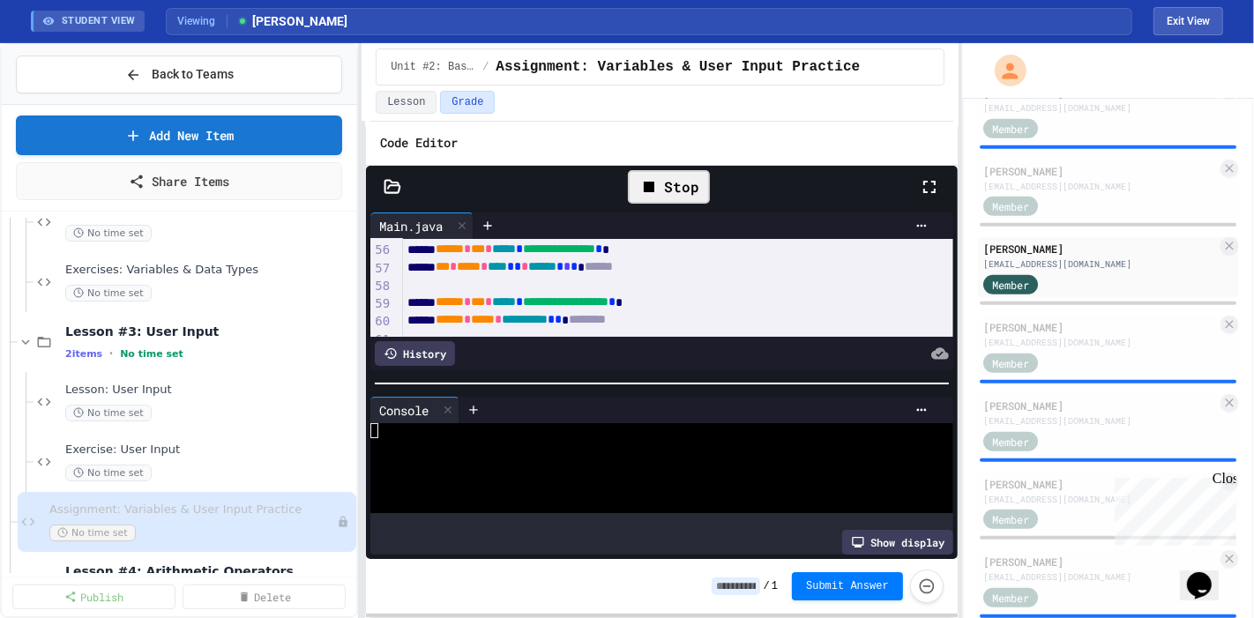
click at [647, 145] on div "**********" at bounding box center [662, 370] width 592 height 496
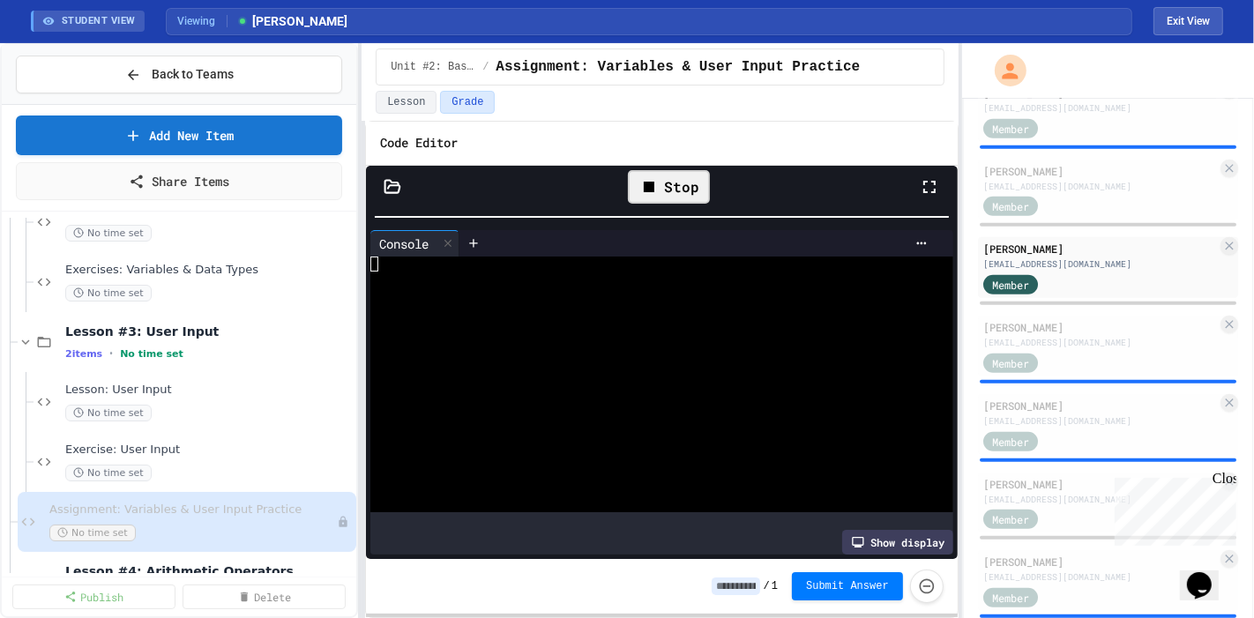
click at [624, 374] on div at bounding box center [644, 369] width 548 height 15
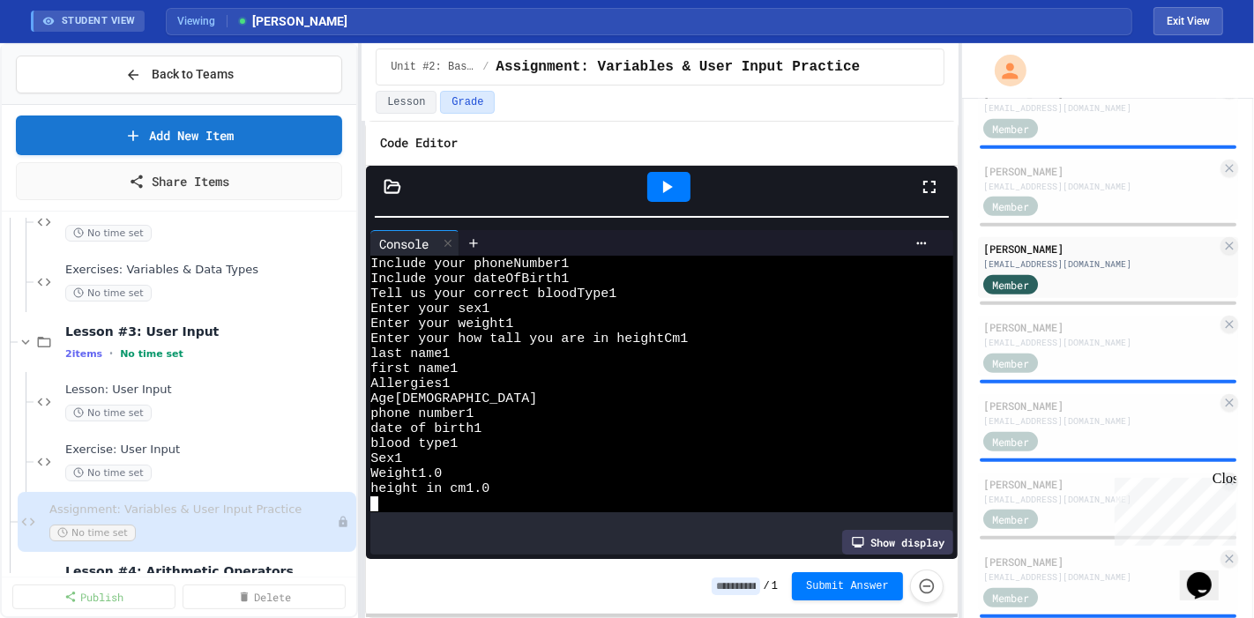
scroll to position [180, 0]
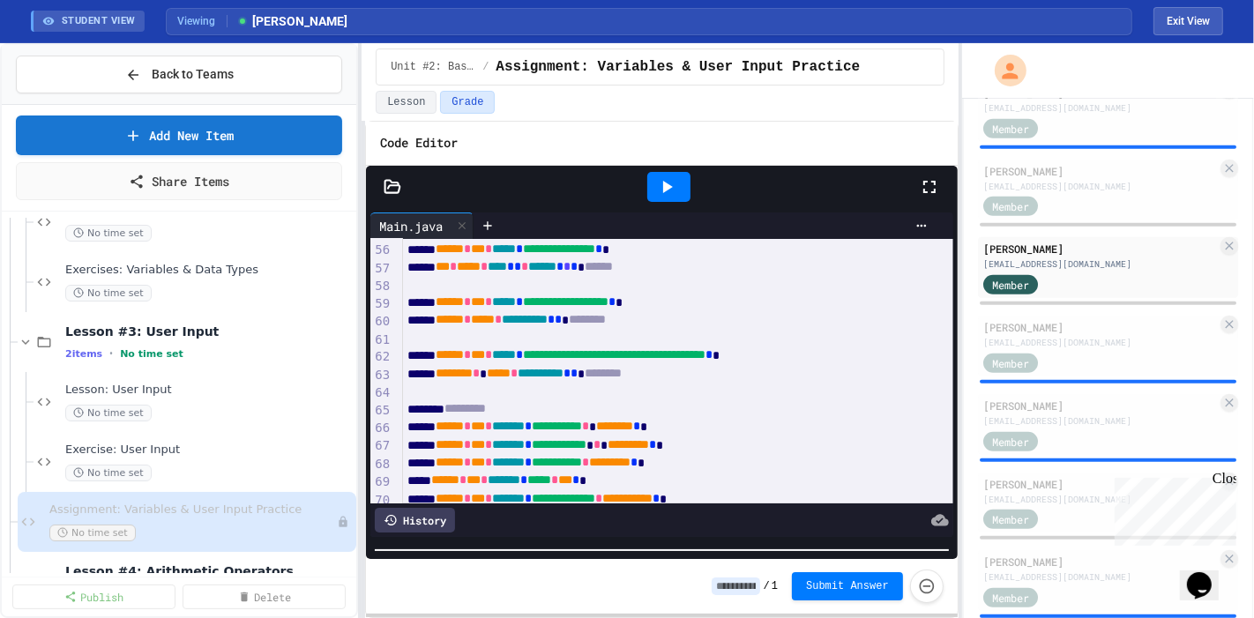
click at [710, 601] on div "**********" at bounding box center [662, 392] width 592 height 452
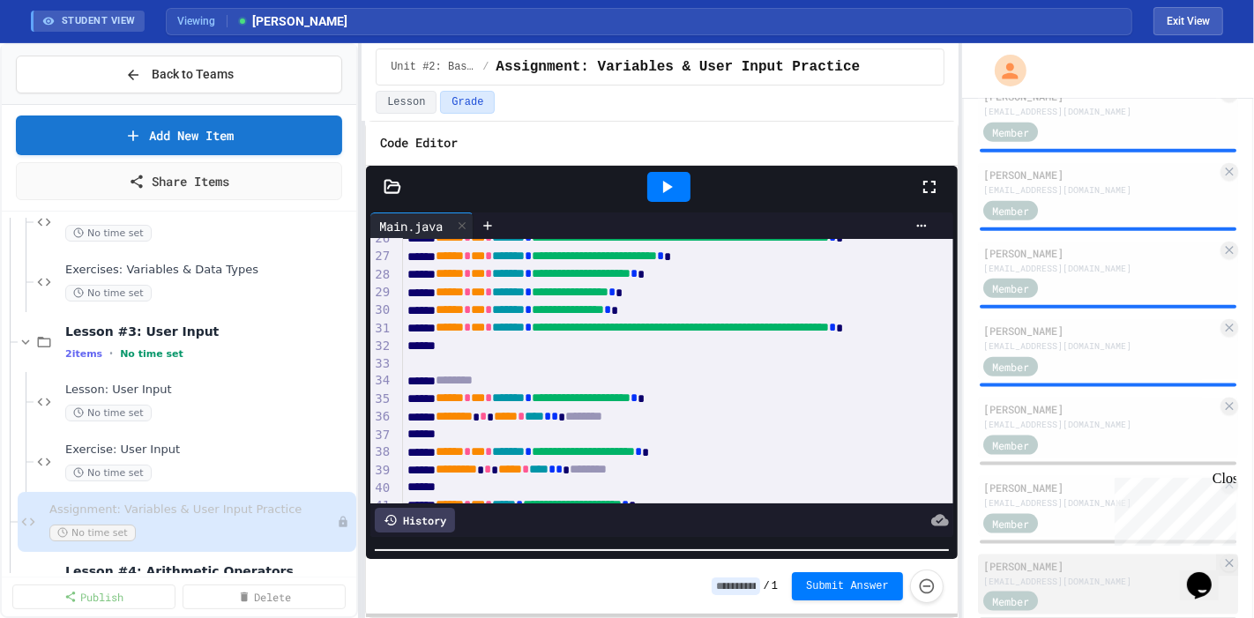
scroll to position [1869, 0]
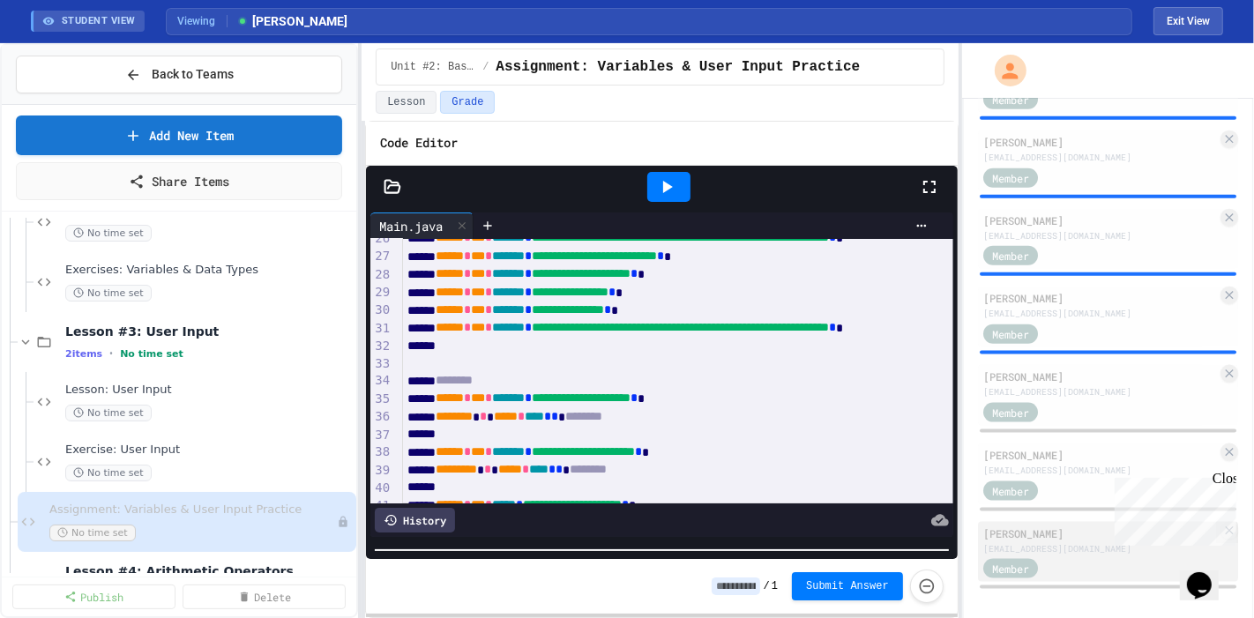
click at [1038, 526] on div "[PERSON_NAME]" at bounding box center [1100, 534] width 234 height 16
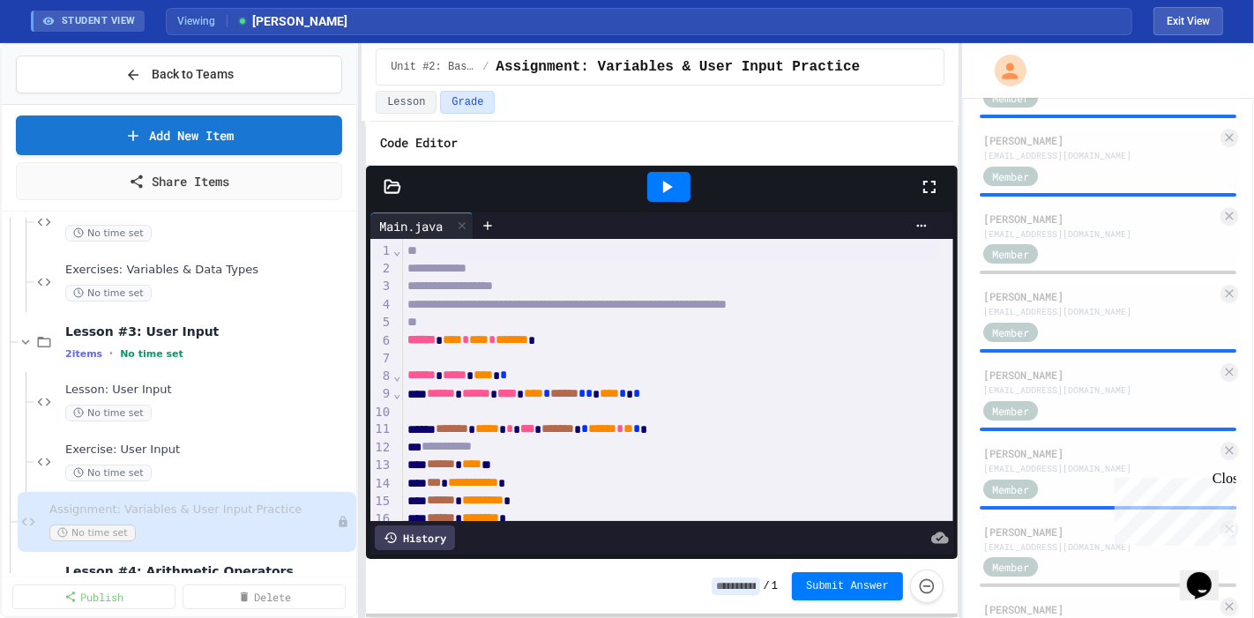
scroll to position [227, 0]
click at [1088, 392] on div "[EMAIL_ADDRESS][DOMAIN_NAME]" at bounding box center [1100, 390] width 234 height 13
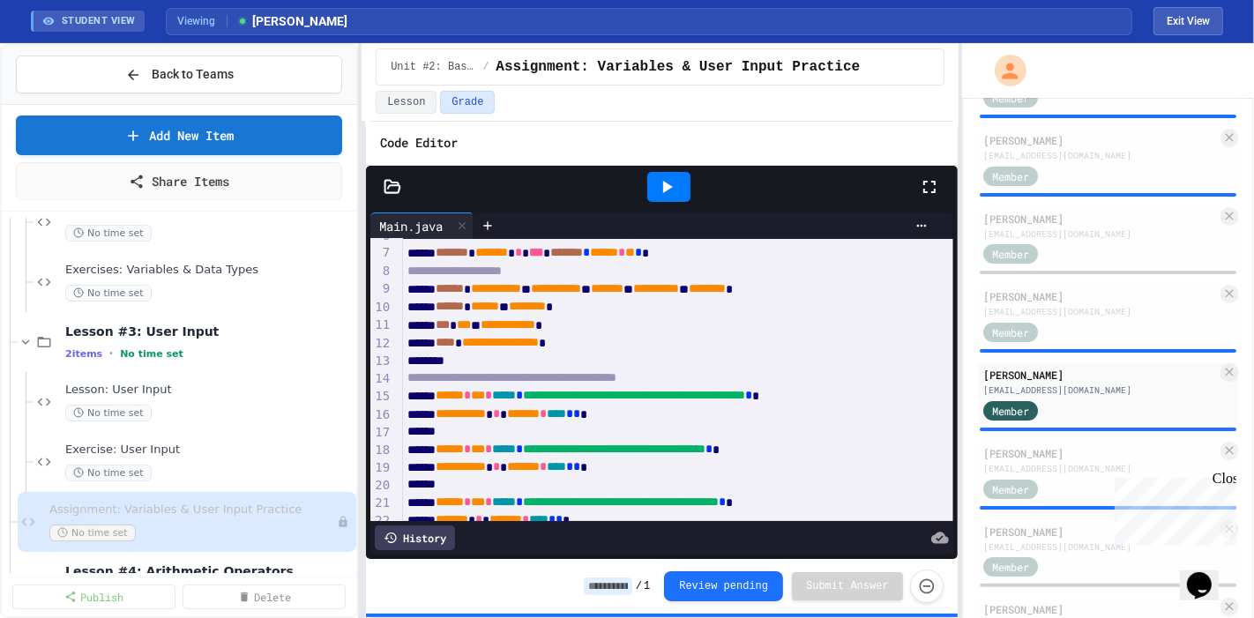
scroll to position [63, 0]
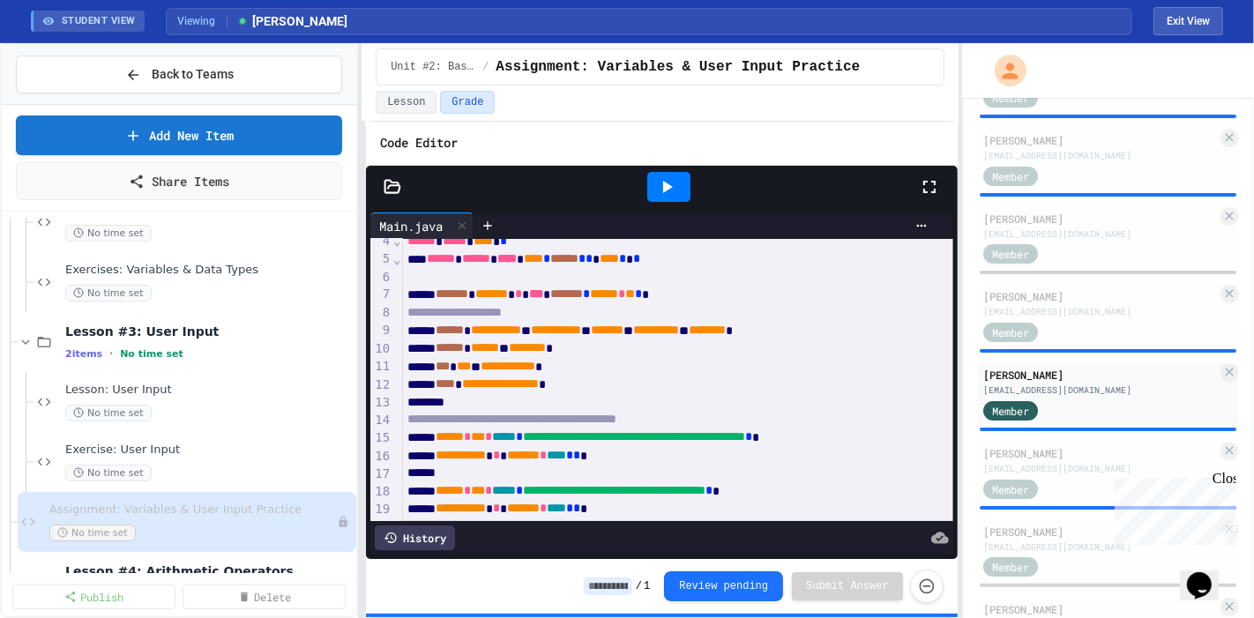
click at [670, 184] on icon at bounding box center [668, 187] width 10 height 12
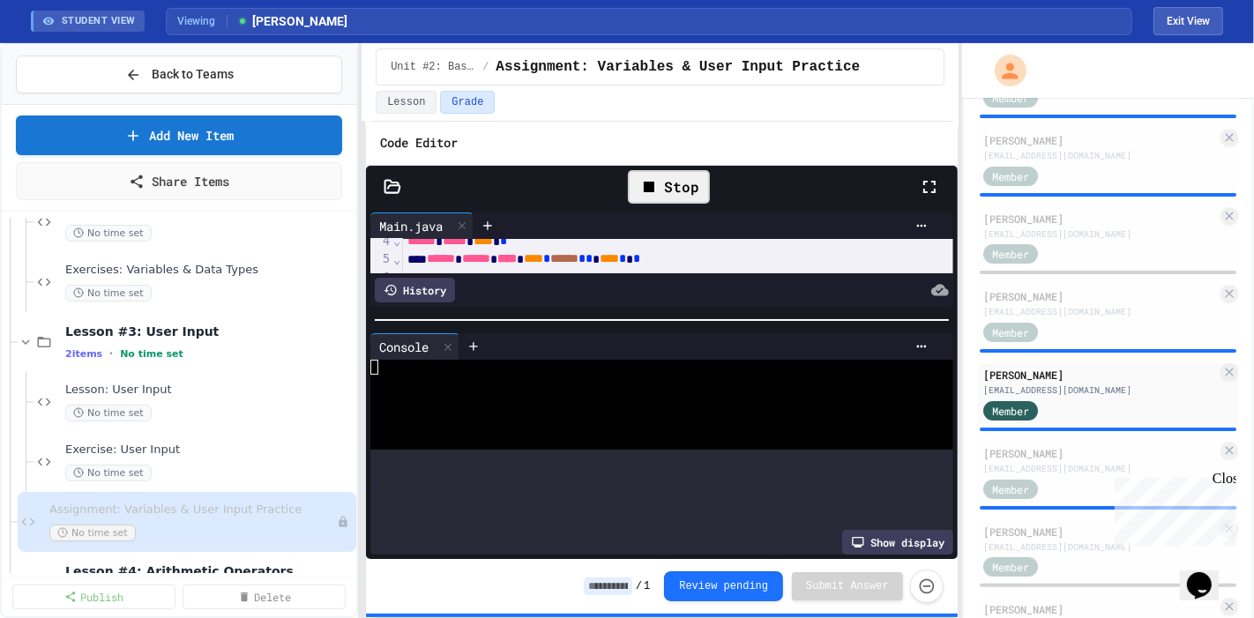
click at [664, 153] on div "**********" at bounding box center [662, 370] width 592 height 496
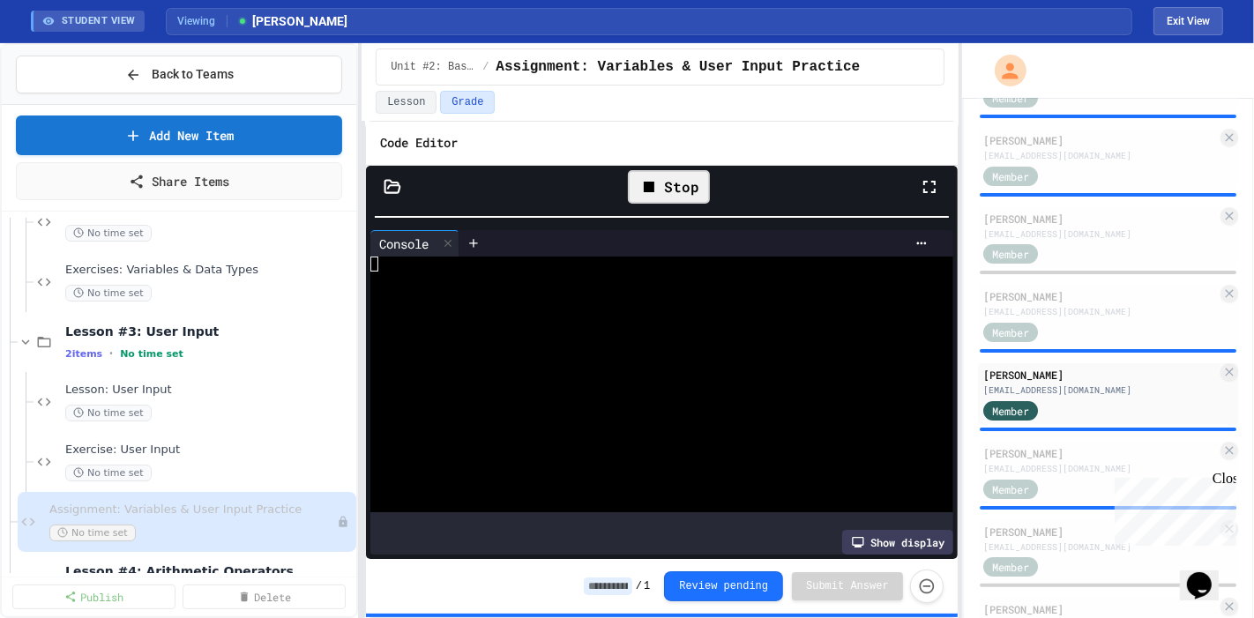
click at [580, 332] on div at bounding box center [644, 339] width 548 height 15
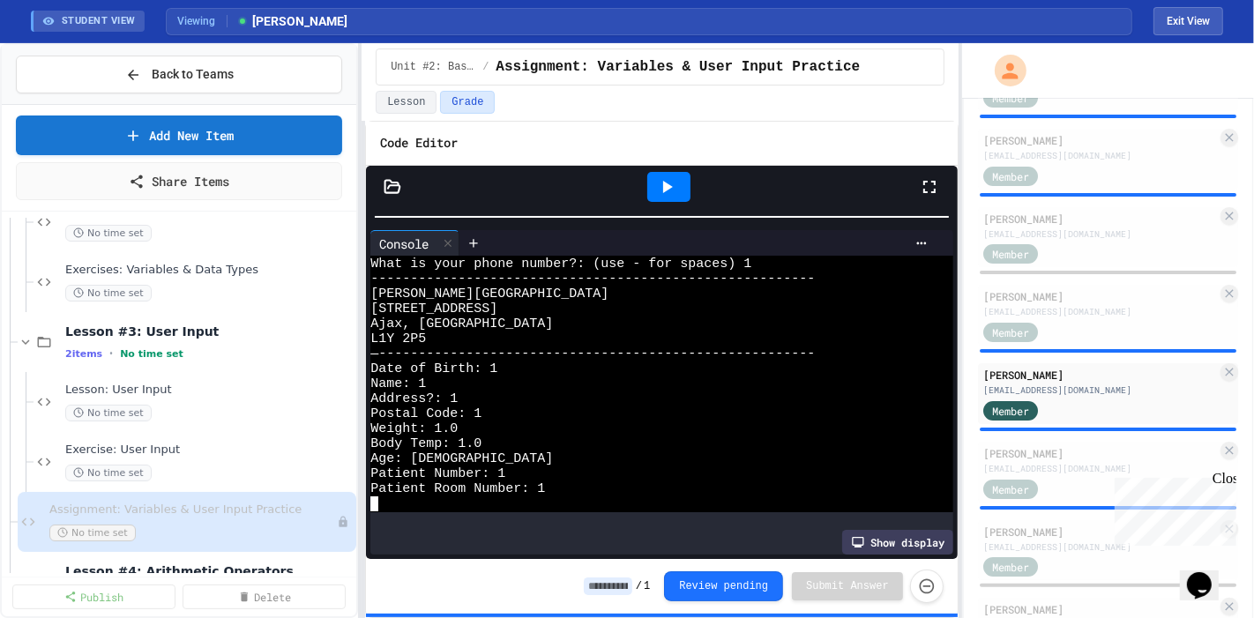
scroll to position [0, 0]
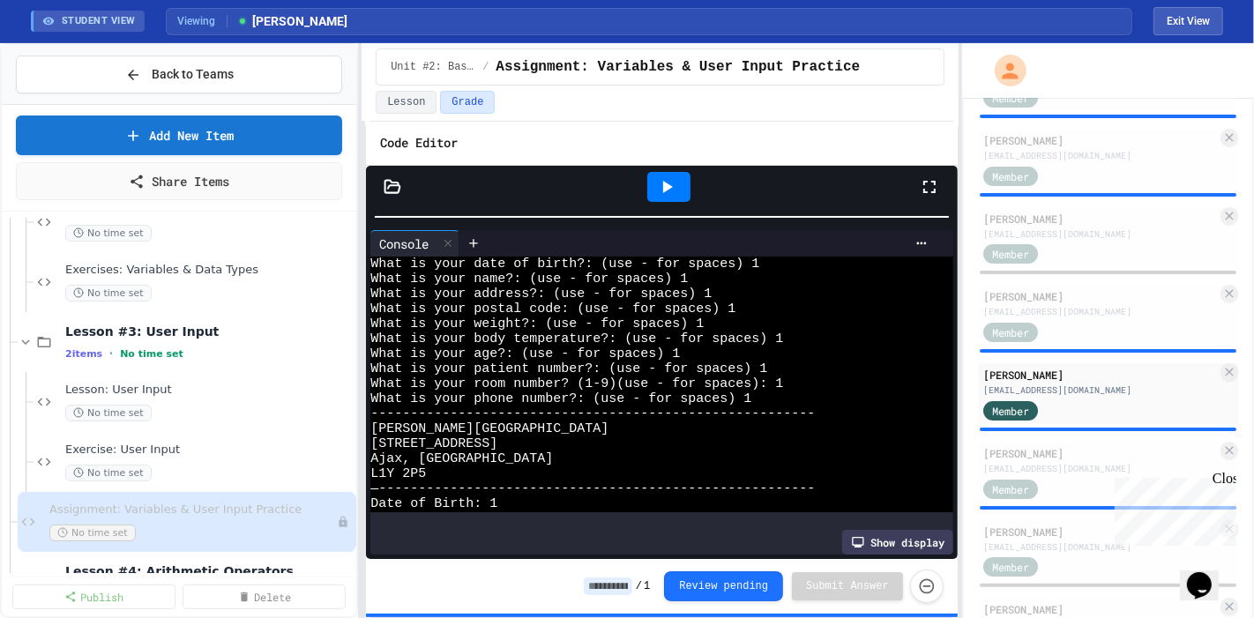
click at [688, 208] on div at bounding box center [662, 217] width 592 height 18
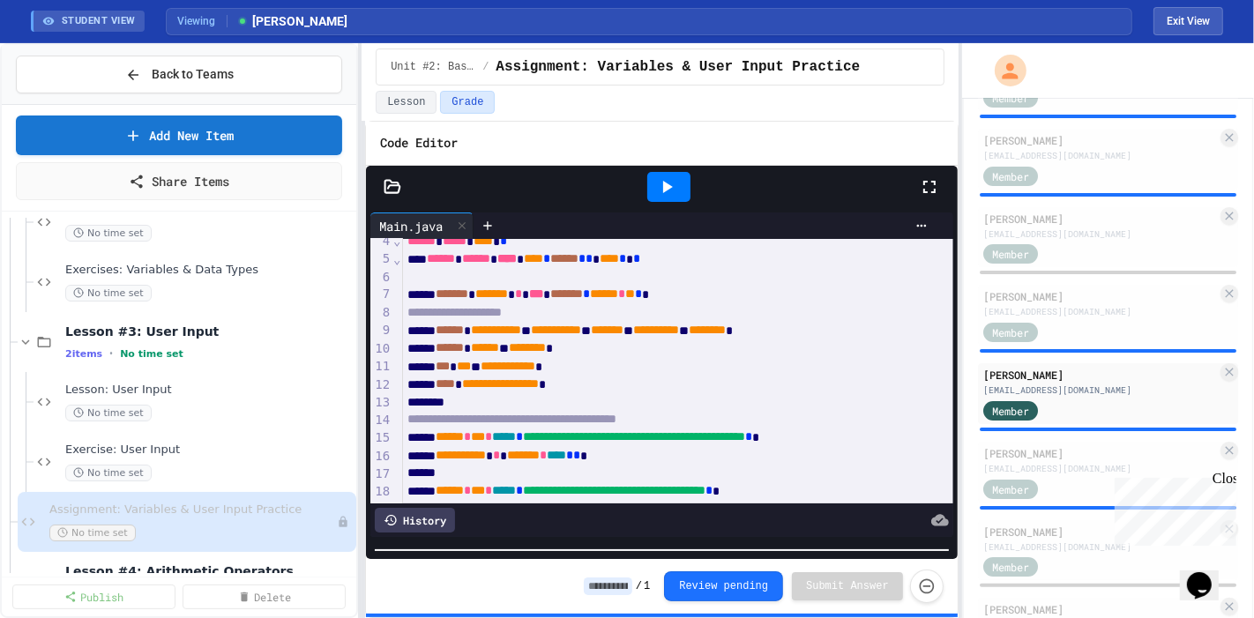
scroll to position [135, 0]
click at [612, 617] on html "We are updating our servers at 9:30PM EST on 9/19/2025. JuiceMind should contin…" at bounding box center [627, 309] width 1254 height 618
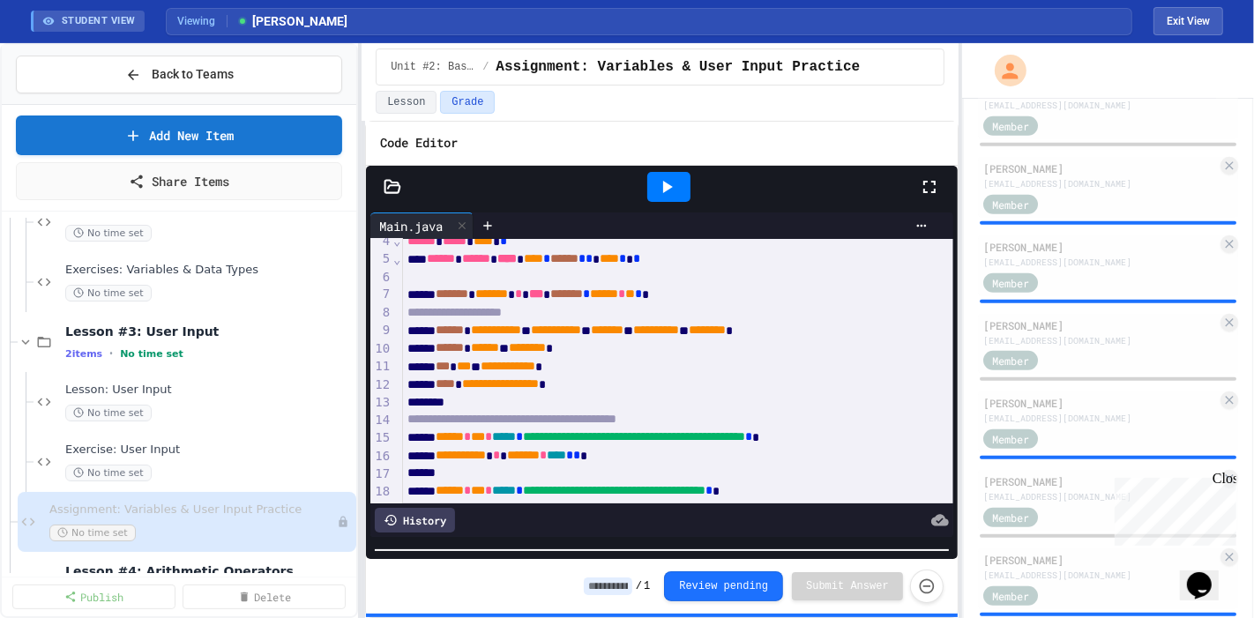
scroll to position [1057, 0]
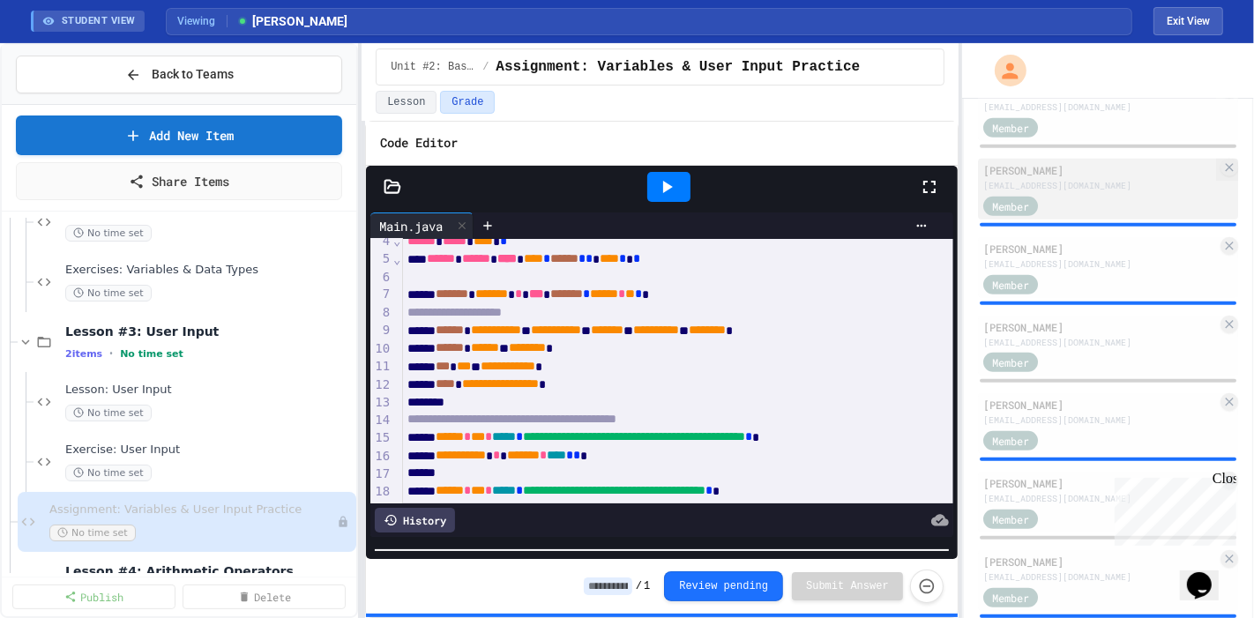
click at [1069, 179] on div "[EMAIL_ADDRESS][DOMAIN_NAME]" at bounding box center [1100, 185] width 234 height 13
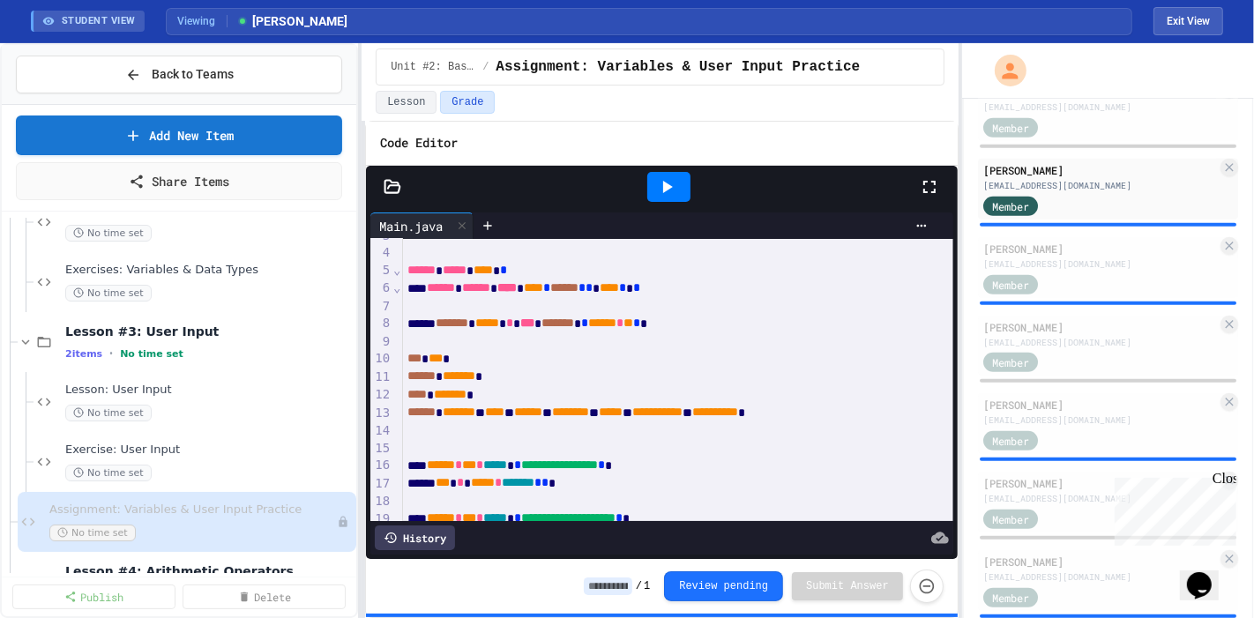
scroll to position [49, 0]
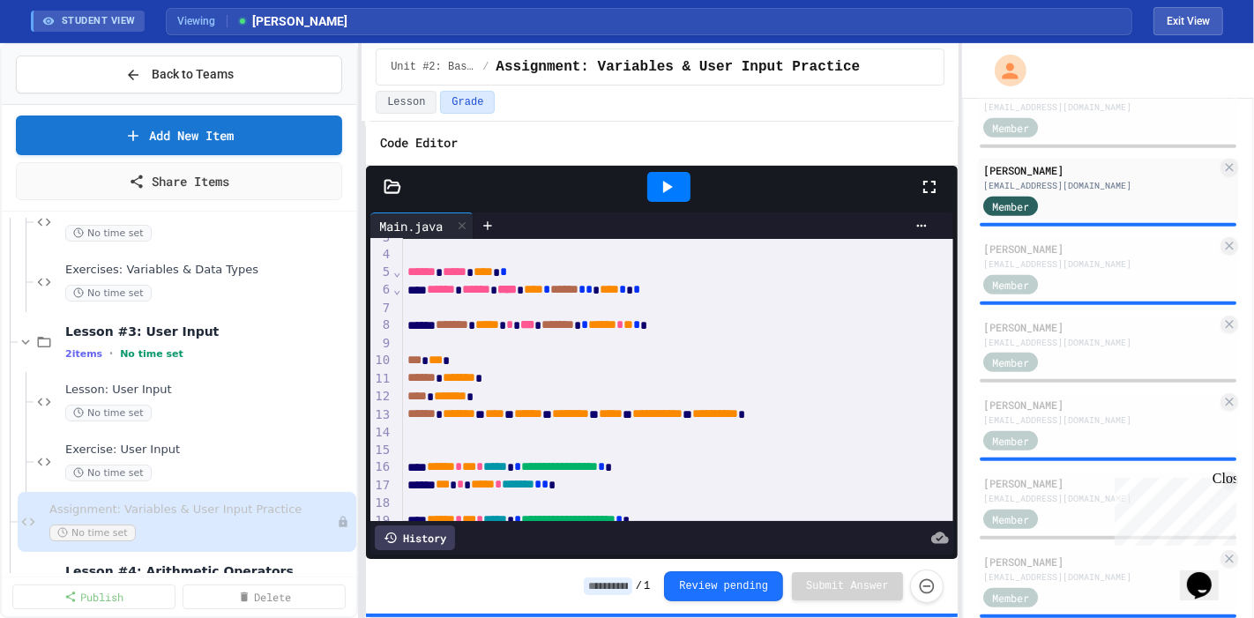
click at [679, 178] on div at bounding box center [668, 187] width 43 height 30
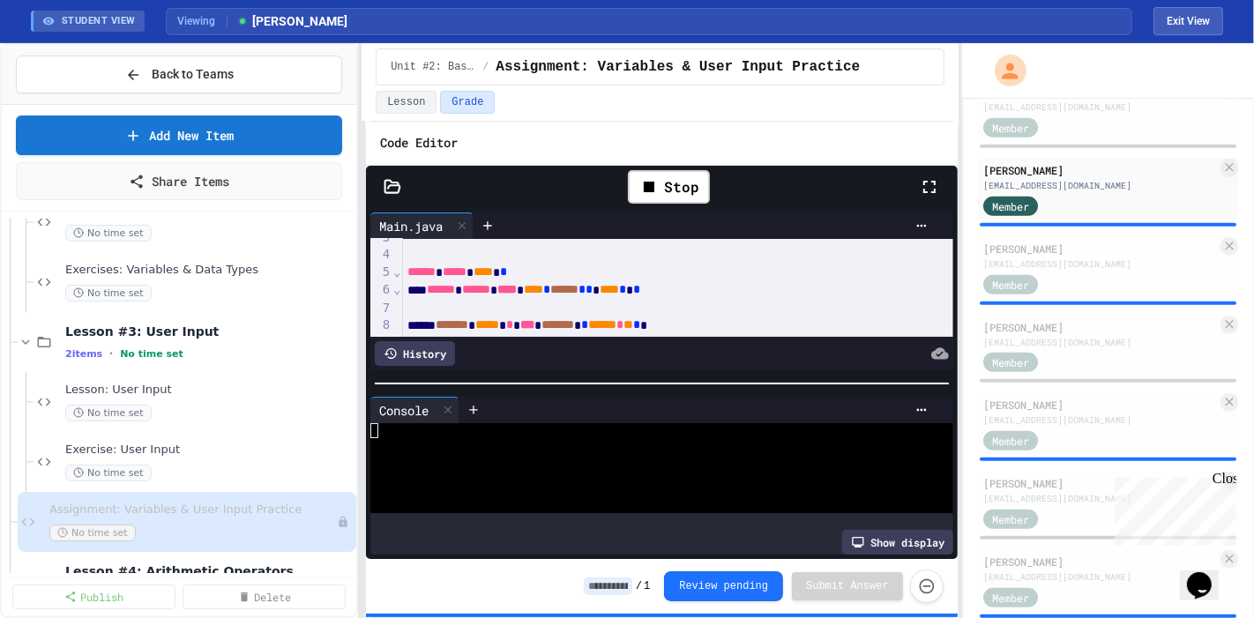
click at [663, 381] on div at bounding box center [662, 384] width 592 height 18
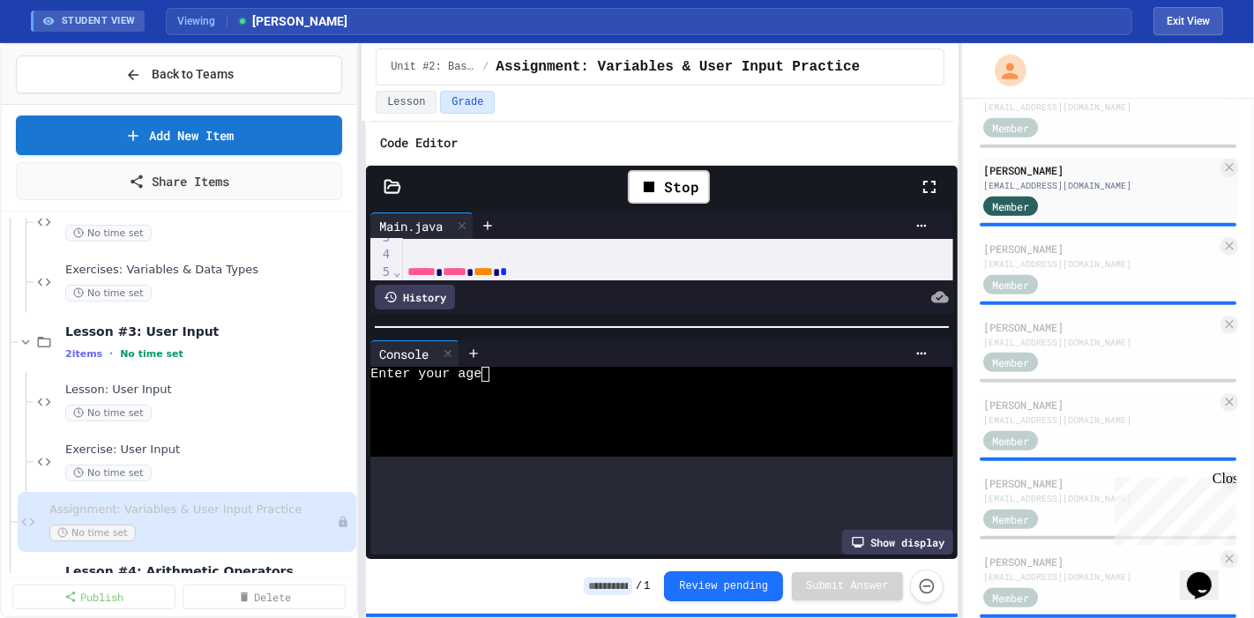
click at [652, 318] on div at bounding box center [662, 327] width 592 height 18
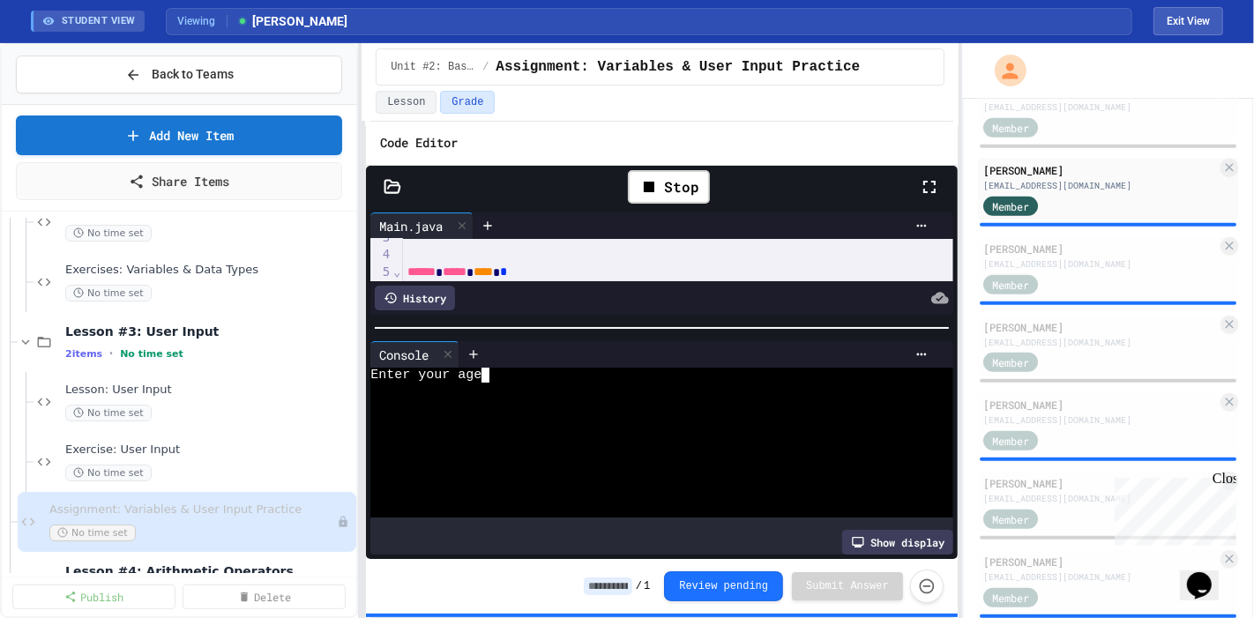
click at [675, 428] on div at bounding box center [644, 435] width 548 height 15
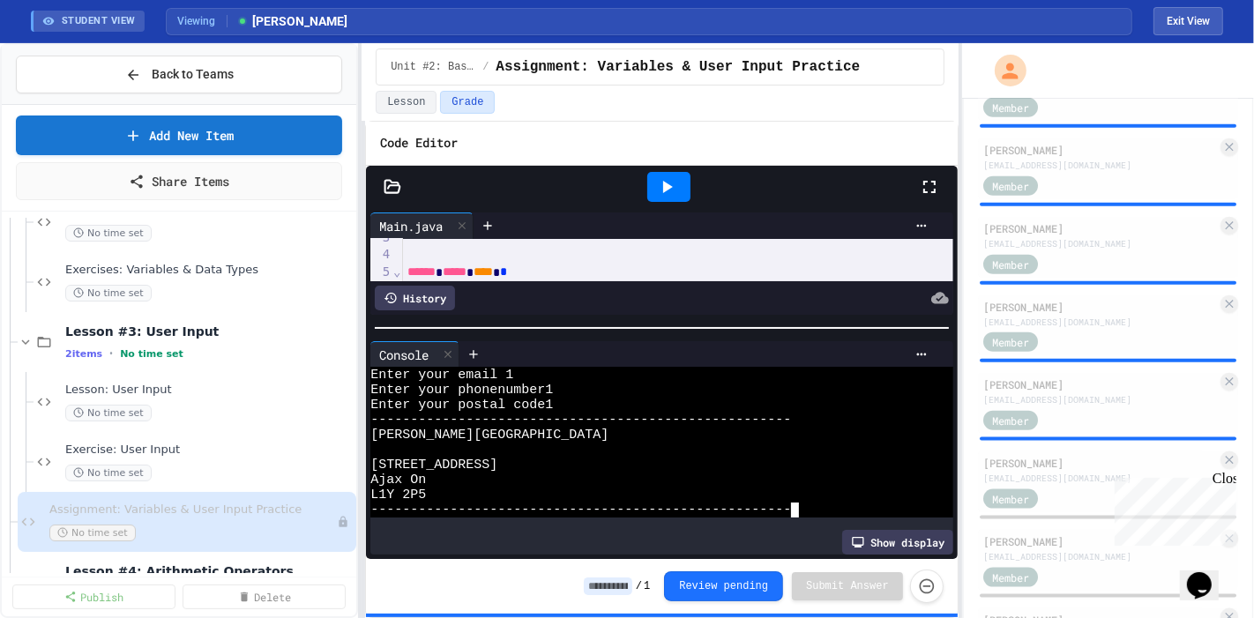
scroll to position [1869, 0]
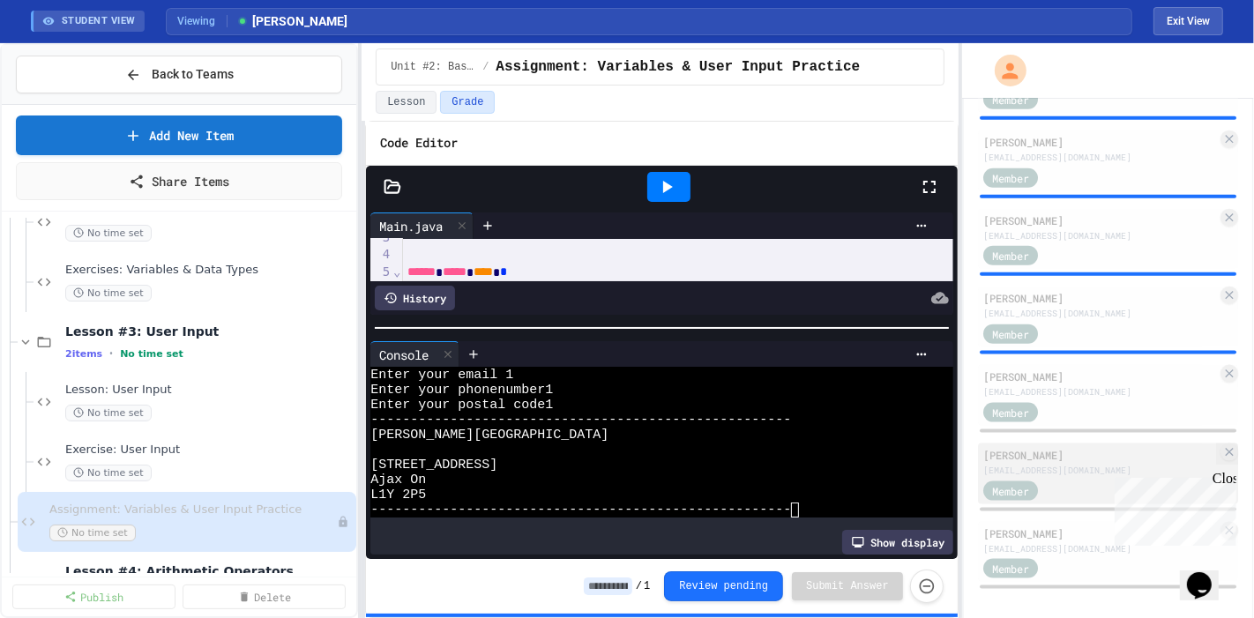
click at [1057, 449] on div "[PERSON_NAME]" at bounding box center [1100, 455] width 234 height 16
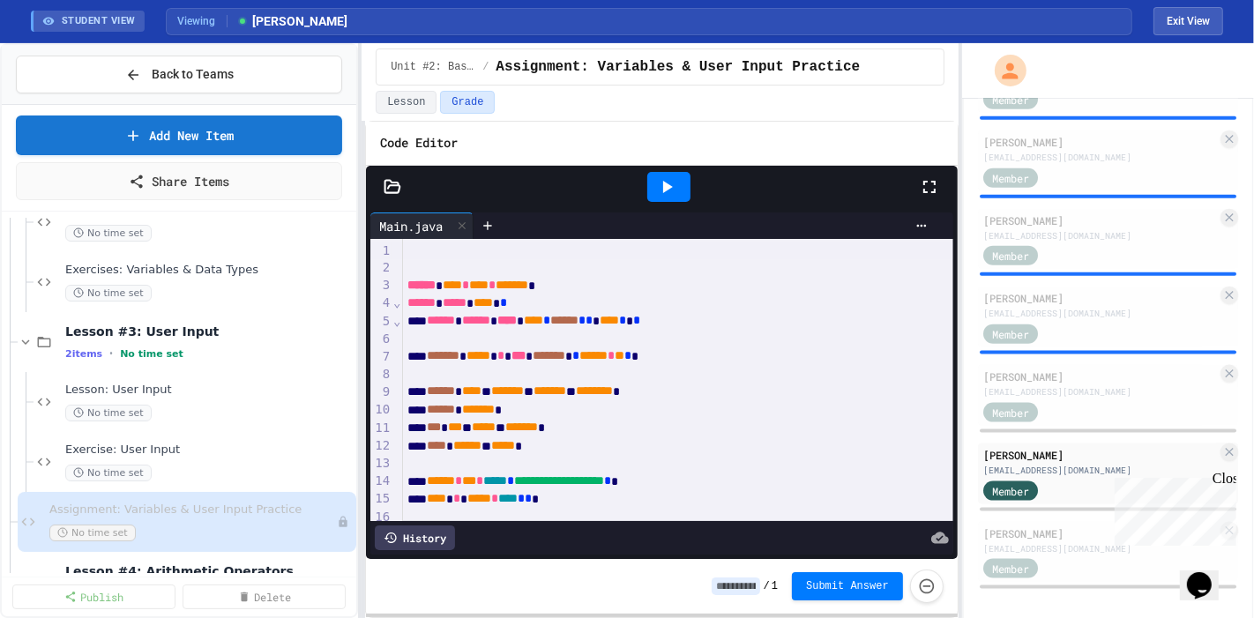
scroll to position [348, 0]
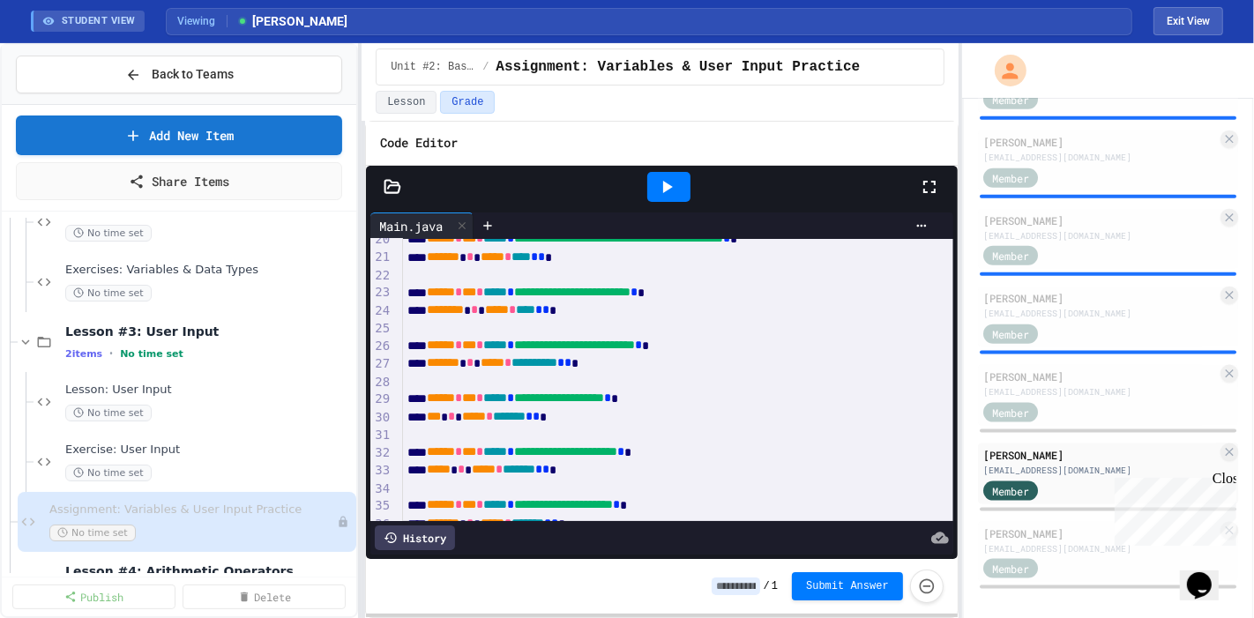
click at [665, 187] on icon at bounding box center [668, 187] width 10 height 12
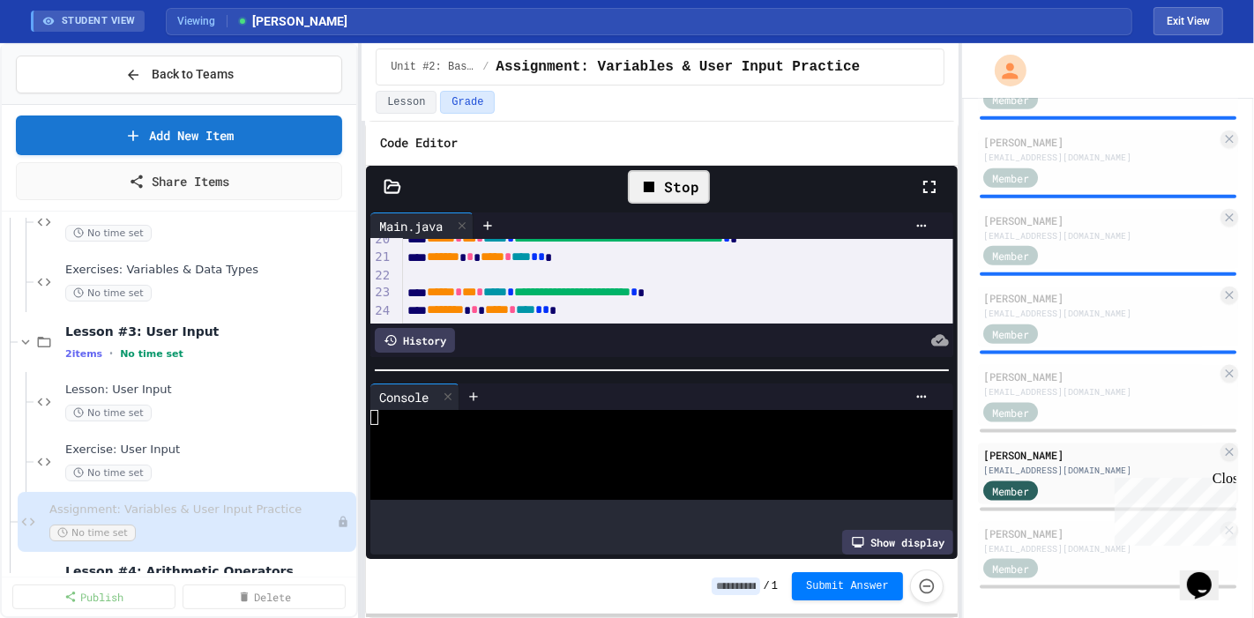
click at [596, 172] on div "**********" at bounding box center [662, 363] width 592 height 394
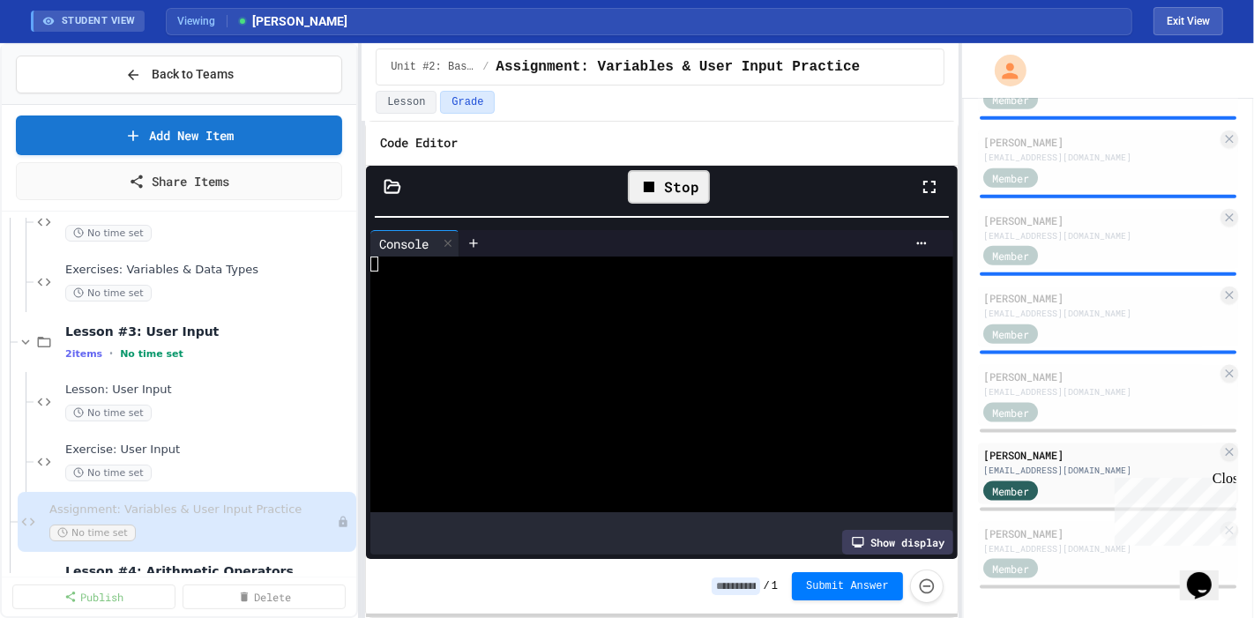
click at [547, 341] on div at bounding box center [644, 339] width 548 height 15
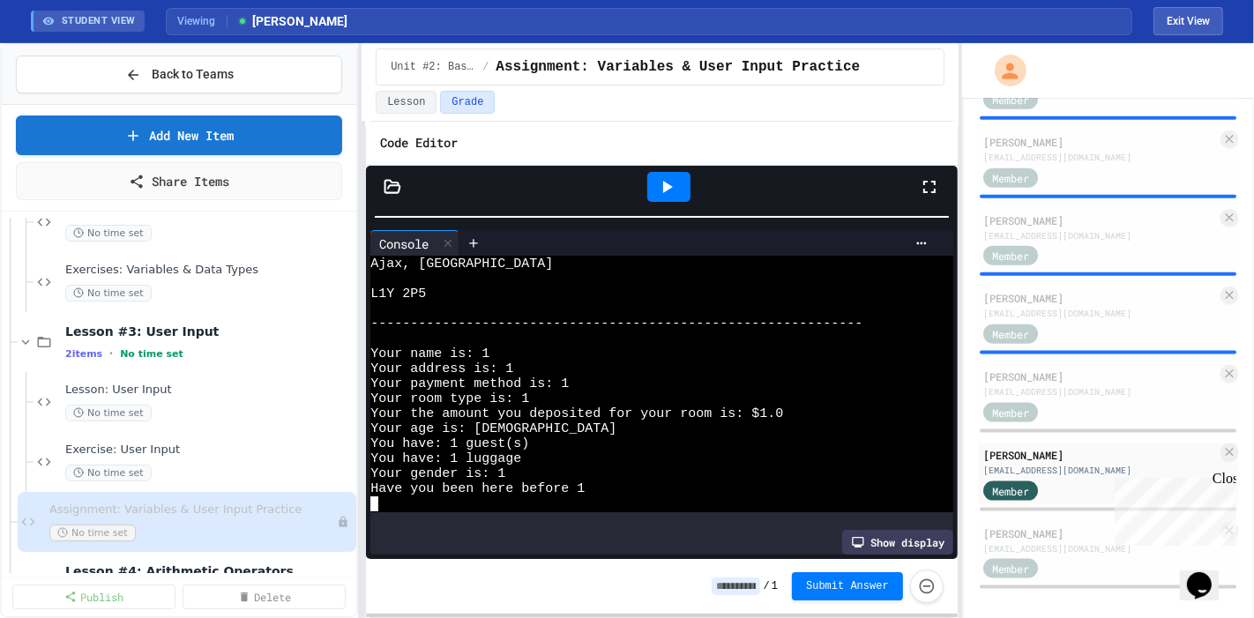
scroll to position [0, 0]
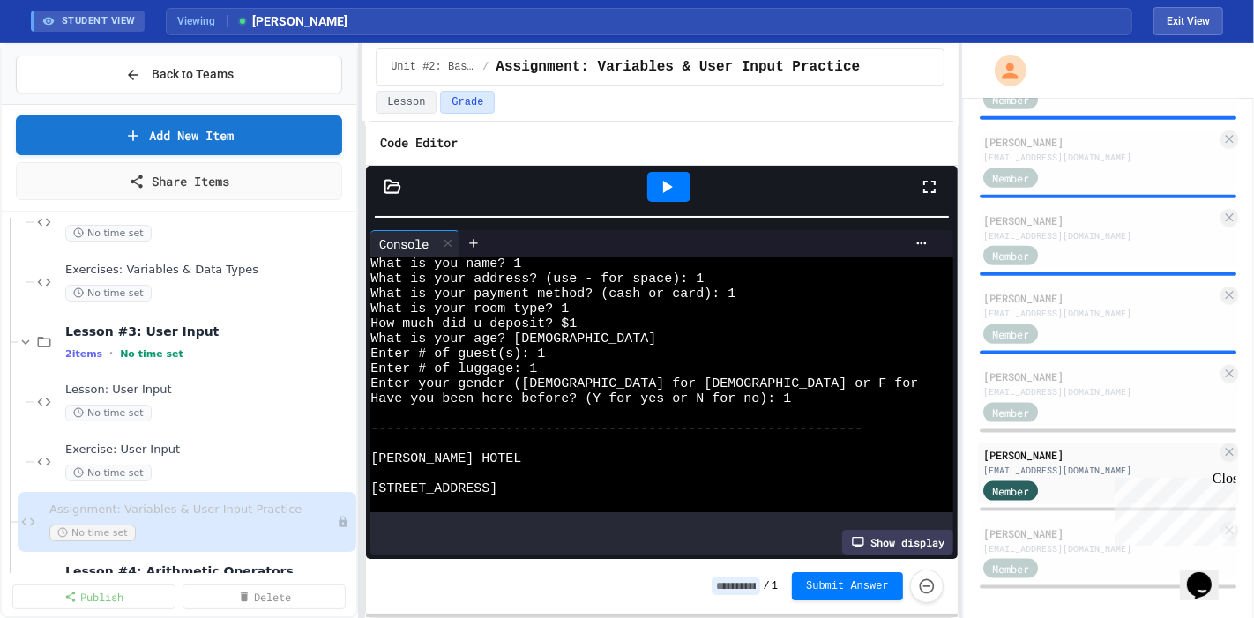
click at [753, 220] on div at bounding box center [662, 217] width 592 height 18
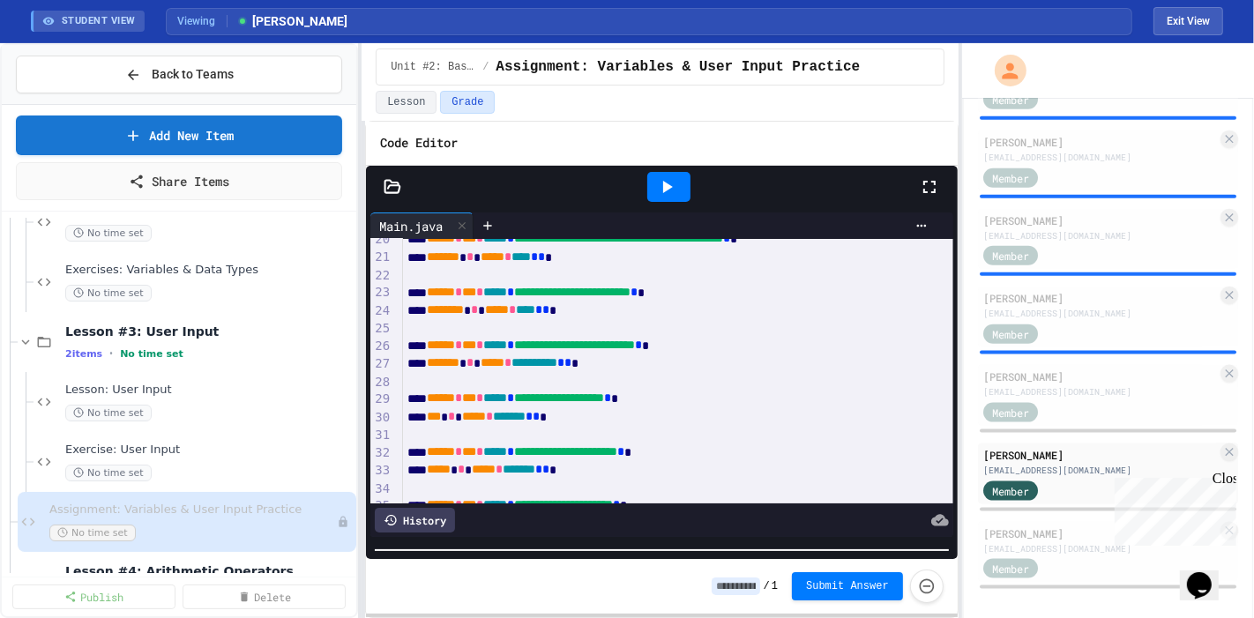
click at [695, 617] on html "We are updating our servers at 9:30PM EST on 9/19/2025. JuiceMind should contin…" at bounding box center [627, 309] width 1254 height 618
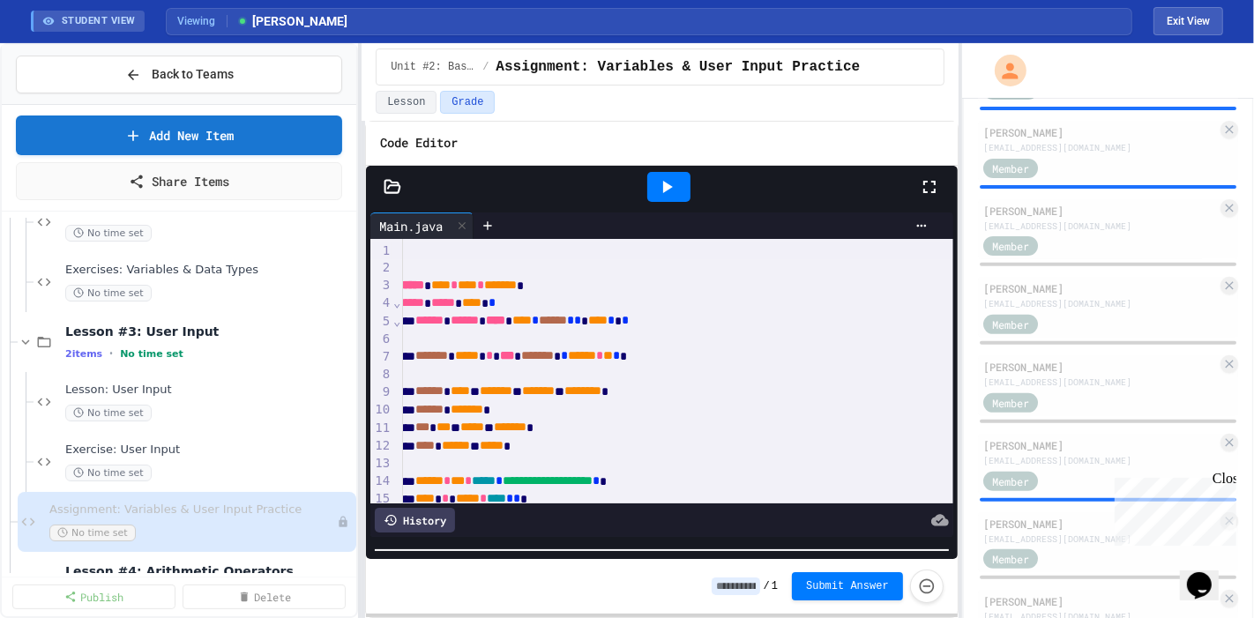
scroll to position [632, 0]
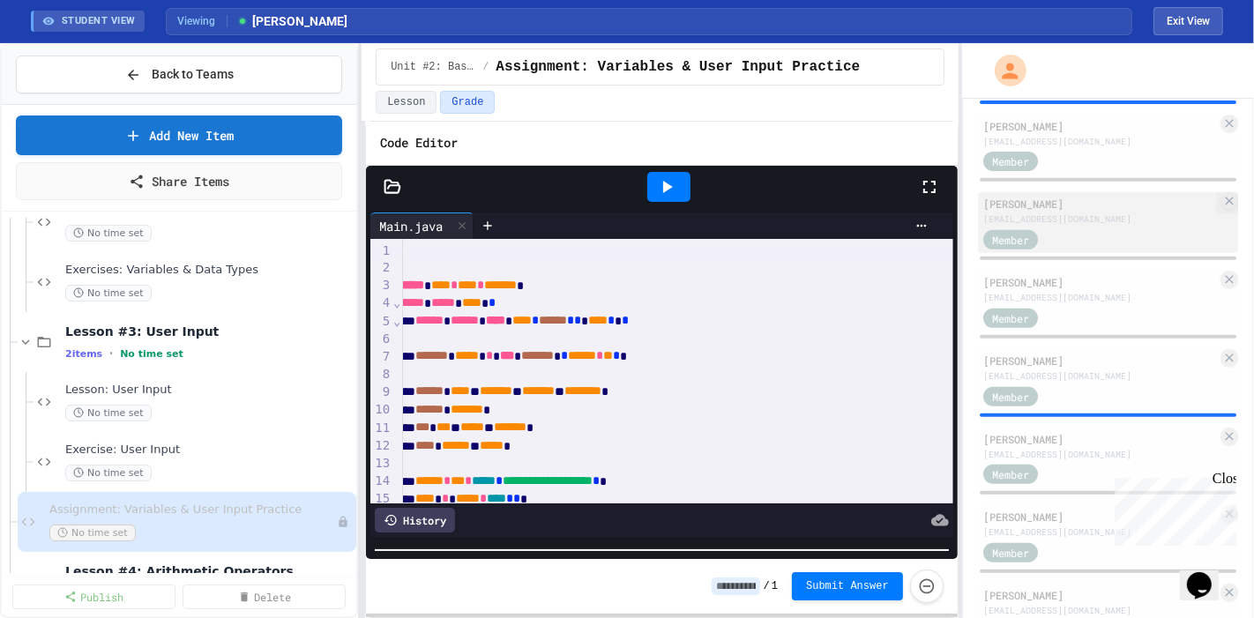
click at [1057, 215] on div "[EMAIL_ADDRESS][DOMAIN_NAME]" at bounding box center [1100, 219] width 234 height 13
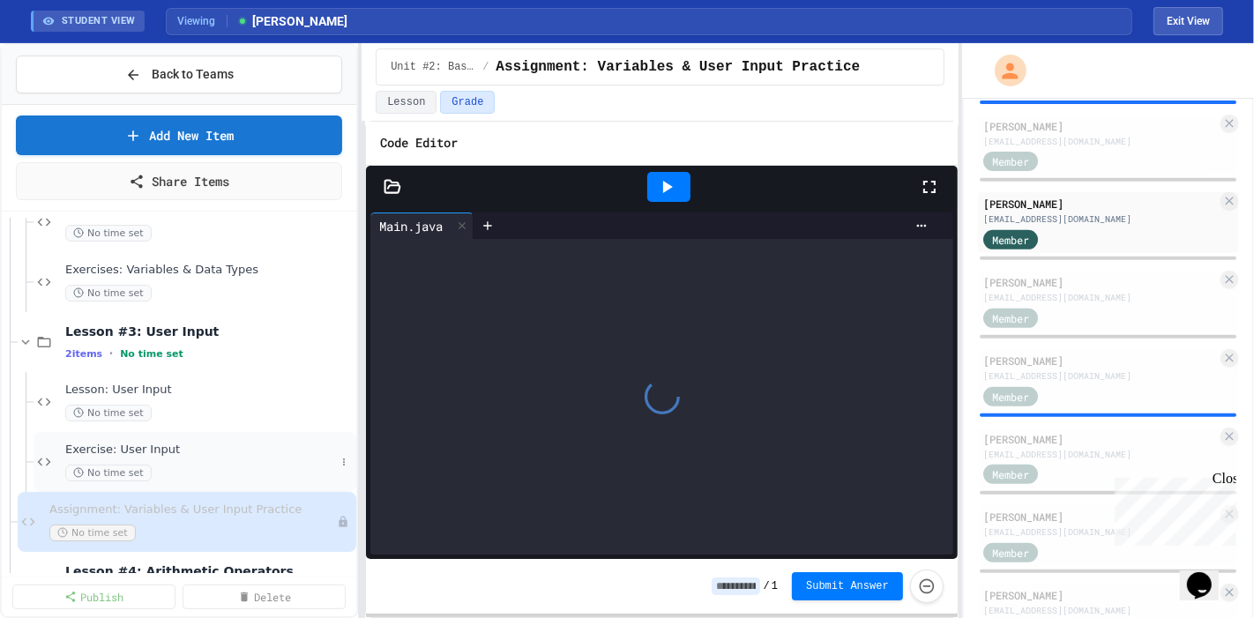
click at [148, 432] on div "Exercise: User Input No time set" at bounding box center [195, 462] width 323 height 60
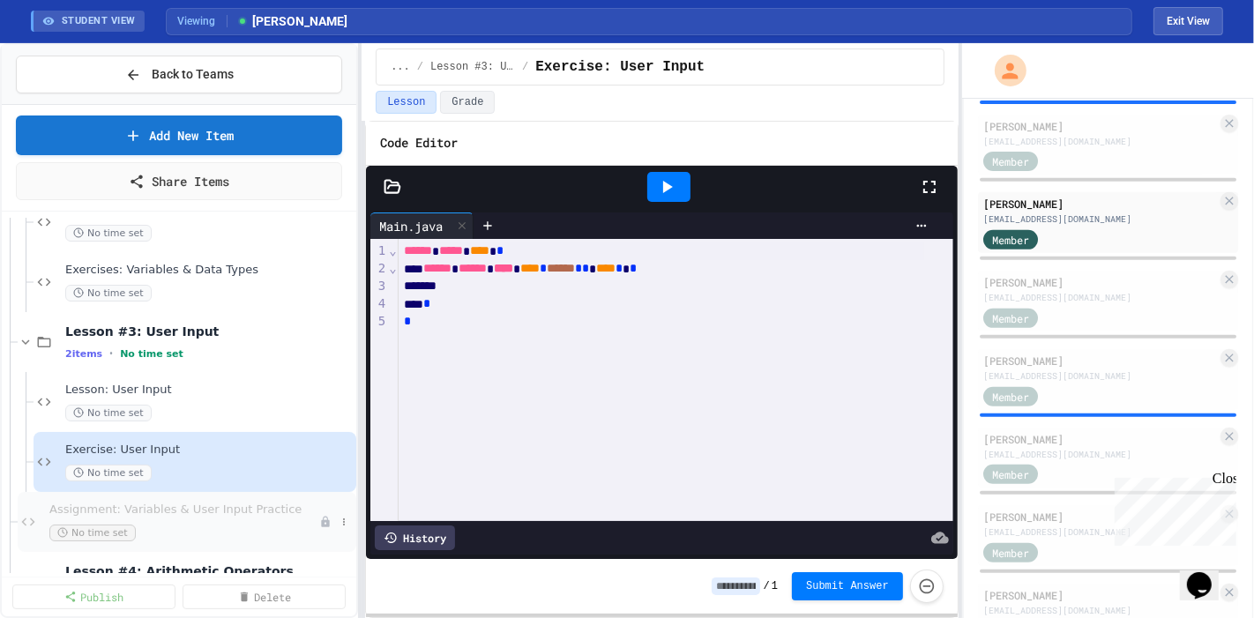
click at [213, 518] on div "Assignment: Variables & User Input Practice No time set" at bounding box center [184, 522] width 270 height 39
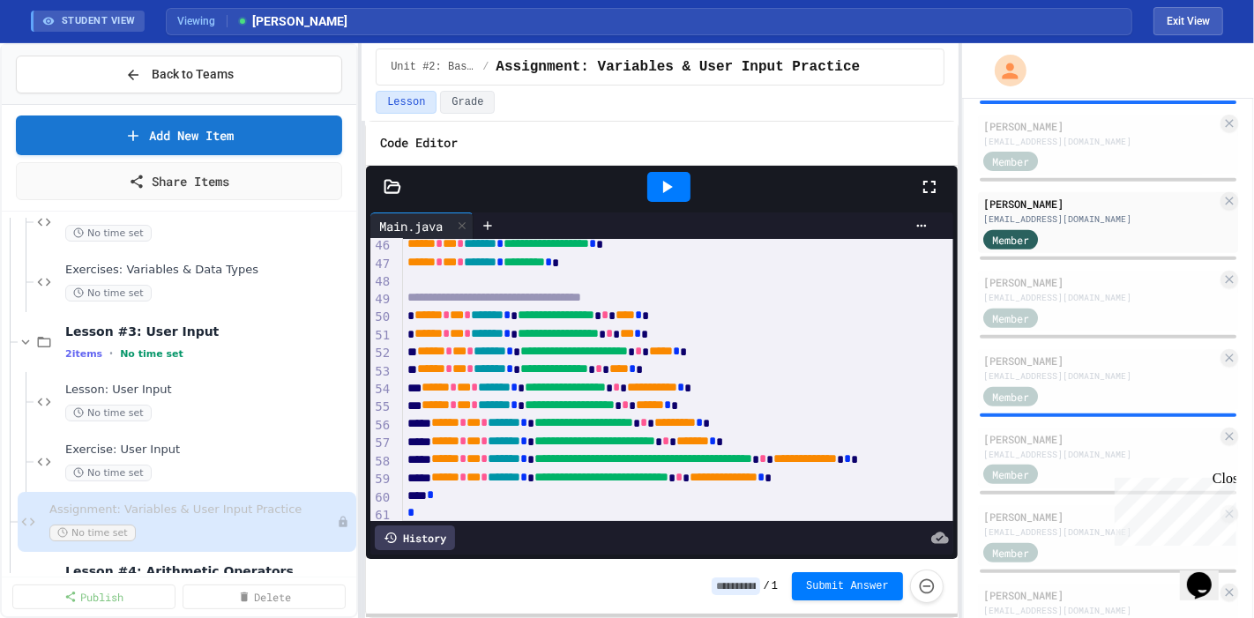
scroll to position [855, 0]
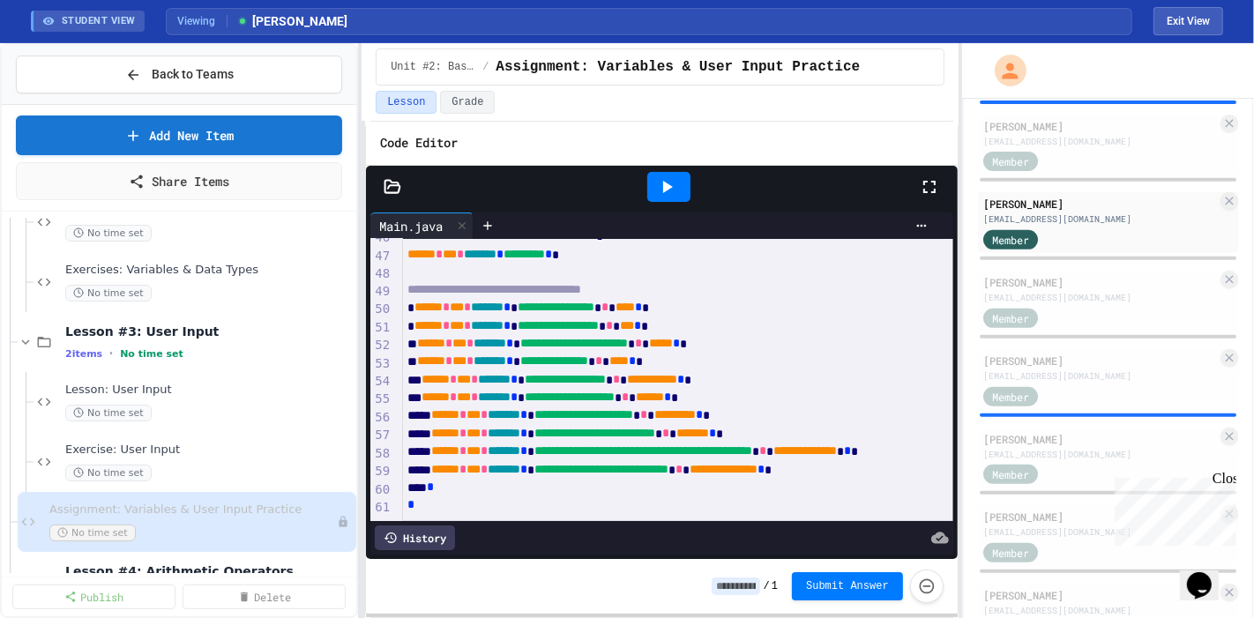
click at [674, 188] on icon at bounding box center [666, 186] width 21 height 21
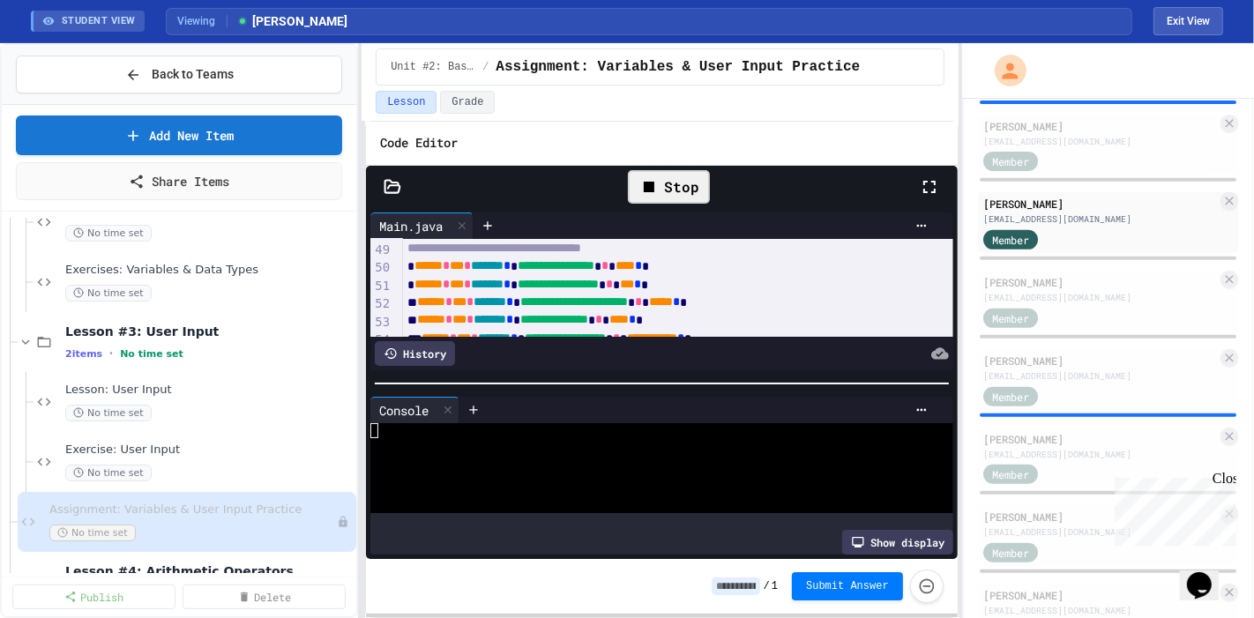
click at [681, 169] on div "**********" at bounding box center [662, 363] width 592 height 394
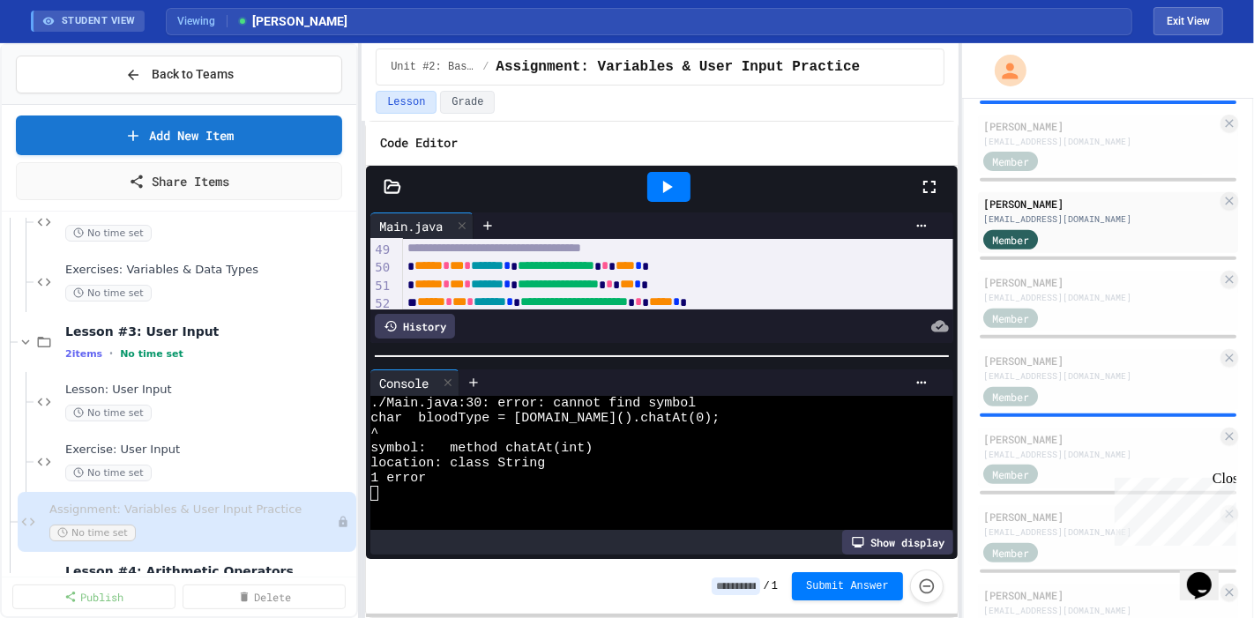
click at [738, 490] on div "**********" at bounding box center [662, 384] width 592 height 352
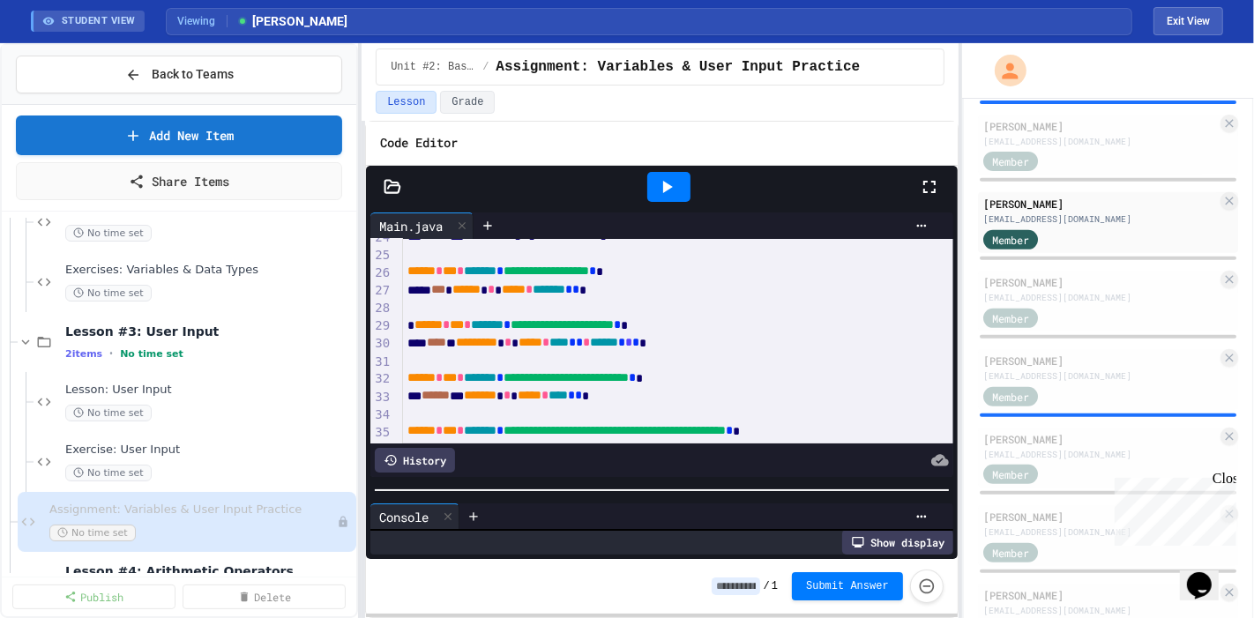
scroll to position [422, 0]
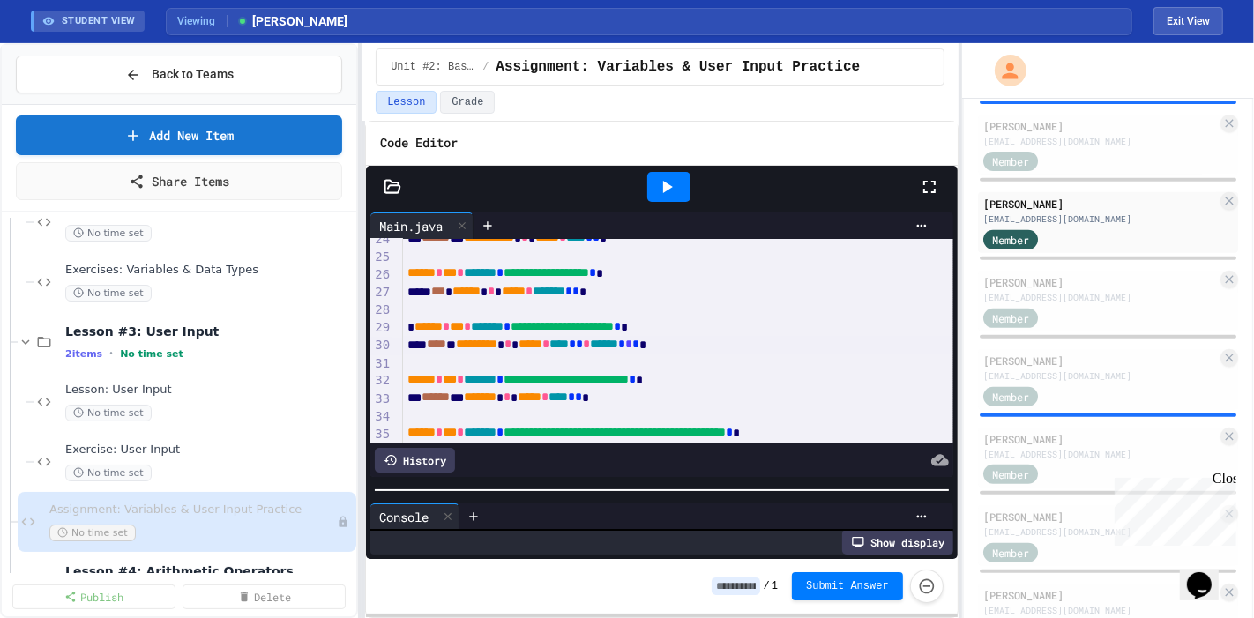
click at [619, 345] on span "******" at bounding box center [605, 344] width 28 height 12
click at [675, 185] on icon at bounding box center [666, 186] width 21 height 21
click at [643, 465] on div "History" at bounding box center [661, 461] width 583 height 34
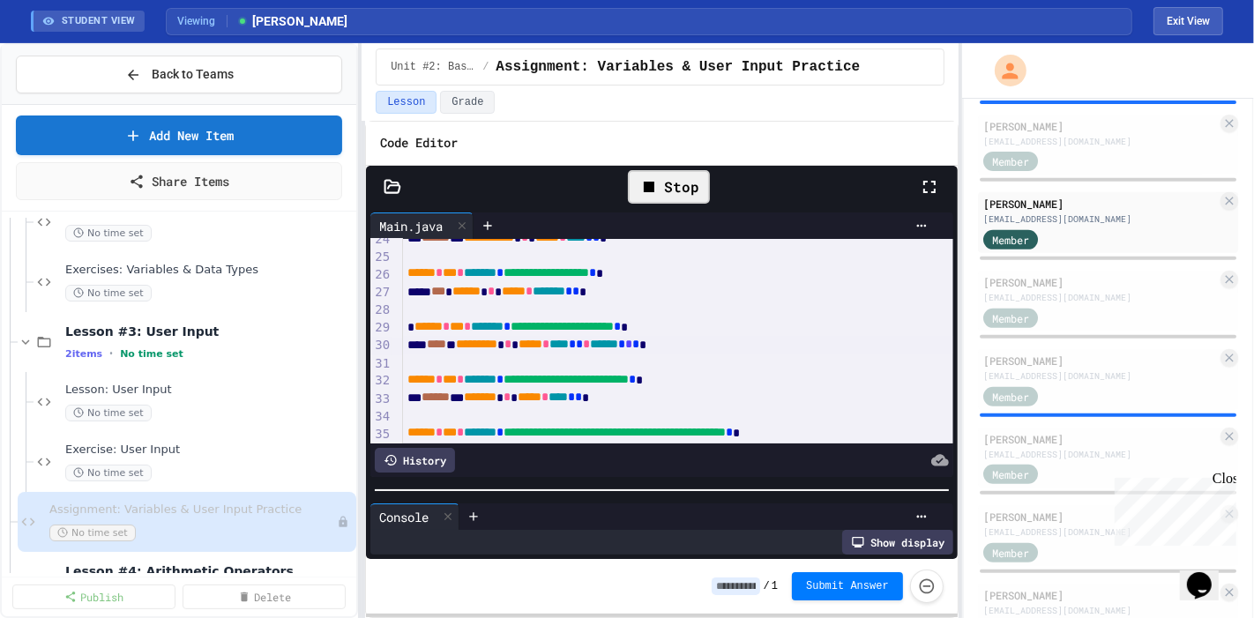
click at [639, 482] on div at bounding box center [662, 491] width 592 height 18
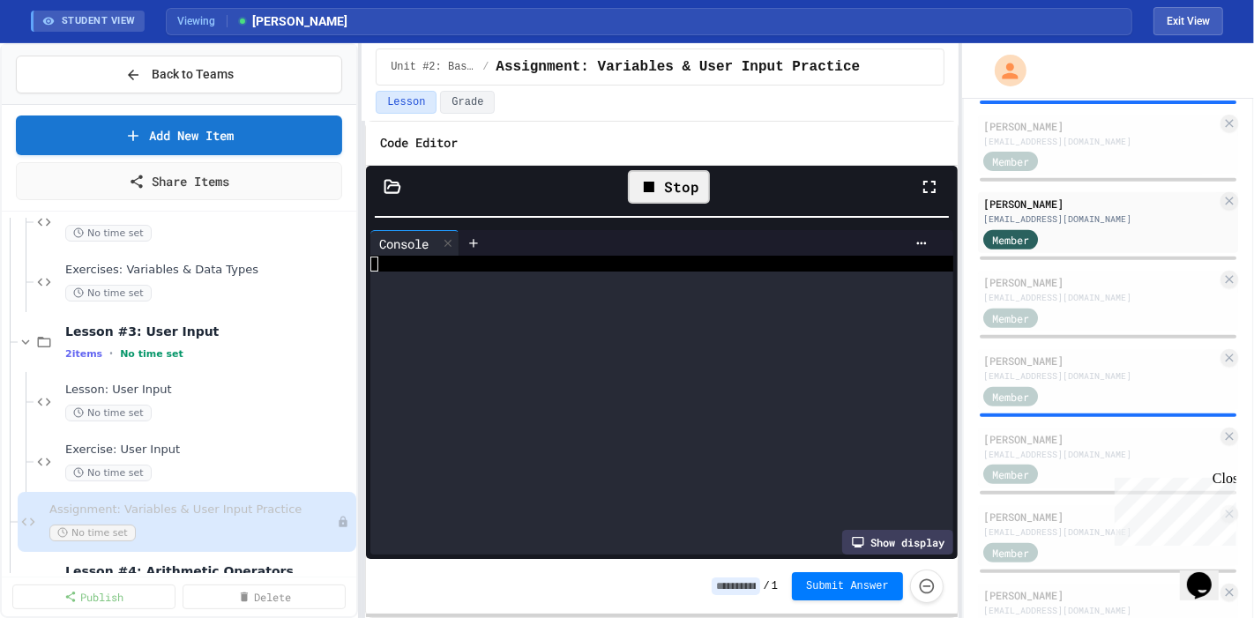
click at [650, 114] on div "**********" at bounding box center [660, 330] width 597 height 575
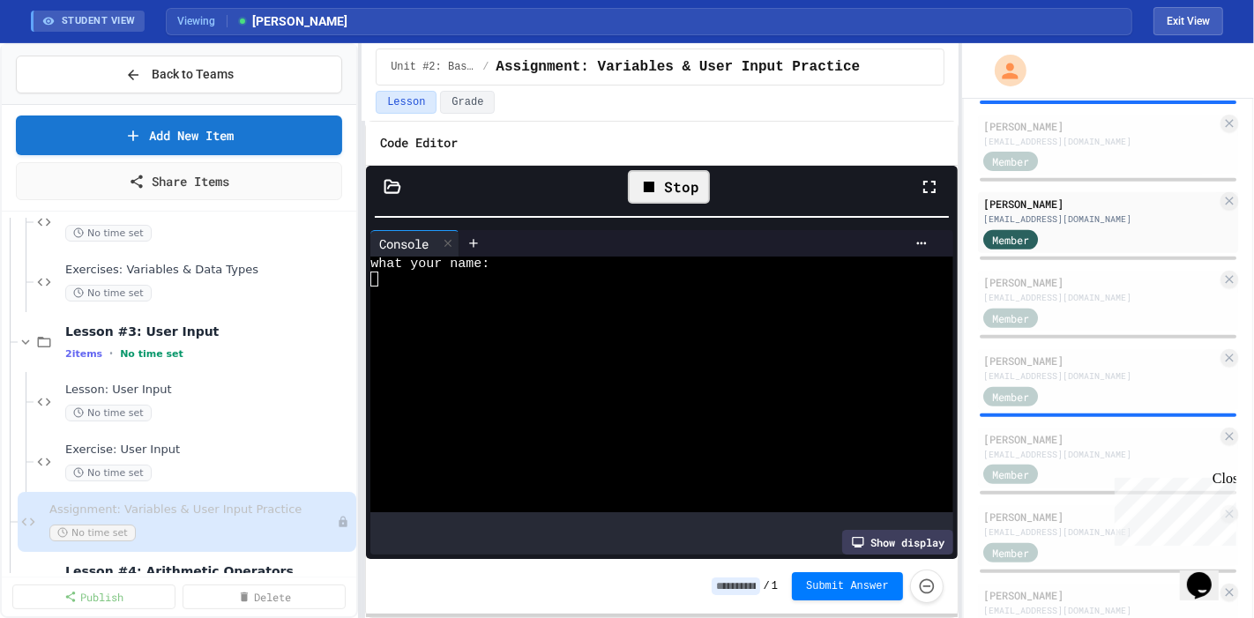
click at [615, 387] on div at bounding box center [644, 384] width 548 height 15
type textarea "*"
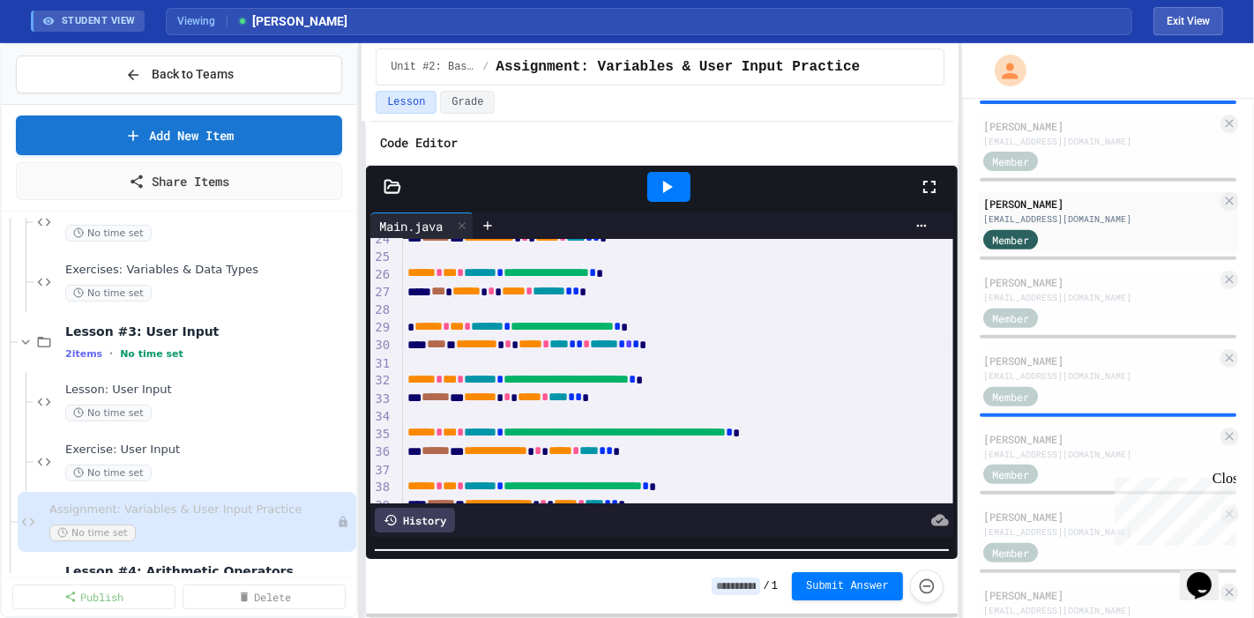
scroll to position [240, 0]
click at [579, 617] on html "**********" at bounding box center [627, 309] width 1254 height 618
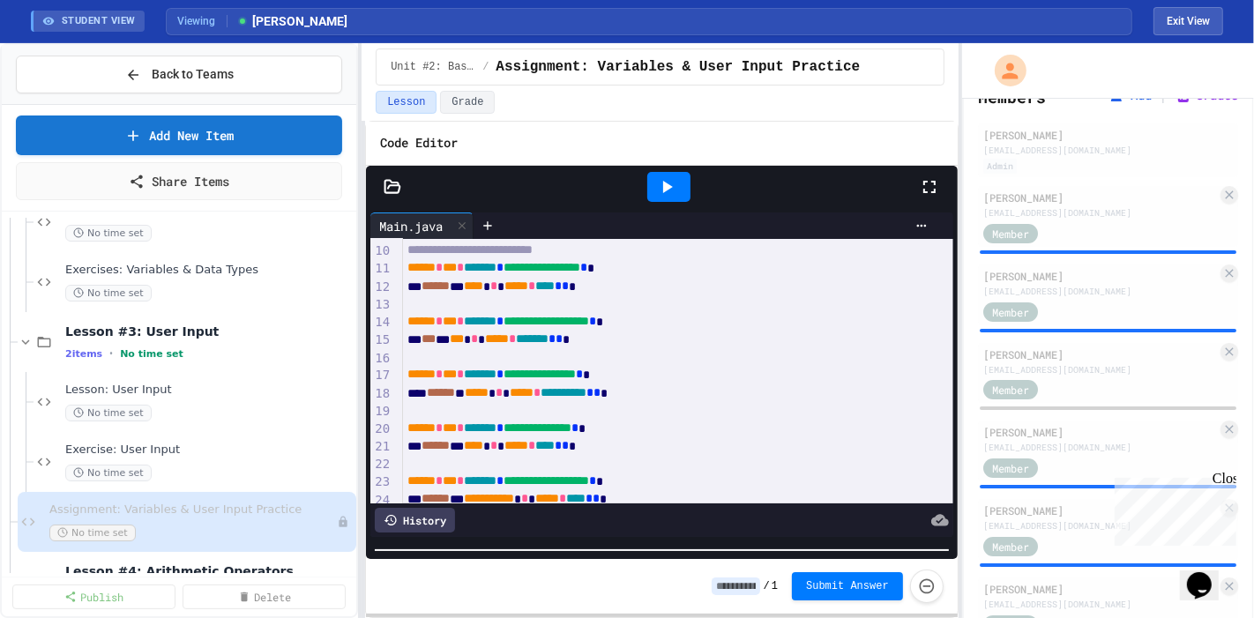
scroll to position [0, 0]
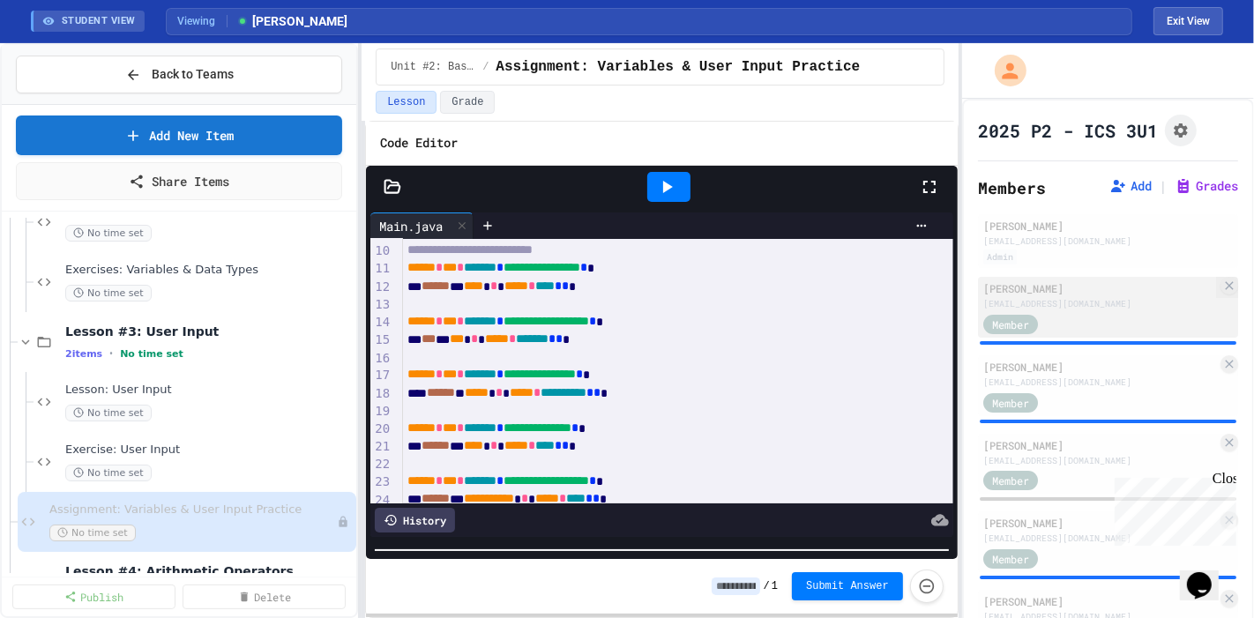
click at [1073, 312] on div "Member" at bounding box center [1100, 323] width 234 height 22
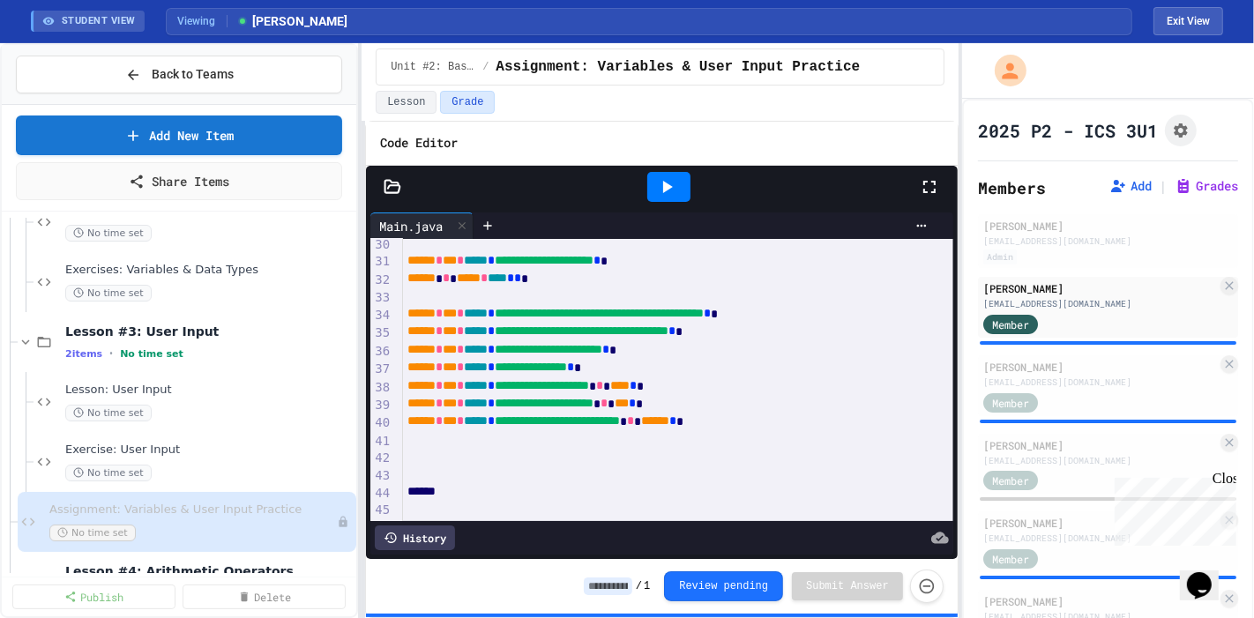
scroll to position [522, 0]
click at [675, 189] on icon at bounding box center [666, 186] width 21 height 21
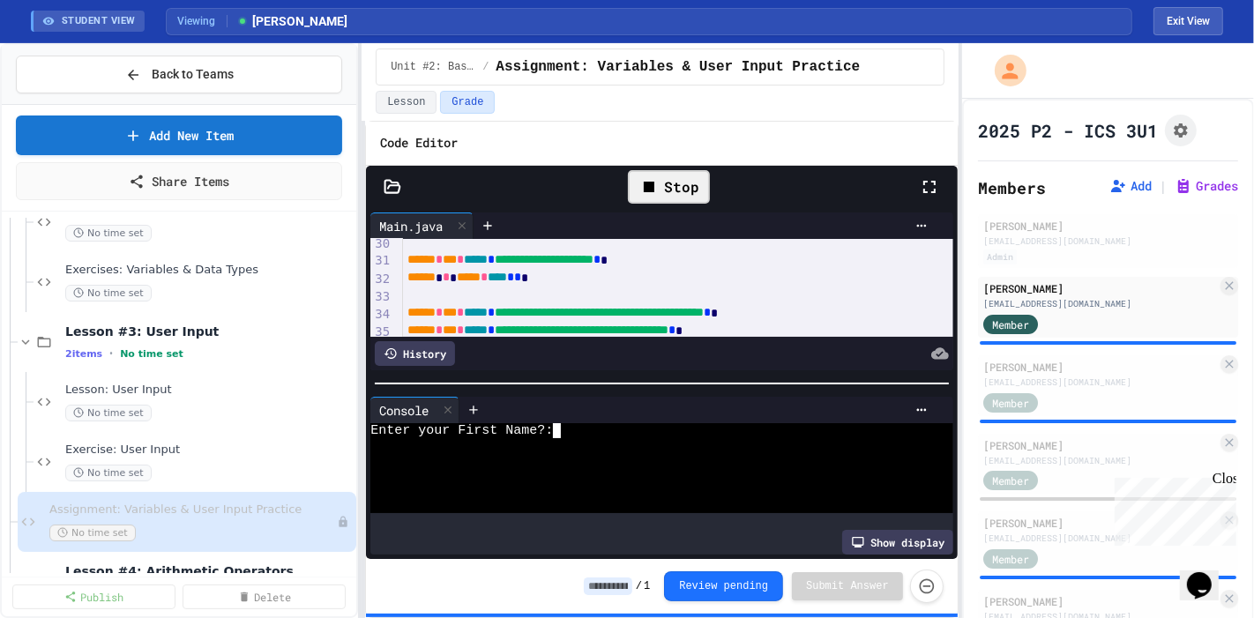
click at [632, 445] on div at bounding box center [644, 445] width 548 height 15
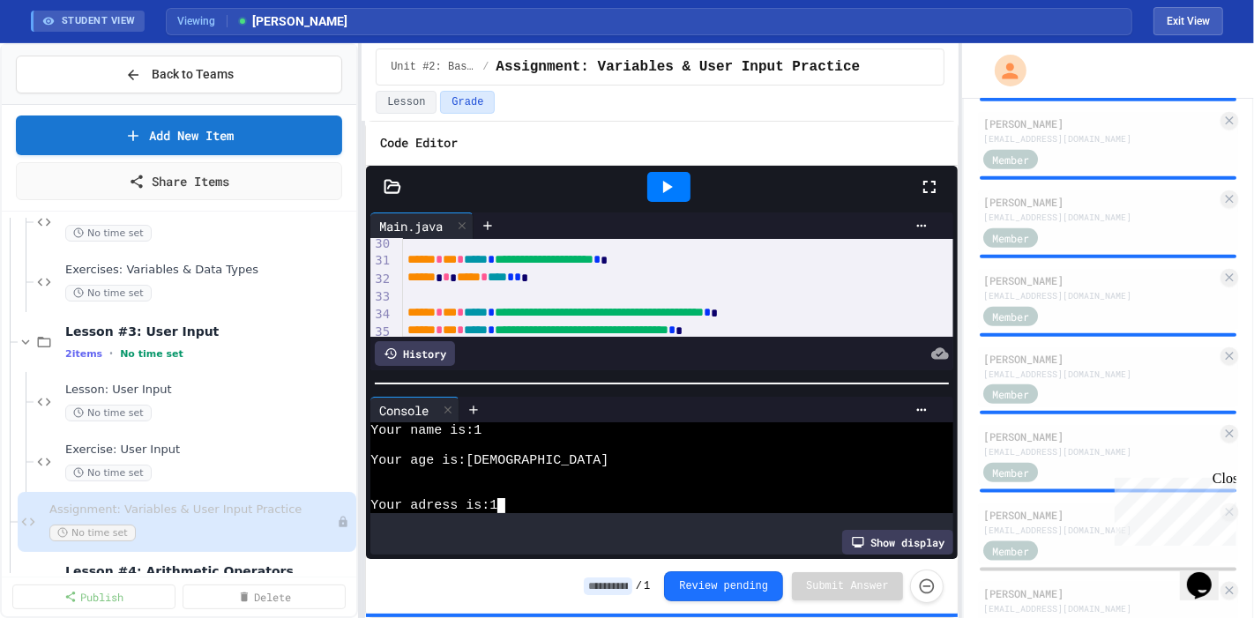
scroll to position [1869, 0]
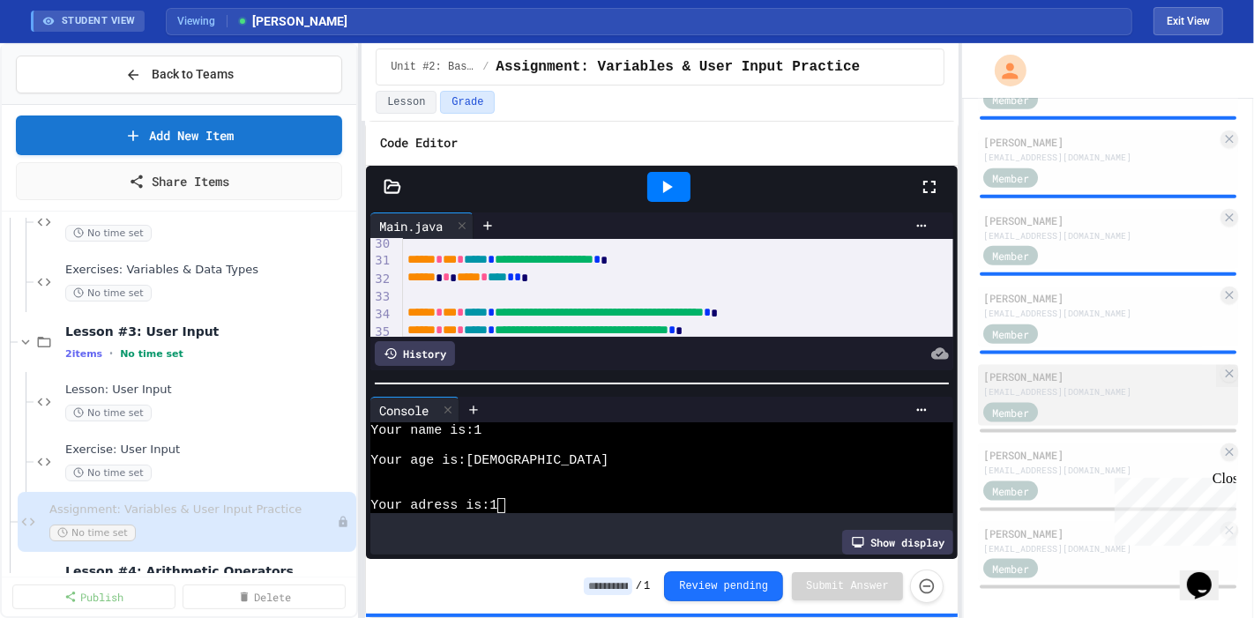
click at [1073, 385] on div "[EMAIL_ADDRESS][DOMAIN_NAME]" at bounding box center [1100, 391] width 234 height 13
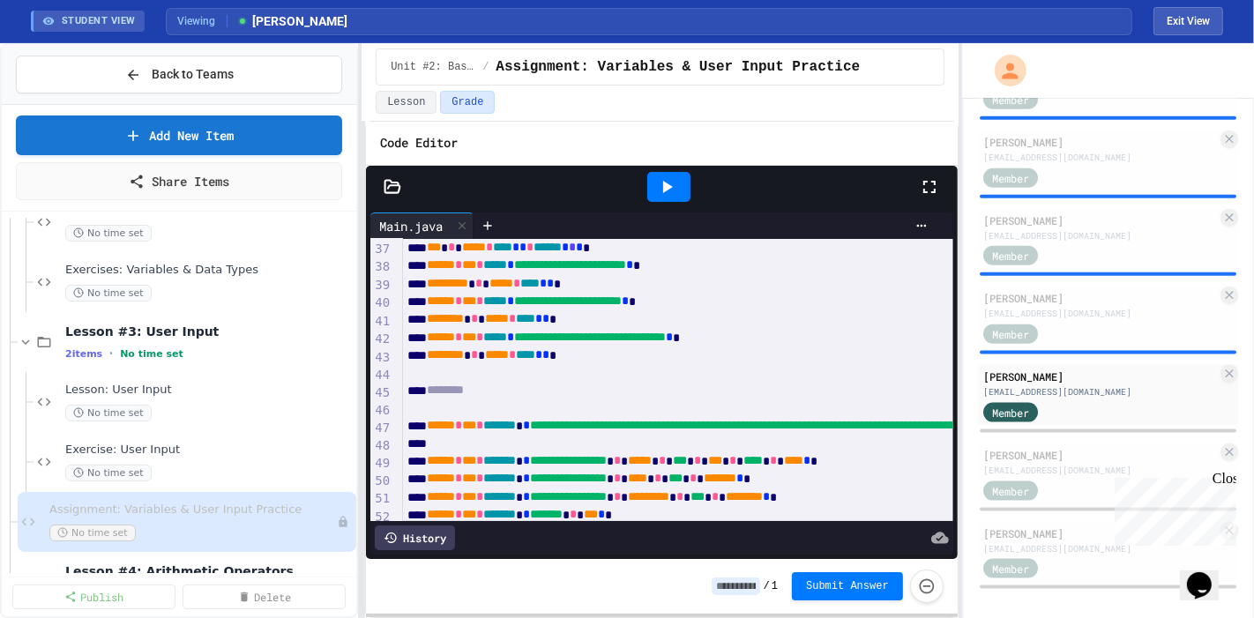
scroll to position [648, 0]
click at [674, 192] on icon at bounding box center [666, 186] width 21 height 21
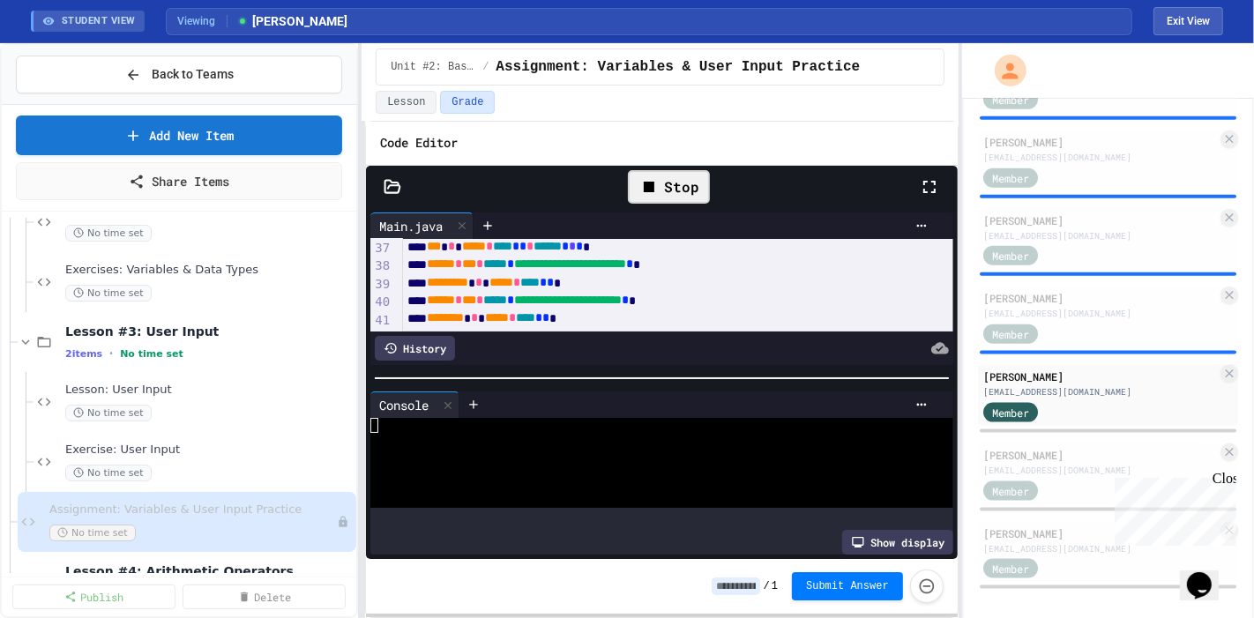
click at [629, 370] on div at bounding box center [662, 379] width 592 height 18
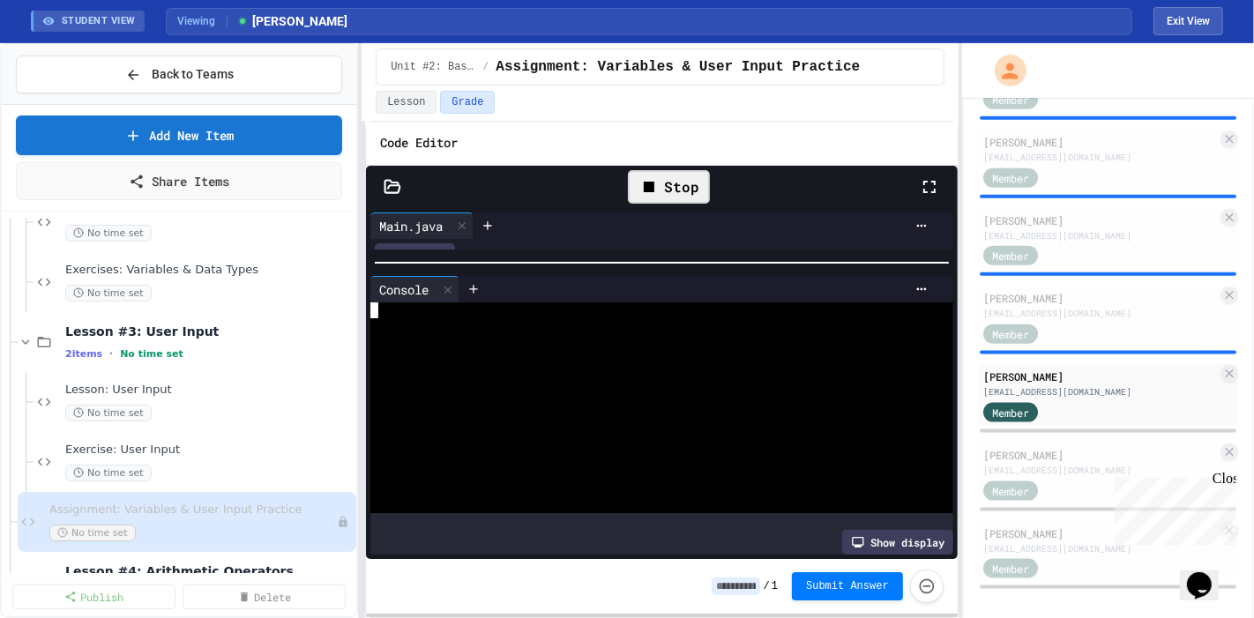
click at [636, 394] on div at bounding box center [644, 400] width 548 height 15
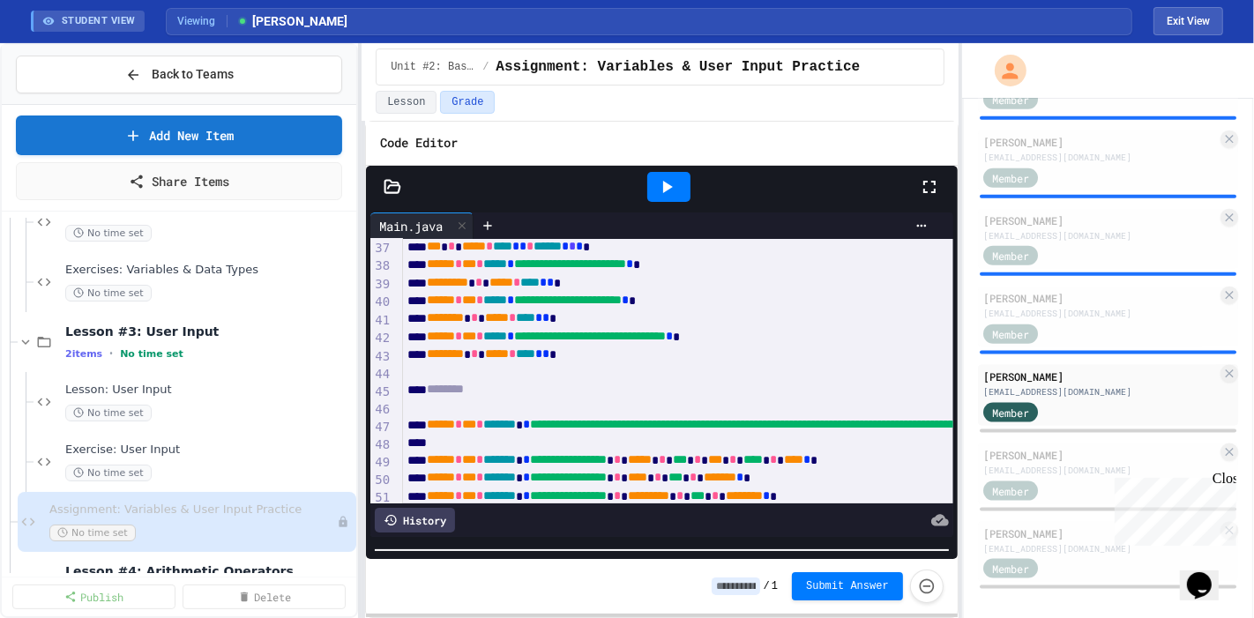
scroll to position [195, 0]
click at [622, 617] on html "We are updating our servers at 9:30PM EST on 9/19/2025. JuiceMind should contin…" at bounding box center [627, 309] width 1254 height 618
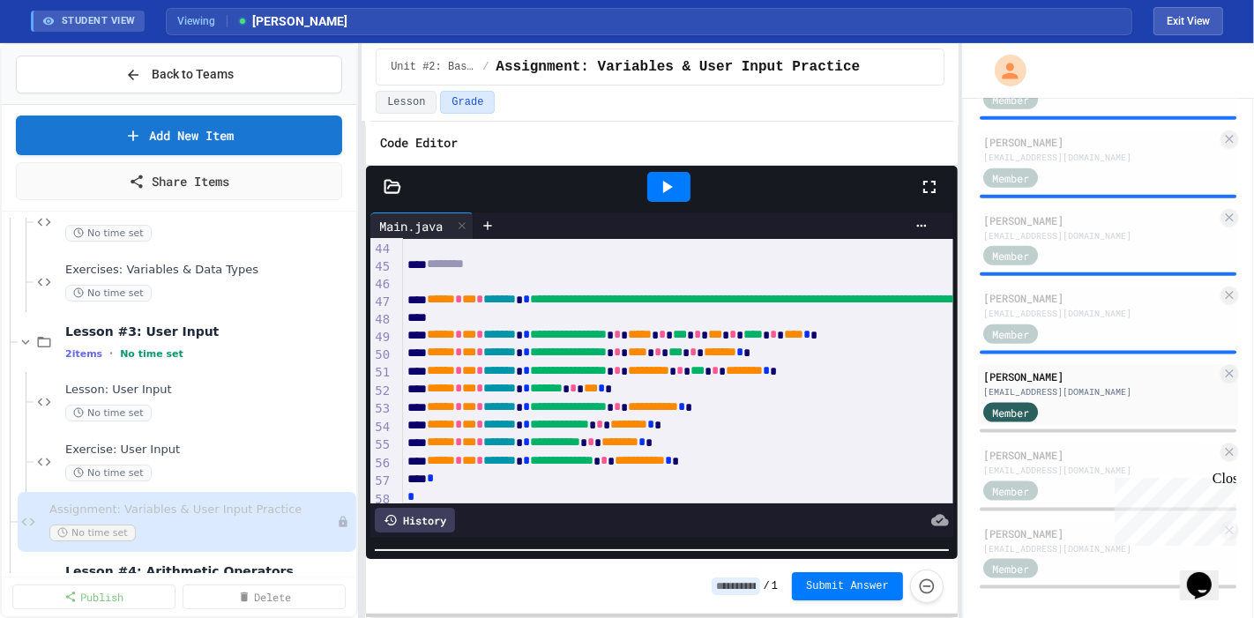
scroll to position [773, 0]
click at [675, 176] on icon at bounding box center [666, 186] width 21 height 21
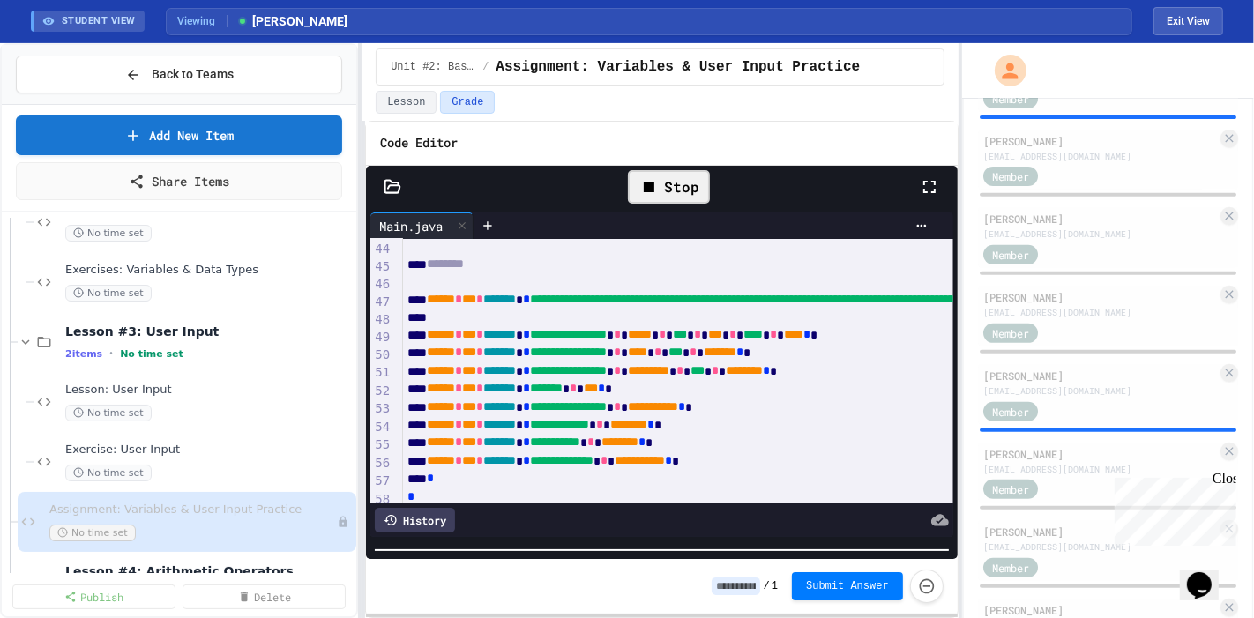
scroll to position [526, 0]
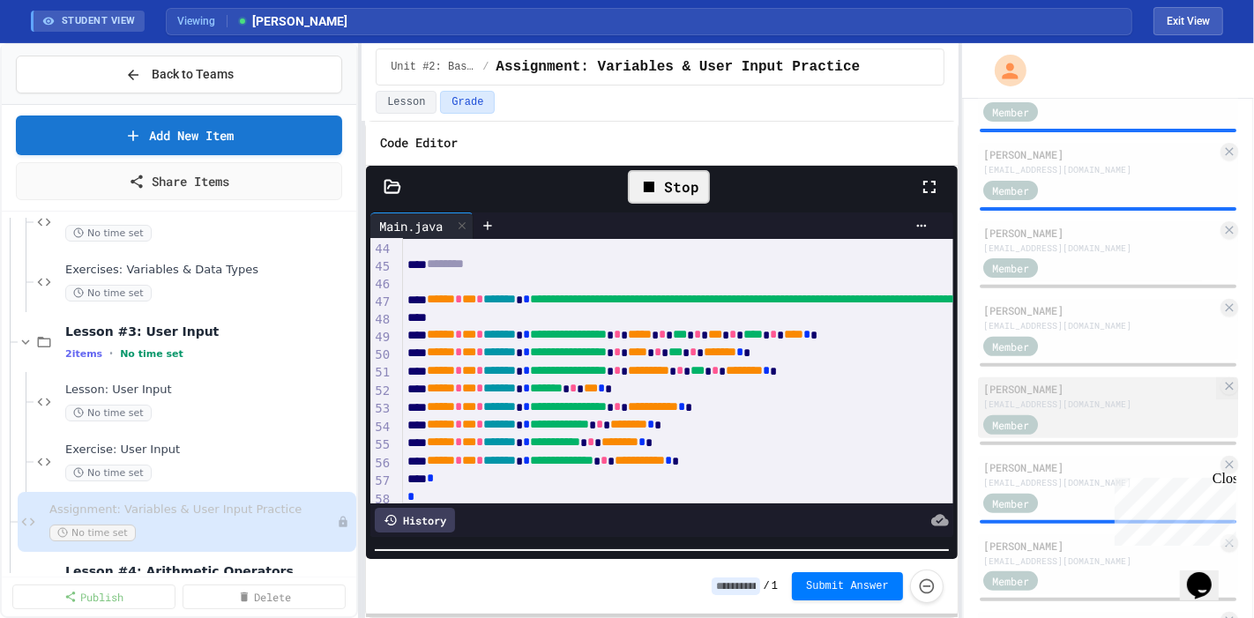
click at [1080, 382] on div "[PERSON_NAME]" at bounding box center [1100, 389] width 234 height 16
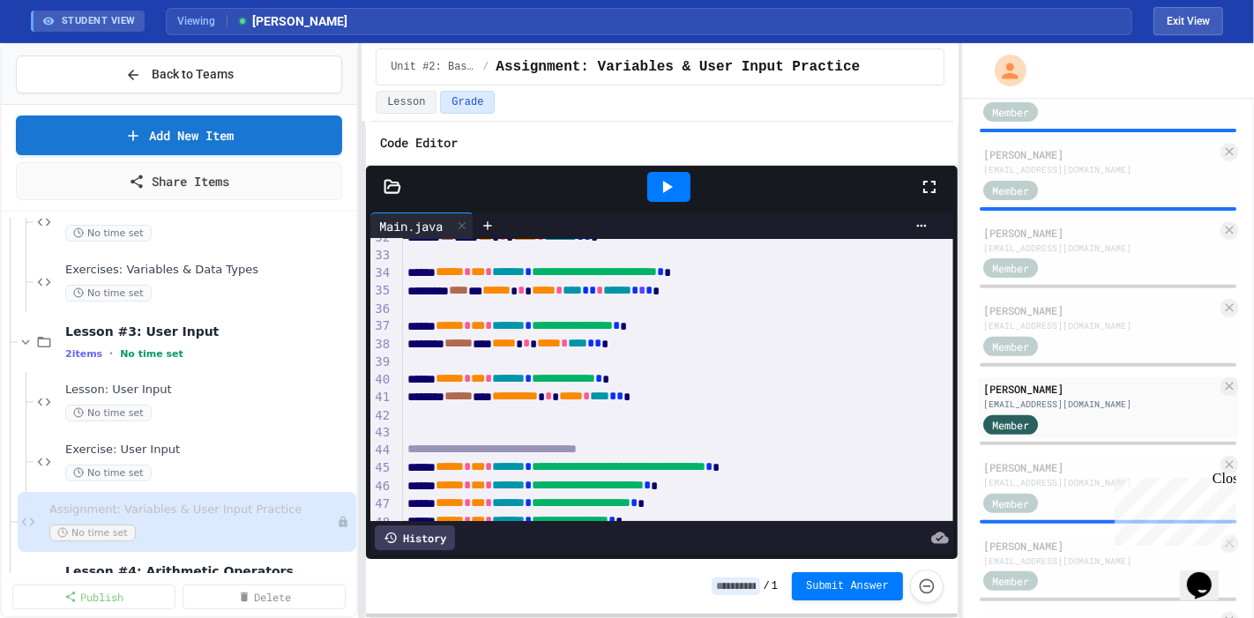
scroll to position [567, 0]
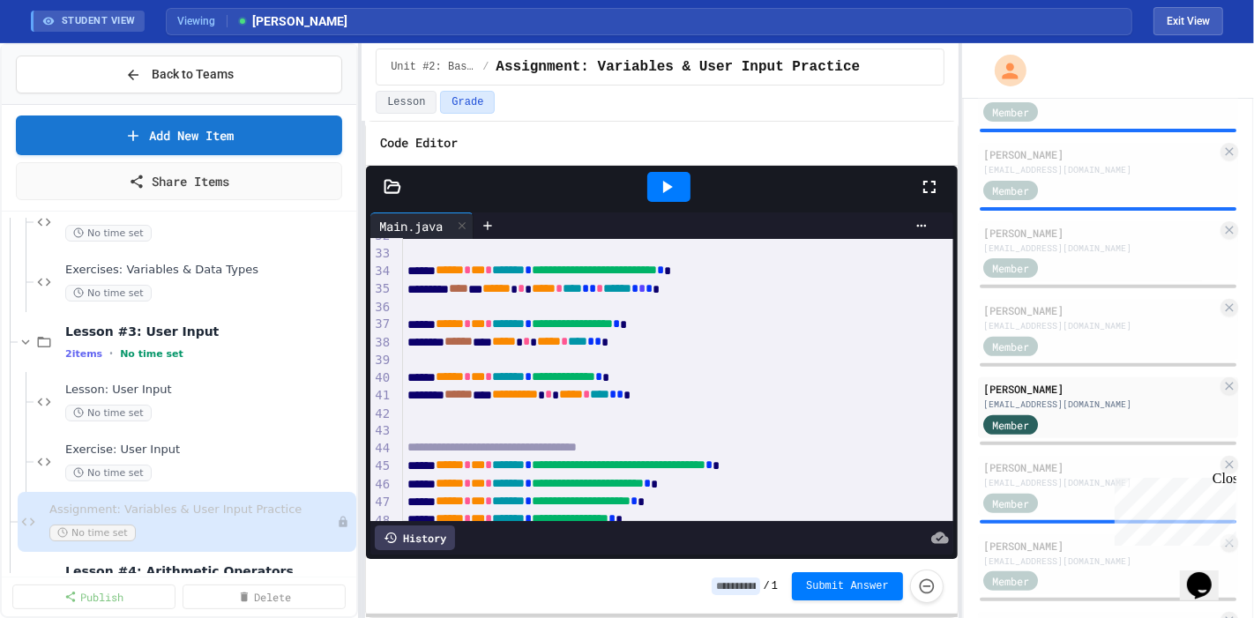
click at [665, 192] on icon at bounding box center [666, 186] width 21 height 21
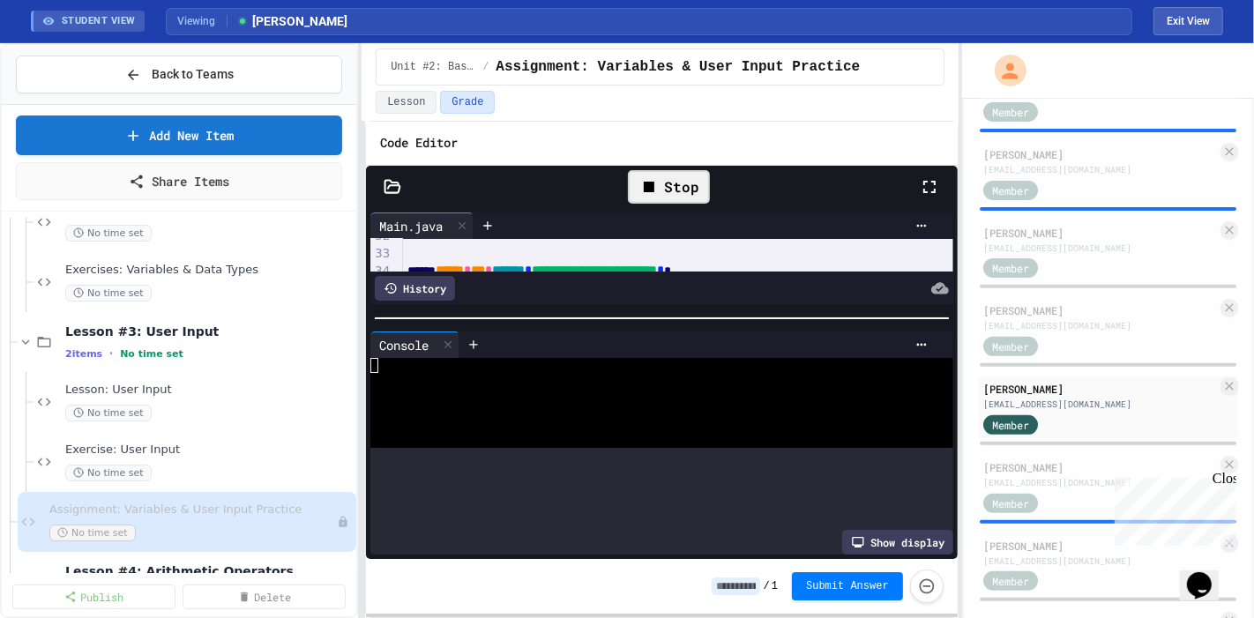
click at [592, 310] on div at bounding box center [662, 319] width 592 height 18
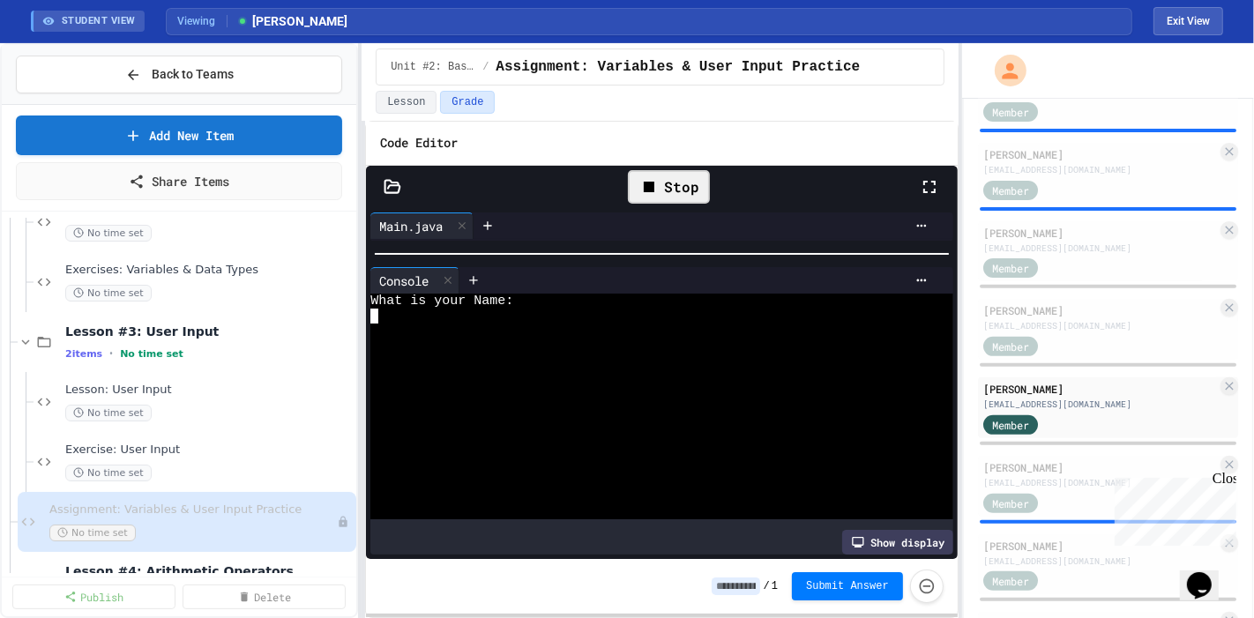
click at [544, 375] on div at bounding box center [644, 376] width 548 height 15
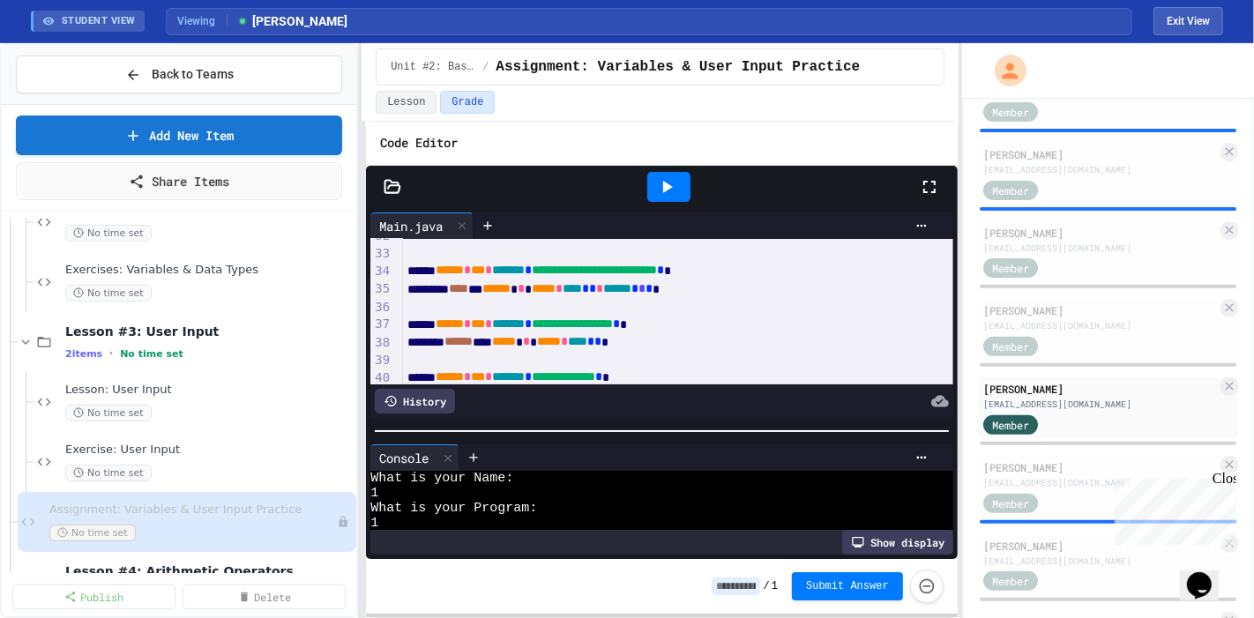
scroll to position [210, 0]
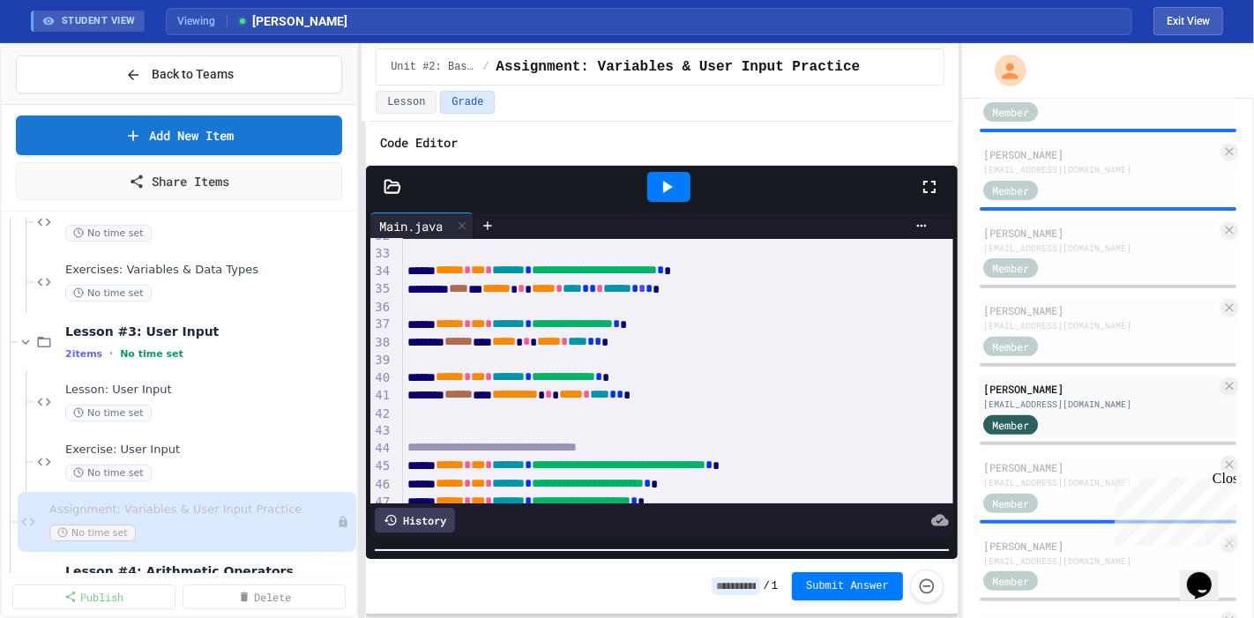
click at [642, 617] on html "We are updating our servers at 9:30PM EST on 9/19/2025. JuiceMind should contin…" at bounding box center [627, 309] width 1254 height 618
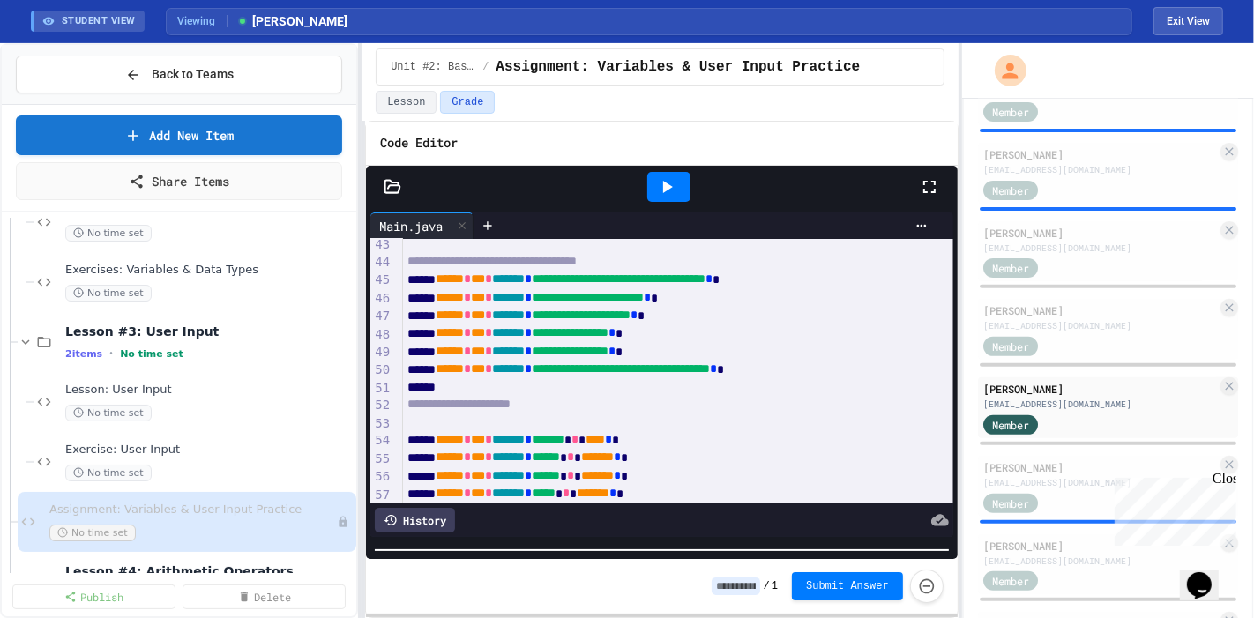
scroll to position [946, 0]
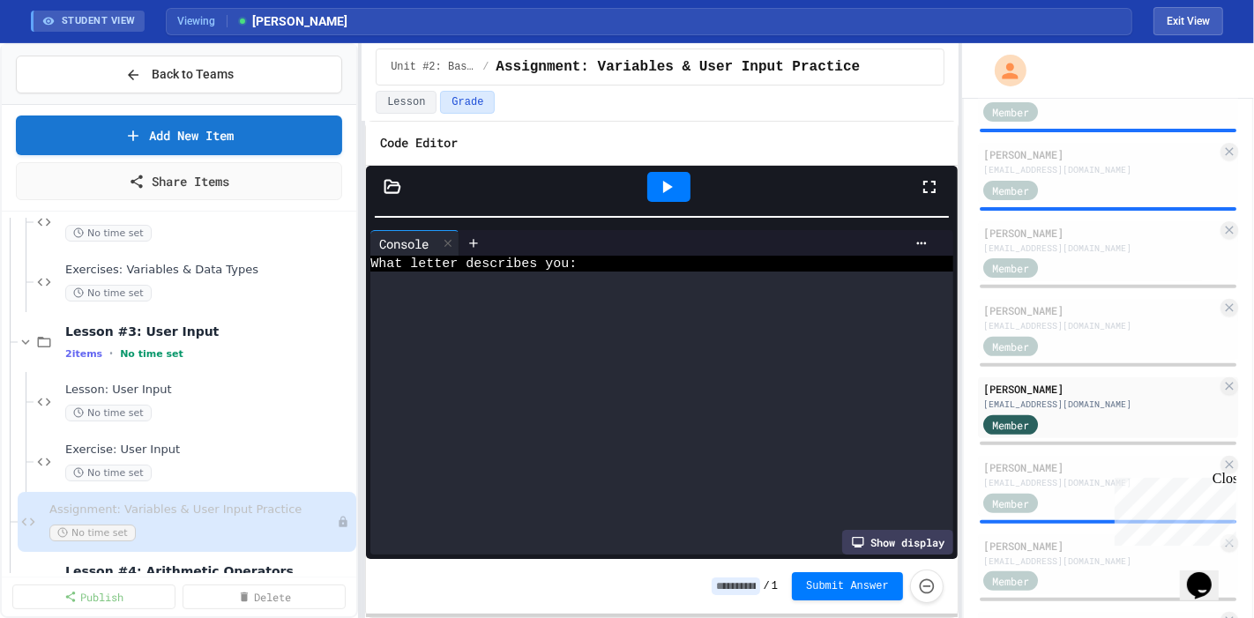
click at [633, 132] on div "**********" at bounding box center [662, 370] width 592 height 496
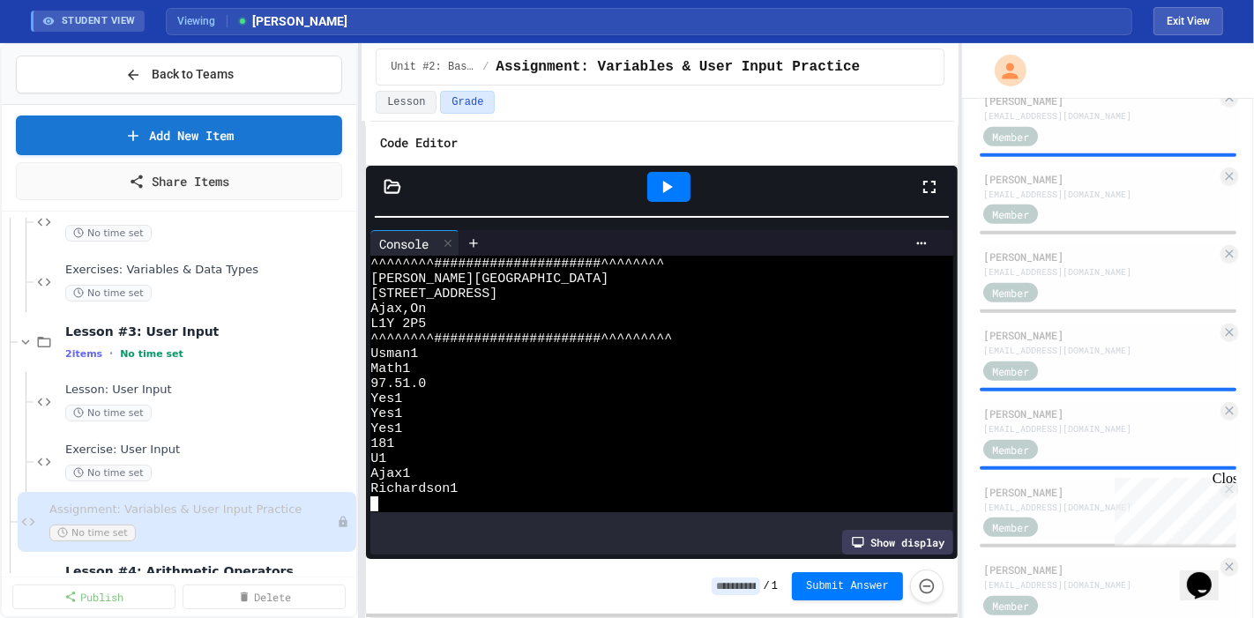
scroll to position [1088, 0]
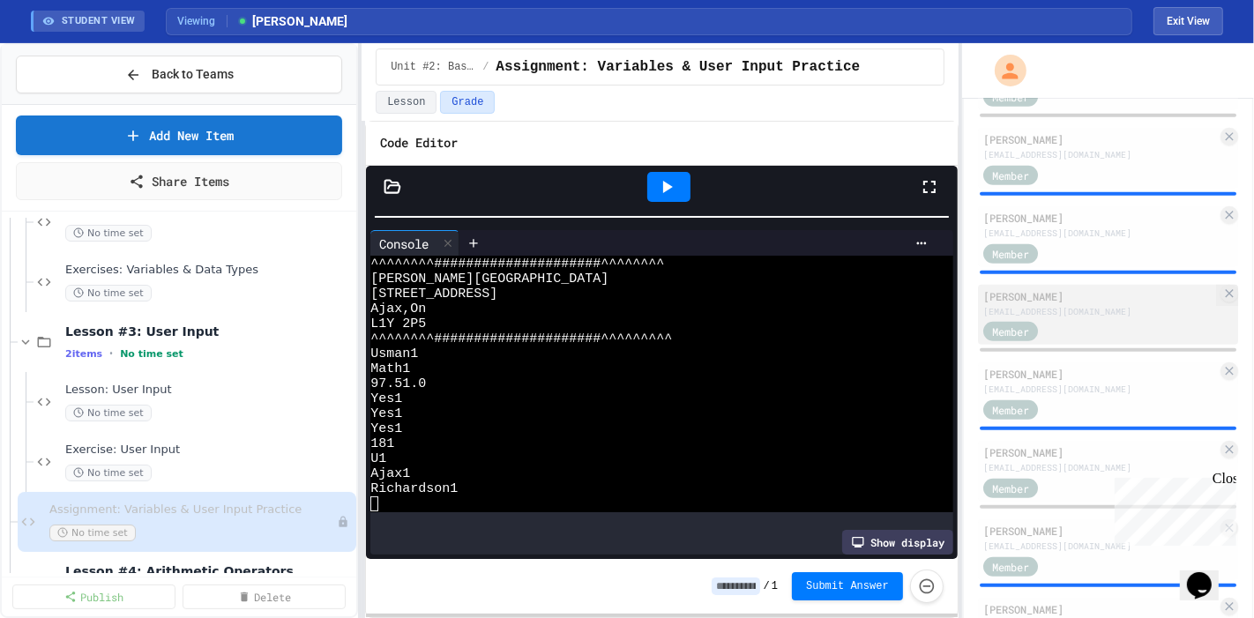
click at [1098, 310] on div "[EMAIL_ADDRESS][DOMAIN_NAME]" at bounding box center [1100, 311] width 234 height 13
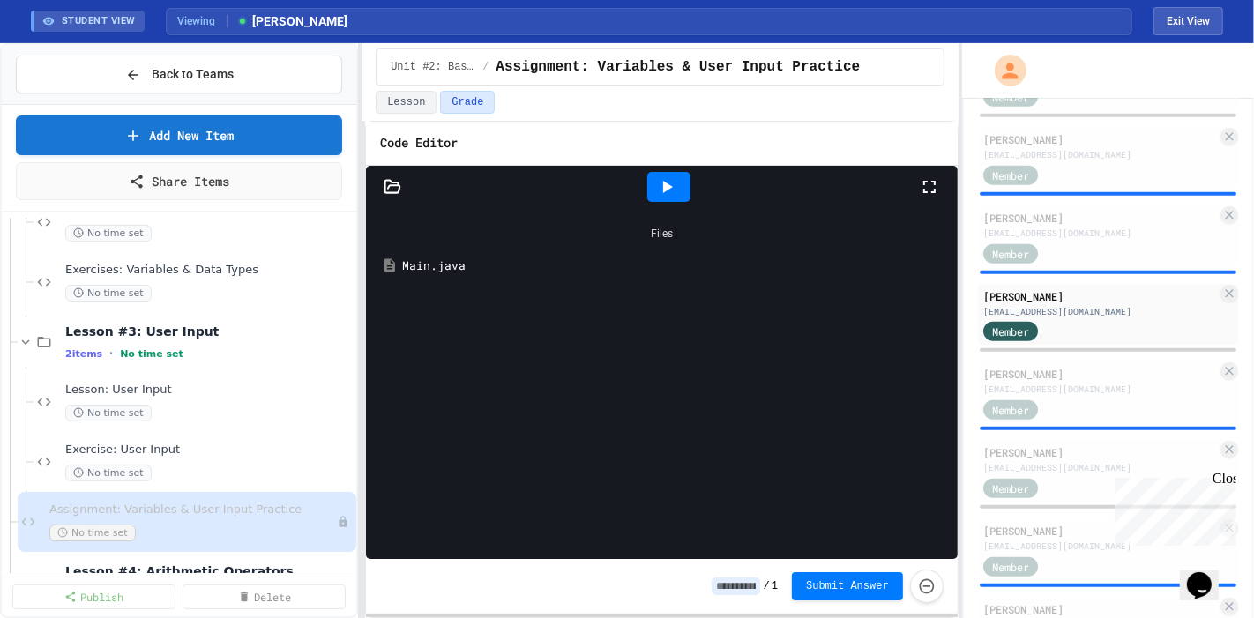
click at [433, 253] on div "Main.java" at bounding box center [662, 266] width 574 height 32
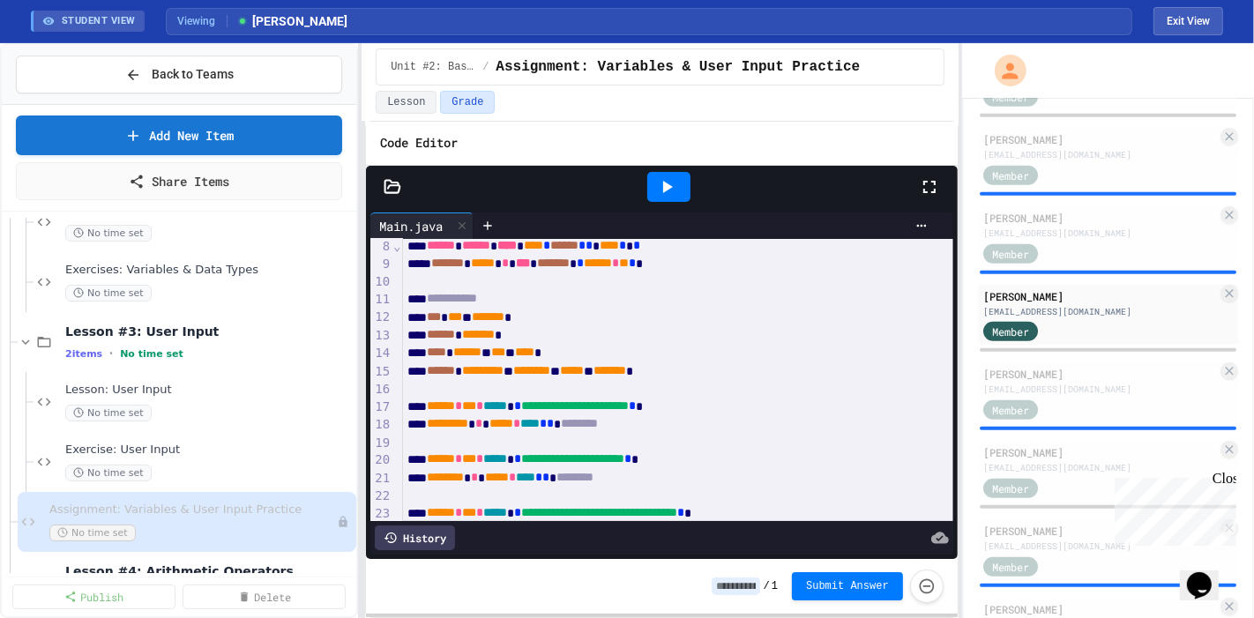
scroll to position [130, 0]
click at [682, 180] on div at bounding box center [668, 187] width 43 height 30
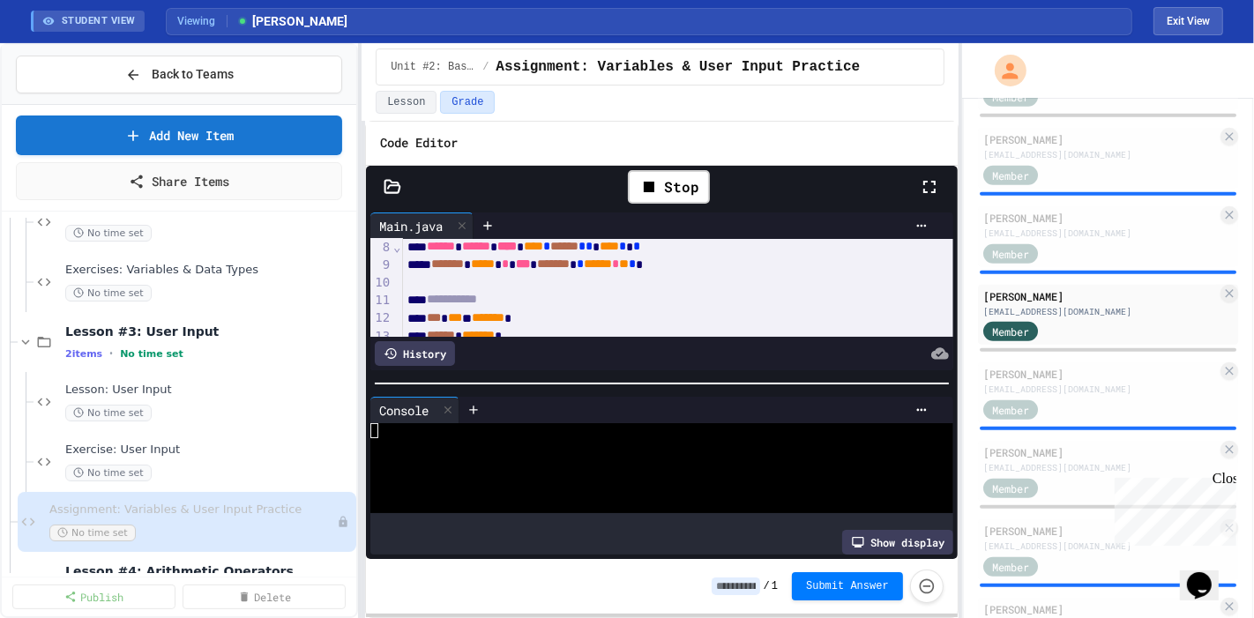
click at [657, 381] on div at bounding box center [662, 384] width 592 height 18
click at [661, 137] on div "**********" at bounding box center [662, 370] width 592 height 496
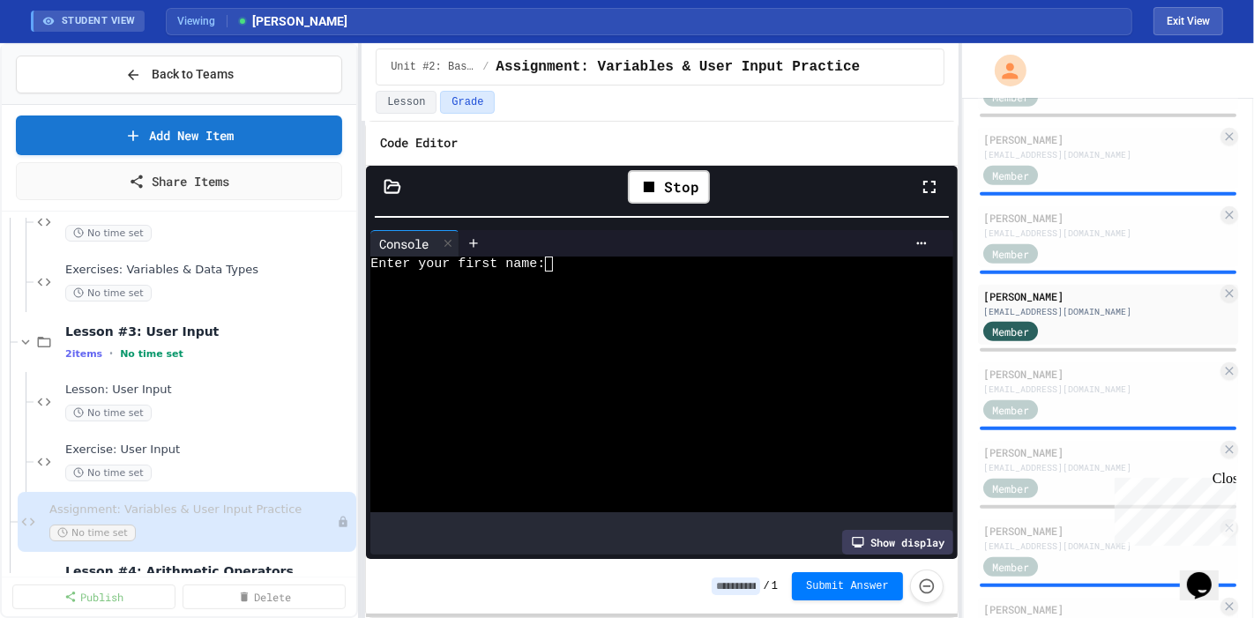
click at [615, 341] on div at bounding box center [644, 339] width 548 height 15
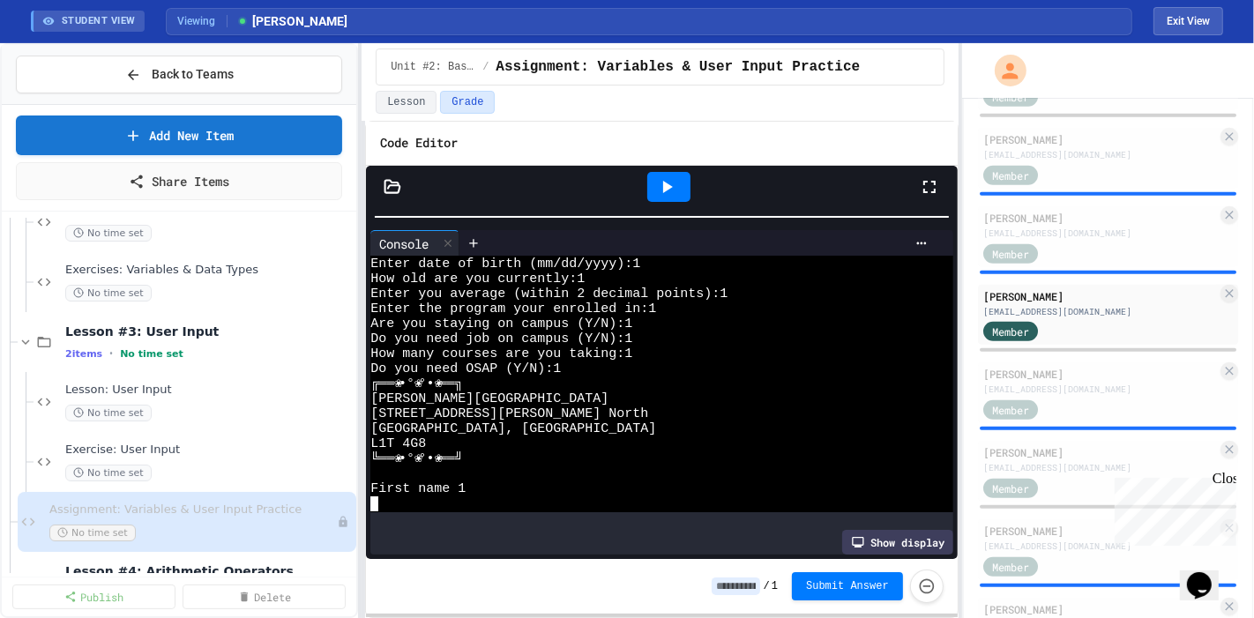
scroll to position [0, 0]
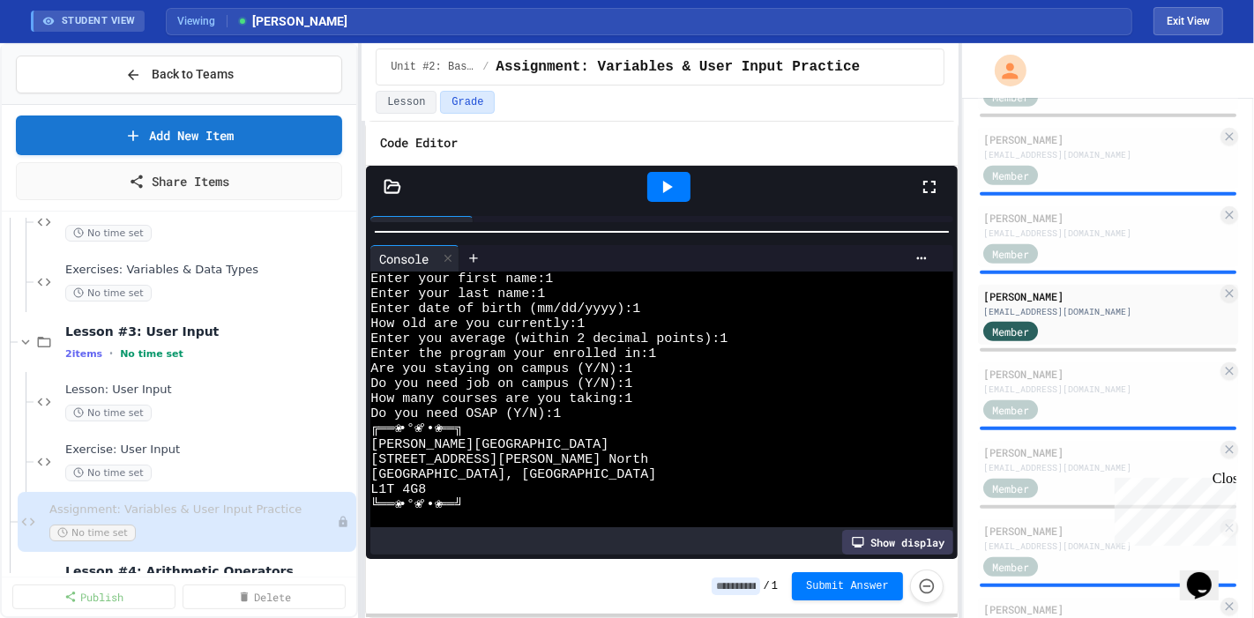
click at [624, 617] on html "We are updating our servers at 9:30PM EST on 9/19/2025. JuiceMind should contin…" at bounding box center [627, 309] width 1254 height 618
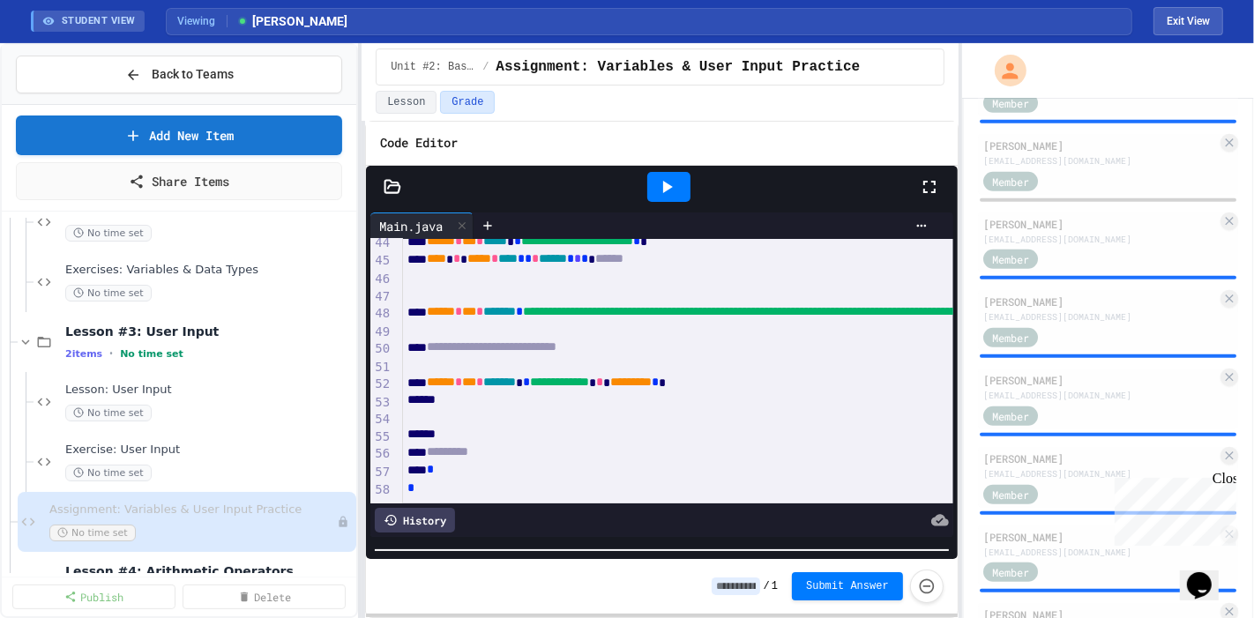
scroll to position [1552, 0]
click at [1098, 260] on div "Member" at bounding box center [1100, 259] width 234 height 22
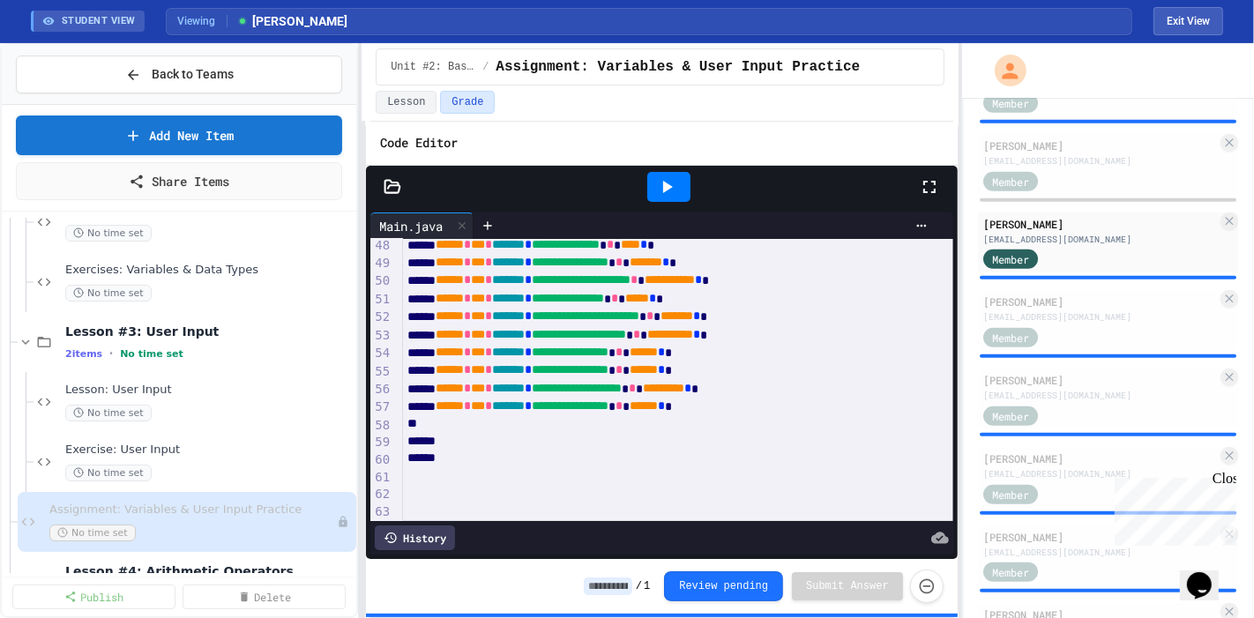
scroll to position [840, 0]
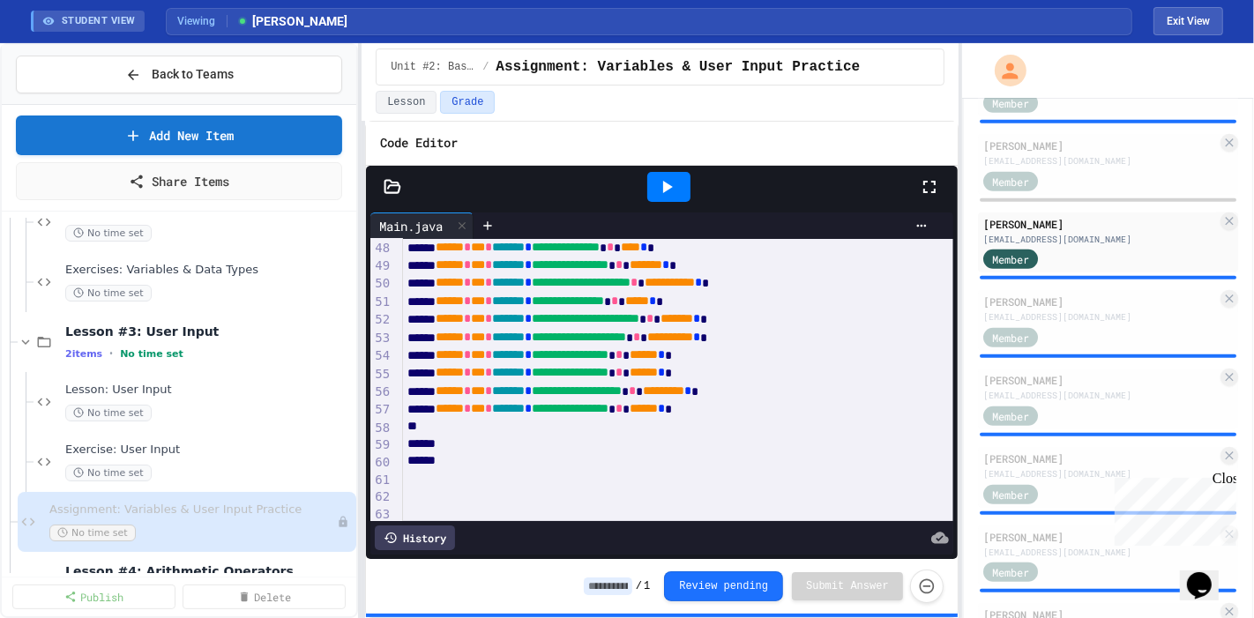
click at [678, 189] on div at bounding box center [668, 187] width 43 height 30
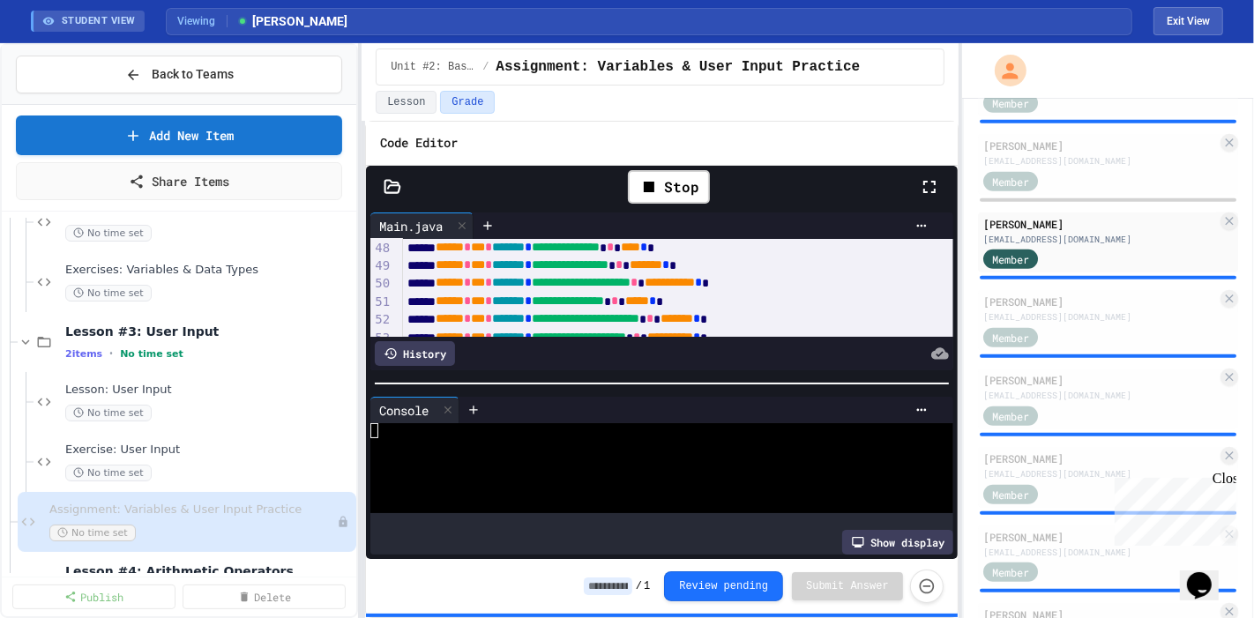
click at [698, 105] on div "**********" at bounding box center [660, 330] width 597 height 575
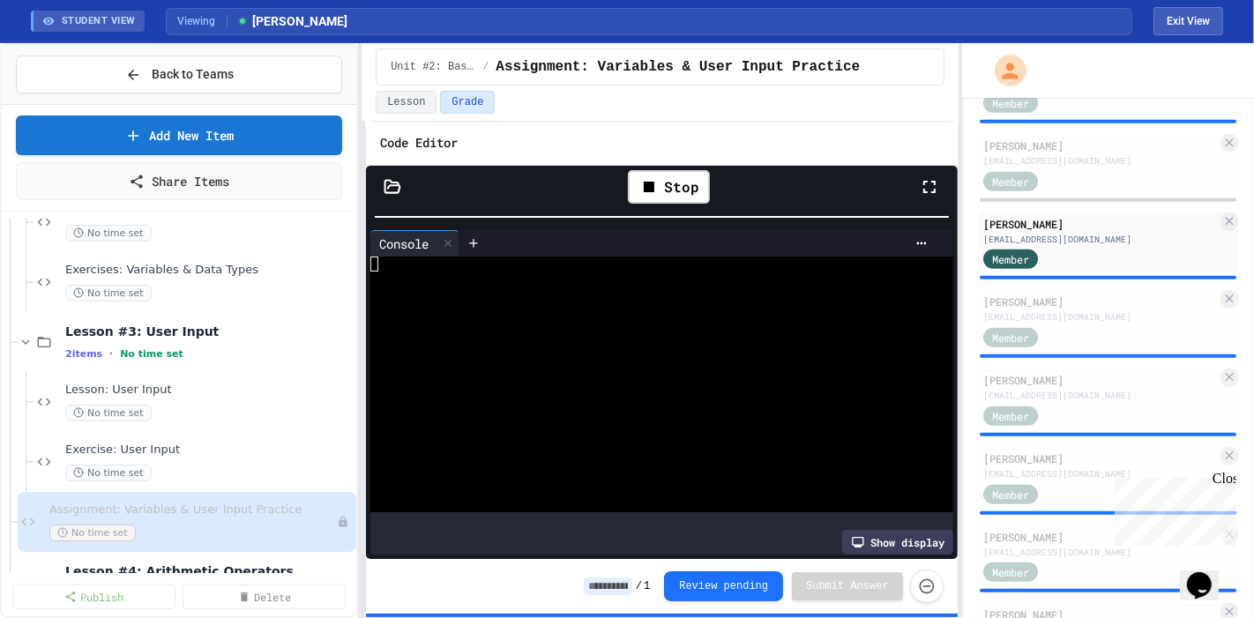
click at [587, 333] on div at bounding box center [644, 339] width 548 height 15
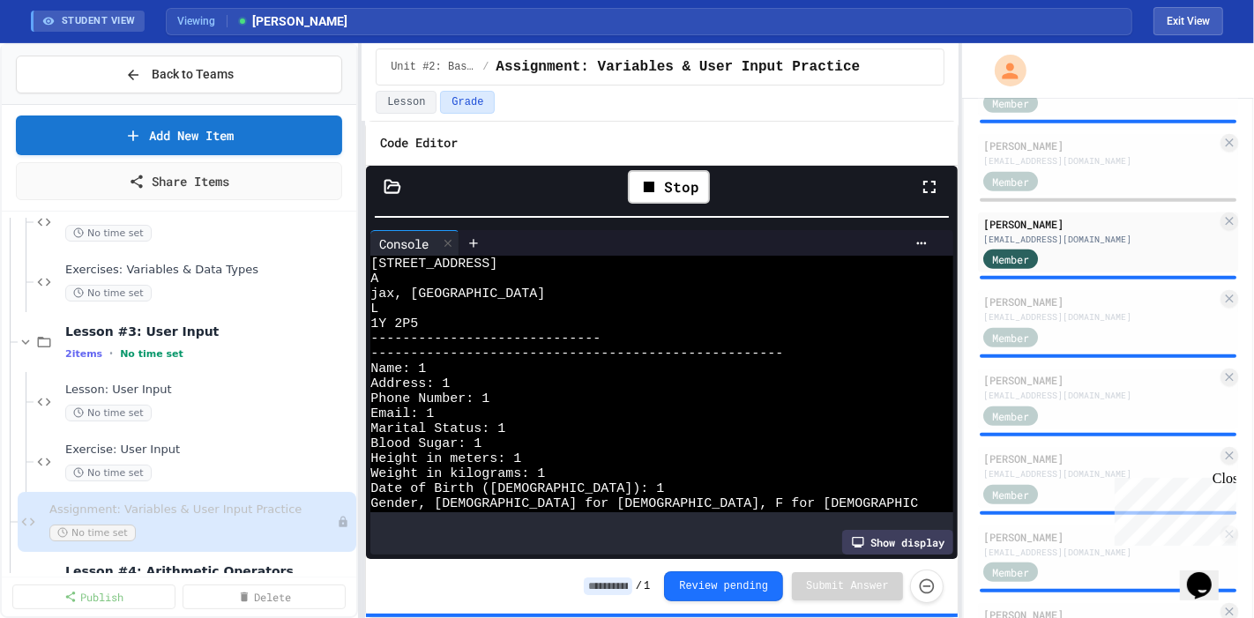
scroll to position [240, 0]
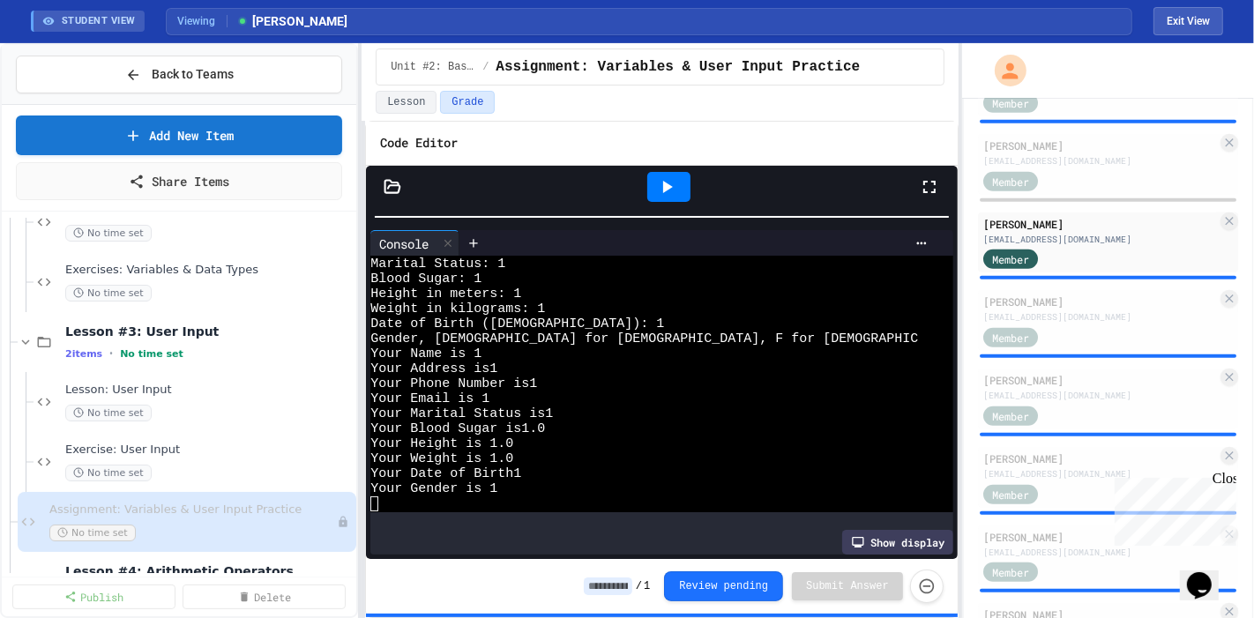
drag, startPoint x: 664, startPoint y: 223, endPoint x: 668, endPoint y: 293, distance: 69.8
click at [668, 293] on div "Console WWWWWWWWWWWWWWWWWWWWWWWWWWWWWWWW Marital Status: 1 Blood Sugar: 1 Heigh…" at bounding box center [662, 393] width 592 height 334
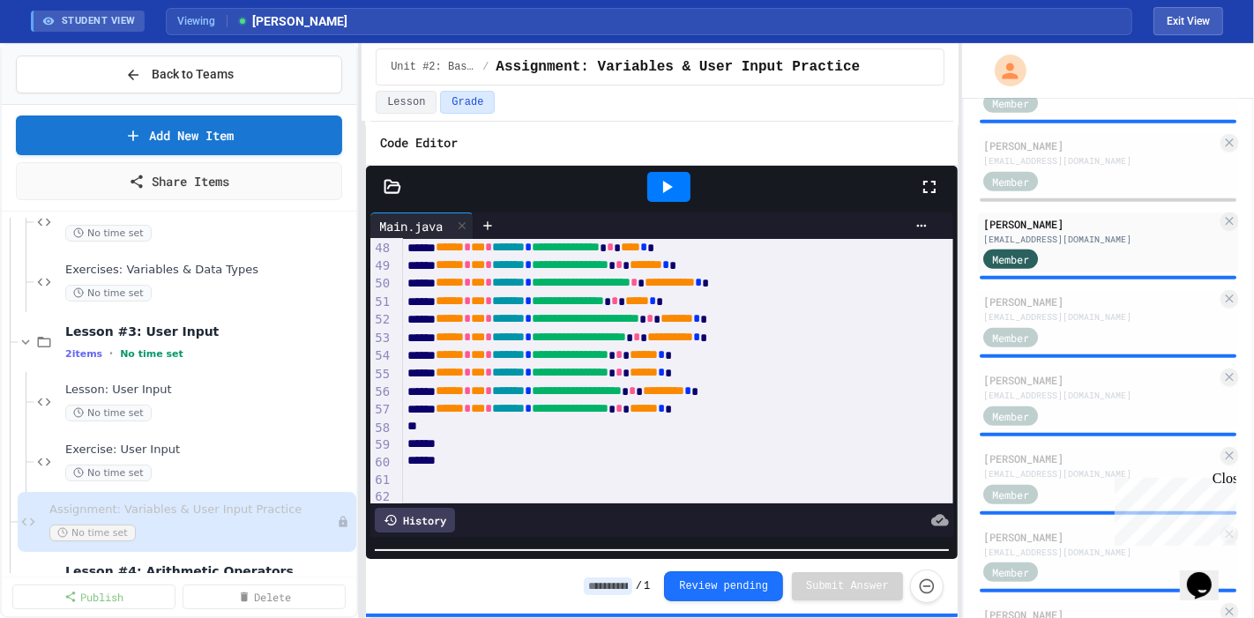
click at [610, 617] on html "We are updating our servers at 9:30PM EST on 9/19/2025. JuiceMind should contin…" at bounding box center [627, 309] width 1254 height 618
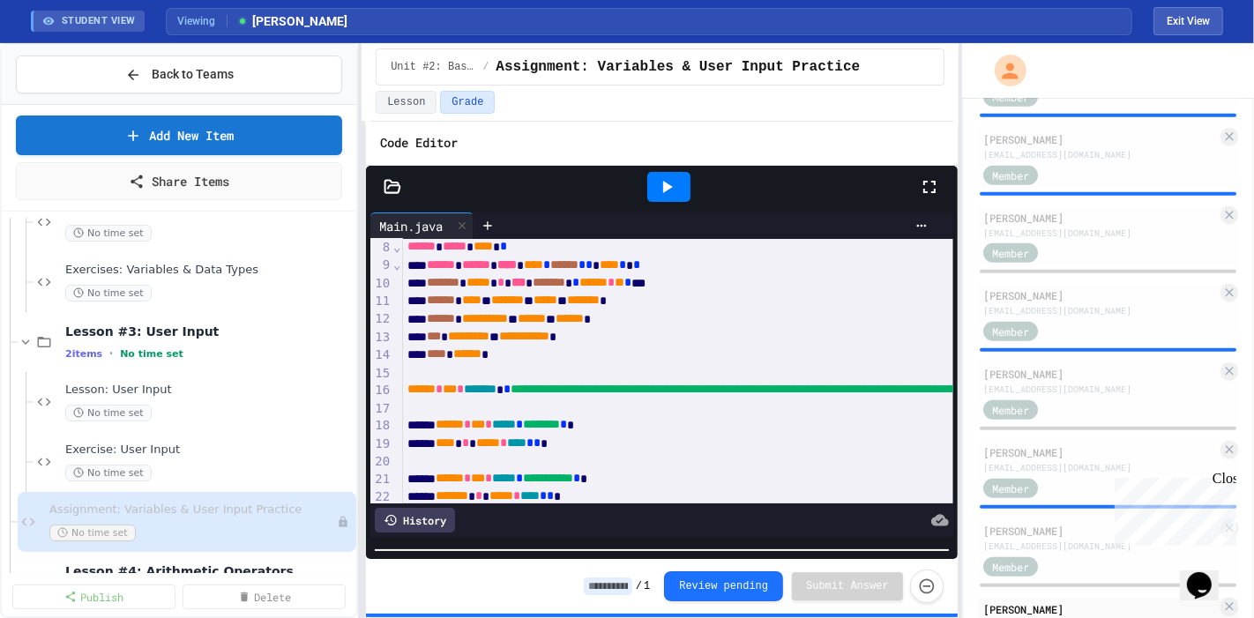
scroll to position [1166, 0]
click at [1094, 292] on div "[PERSON_NAME]" at bounding box center [1100, 296] width 234 height 16
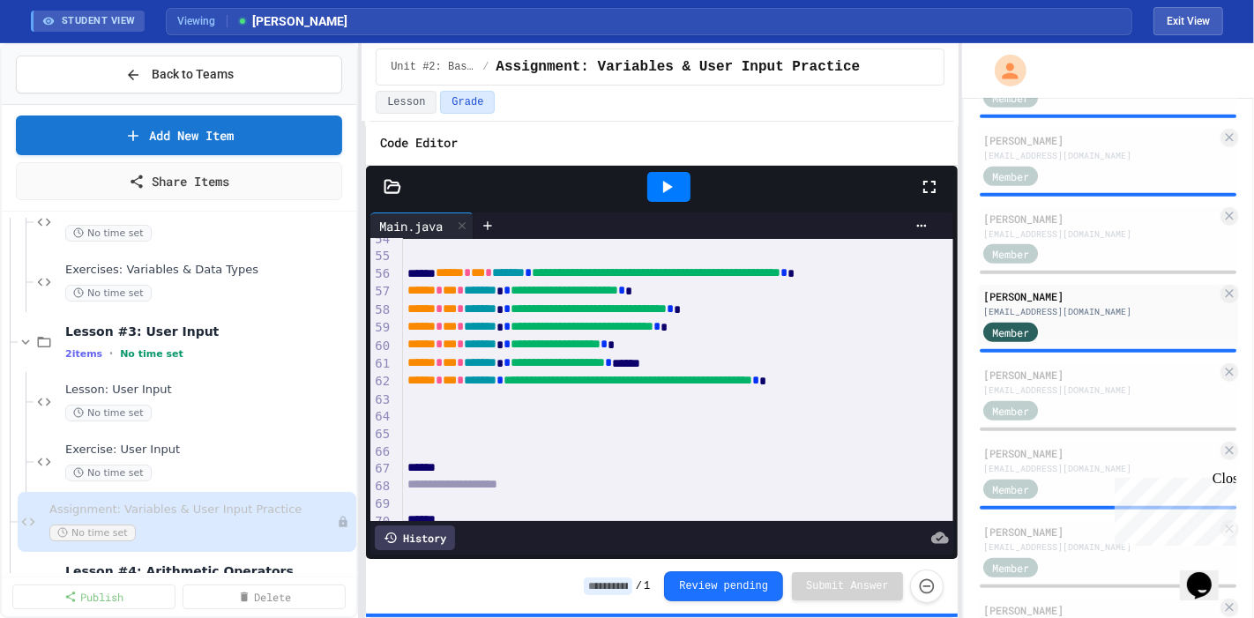
scroll to position [953, 0]
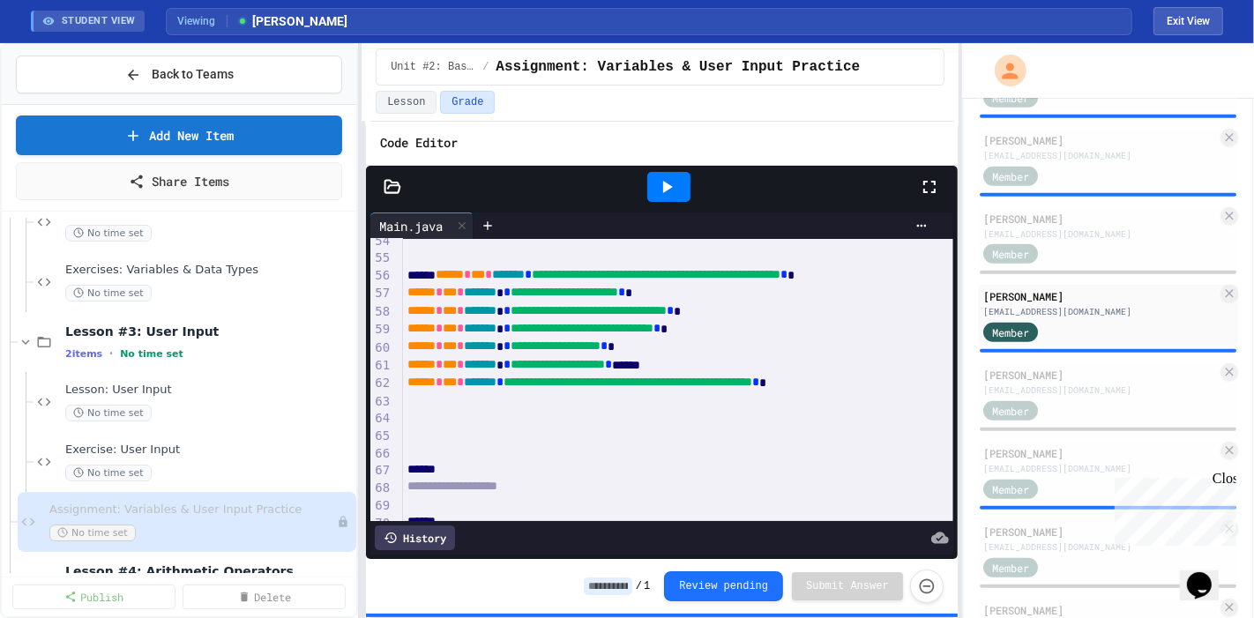
click at [665, 185] on icon at bounding box center [668, 187] width 10 height 12
